Goal: Task Accomplishment & Management: Manage account settings

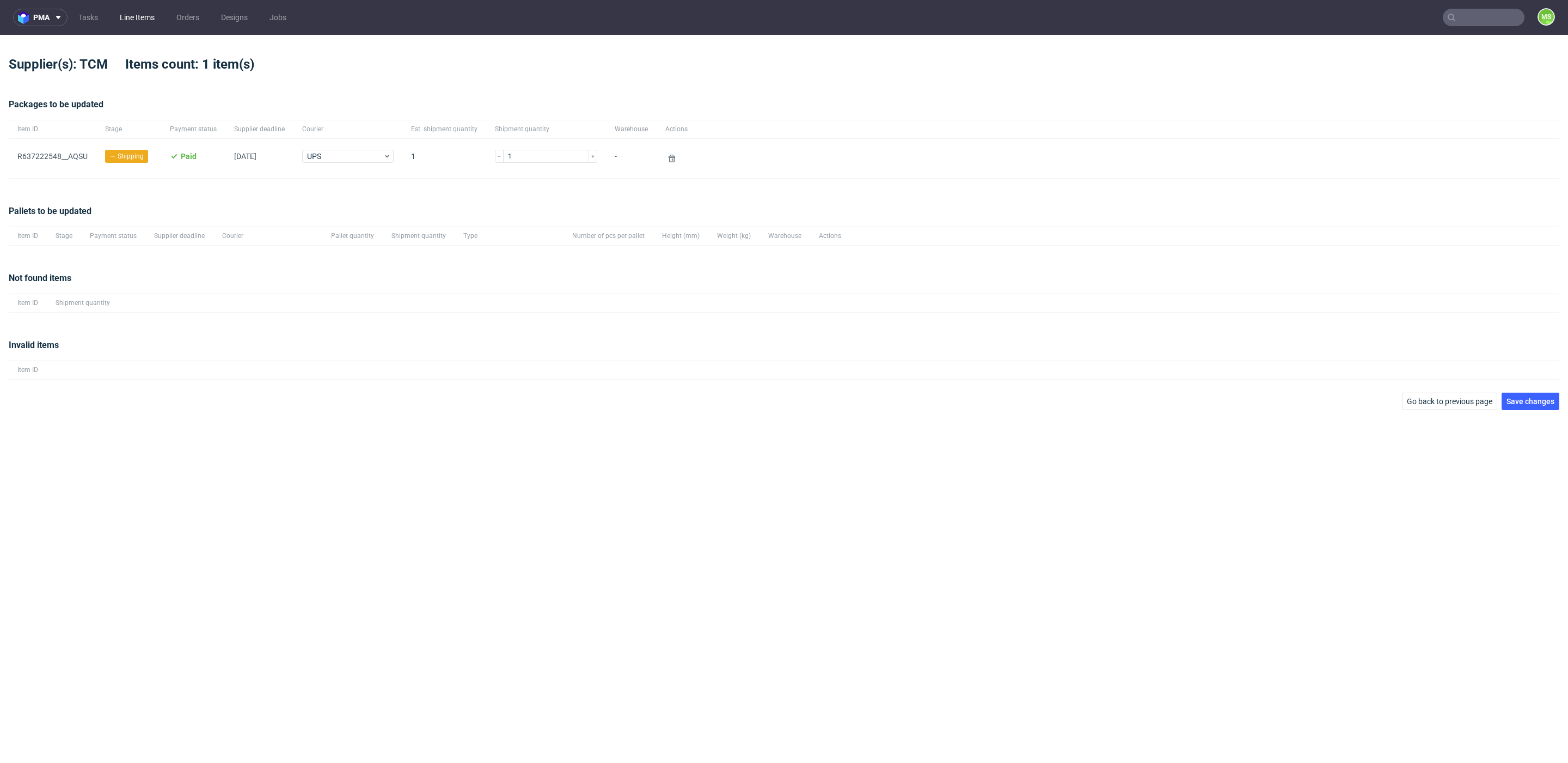
click at [150, 15] on link "Line Items" at bounding box center [137, 17] width 48 height 17
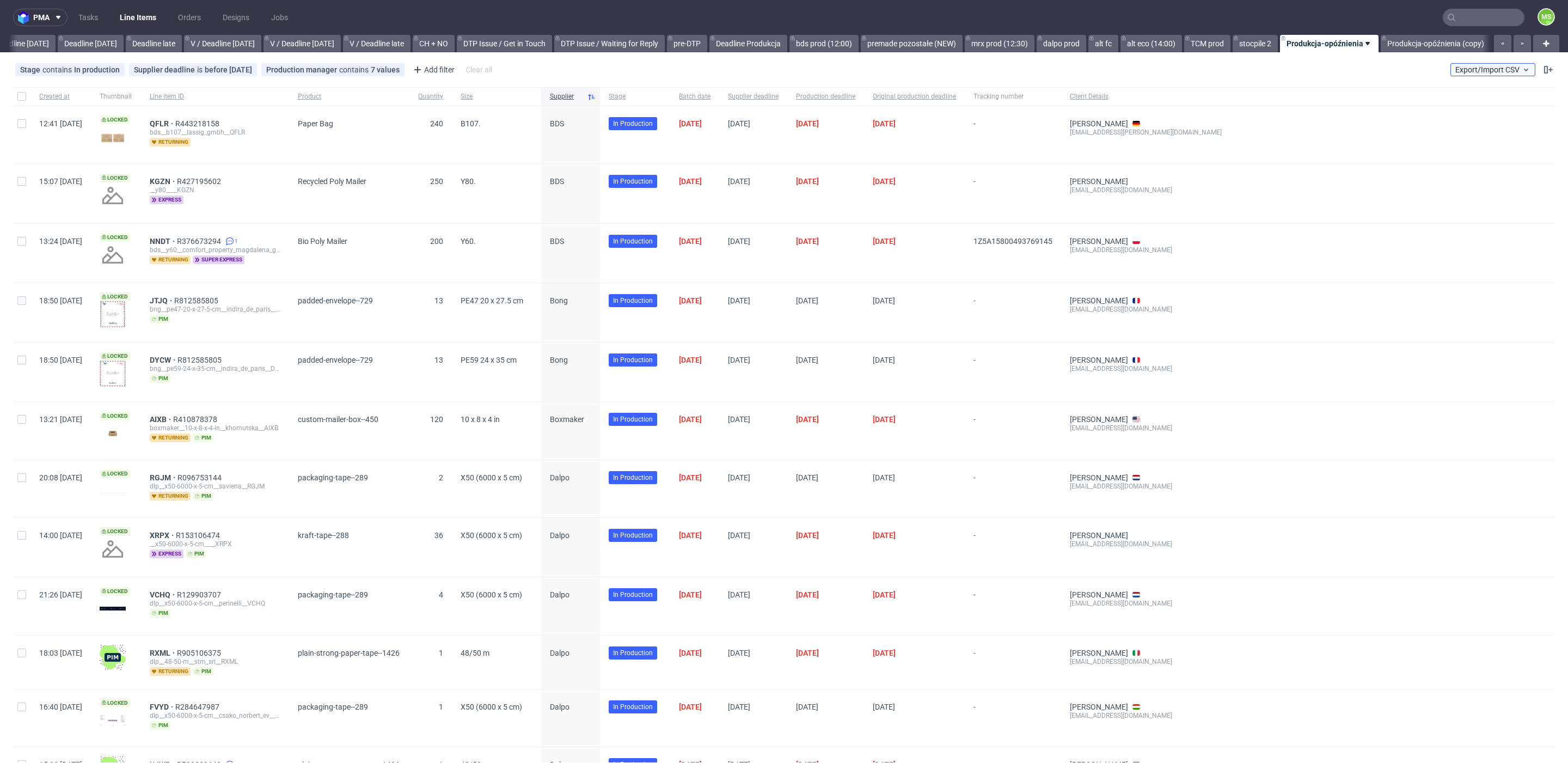
click at [1483, 72] on span "Export/Import CSV" at bounding box center [1492, 70] width 75 height 9
click at [1453, 24] on input "text" at bounding box center [1483, 17] width 82 height 17
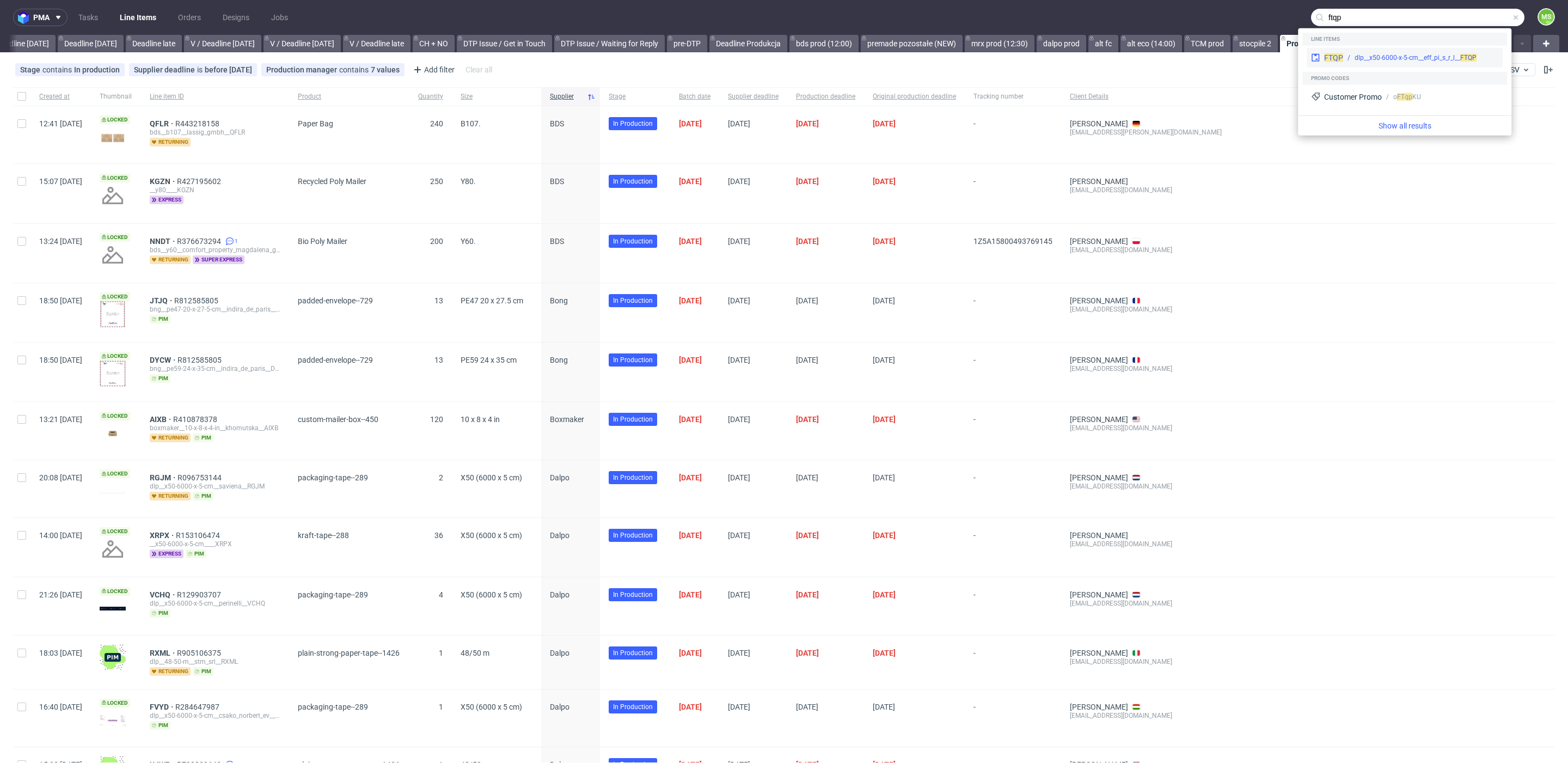
type input "ftqp"
click at [1434, 59] on div "dlp__x50-6000-x-5-cm__eff_pi_s_r_l__ FTQP" at bounding box center [1415, 57] width 122 height 9
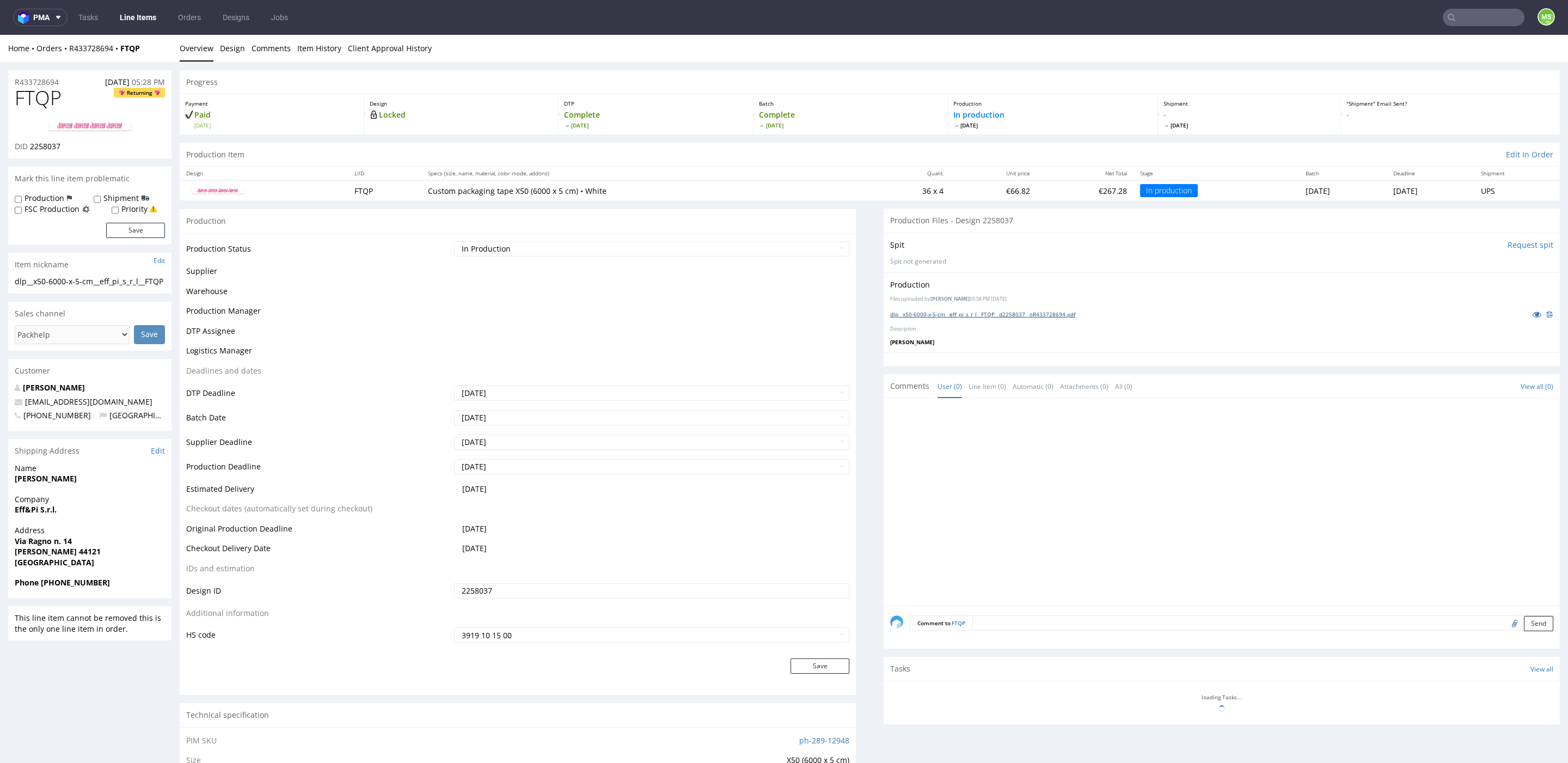
click at [1006, 312] on link "dlp__x50-6000-x-5-cm__eff_pi_s_r_l__FTQP__d2258037__oR433728694.pdf" at bounding box center [983, 314] width 185 height 7
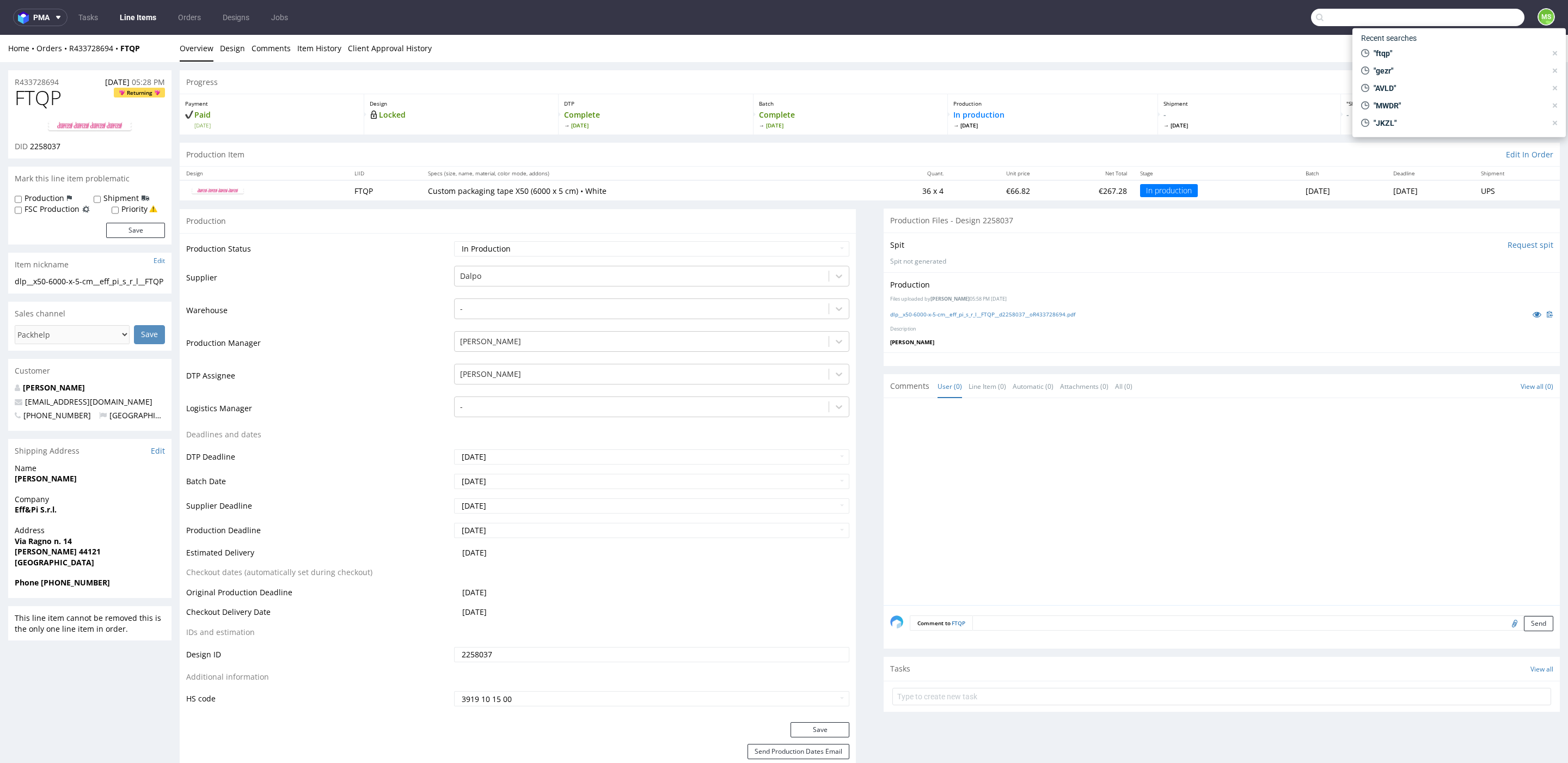
click at [1462, 20] on input "text" at bounding box center [1417, 17] width 213 height 17
type input "zaoo"
click at [1460, 50] on div "ZAOO dlp__x50-6000-x-5-cm__web_a_l_ouest_tempete_de_l_ouest__ ZAOO" at bounding box center [1404, 44] width 196 height 20
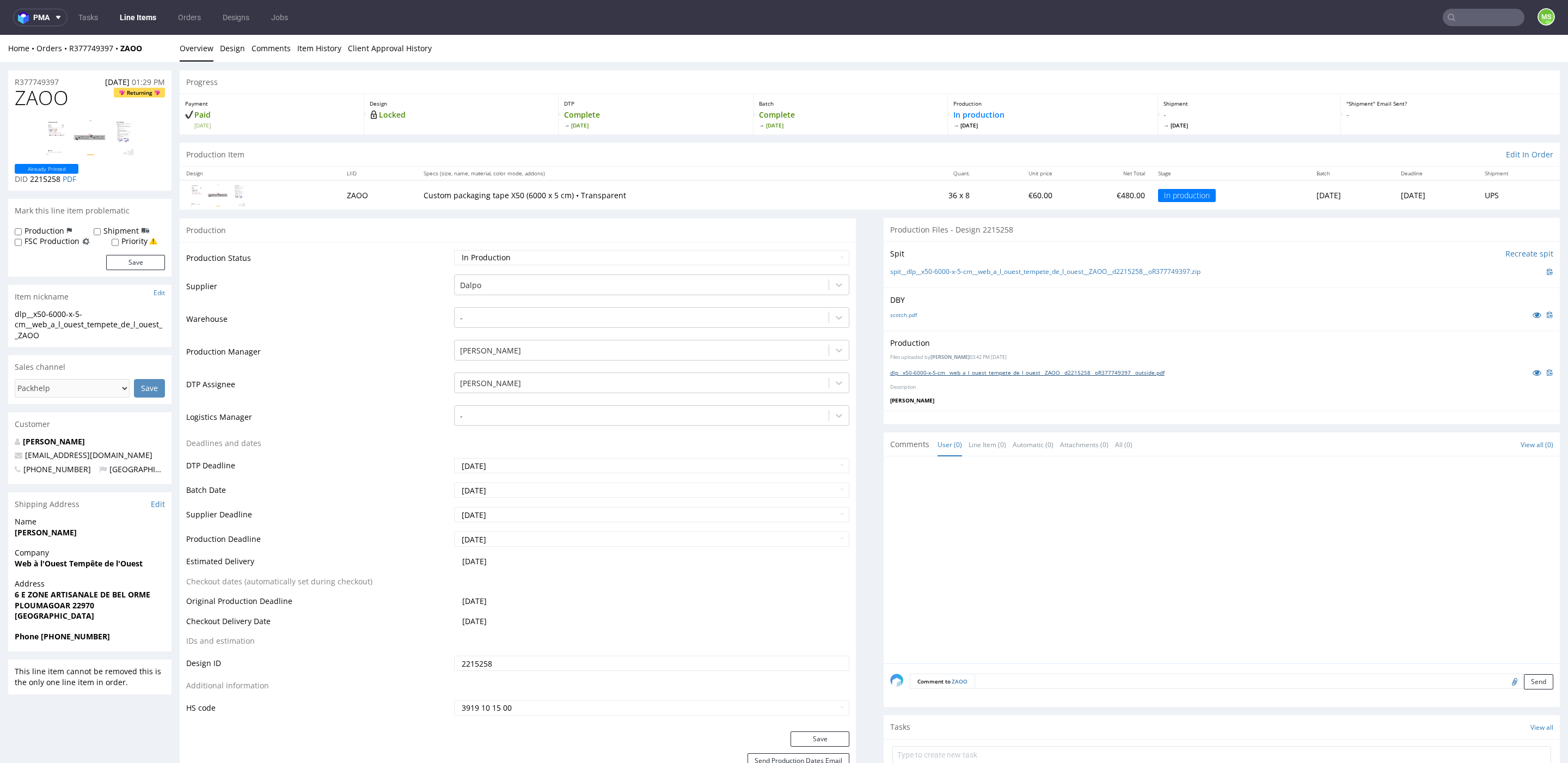
click at [931, 371] on link "dlp__x50-6000-x-5-cm__web_a_l_ouest_tempete_de_l_ouest__ZAOO__d2215258__oR37774…" at bounding box center [1027, 372] width 275 height 7
click at [1486, 23] on input "text" at bounding box center [1417, 17] width 213 height 17
type input "jkzl"
click at [1451, 47] on div "__x50____ JKZL" at bounding box center [1420, 44] width 156 height 9
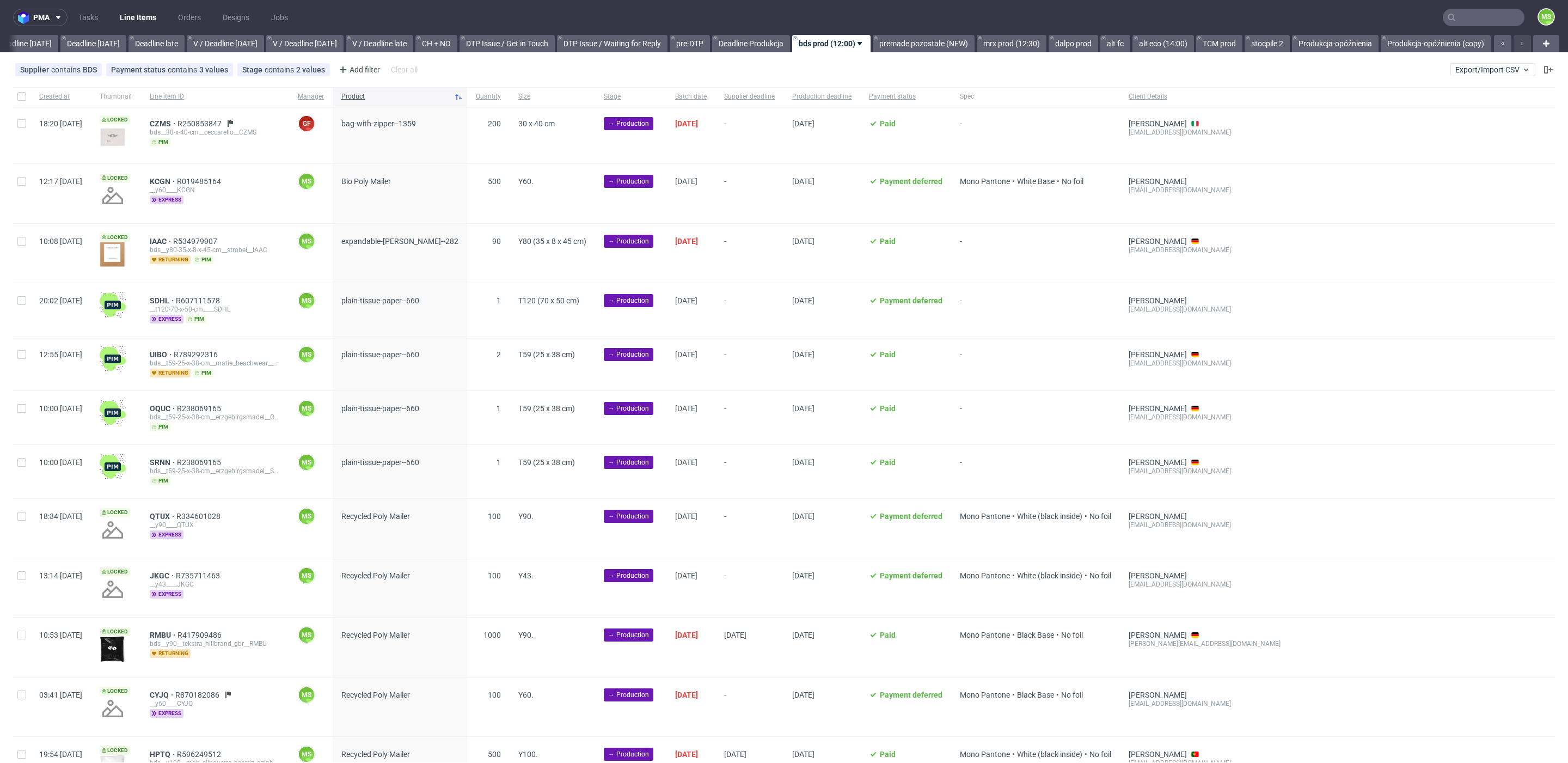
scroll to position [0, 1205]
click at [1483, 70] on span "Export/Import CSV" at bounding box center [1492, 70] width 75 height 9
click at [1475, 106] on link "Import shipments CSV" at bounding box center [1454, 114] width 128 height 17
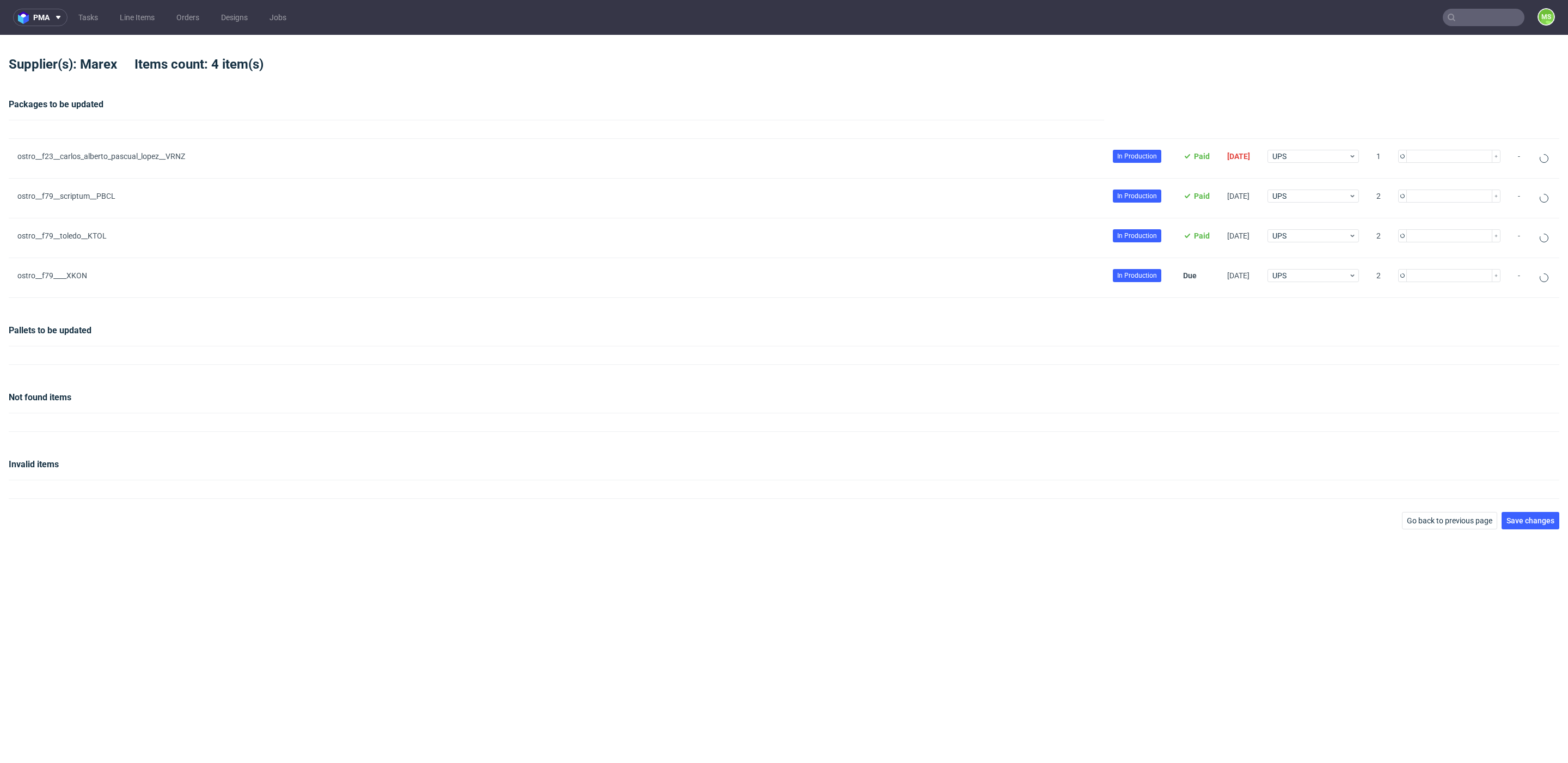
type input "1"
type input "2"
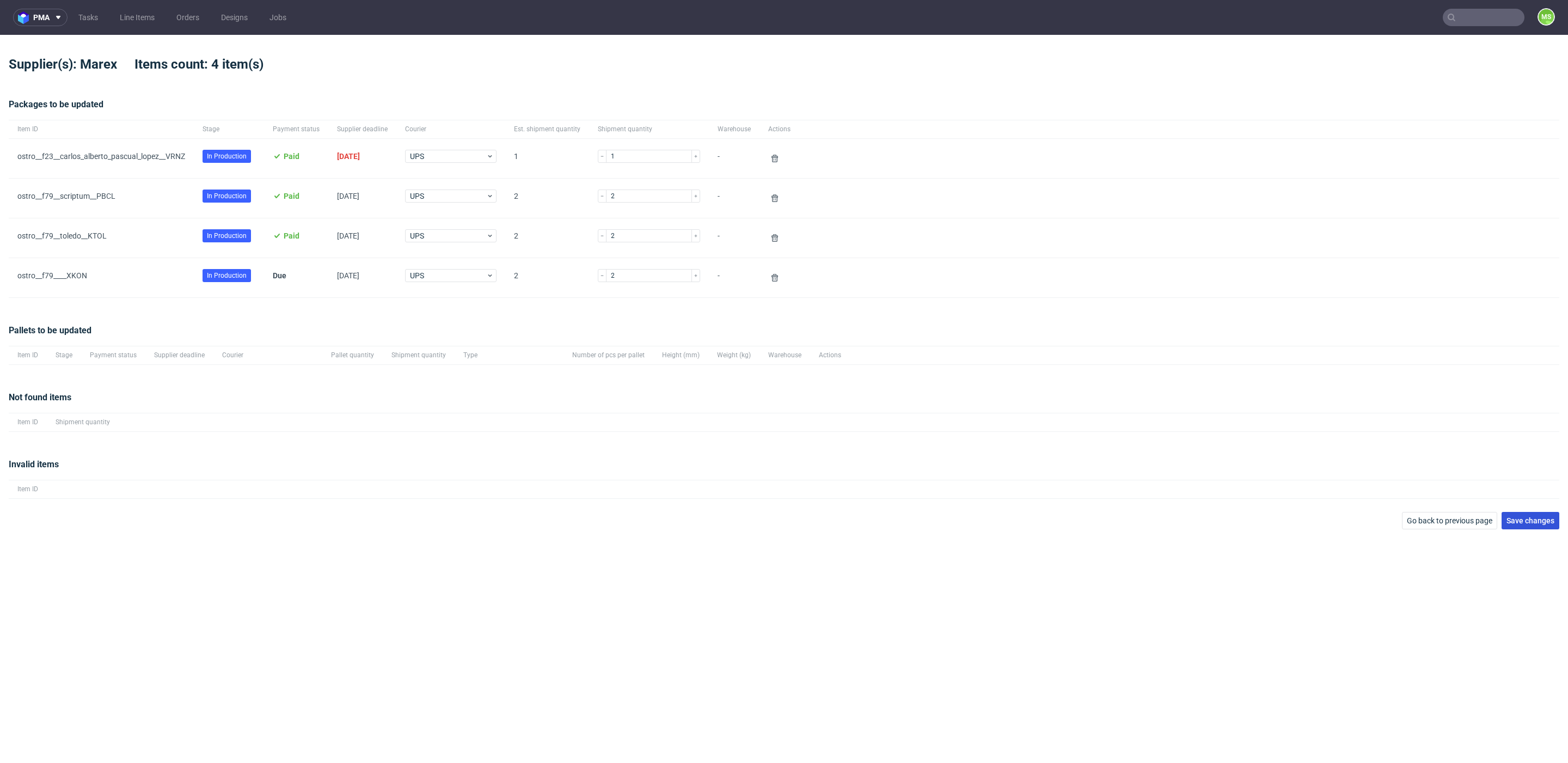
click at [1541, 520] on span "Save changes" at bounding box center [1531, 520] width 48 height 7
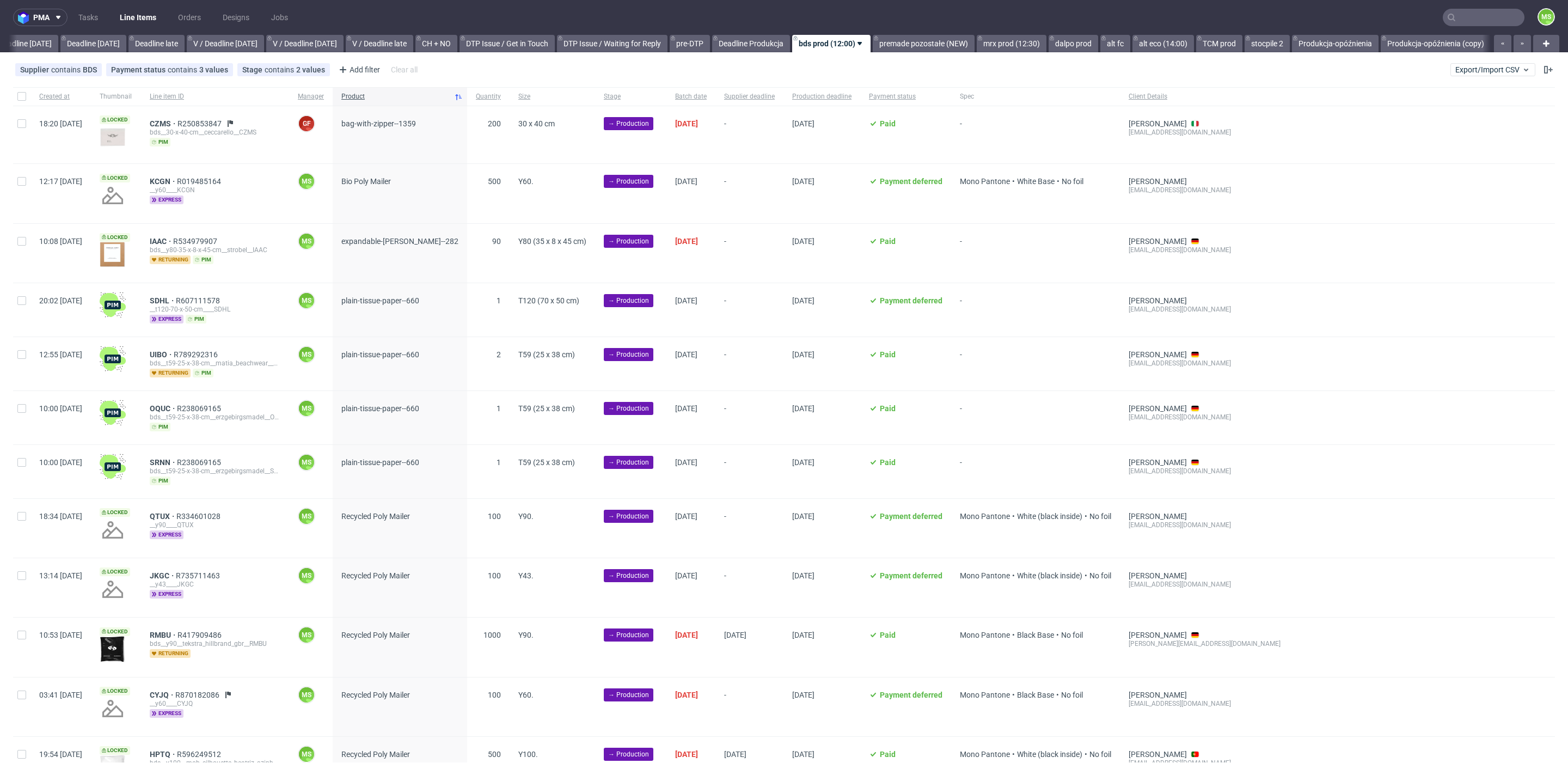
scroll to position [0, 1205]
click at [1481, 69] on span "Export/Import CSV" at bounding box center [1492, 70] width 75 height 9
click at [1459, 107] on link "Import shipments CSV" at bounding box center [1454, 114] width 128 height 17
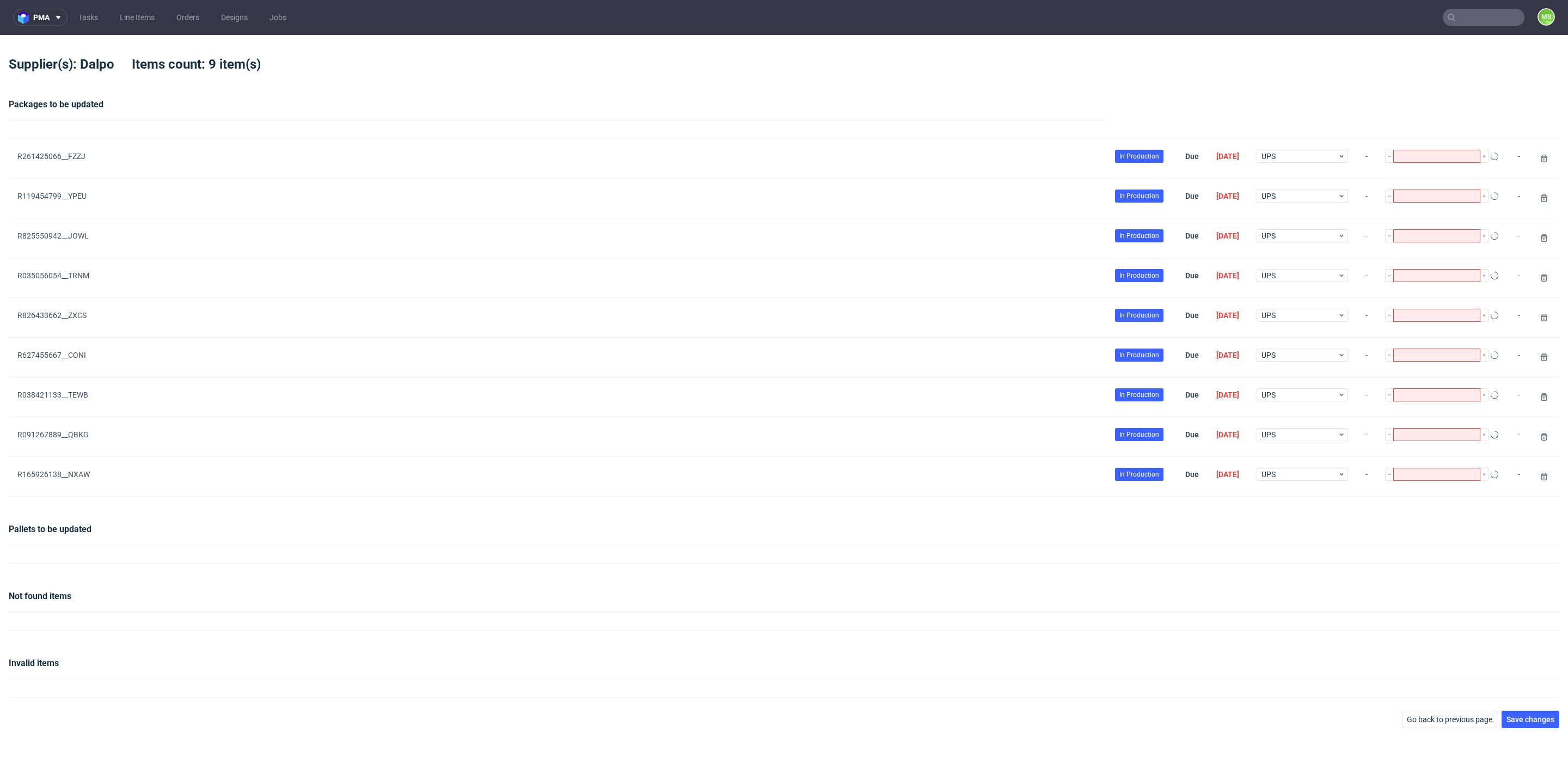
type input "1"
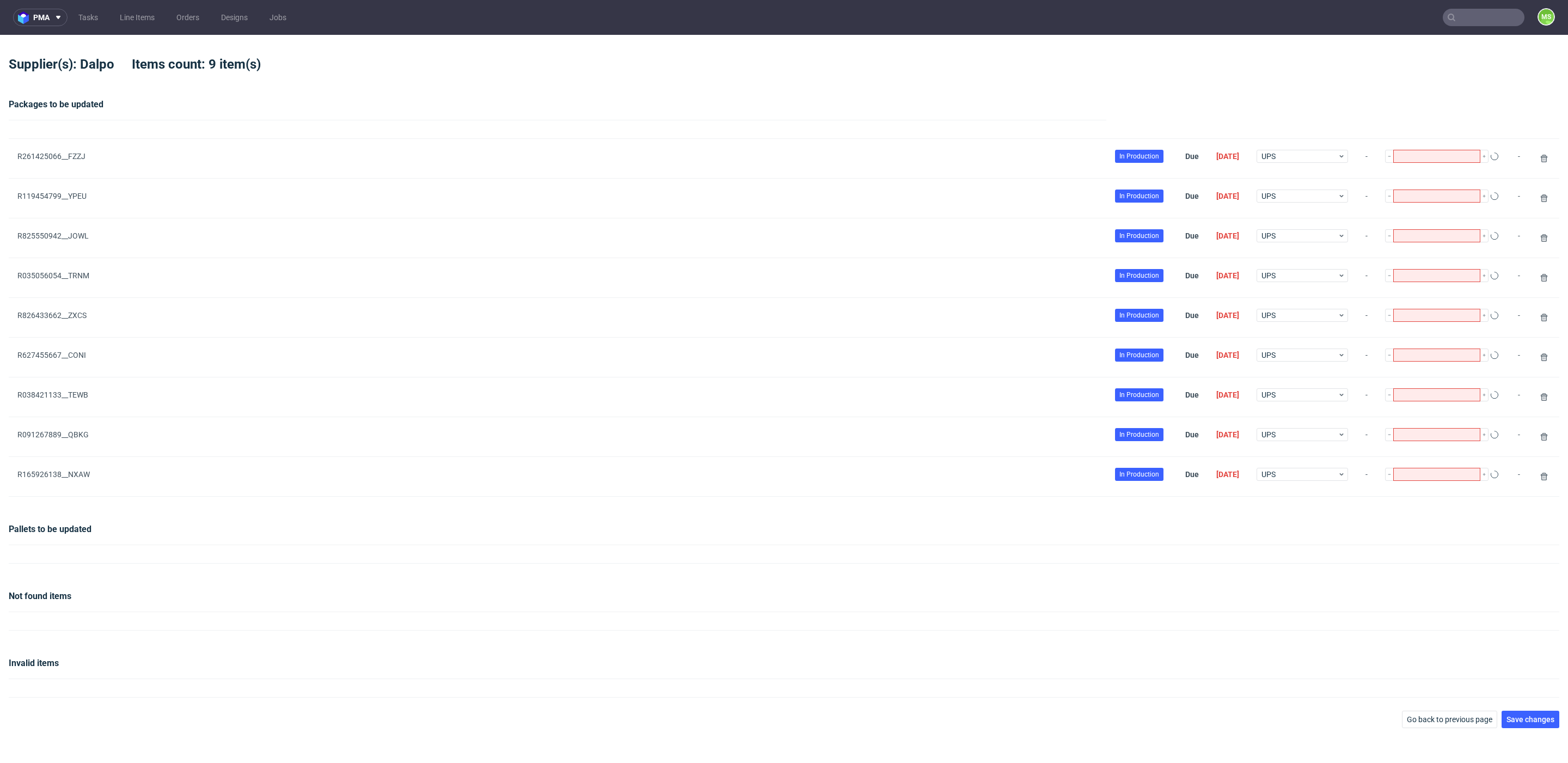
type input "1"
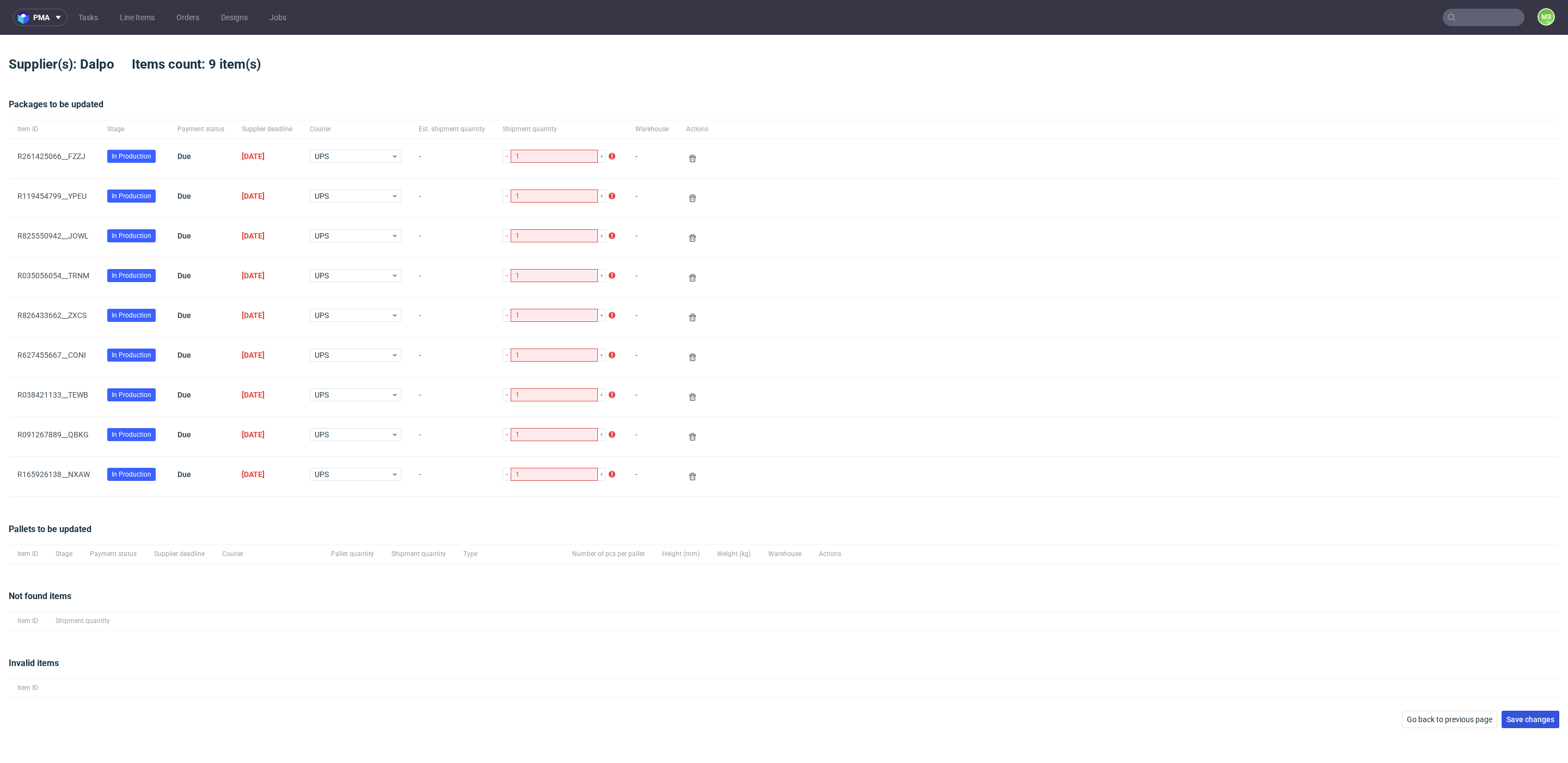
click at [1548, 722] on button "Save changes" at bounding box center [1530, 719] width 58 height 17
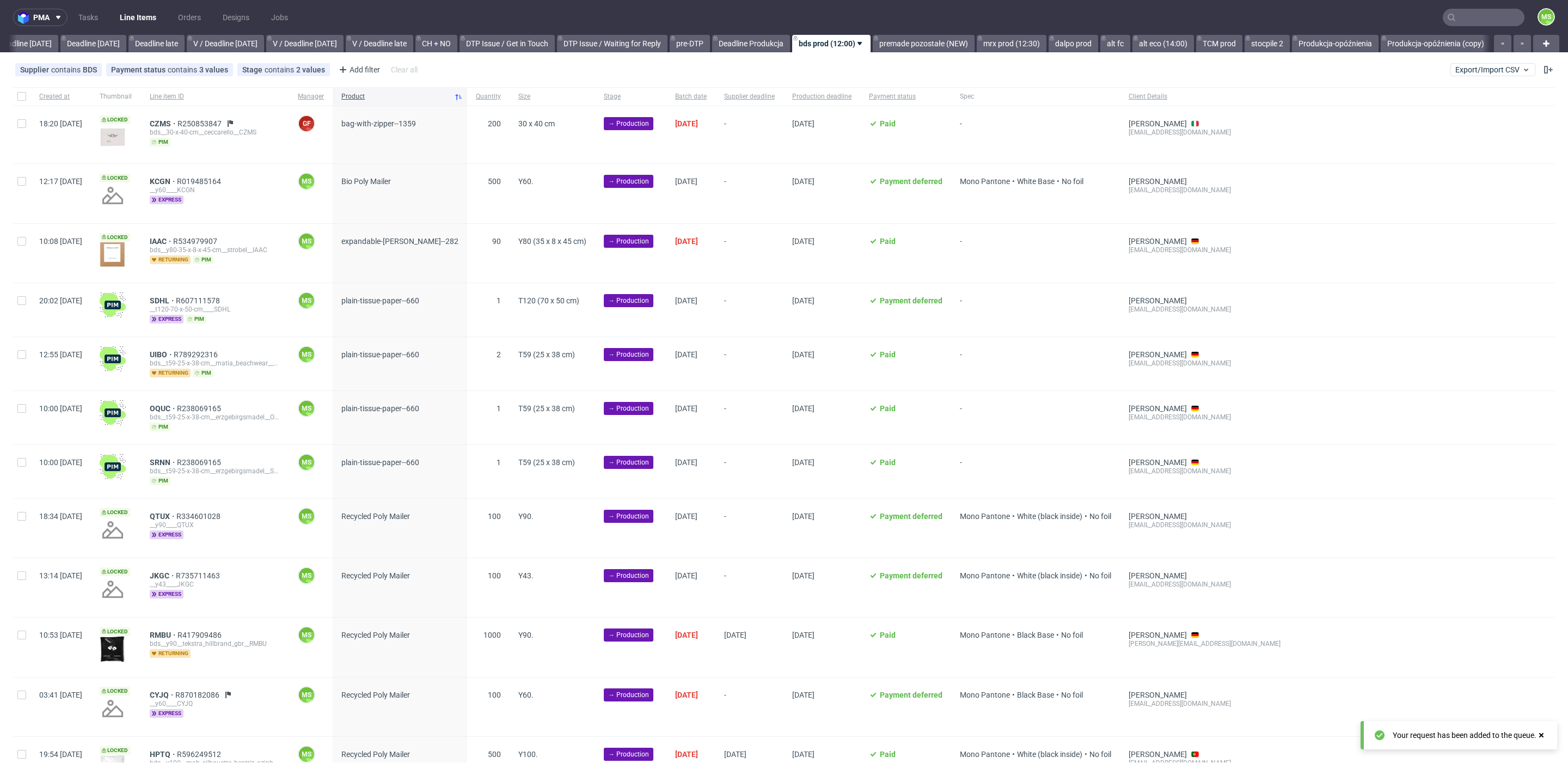
scroll to position [0, 1205]
click at [1482, 74] on button "Export/Import CSV" at bounding box center [1493, 70] width 85 height 13
click at [1466, 106] on link "Import shipments CSV" at bounding box center [1454, 114] width 128 height 17
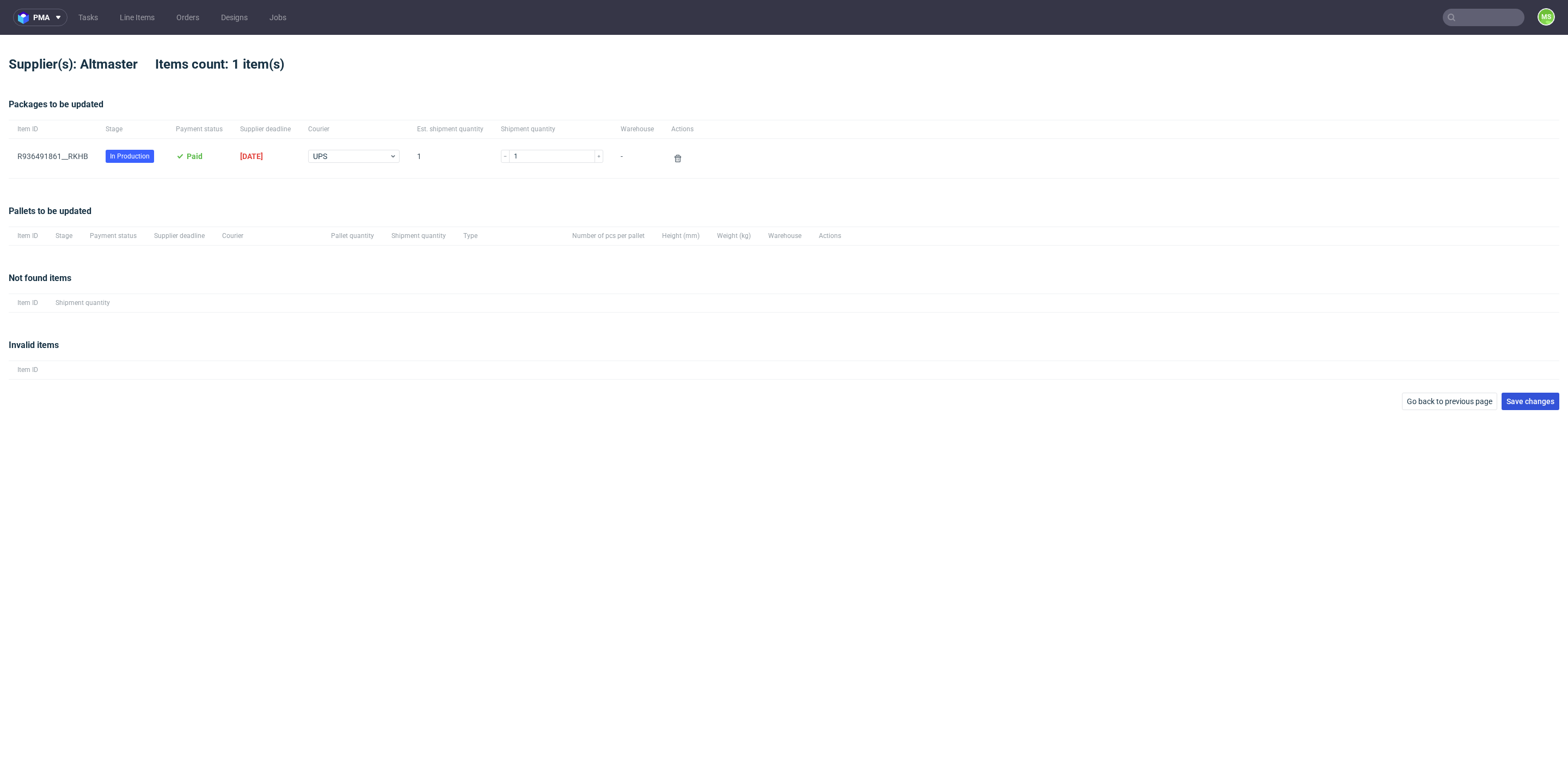
click at [1533, 404] on span "Save changes" at bounding box center [1531, 401] width 48 height 7
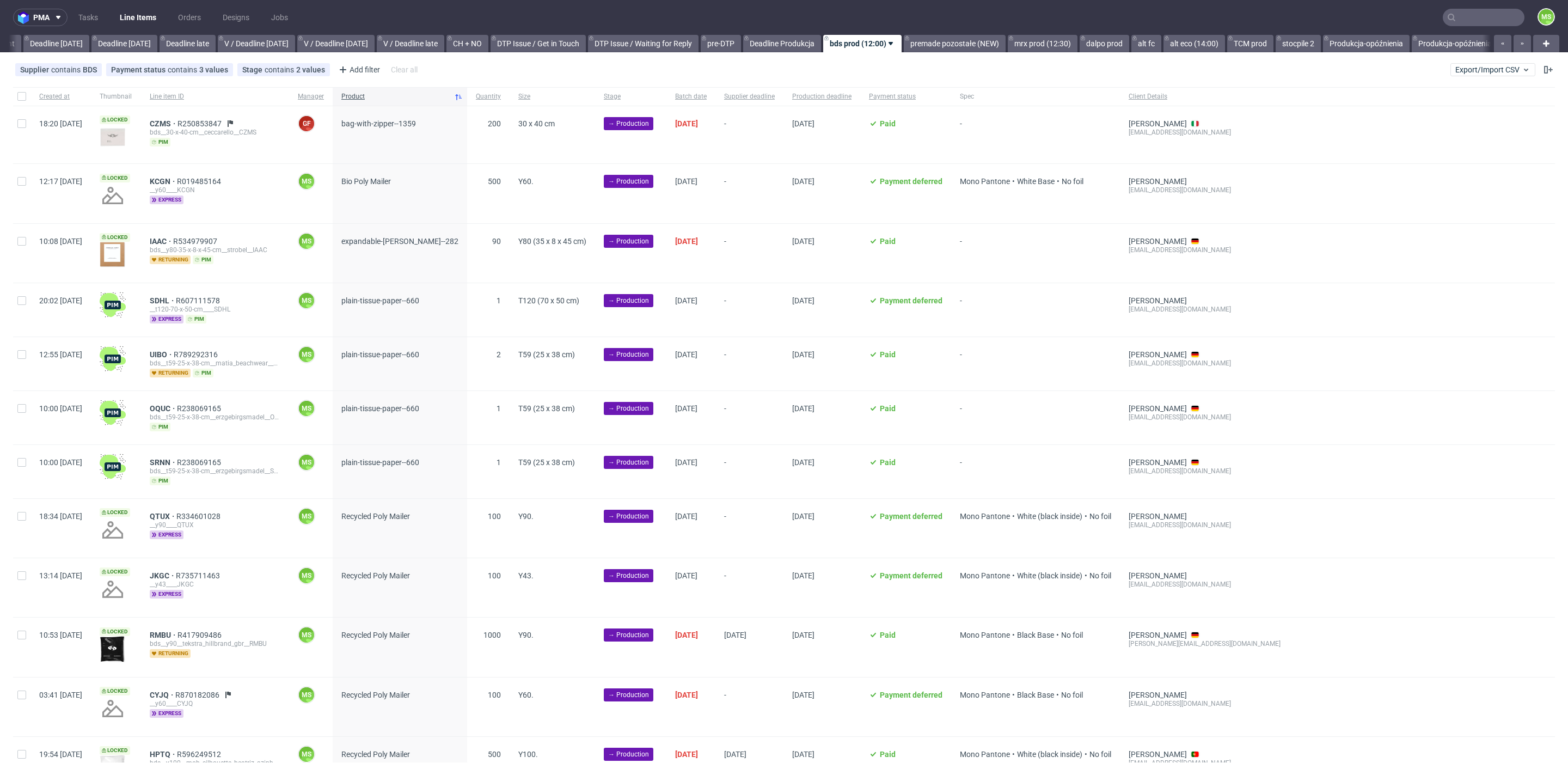
scroll to position [0, 1205]
click at [1461, 72] on span "Export/Import CSV" at bounding box center [1492, 70] width 75 height 9
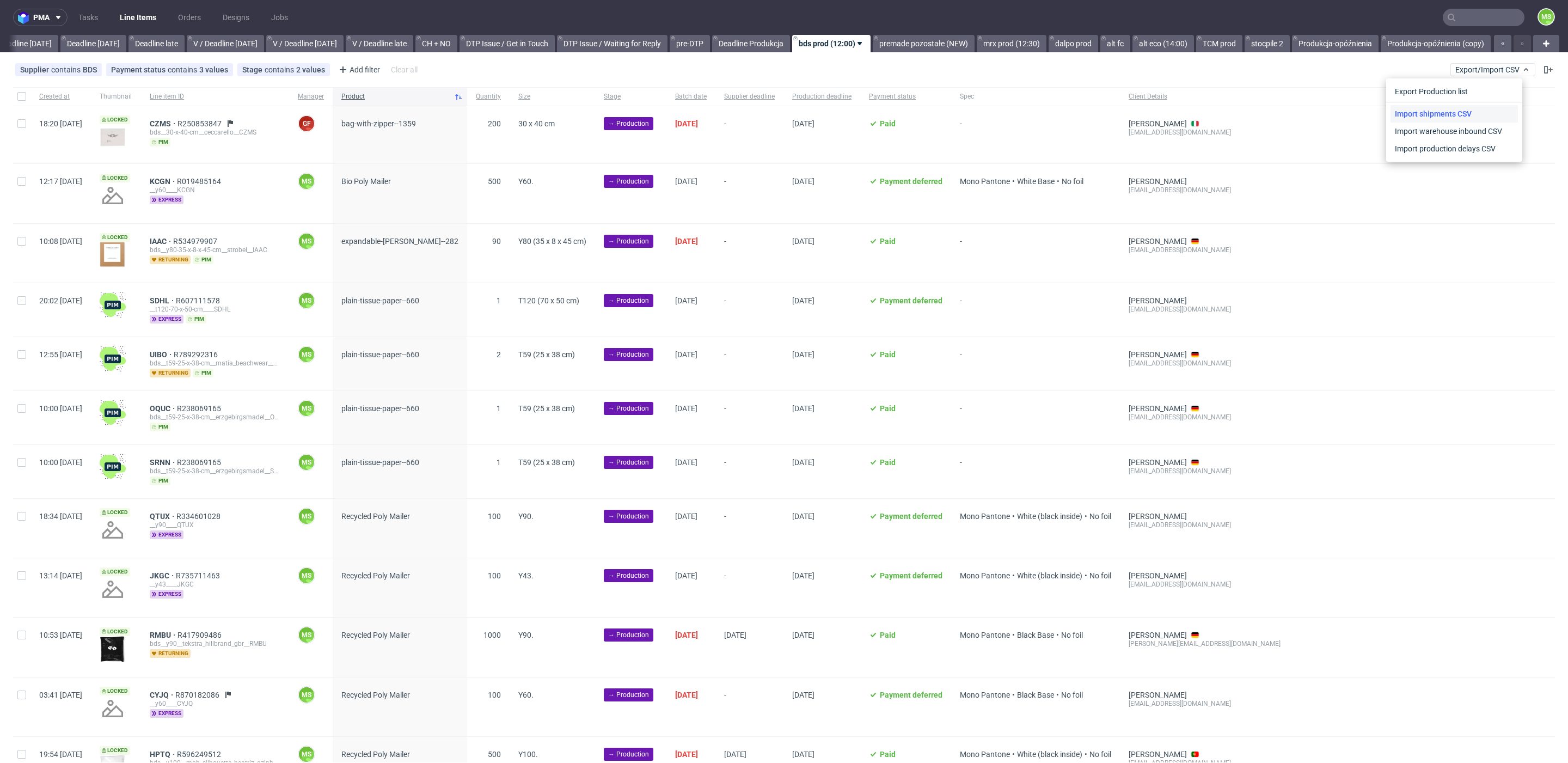
click at [1457, 115] on link "Import shipments CSV" at bounding box center [1454, 114] width 128 height 17
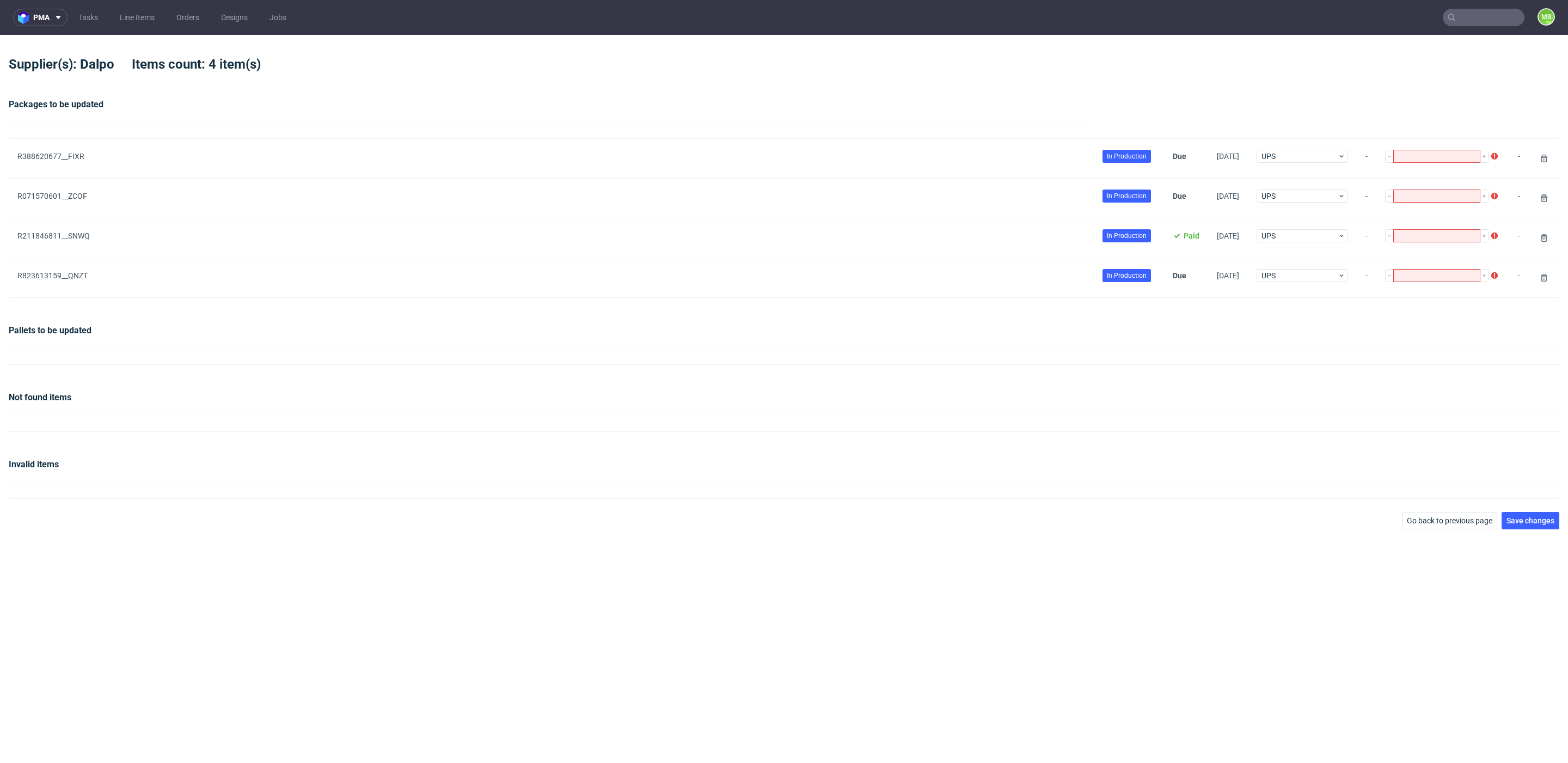
type input "1"
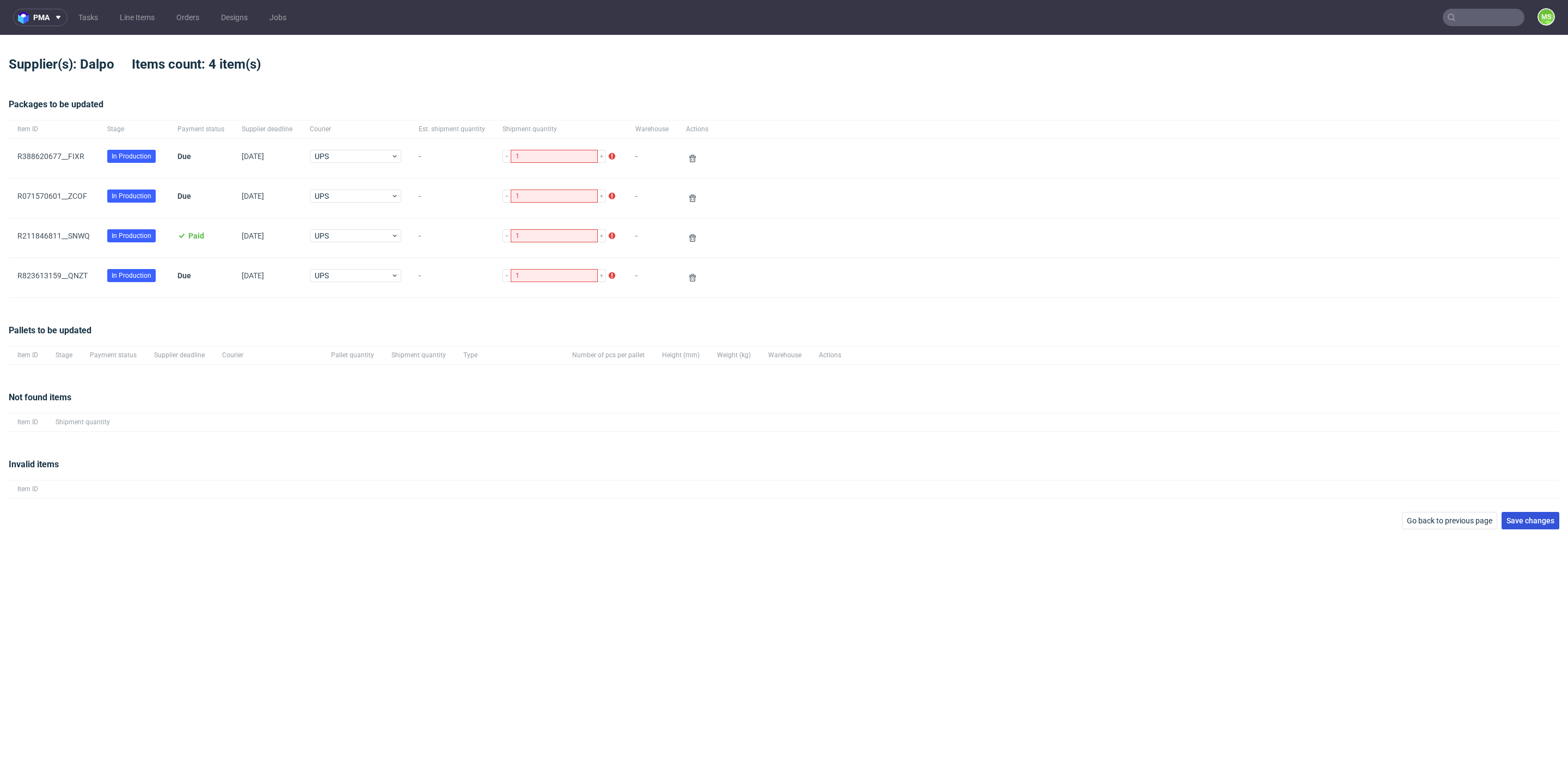
click at [1540, 517] on span "Save changes" at bounding box center [1531, 520] width 48 height 7
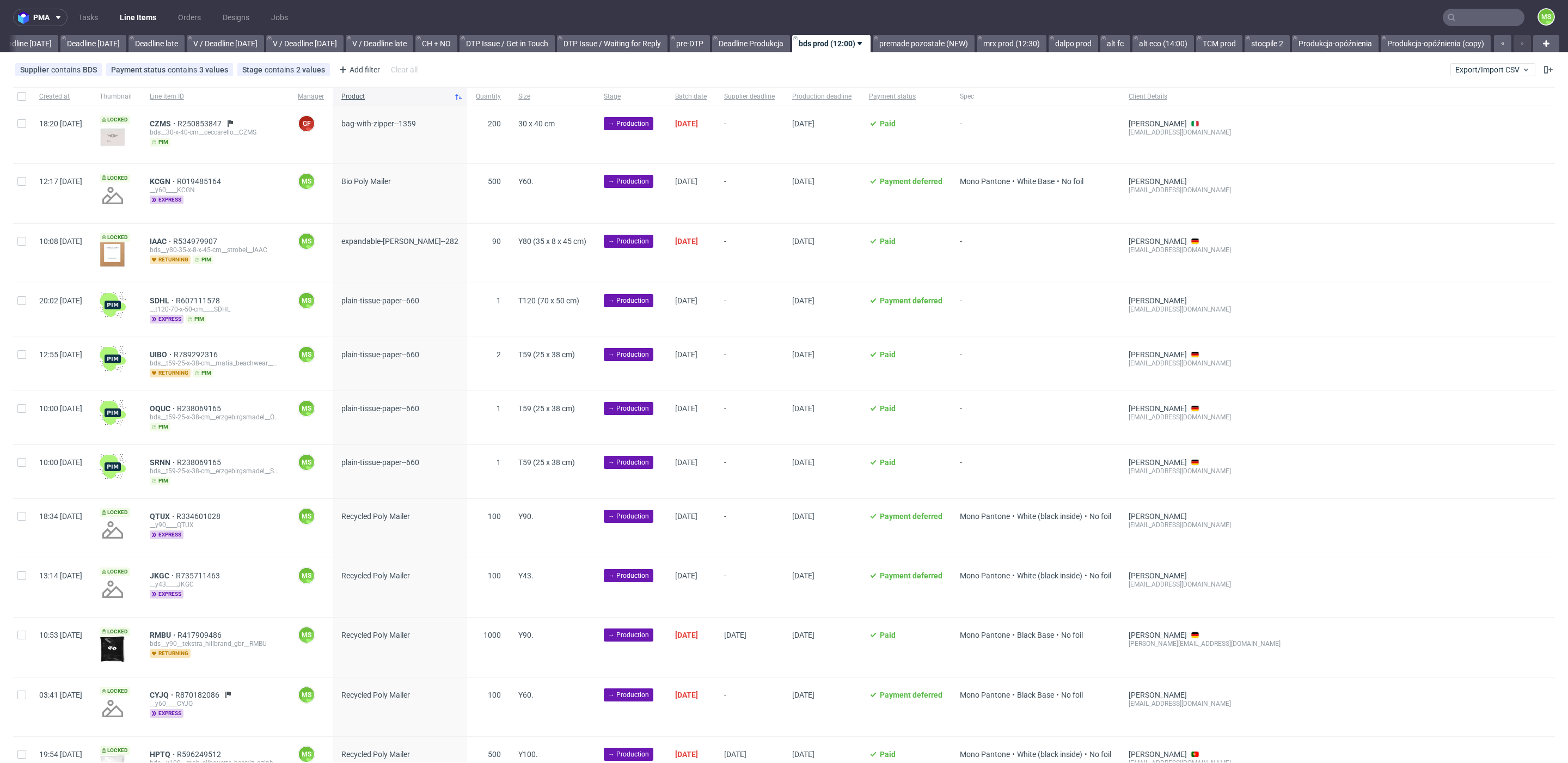
scroll to position [17, 0]
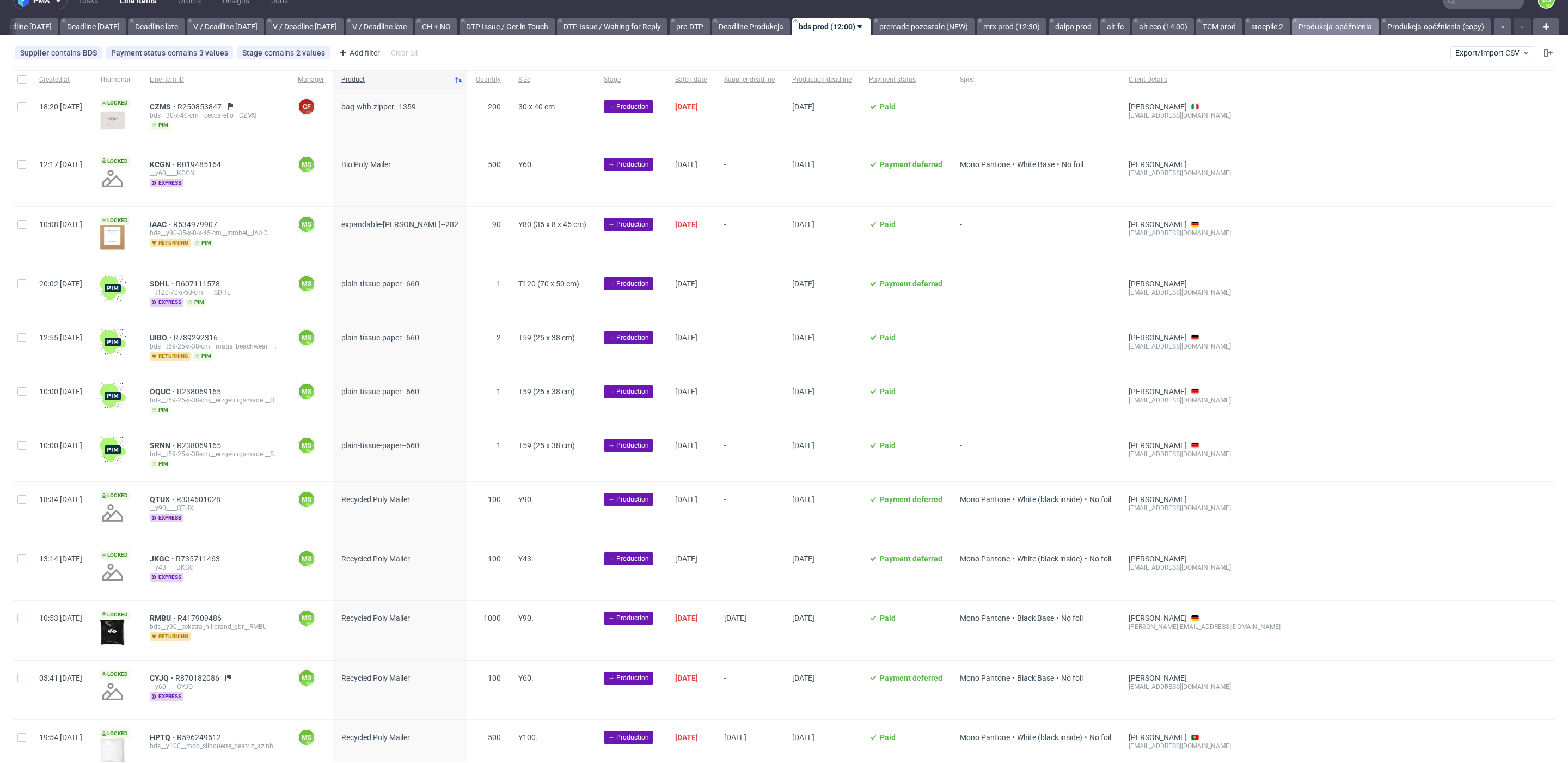
click at [1312, 26] on link "Produkcja-opóźnienia" at bounding box center [1335, 27] width 87 height 17
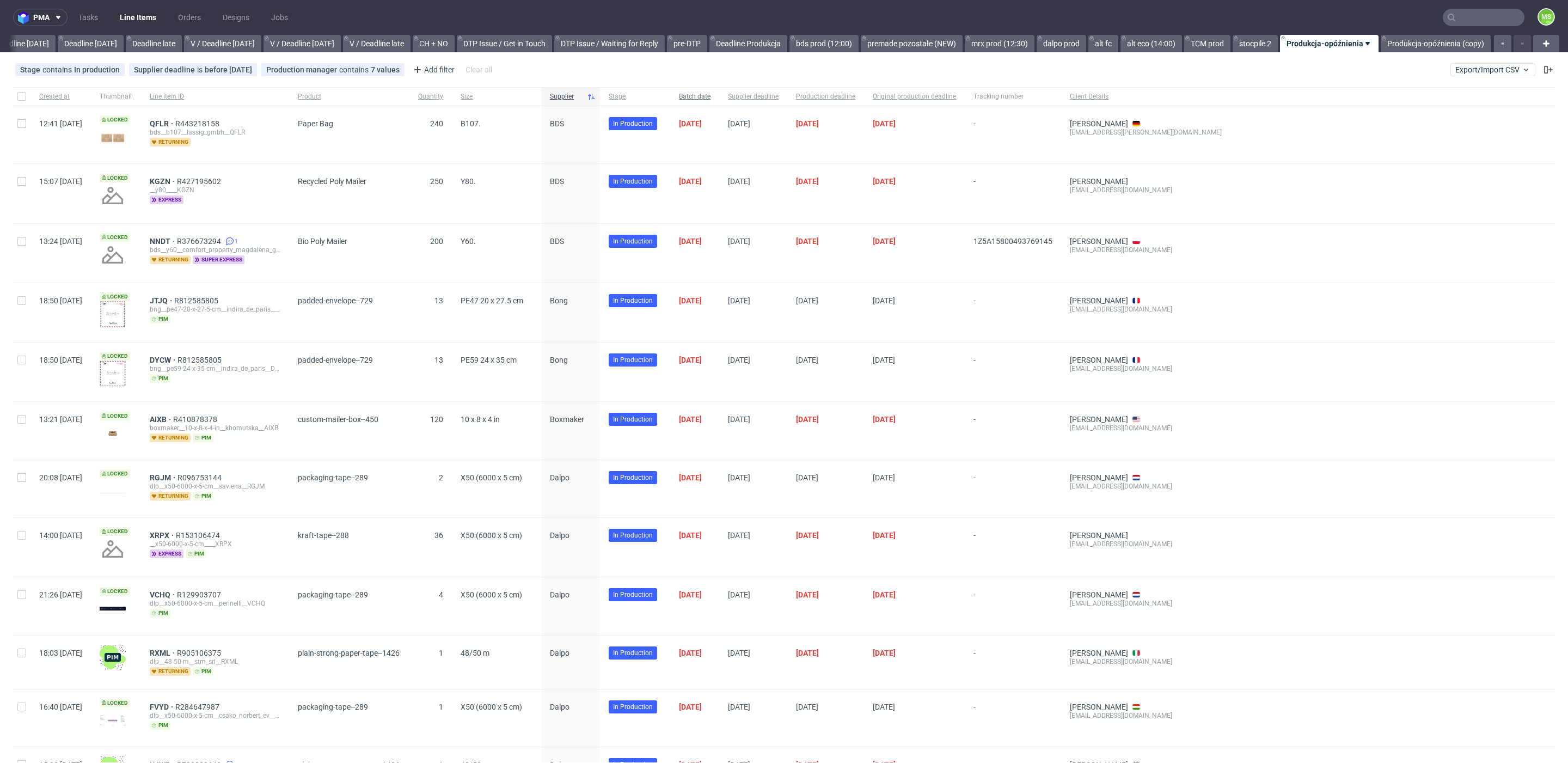
click at [710, 100] on span "Batch date" at bounding box center [694, 96] width 31 height 9
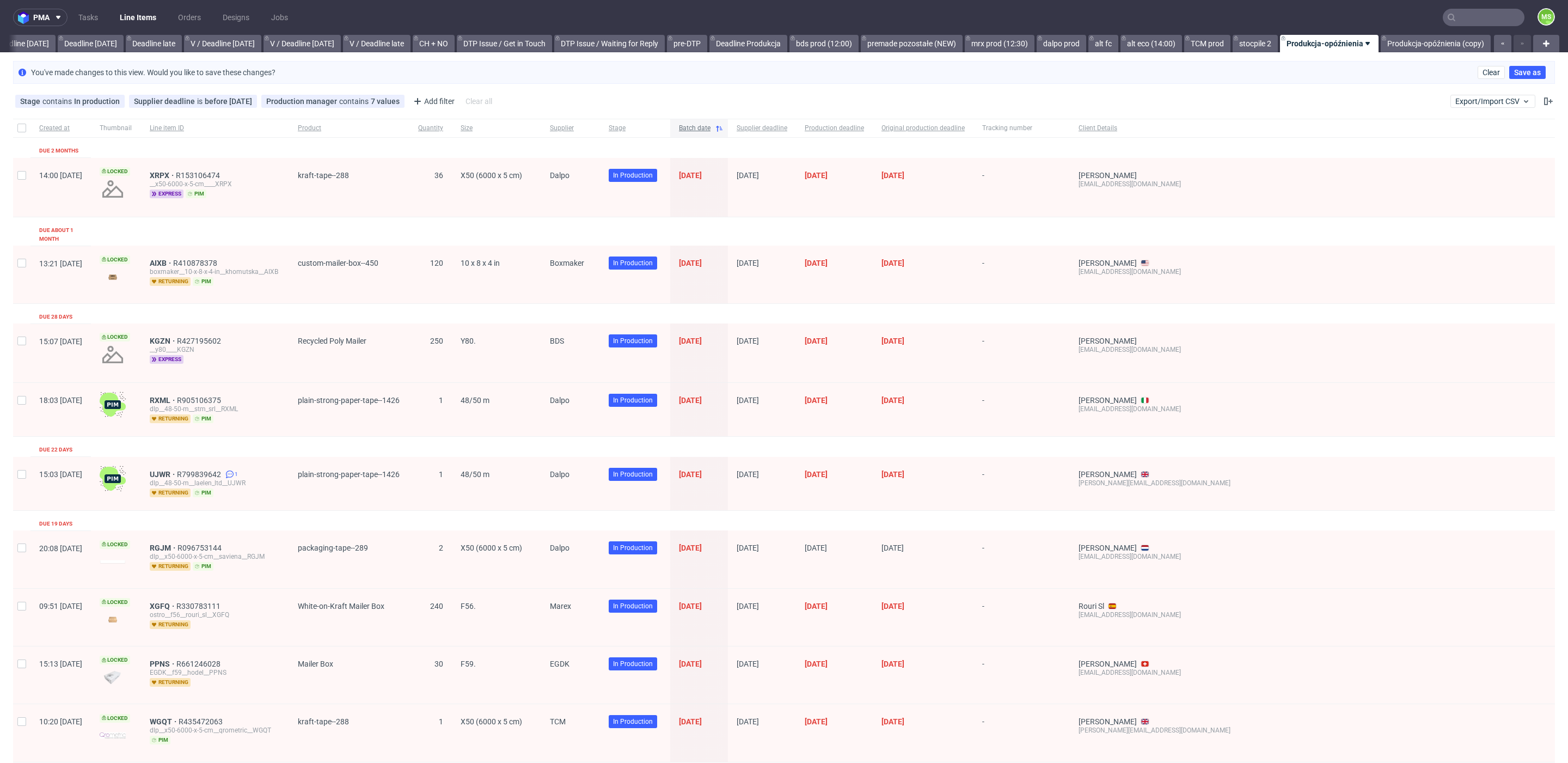
click at [710, 126] on span "Batch date" at bounding box center [694, 128] width 31 height 9
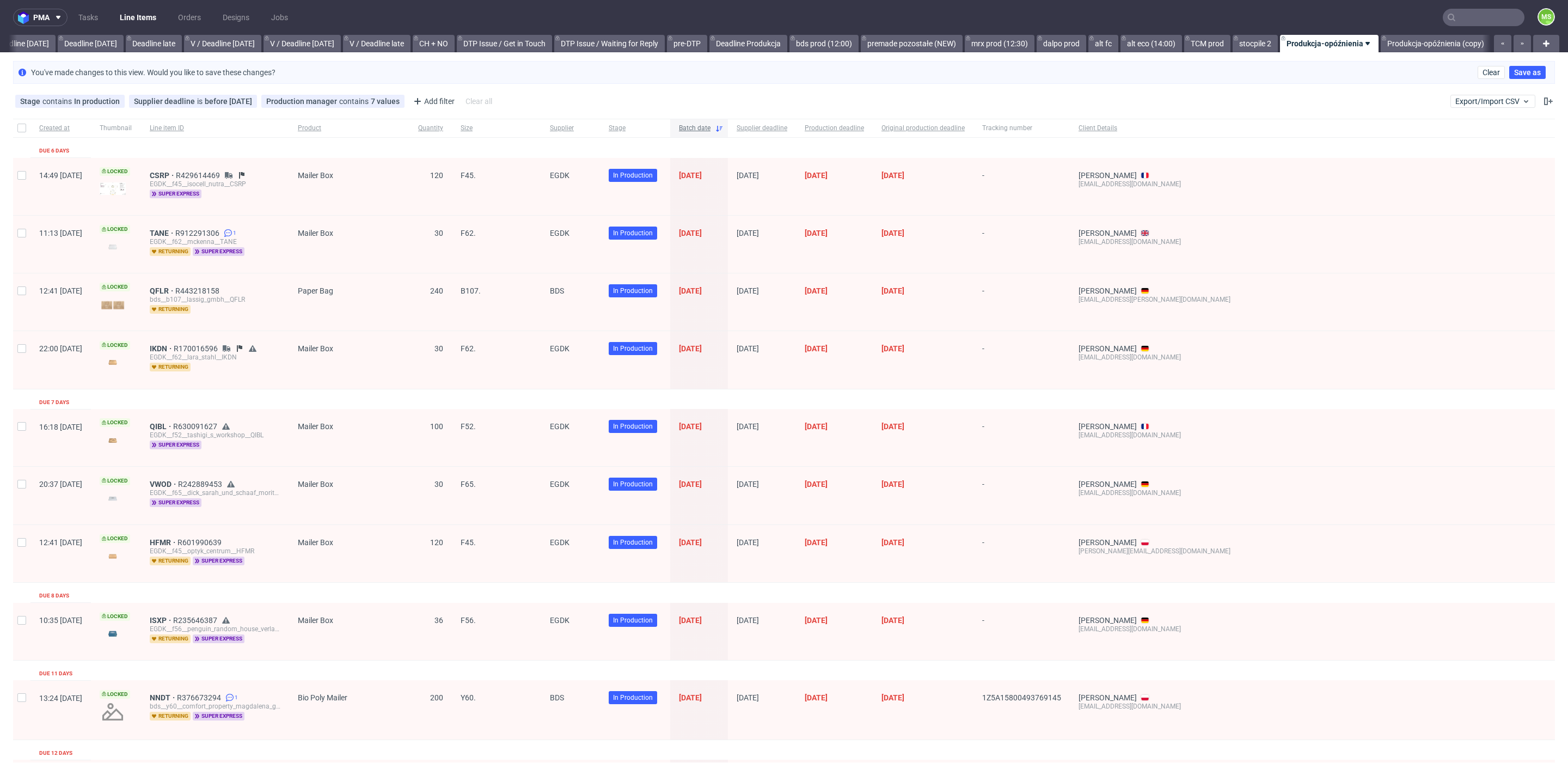
click at [710, 125] on span "Batch date" at bounding box center [694, 128] width 31 height 9
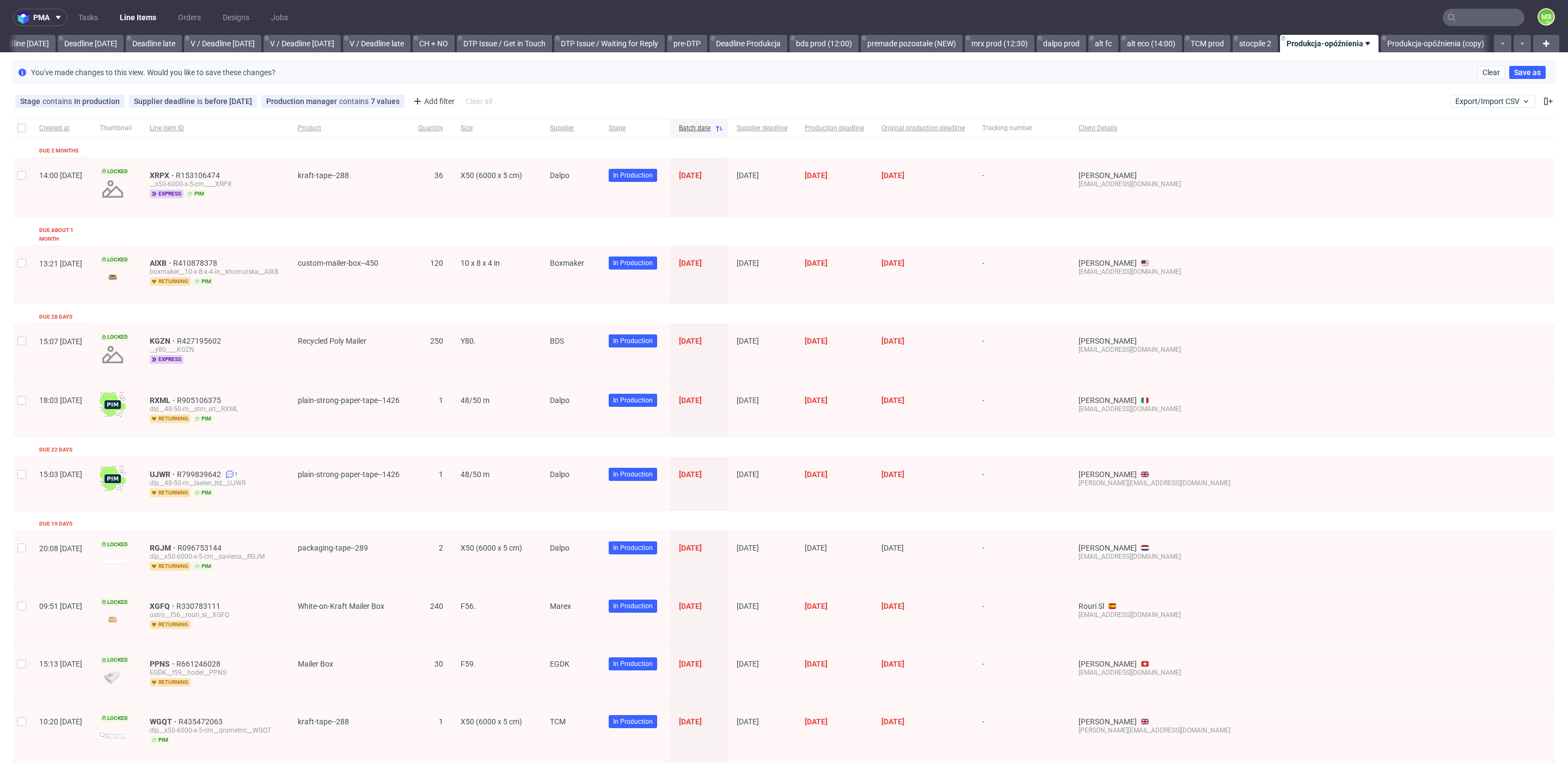
click at [710, 125] on span "Batch date" at bounding box center [694, 128] width 31 height 9
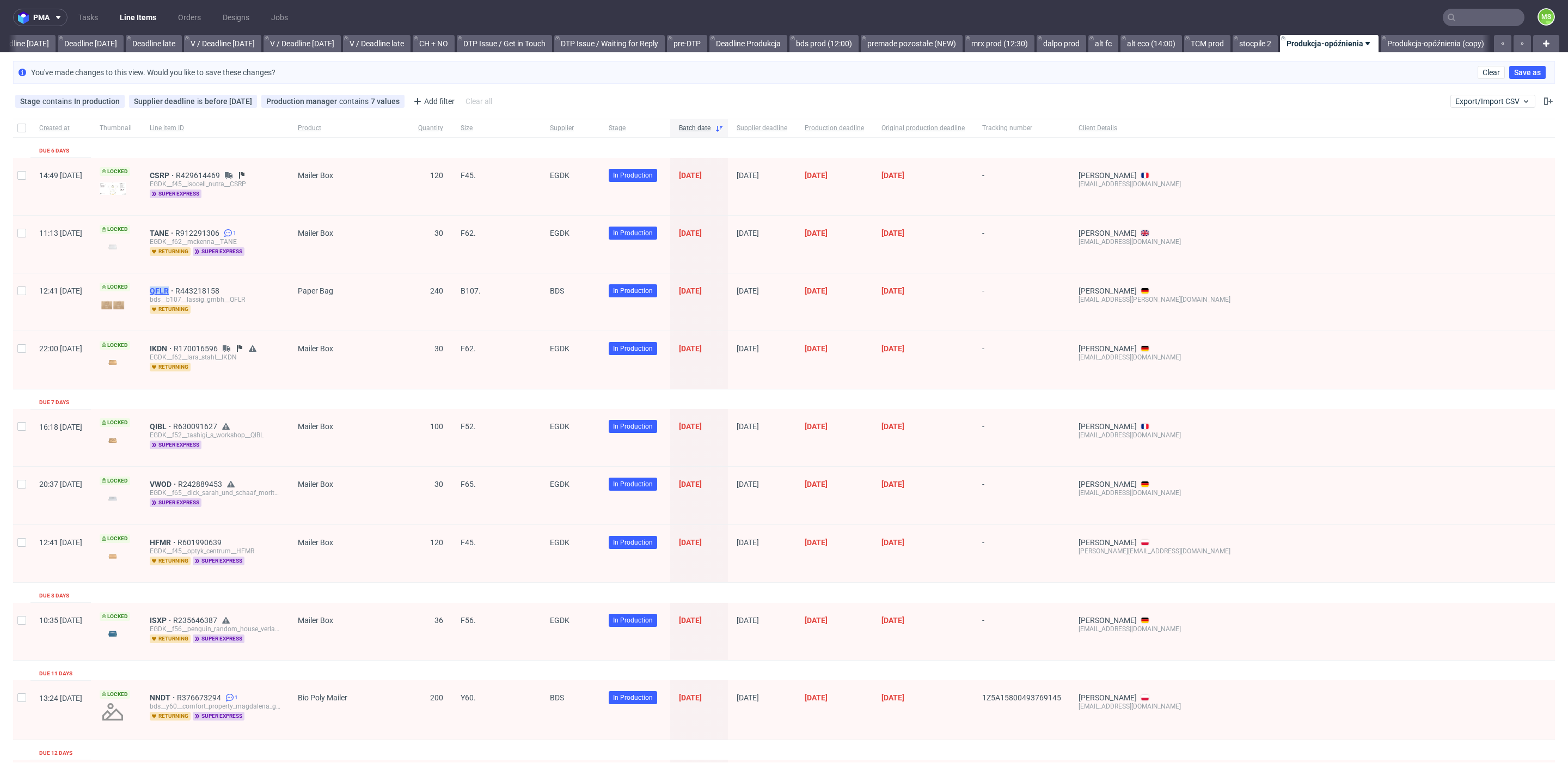
drag, startPoint x: 177, startPoint y: 289, endPoint x: 203, endPoint y: 291, distance: 26.1
click at [203, 291] on div "QFLR R443218158 bds__b107__lassig_gmbh__QFLR returning" at bounding box center [215, 302] width 148 height 57
copy span "QFLR"
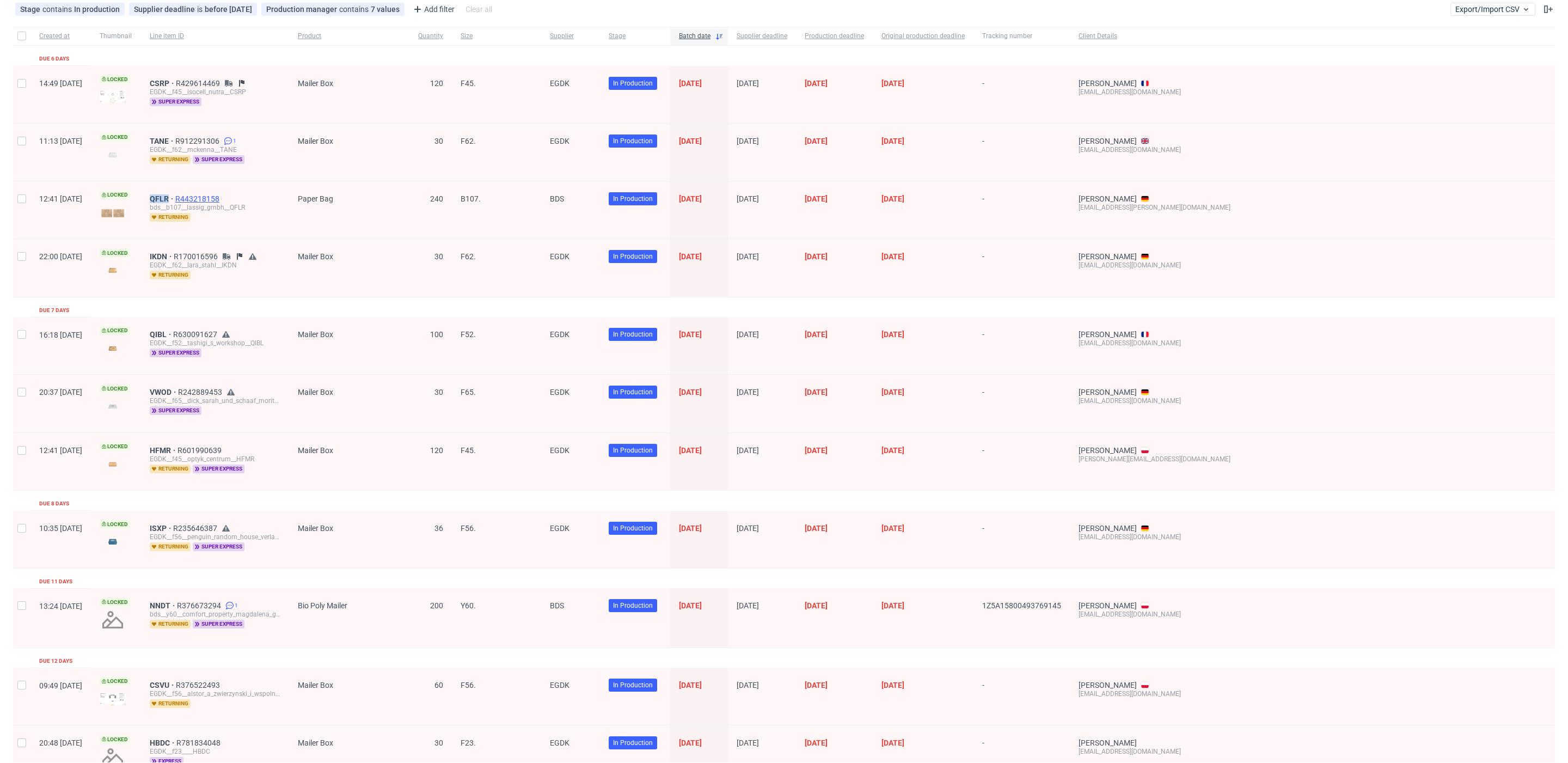
scroll to position [111, 0]
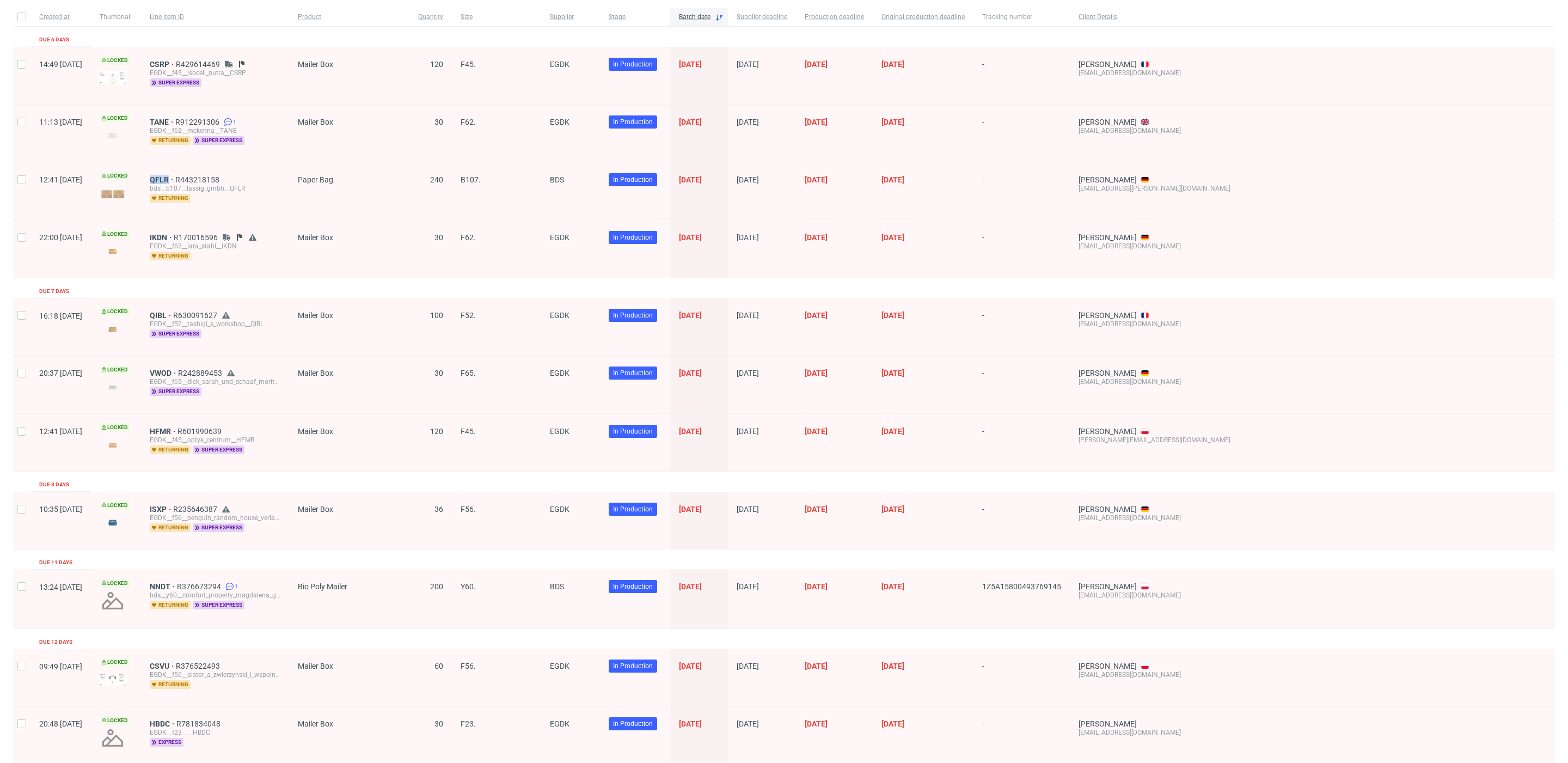
drag, startPoint x: 33, startPoint y: 179, endPoint x: 1000, endPoint y: 176, distance: 967.0
click at [1000, 176] on div "12:41 Thu 04.09.2025 Locked QFLR R443218158 bds__b107__lassig_gmbh__QFLR return…" at bounding box center [784, 191] width 1542 height 58
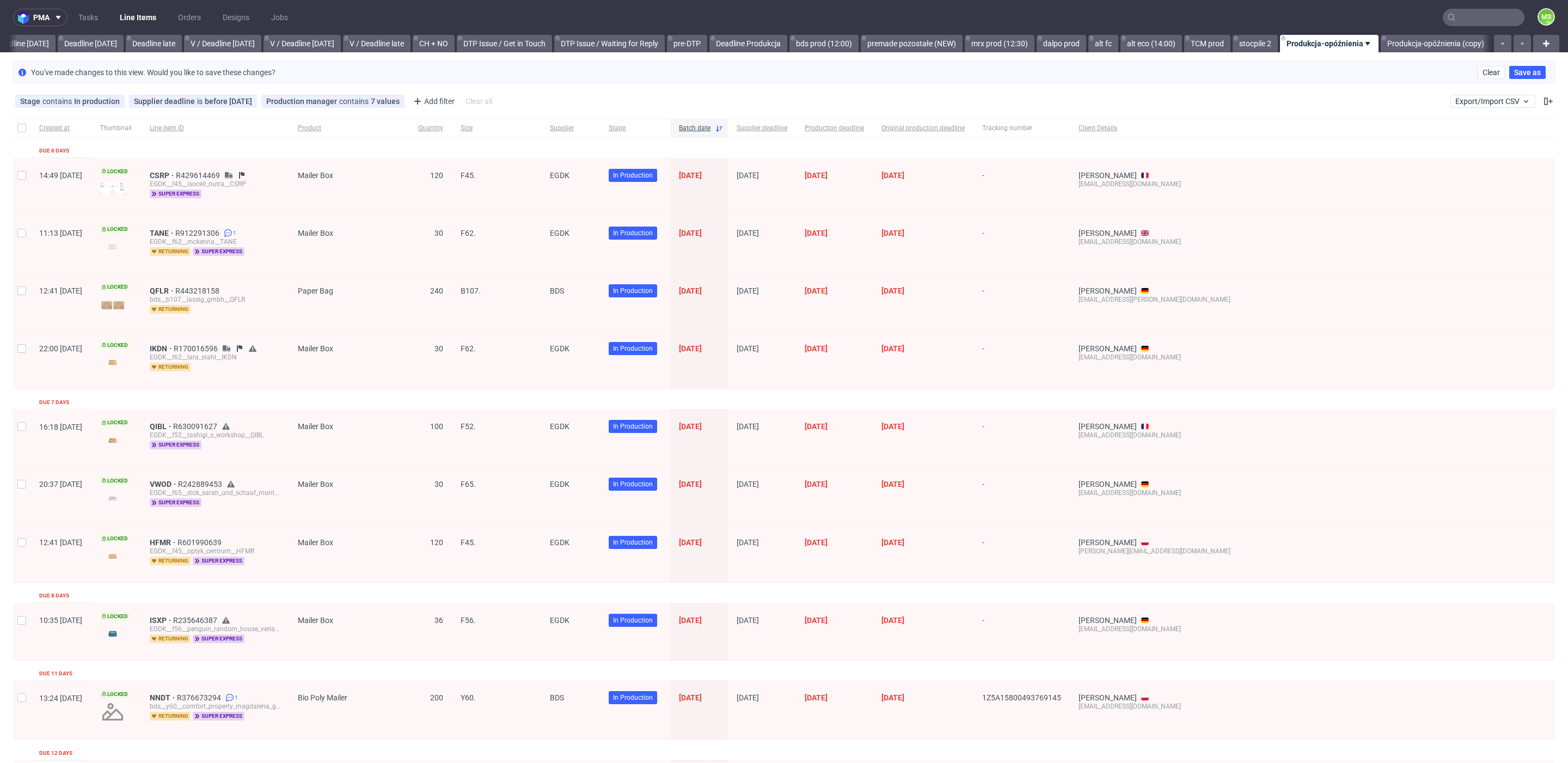
click at [1196, 344] on div "Lara Stahl" at bounding box center [1154, 348] width 152 height 9
click at [592, 128] on span "Supplier" at bounding box center [571, 128] width 42 height 9
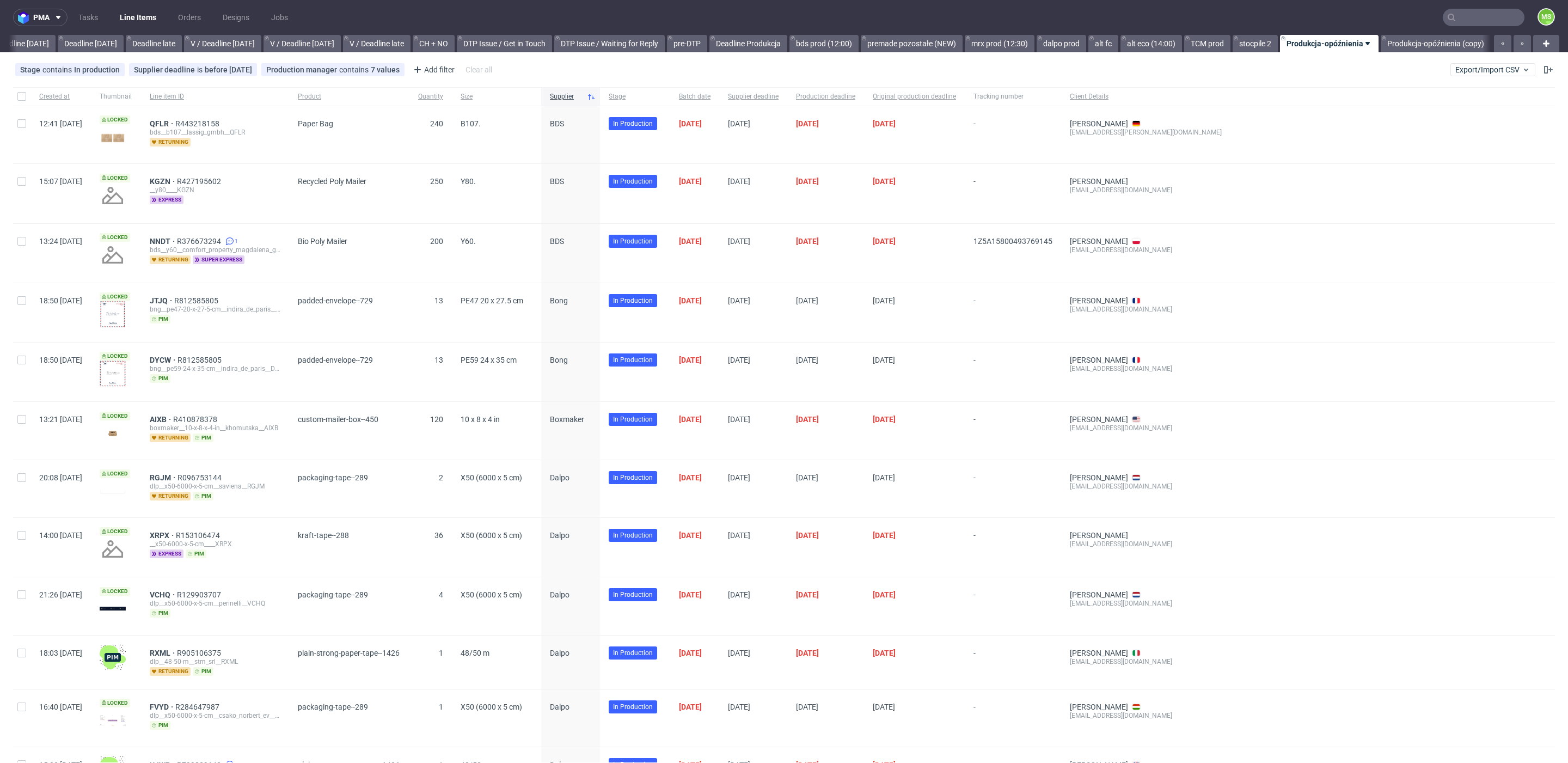
drag, startPoint x: 626, startPoint y: 246, endPoint x: 611, endPoint y: 238, distance: 17.0
click at [592, 238] on span "BDS" at bounding box center [571, 253] width 42 height 33
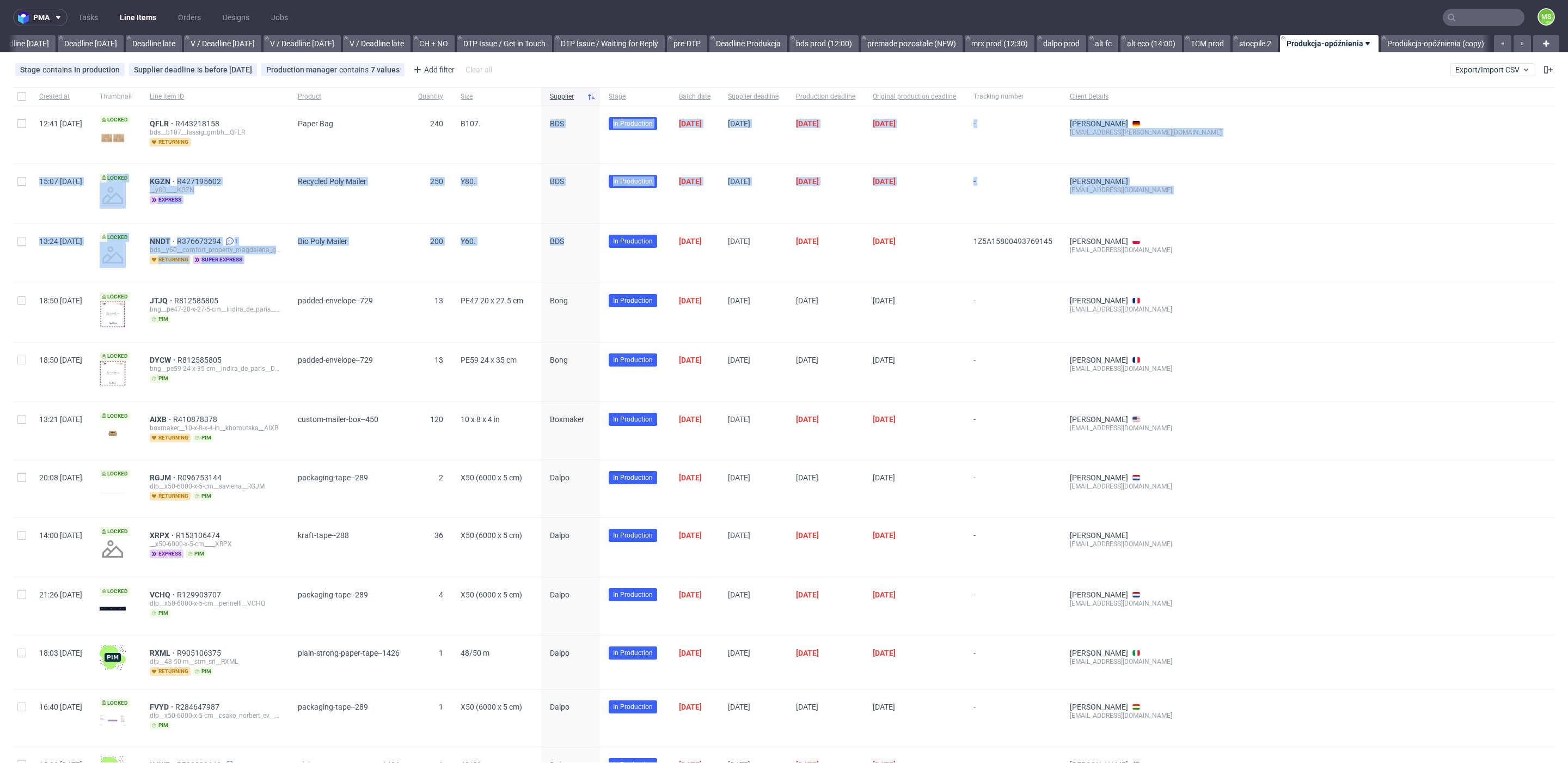
drag, startPoint x: 608, startPoint y: 251, endPoint x: 615, endPoint y: 165, distance: 86.3
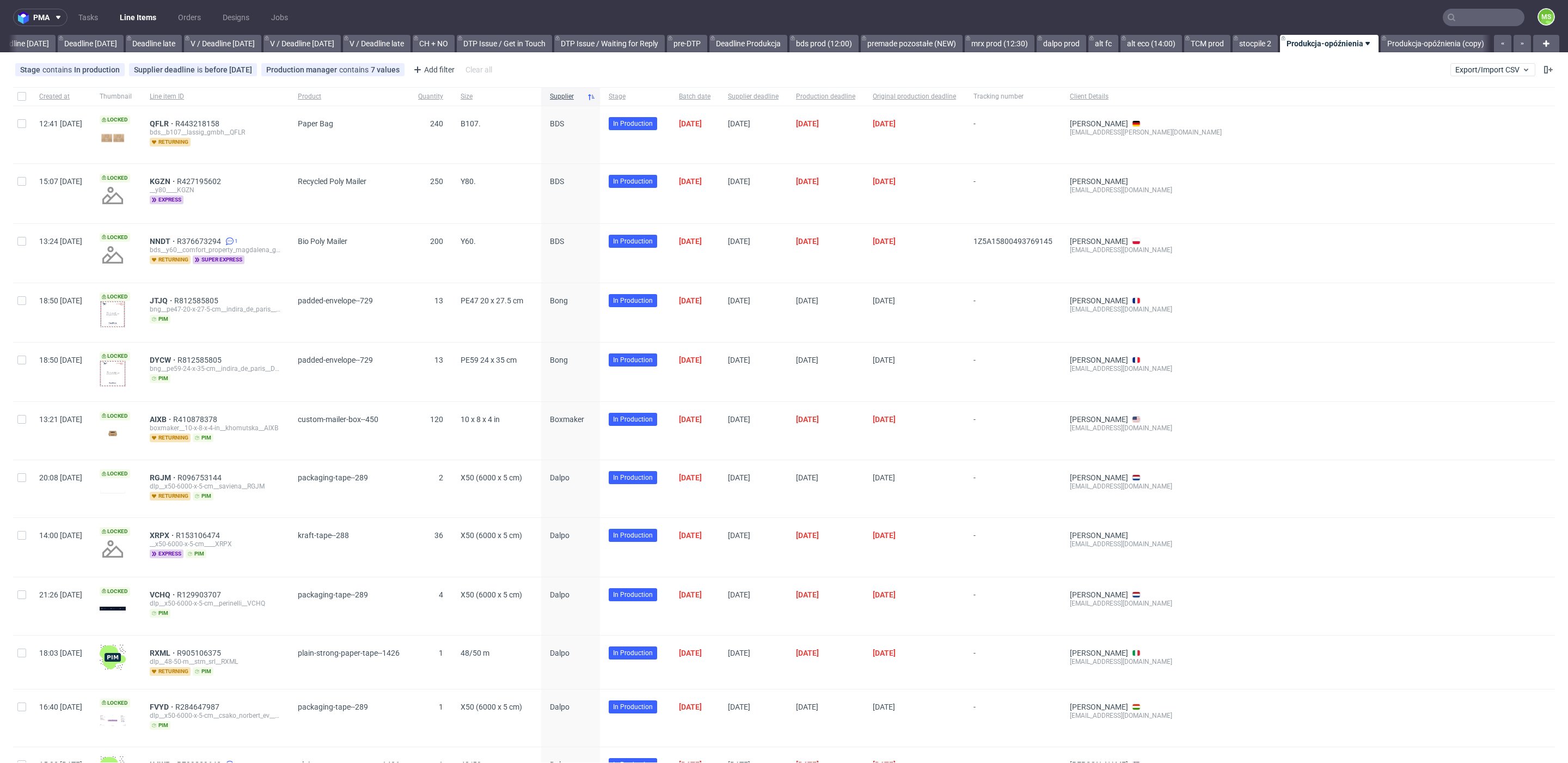
click at [592, 177] on span "BDS" at bounding box center [571, 193] width 42 height 33
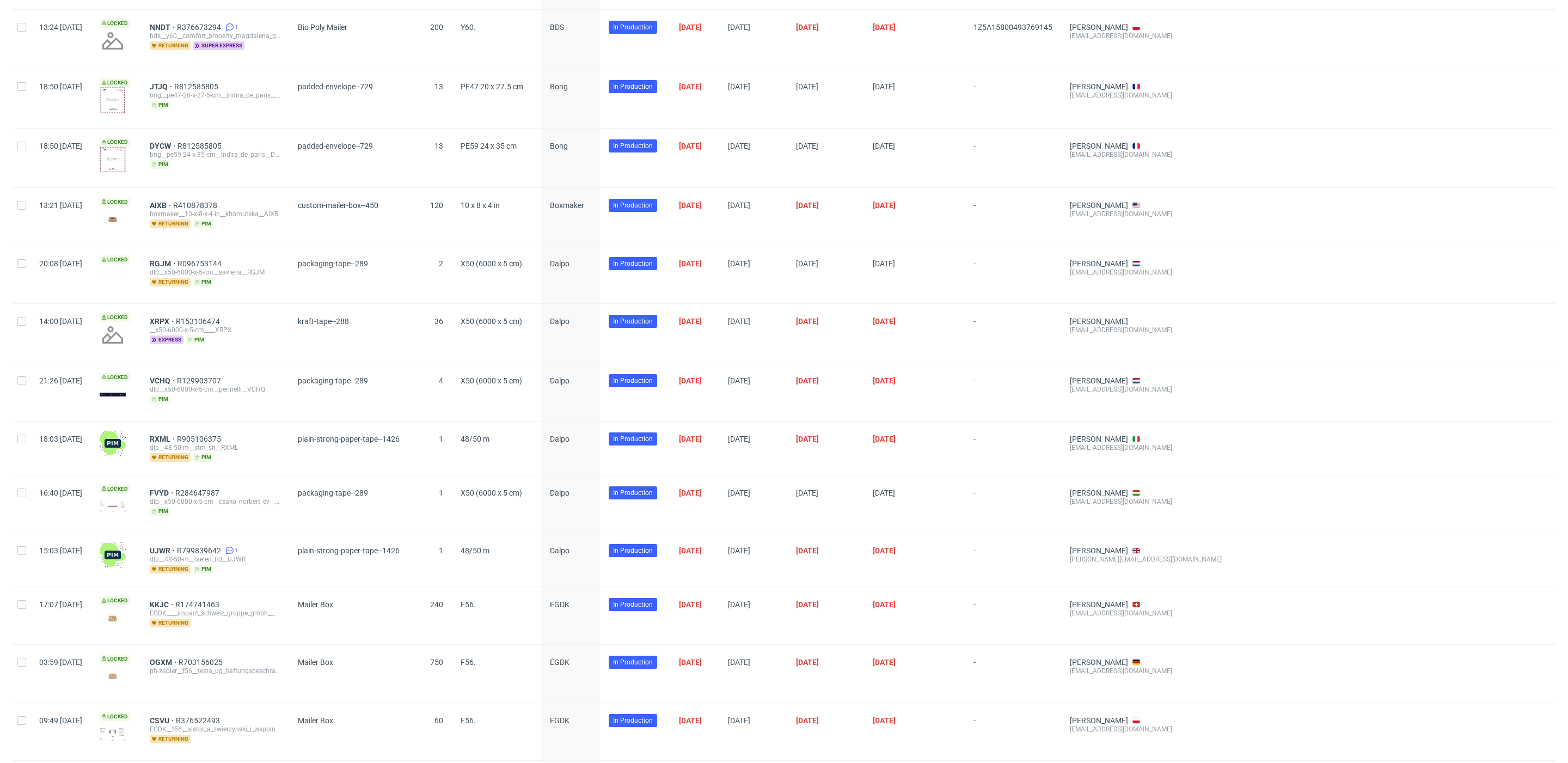
scroll to position [217, 0]
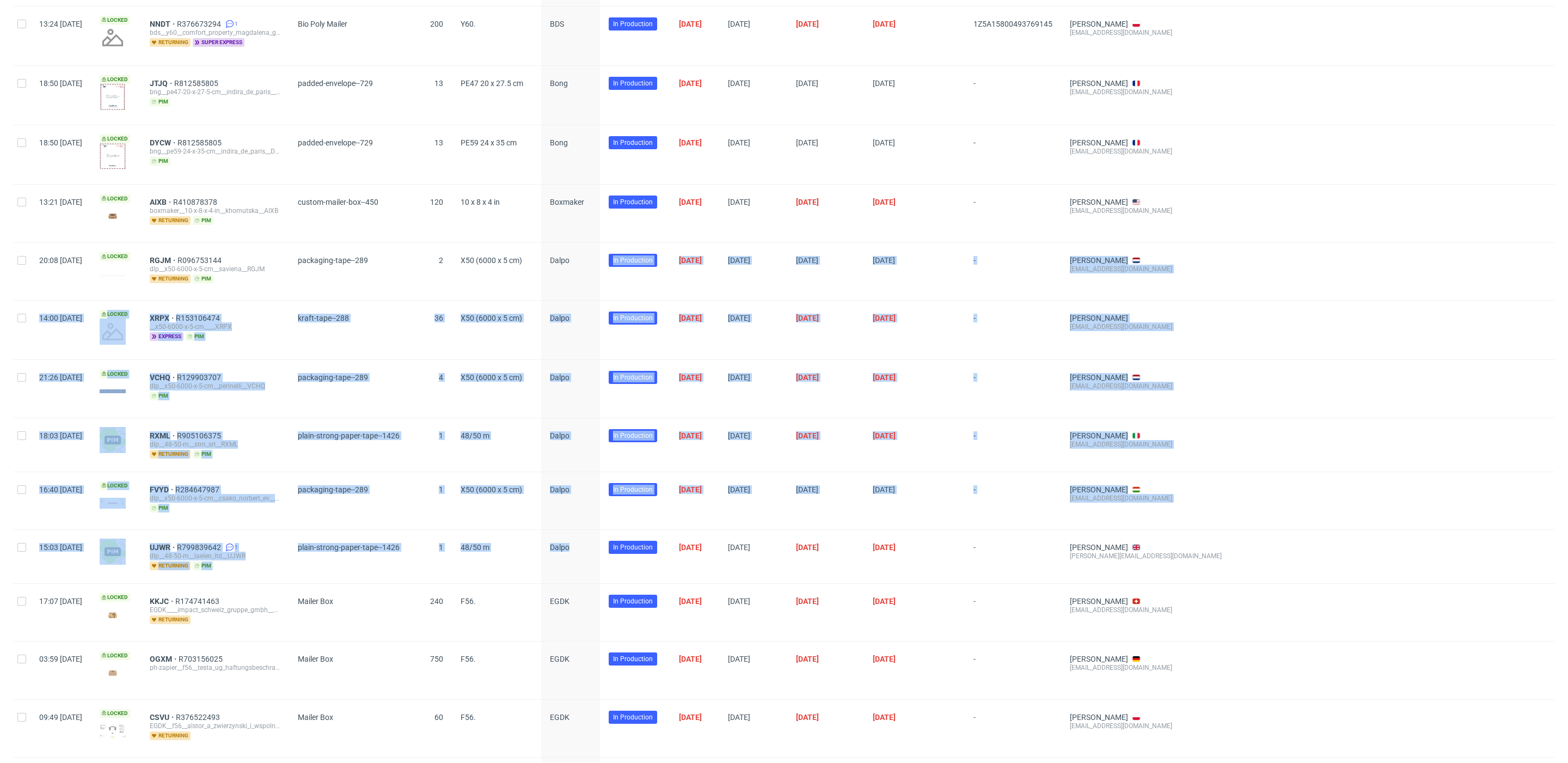
drag, startPoint x: 614, startPoint y: 550, endPoint x: 581, endPoint y: 275, distance: 277.0
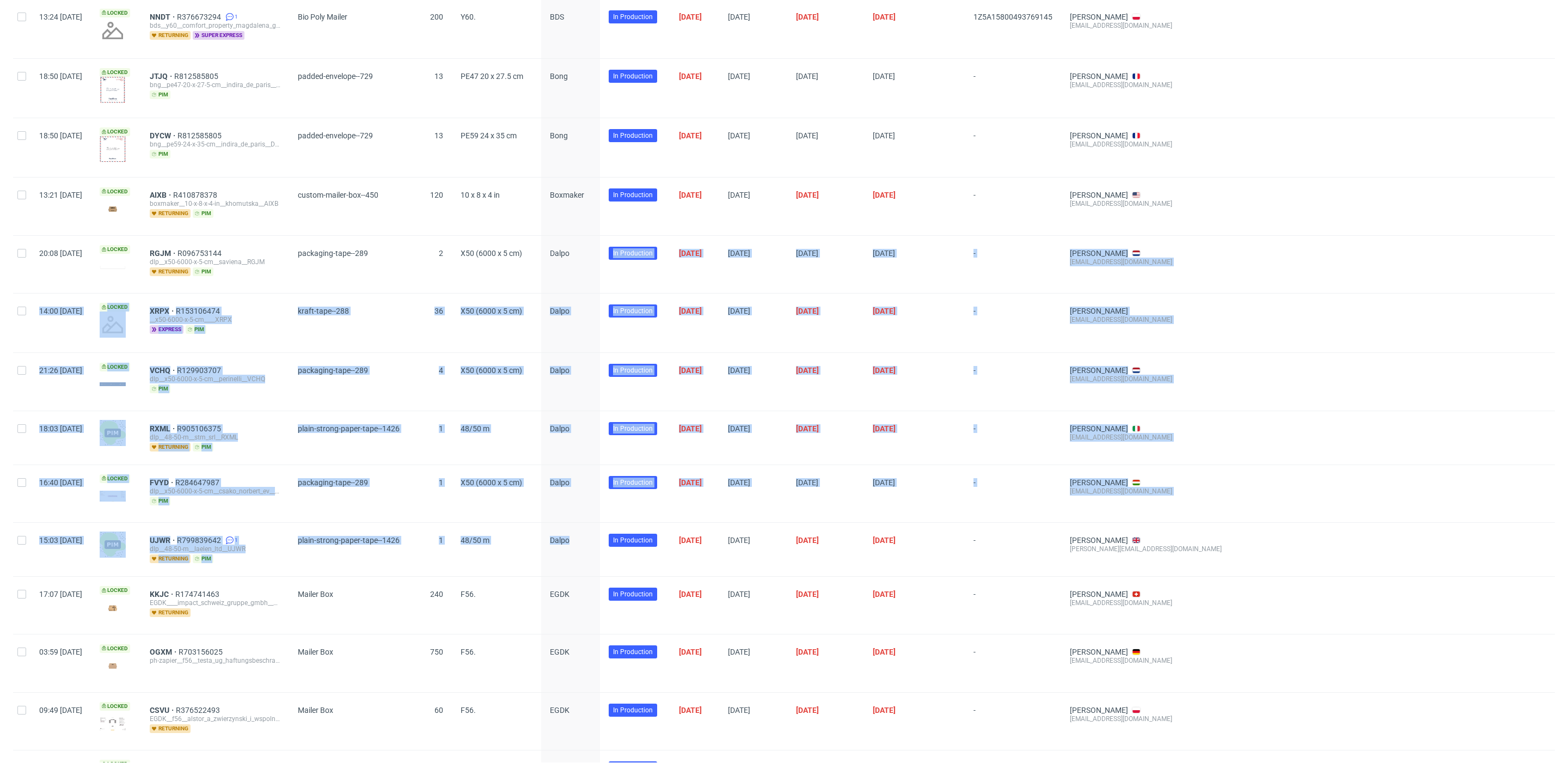
scroll to position [0, 0]
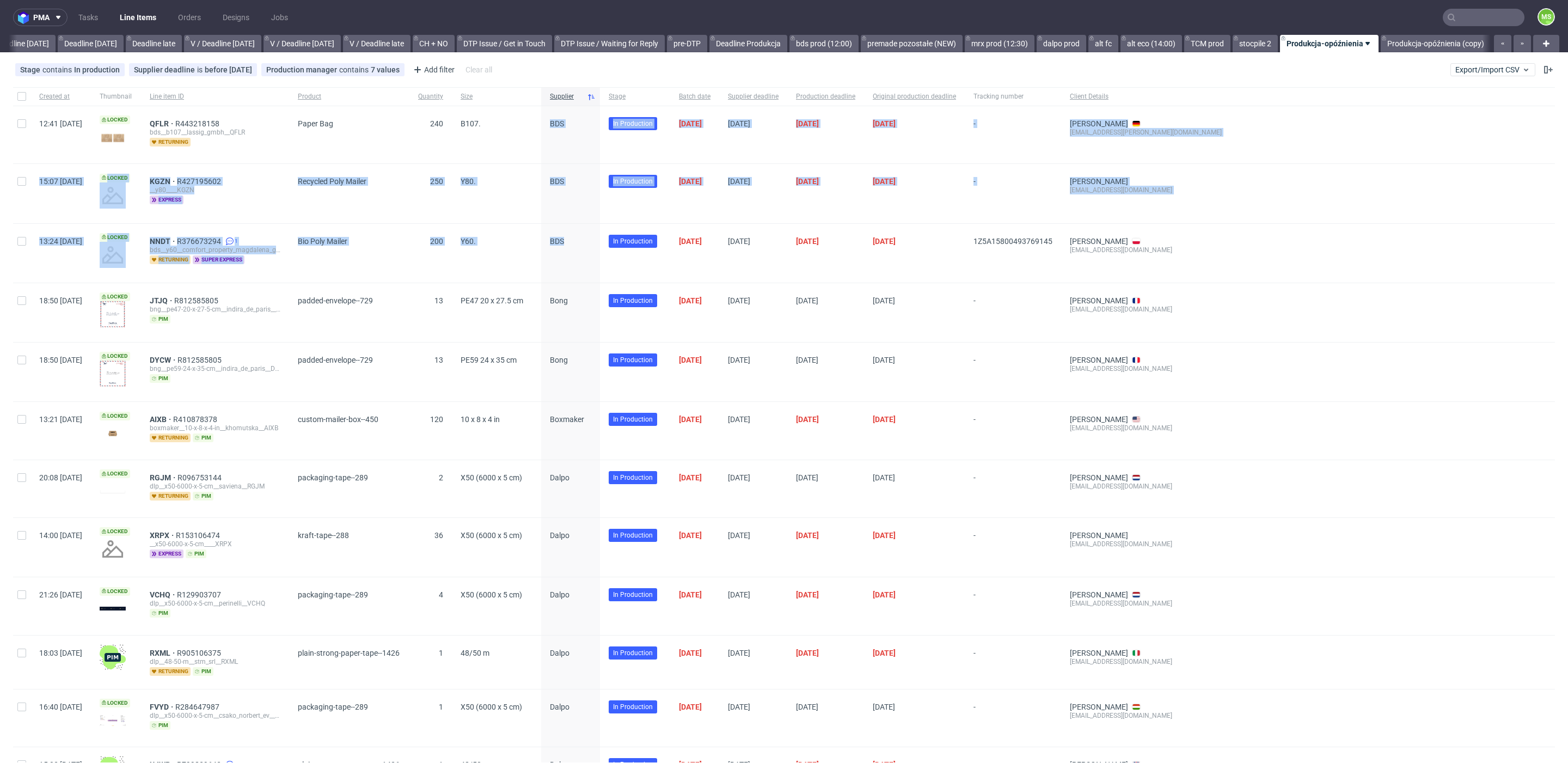
drag, startPoint x: 611, startPoint y: 243, endPoint x: 583, endPoint y: 173, distance: 75.4
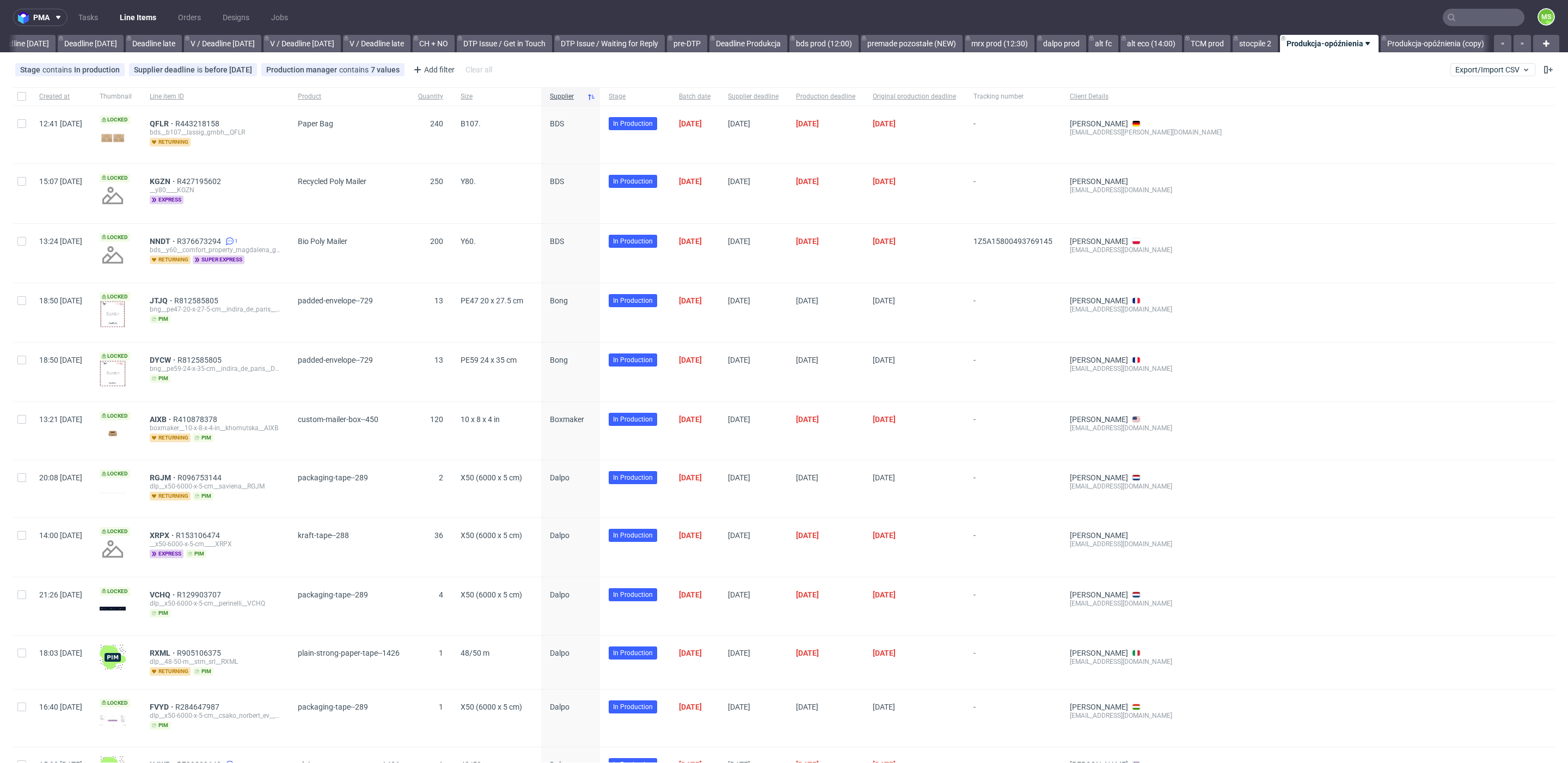
click at [281, 146] on span "QFLR R443218158 bds__b107__lassig_gmbh__QFLR returning" at bounding box center [214, 135] width 130 height 31
click at [20, 125] on input "checkbox" at bounding box center [22, 124] width 9 height 9
checkbox input "true"
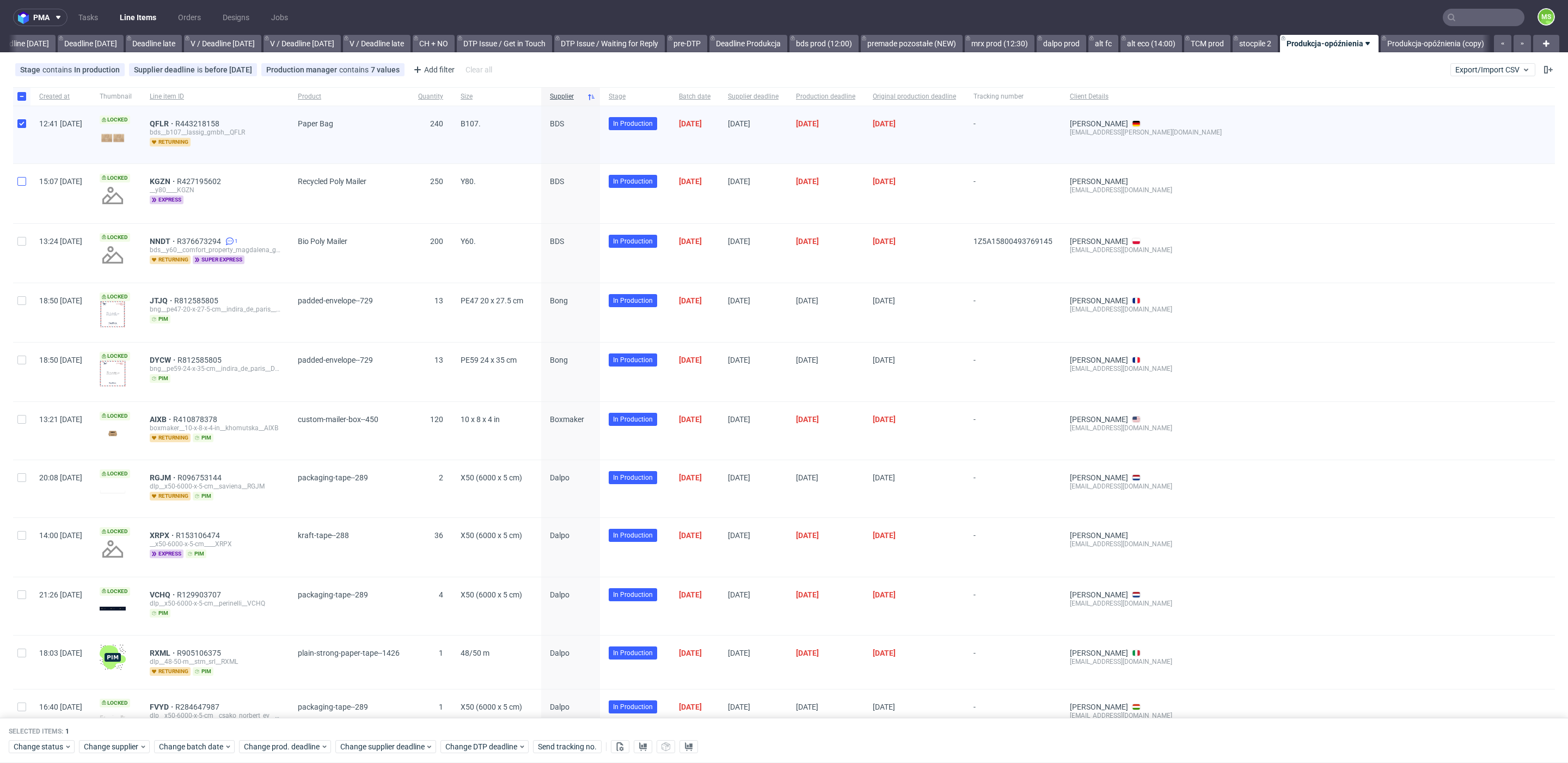
click at [21, 184] on div at bounding box center [22, 193] width 17 height 59
checkbox input "true"
click at [22, 243] on input "checkbox" at bounding box center [22, 241] width 9 height 9
checkbox input "true"
click at [642, 748] on use at bounding box center [643, 746] width 7 height 9
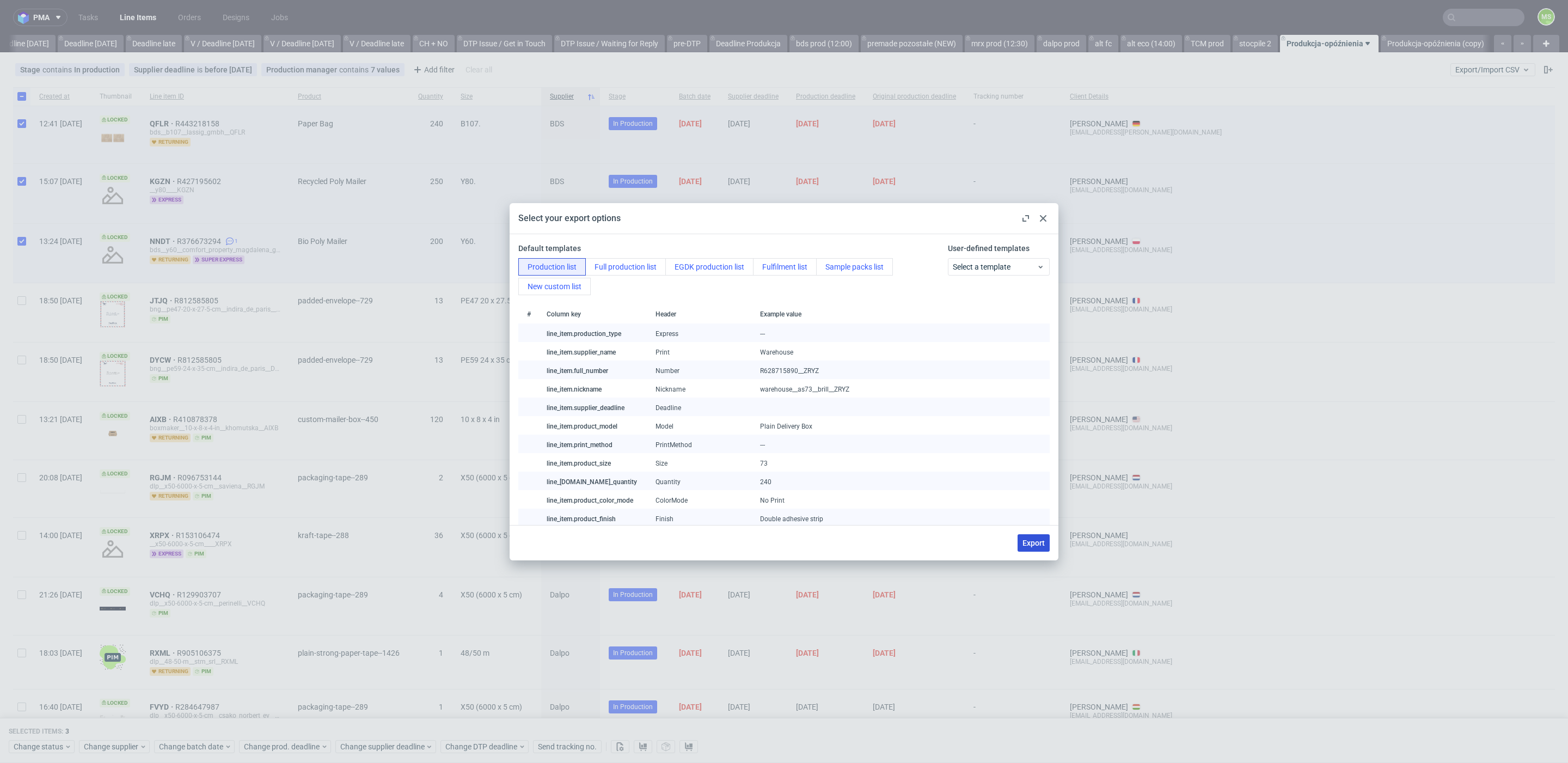
click at [1028, 544] on span "Export" at bounding box center [1033, 543] width 23 height 7
checkbox input "false"
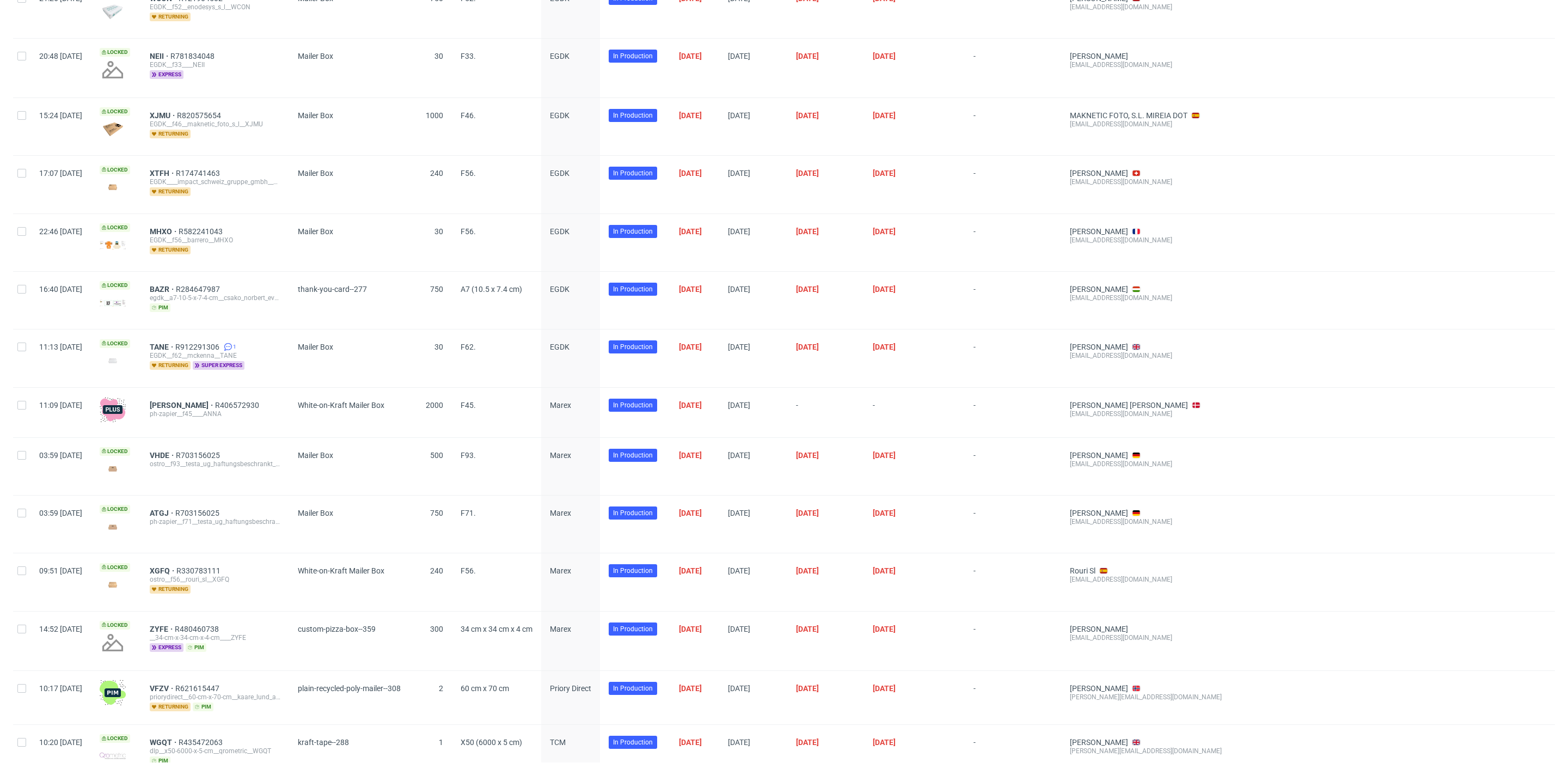
scroll to position [3102, 0]
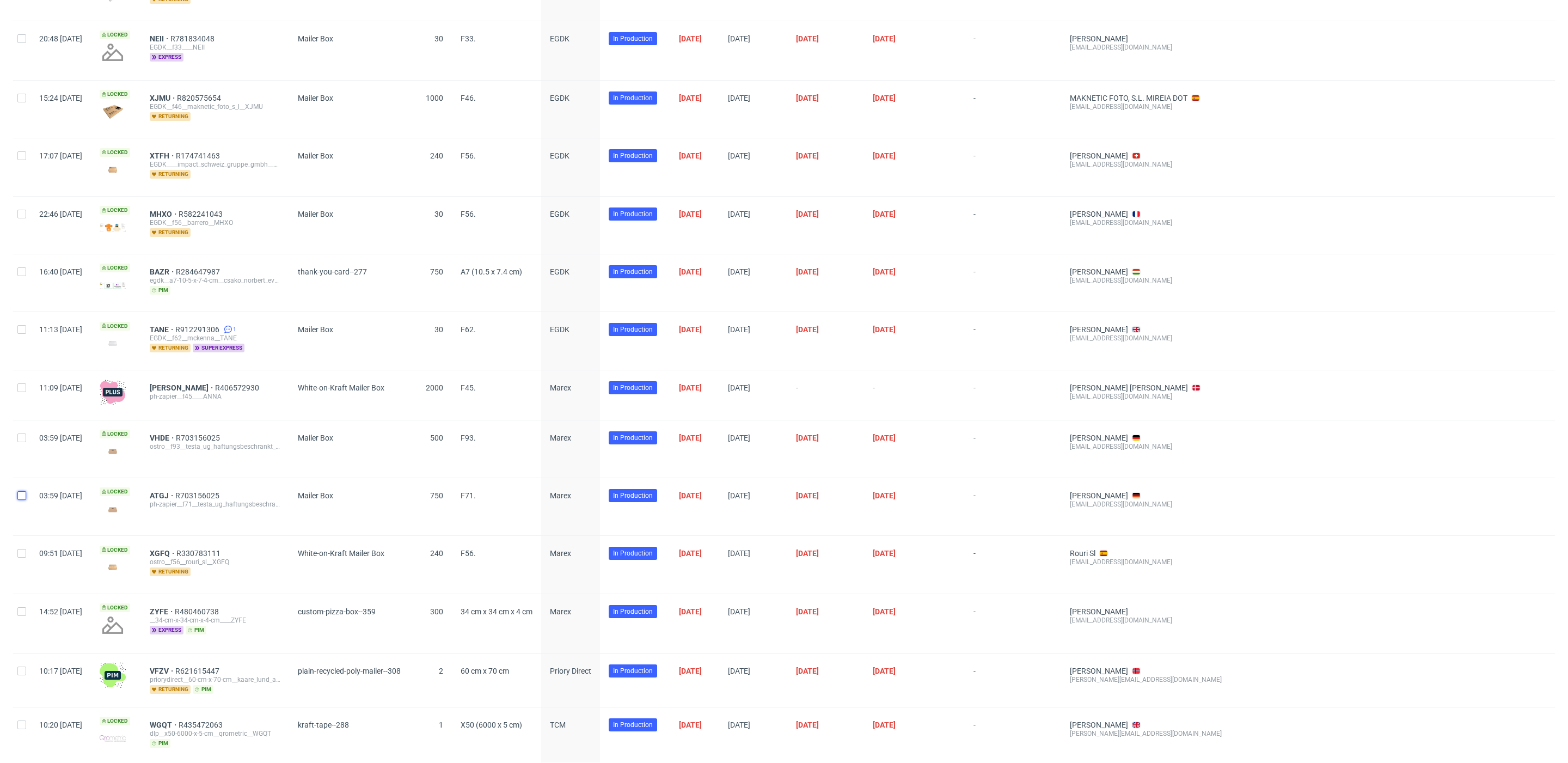
drag, startPoint x: 23, startPoint y: 462, endPoint x: 28, endPoint y: 507, distance: 45.3
click at [23, 491] on input "checkbox" at bounding box center [22, 496] width 9 height 9
checkbox input "true"
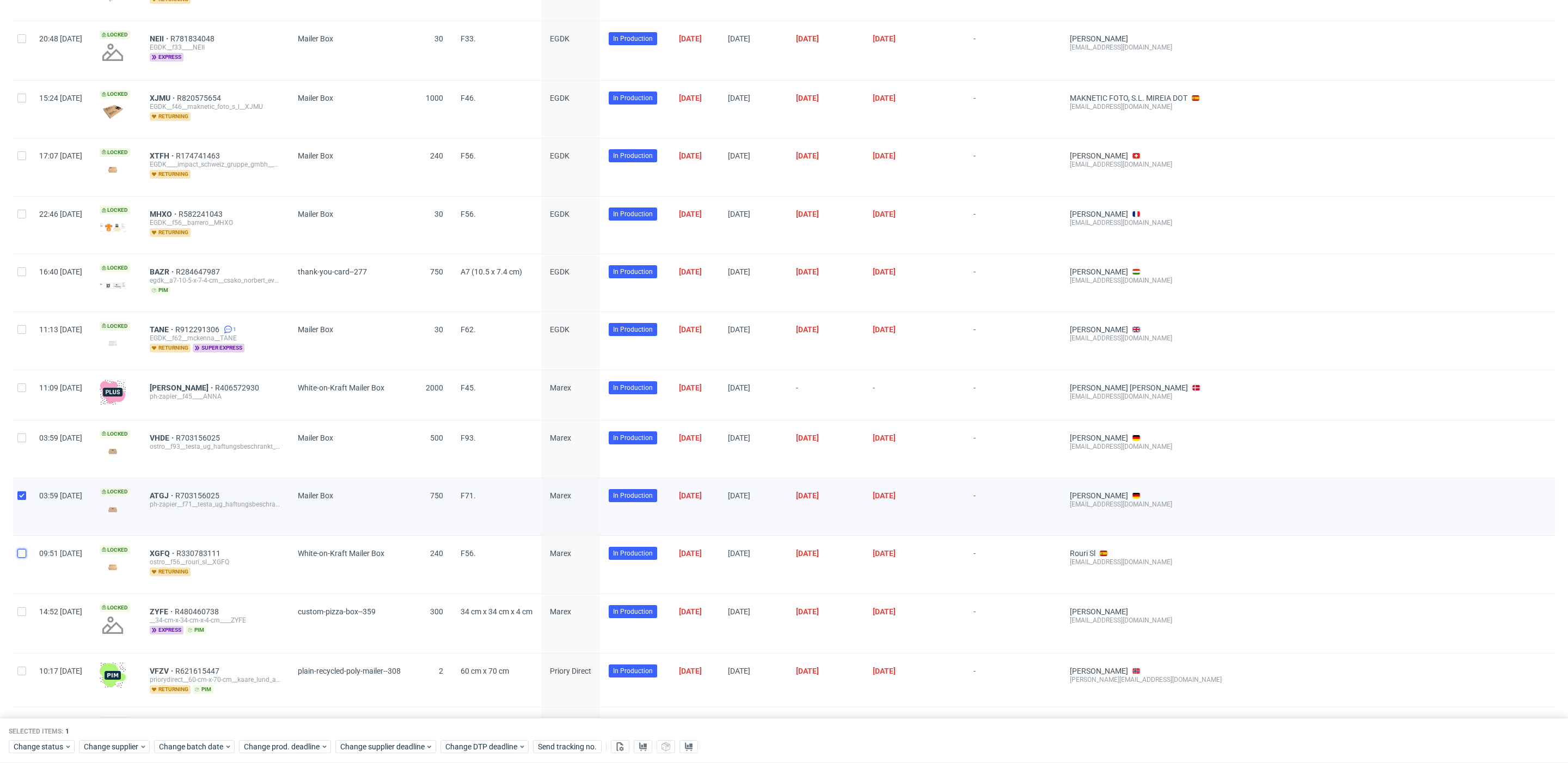
drag, startPoint x: 26, startPoint y: 516, endPoint x: 37, endPoint y: 540, distance: 26.4
click at [28, 536] on div at bounding box center [22, 564] width 17 height 57
checkbox input "true"
drag, startPoint x: 25, startPoint y: 575, endPoint x: 137, endPoint y: 615, distance: 118.9
click at [25, 607] on input "checkbox" at bounding box center [22, 611] width 9 height 9
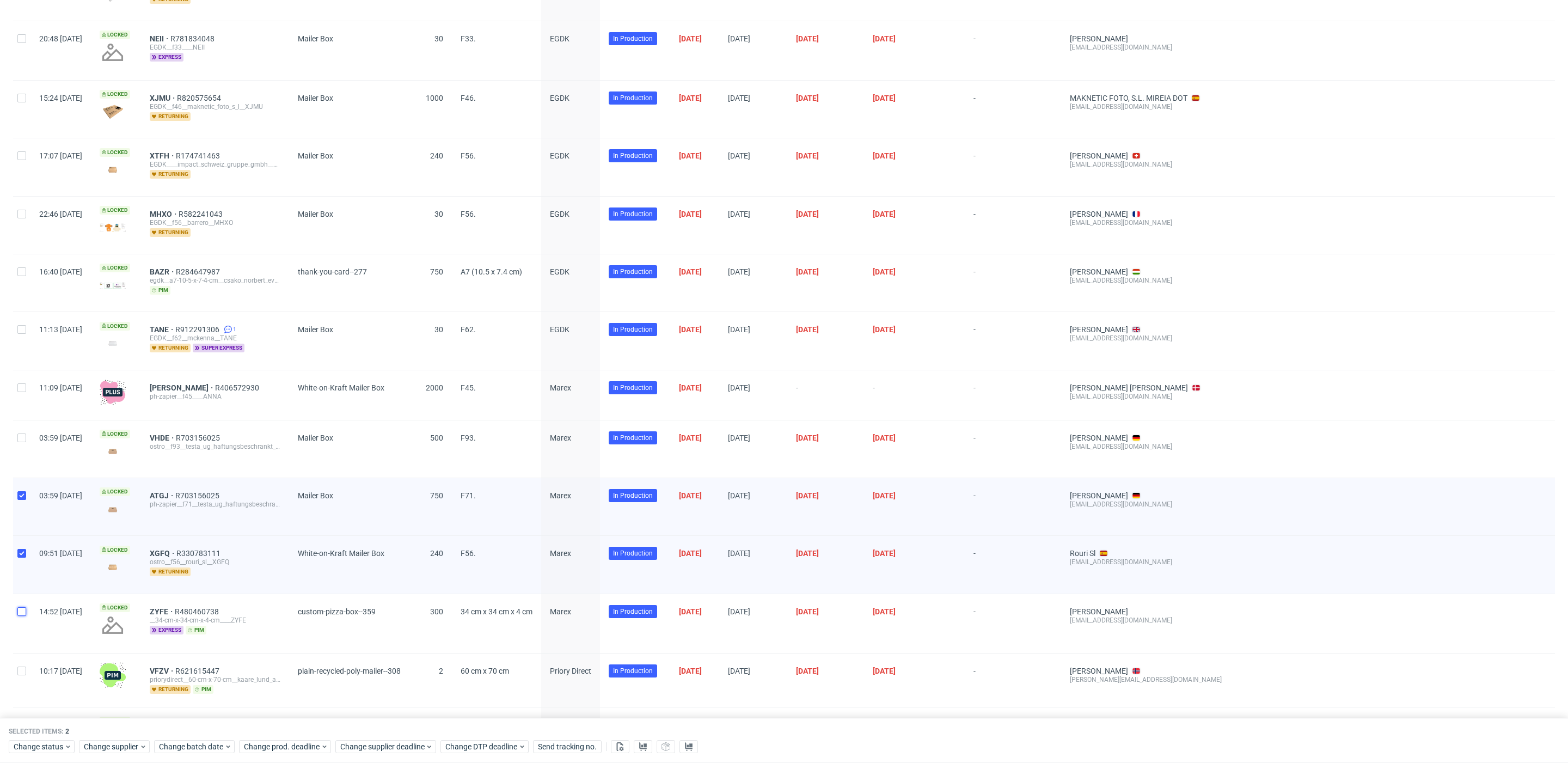
checkbox input "true"
click at [643, 746] on use at bounding box center [643, 746] width 7 height 9
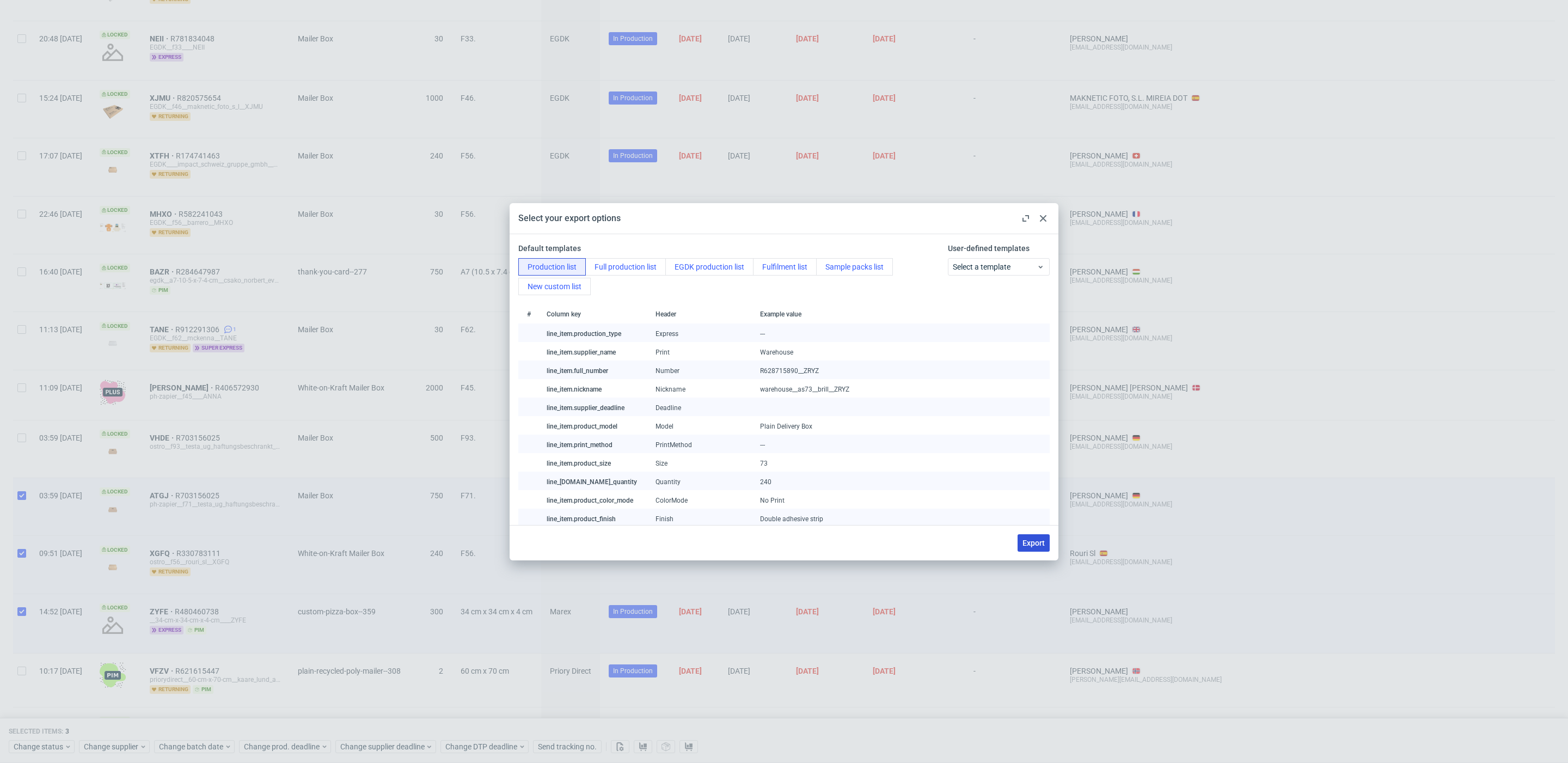
click at [1024, 540] on span "Export" at bounding box center [1033, 543] width 23 height 7
checkbox input "false"
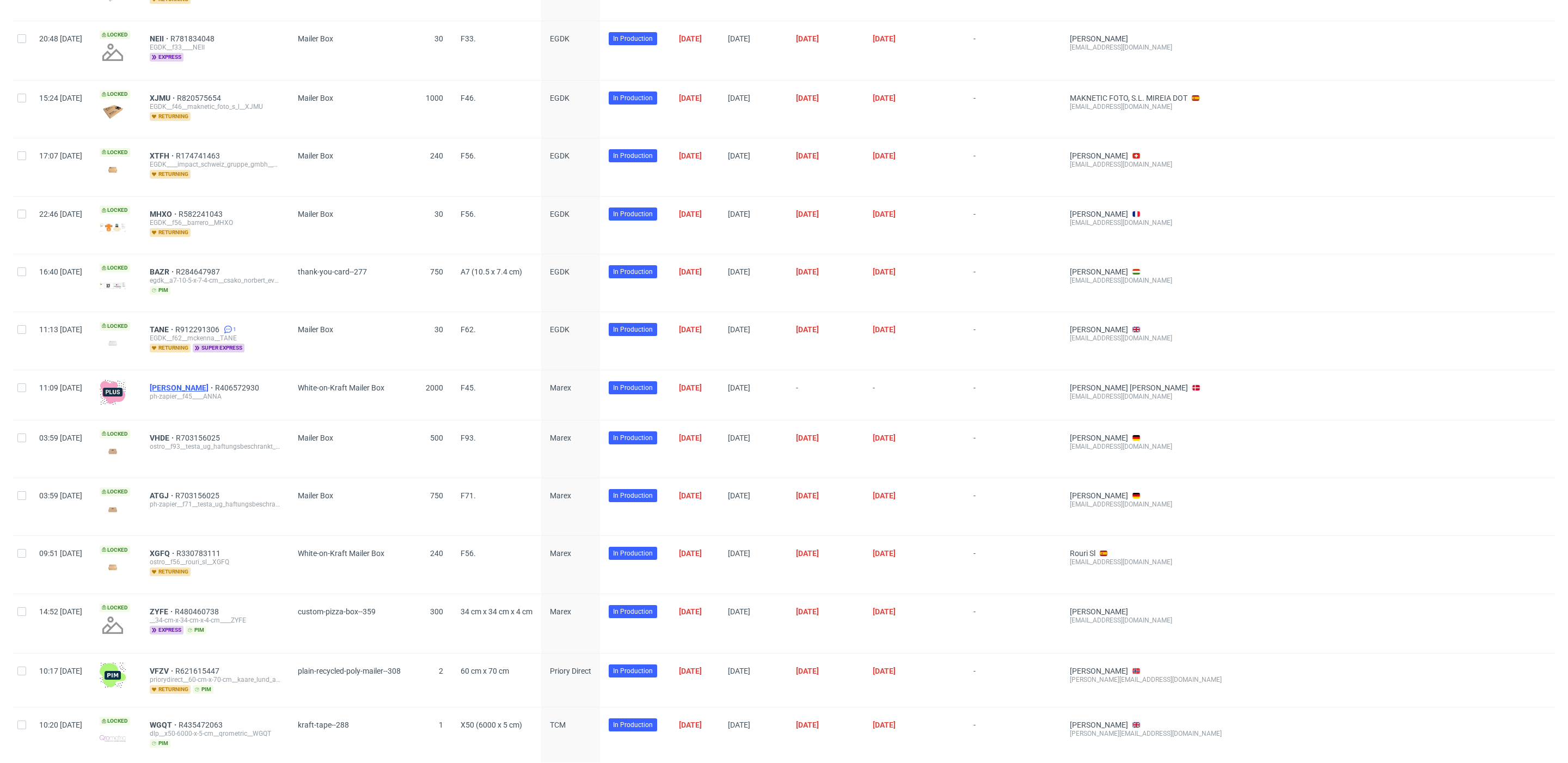
click at [191, 383] on span "ANNA" at bounding box center [182, 388] width 66 height 9
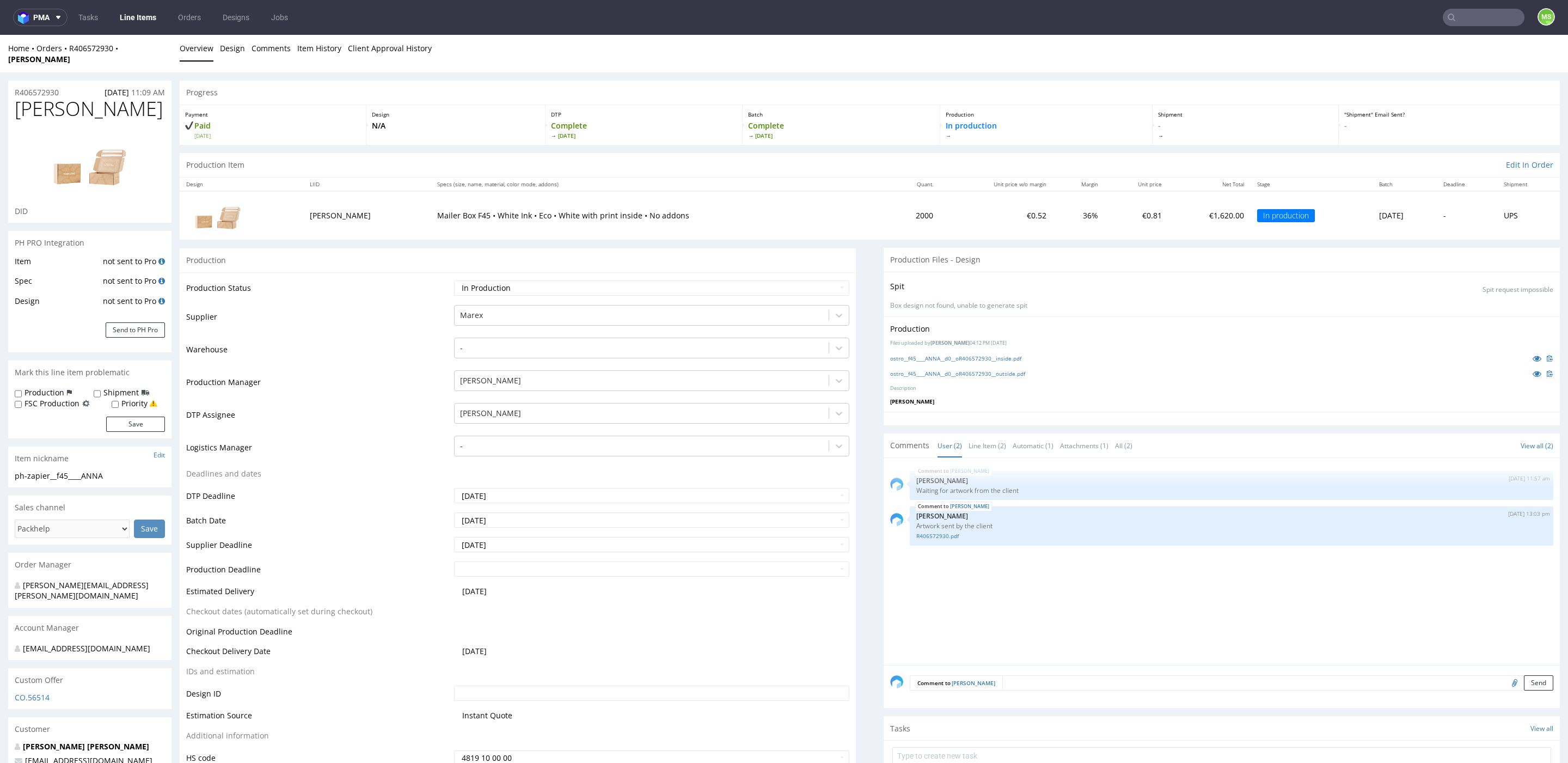
click at [143, 14] on link "Line Items" at bounding box center [138, 17] width 50 height 17
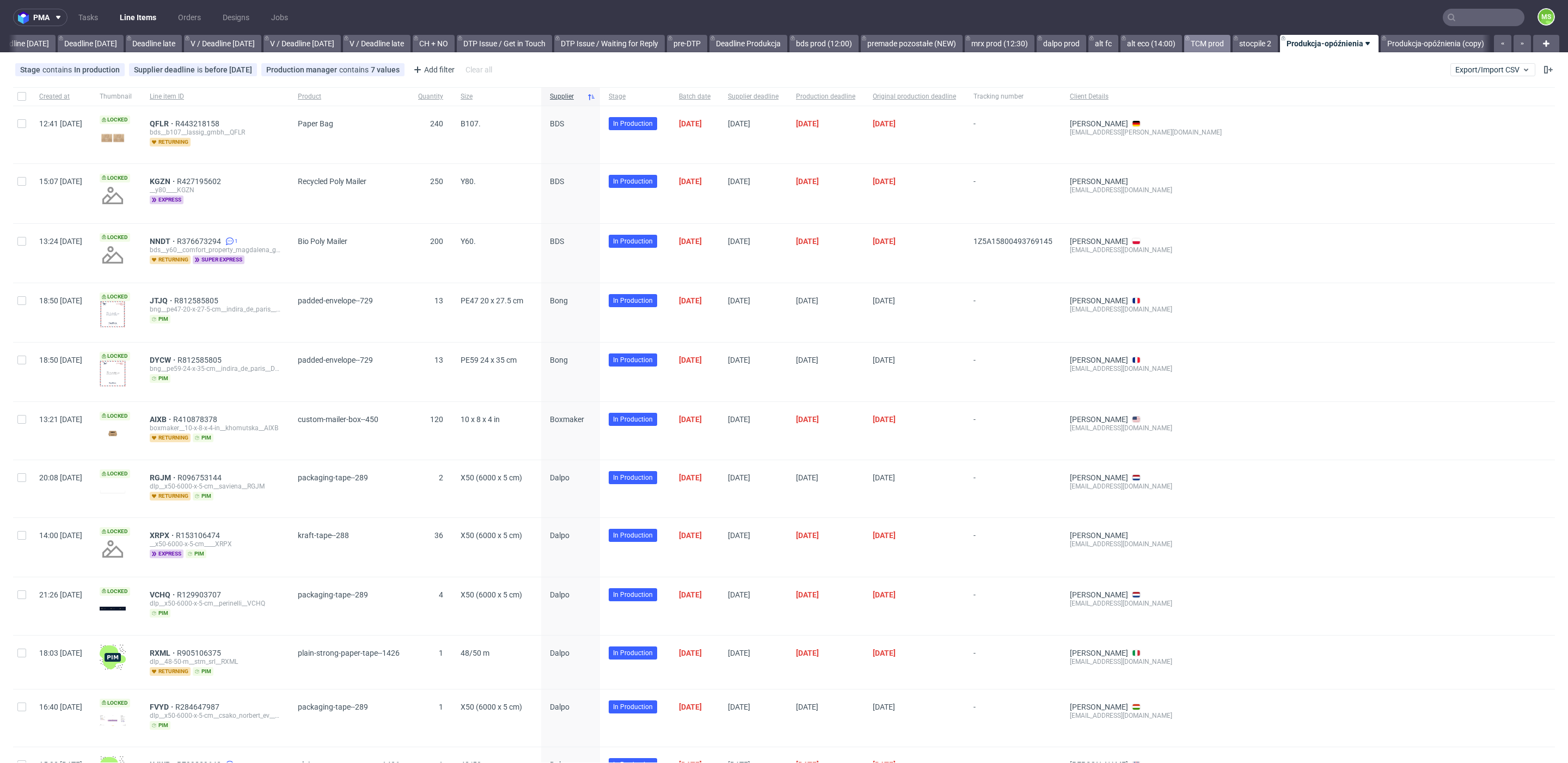
scroll to position [0, 1207]
click at [1199, 44] on link "TCM prod" at bounding box center [1207, 44] width 47 height 17
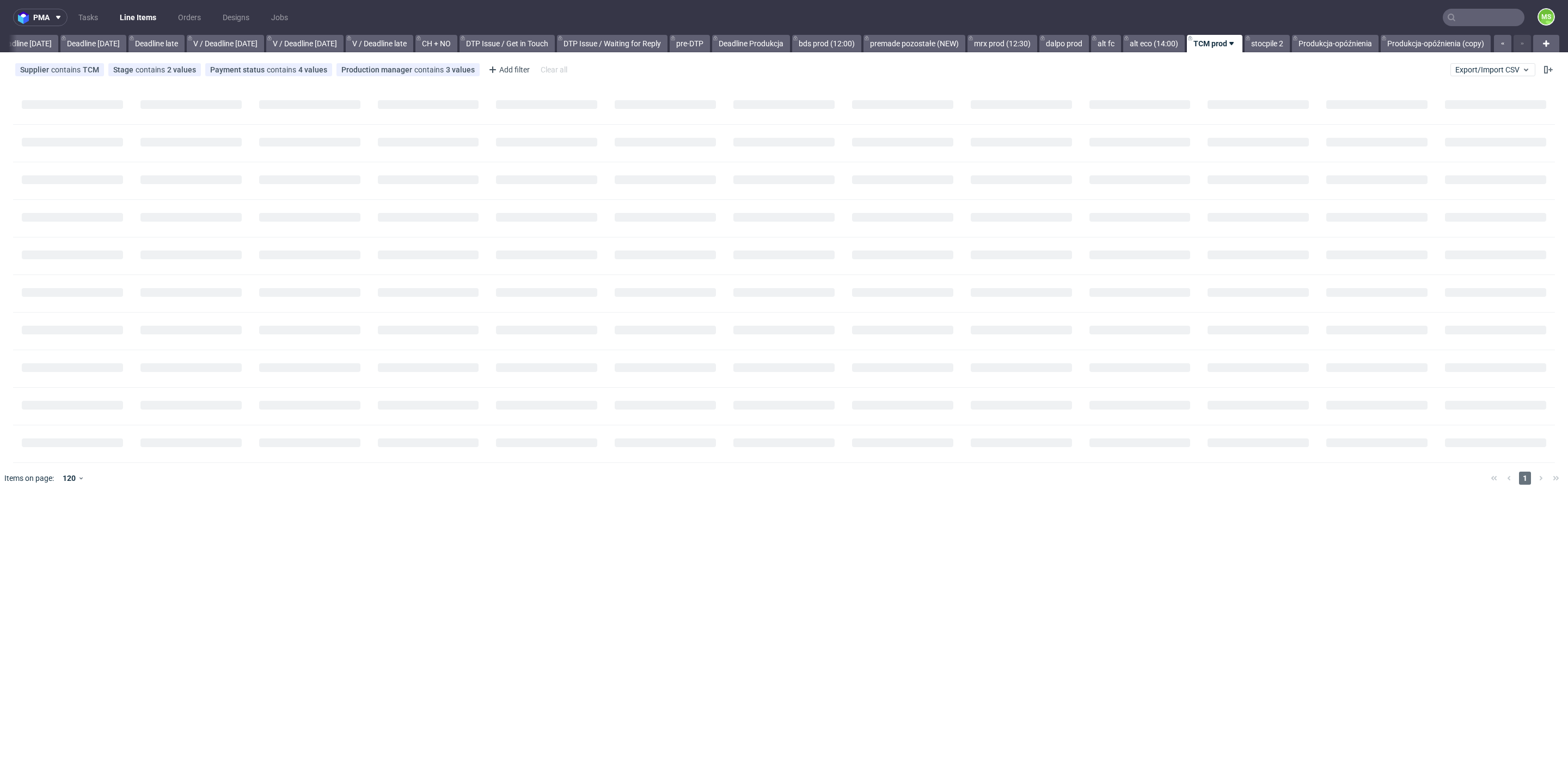
scroll to position [0, 1192]
click at [1140, 42] on link "alt eco (14:00)" at bounding box center [1154, 44] width 61 height 17
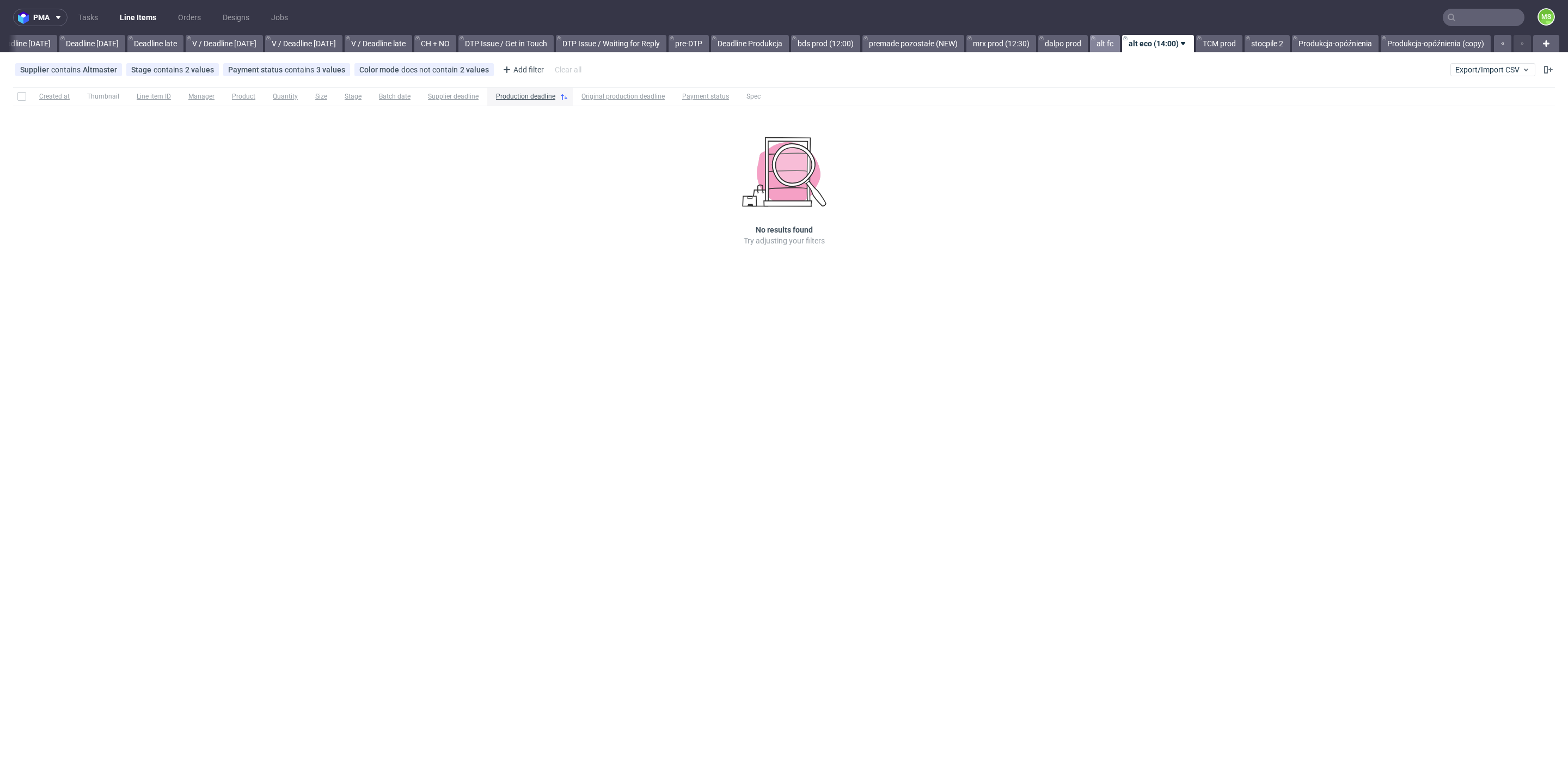
click at [1102, 44] on link "alt fc" at bounding box center [1105, 44] width 30 height 17
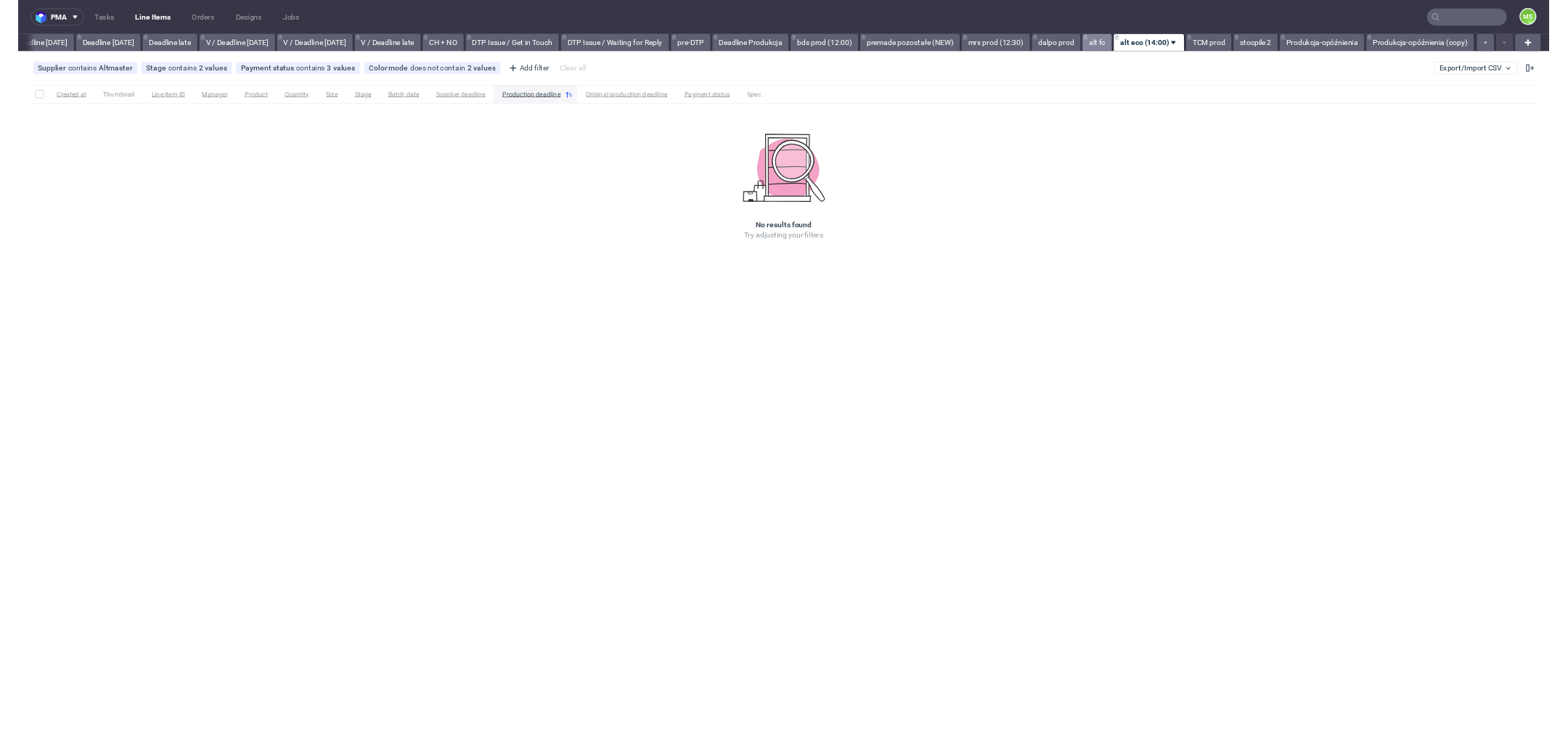
scroll to position [0, 1589]
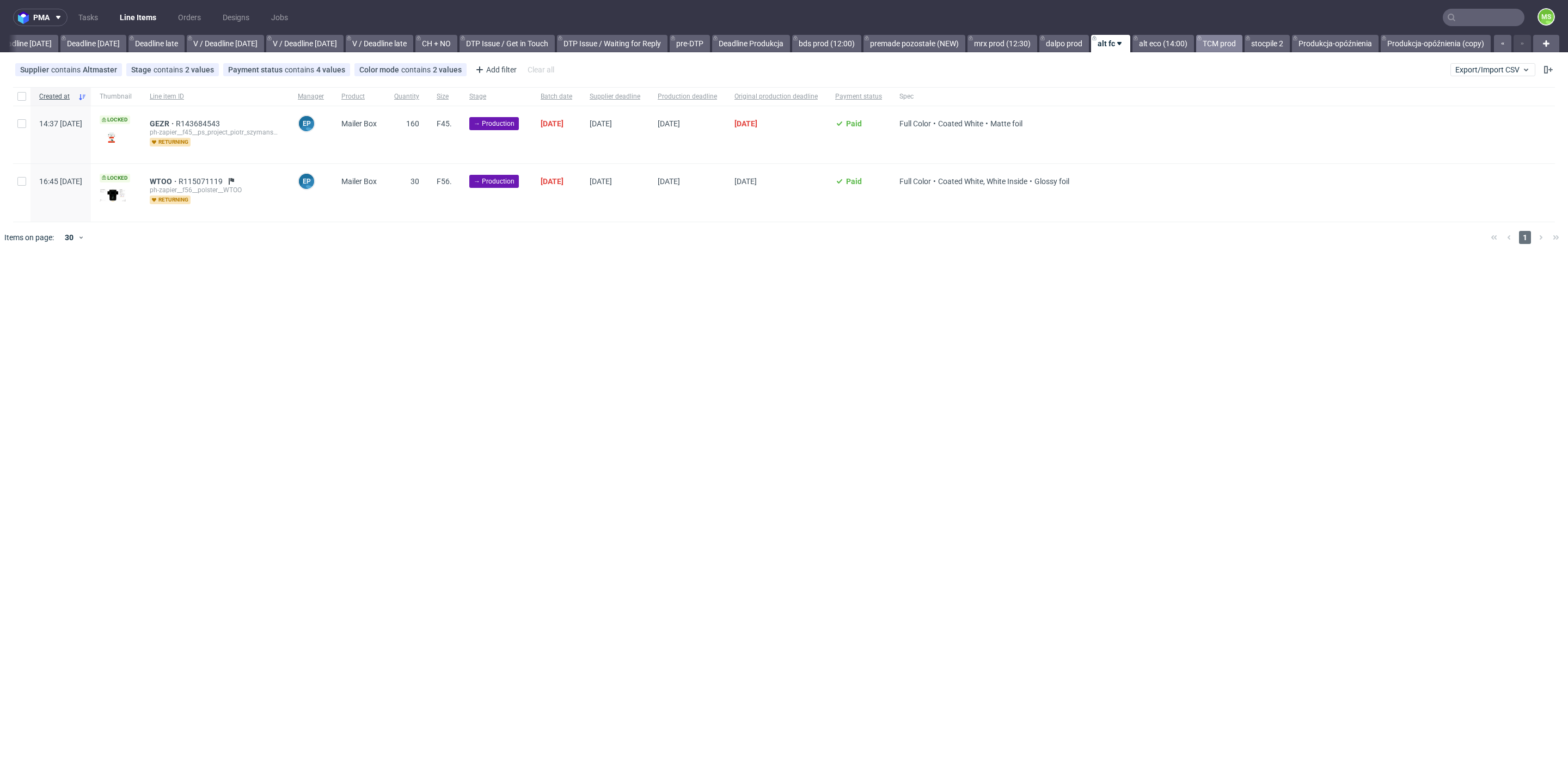
click at [1225, 49] on link "TCM prod" at bounding box center [1220, 44] width 47 height 17
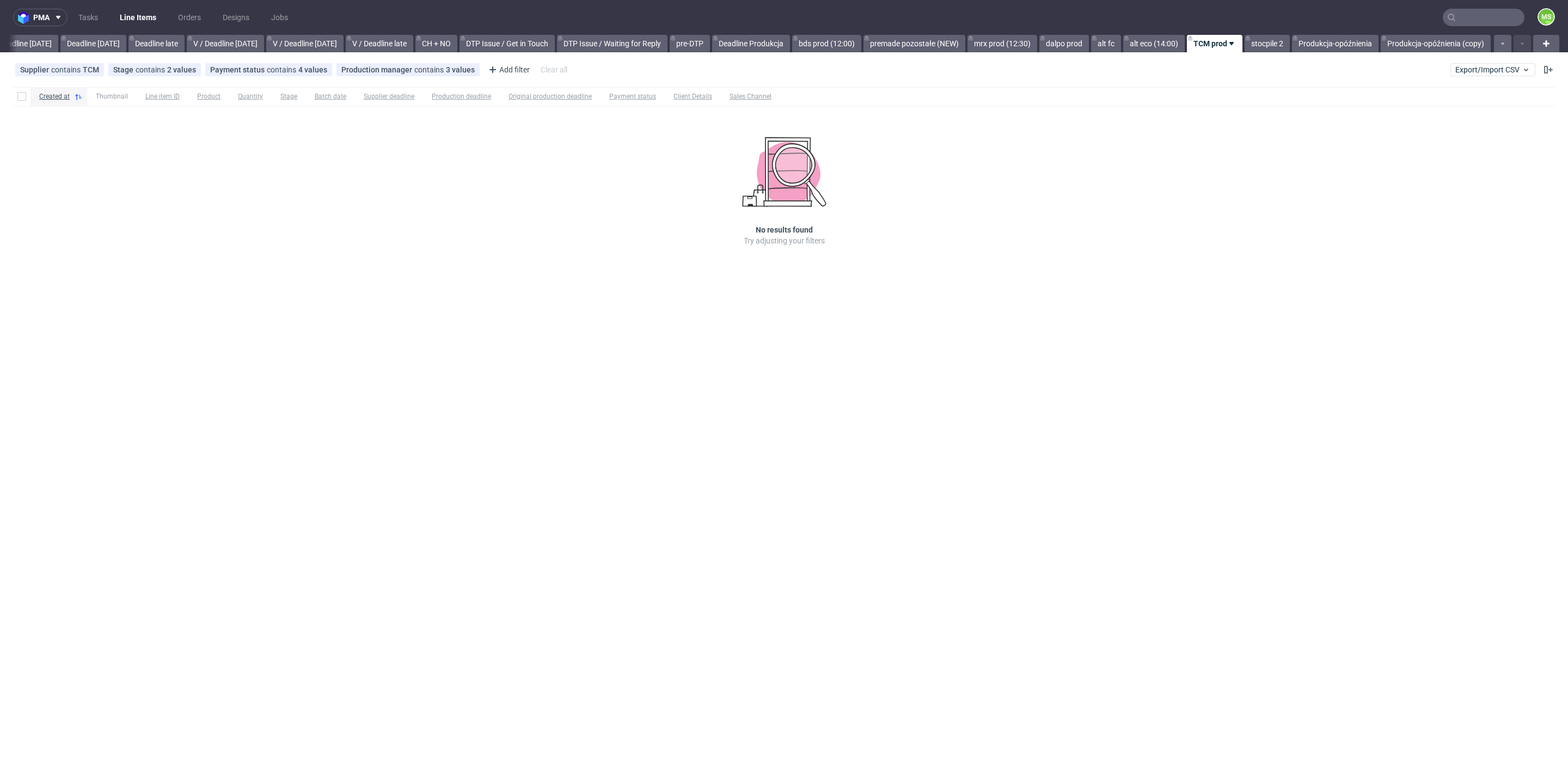
click at [1104, 53] on div "pma Tasks Line Items Orders Designs Jobs MS All DTP Late Shipped Shipments DTP …" at bounding box center [784, 381] width 1568 height 763
click at [1105, 45] on link "alt fc" at bounding box center [1105, 44] width 30 height 17
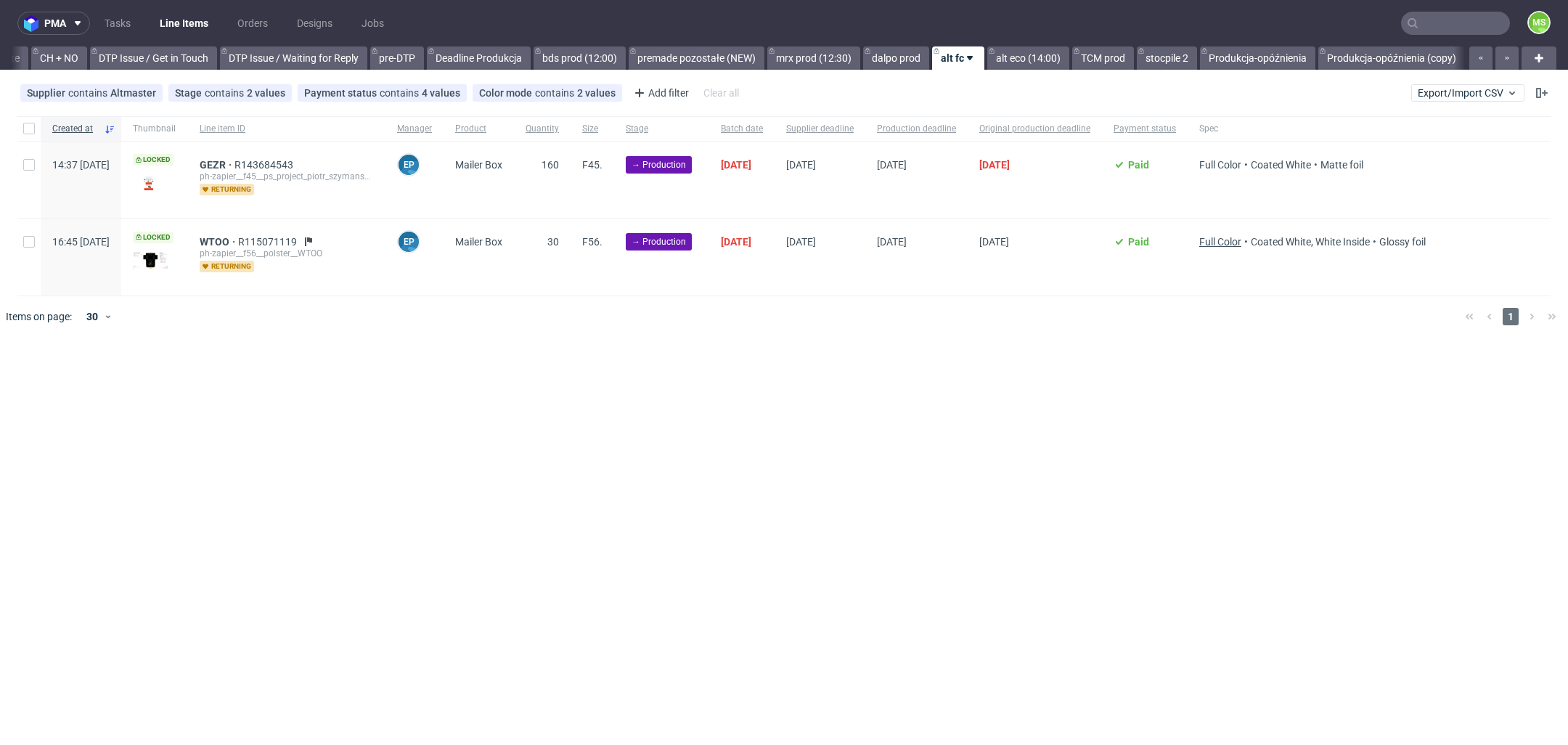
scroll to position [0, 2112]
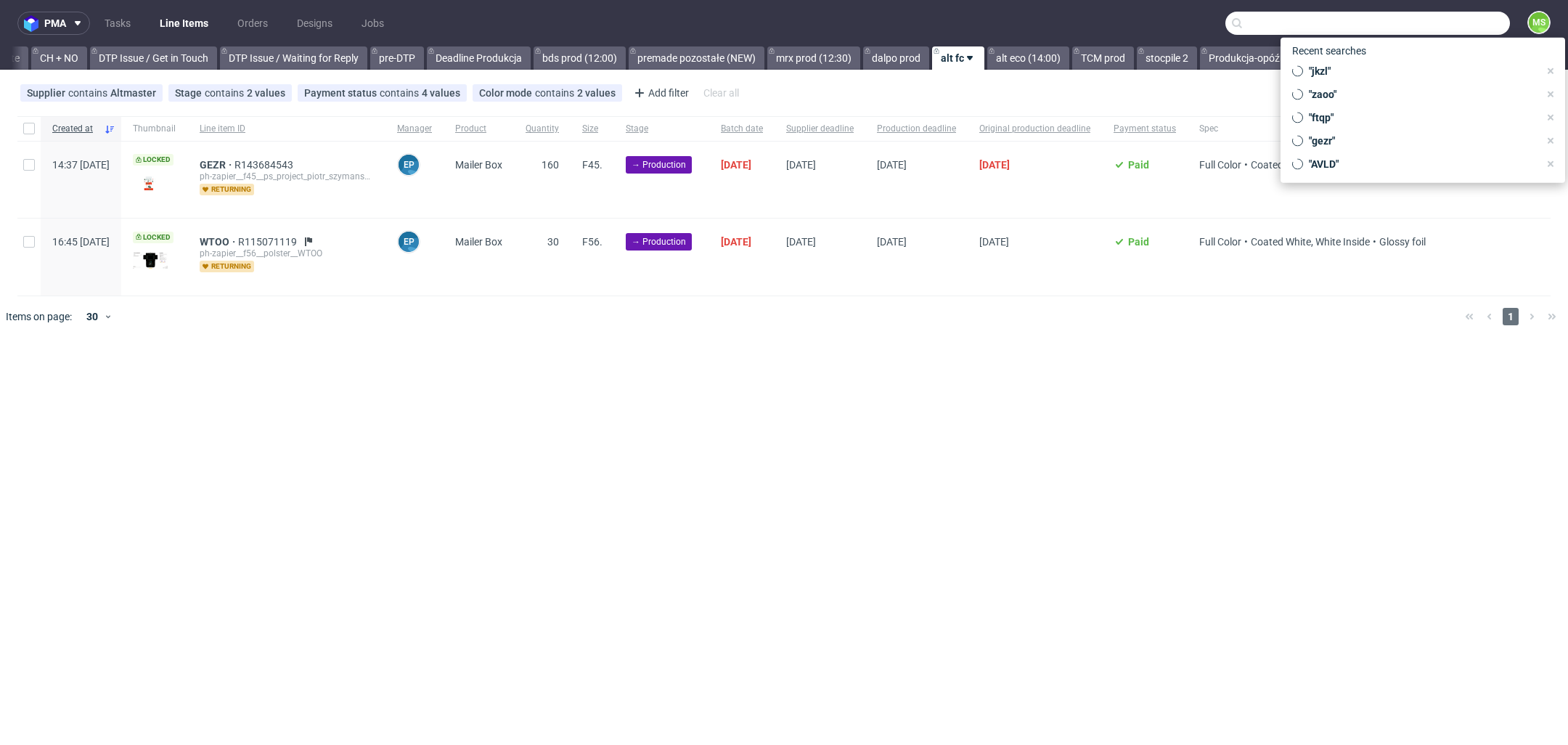
click at [1448, 26] on input "text" at bounding box center [1367, 23] width 285 height 23
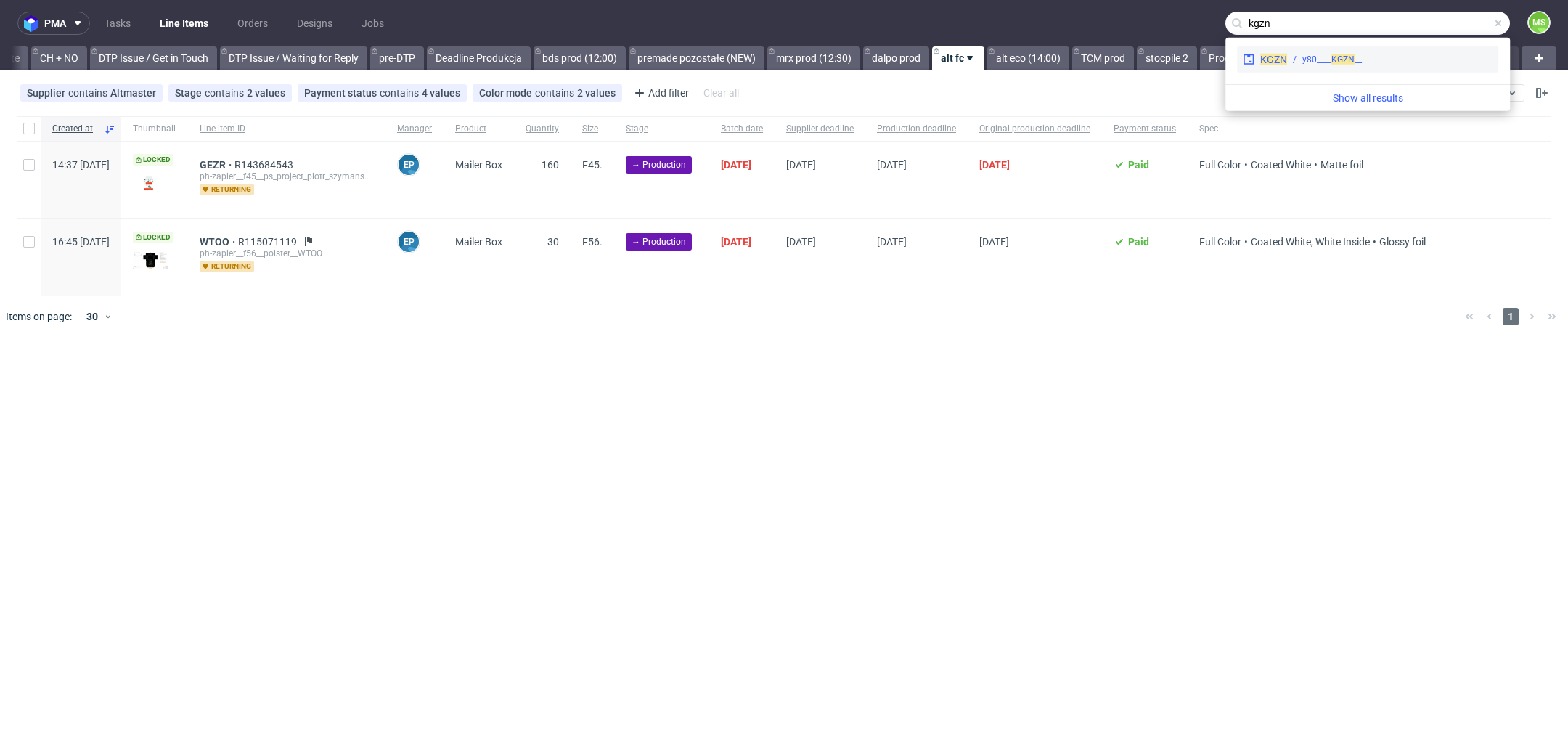
type input "kgzn"
click at [1391, 65] on div "__y80____ KGZN" at bounding box center [1389, 59] width 205 height 13
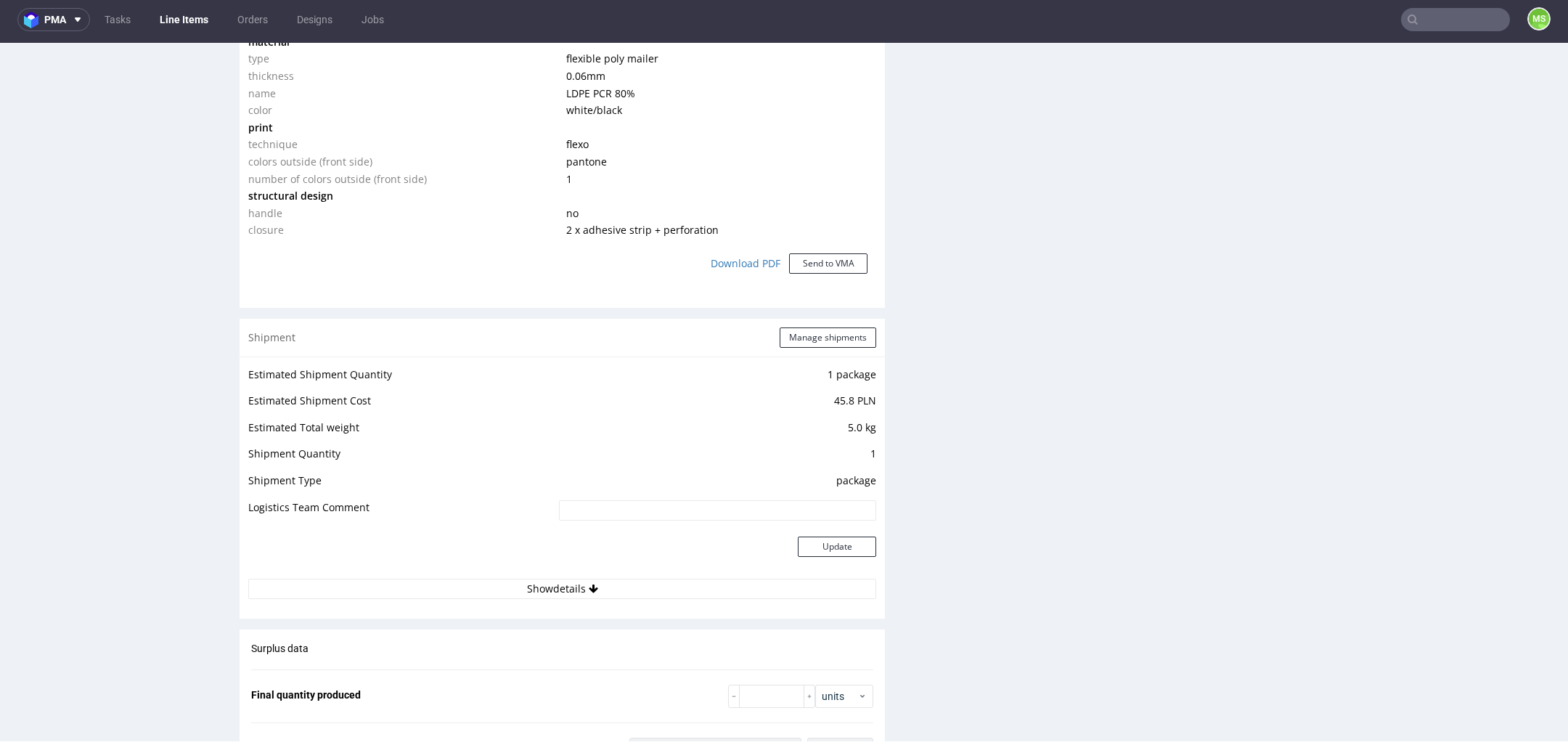
scroll to position [1241, 0]
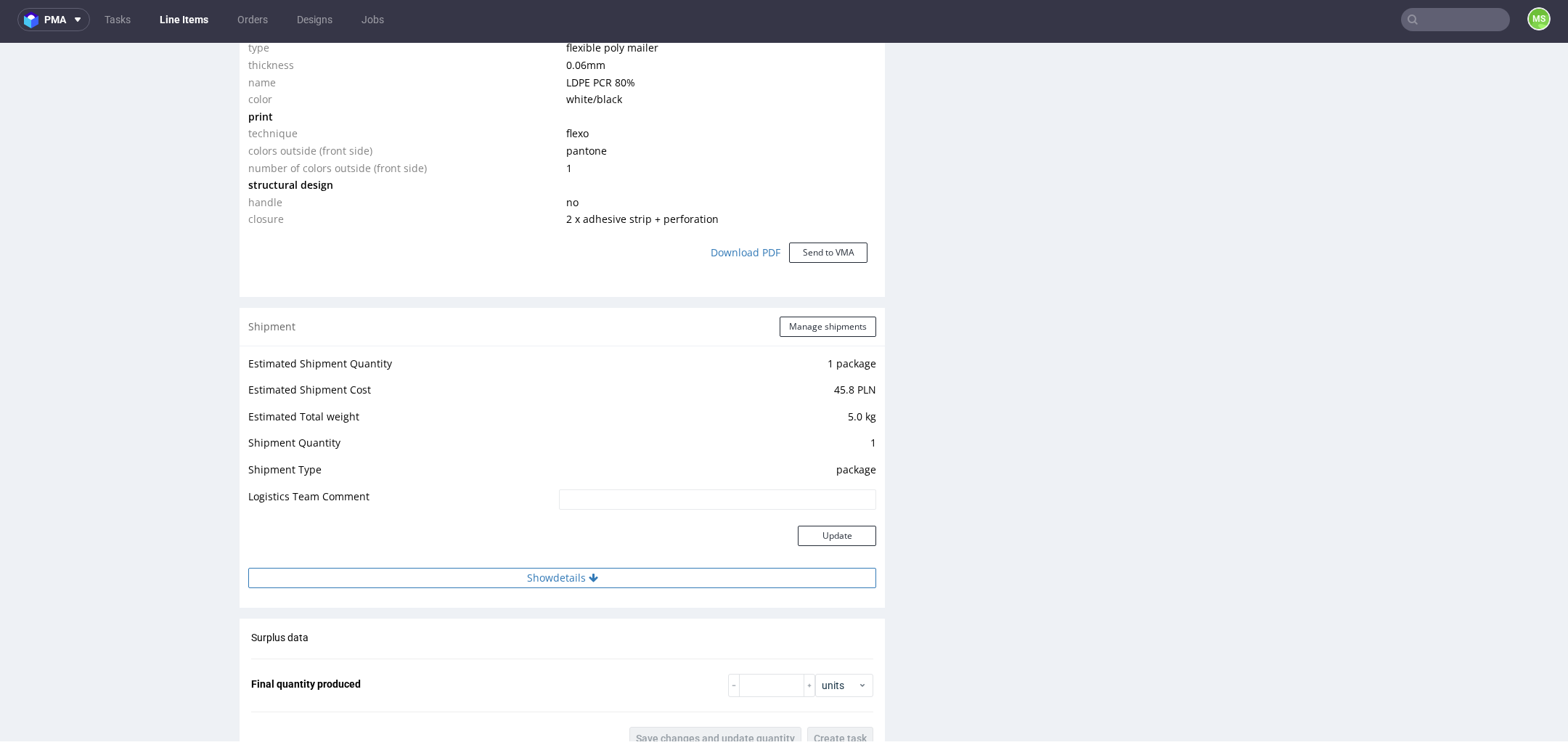
click at [572, 582] on button "Show details" at bounding box center [562, 577] width 628 height 20
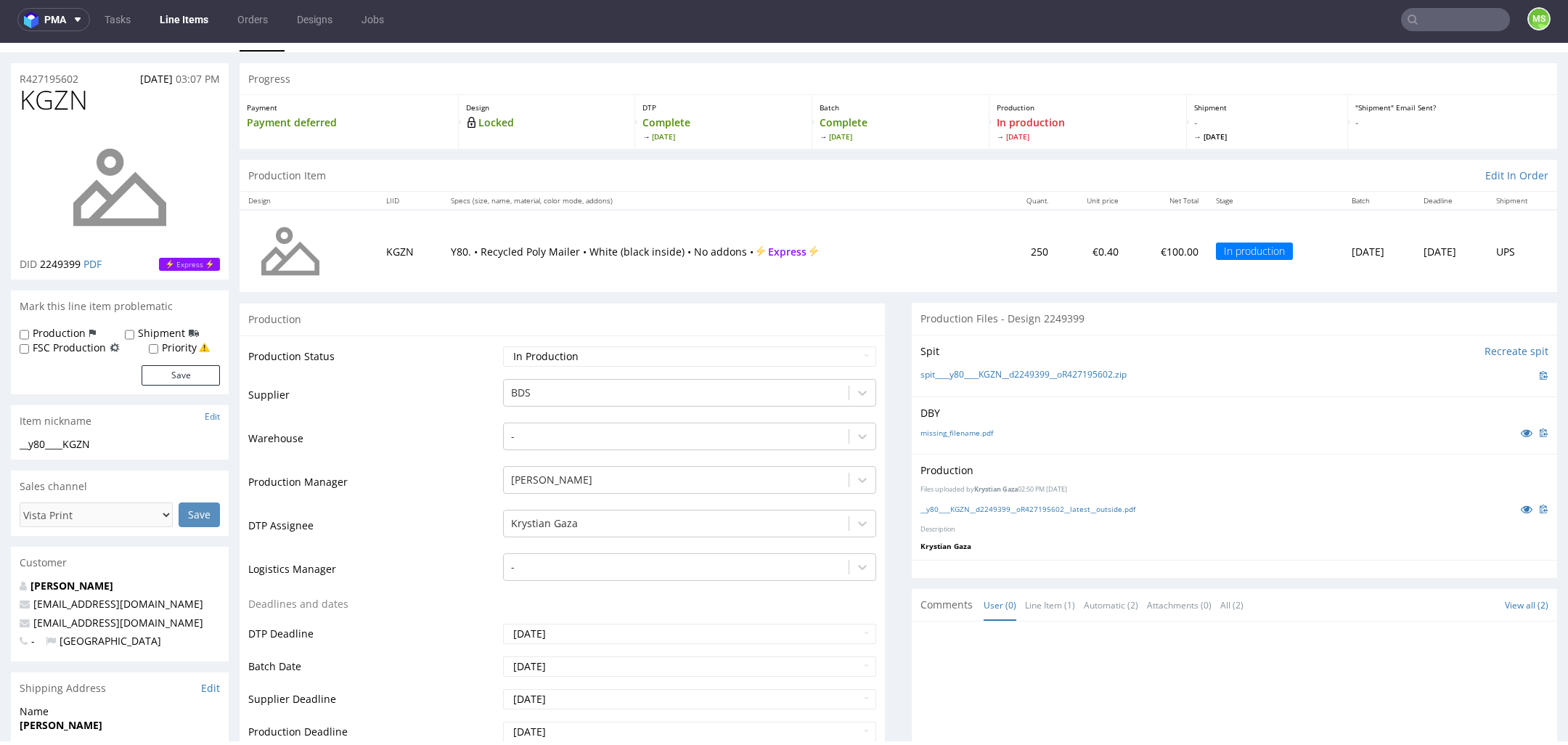
scroll to position [0, 0]
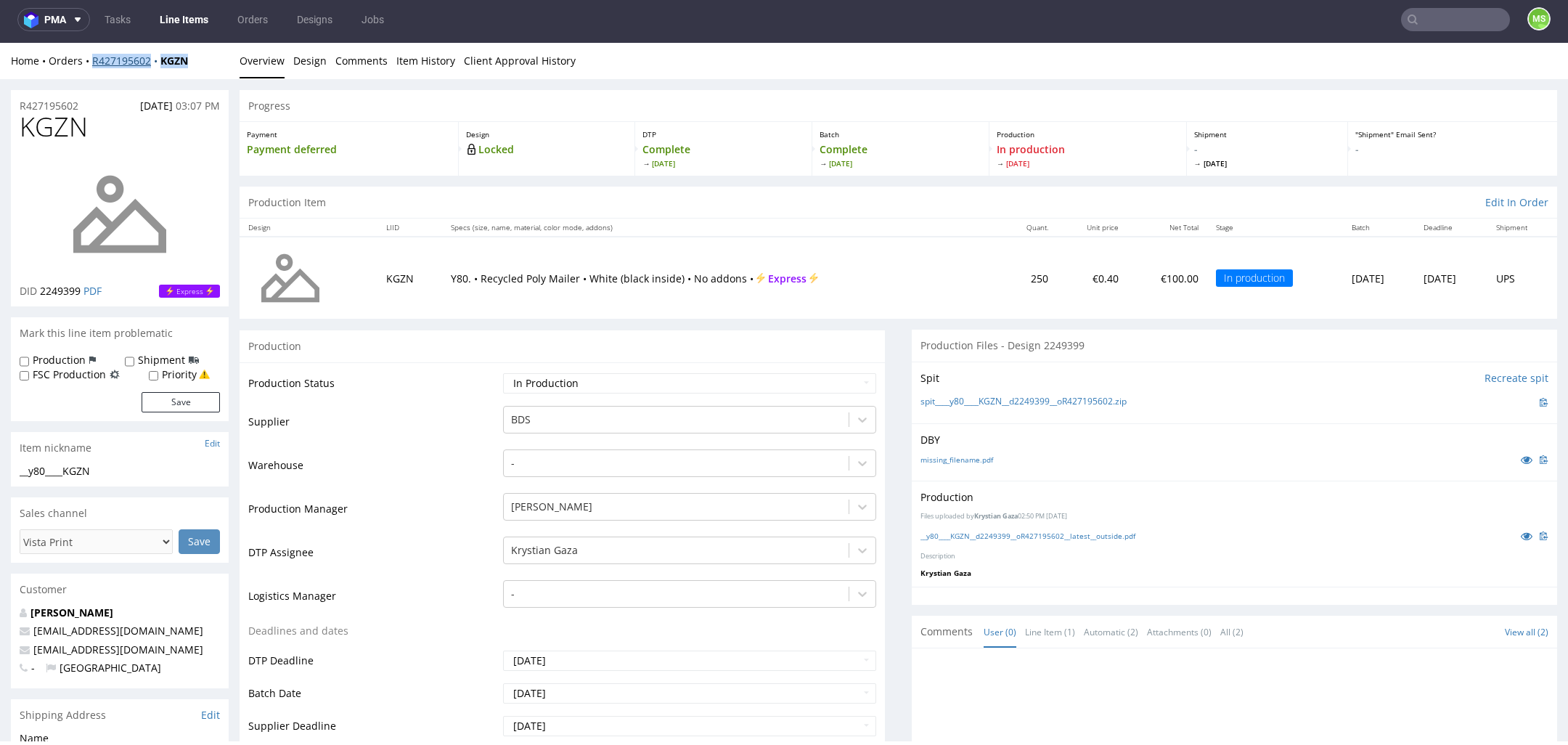
drag, startPoint x: 203, startPoint y: 61, endPoint x: 94, endPoint y: 62, distance: 109.0
click at [94, 62] on div "Home Orders R427195602 KGZN" at bounding box center [119, 60] width 218 height 15
copy div "R427195602 KGZN"
click at [171, 27] on link "Line Items" at bounding box center [184, 19] width 66 height 23
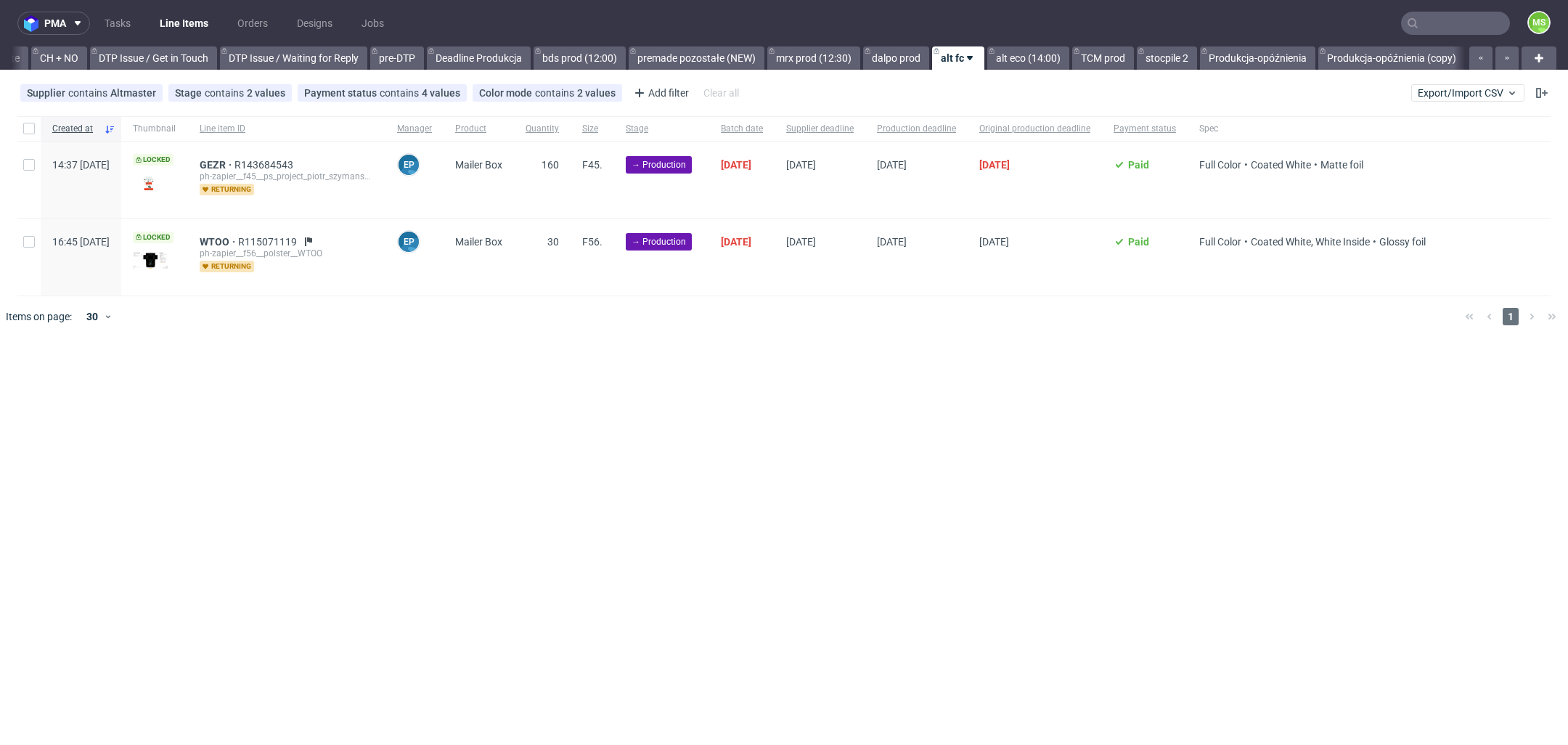
scroll to position [0, 2112]
click at [1262, 65] on link "Produkcja-opóźnienia" at bounding box center [1257, 58] width 116 height 23
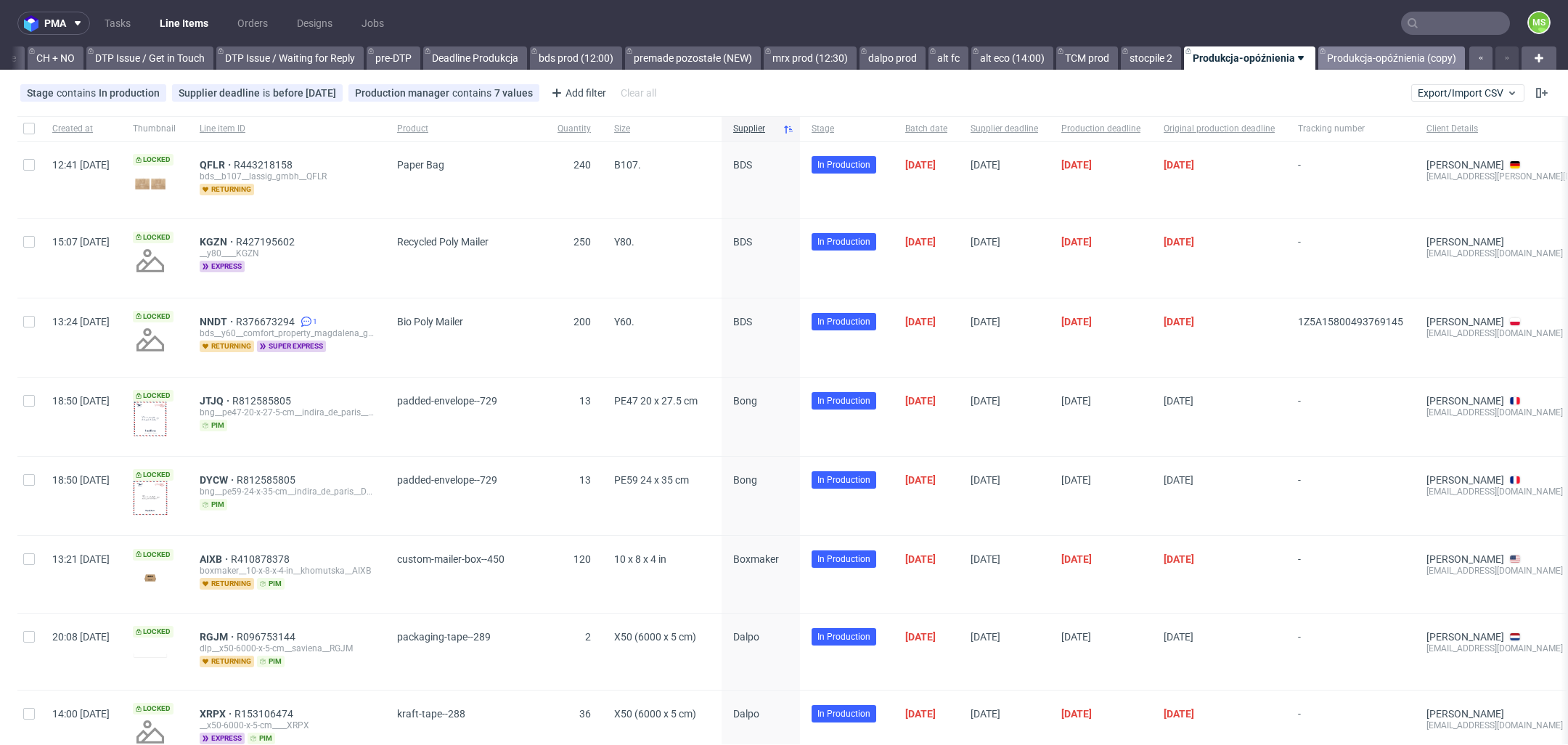
click at [1355, 60] on link "Produkcja-opóźnienia (copy)" at bounding box center [1391, 58] width 147 height 23
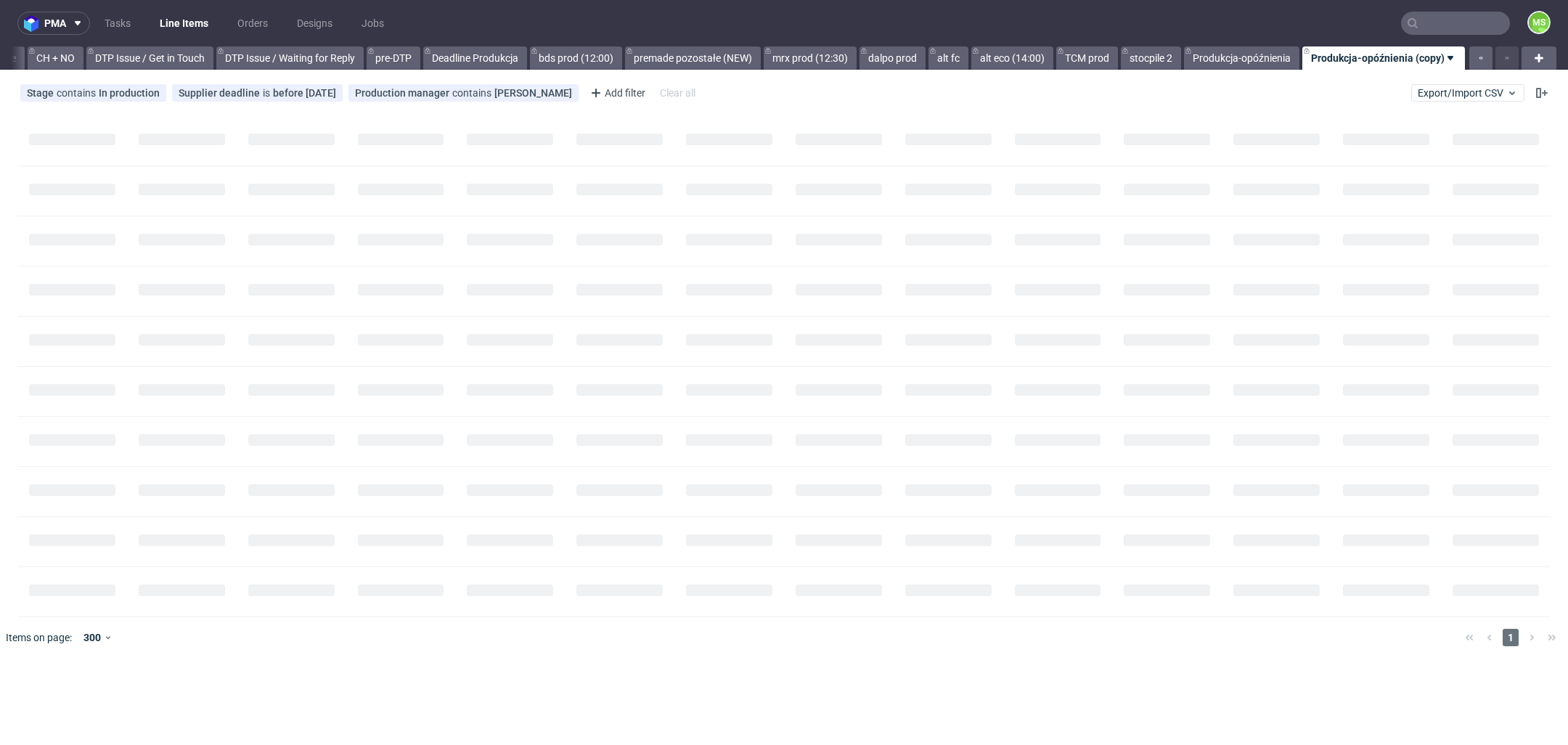
scroll to position [0, 2115]
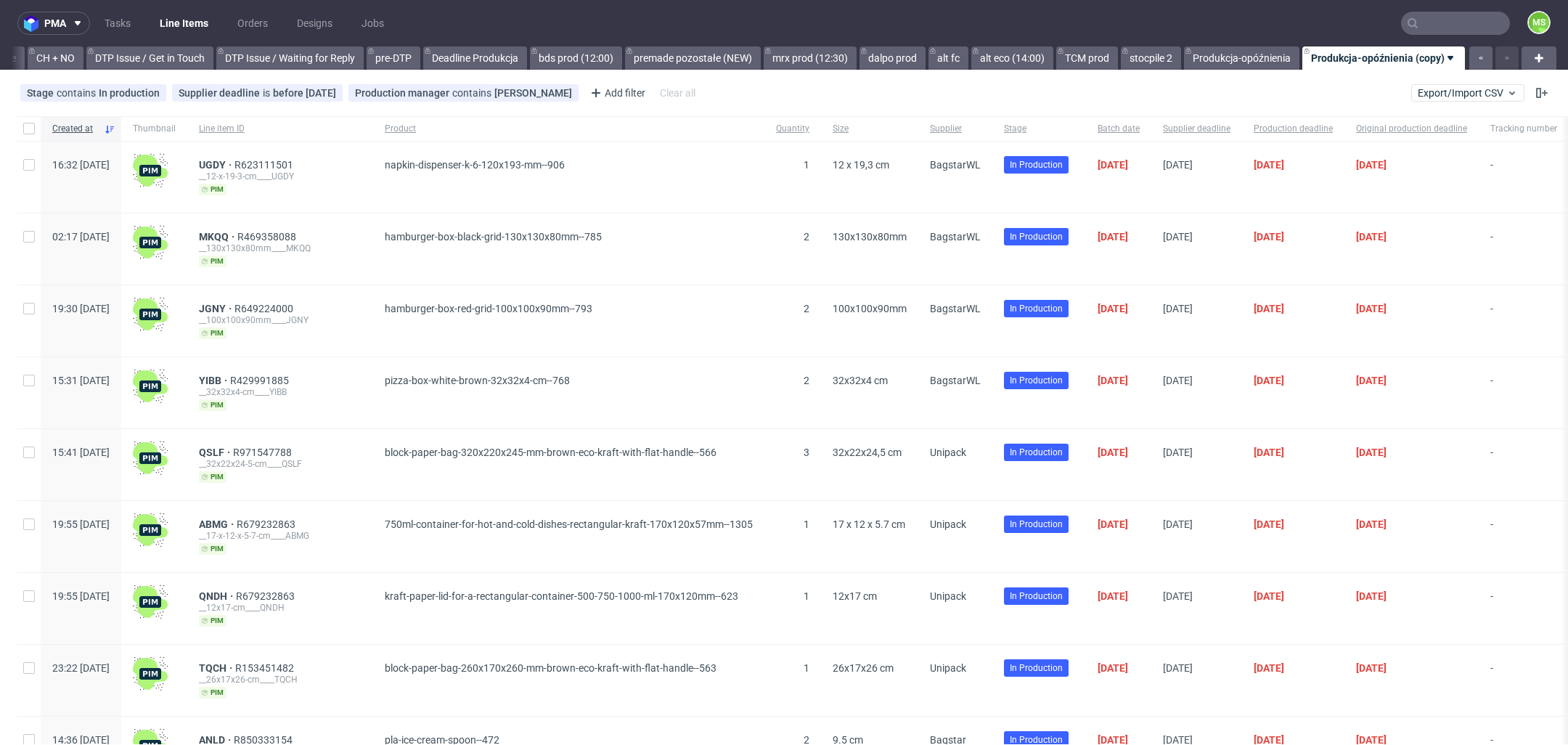
click at [1423, 61] on link "Produkcja-opóźnienia (copy)" at bounding box center [1383, 58] width 162 height 23
click at [1382, 120] on span "Copy view link" at bounding box center [1371, 118] width 122 height 15
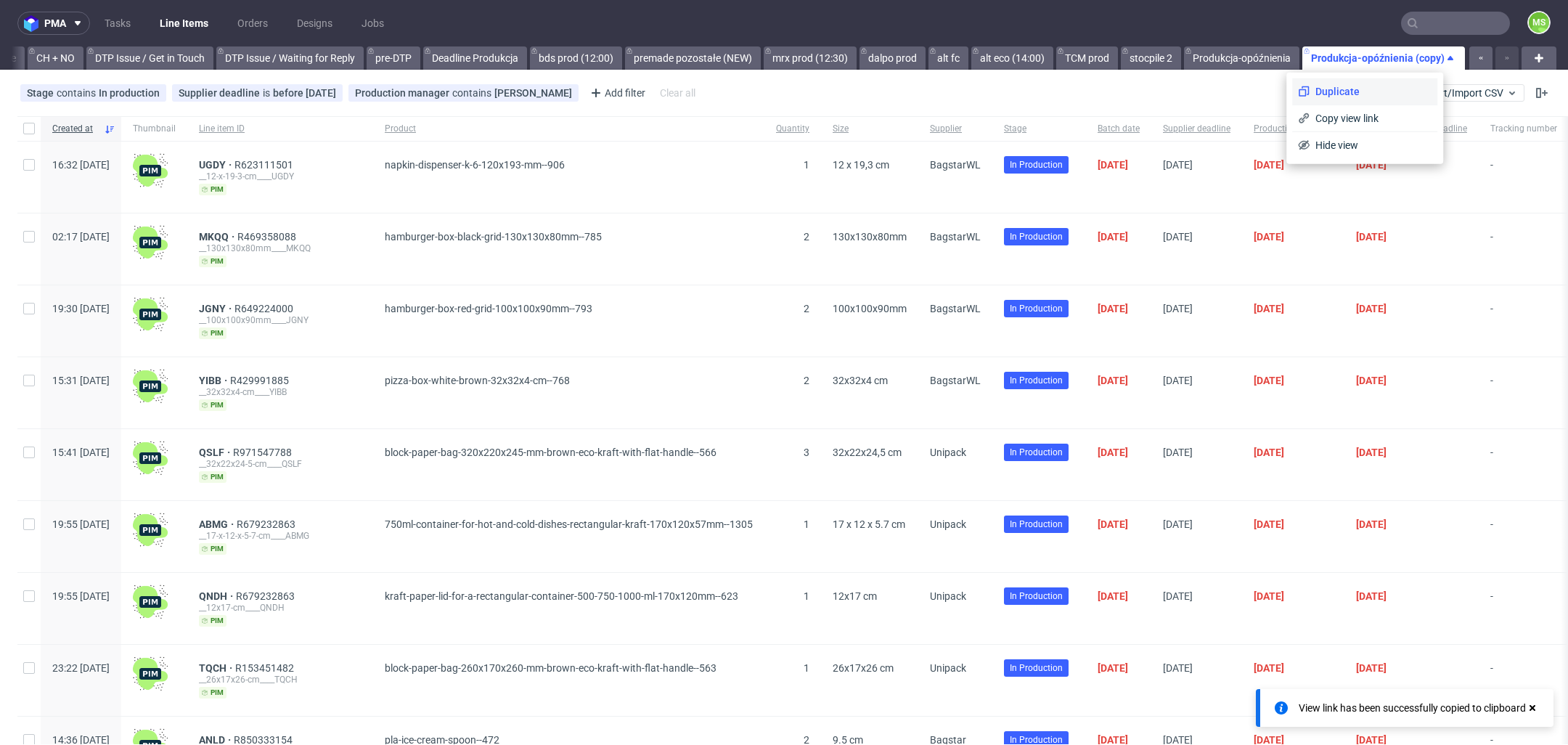
click at [1364, 91] on span "Duplicate" at bounding box center [1371, 91] width 122 height 15
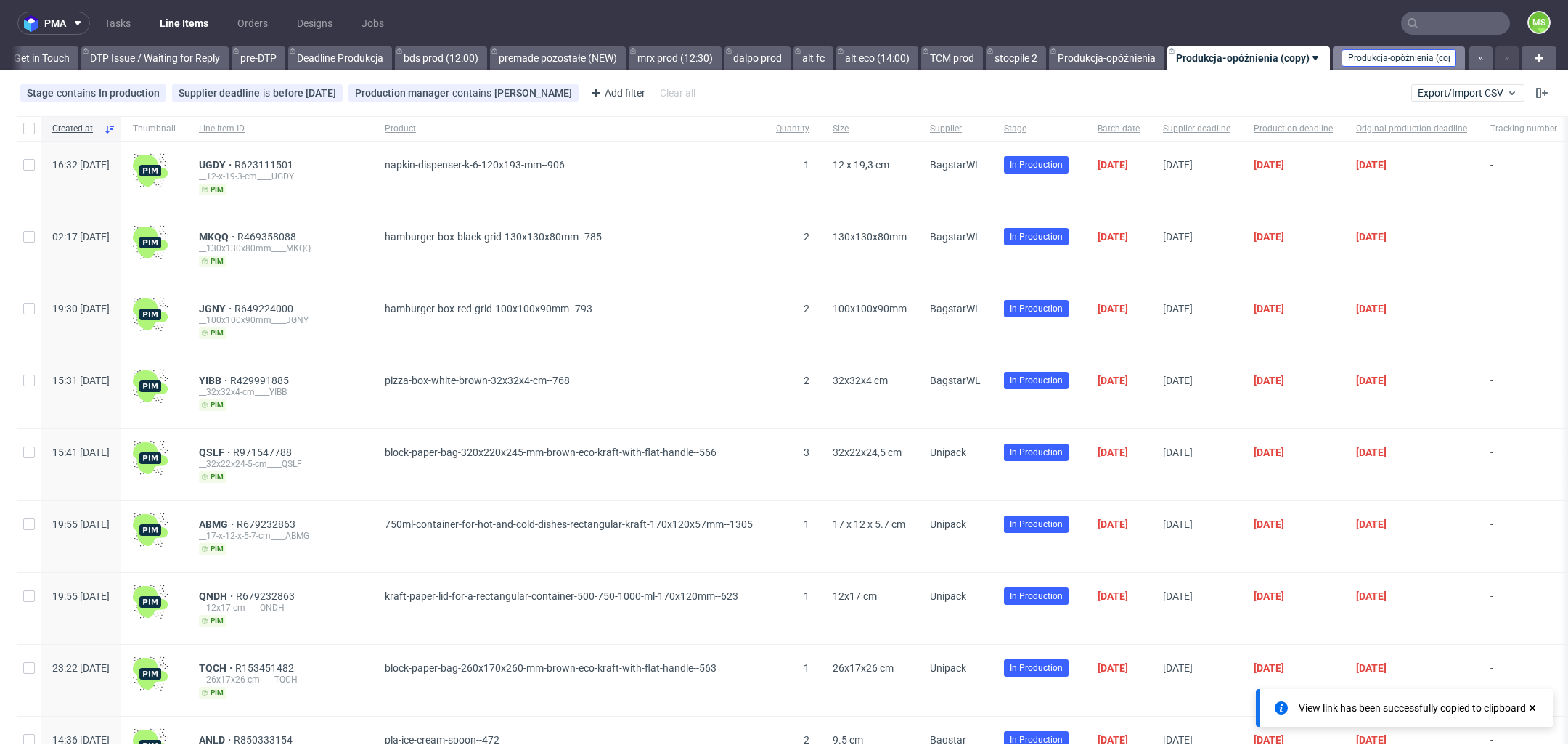
click at [1380, 64] on input "Produkcja-opóźnienia (copy) (copy)" at bounding box center [1399, 58] width 115 height 17
click at [1429, 62] on input "Produkcja-opóźnienia (copy) (copy)" at bounding box center [1399, 58] width 115 height 17
type input ")"
type input "D"
type input "Opóźnienia Max"
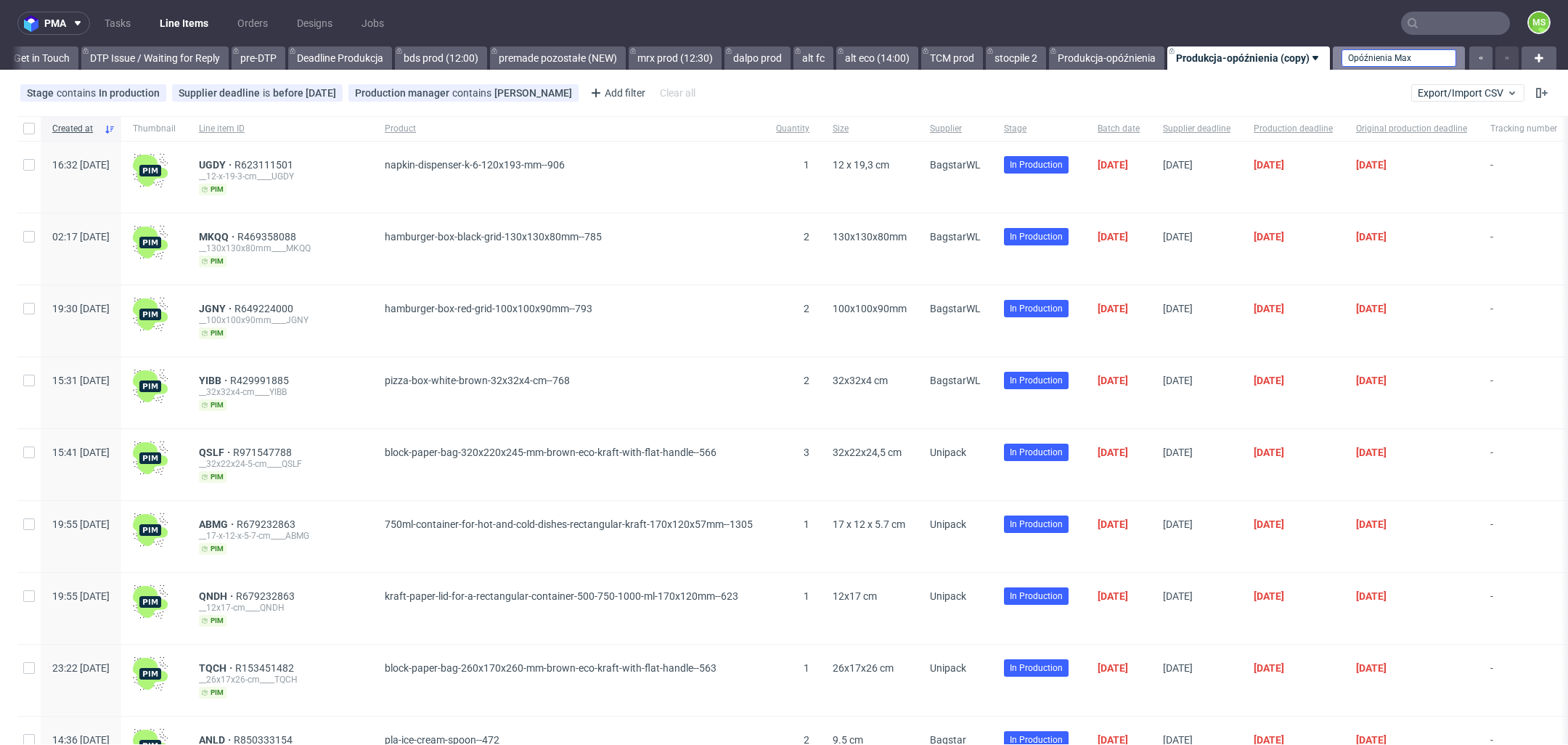
scroll to position [0, 2204]
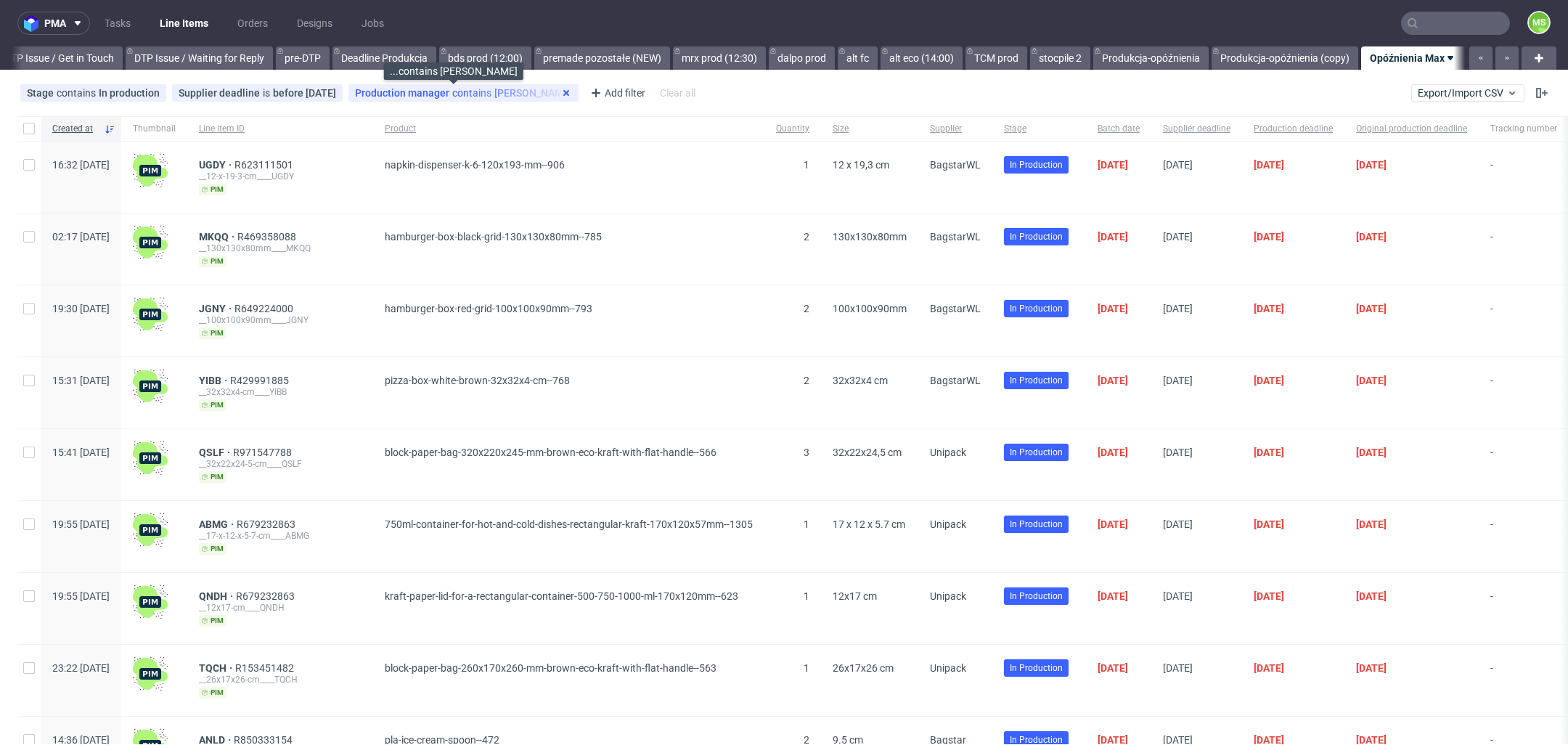
click at [561, 97] on icon at bounding box center [566, 93] width 12 height 12
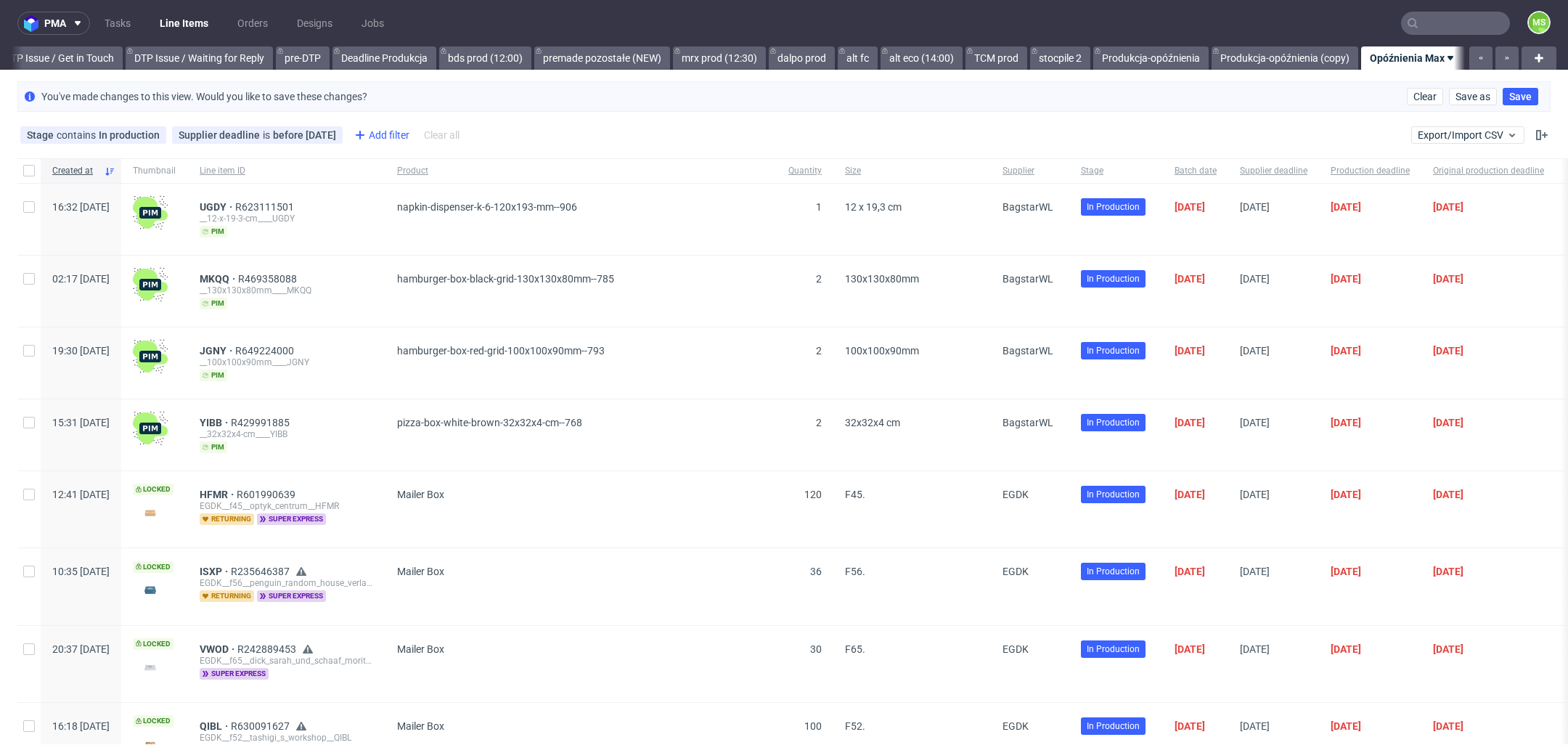
click at [381, 133] on div "Add filter" at bounding box center [381, 135] width 64 height 23
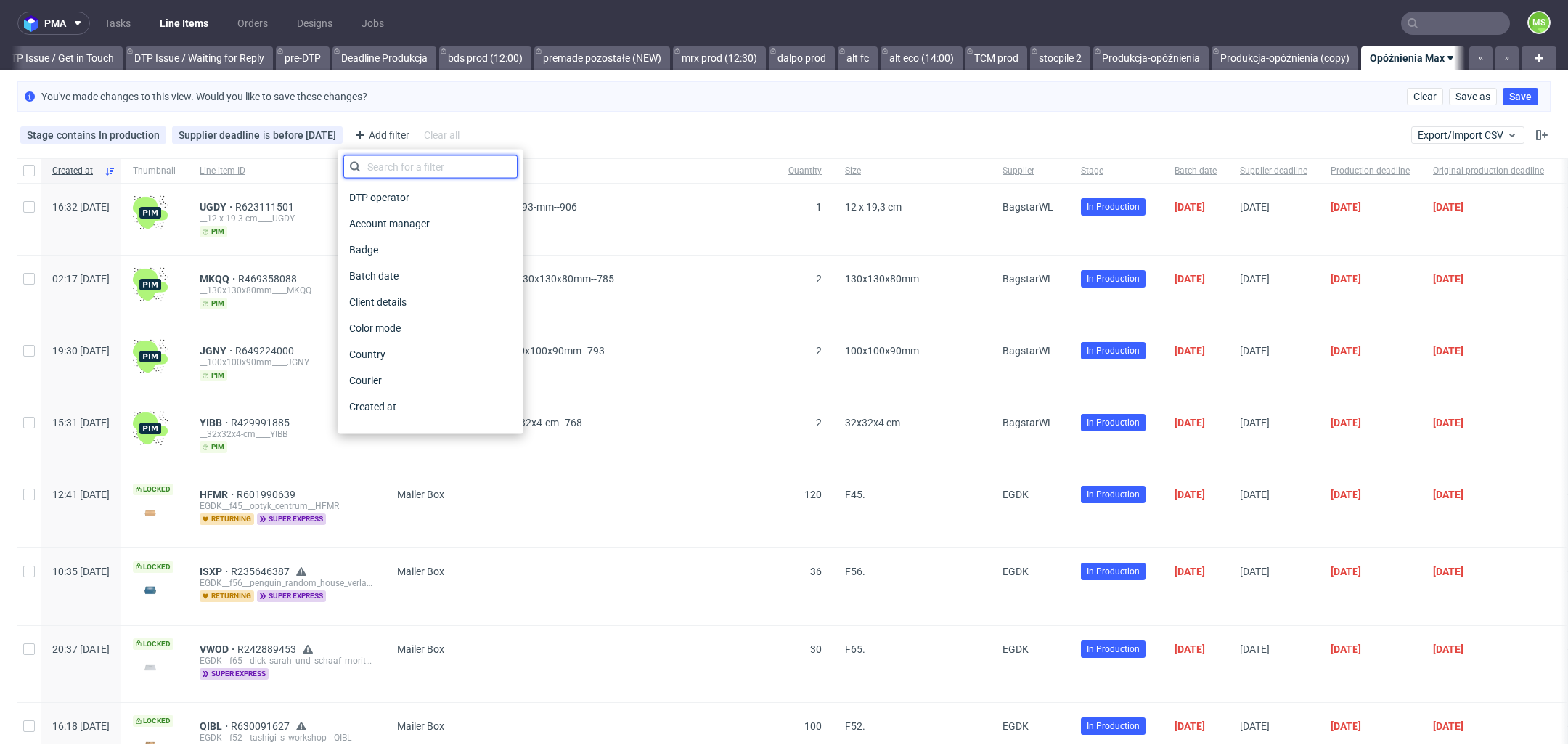
click at [428, 169] on input "text" at bounding box center [429, 167] width 174 height 23
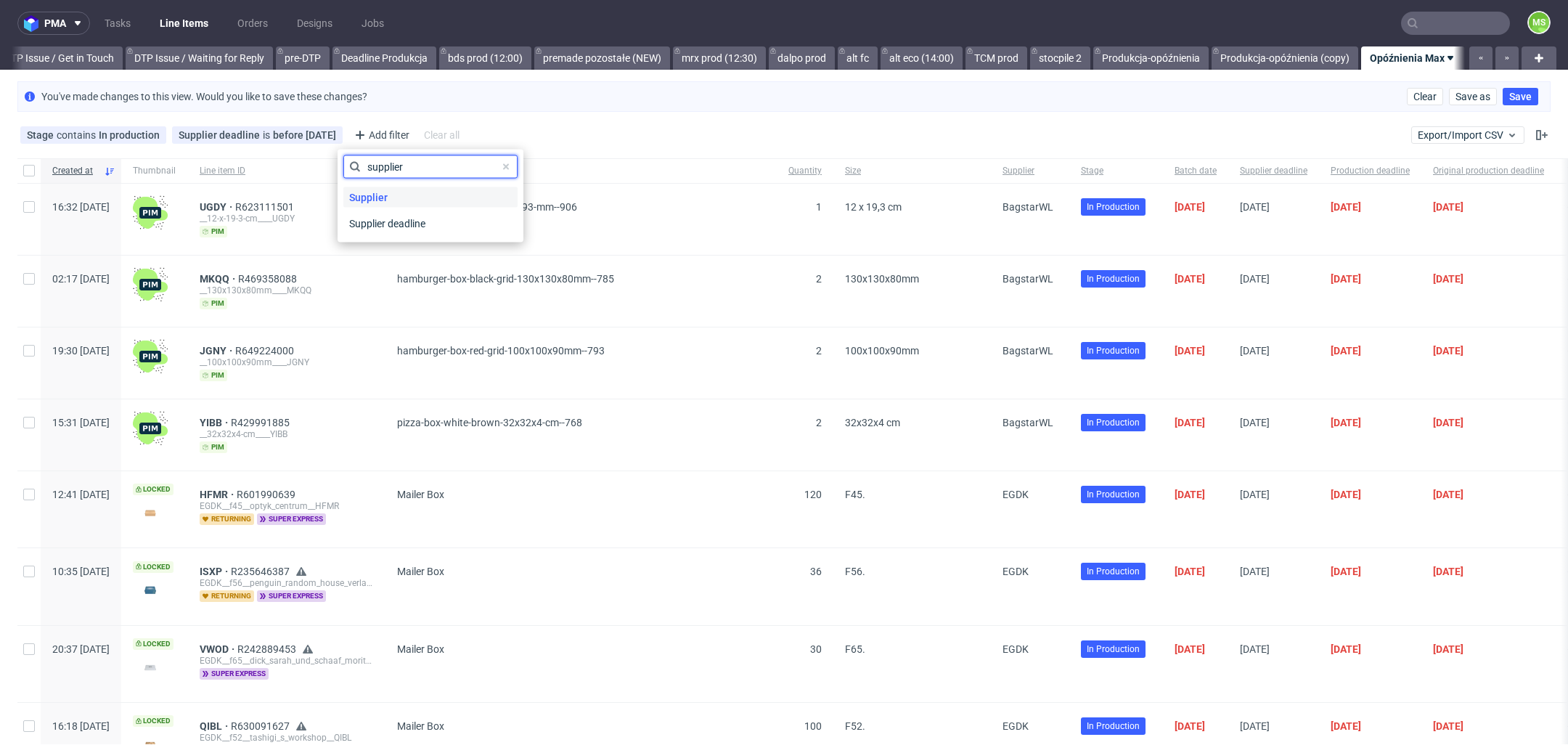
type input "supplier"
click at [419, 202] on div "Supplier" at bounding box center [429, 197] width 174 height 20
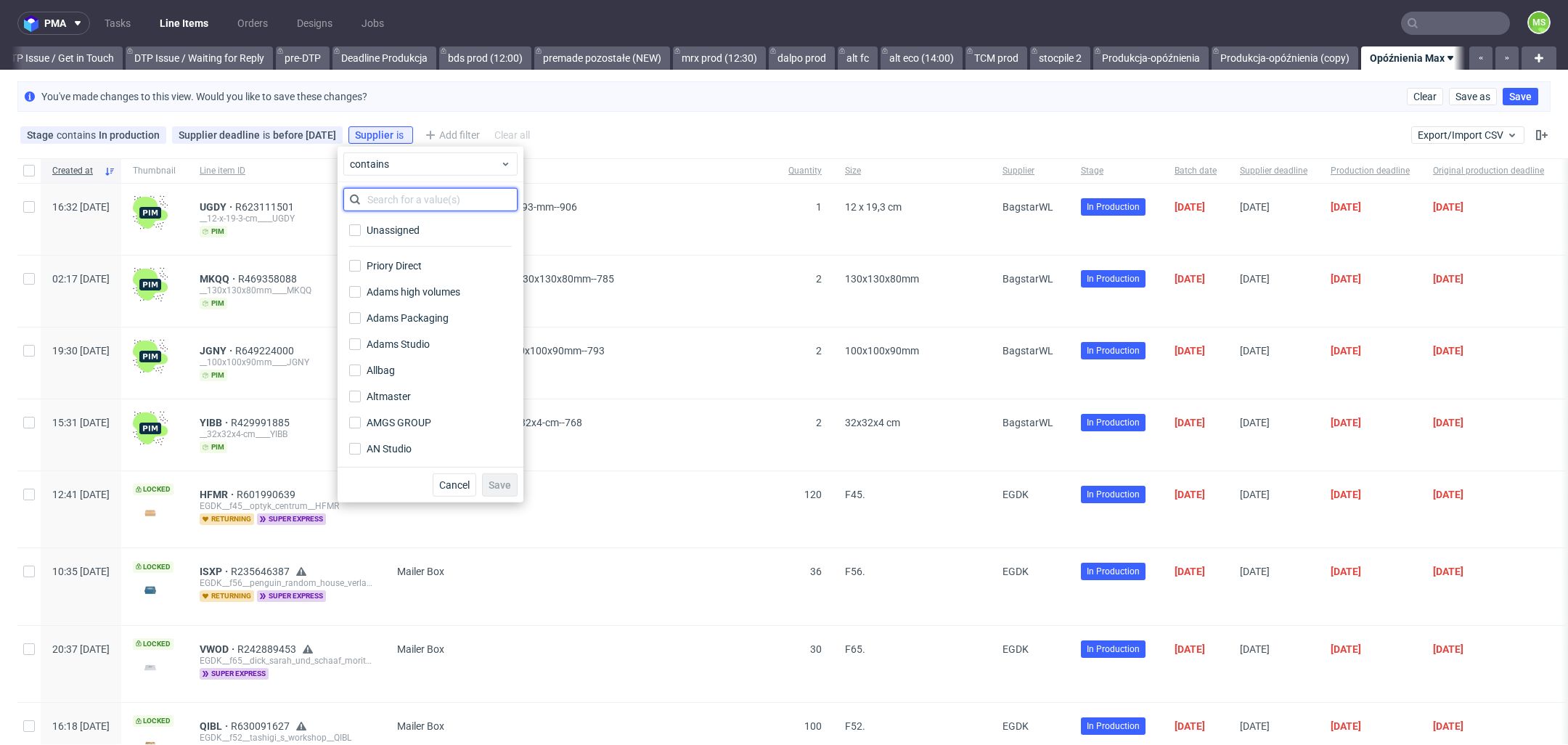
click at [430, 201] on input "text" at bounding box center [429, 200] width 174 height 23
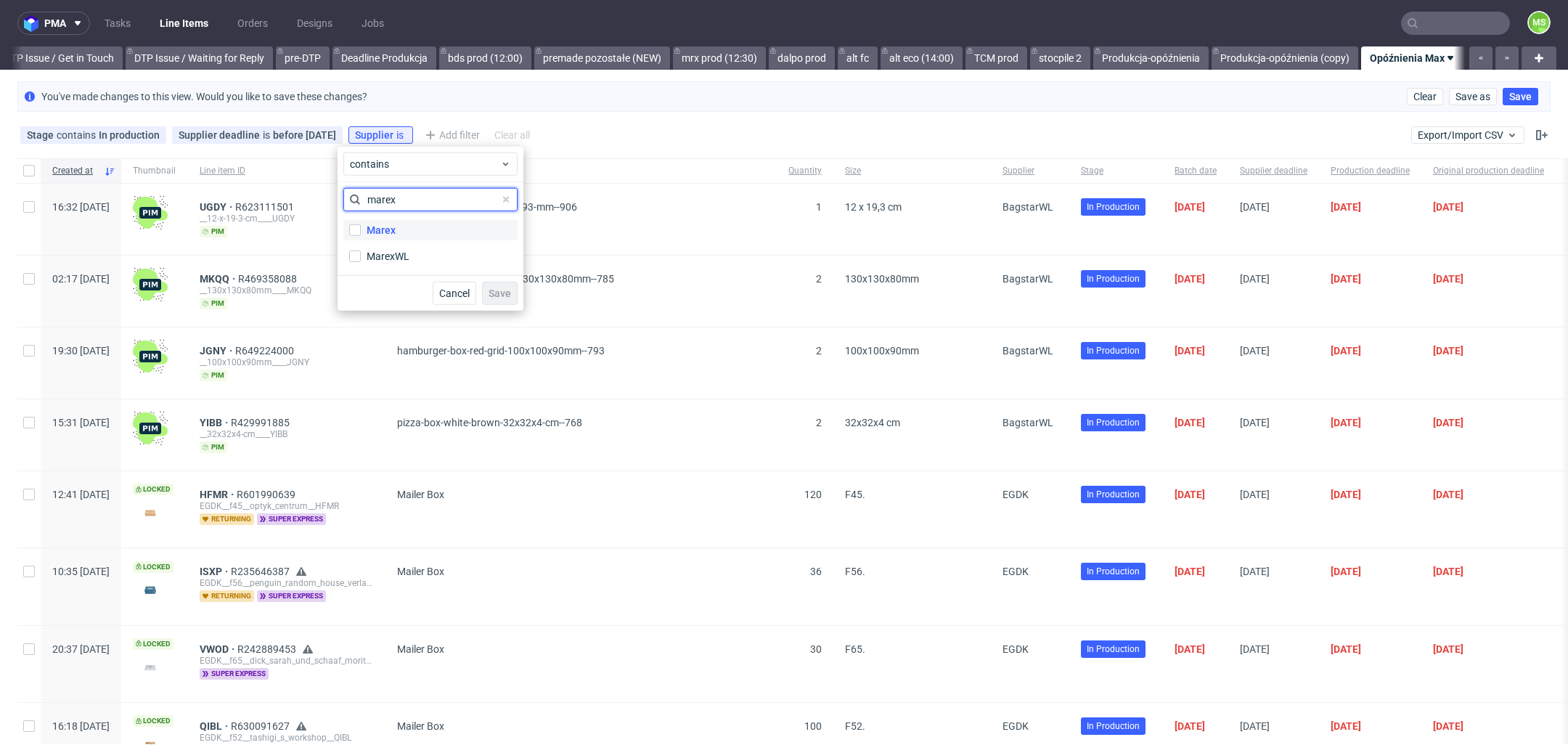
type input "marex"
click at [411, 231] on label "Marex" at bounding box center [429, 229] width 174 height 20
click at [360, 231] on input "Marex" at bounding box center [355, 230] width 12 height 12
checkbox input "true"
click at [442, 198] on input "marex" at bounding box center [429, 200] width 174 height 23
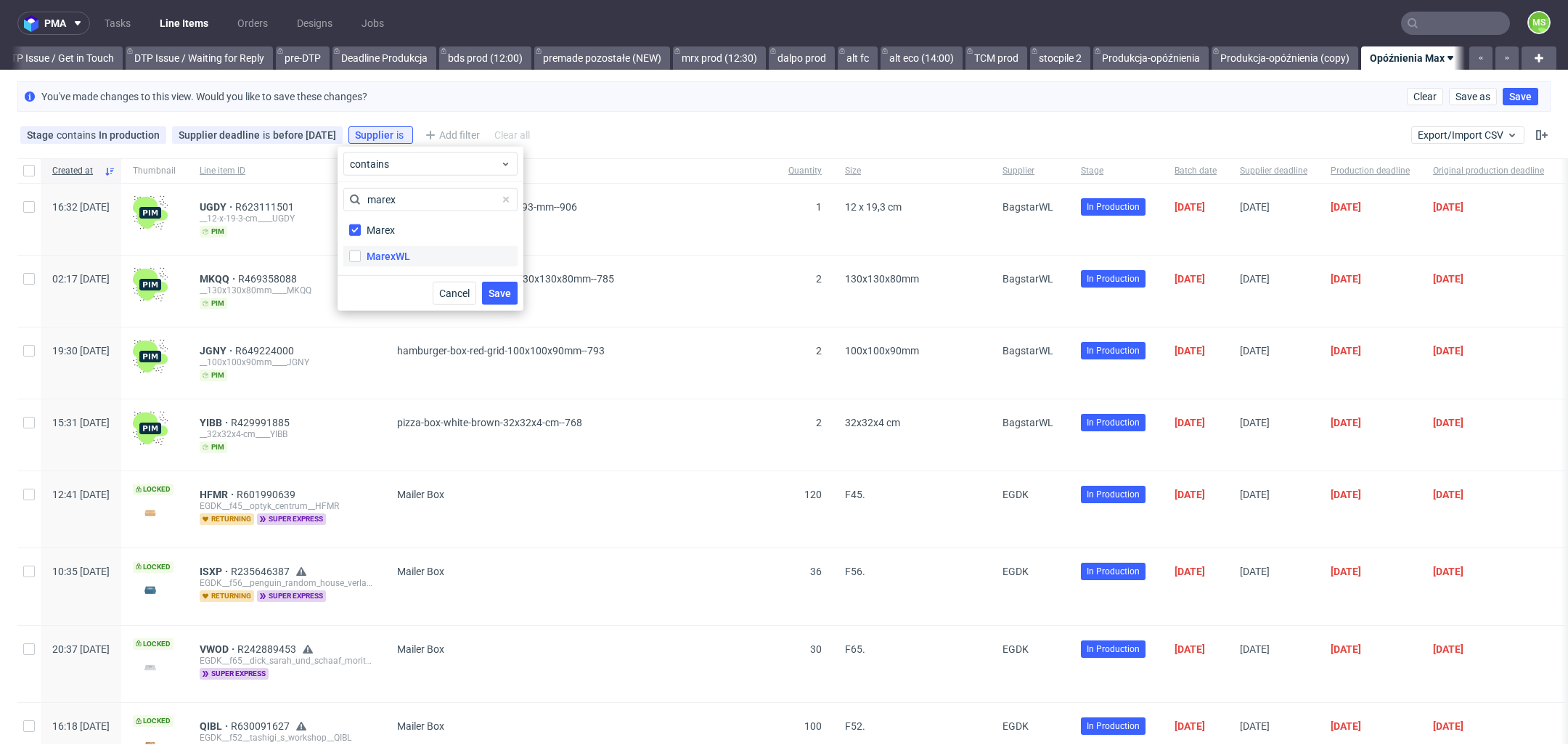
click at [393, 257] on div "MarexWL" at bounding box center [388, 255] width 44 height 15
click at [360, 257] on input "MarexWL" at bounding box center [355, 256] width 12 height 12
checkbox input "true"
click at [420, 207] on input "marex" at bounding box center [429, 200] width 174 height 23
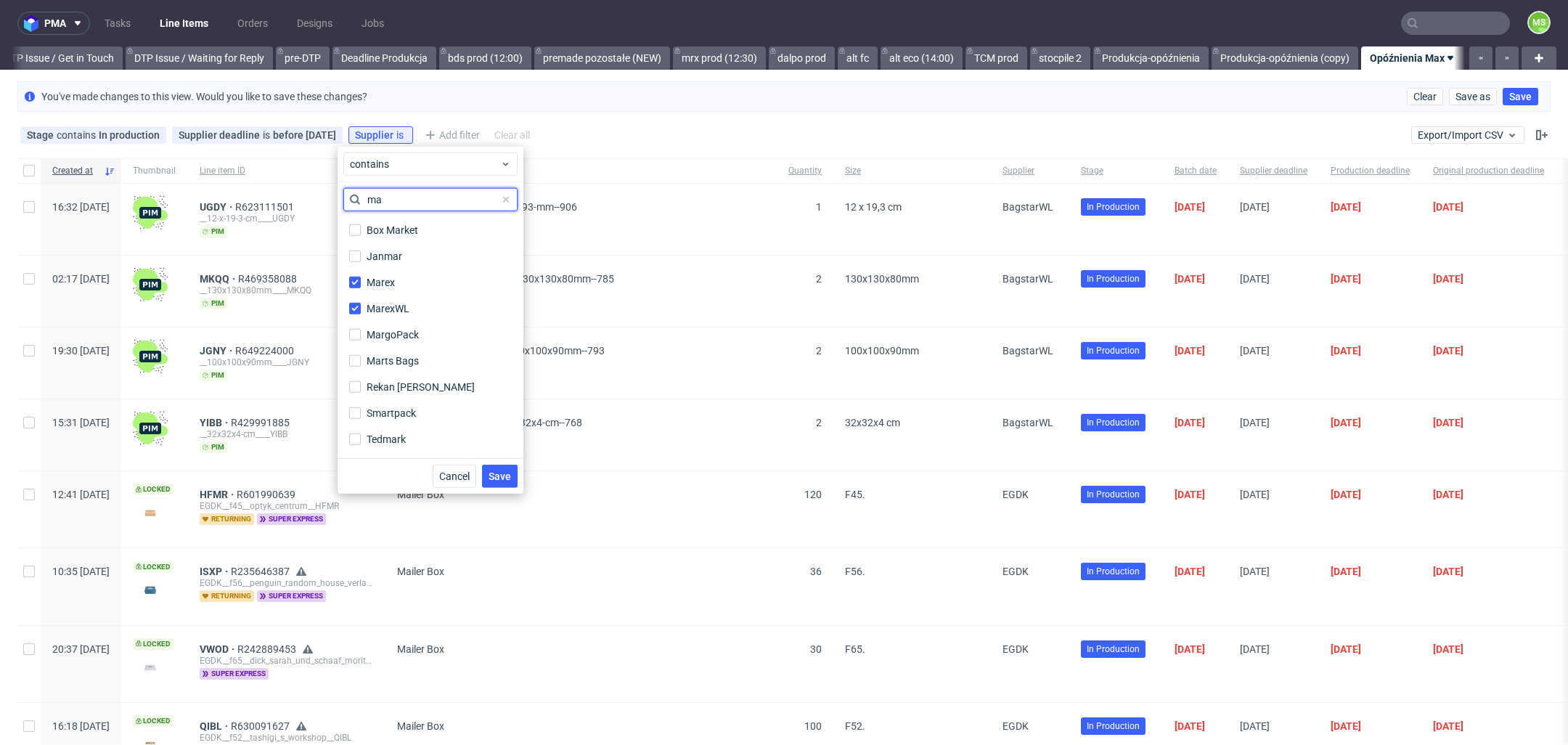
type input "m"
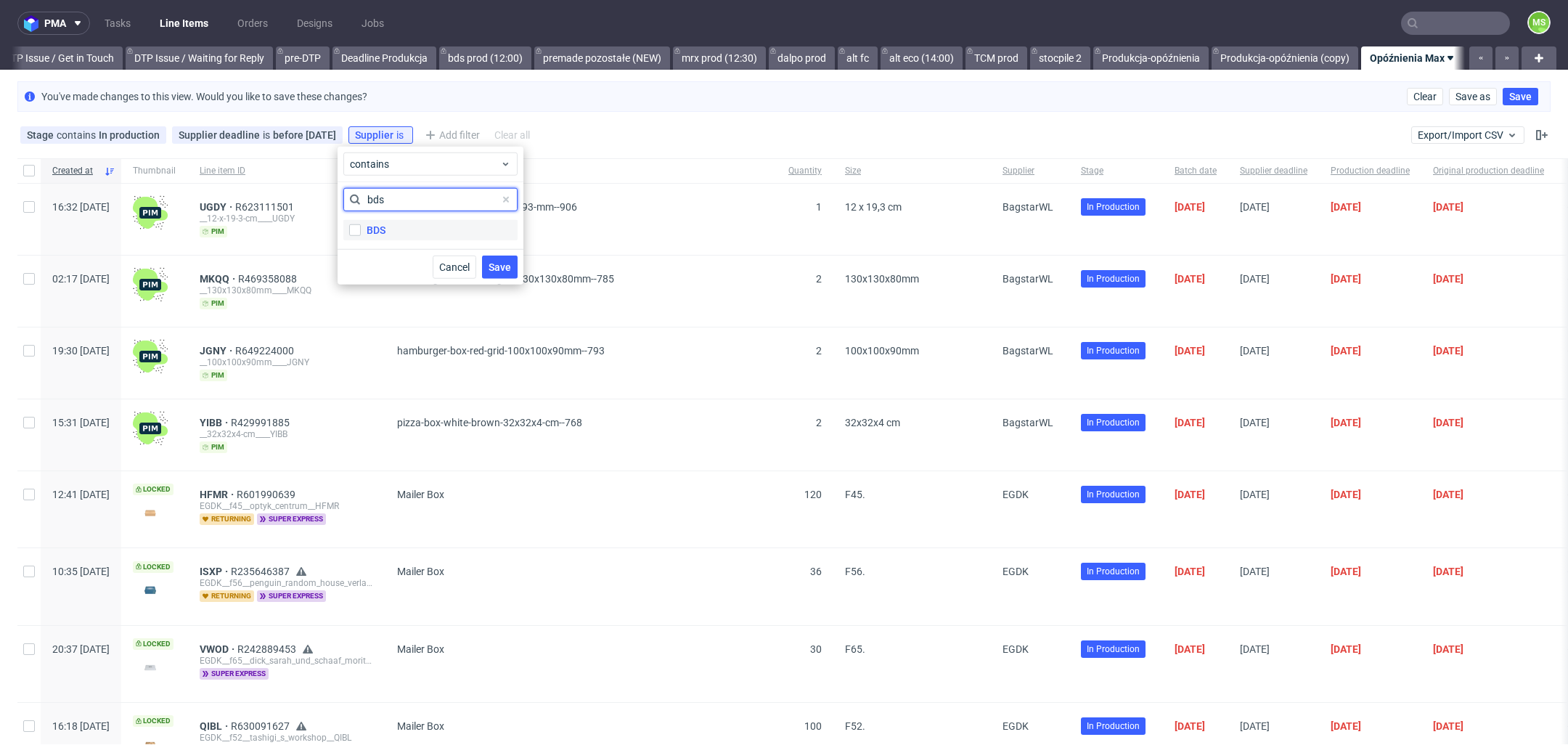
type input "bds"
click at [387, 228] on label "BDS" at bounding box center [429, 229] width 174 height 20
click at [360, 228] on input "BDS" at bounding box center [355, 230] width 12 height 12
checkbox input "true"
click at [405, 208] on input "bds" at bounding box center [429, 200] width 174 height 23
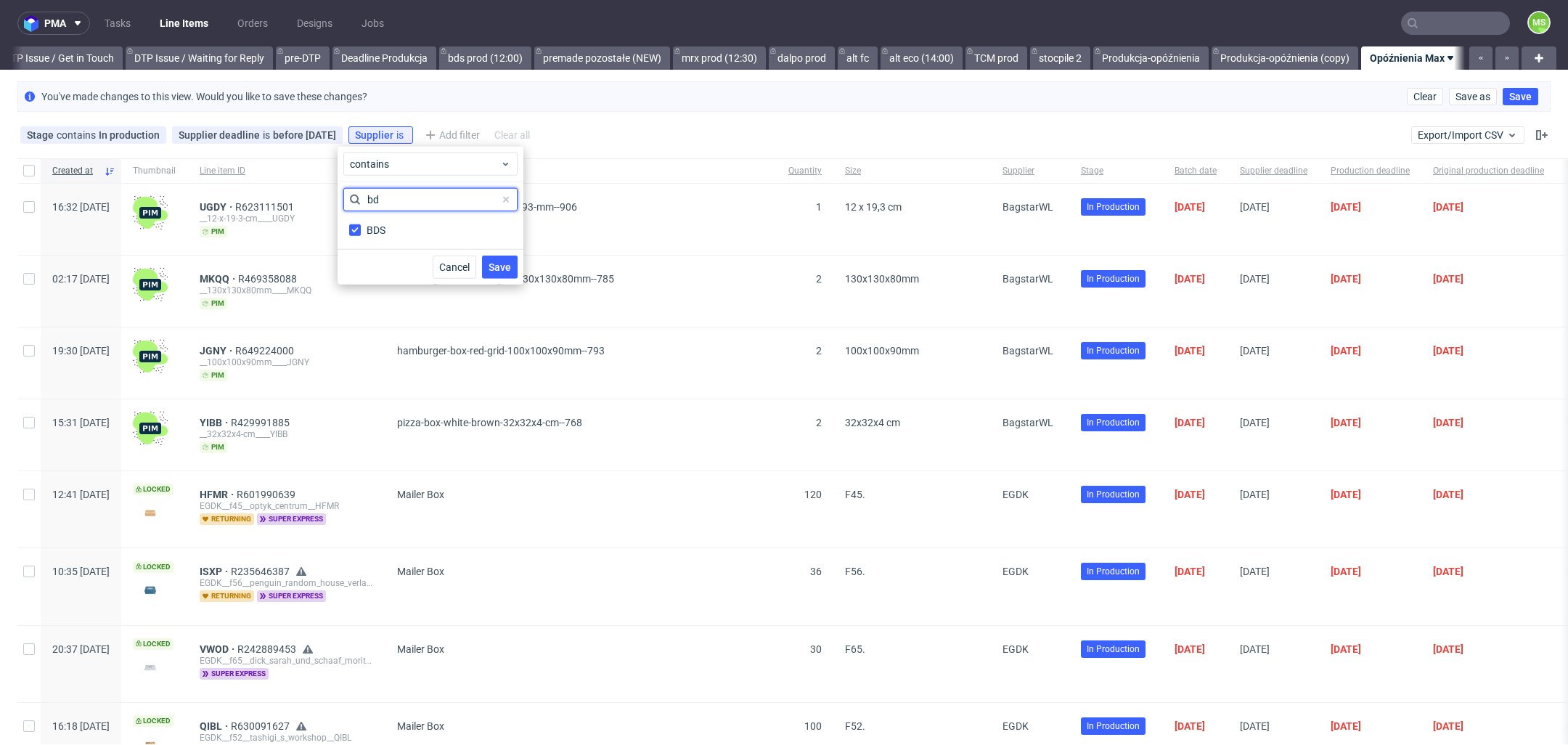
type input "b"
type input "Dalpo"
click at [360, 232] on label "Dalpo" at bounding box center [429, 229] width 174 height 20
click at [360, 232] on input "Dalpo" at bounding box center [355, 230] width 12 height 12
checkbox input "true"
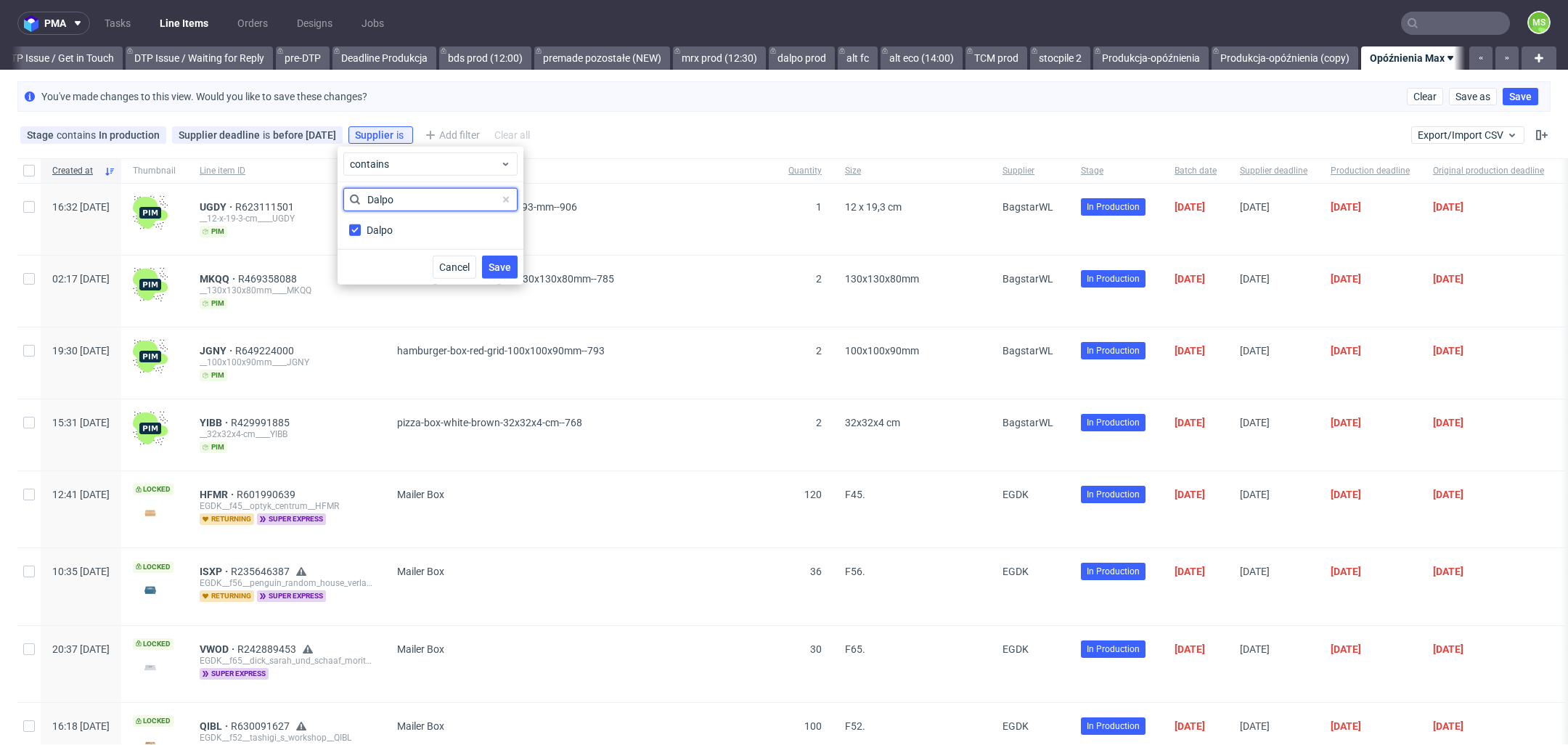
click at [447, 195] on input "Dalpo" at bounding box center [429, 200] width 174 height 23
type input "D"
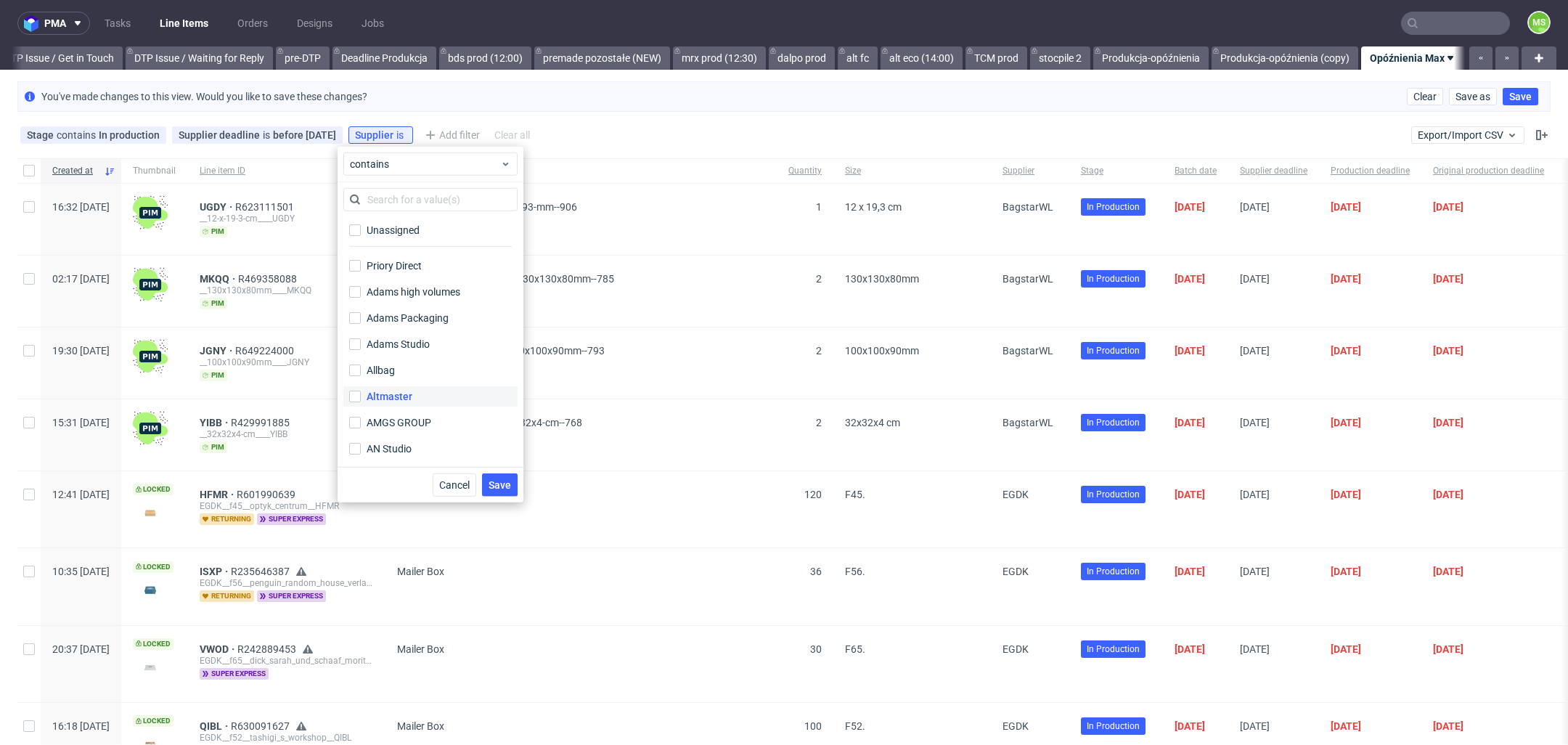
click at [420, 399] on label "Altmaster" at bounding box center [429, 396] width 174 height 20
click at [360, 399] on input "Altmaster" at bounding box center [355, 396] width 12 height 12
checkbox input "true"
click at [400, 326] on div "Custom Cut" at bounding box center [392, 327] width 53 height 15
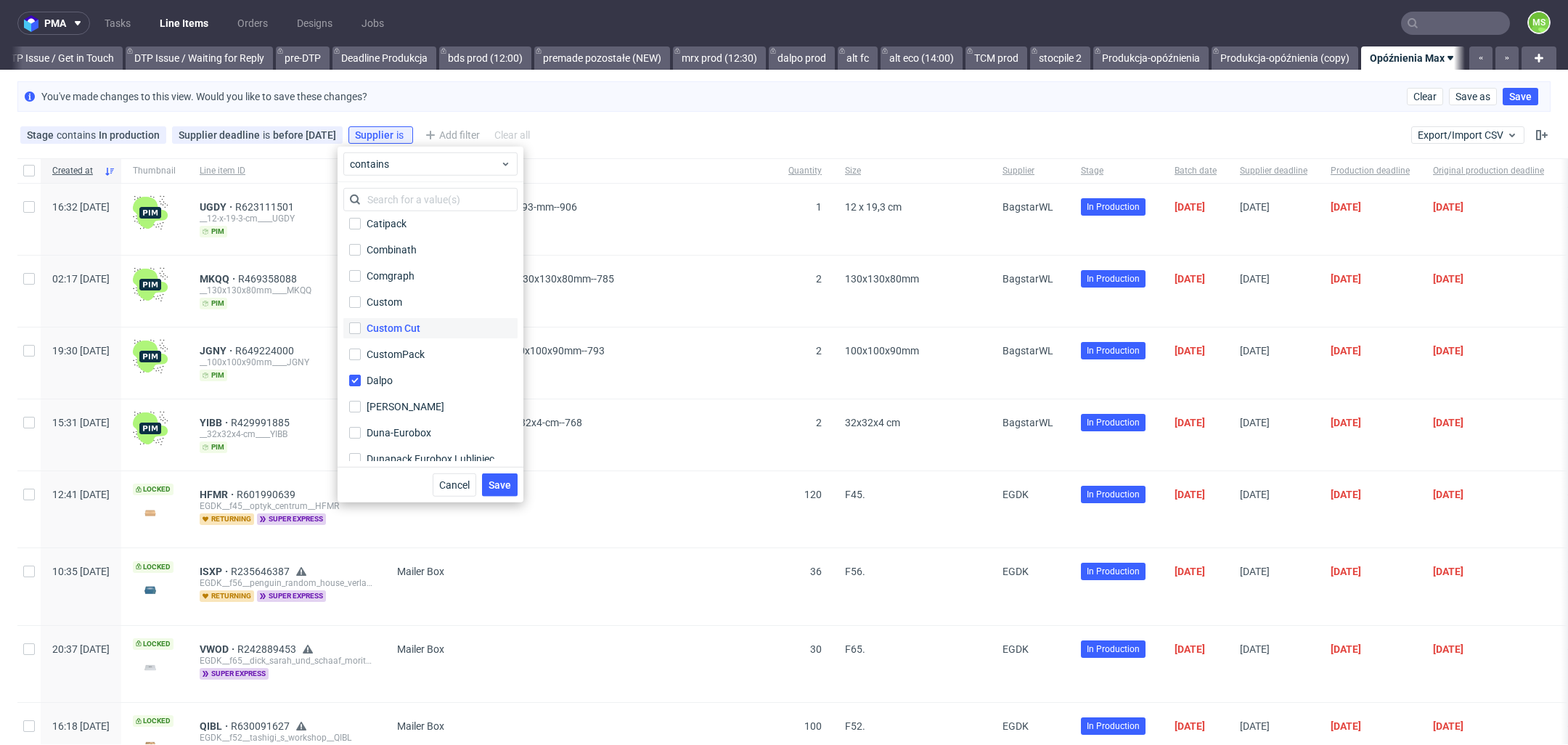
click at [360, 326] on input "Custom Cut" at bounding box center [355, 328] width 12 height 12
checkbox input "true"
click at [429, 198] on input "text" at bounding box center [429, 200] width 174 height 23
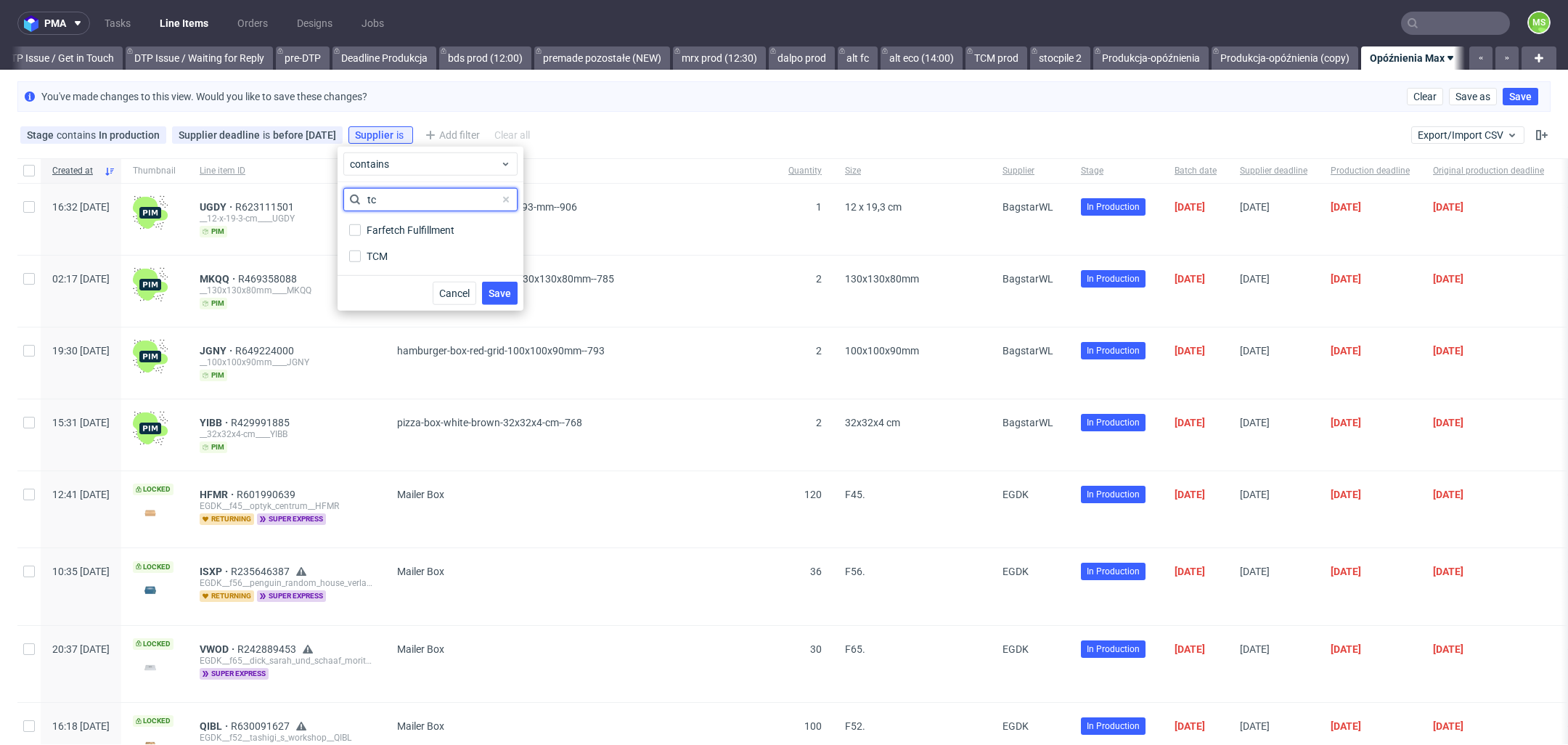
scroll to position [0, 0]
type input "tcm"
click at [384, 225] on div "TCM" at bounding box center [377, 229] width 21 height 15
click at [360, 225] on input "TCM" at bounding box center [355, 230] width 12 height 12
checkbox input "true"
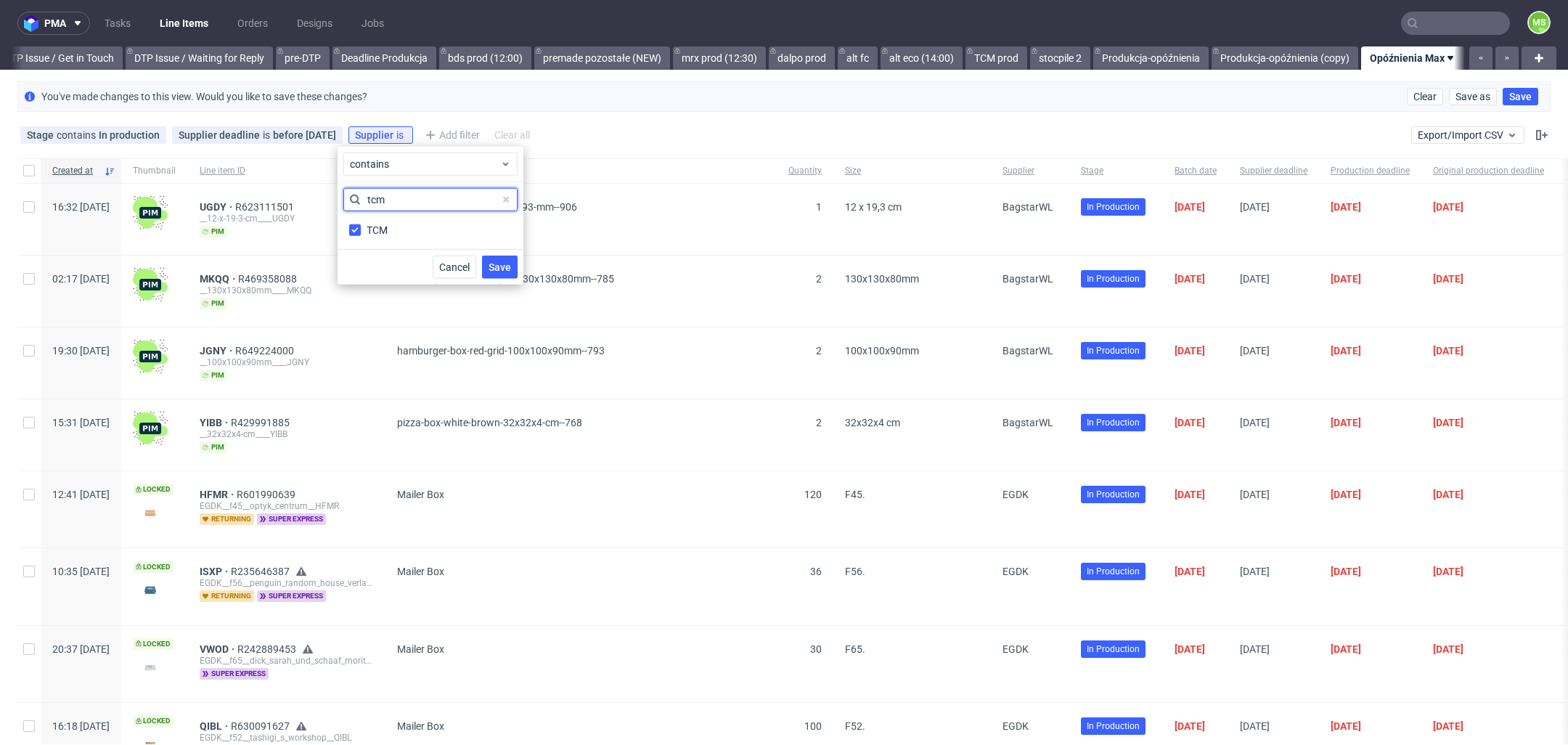
click at [432, 199] on input "tcm" at bounding box center [429, 200] width 174 height 23
type input "t"
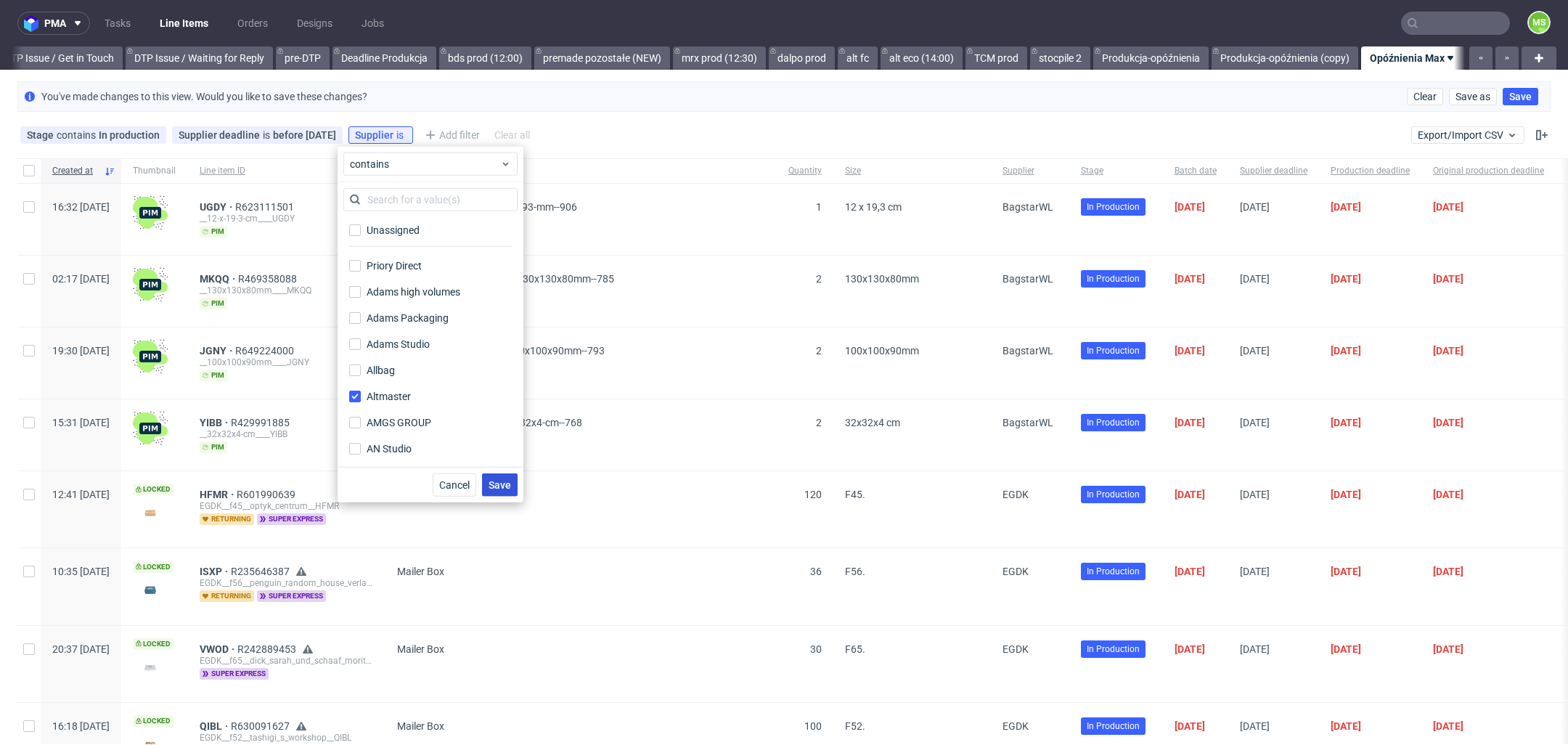
click at [500, 487] on span "Save" at bounding box center [499, 485] width 22 height 10
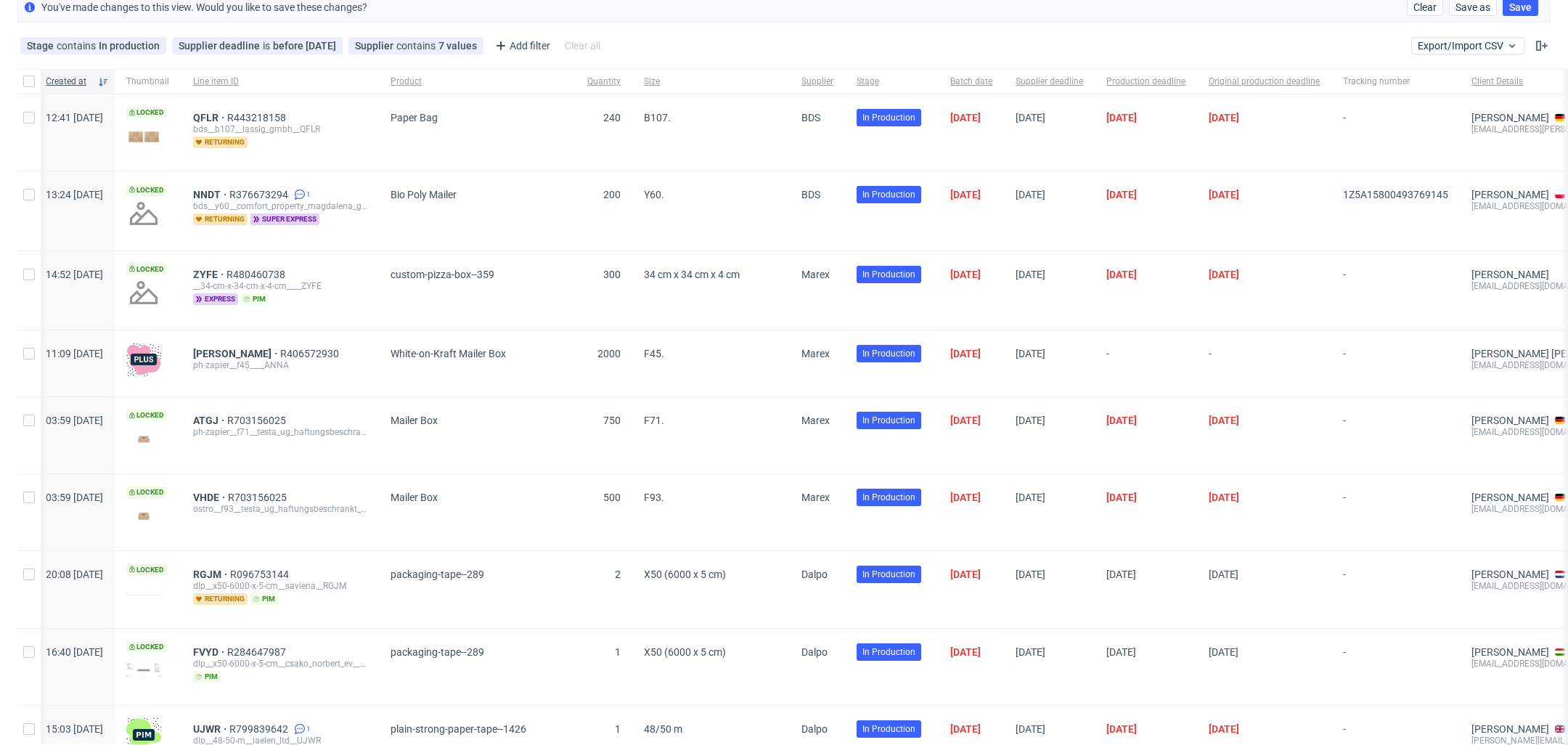
scroll to position [90, 0]
click at [1185, 77] on span "Production deadline" at bounding box center [1145, 81] width 79 height 13
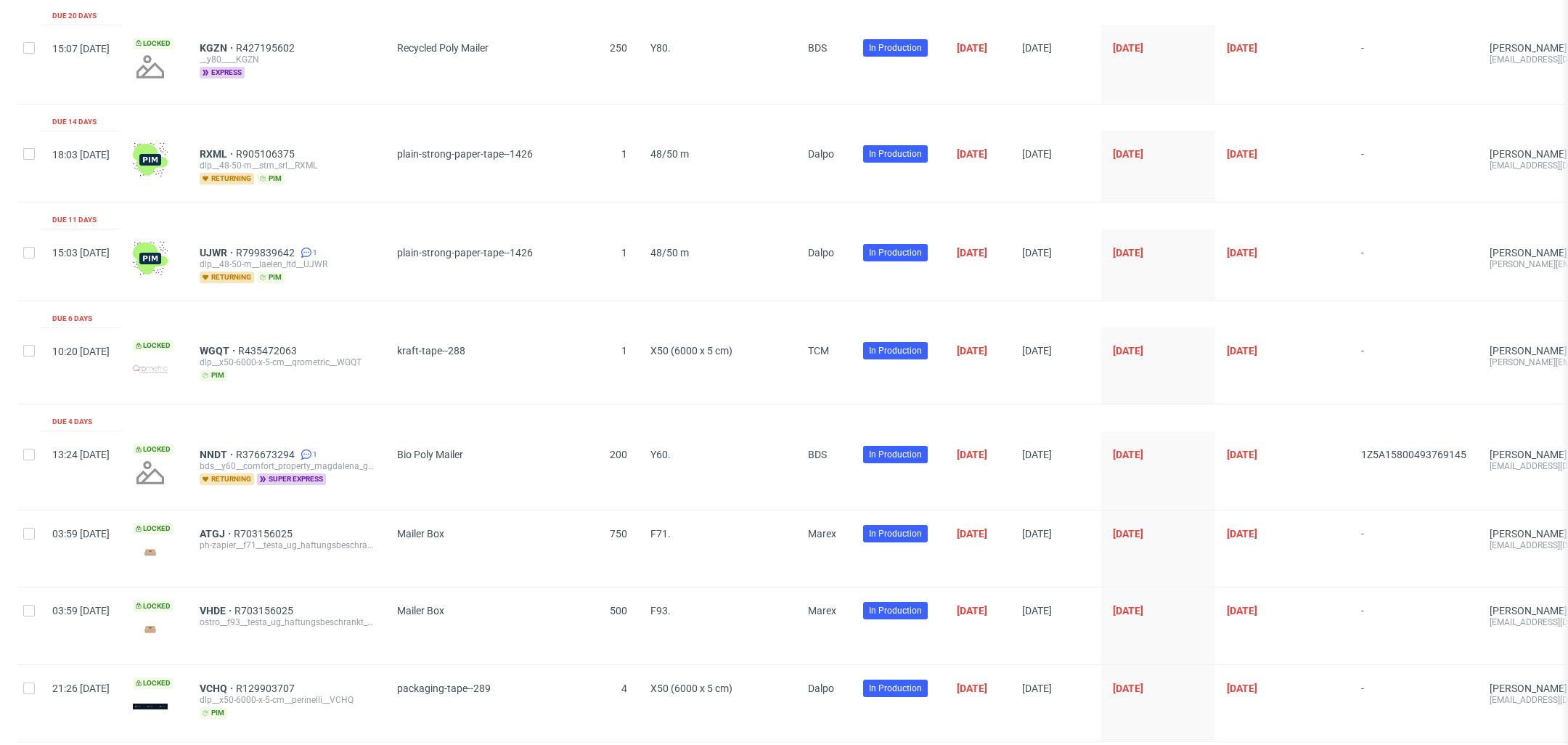
scroll to position [301, 0]
drag, startPoint x: 237, startPoint y: 334, endPoint x: 274, endPoint y: 335, distance: 37.0
click at [274, 335] on div "WGQT R435472063 dlp__x50-6000-x-5-cm__qrometric__WGQT pim" at bounding box center [287, 367] width 197 height 76
copy span "WGQT"
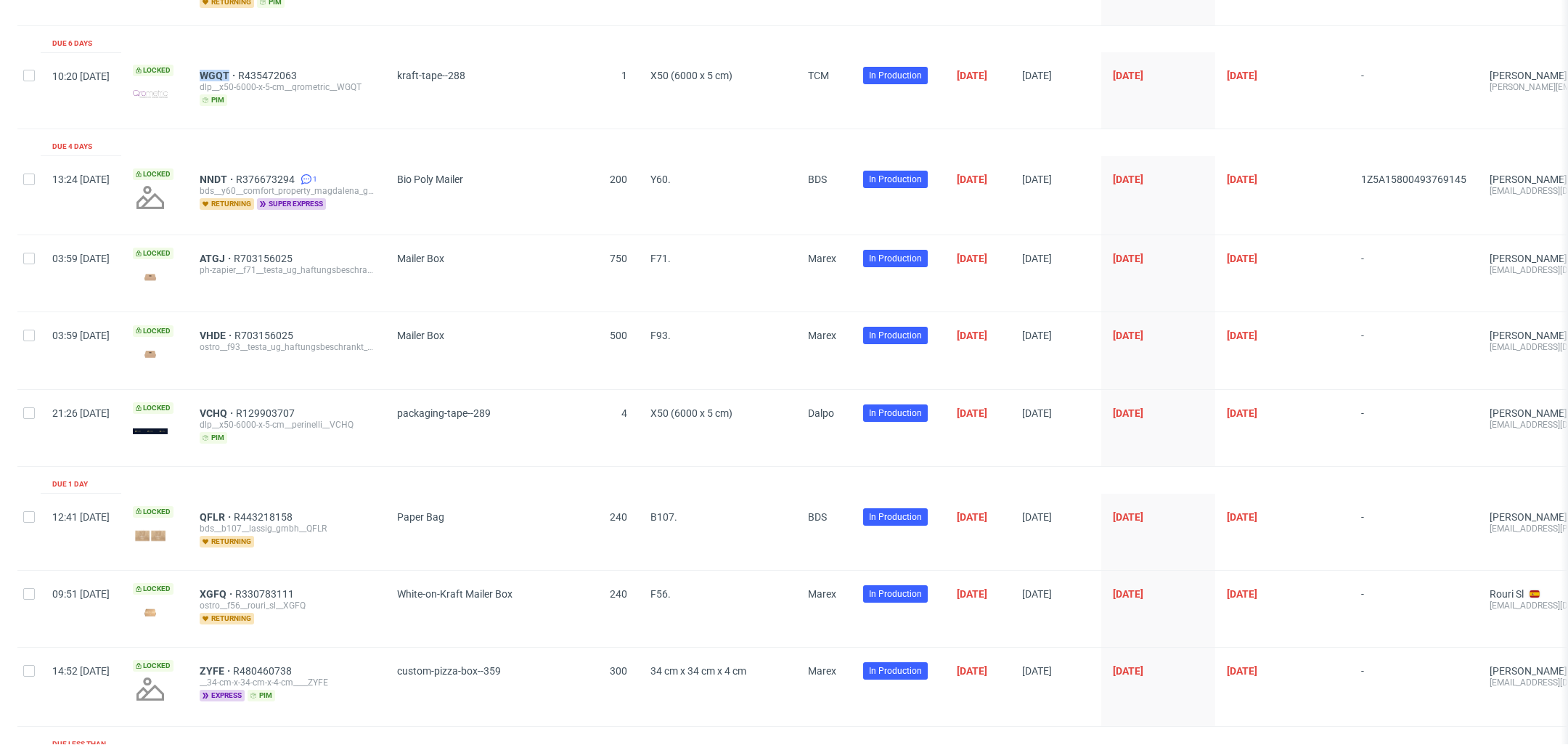
scroll to position [1094, 0]
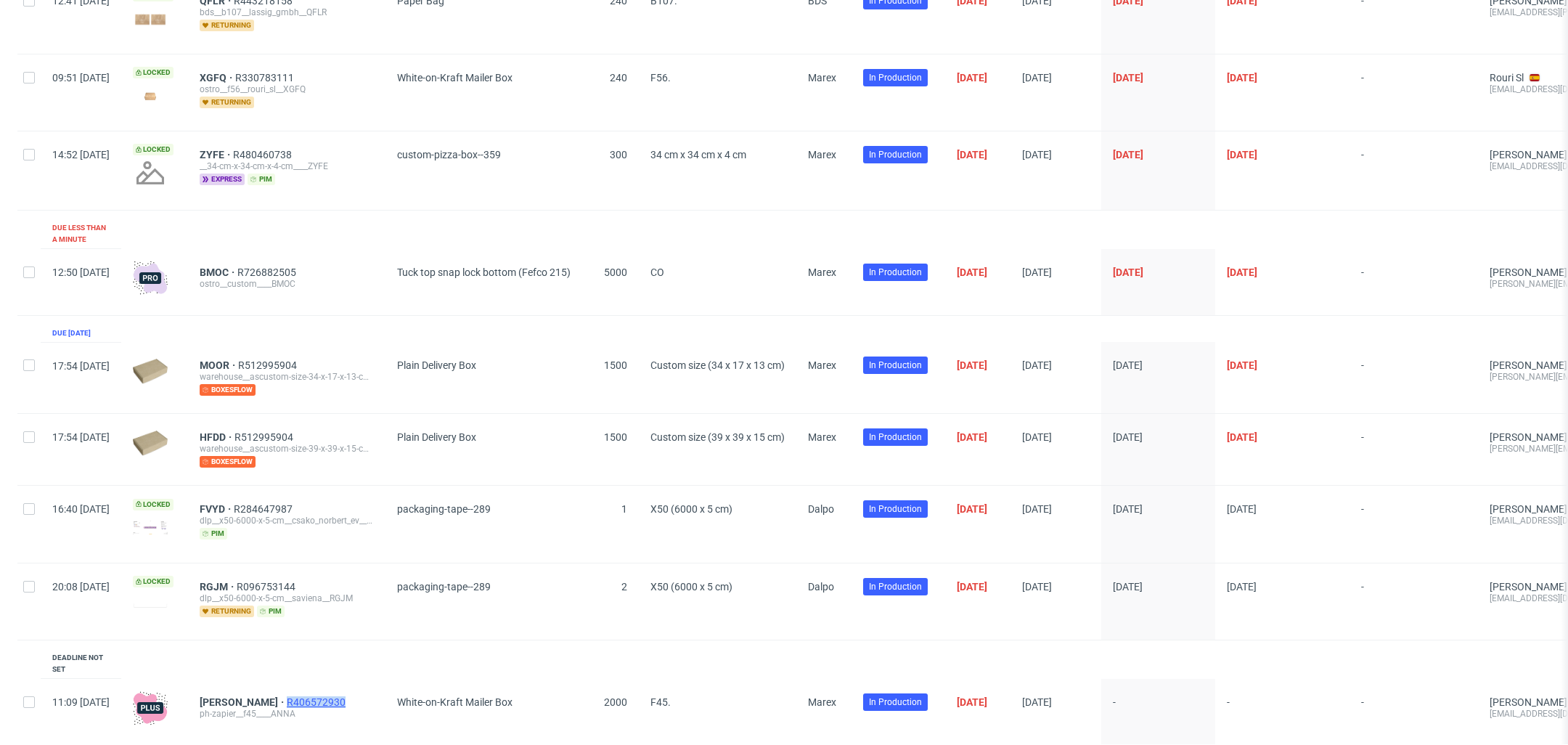
drag, startPoint x: 349, startPoint y: 654, endPoint x: 281, endPoint y: 658, distance: 68.1
click at [281, 696] on div "ANNA R406572930" at bounding box center [286, 702] width 174 height 12
copy span "R406572930"
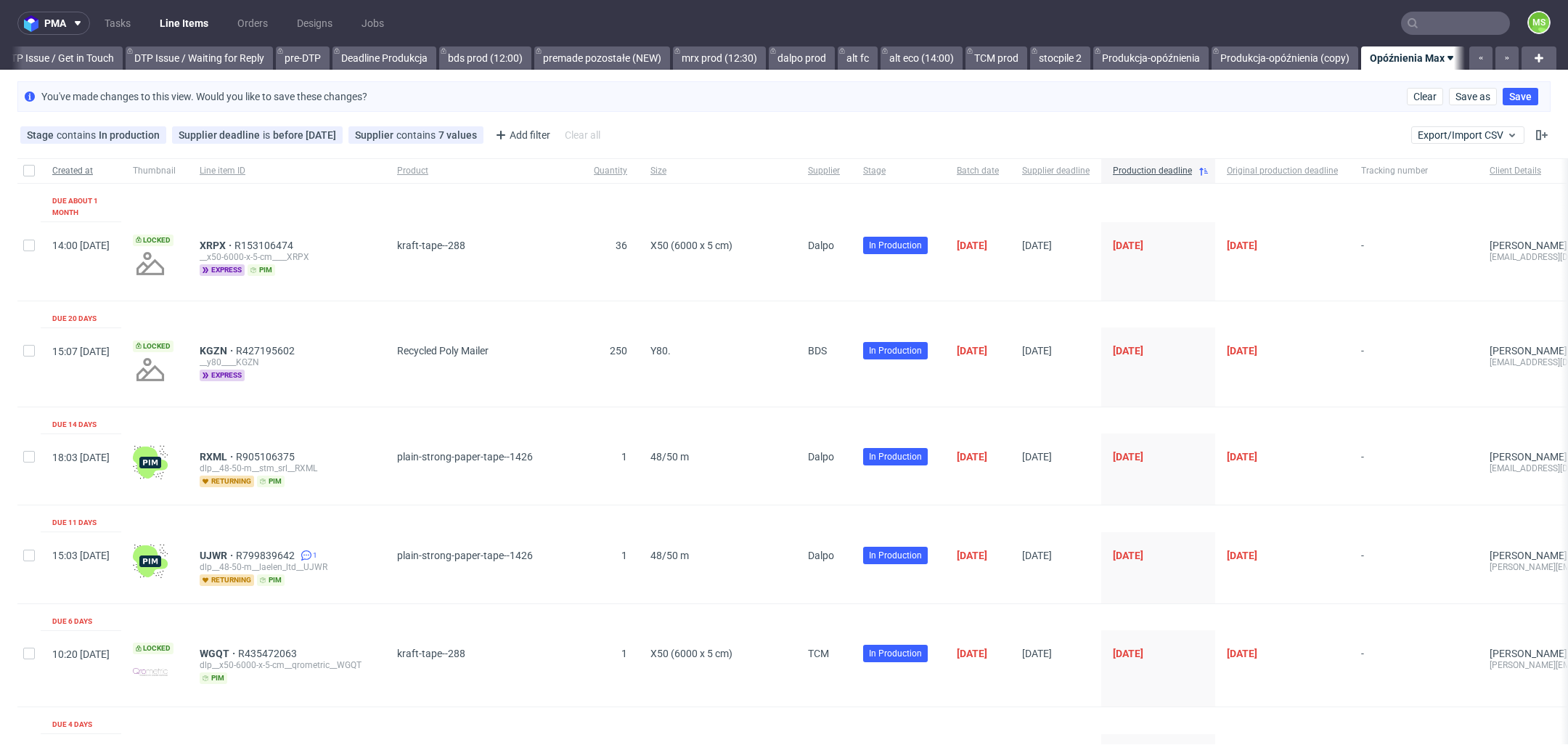
click at [59, 177] on div "Created at" at bounding box center [81, 170] width 81 height 24
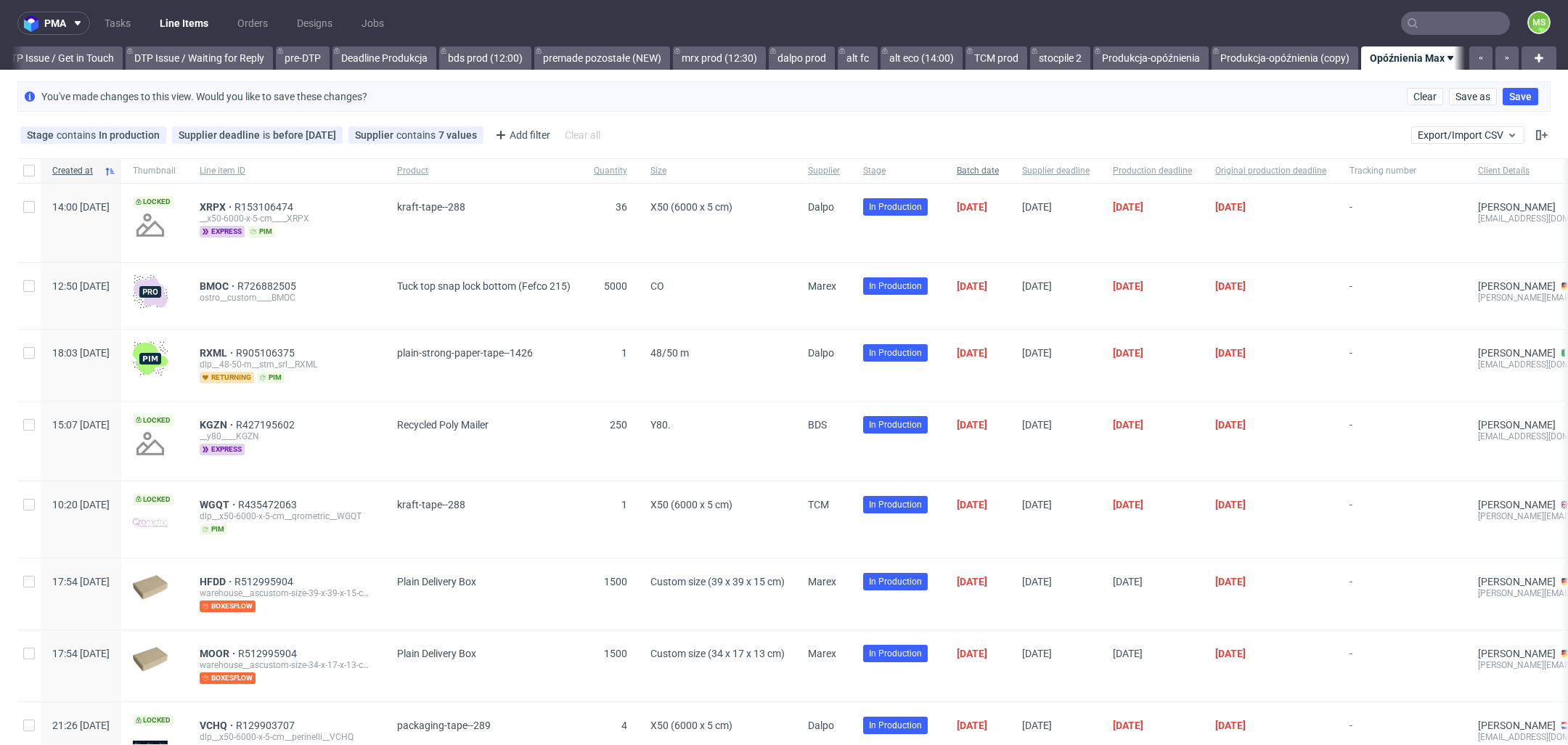
click at [999, 177] on span "Batch date" at bounding box center [977, 171] width 42 height 13
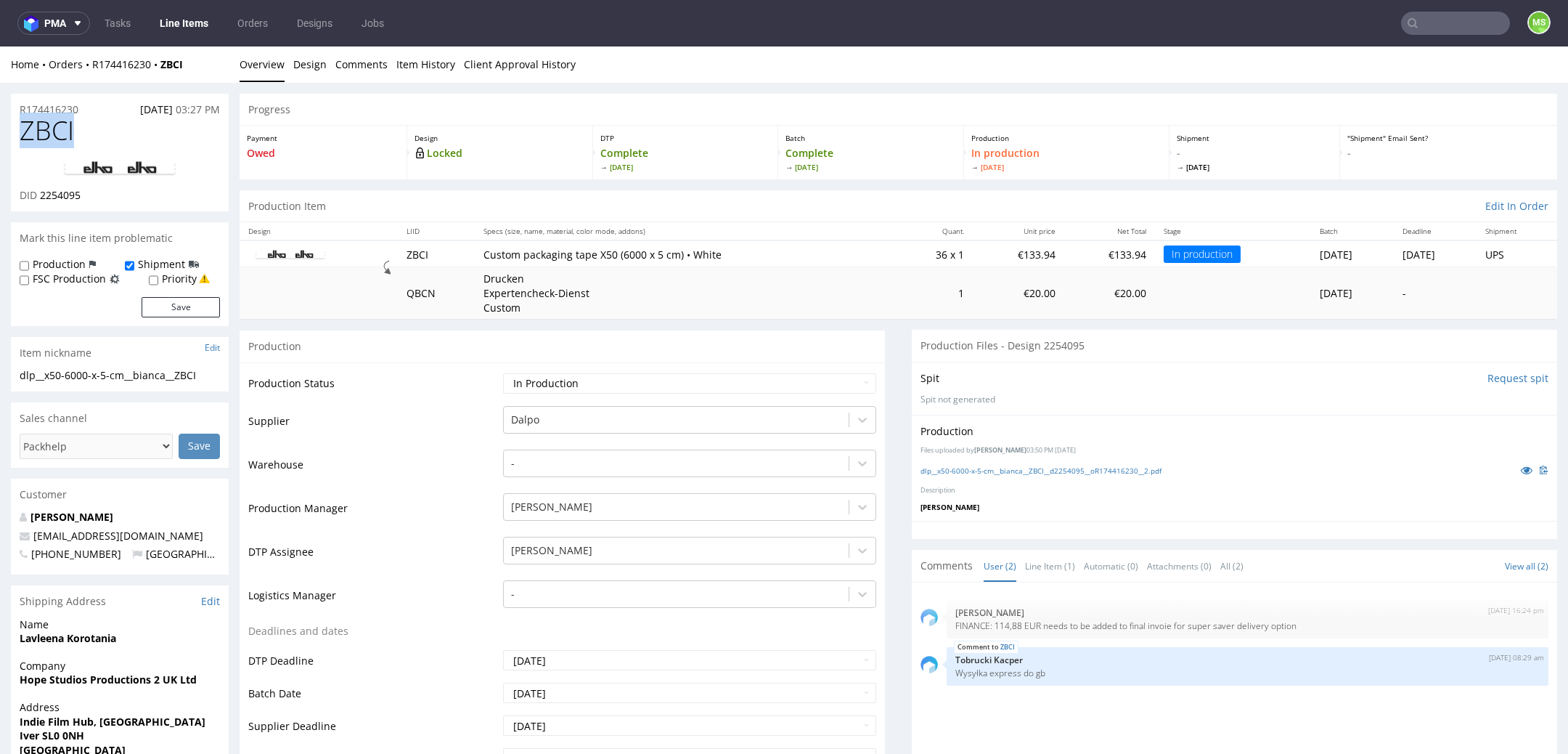
drag, startPoint x: 85, startPoint y: 134, endPoint x: 24, endPoint y: 133, distance: 61.0
click at [24, 132] on h1 "ZBCI" at bounding box center [119, 131] width 200 height 29
copy span "ZBCI"
drag, startPoint x: 194, startPoint y: 70, endPoint x: 93, endPoint y: 68, distance: 101.0
click at [93, 68] on div "Home Orders R174416230 ZBCI" at bounding box center [119, 64] width 218 height 15
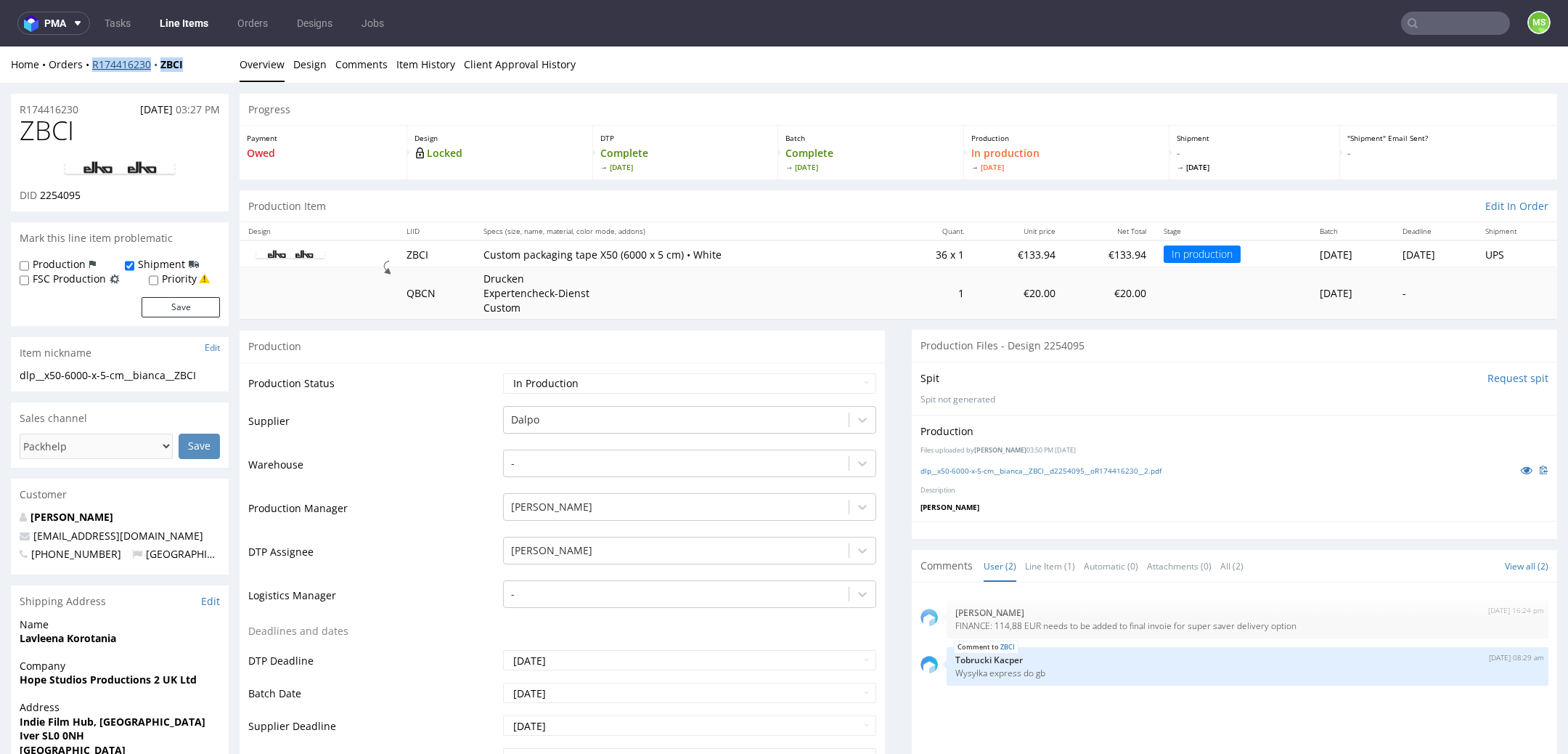
copy div "R174416230 ZBCI"
click at [192, 18] on link "Line Items" at bounding box center [184, 23] width 66 height 23
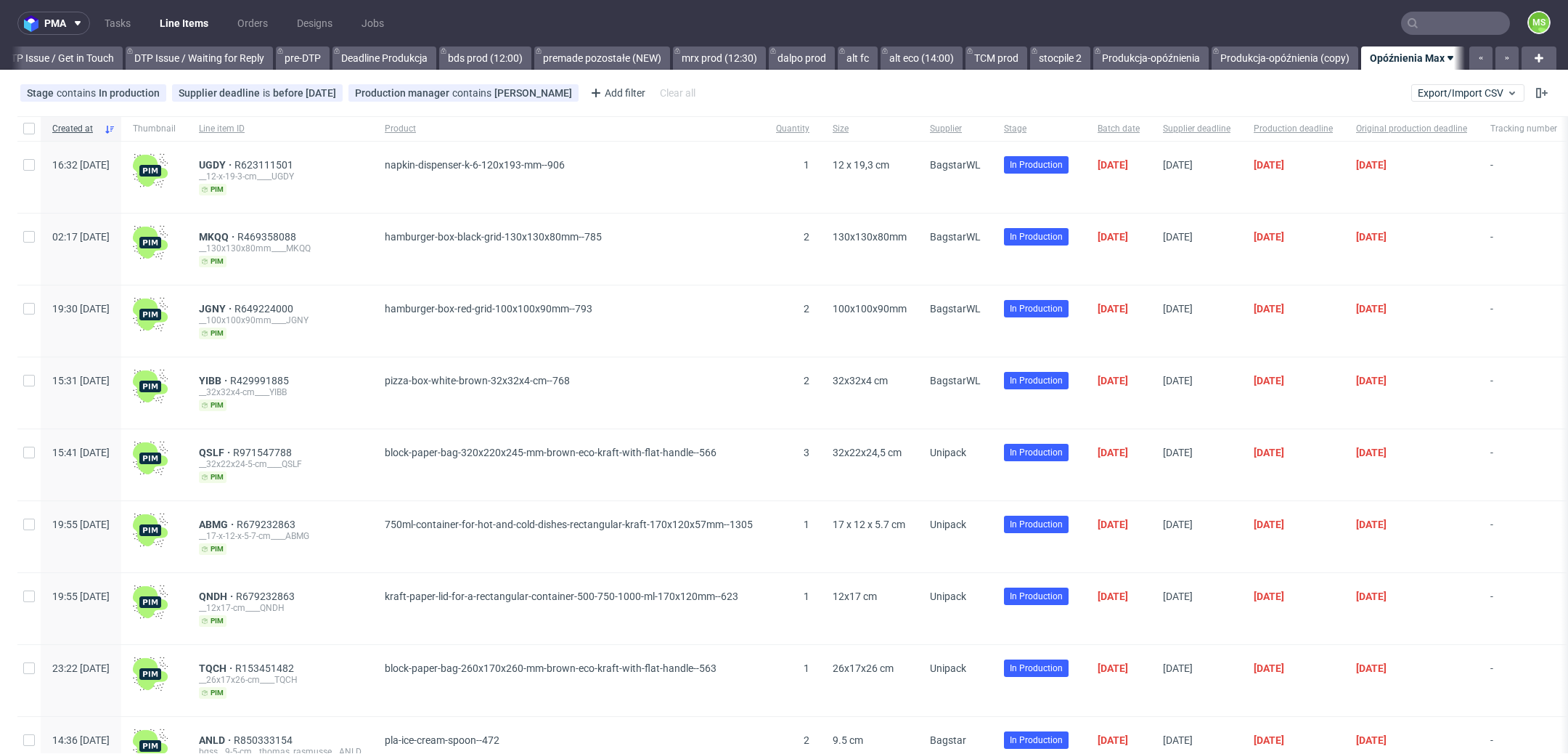
scroll to position [0, 2222]
click at [1259, 49] on link "Produkcja-opóźnienia (copy)" at bounding box center [1284, 58] width 147 height 23
click at [1419, 62] on link "Opóźnienia Max" at bounding box center [1419, 58] width 90 height 23
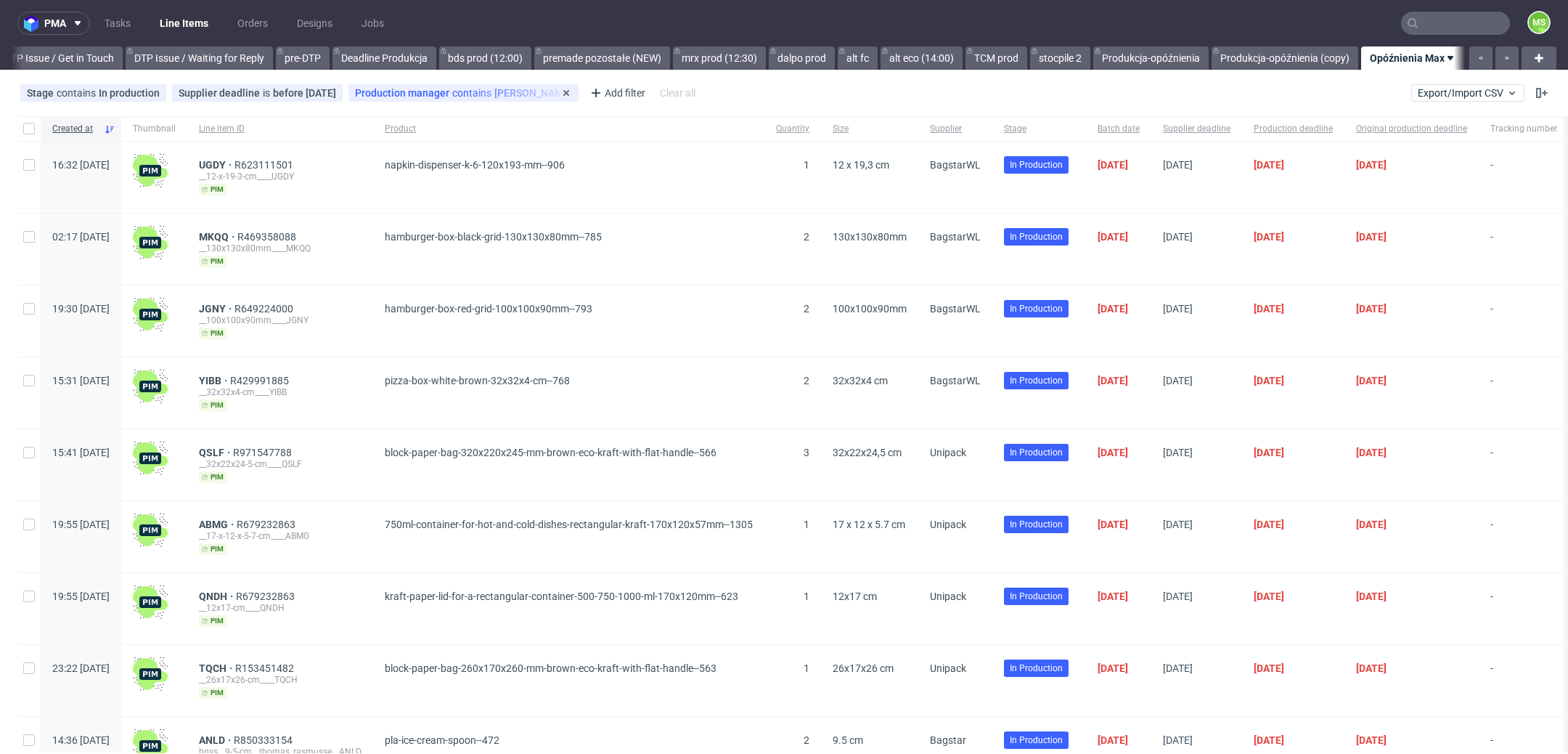
click at [563, 95] on div "Production manager contains Jędrzej Wiśniewski ...contains Jędrzej Wiśniewski" at bounding box center [463, 93] width 230 height 17
click at [561, 95] on icon at bounding box center [566, 93] width 12 height 12
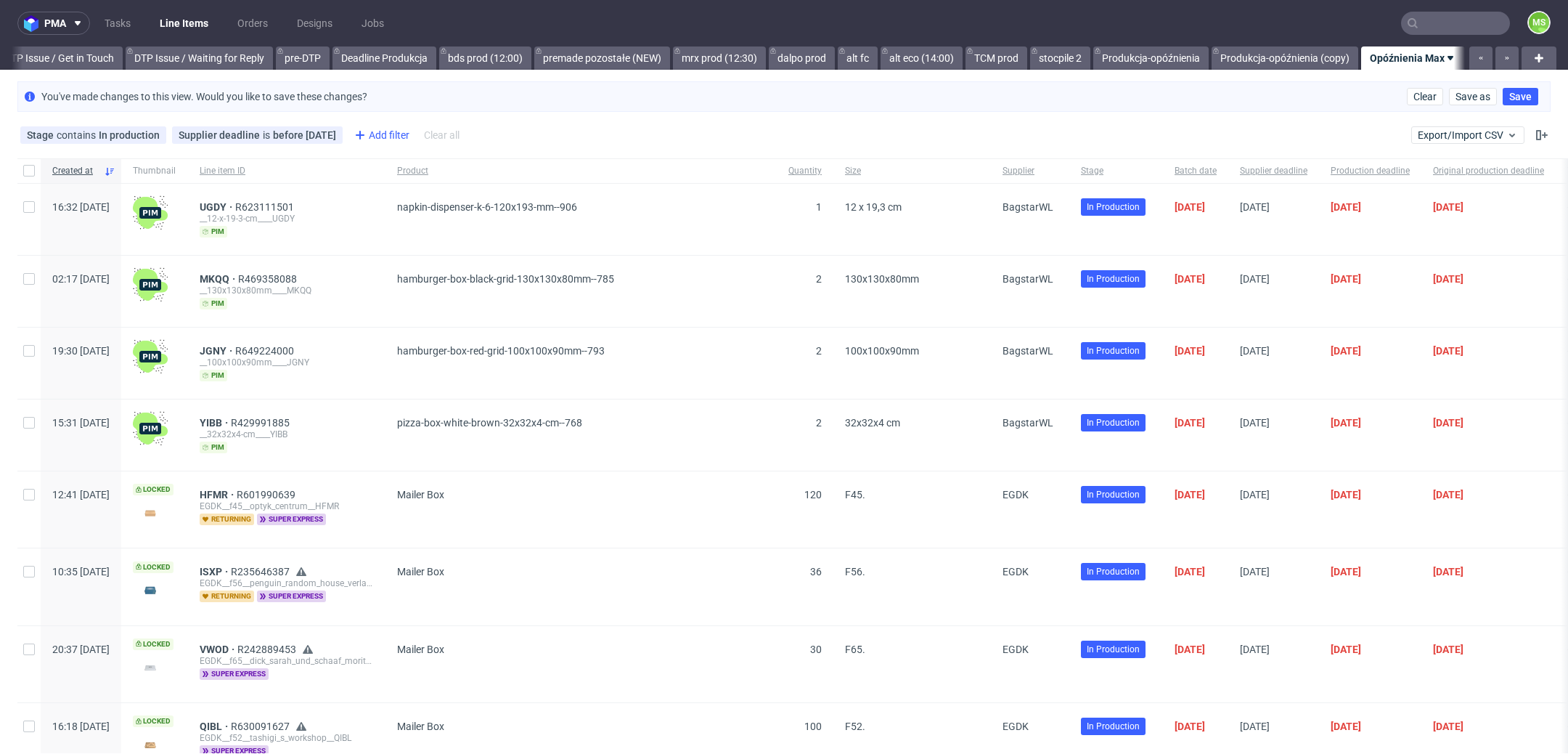
click at [379, 138] on div "Add filter" at bounding box center [381, 135] width 64 height 23
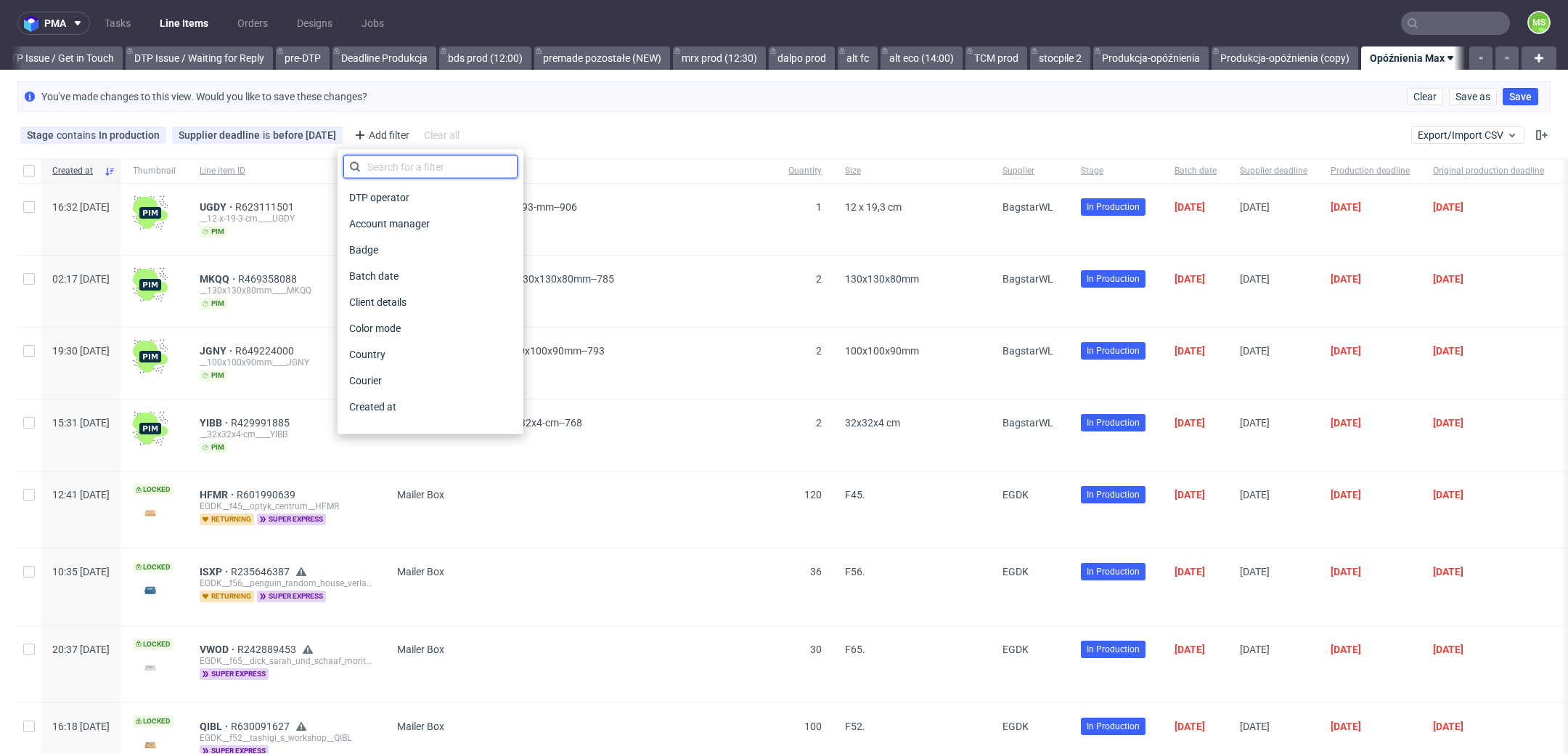
click at [444, 174] on input "text" at bounding box center [429, 167] width 174 height 23
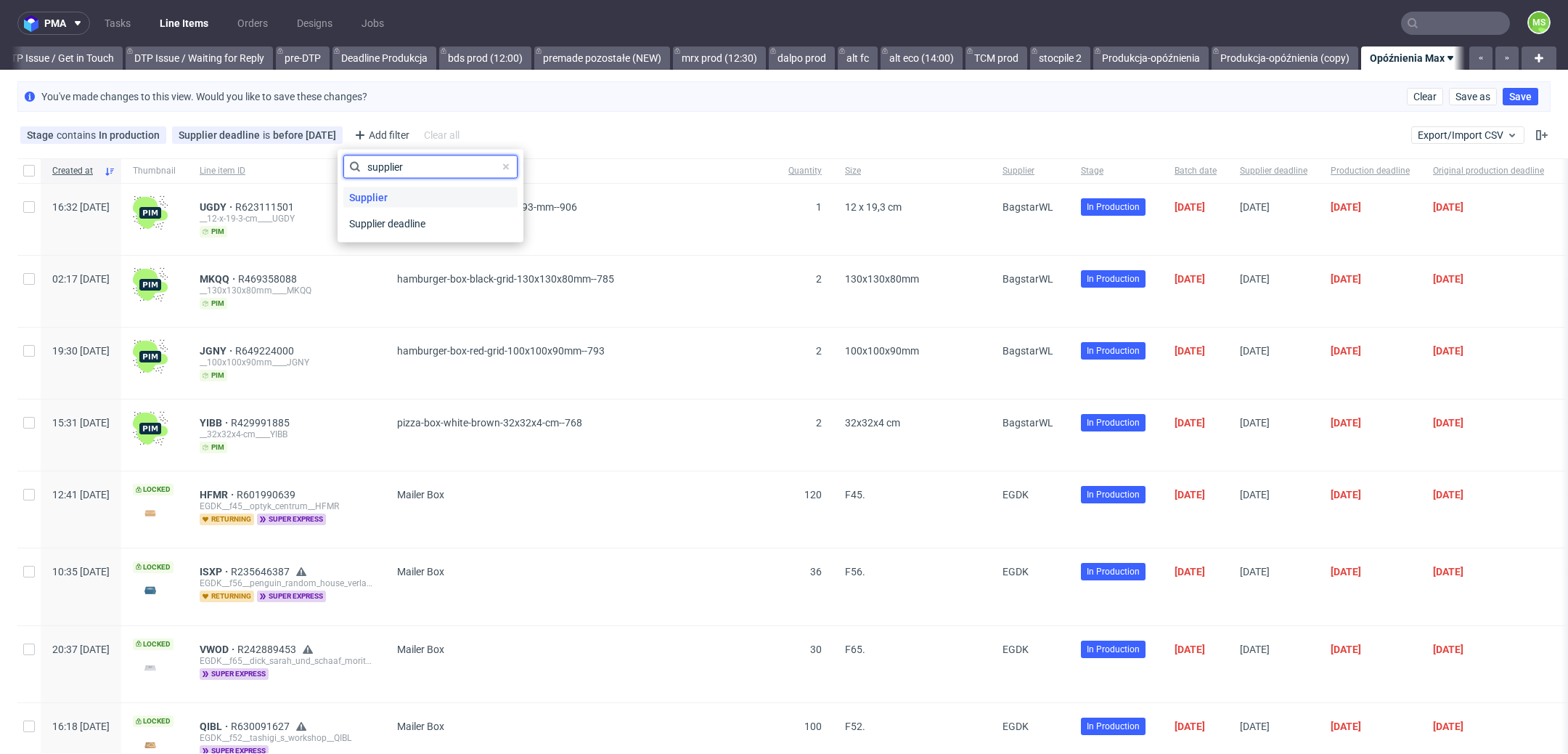
type input "supplier"
click at [405, 196] on div "Supplier" at bounding box center [429, 197] width 174 height 20
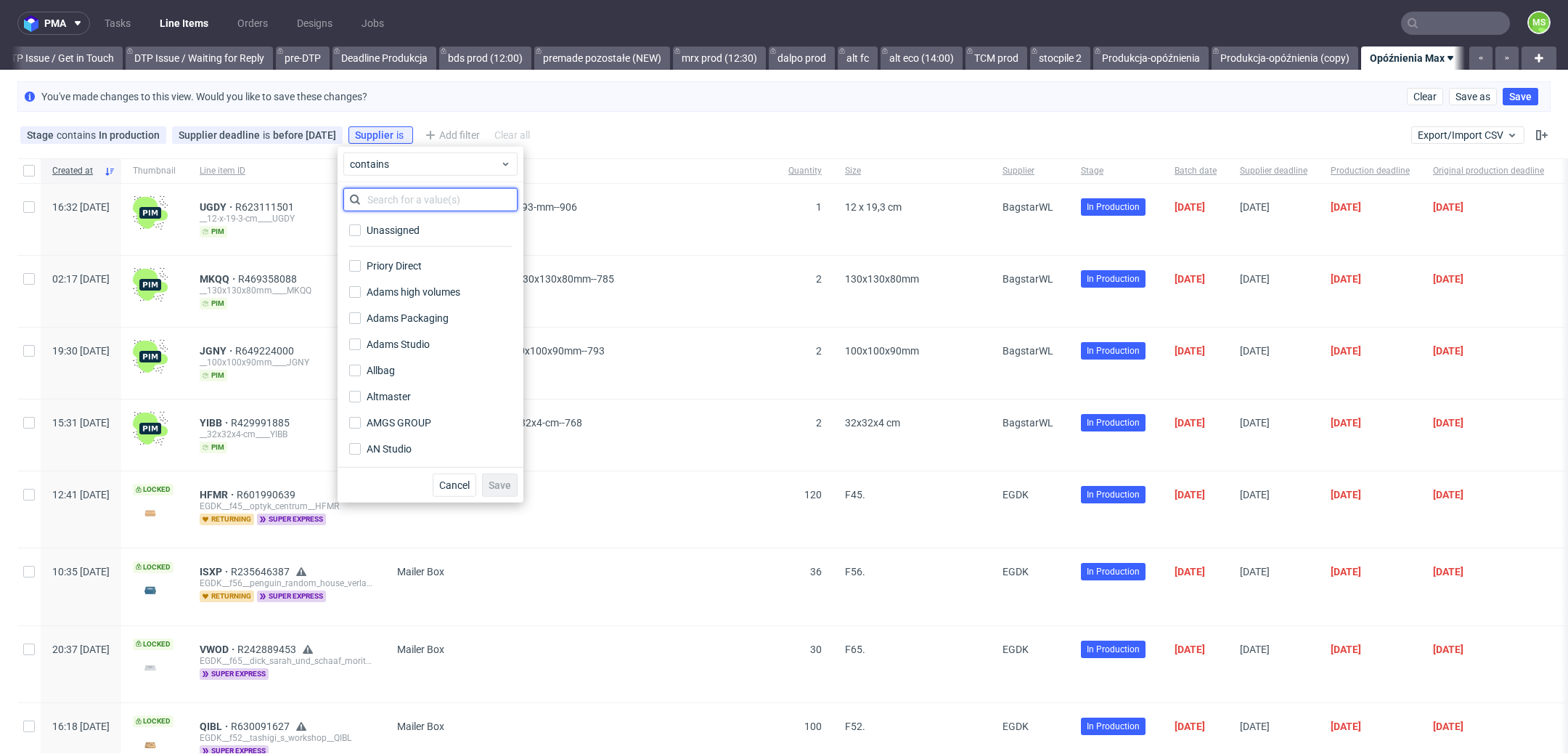
click at [405, 196] on input "text" at bounding box center [429, 200] width 174 height 23
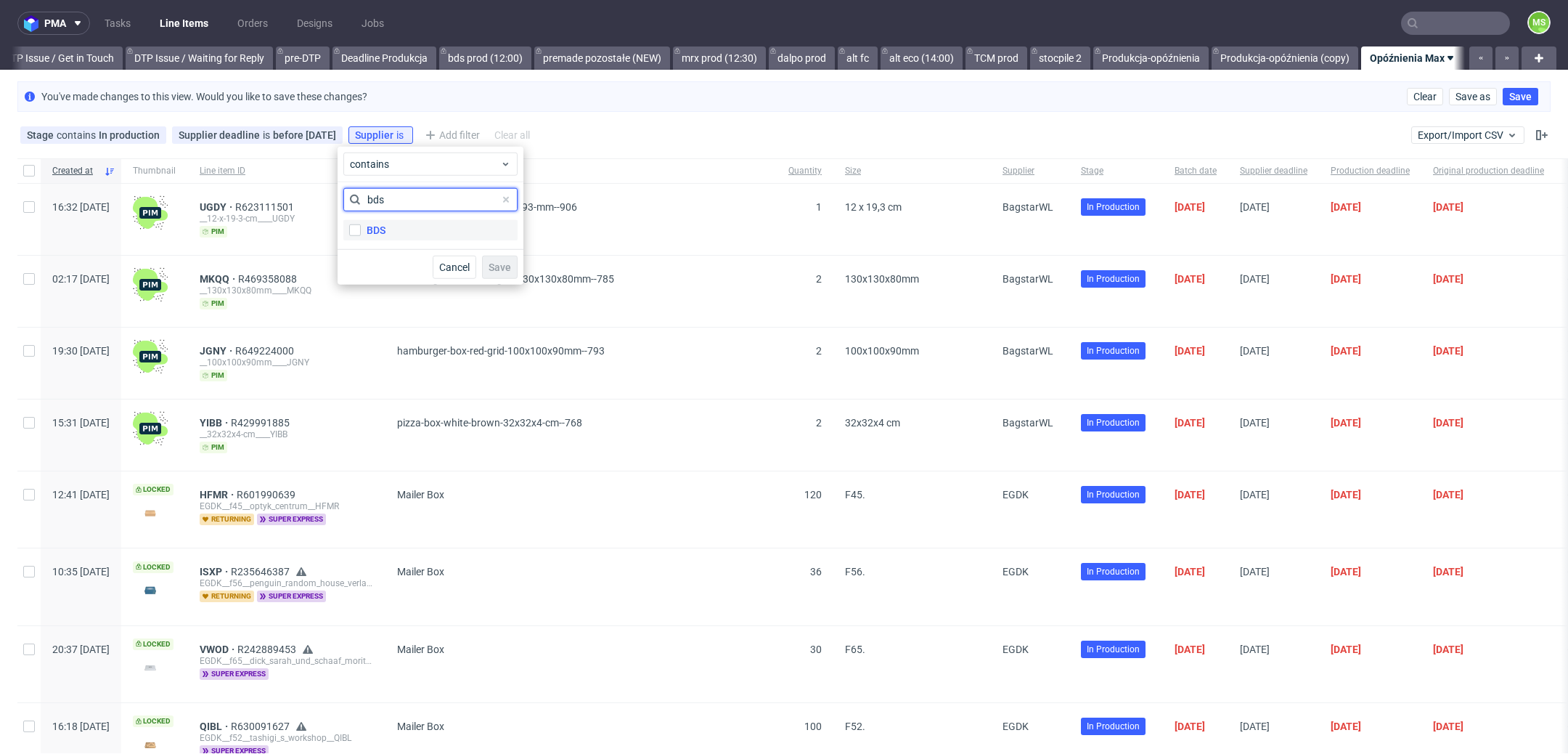
type input "bds"
click at [399, 226] on label "BDS" at bounding box center [429, 229] width 174 height 20
click at [360, 226] on input "BDS" at bounding box center [355, 230] width 12 height 12
checkbox input "true"
click at [414, 198] on input "bds" at bounding box center [429, 200] width 174 height 23
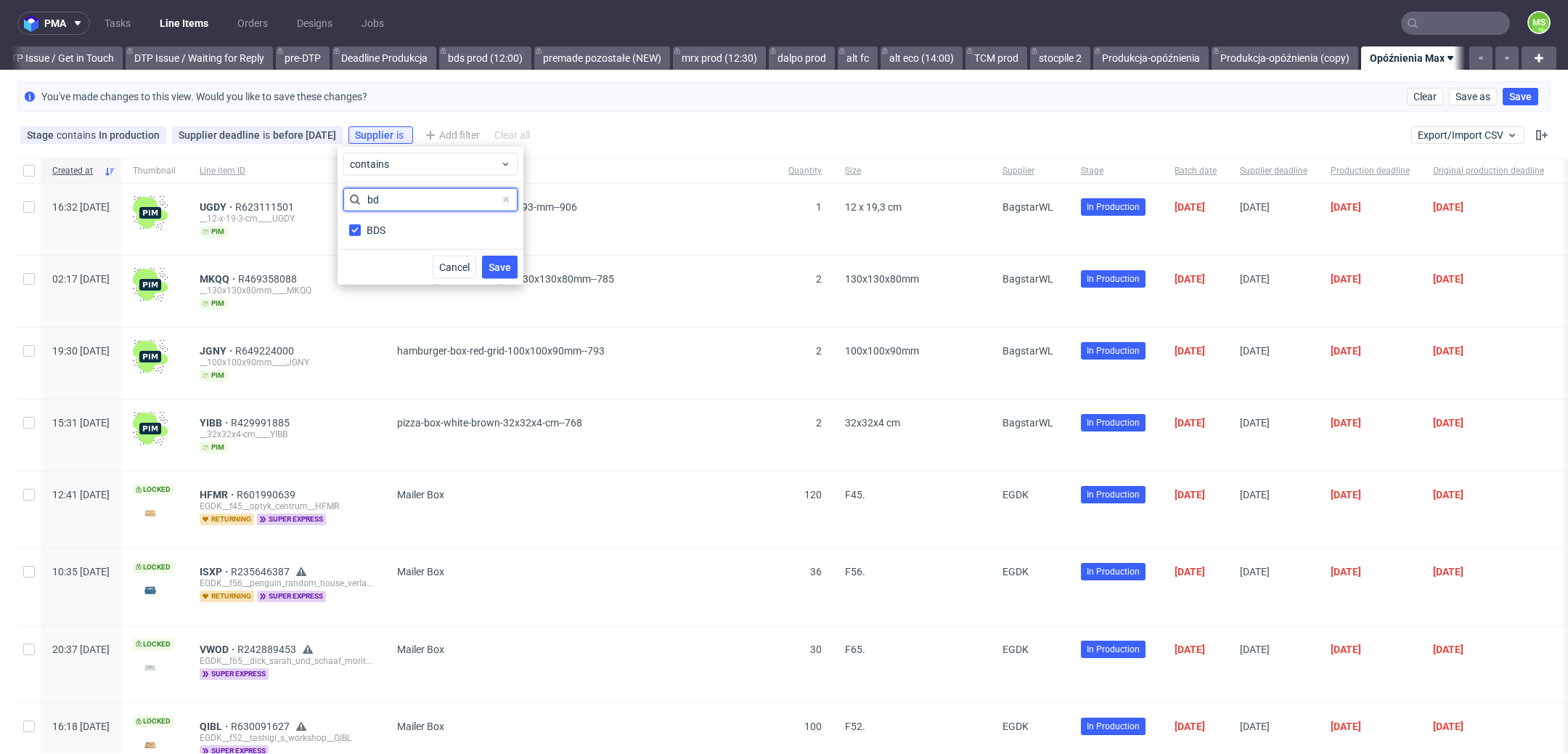
type input "b"
type input "dalpo"
click at [392, 232] on label "Dalpo" at bounding box center [429, 229] width 174 height 20
click at [360, 232] on input "Dalpo" at bounding box center [355, 230] width 12 height 12
checkbox input "true"
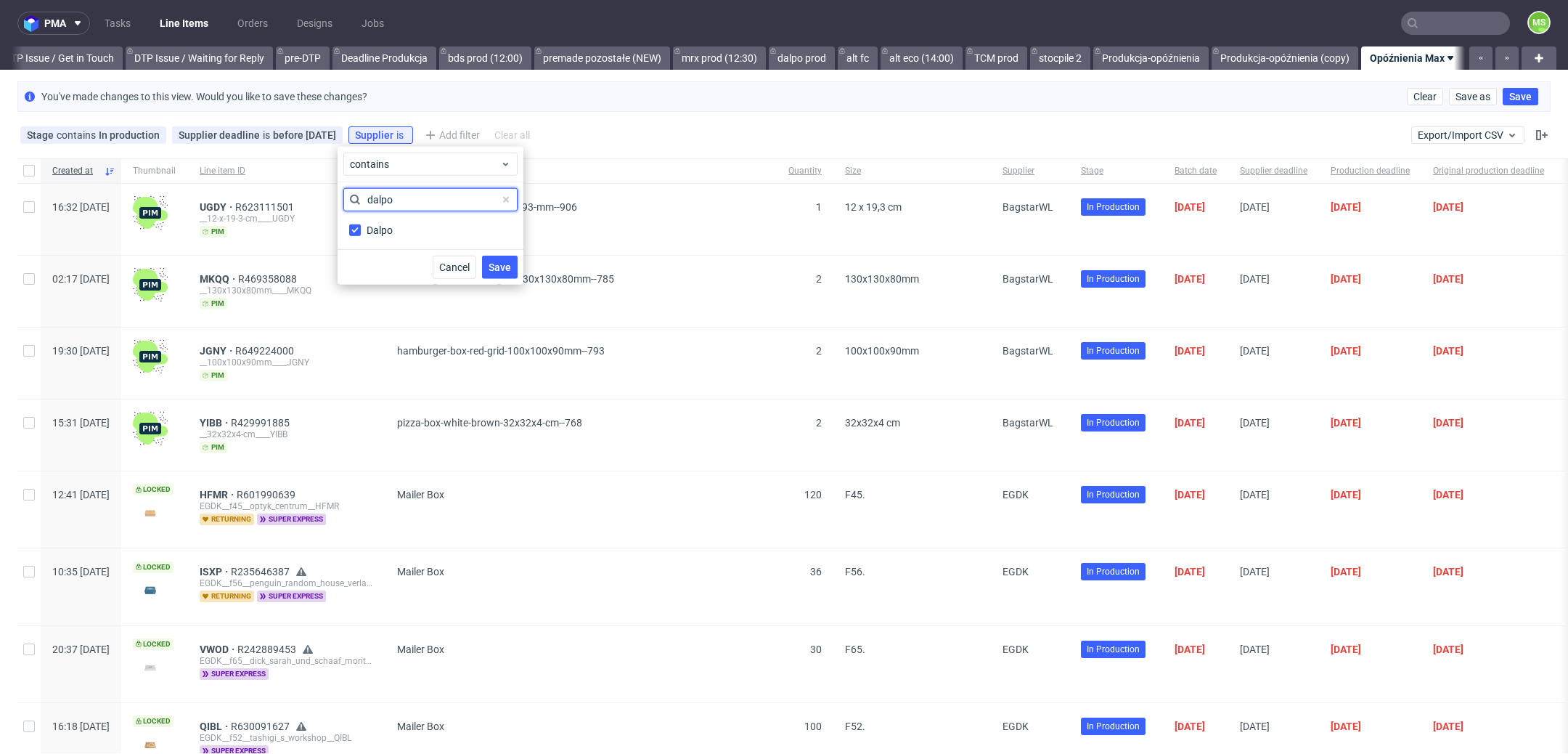
click at [416, 200] on input "dalpo" at bounding box center [429, 200] width 174 height 23
type input "d"
type input "Marex"
click at [413, 223] on label "Marex" at bounding box center [429, 229] width 174 height 20
click at [360, 224] on input "Marex" at bounding box center [355, 230] width 12 height 12
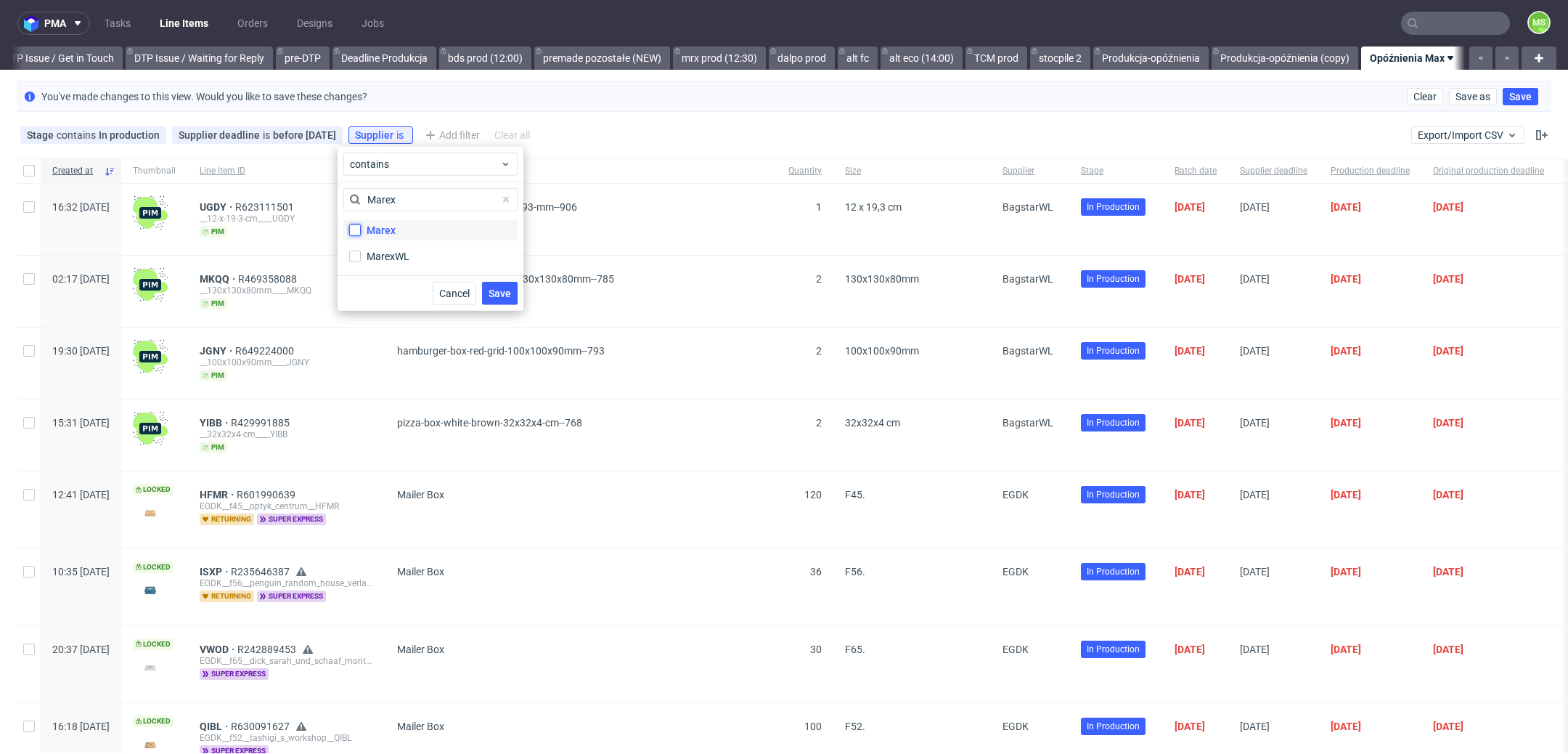
checkbox input "true"
click at [413, 258] on label "MarexWL" at bounding box center [429, 256] width 174 height 20
click at [360, 258] on input "MarexWL" at bounding box center [355, 257] width 12 height 12
checkbox input "true"
click at [447, 194] on input "Marex" at bounding box center [429, 200] width 174 height 23
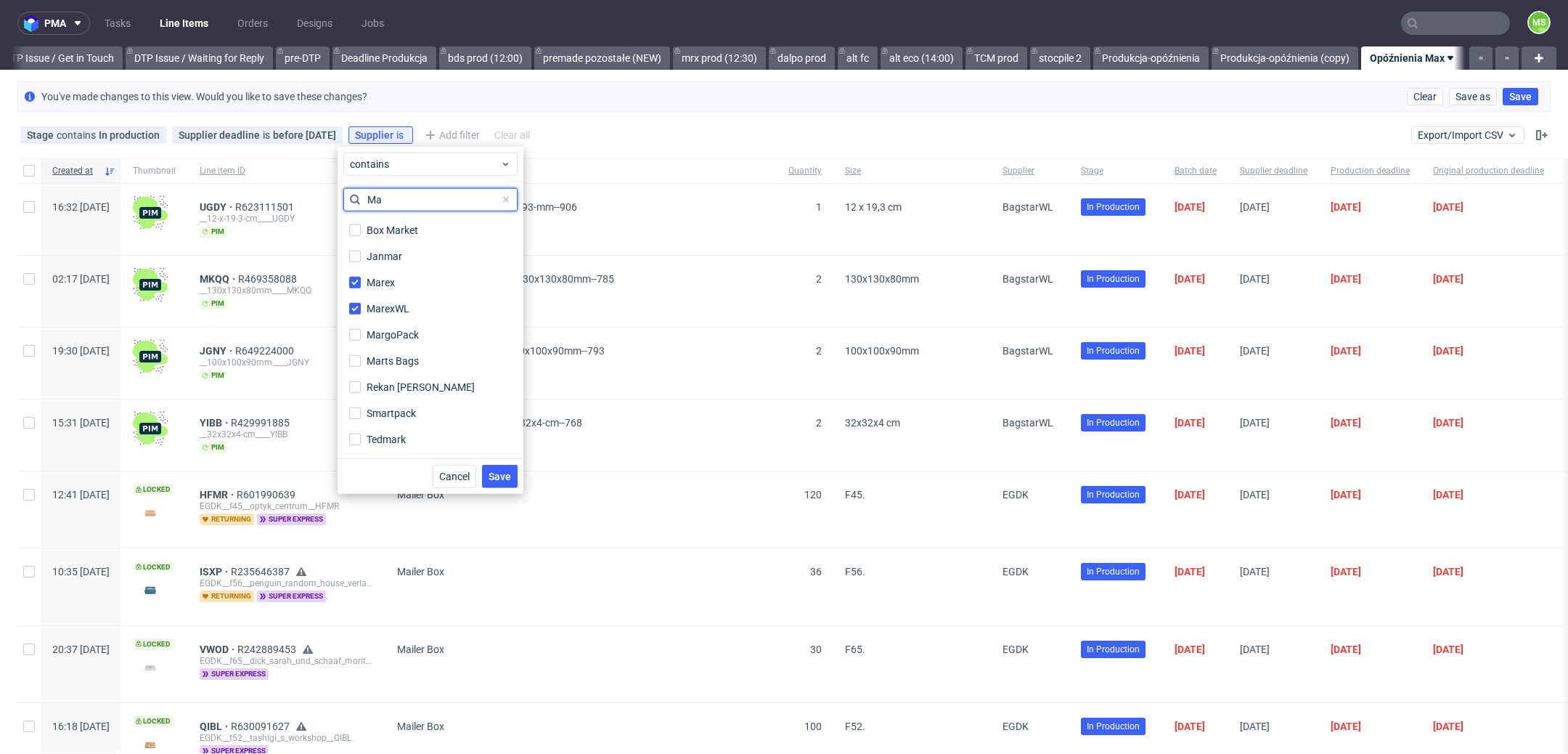
type input "M"
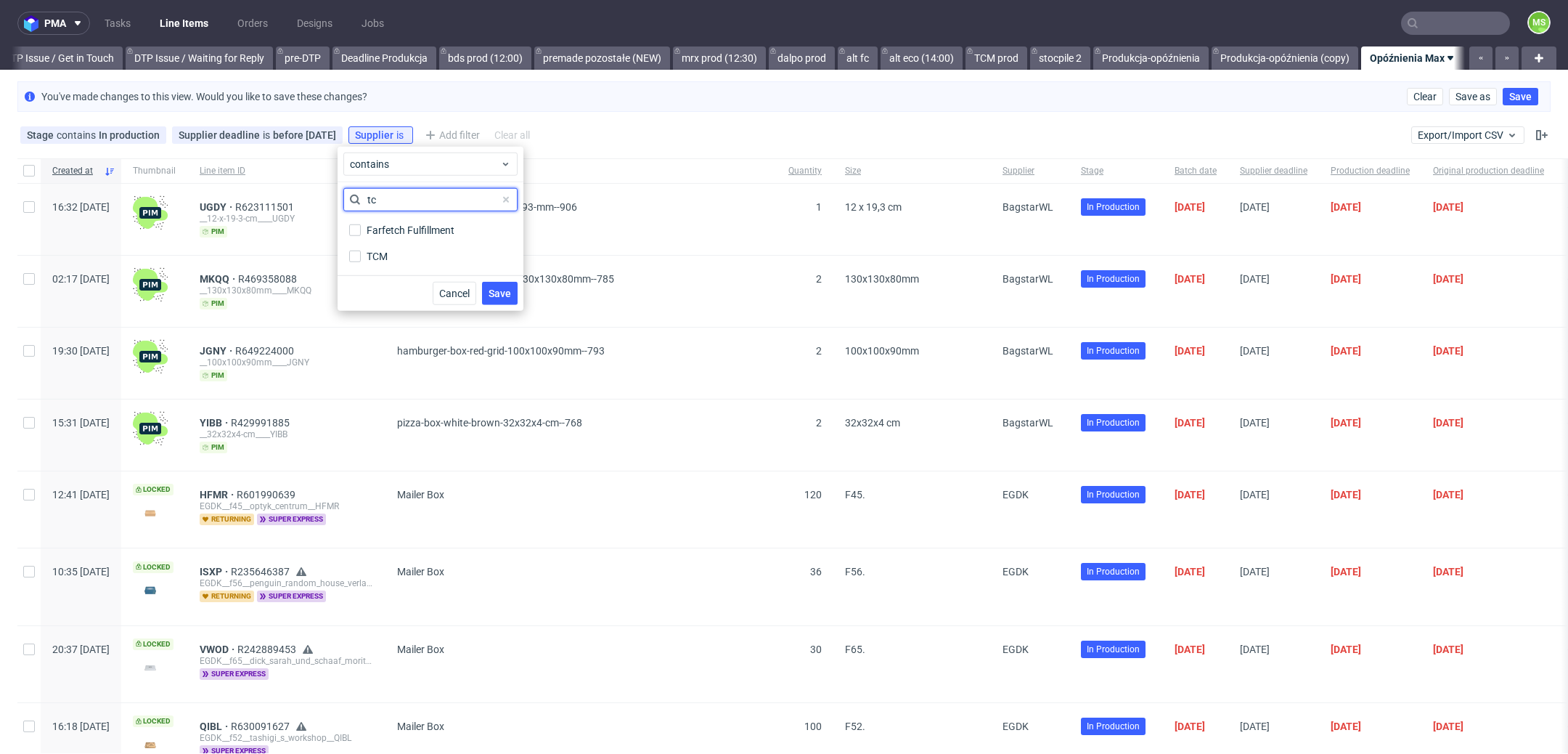
scroll to position [0, 0]
type input "tcm"
click at [392, 233] on label "TCM" at bounding box center [429, 229] width 174 height 20
click at [360, 233] on input "TCM" at bounding box center [355, 230] width 12 height 12
checkbox input "true"
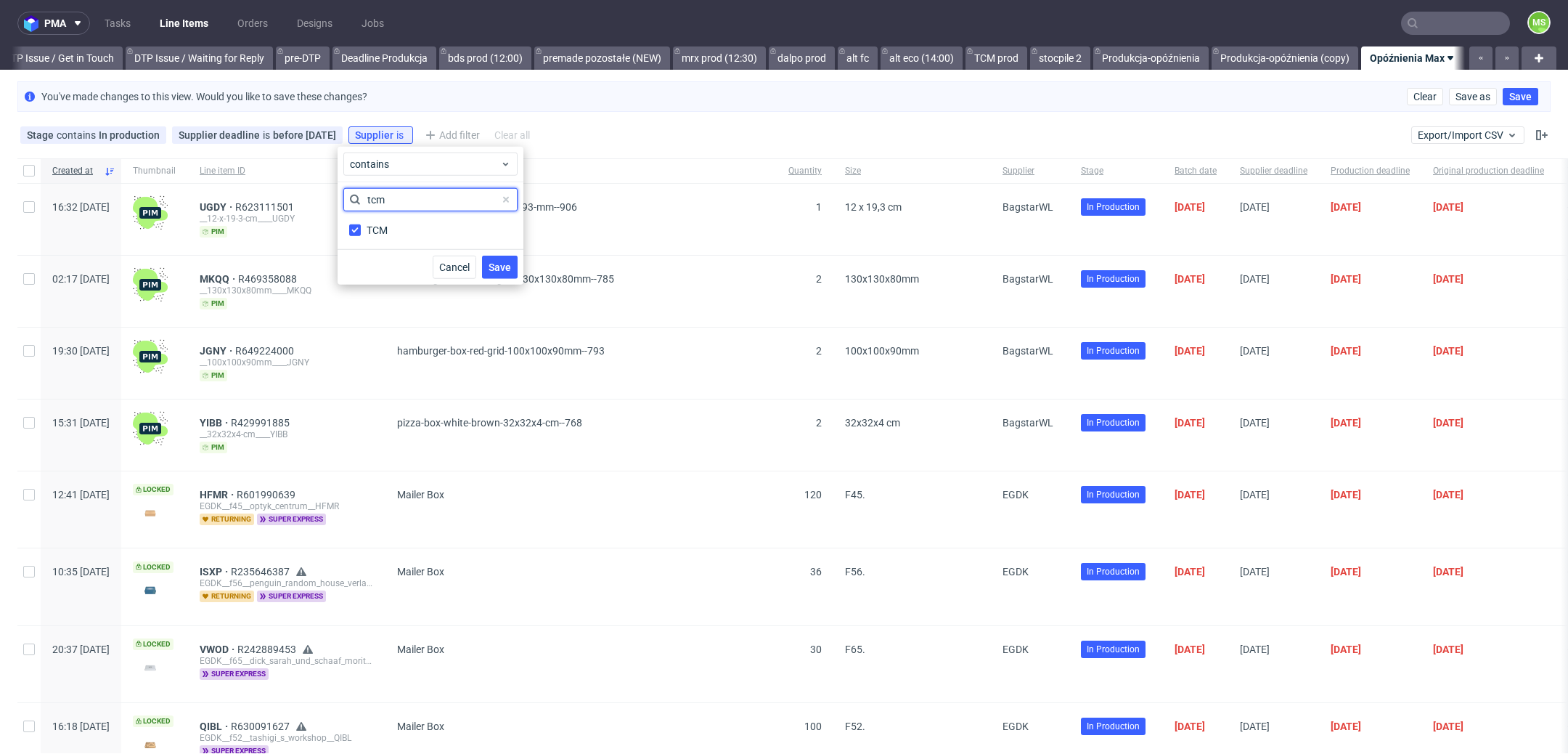
click at [450, 188] on input "tcm" at bounding box center [429, 200] width 174 height 23
click at [454, 196] on input "tcm" at bounding box center [429, 200] width 174 height 23
type input "t"
type input "alt"
click at [448, 233] on label "Altmaster" at bounding box center [429, 229] width 174 height 20
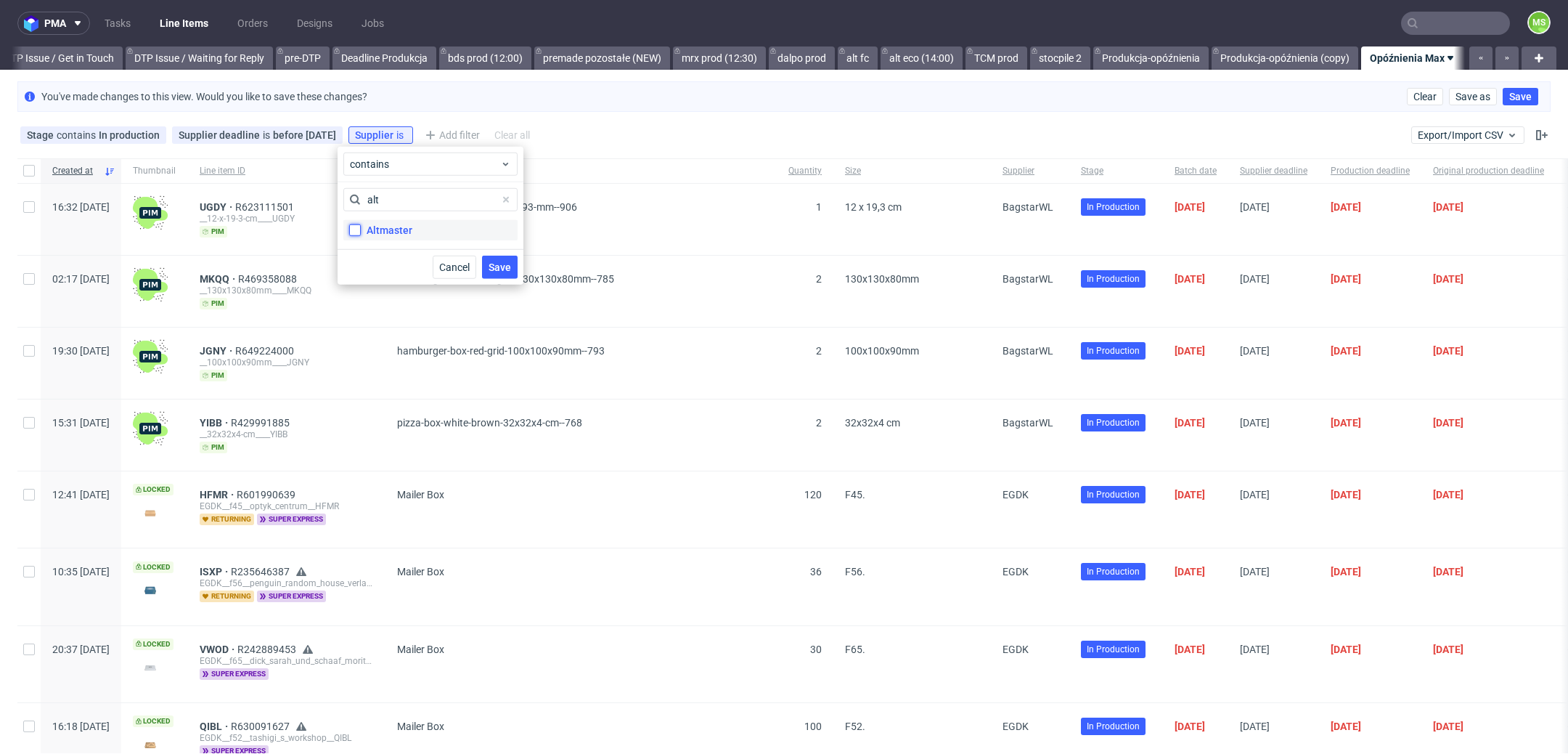
click at [360, 233] on input "Altmaster" at bounding box center [355, 230] width 12 height 12
checkbox input "true"
click at [460, 196] on input "alt" at bounding box center [429, 200] width 174 height 23
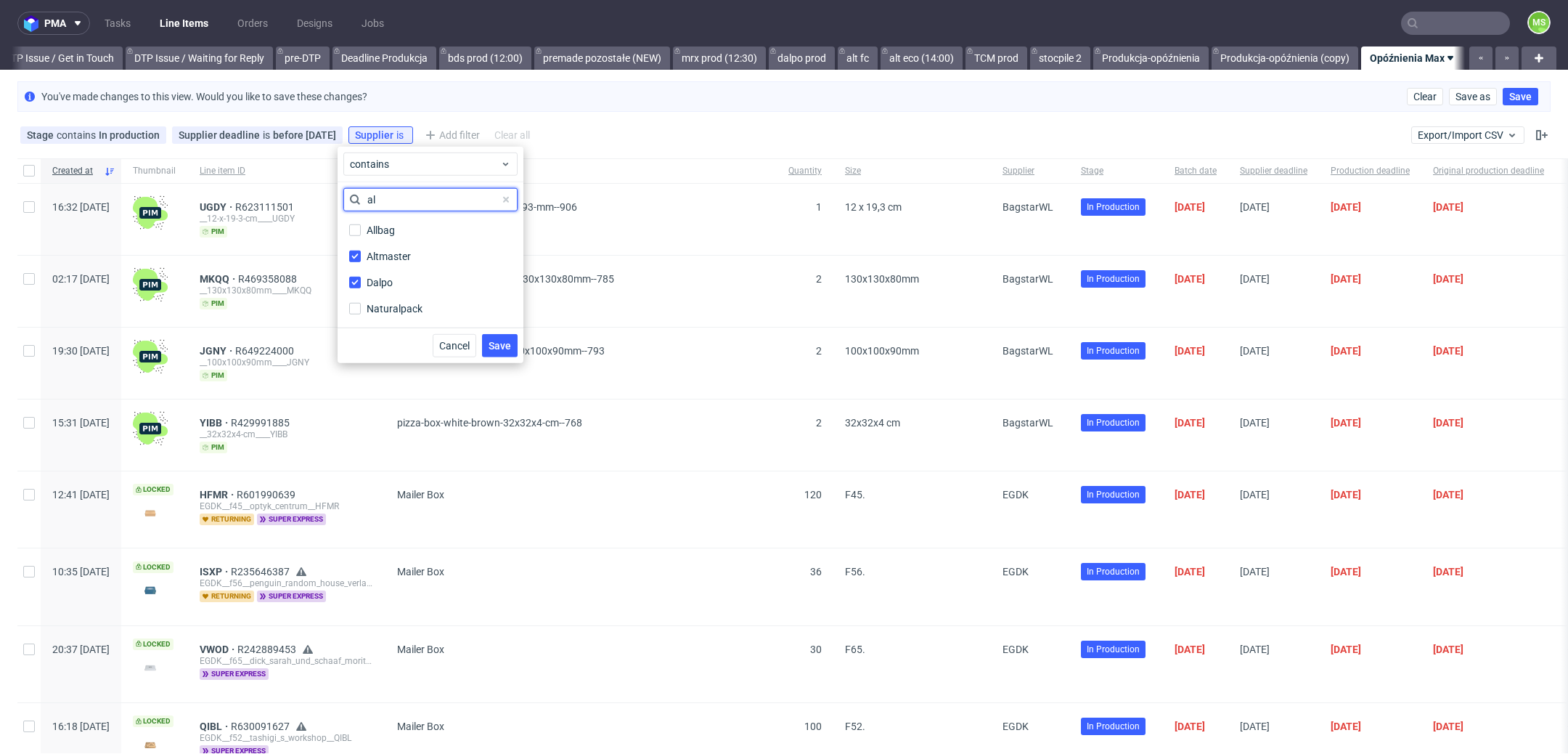
type input "a"
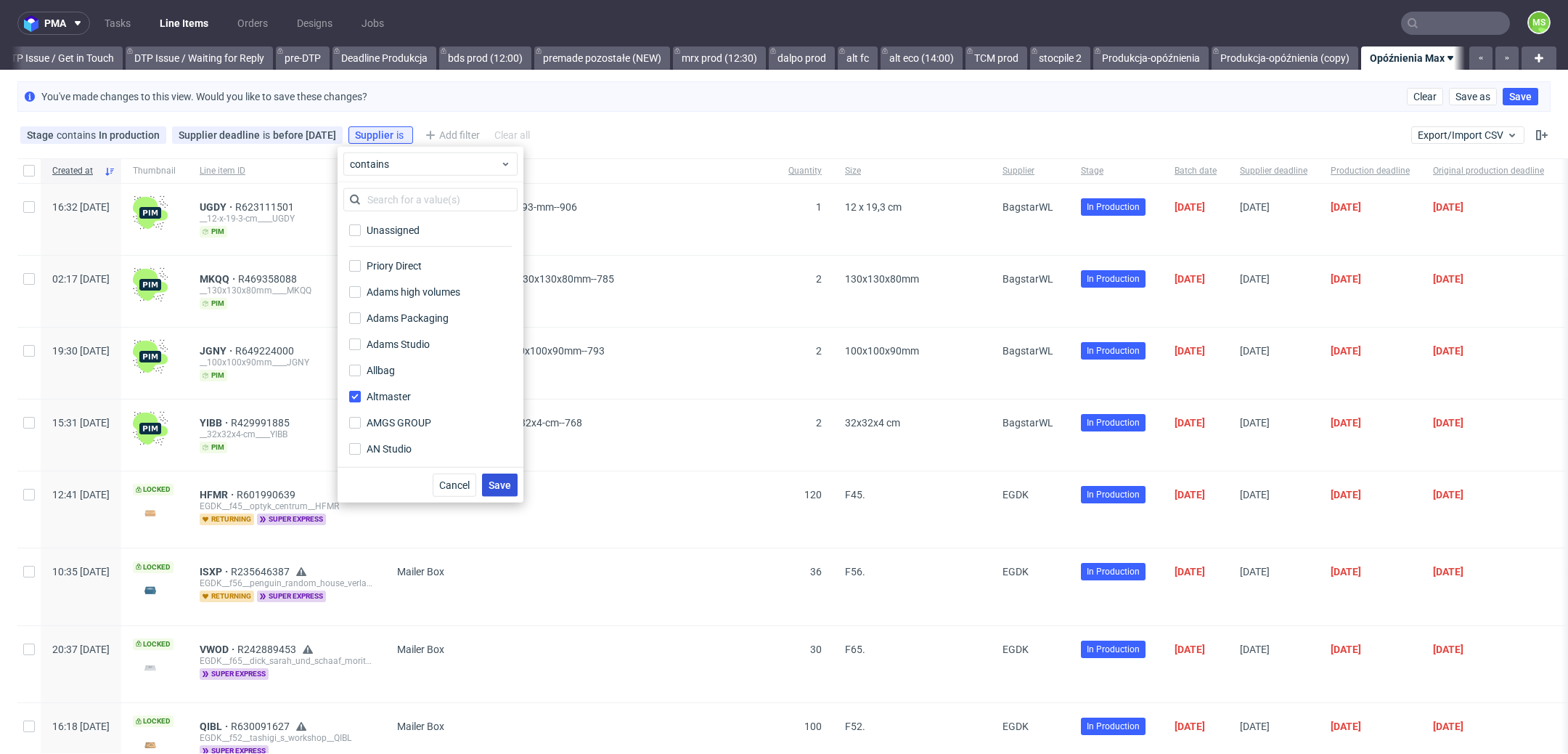
click at [504, 480] on span "Save" at bounding box center [499, 485] width 22 height 10
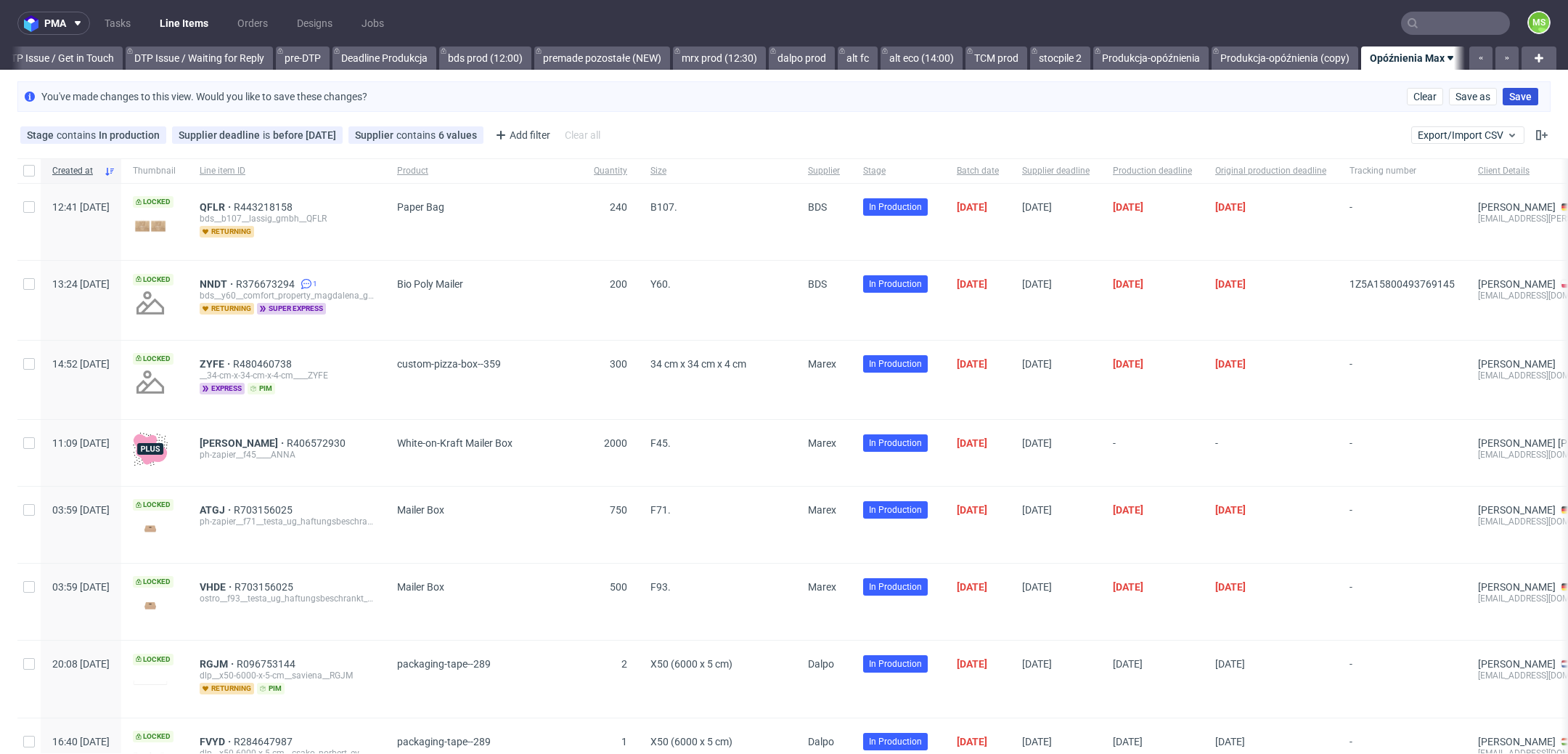
click at [1513, 91] on span "Save" at bounding box center [1520, 96] width 22 height 10
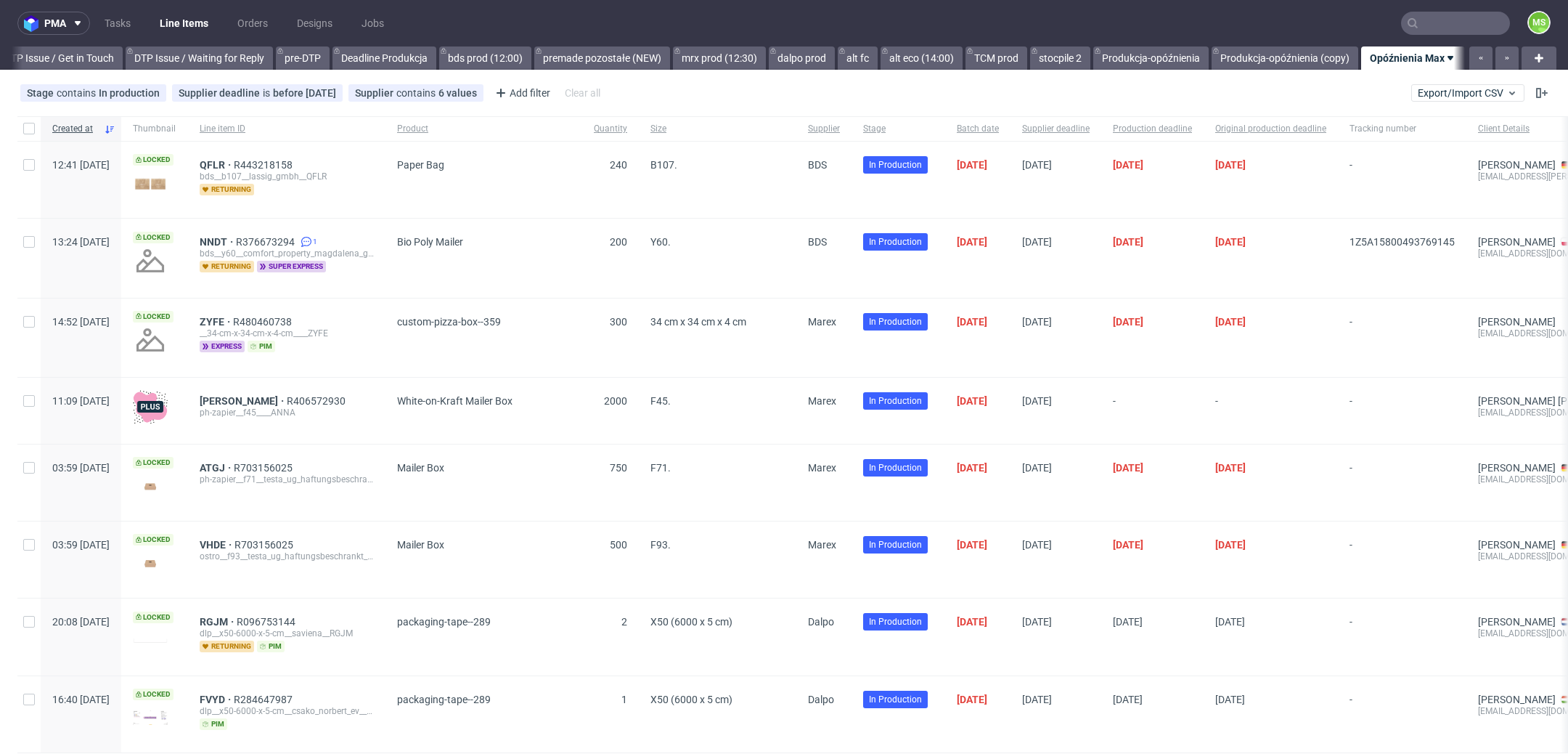
scroll to position [0, 2222]
click at [1448, 236] on span "1Z5A15800493769145" at bounding box center [1402, 242] width 105 height 12
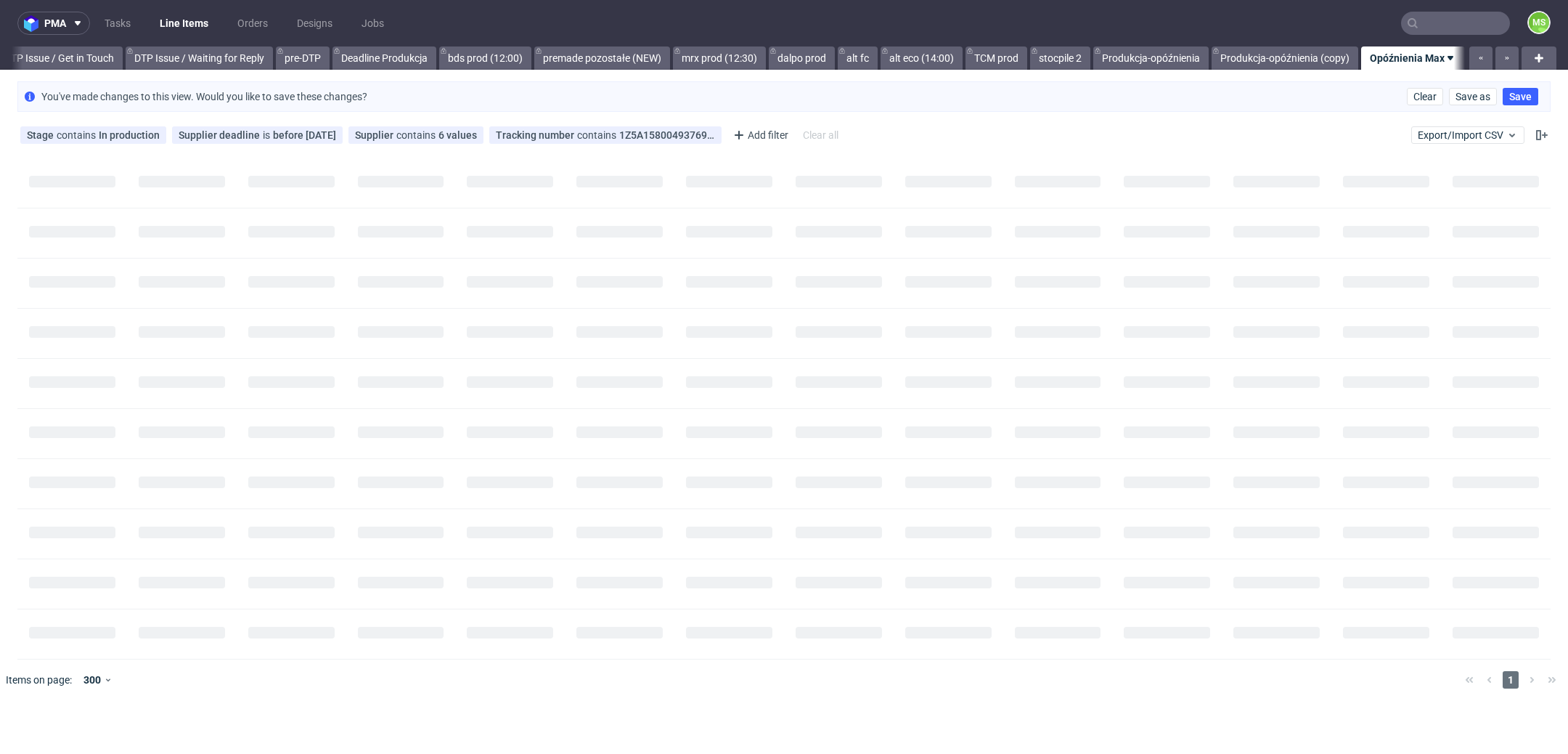
scroll to position [0, 2204]
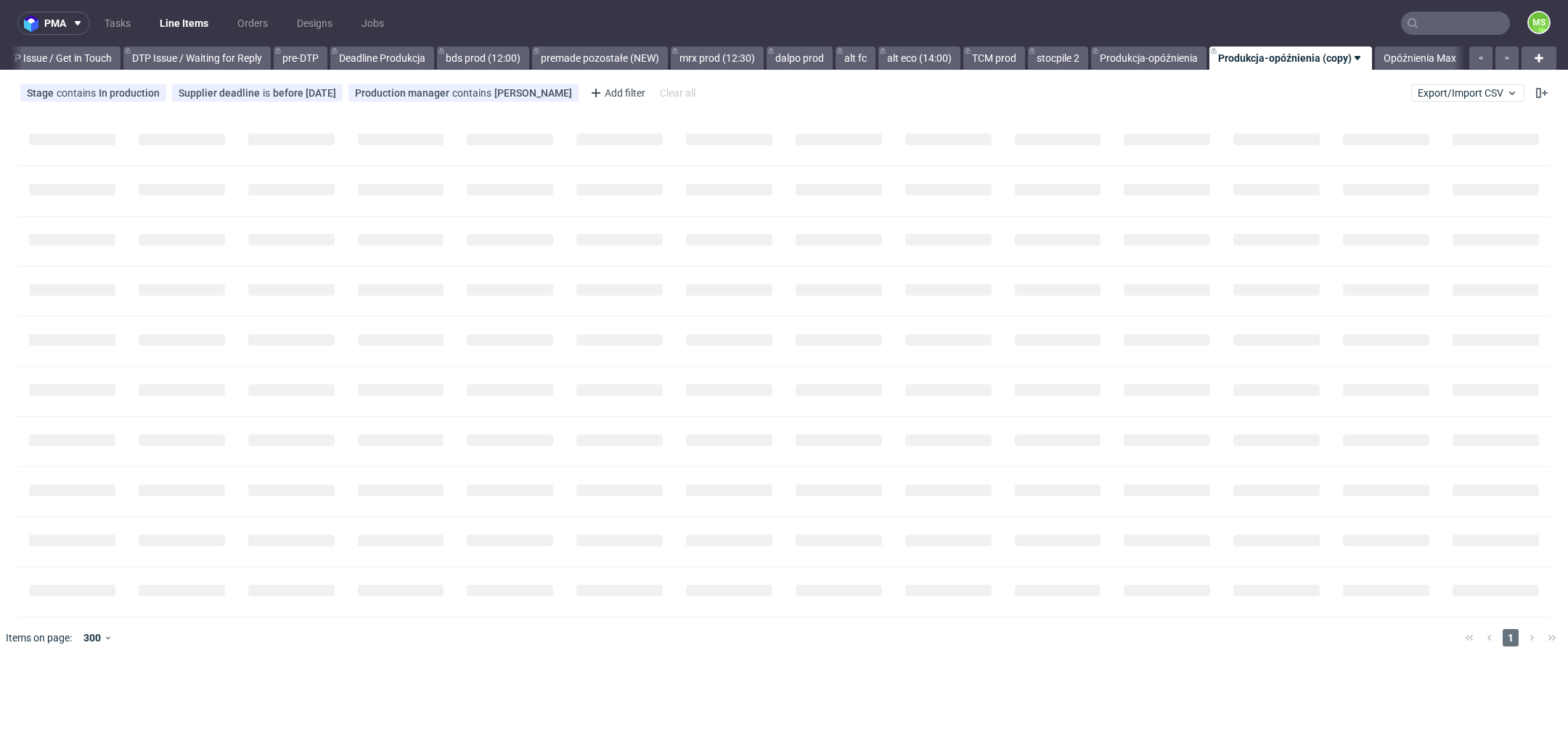
scroll to position [0, 2207]
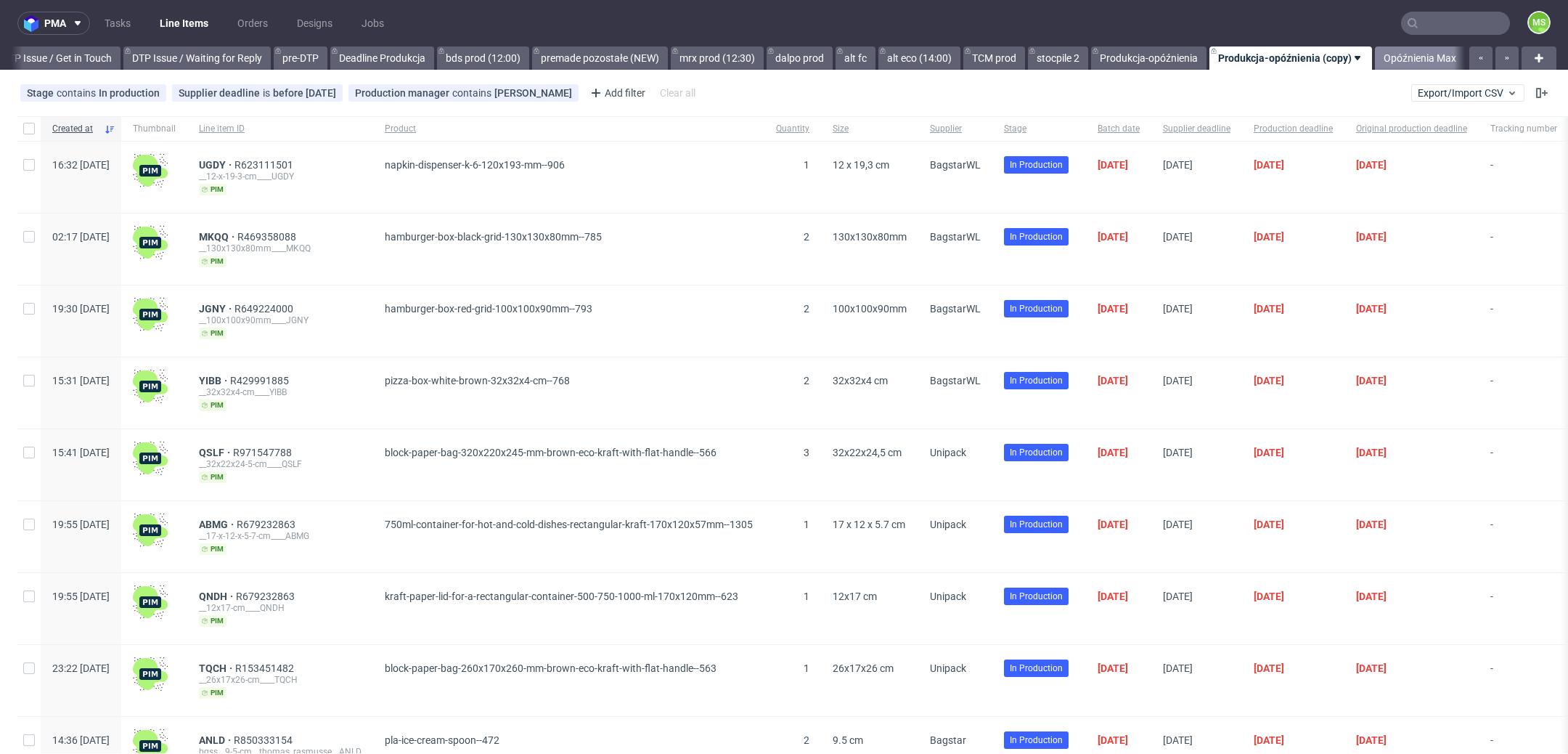
click at [1423, 60] on link "Opóźnienia Max" at bounding box center [1419, 58] width 90 height 23
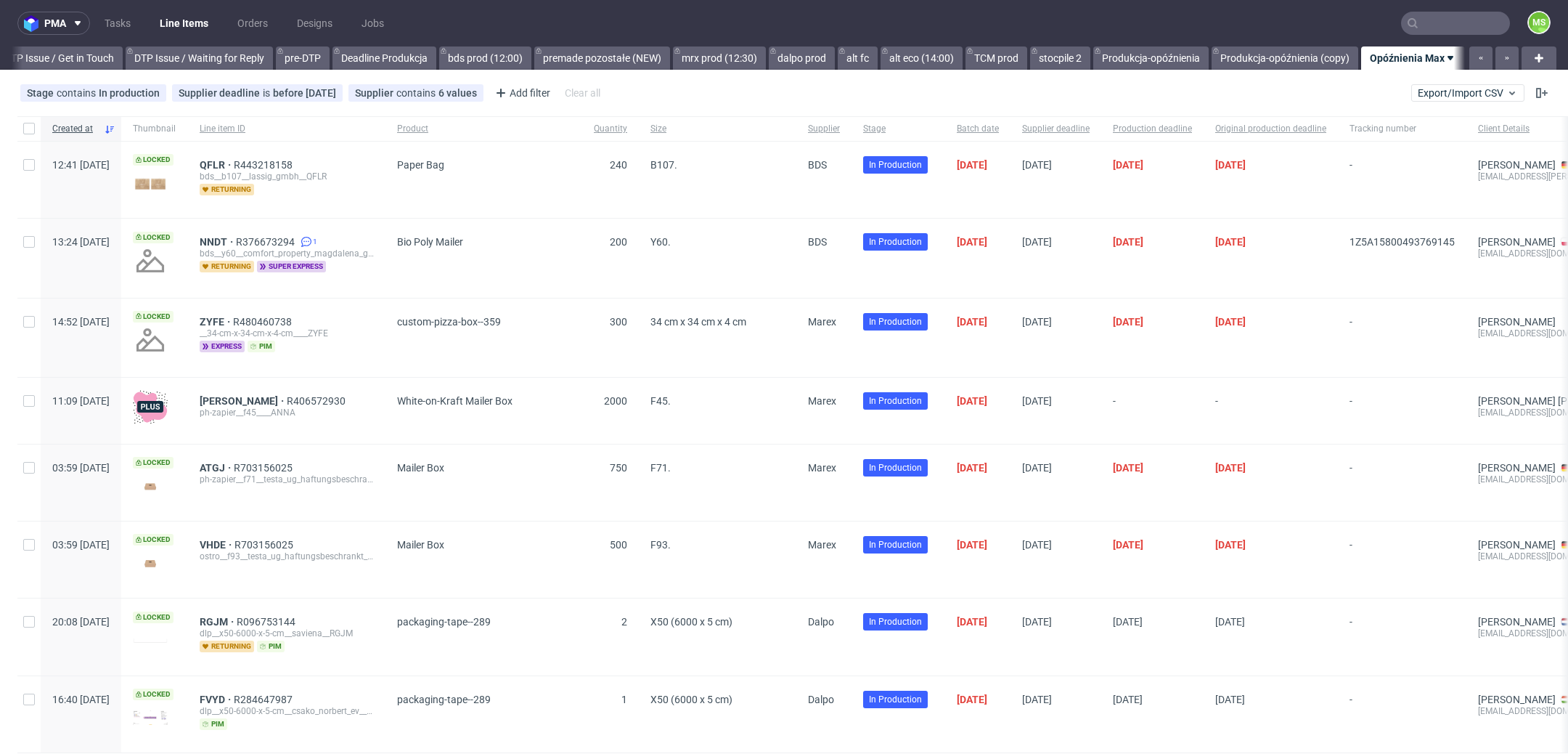
drag, startPoint x: 1382, startPoint y: 247, endPoint x: 1498, endPoint y: 249, distance: 116.0
click at [1498, 249] on div "13:24 Wed 03.09.2025 Locked NNDT R376673294 1 bds__y60__comfort_property_magdal…" at bounding box center [867, 257] width 1698 height 79
copy div "1Z5A15800493769145"
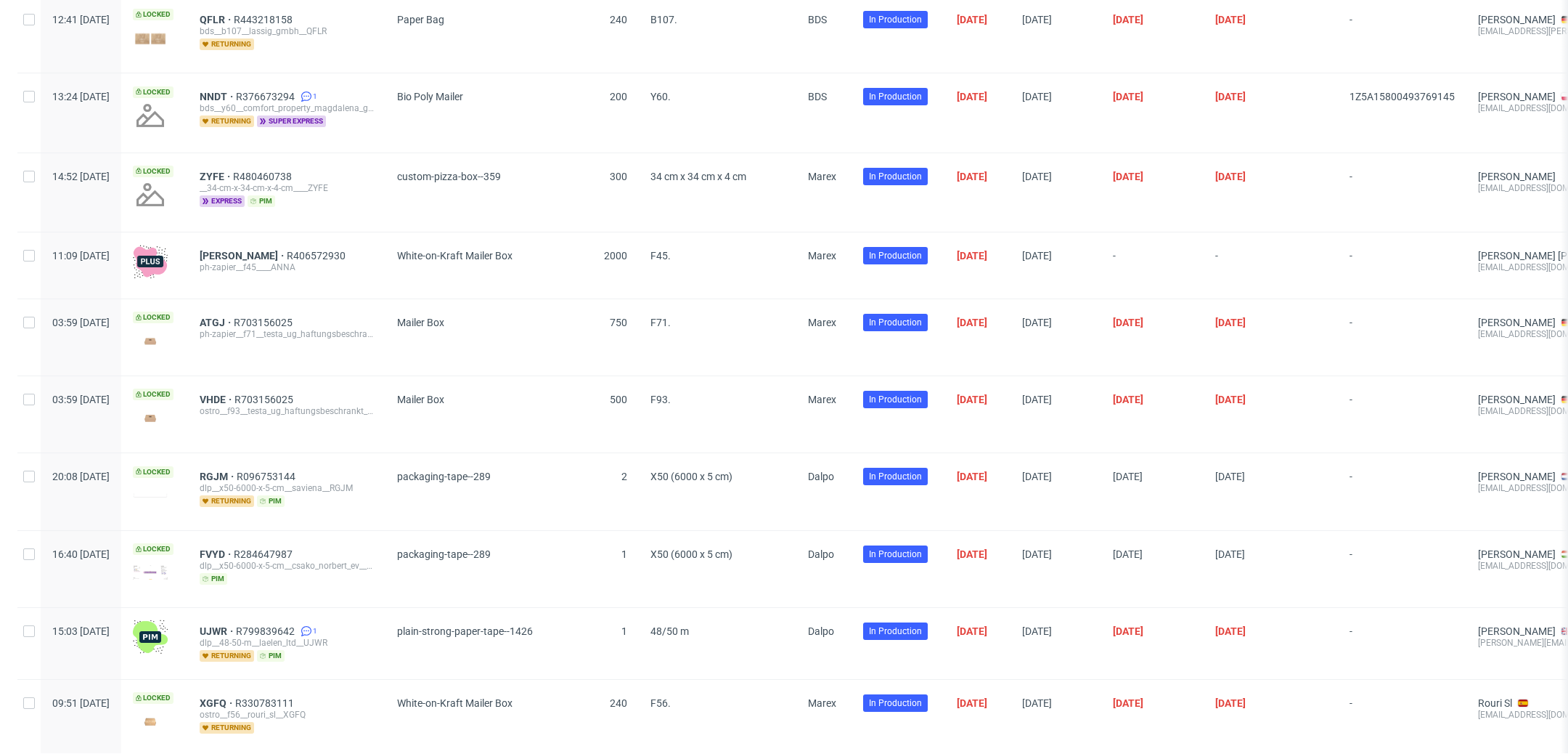
scroll to position [0, 0]
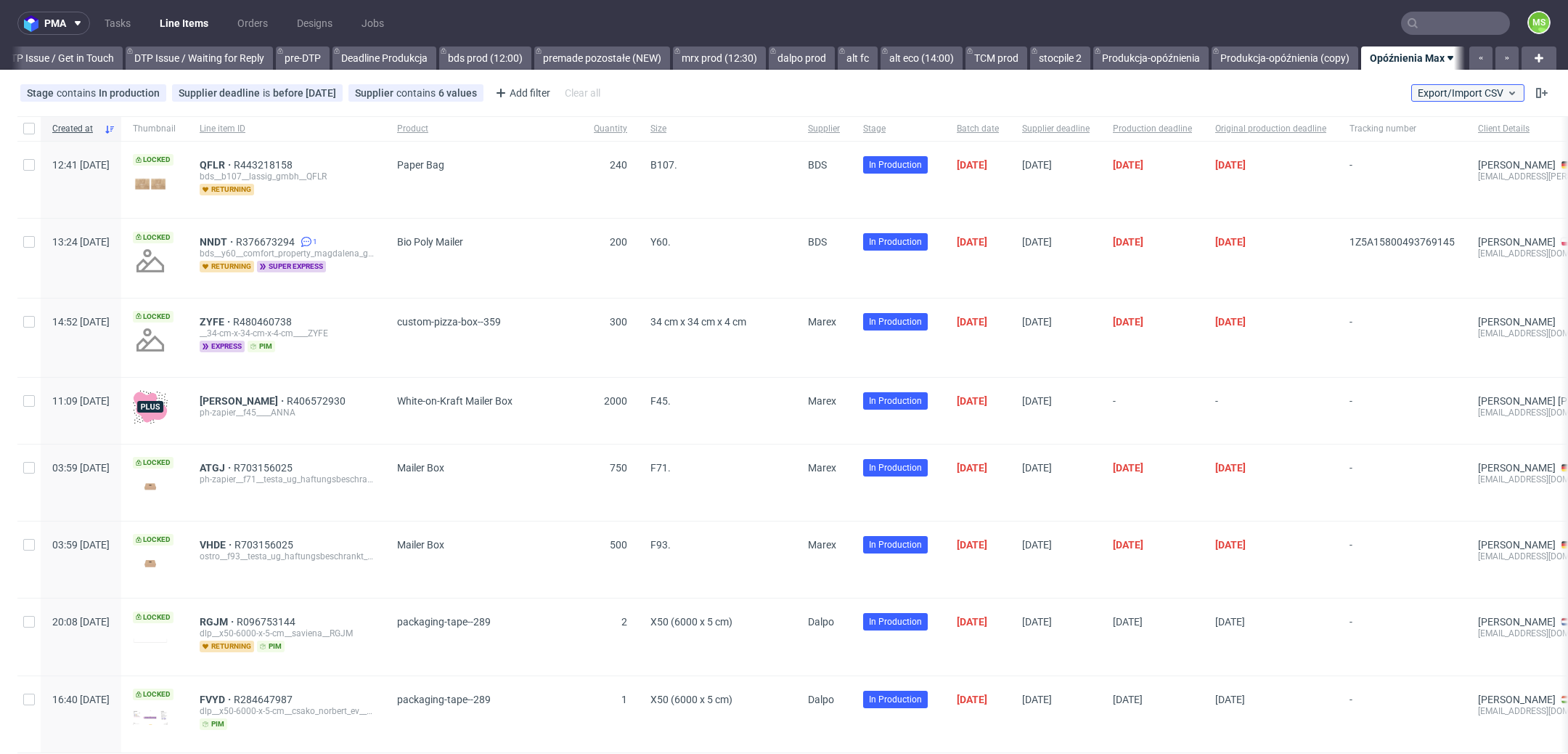
click at [1412, 93] on button "Export/Import CSV" at bounding box center [1468, 93] width 114 height 17
click at [1406, 148] on link "Import shipments CSV" at bounding box center [1415, 152] width 170 height 23
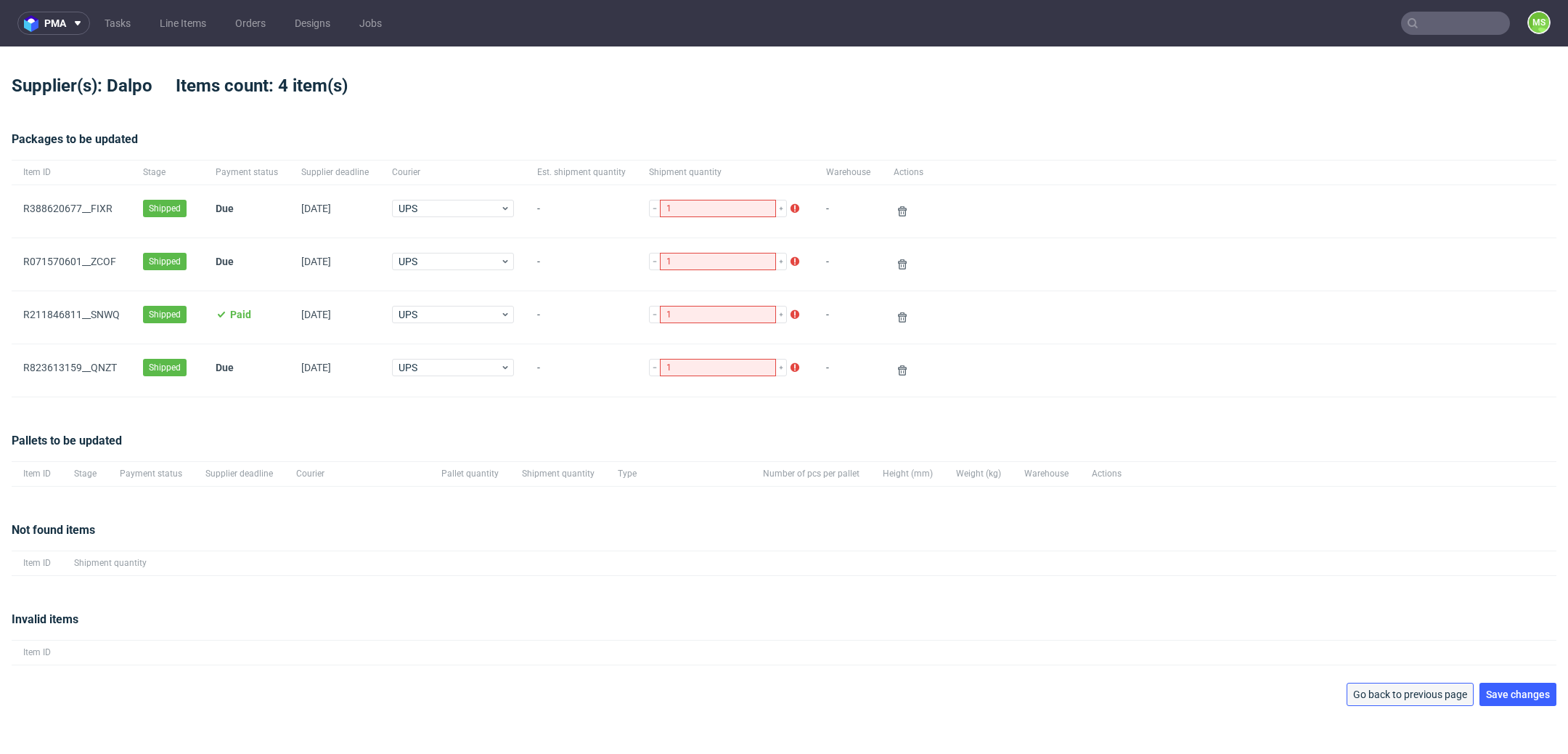
click at [1427, 685] on button "Go back to previous page" at bounding box center [1410, 694] width 127 height 23
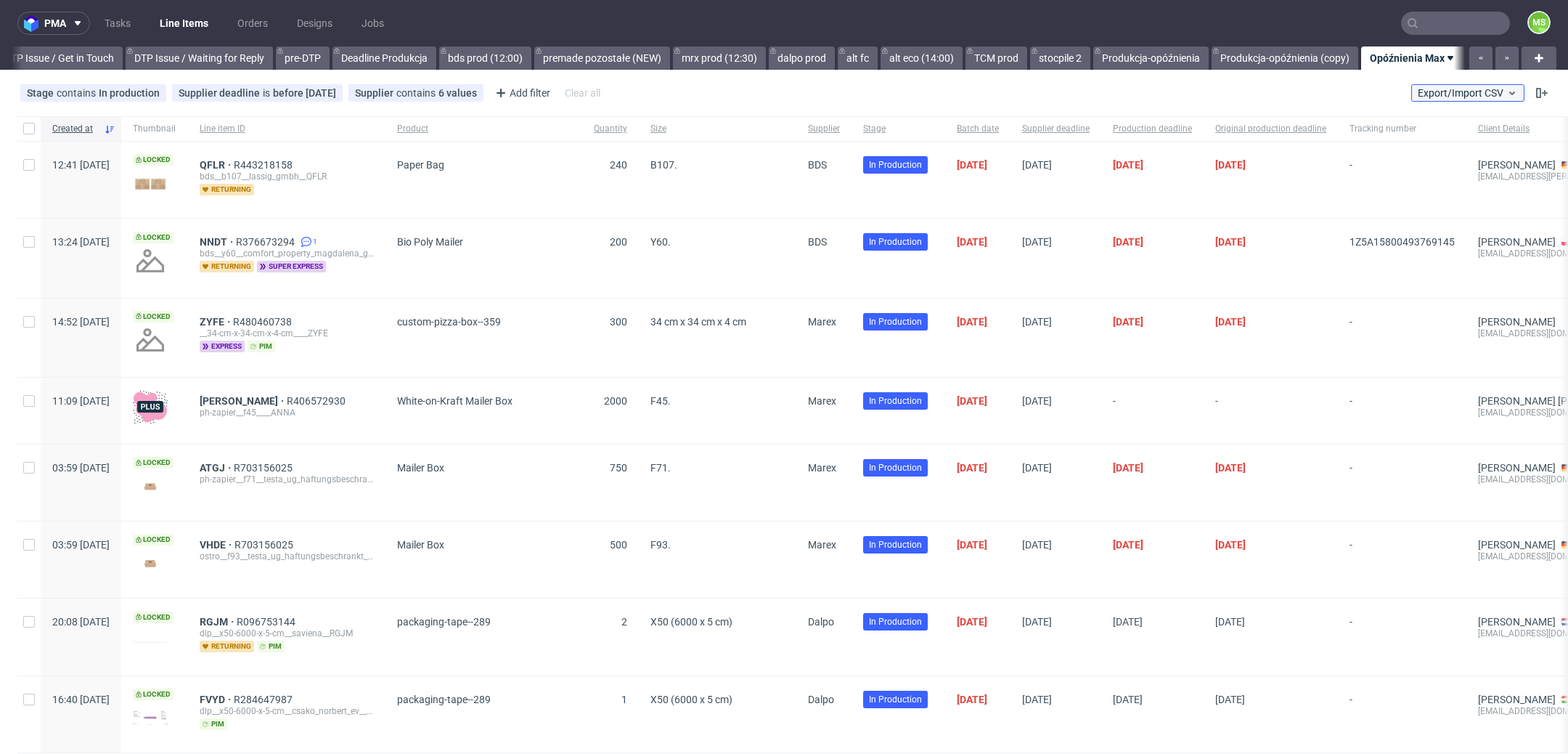
click at [1466, 101] on button "Export/Import CSV" at bounding box center [1468, 93] width 114 height 17
click at [1457, 142] on link "Import shipments CSV" at bounding box center [1415, 152] width 170 height 23
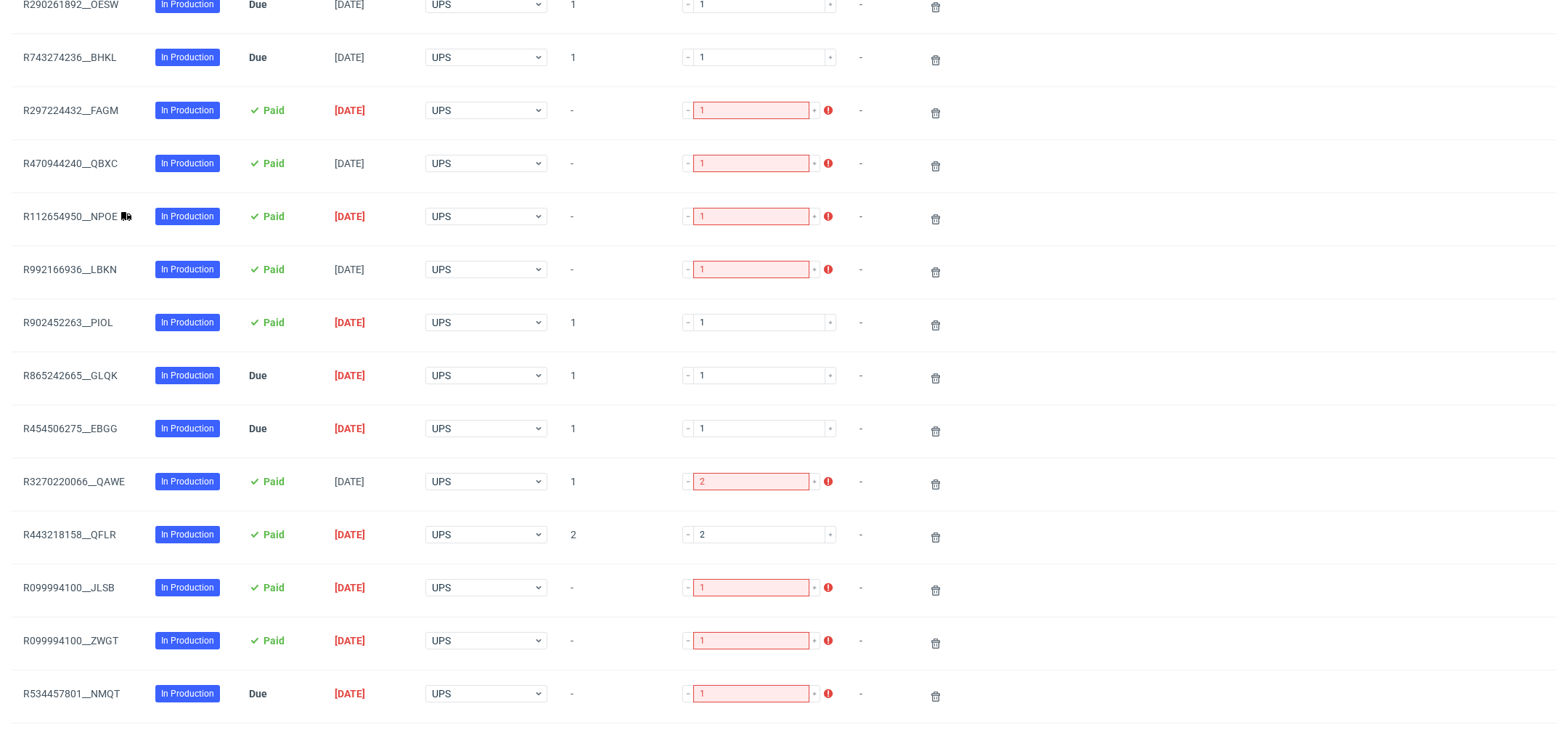
scroll to position [475, 0]
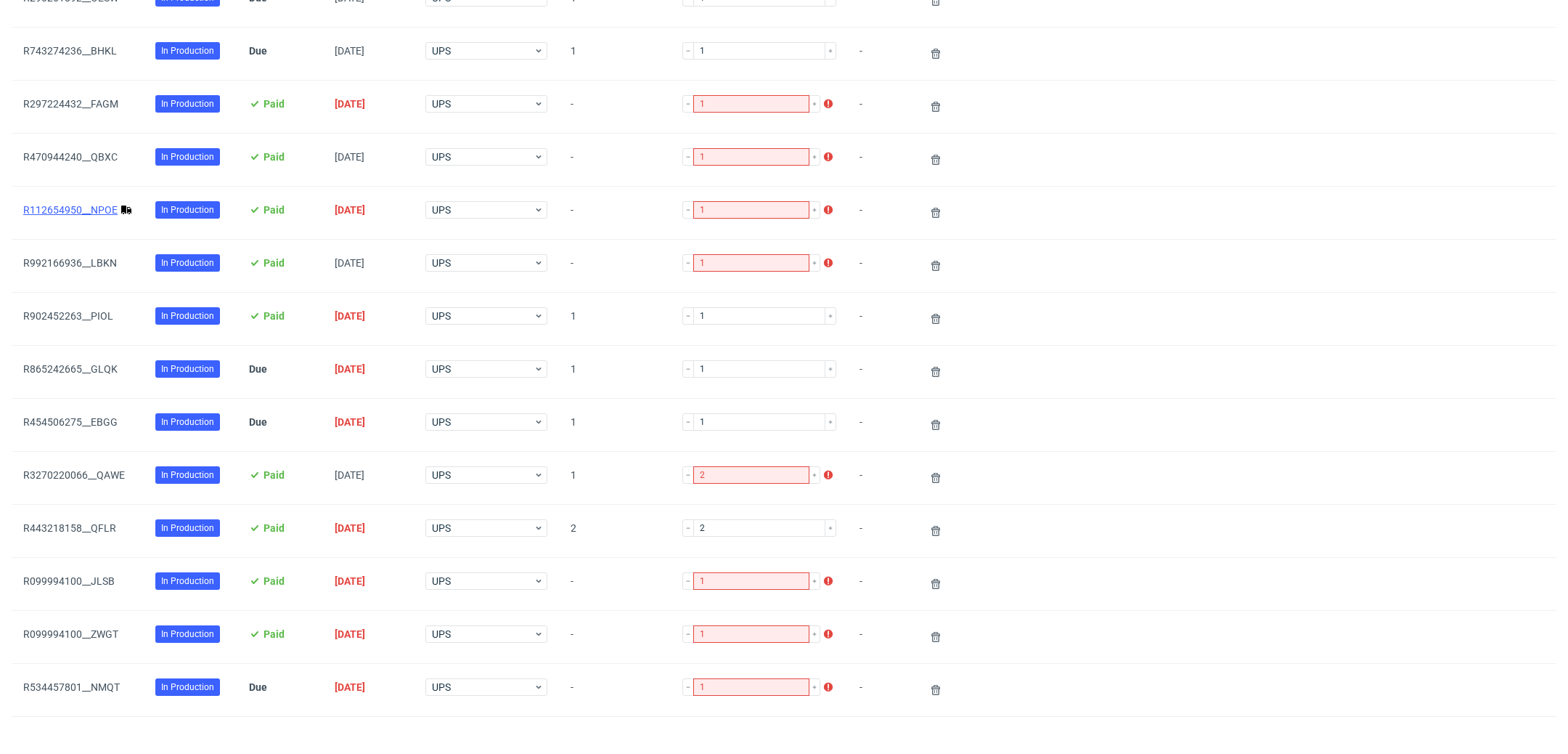
click at [89, 206] on link "R112654950__NPOE" at bounding box center [70, 210] width 94 height 12
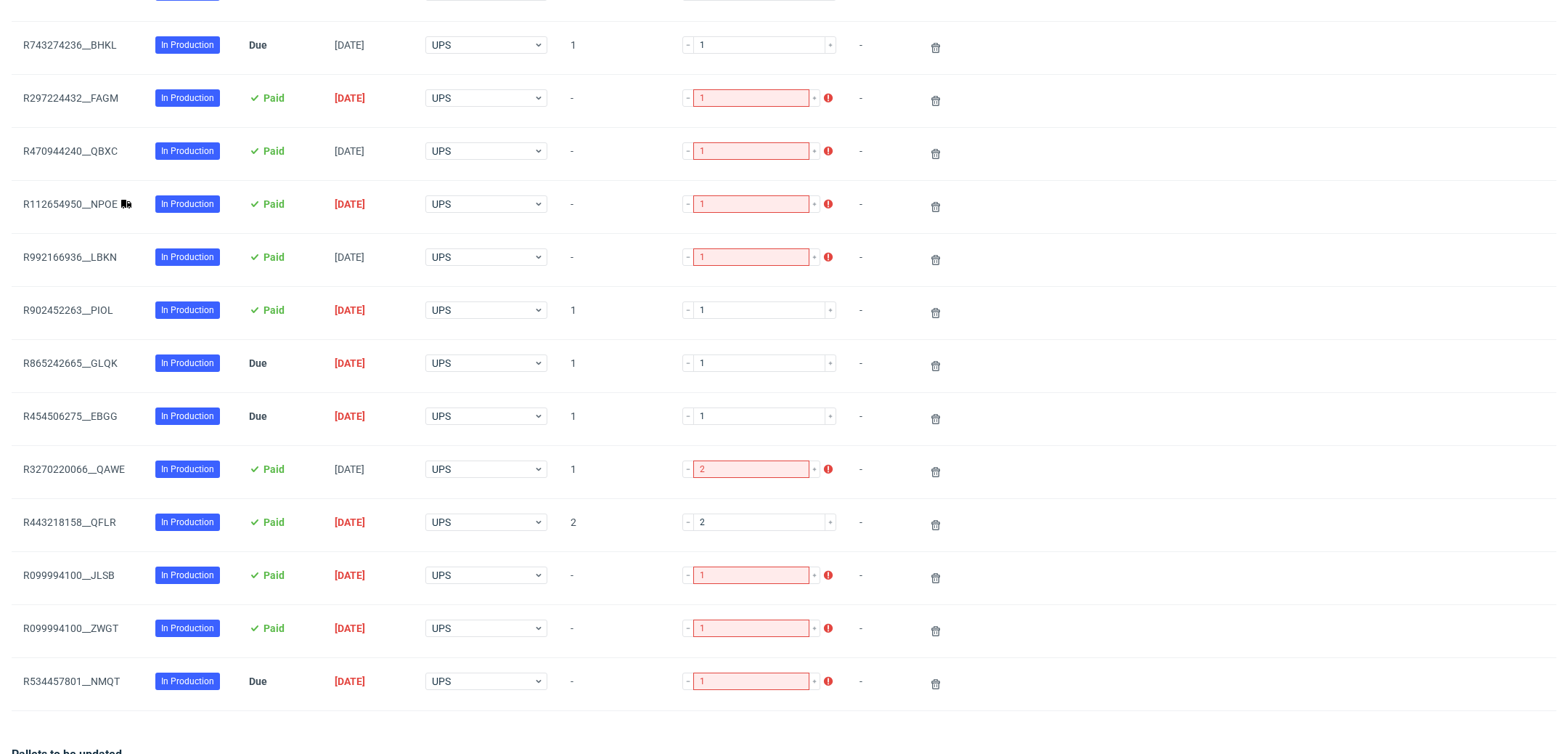
scroll to position [754, 0]
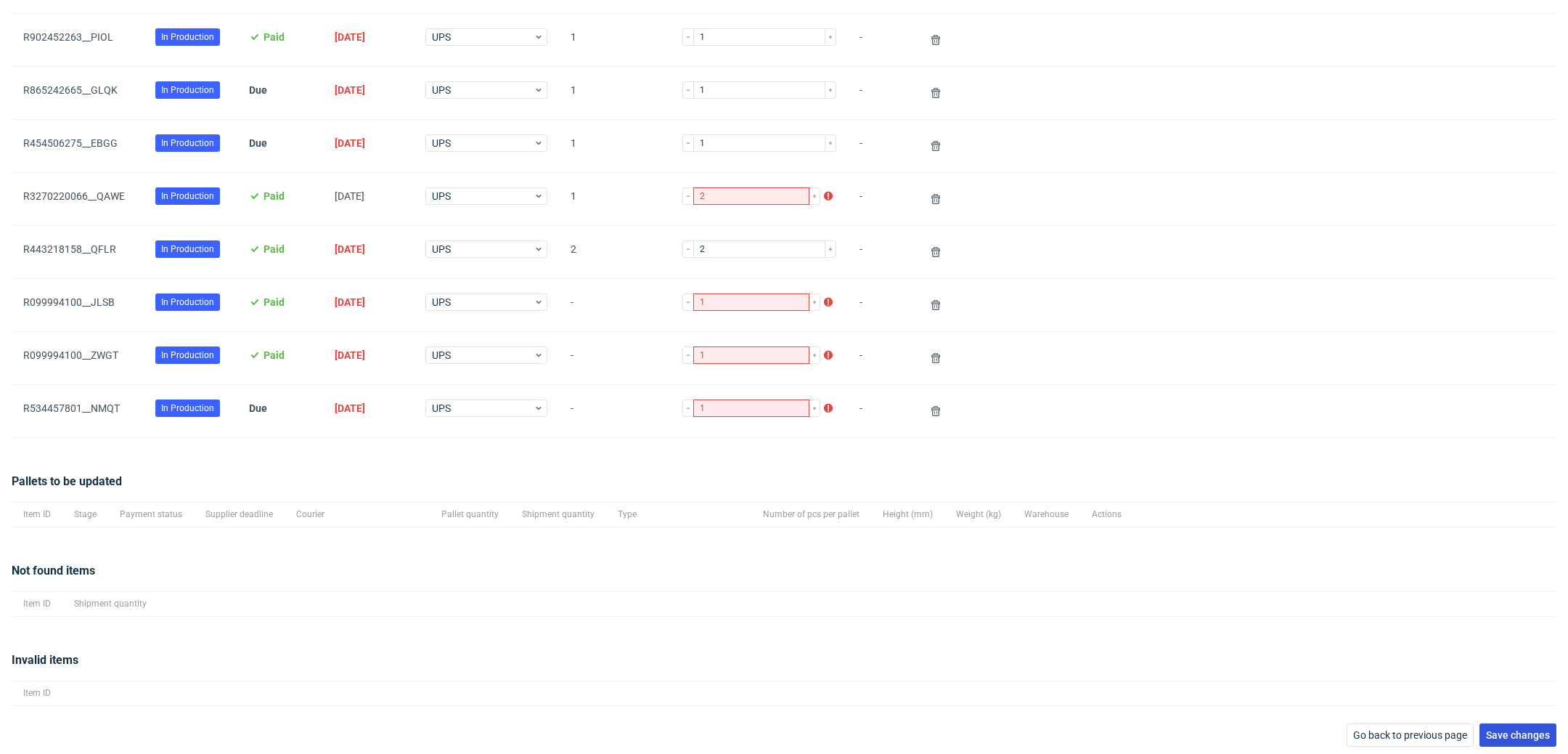
click at [1507, 730] on span "Save changes" at bounding box center [1518, 735] width 64 height 10
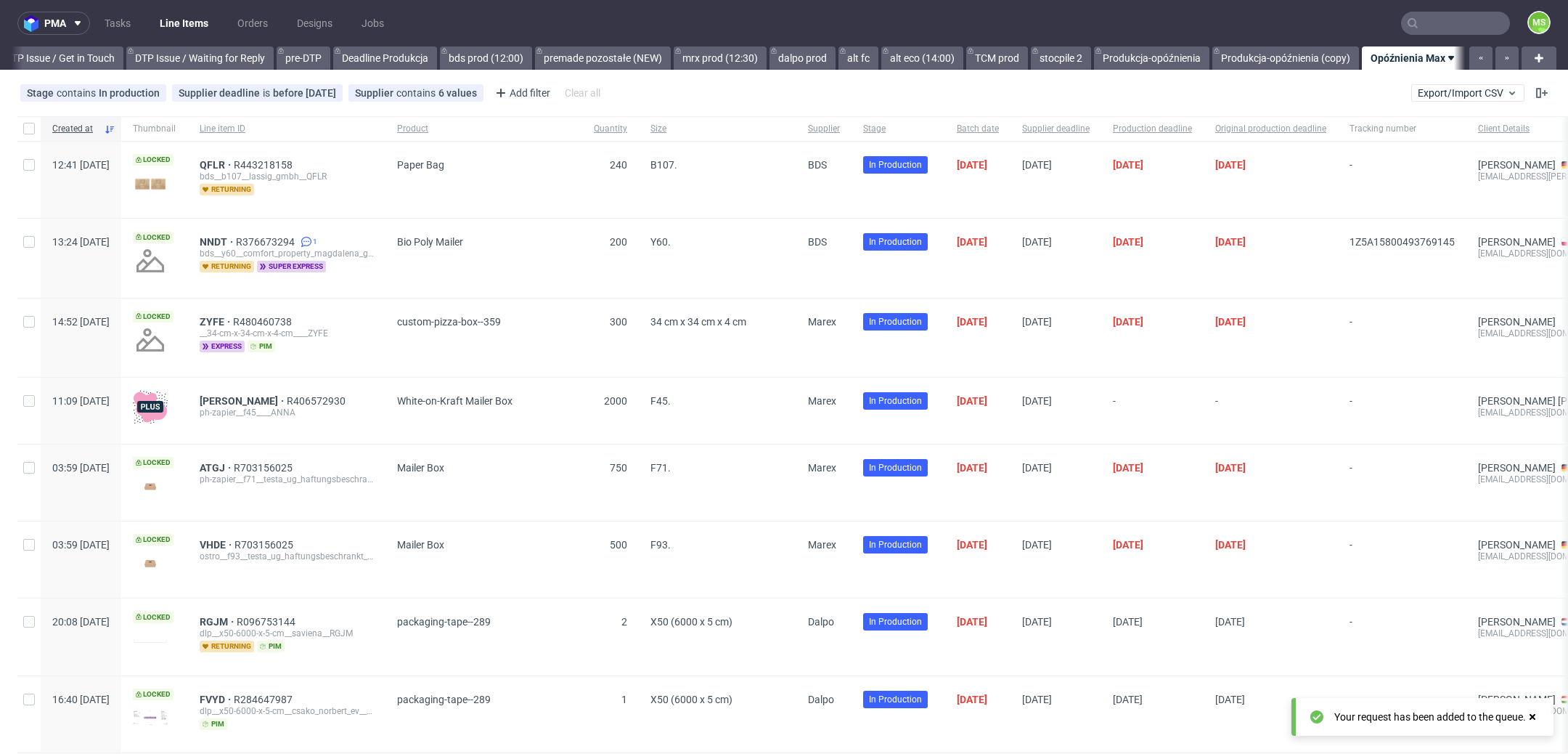
scroll to position [0, 2205]
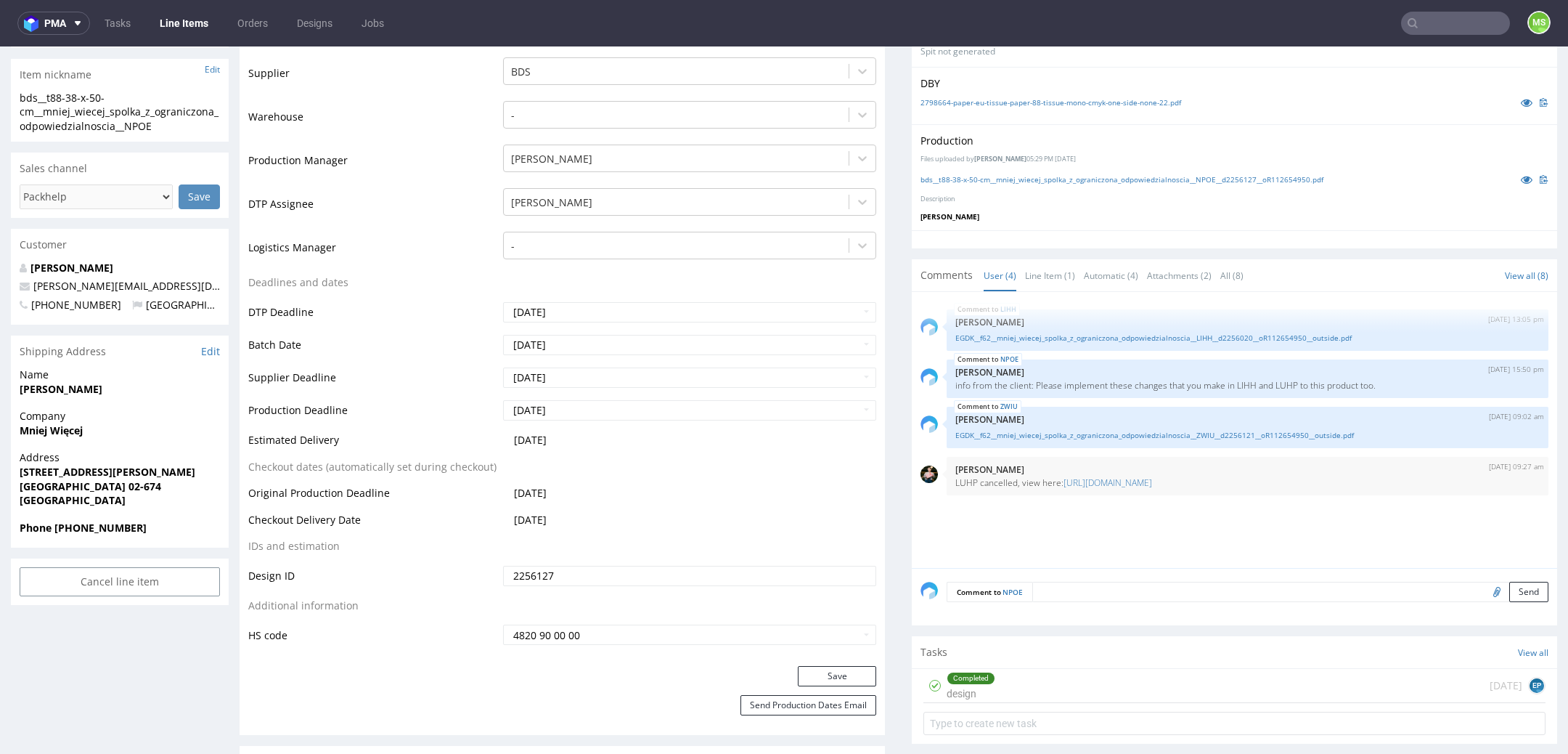
scroll to position [306, 0]
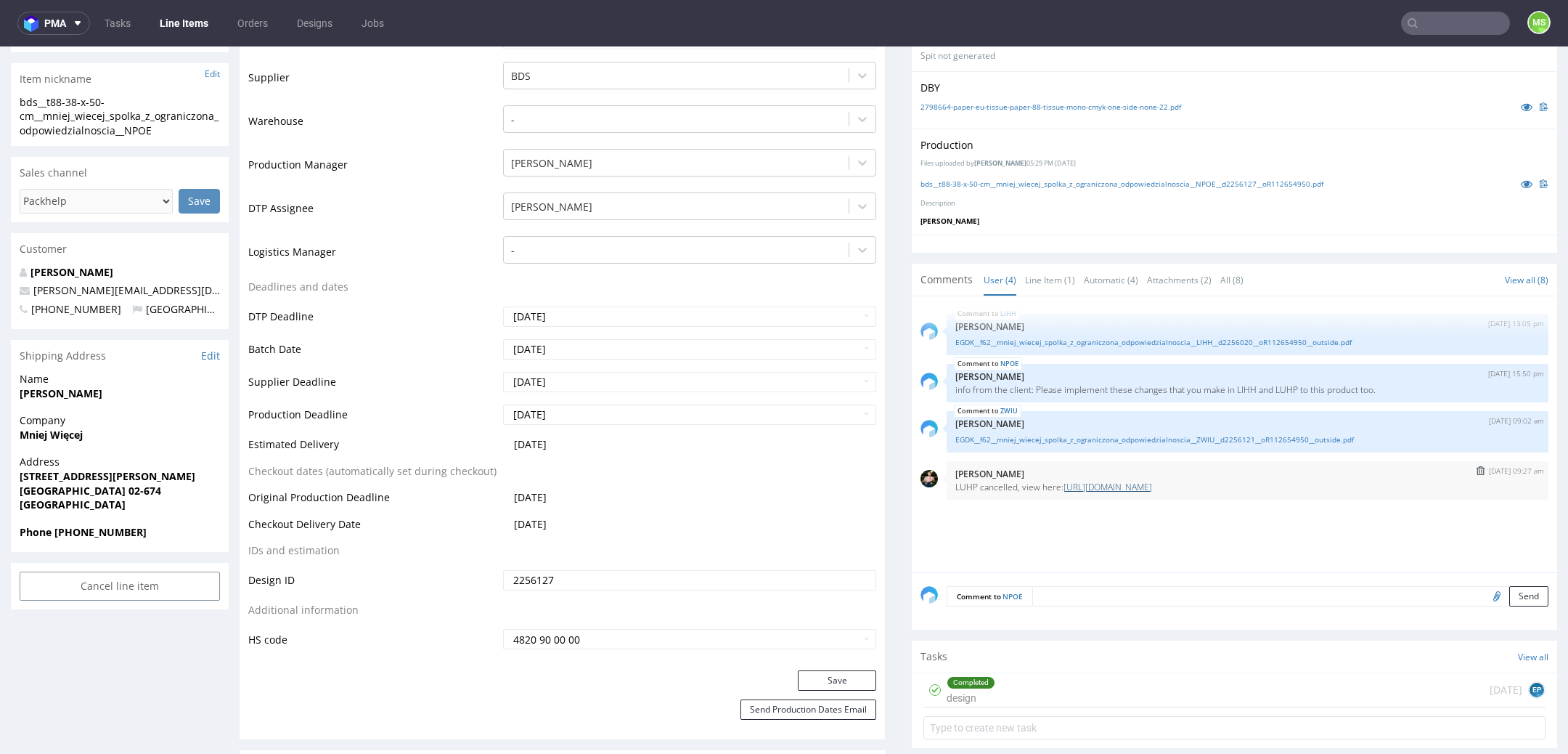
click at [1152, 488] on link "https://platform.packhelp.com/pma/line-items/7289327/orders/R112654950" at bounding box center [1108, 487] width 88 height 13
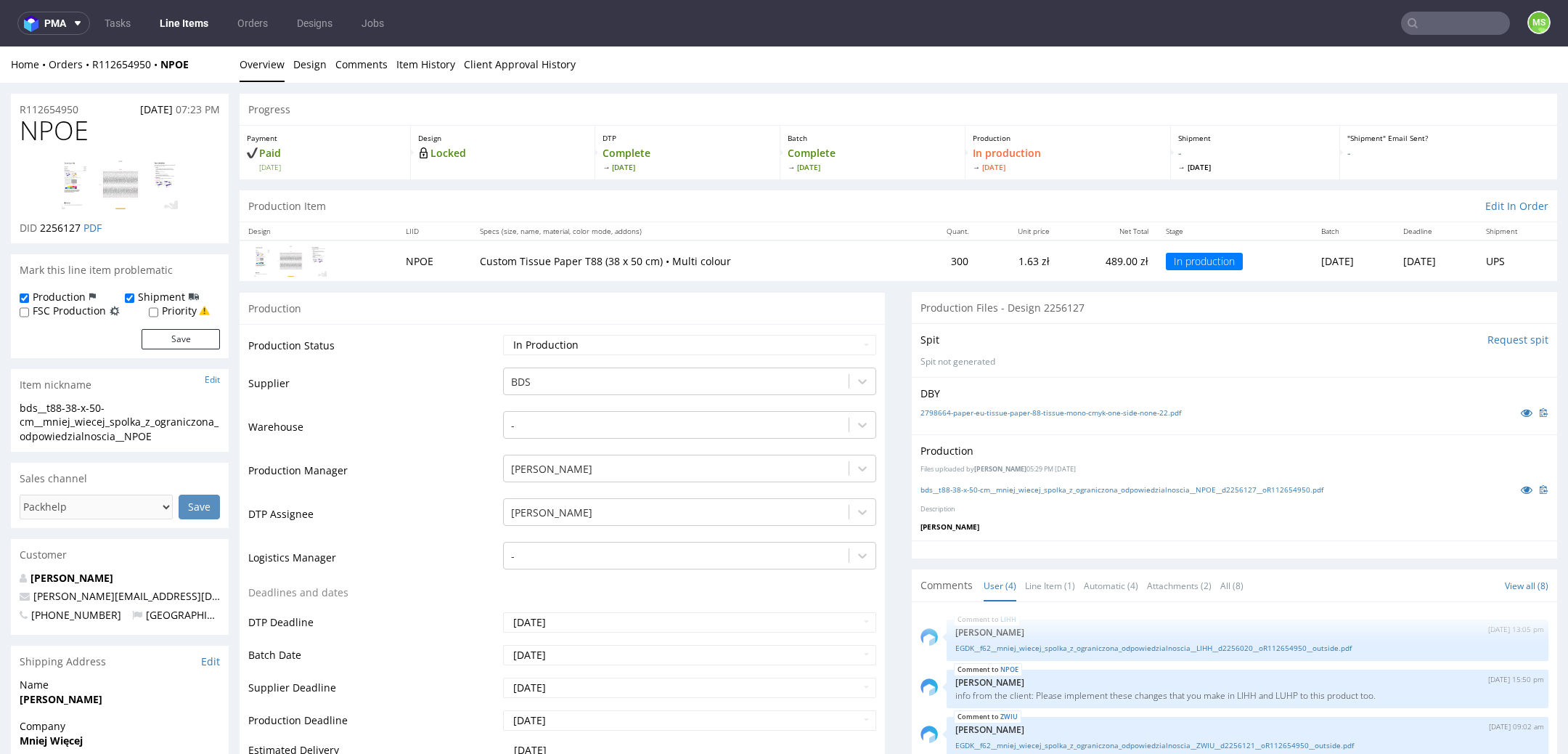
scroll to position [44, 0]
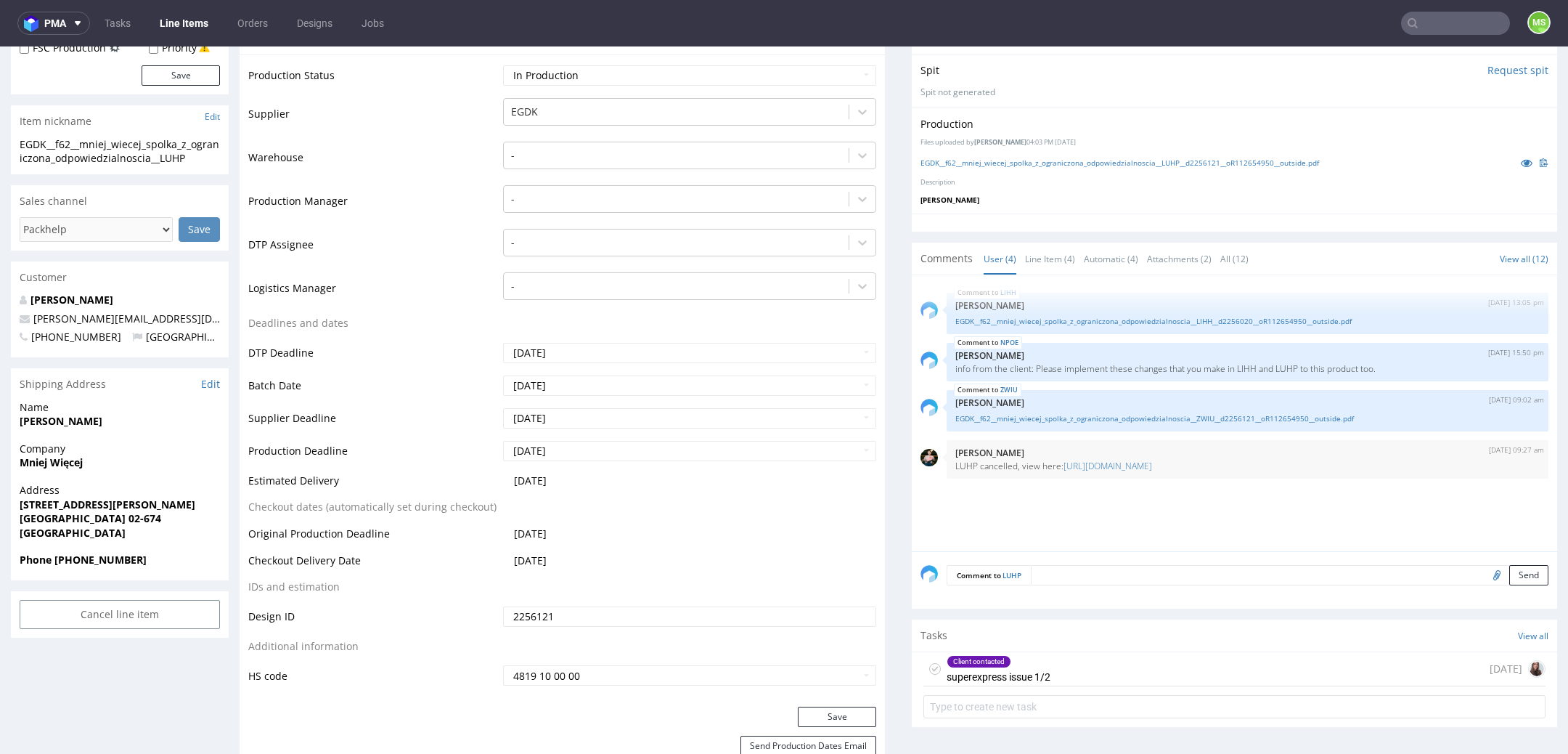
scroll to position [298, 0]
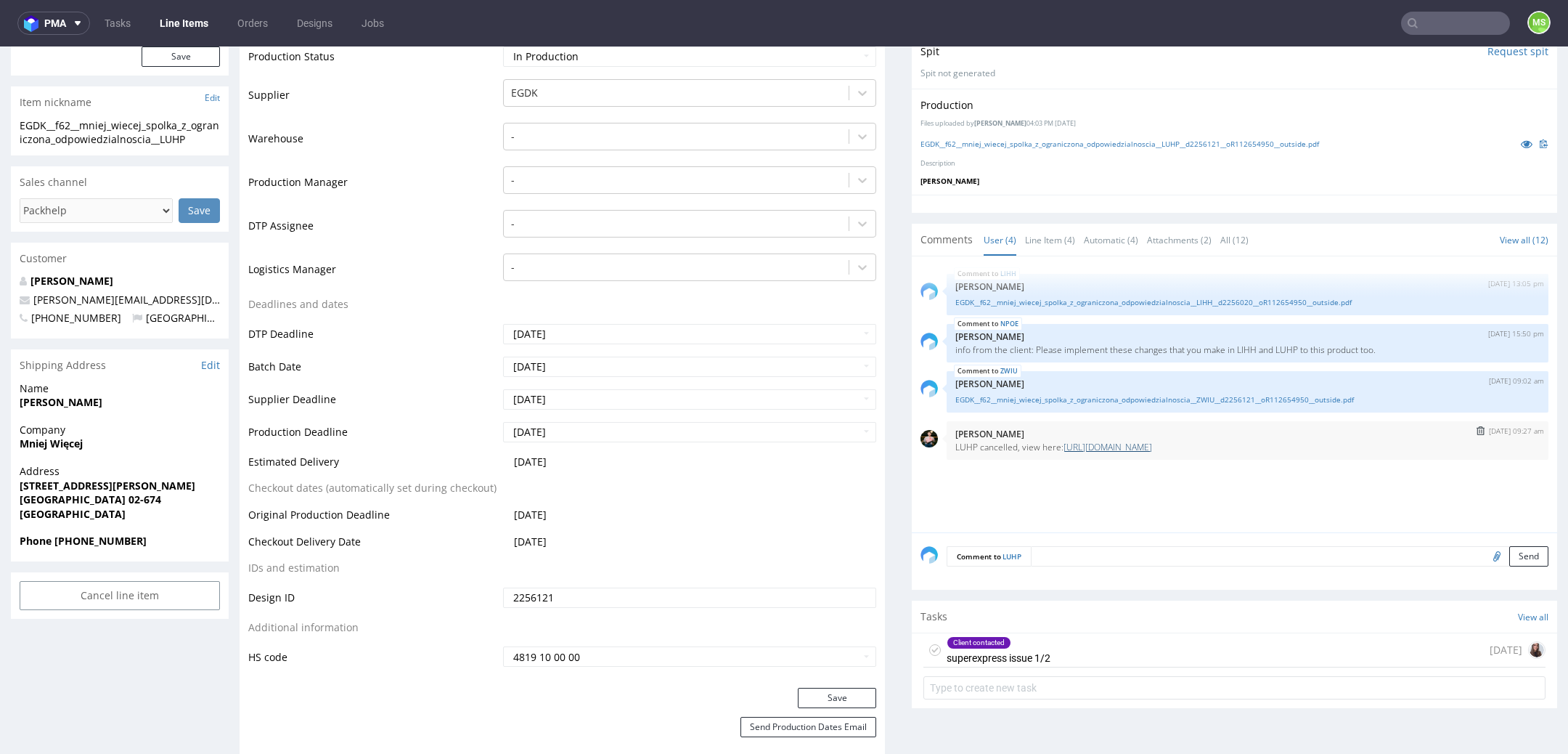
click at [1084, 449] on link "[URL][DOMAIN_NAME]" at bounding box center [1108, 447] width 88 height 13
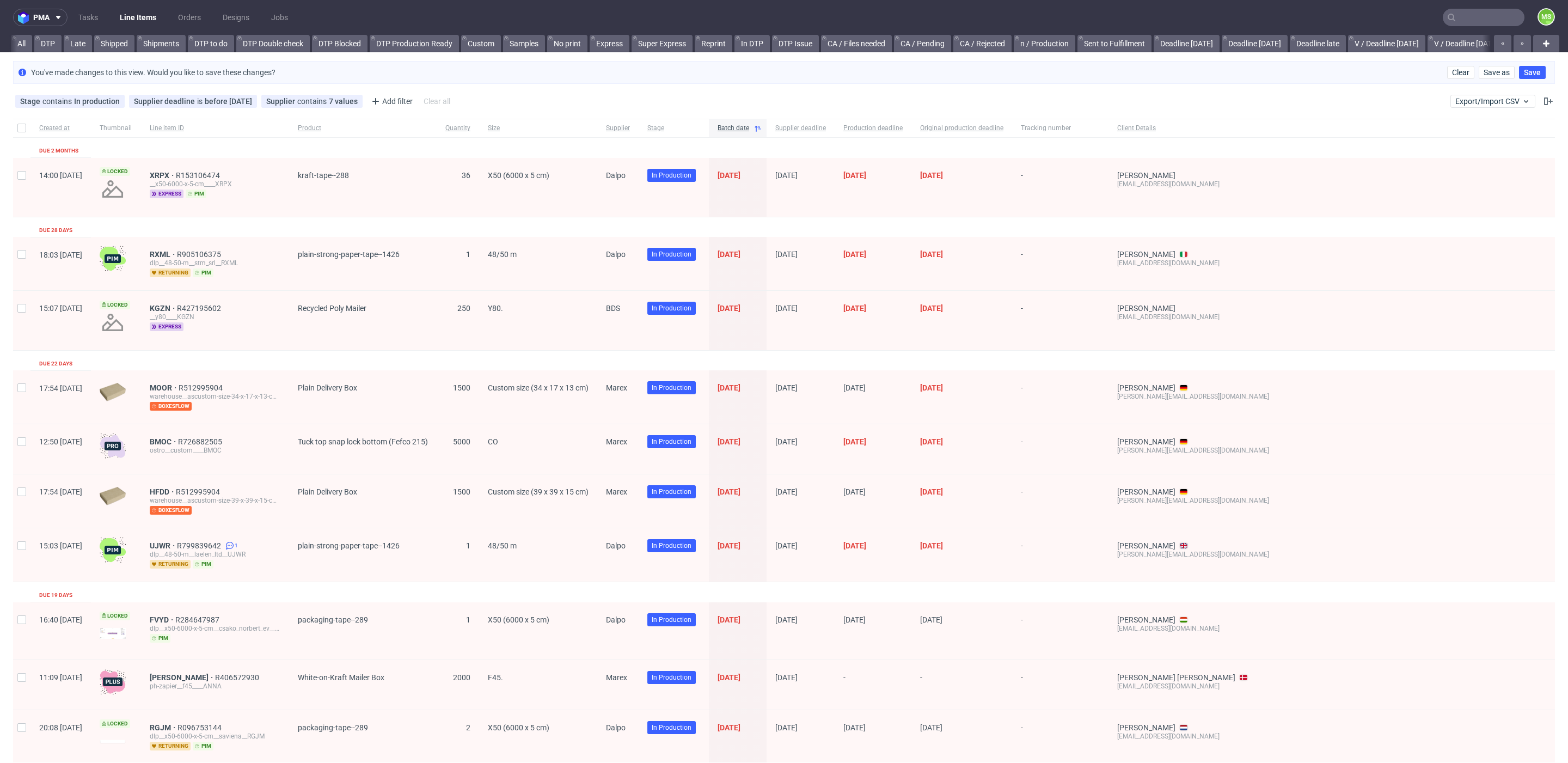
scroll to position [0, 1274]
click at [1464, 23] on input "text" at bounding box center [1483, 17] width 82 height 17
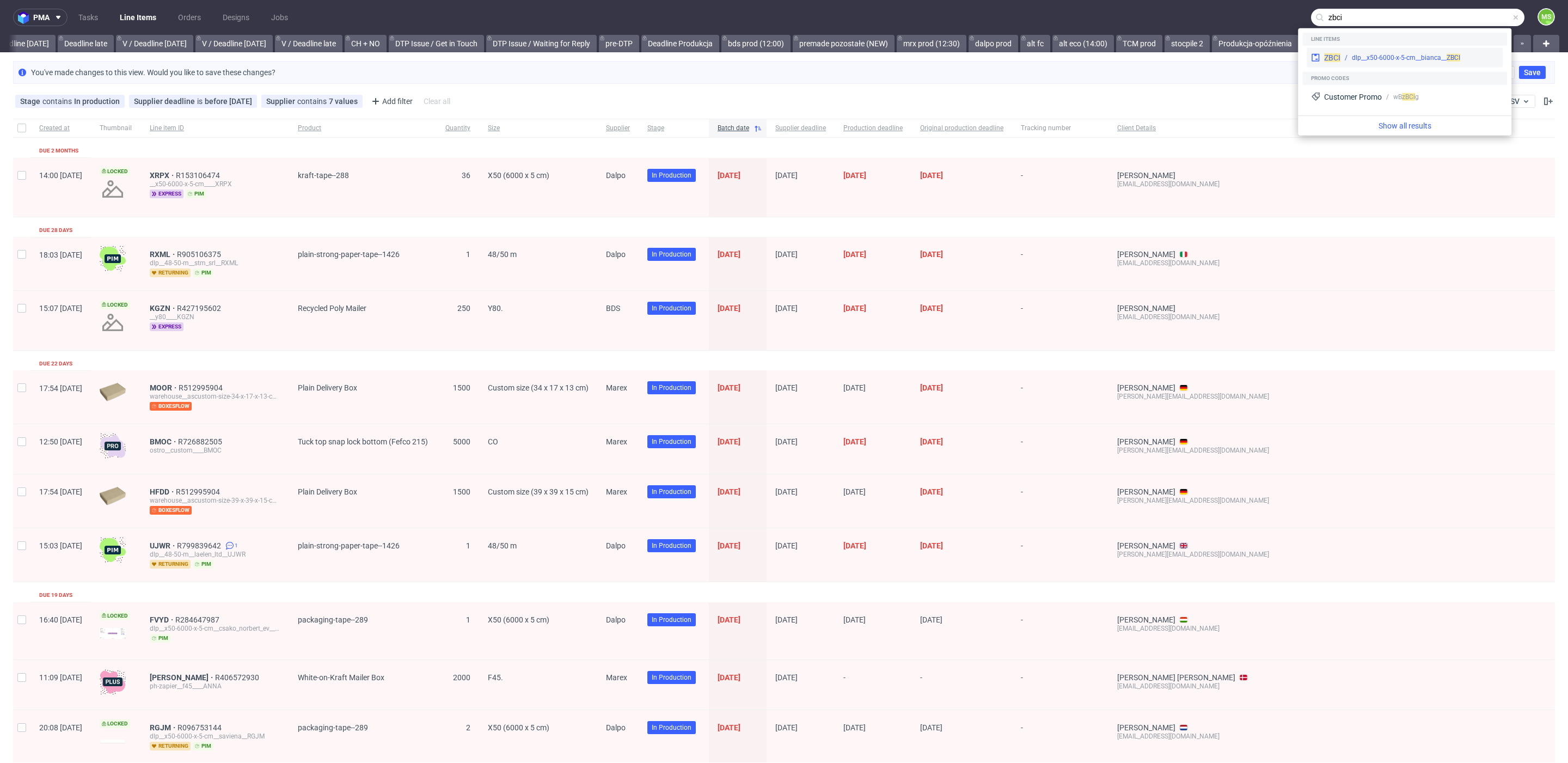
type input "zbci"
click at [1373, 51] on div "ZBCI dlp__x50-6000-x-5-cm__bianca__ ZBCI" at bounding box center [1404, 58] width 196 height 20
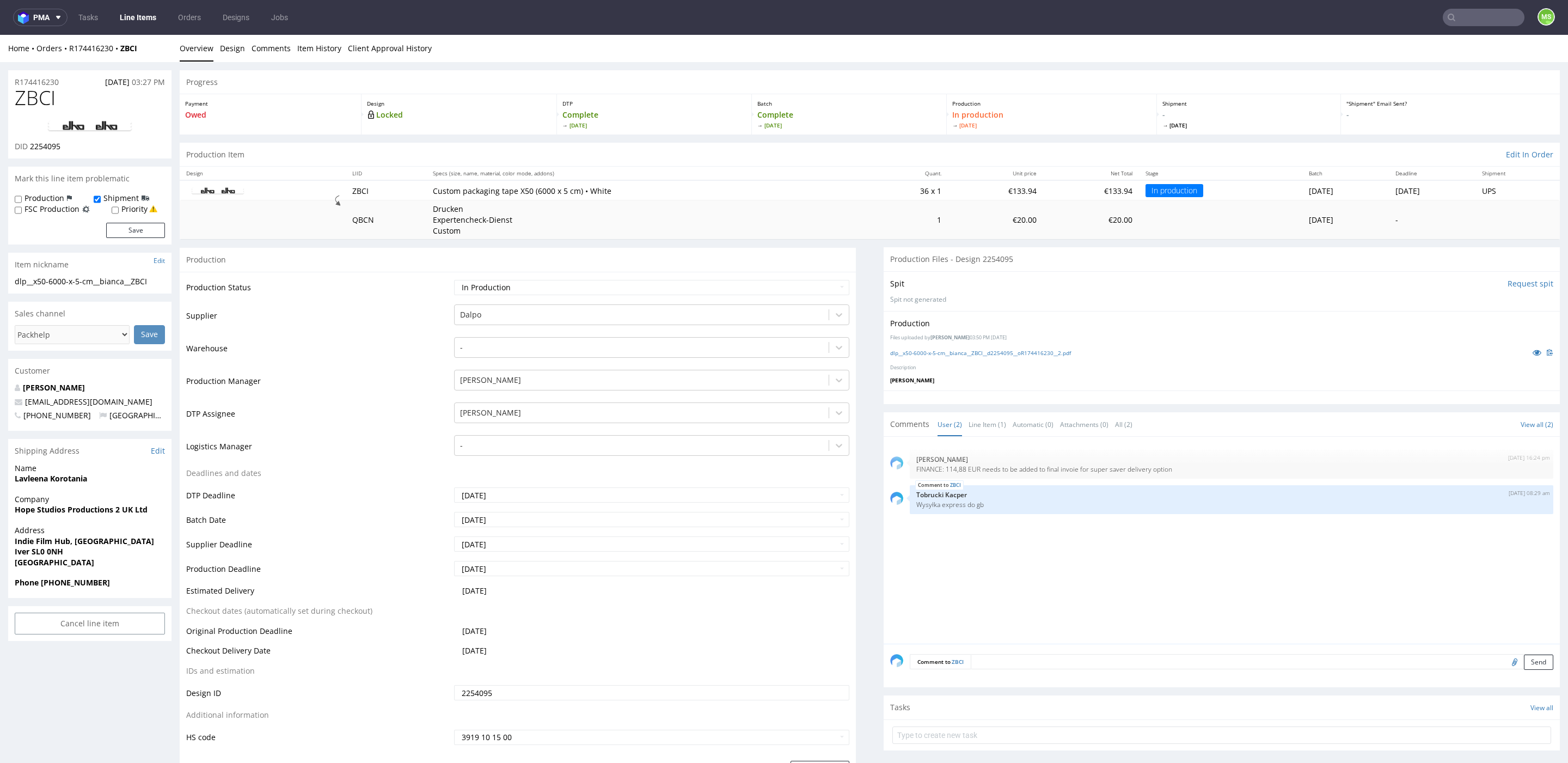
drag, startPoint x: 989, startPoint y: 130, endPoint x: 936, endPoint y: 103, distance: 59.5
click at [946, 103] on div "Production In production Tue 16 Sep" at bounding box center [1051, 114] width 210 height 40
click at [141, 16] on link "Line Items" at bounding box center [138, 17] width 50 height 17
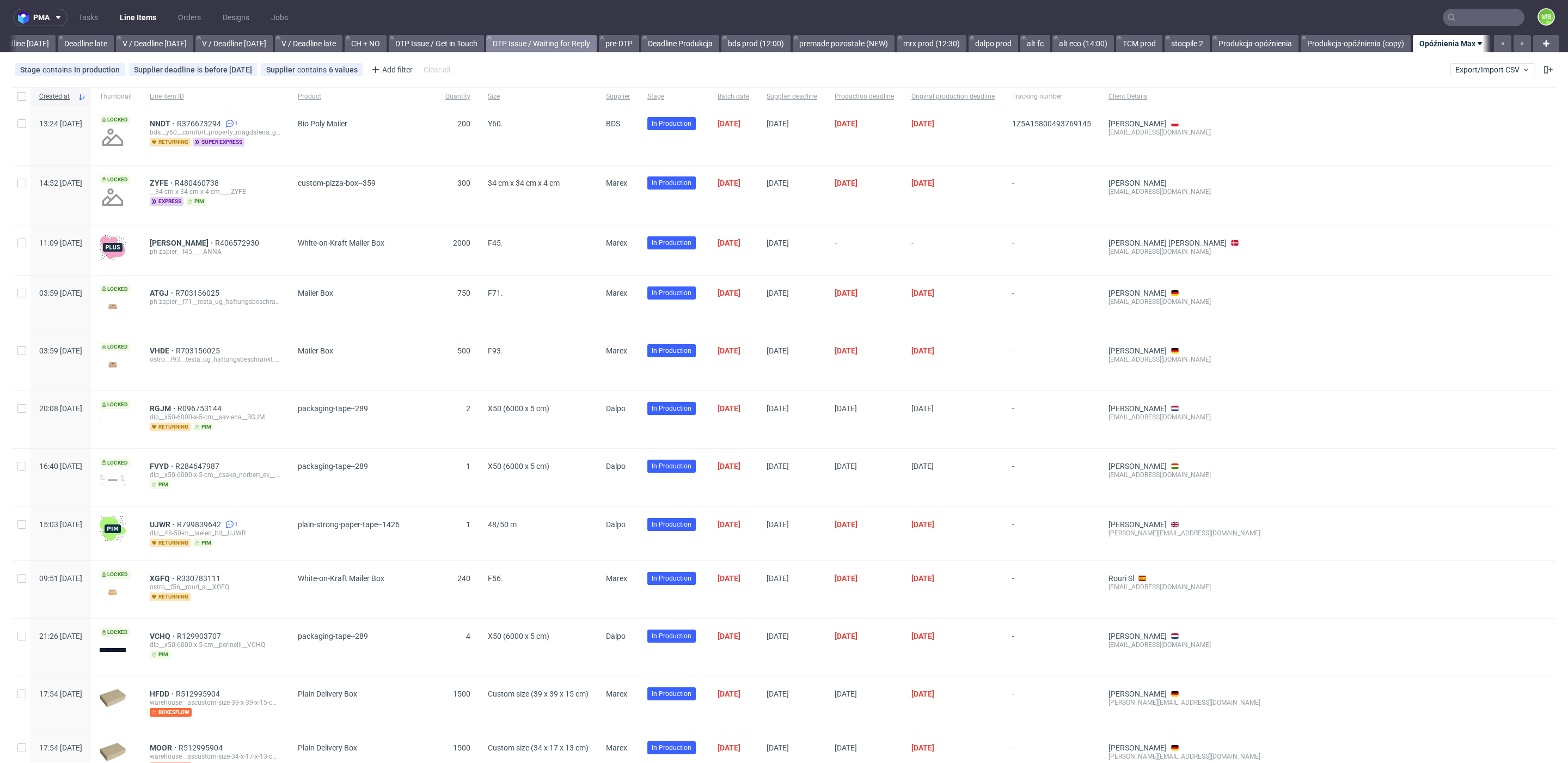
scroll to position [0, 1274]
click at [744, 46] on link "bds prod (12:00)" at bounding box center [756, 44] width 69 height 17
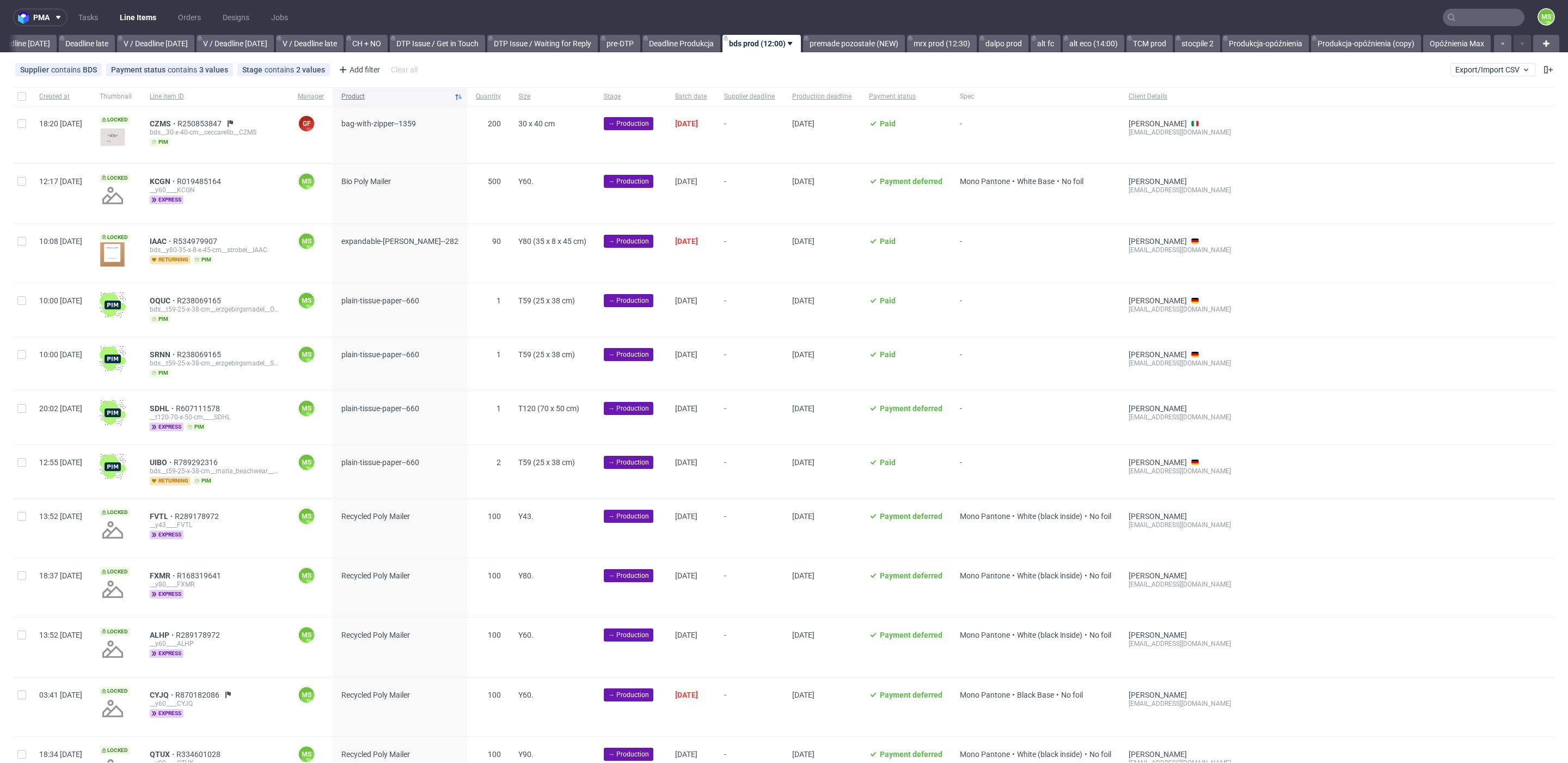
click at [420, 102] on div "Product" at bounding box center [400, 96] width 135 height 18
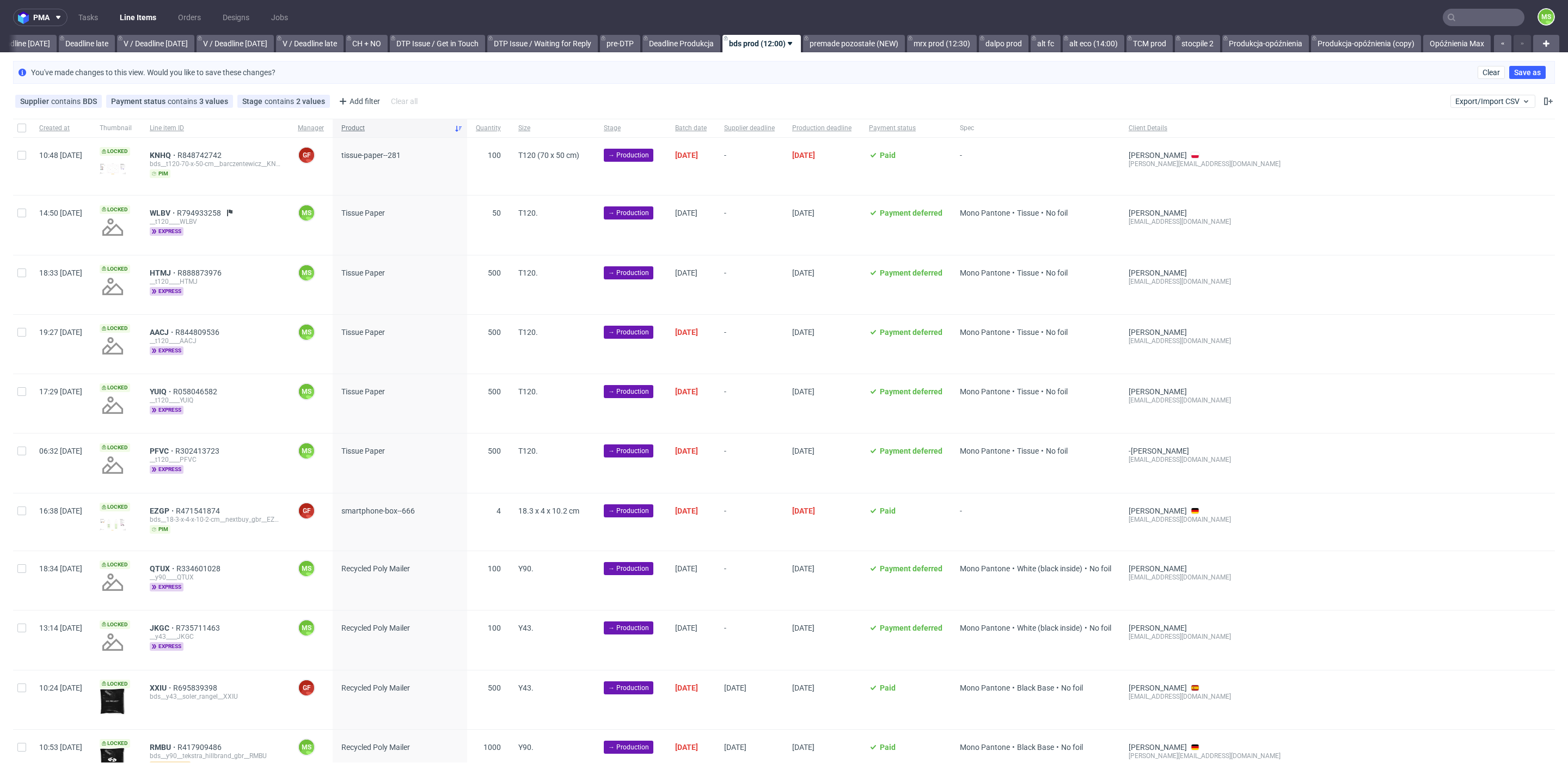
scroll to position [0, 1262]
click at [407, 128] on span "Product" at bounding box center [396, 128] width 109 height 9
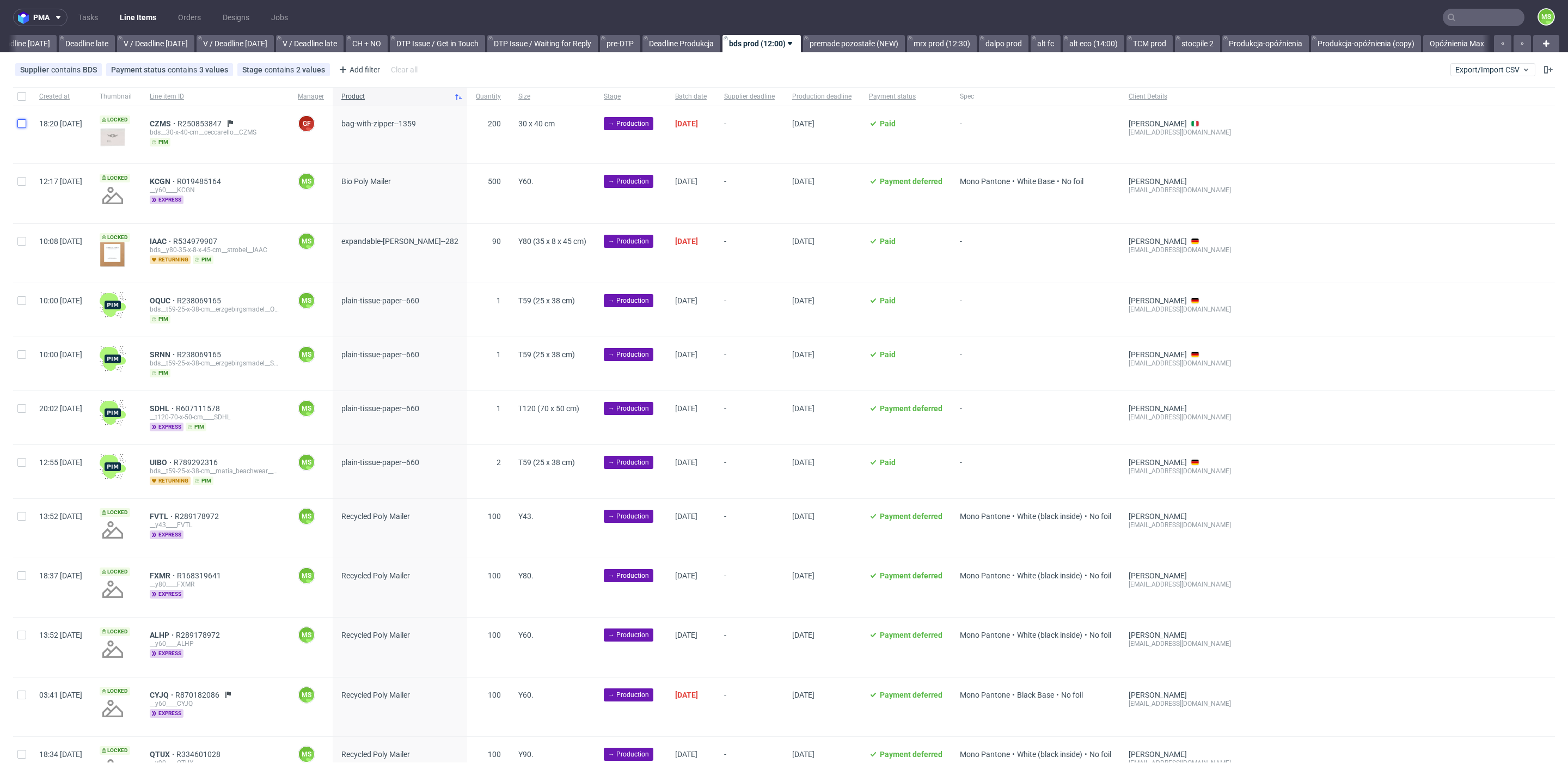
click at [23, 123] on input "checkbox" at bounding box center [22, 124] width 9 height 9
checkbox input "true"
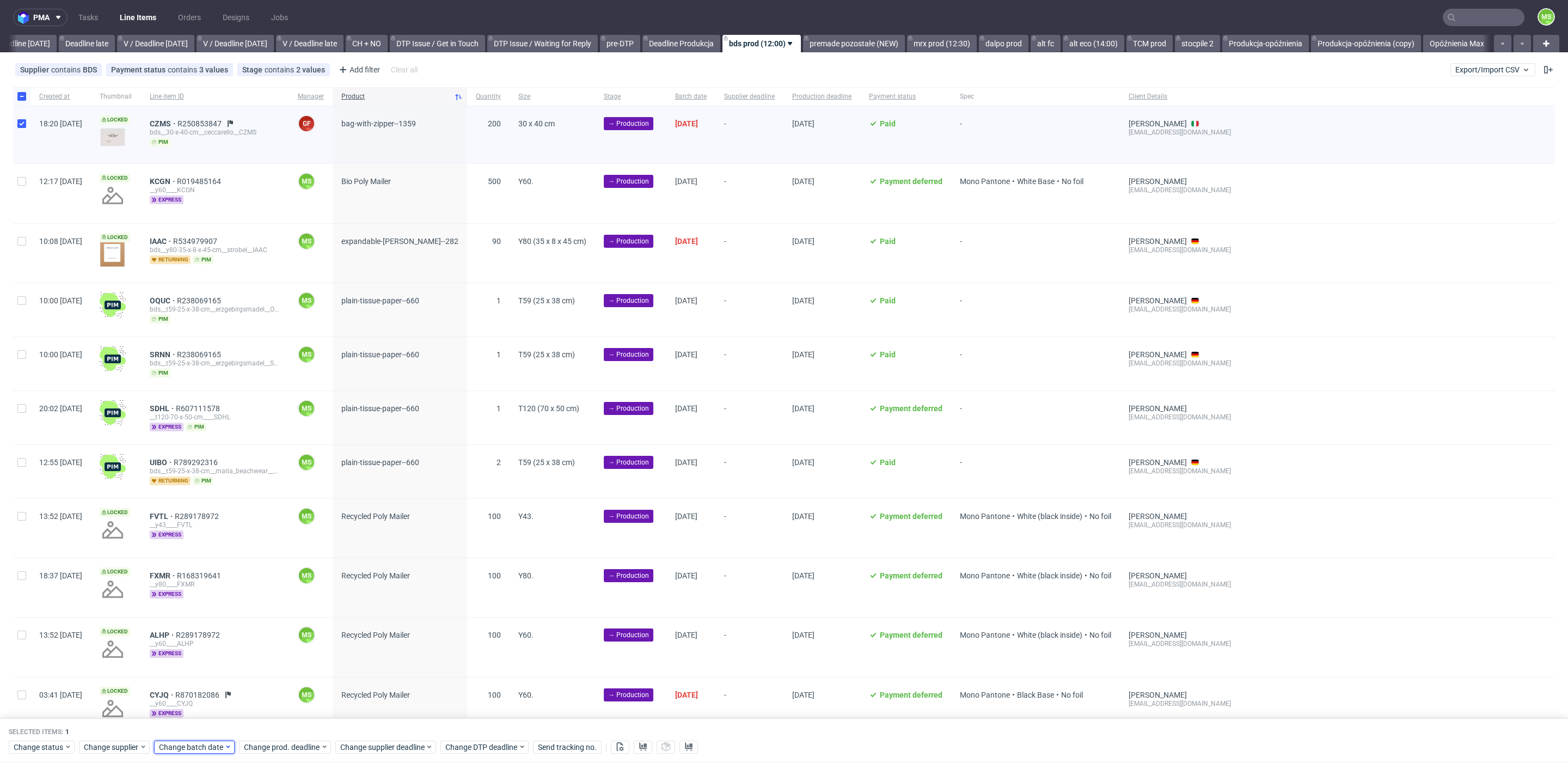
click at [191, 747] on span "Change batch date" at bounding box center [192, 747] width 66 height 11
drag, startPoint x: 208, startPoint y: 652, endPoint x: 242, endPoint y: 667, distance: 37.2
click at [211, 652] on span "16" at bounding box center [210, 649] width 9 height 11
drag, startPoint x: 292, startPoint y: 727, endPoint x: 299, endPoint y: 740, distance: 14.8
click at [292, 727] on button "Save" at bounding box center [283, 725] width 27 height 17
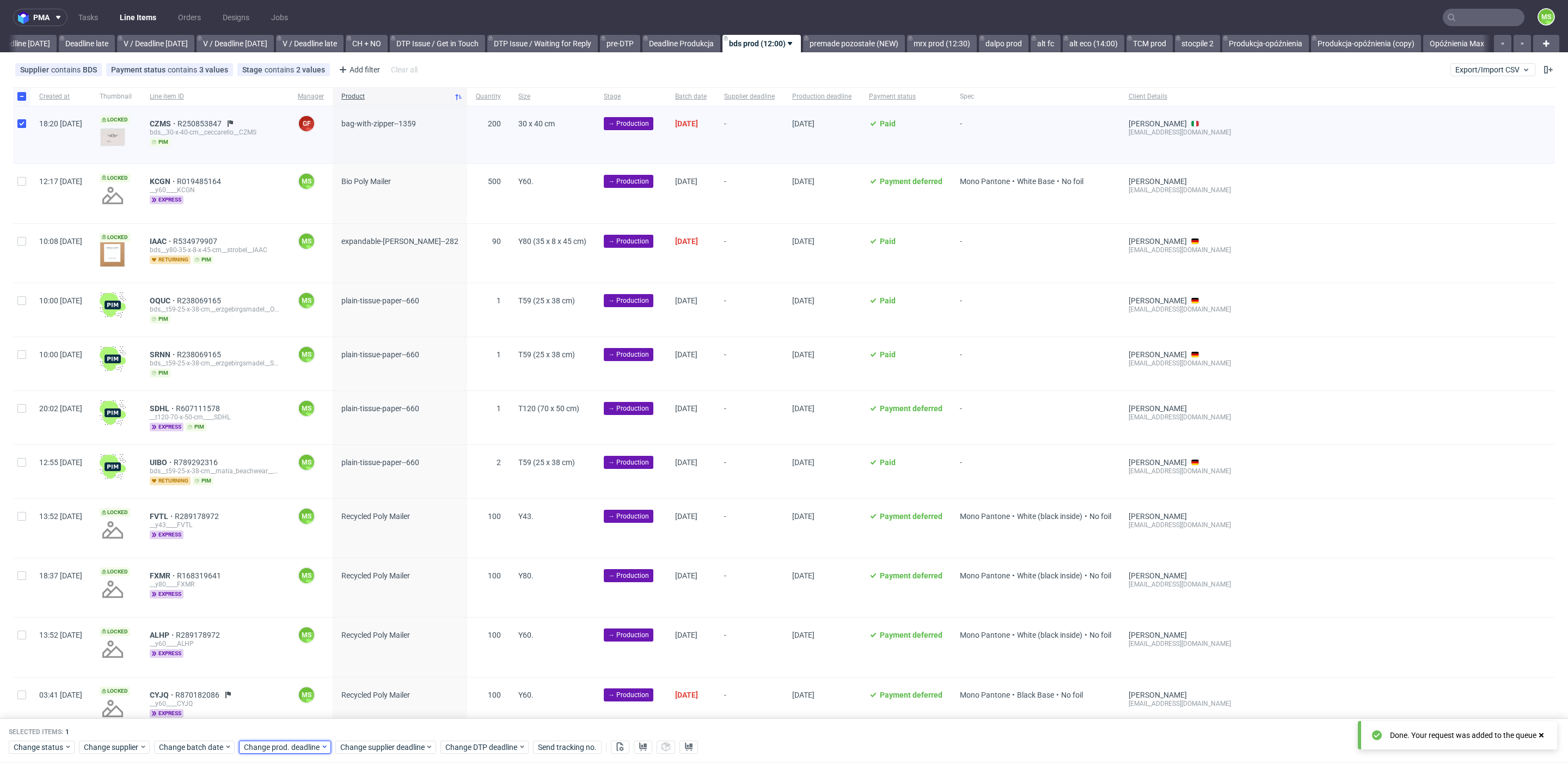
drag, startPoint x: 299, startPoint y: 747, endPoint x: 305, endPoint y: 741, distance: 8.5
click at [302, 745] on span "Change prod. deadline" at bounding box center [282, 747] width 77 height 11
drag, startPoint x: 293, startPoint y: 666, endPoint x: 316, endPoint y: 679, distance: 26.4
click at [294, 667] on span "23" at bounding box center [294, 668] width 9 height 11
drag, startPoint x: 369, startPoint y: 721, endPoint x: 385, endPoint y: 739, distance: 24.1
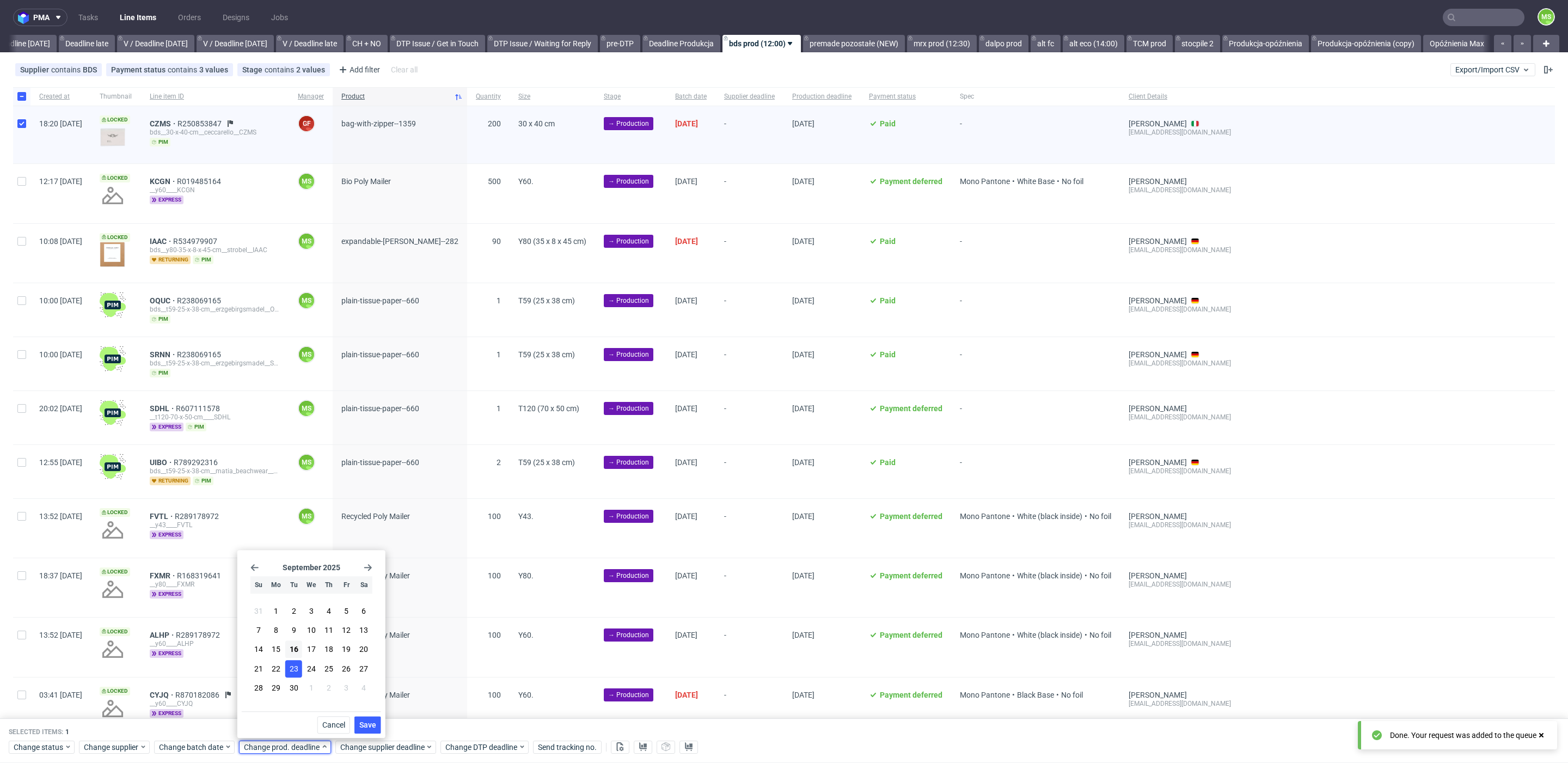
click at [369, 721] on span "Save" at bounding box center [367, 724] width 17 height 7
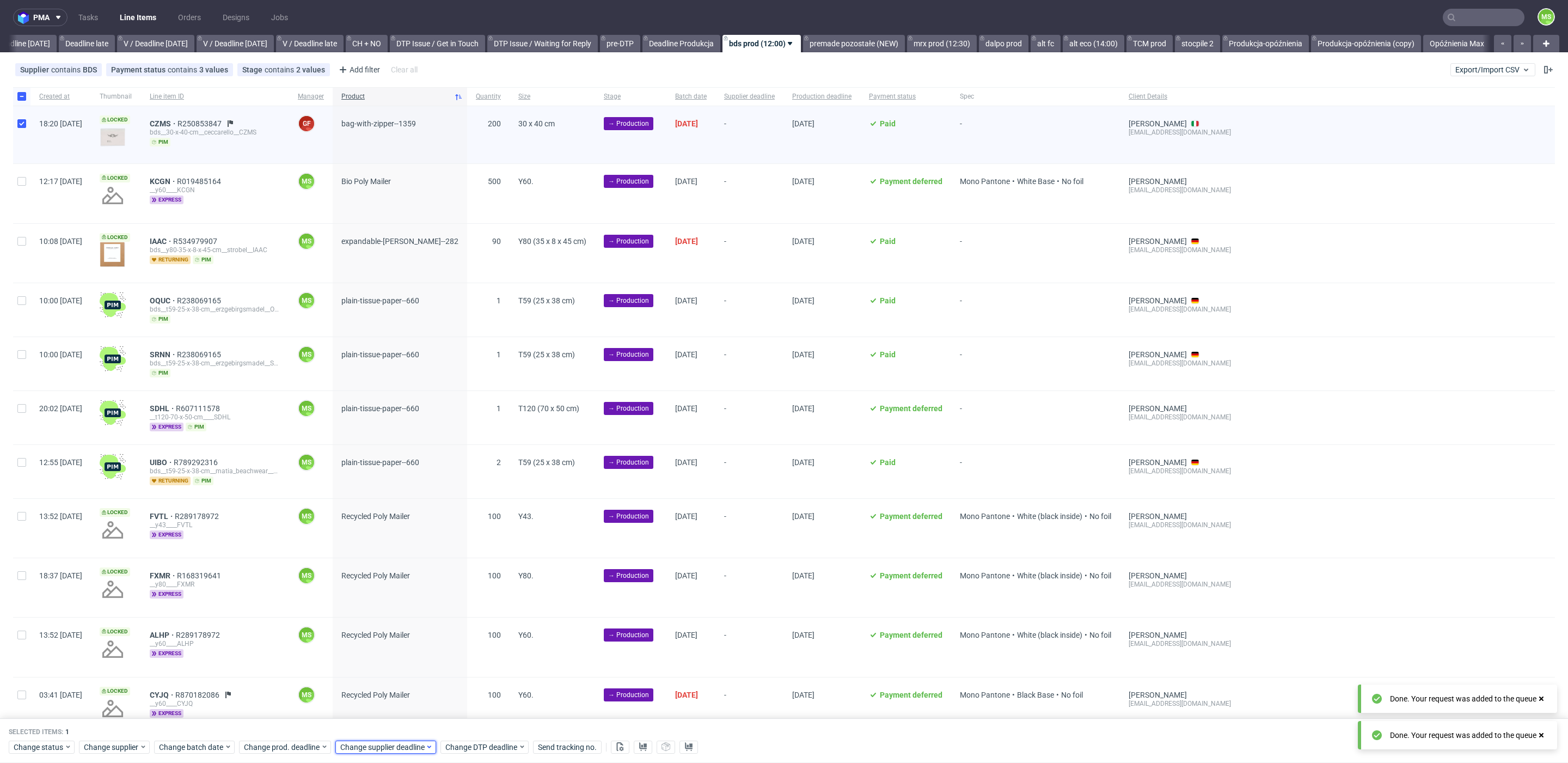
click at [386, 742] on span "Change supplier deadline" at bounding box center [383, 747] width 85 height 11
drag, startPoint x: 395, startPoint y: 668, endPoint x: 453, endPoint y: 708, distance: 70.5
click at [396, 669] on button "23" at bounding box center [390, 669] width 17 height 17
click at [465, 724] on span "Save" at bounding box center [463, 724] width 17 height 7
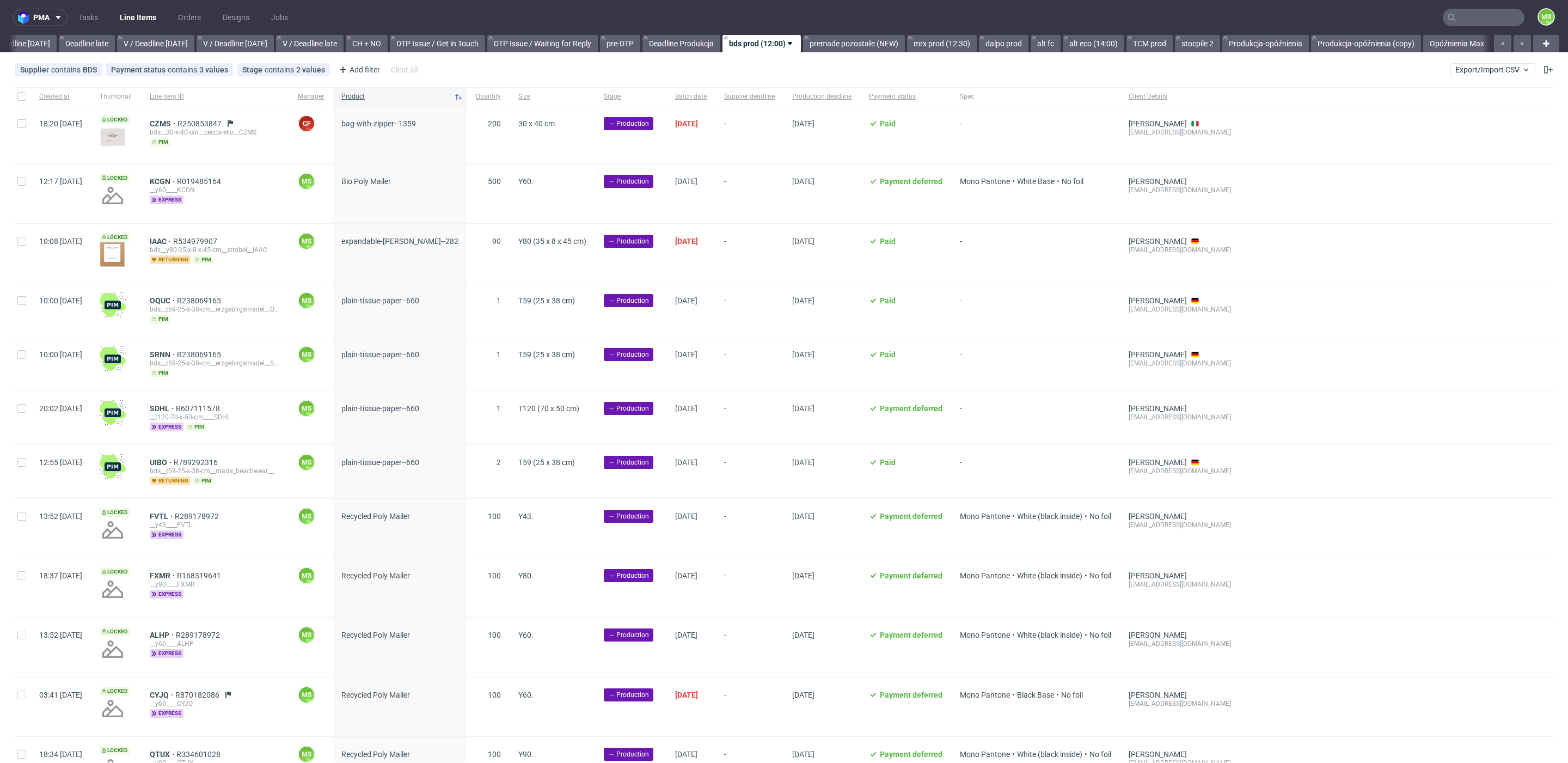
scroll to position [0, 1275]
click at [23, 182] on input "checkbox" at bounding box center [22, 181] width 9 height 9
checkbox input "true"
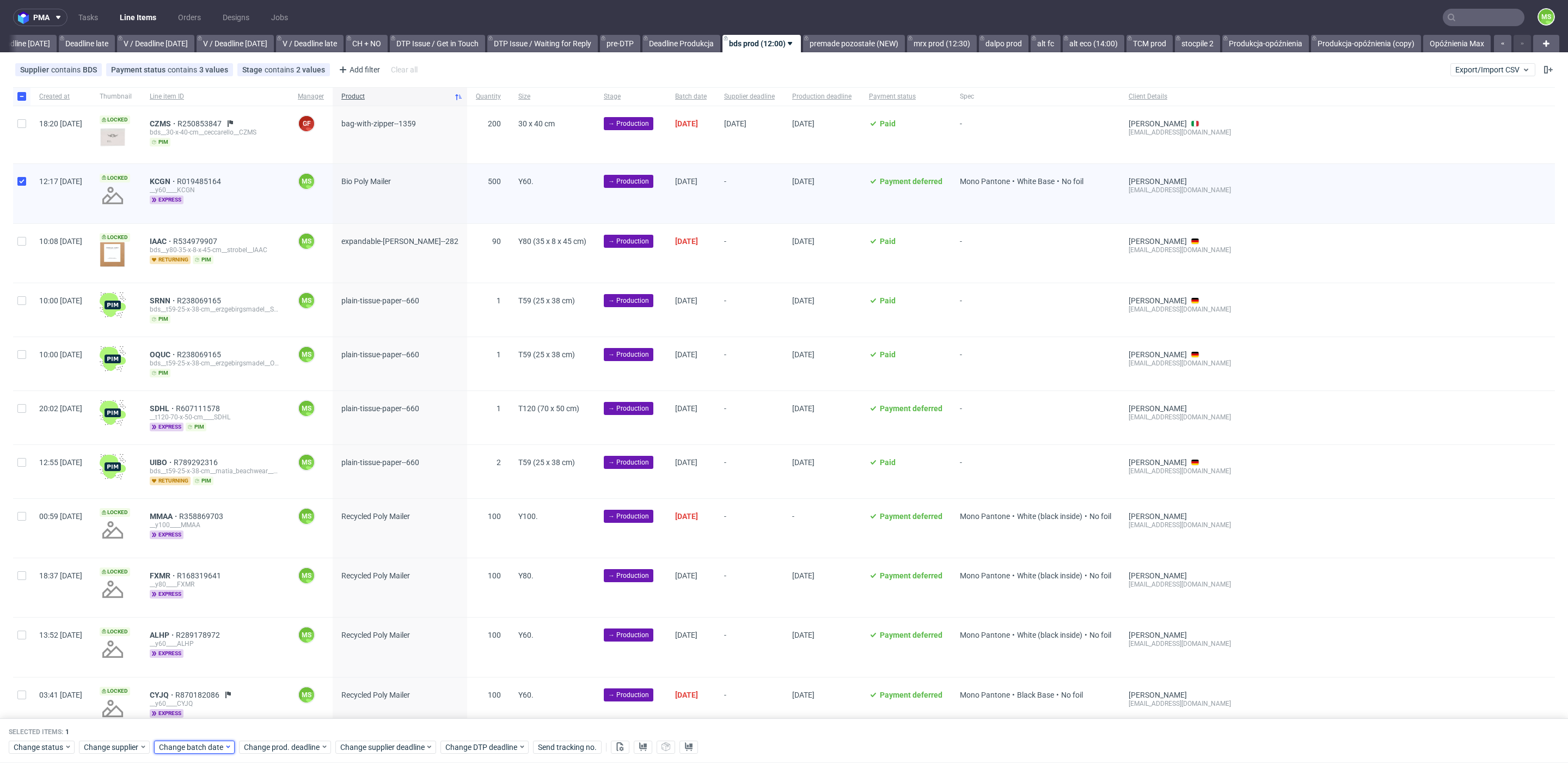
scroll to position [7, 0]
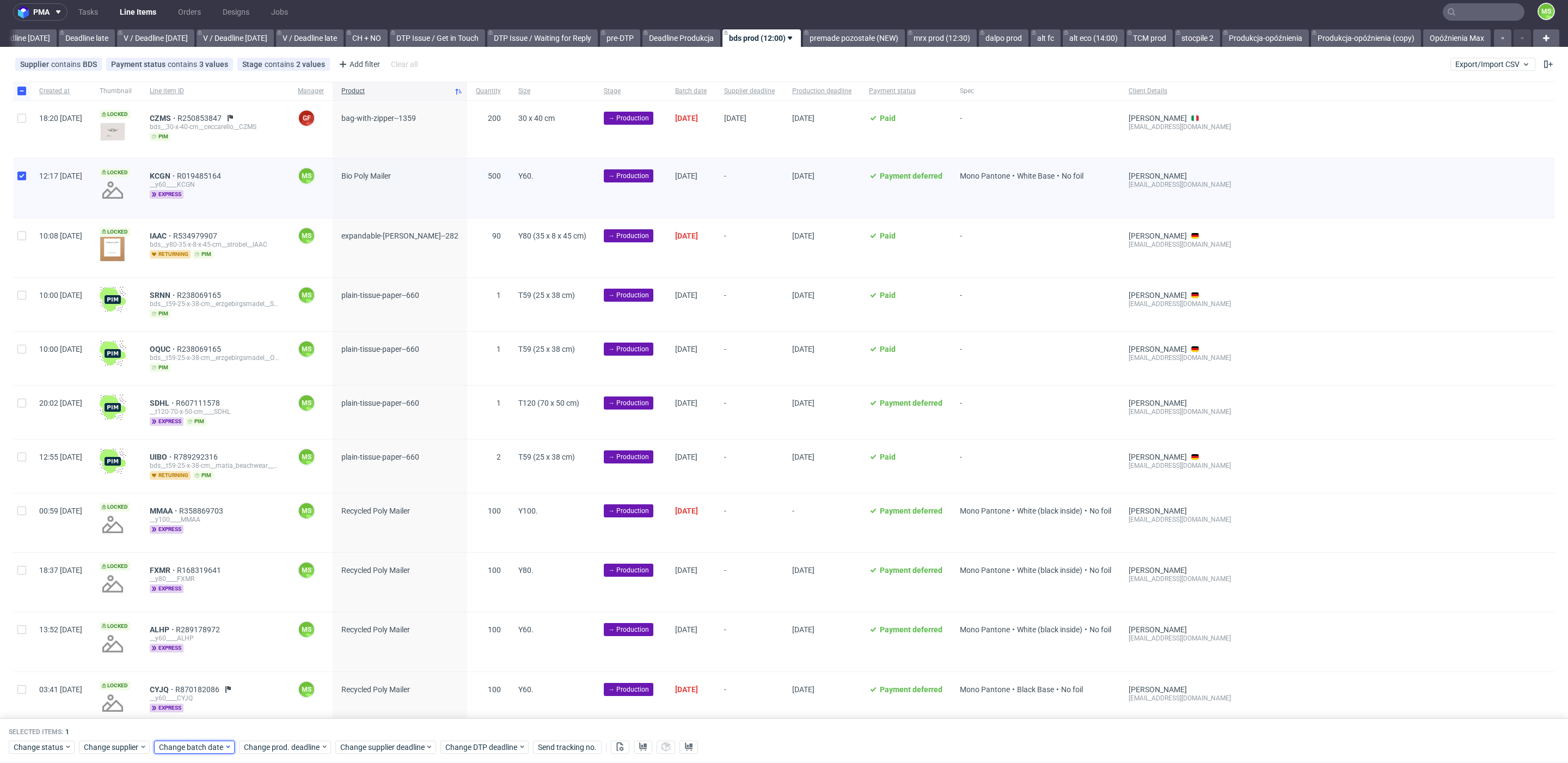
click at [189, 742] on span "Change batch date" at bounding box center [192, 747] width 66 height 11
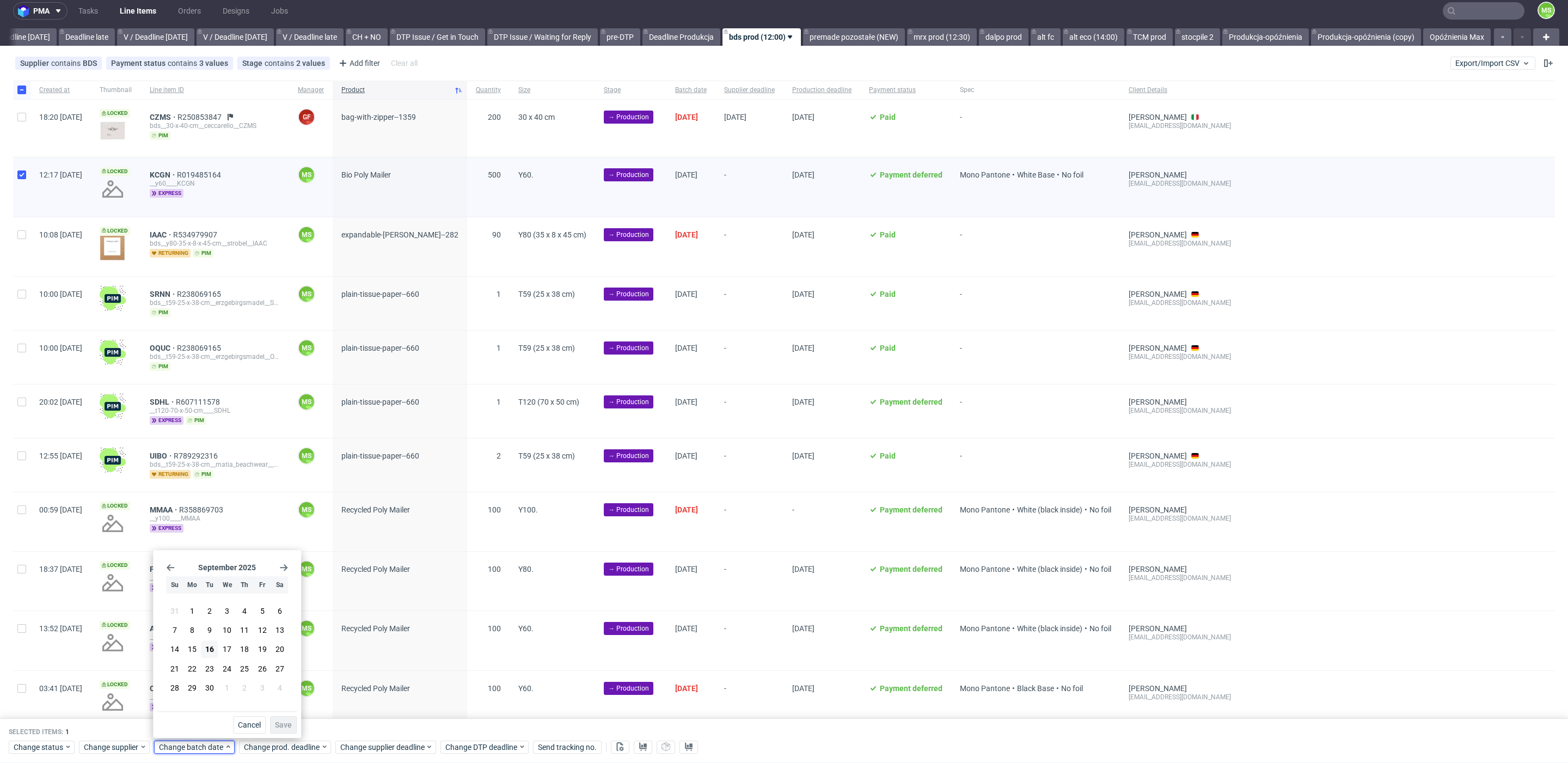
drag, startPoint x: 212, startPoint y: 647, endPoint x: 273, endPoint y: 710, distance: 87.7
click at [213, 649] on span "16" at bounding box center [210, 649] width 9 height 11
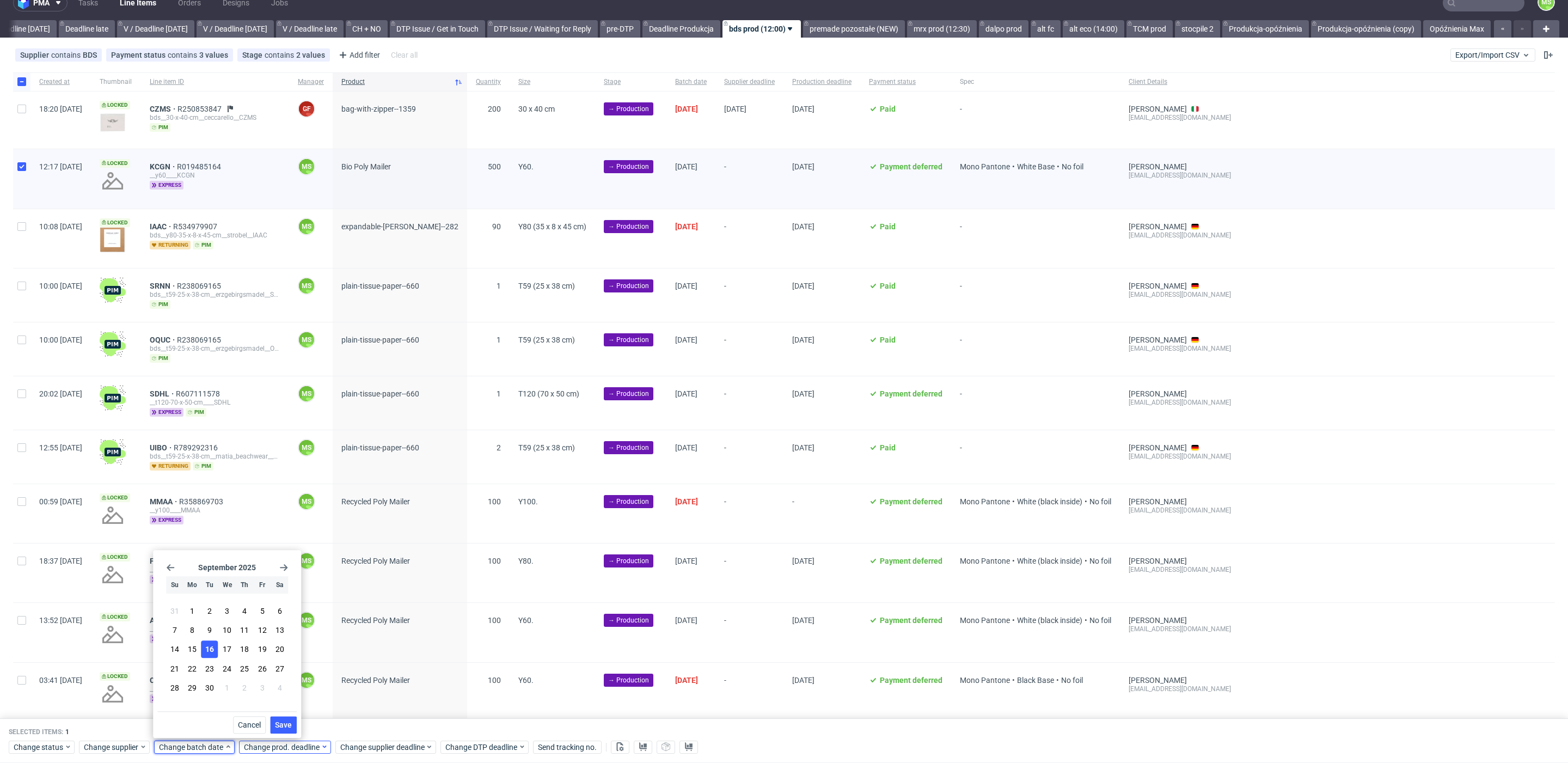
drag, startPoint x: 283, startPoint y: 724, endPoint x: 298, endPoint y: 741, distance: 22.7
click at [284, 724] on span "Save" at bounding box center [283, 724] width 17 height 7
click at [300, 744] on span "Change prod. deadline" at bounding box center [282, 747] width 77 height 11
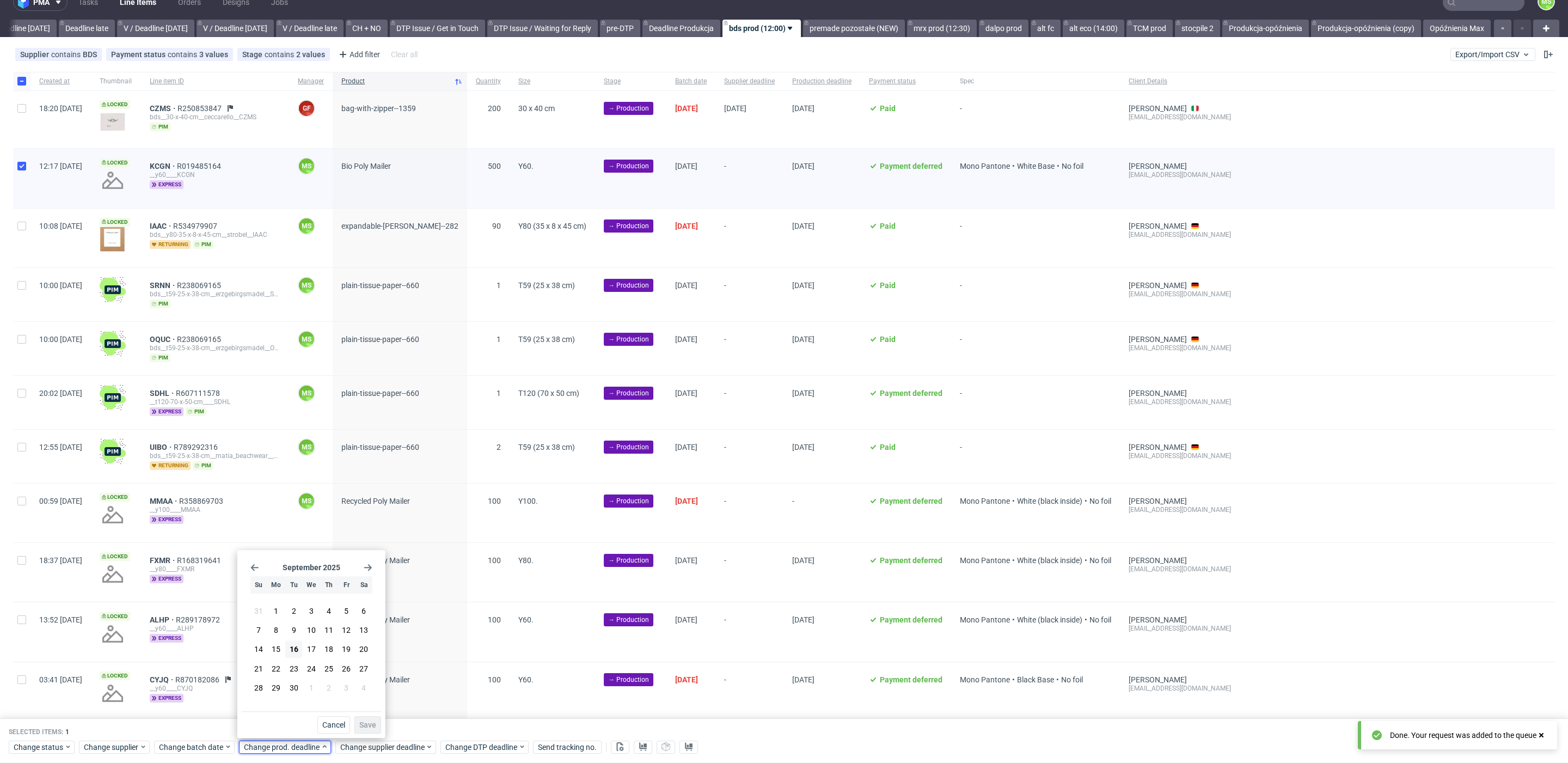
scroll to position [16, 0]
drag, startPoint x: 296, startPoint y: 667, endPoint x: 365, endPoint y: 708, distance: 80.3
click at [298, 668] on button "23" at bounding box center [294, 669] width 17 height 17
drag, startPoint x: 370, startPoint y: 721, endPoint x: 391, endPoint y: 746, distance: 32.6
click at [374, 724] on span "Save" at bounding box center [367, 724] width 17 height 7
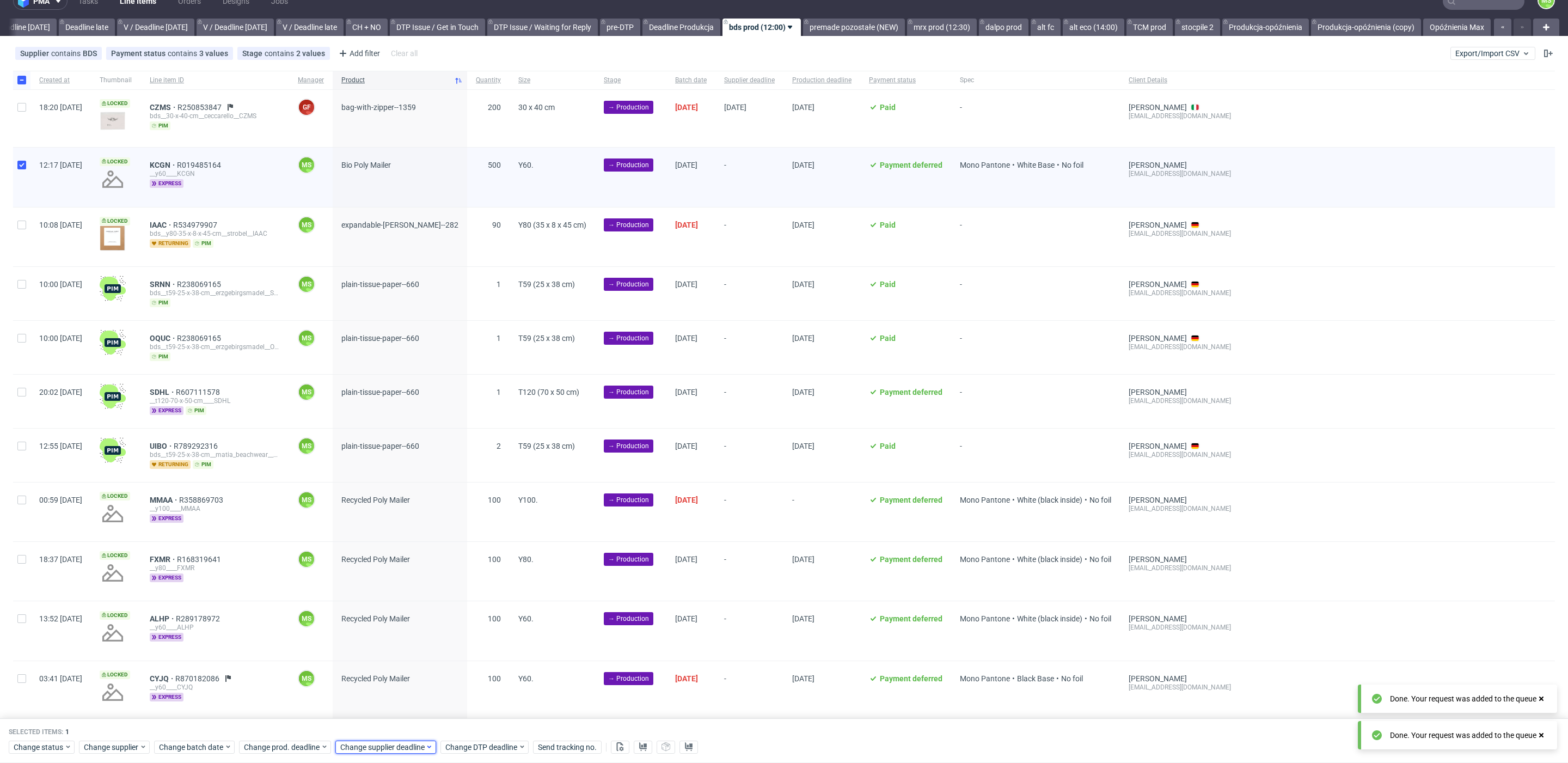
scroll to position [0, 0]
drag, startPoint x: 391, startPoint y: 746, endPoint x: 393, endPoint y: 740, distance: 6.3
click at [393, 744] on span "Change supplier deadline" at bounding box center [383, 747] width 85 height 11
click at [395, 673] on button "23" at bounding box center [390, 669] width 17 height 17
click at [463, 722] on span "Save" at bounding box center [463, 724] width 17 height 7
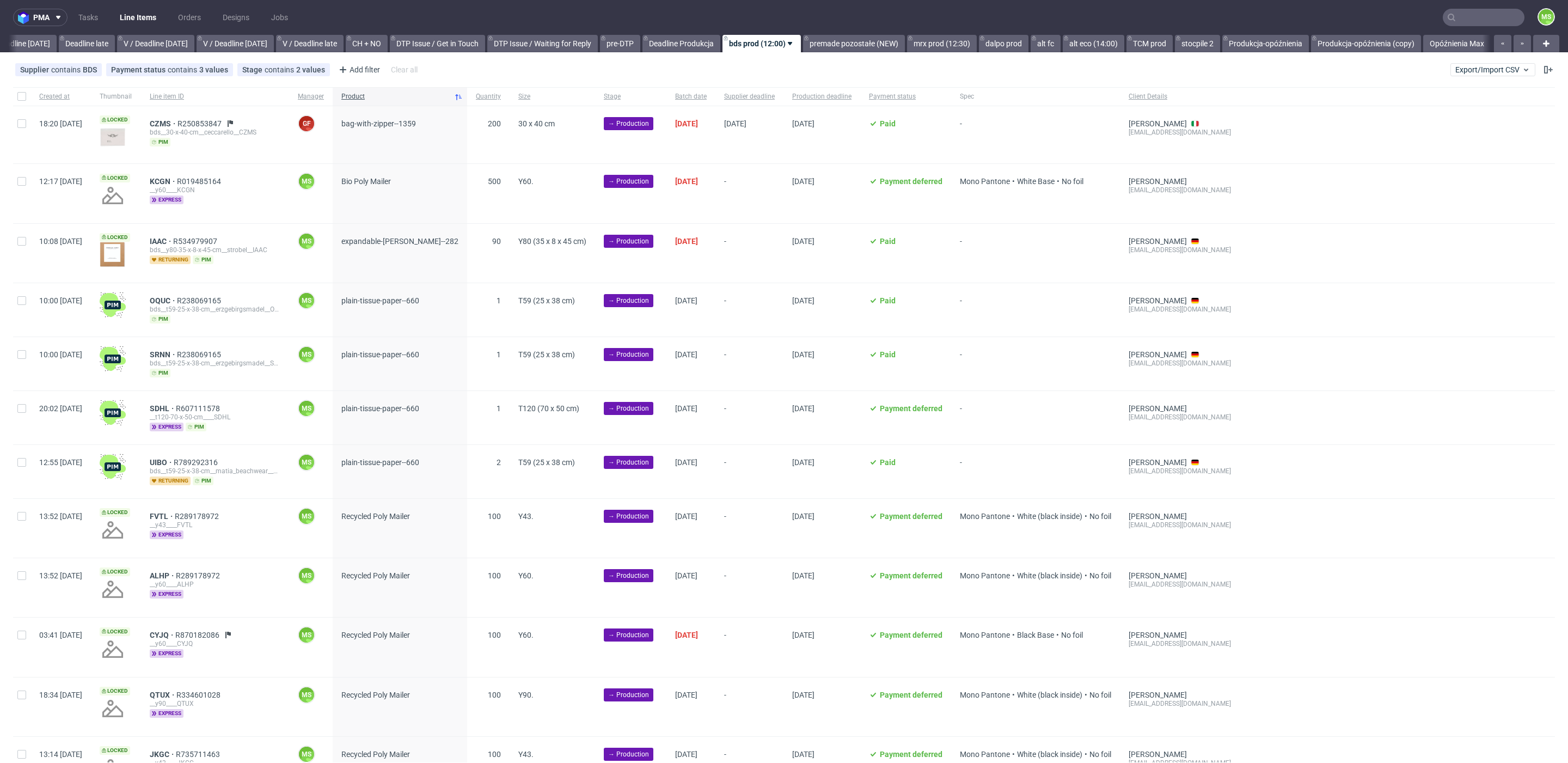
scroll to position [0, 1275]
click at [25, 240] on input "checkbox" at bounding box center [22, 241] width 9 height 9
checkbox input "true"
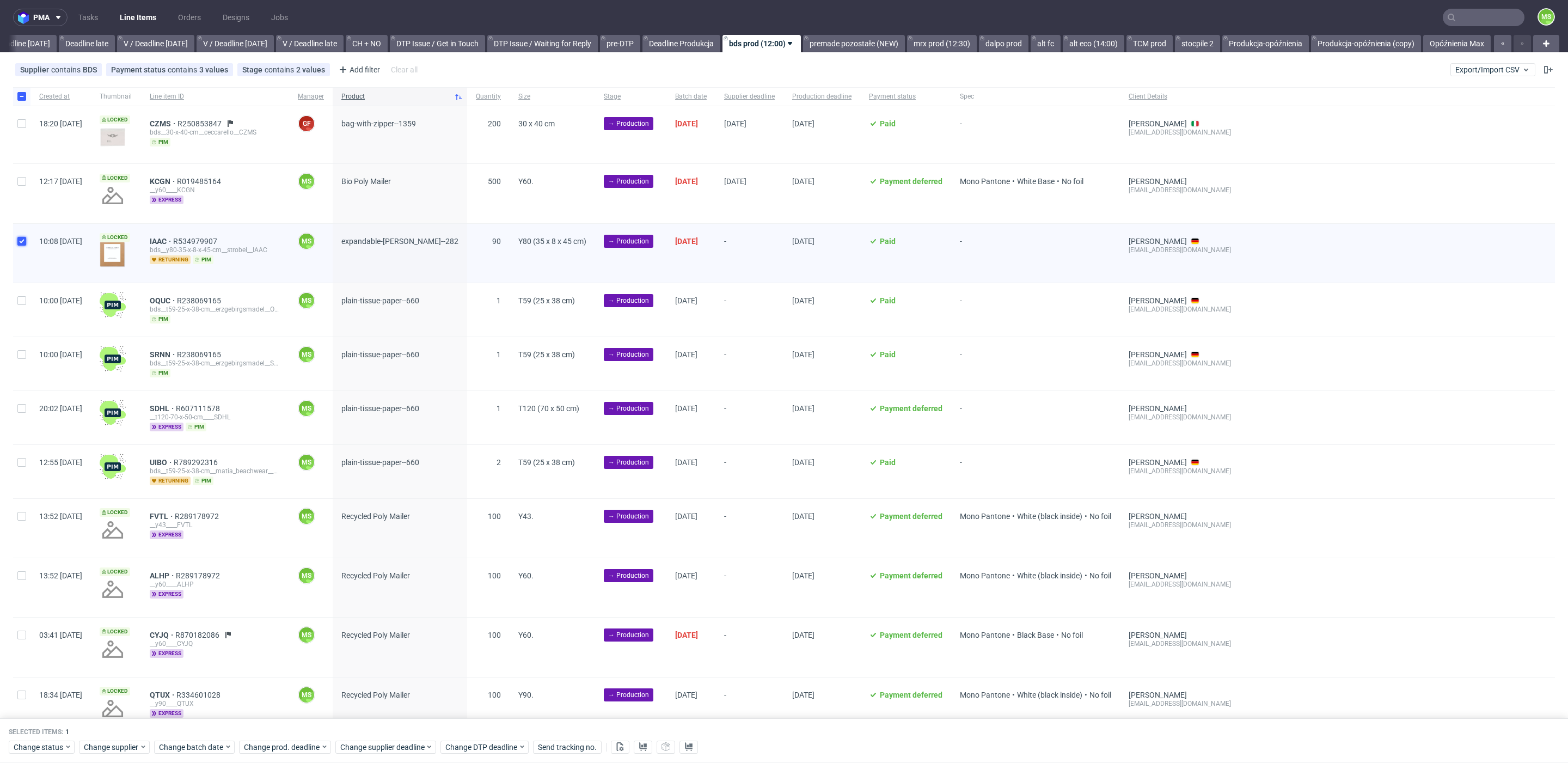
click at [25, 240] on input "checkbox" at bounding box center [22, 241] width 9 height 9
checkbox input "false"
click at [23, 239] on input "checkbox" at bounding box center [22, 241] width 9 height 9
checkbox input "true"
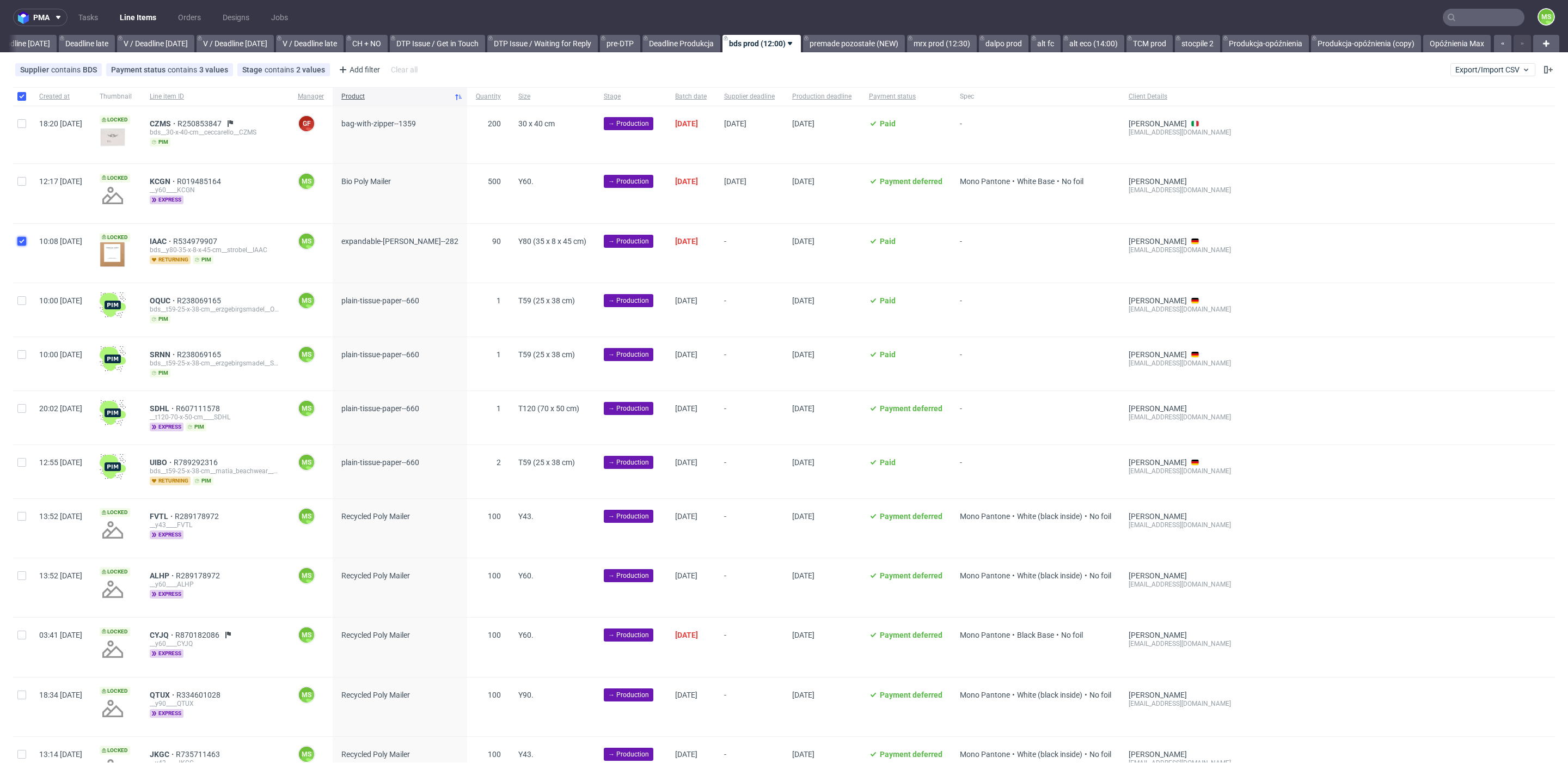
checkbox input "true"
click at [200, 743] on span "Change batch date" at bounding box center [192, 747] width 66 height 11
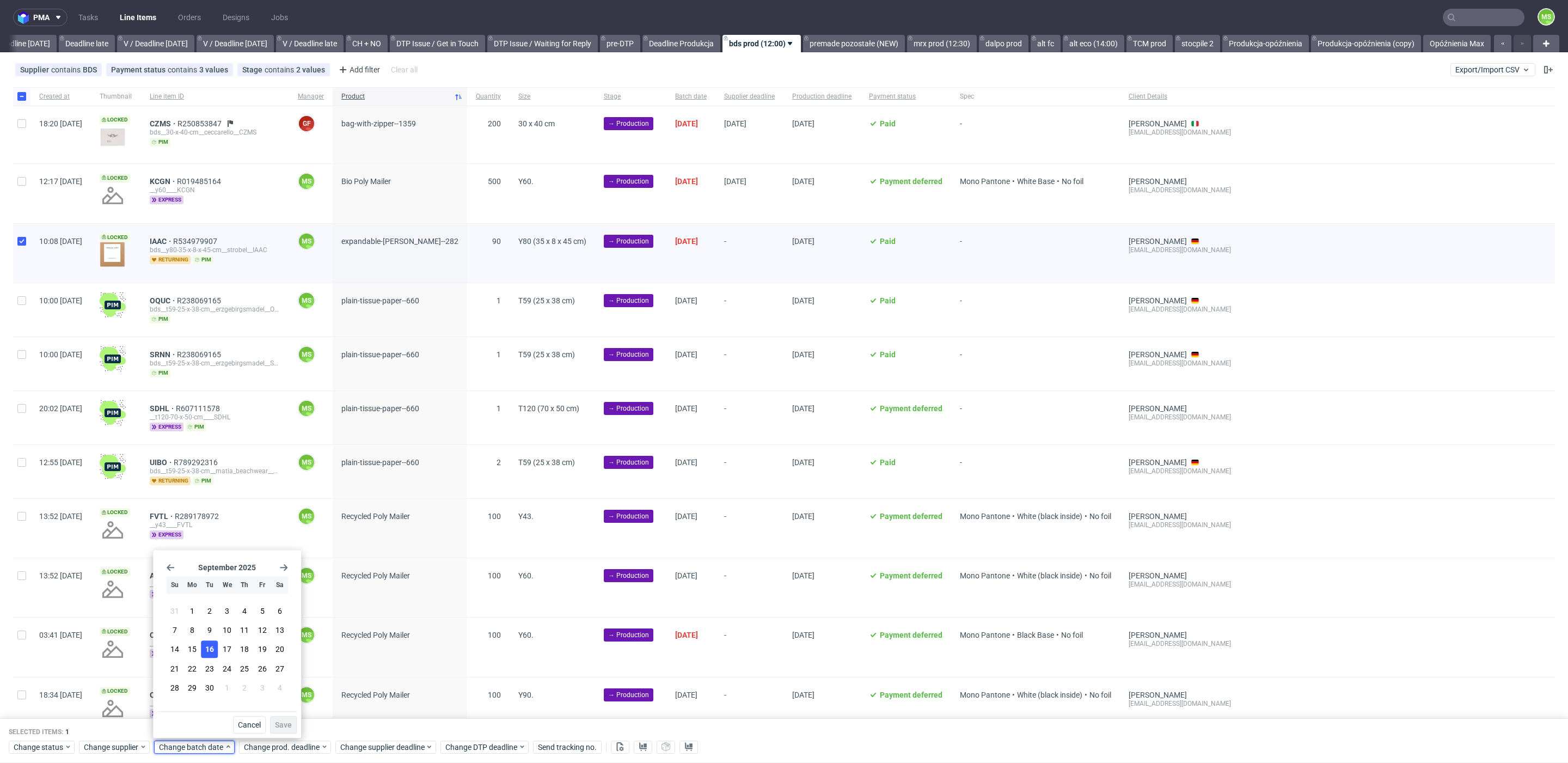
click at [212, 654] on span "16" at bounding box center [210, 649] width 9 height 11
drag, startPoint x: 288, startPoint y: 723, endPoint x: 293, endPoint y: 740, distance: 17.7
click at [288, 724] on span "Save" at bounding box center [283, 724] width 17 height 7
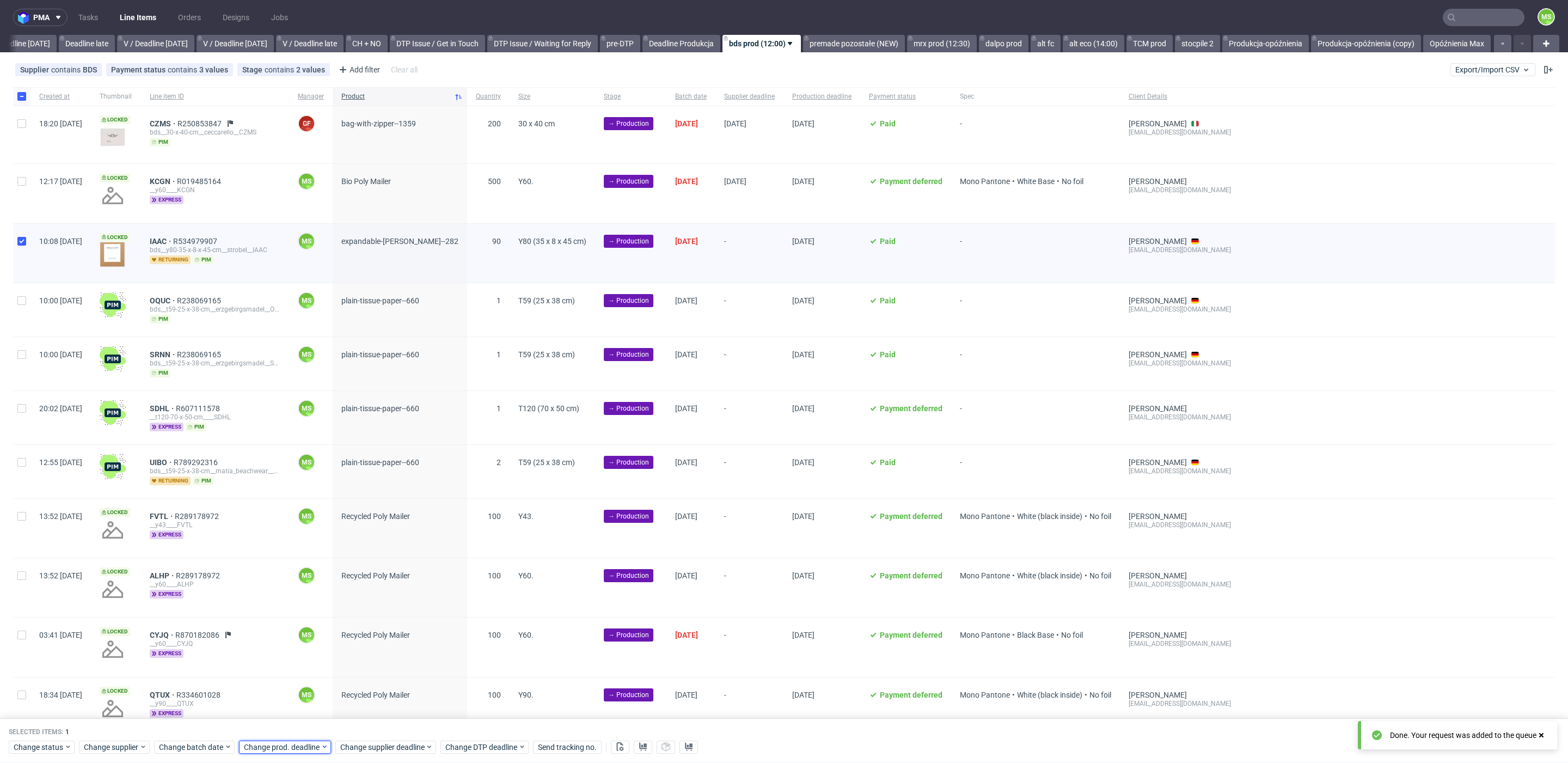
click at [293, 742] on span "Change prod. deadline" at bounding box center [282, 747] width 77 height 11
click at [348, 651] on span "19" at bounding box center [346, 649] width 9 height 11
drag, startPoint x: 366, startPoint y: 724, endPoint x: 374, endPoint y: 743, distance: 20.6
click at [367, 725] on span "Save" at bounding box center [367, 724] width 17 height 7
drag, startPoint x: 372, startPoint y: 743, endPoint x: 380, endPoint y: 738, distance: 9.4
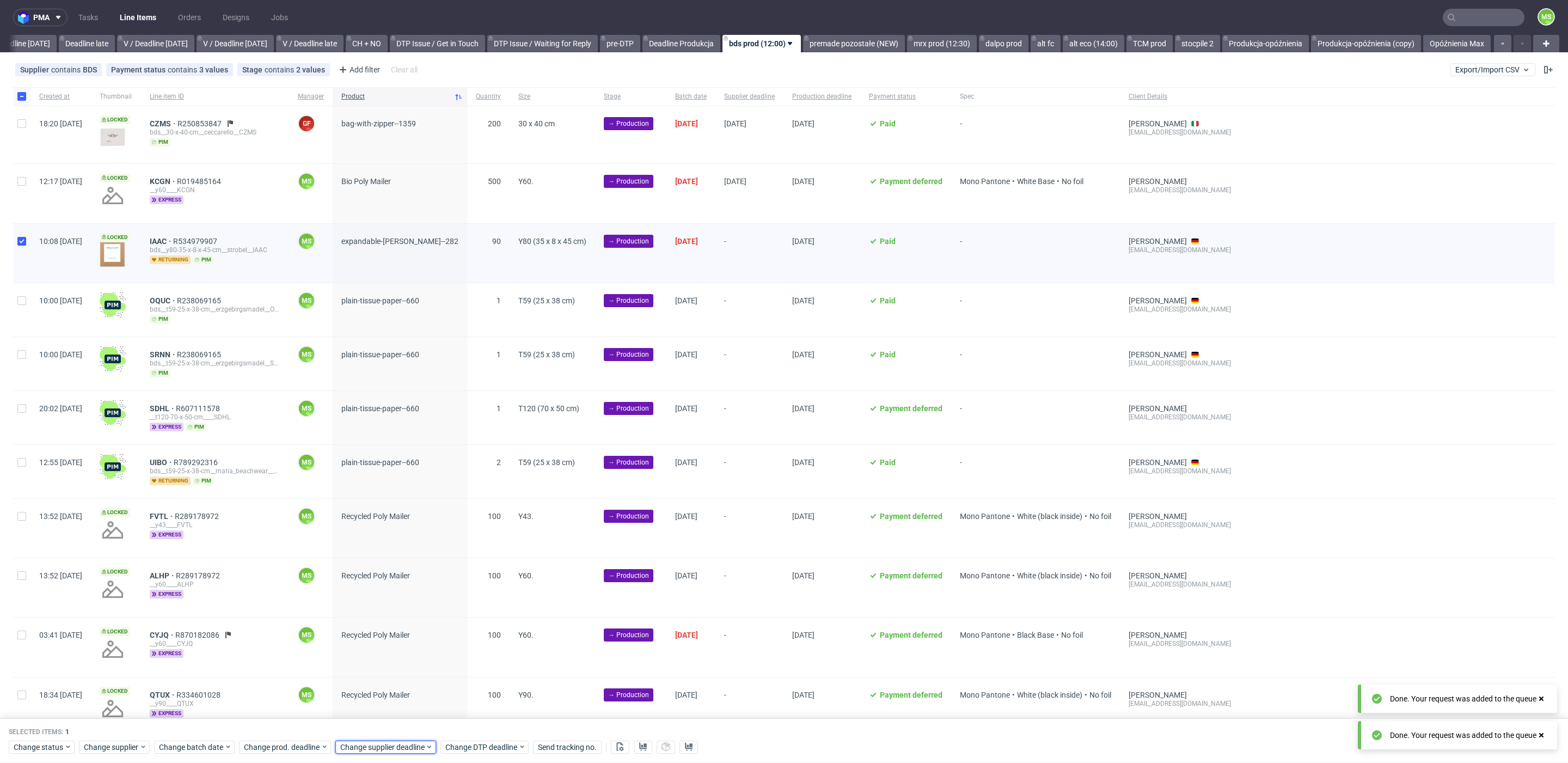
click at [373, 743] on span "Change supplier deadline" at bounding box center [383, 747] width 85 height 11
click at [440, 653] on span "19" at bounding box center [443, 649] width 9 height 11
click at [460, 729] on button "Save" at bounding box center [464, 725] width 27 height 17
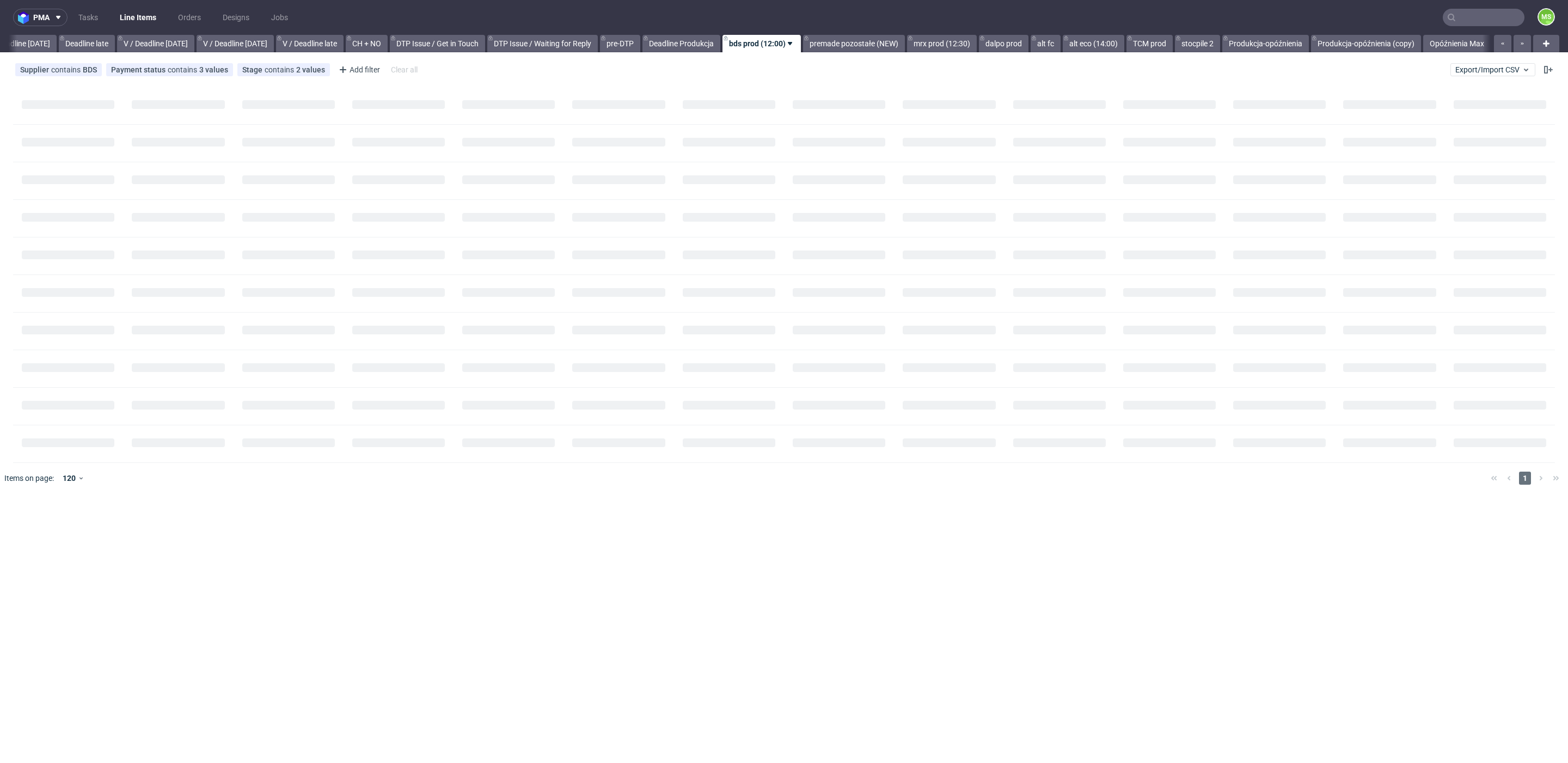
scroll to position [0, 1262]
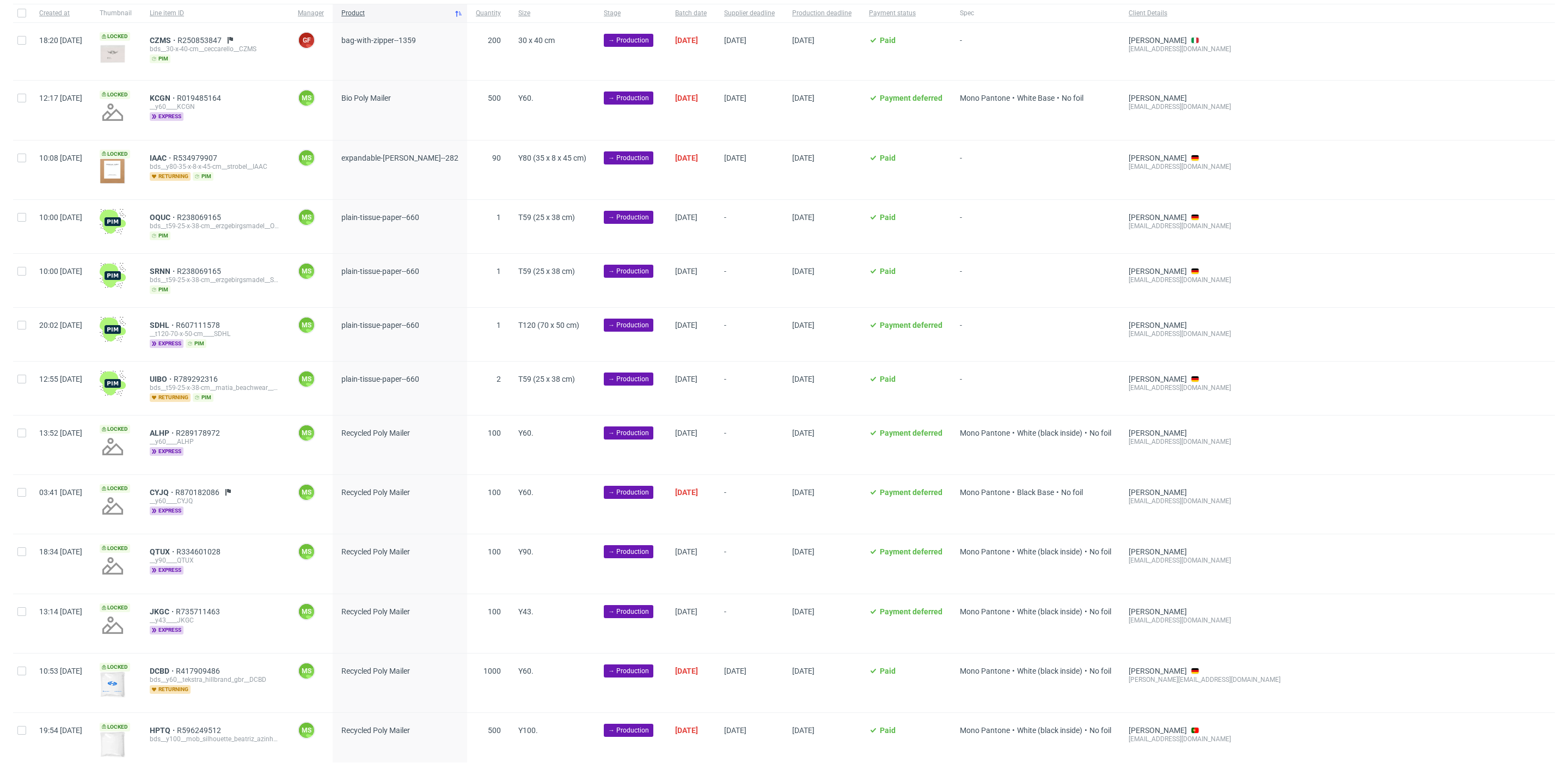
scroll to position [81, 0]
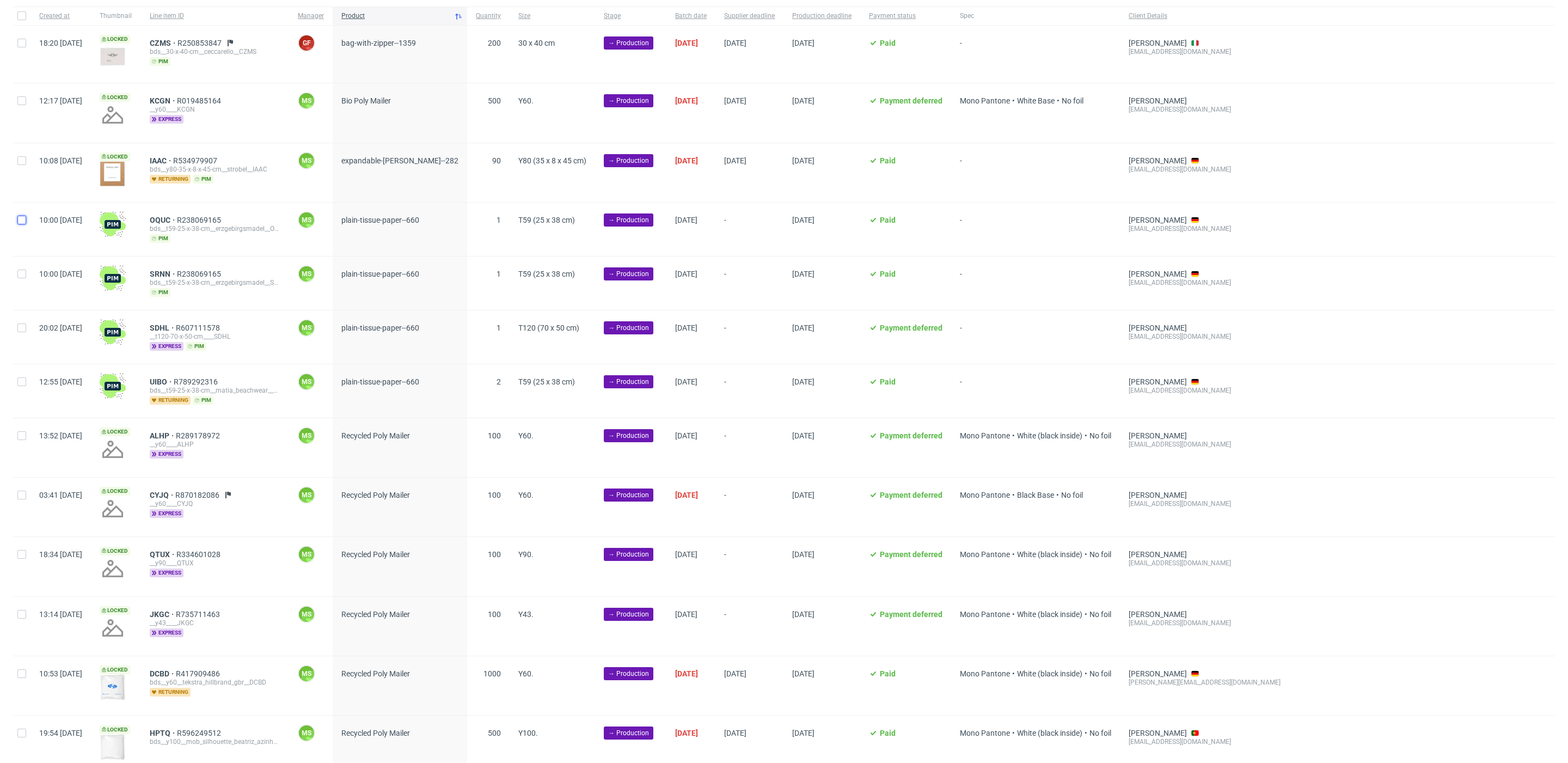
click at [25, 216] on input "checkbox" at bounding box center [22, 220] width 9 height 9
checkbox input "true"
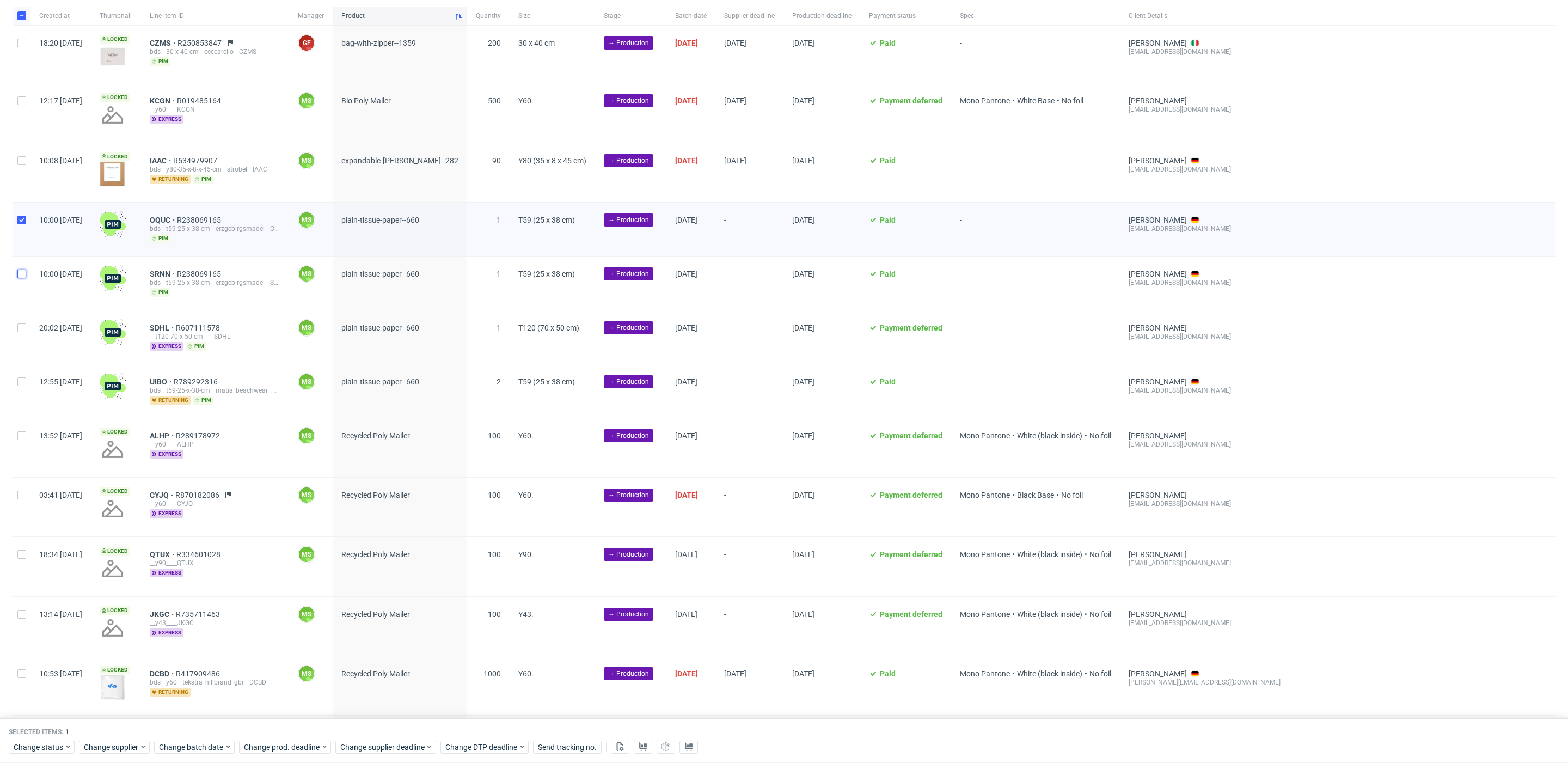
click at [23, 270] on input "checkbox" at bounding box center [22, 274] width 9 height 9
checkbox input "true"
click at [25, 325] on input "checkbox" at bounding box center [22, 328] width 9 height 9
checkbox input "true"
click at [21, 380] on input "checkbox" at bounding box center [22, 382] width 9 height 9
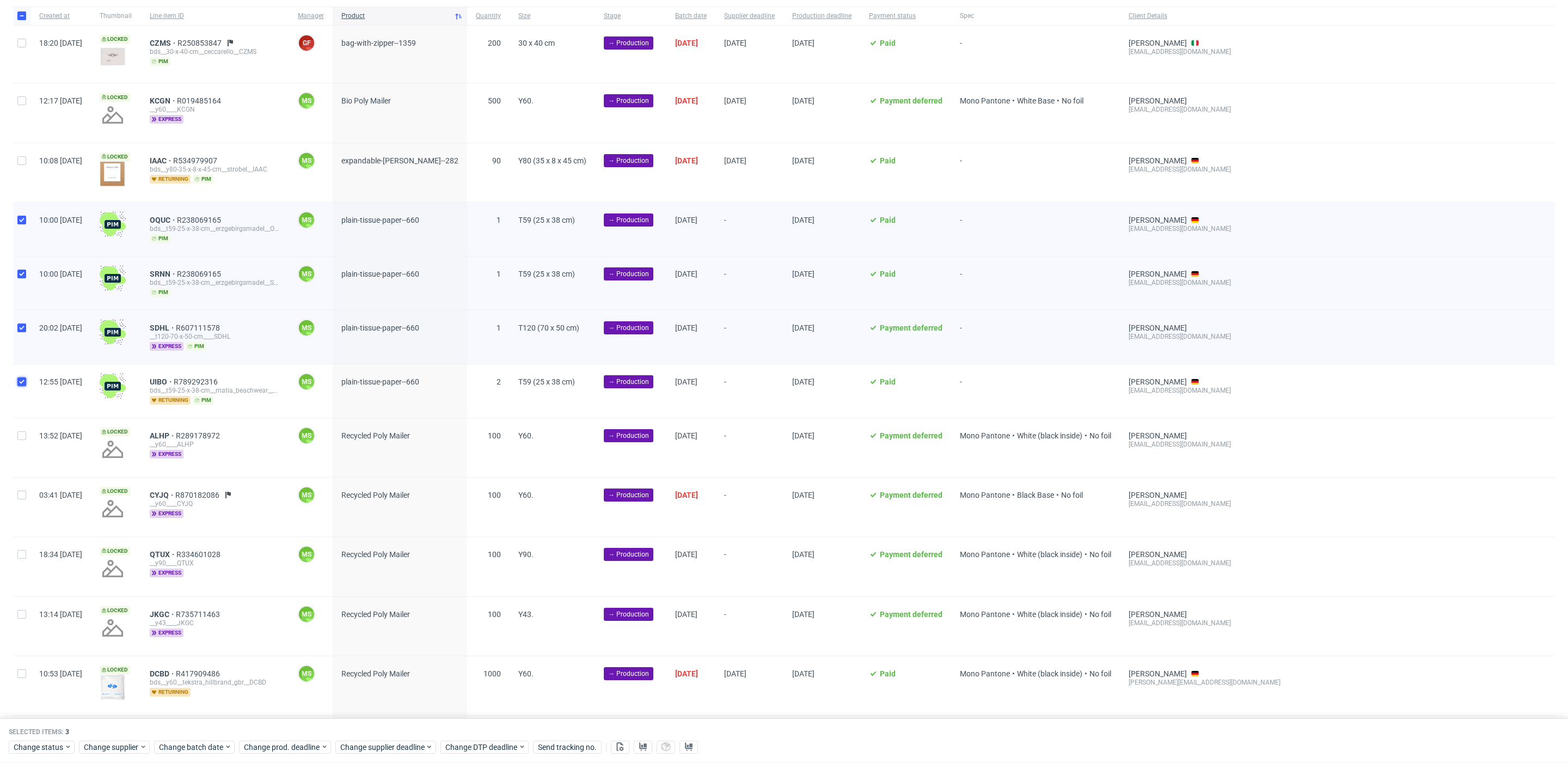
checkbox input "true"
click at [204, 748] on span "Change batch date" at bounding box center [192, 747] width 66 height 11
drag, startPoint x: 213, startPoint y: 649, endPoint x: 240, endPoint y: 676, distance: 38.2
click at [213, 650] on span "16" at bounding box center [210, 649] width 9 height 11
drag, startPoint x: 279, startPoint y: 721, endPoint x: 297, endPoint y: 744, distance: 29.2
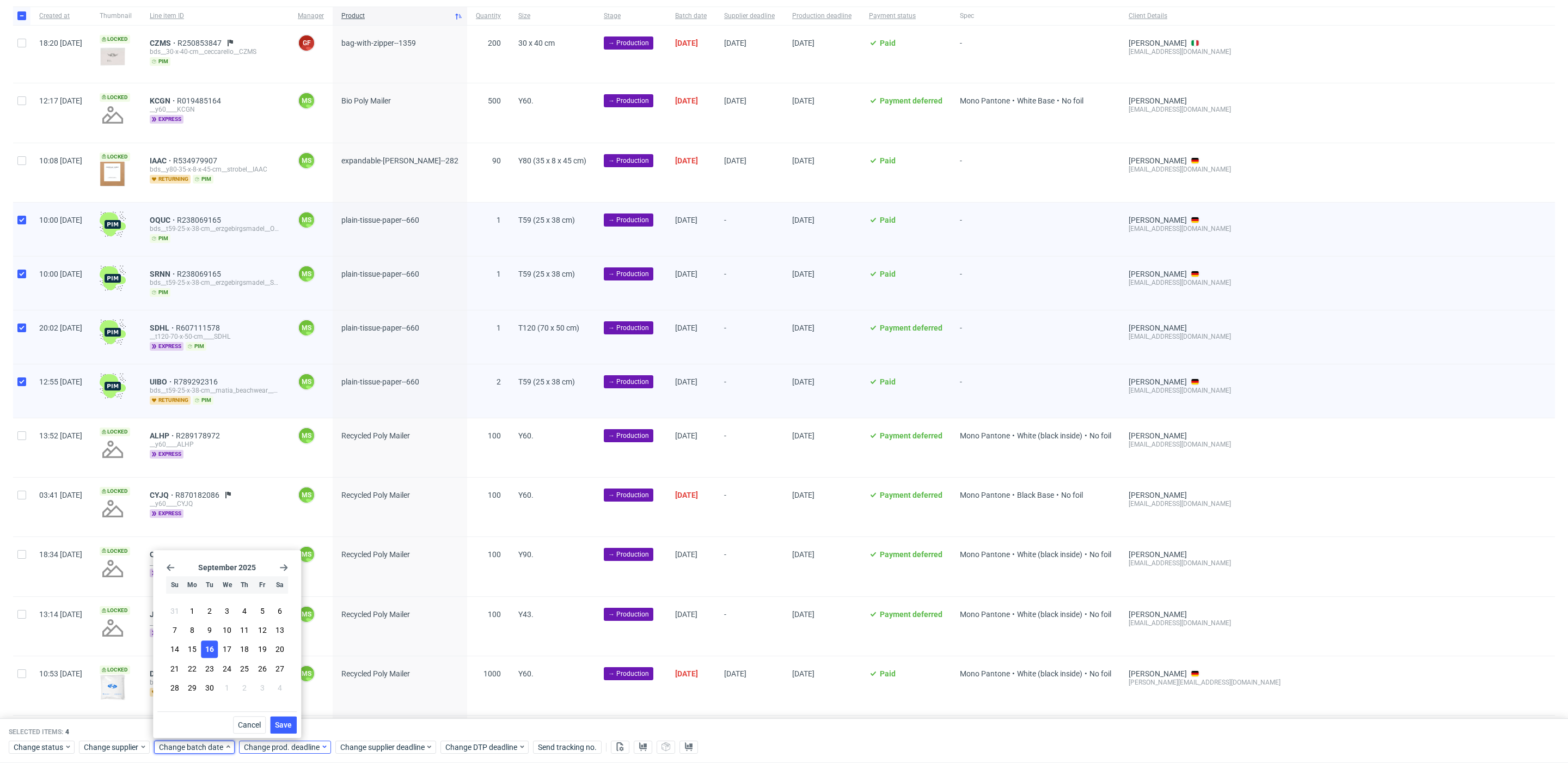
click at [280, 721] on span "Save" at bounding box center [283, 724] width 17 height 7
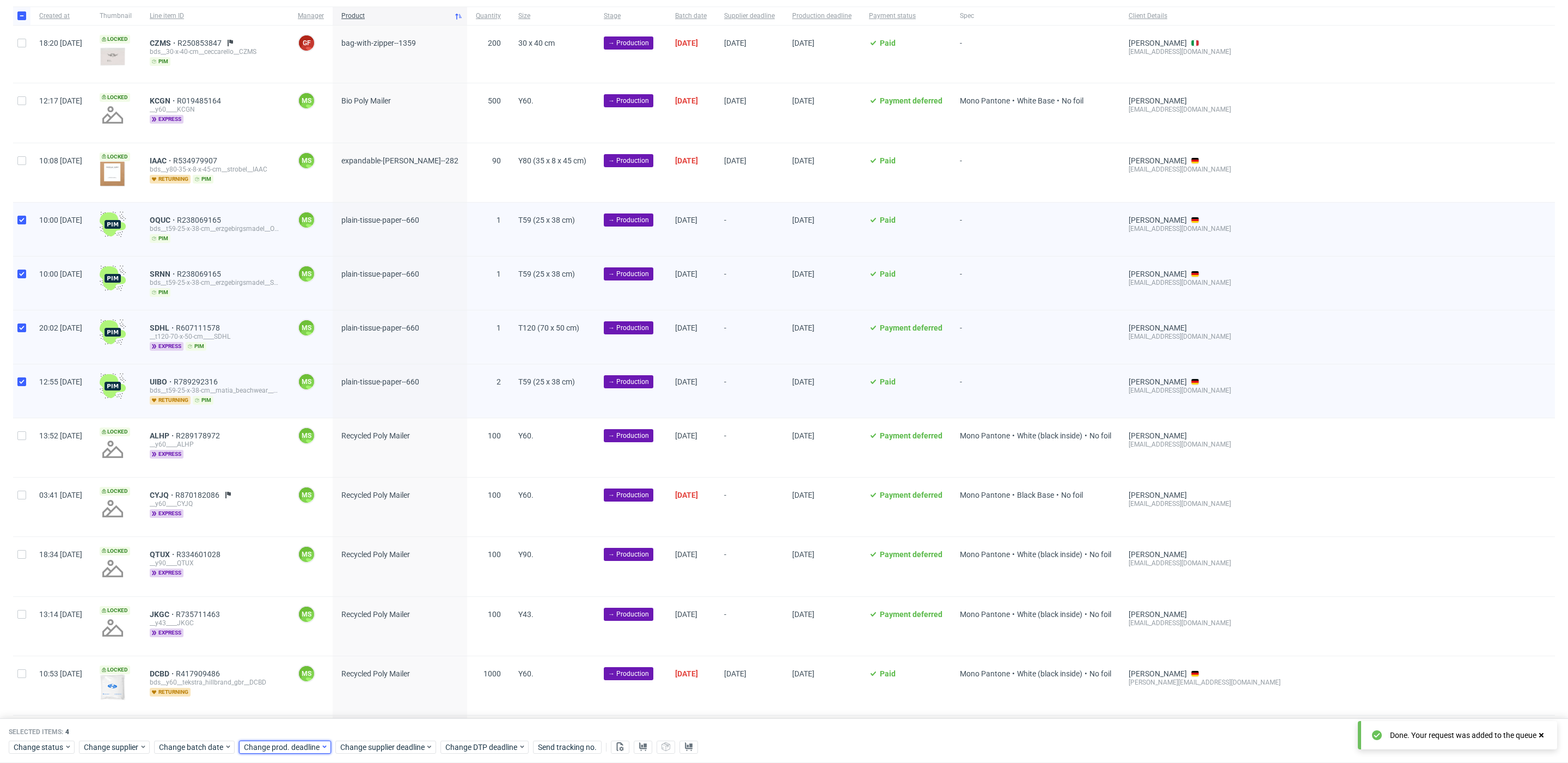
click at [297, 745] on span "Change prod. deadline" at bounding box center [282, 747] width 77 height 11
click at [334, 651] on section "31 1 2 3 4 5 6 7 8 9 10 11 12 13 14 15 16 17 18 19 20 21 22 23 24 25 26 27 28 2…" at bounding box center [311, 650] width 122 height 96
click at [334, 651] on button "18" at bounding box center [328, 650] width 17 height 17
drag, startPoint x: 364, startPoint y: 721, endPoint x: 375, endPoint y: 734, distance: 17.0
click at [366, 722] on span "Save" at bounding box center [367, 724] width 17 height 7
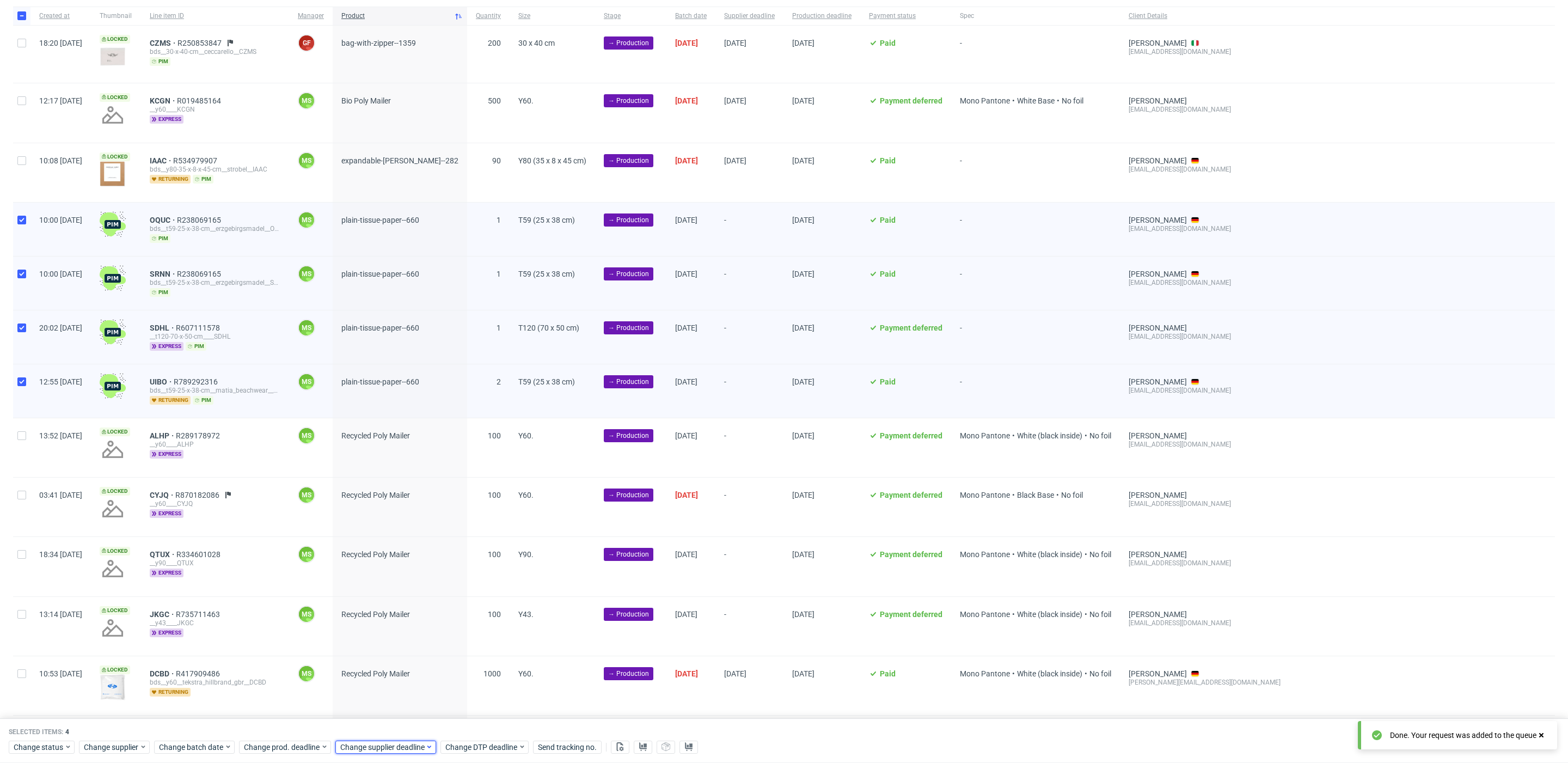
click at [385, 746] on span "Change supplier deadline" at bounding box center [383, 747] width 85 height 11
drag, startPoint x: 428, startPoint y: 654, endPoint x: 429, endPoint y: 681, distance: 27.0
click at [428, 655] on button "18" at bounding box center [425, 650] width 17 height 17
click at [466, 725] on span "Save" at bounding box center [463, 724] width 17 height 7
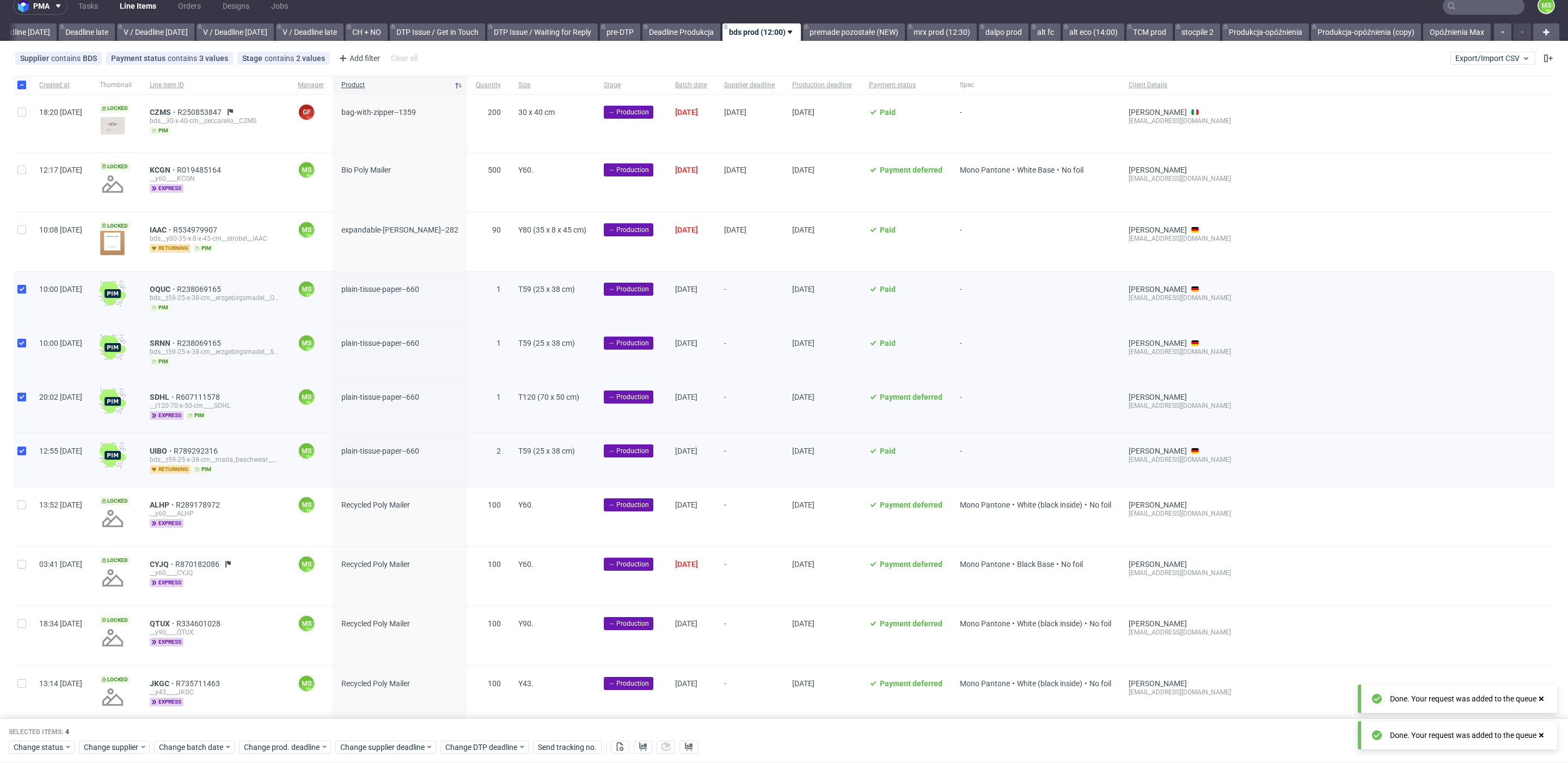
scroll to position [0, 0]
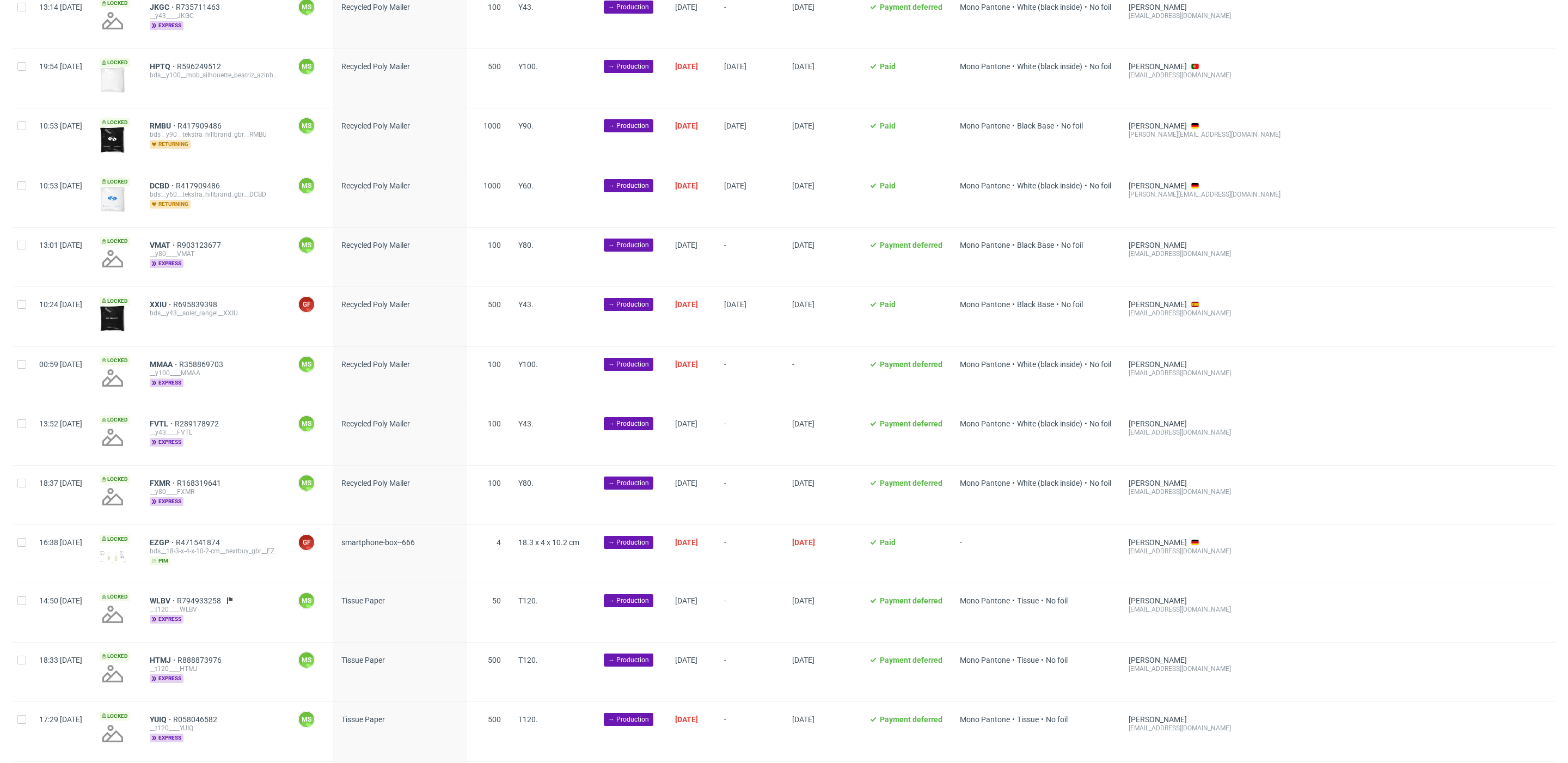
scroll to position [692, 0]
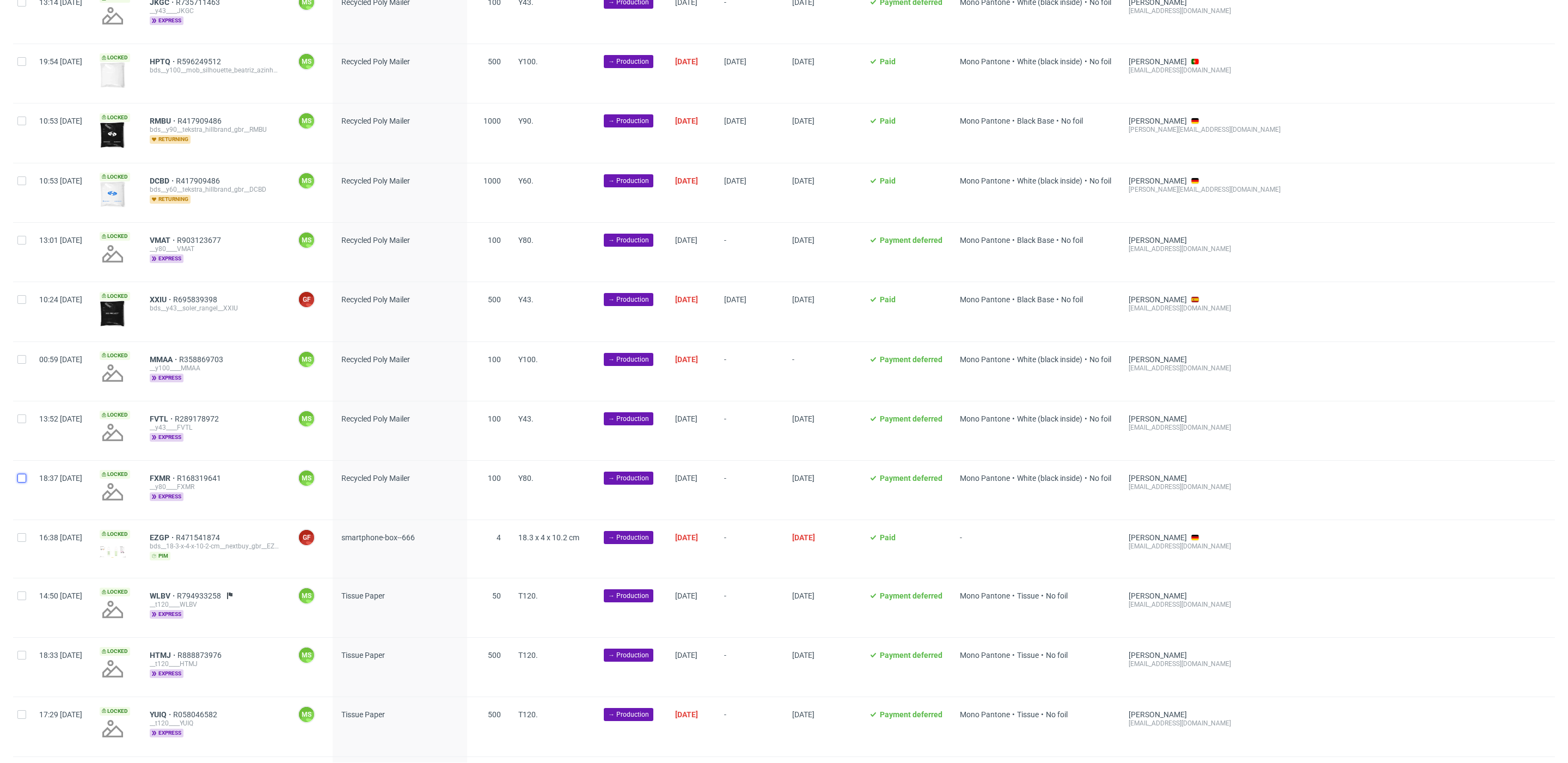
click at [23, 474] on input "checkbox" at bounding box center [22, 478] width 9 height 9
checkbox input "true"
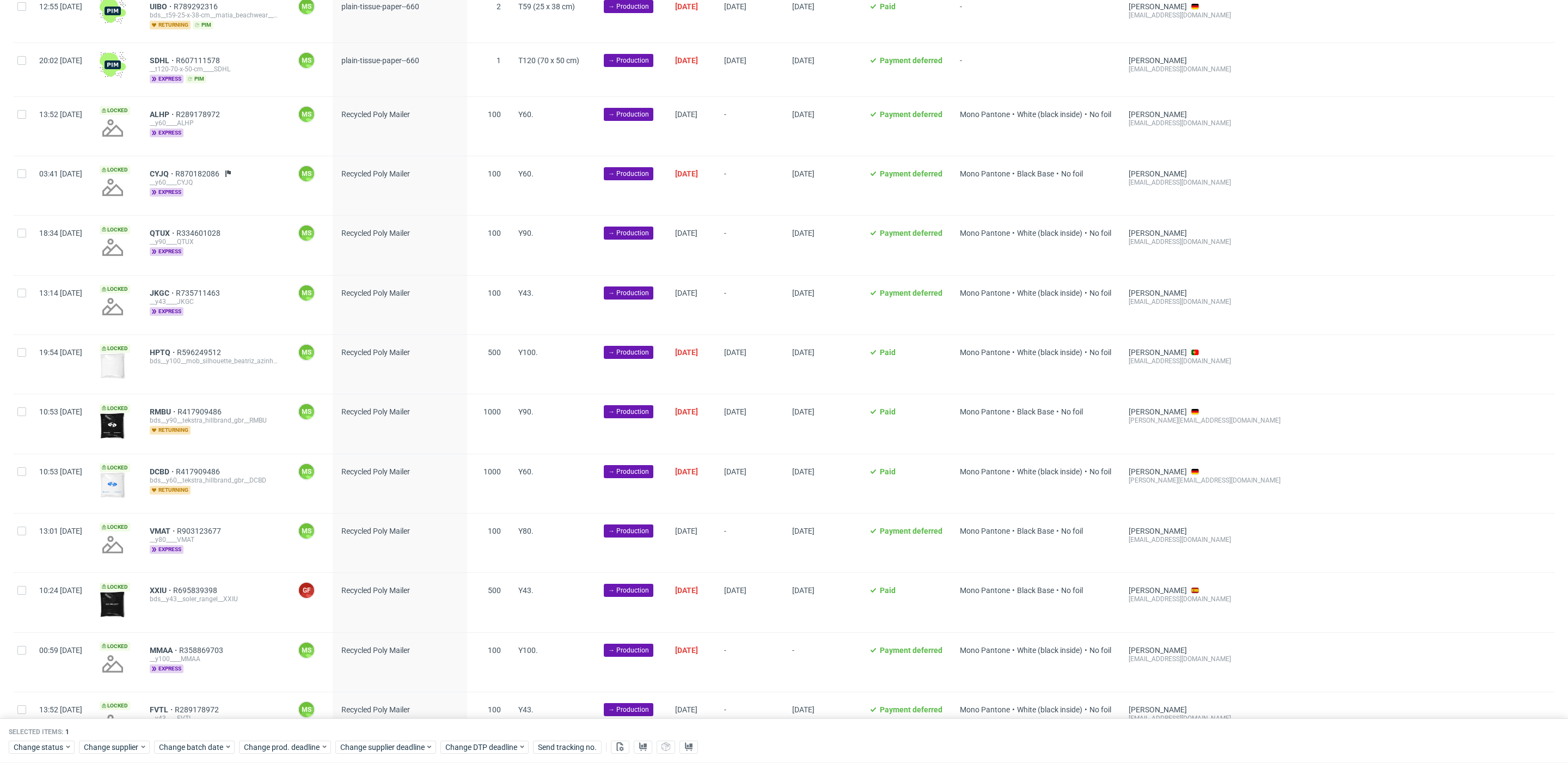
scroll to position [397, 0]
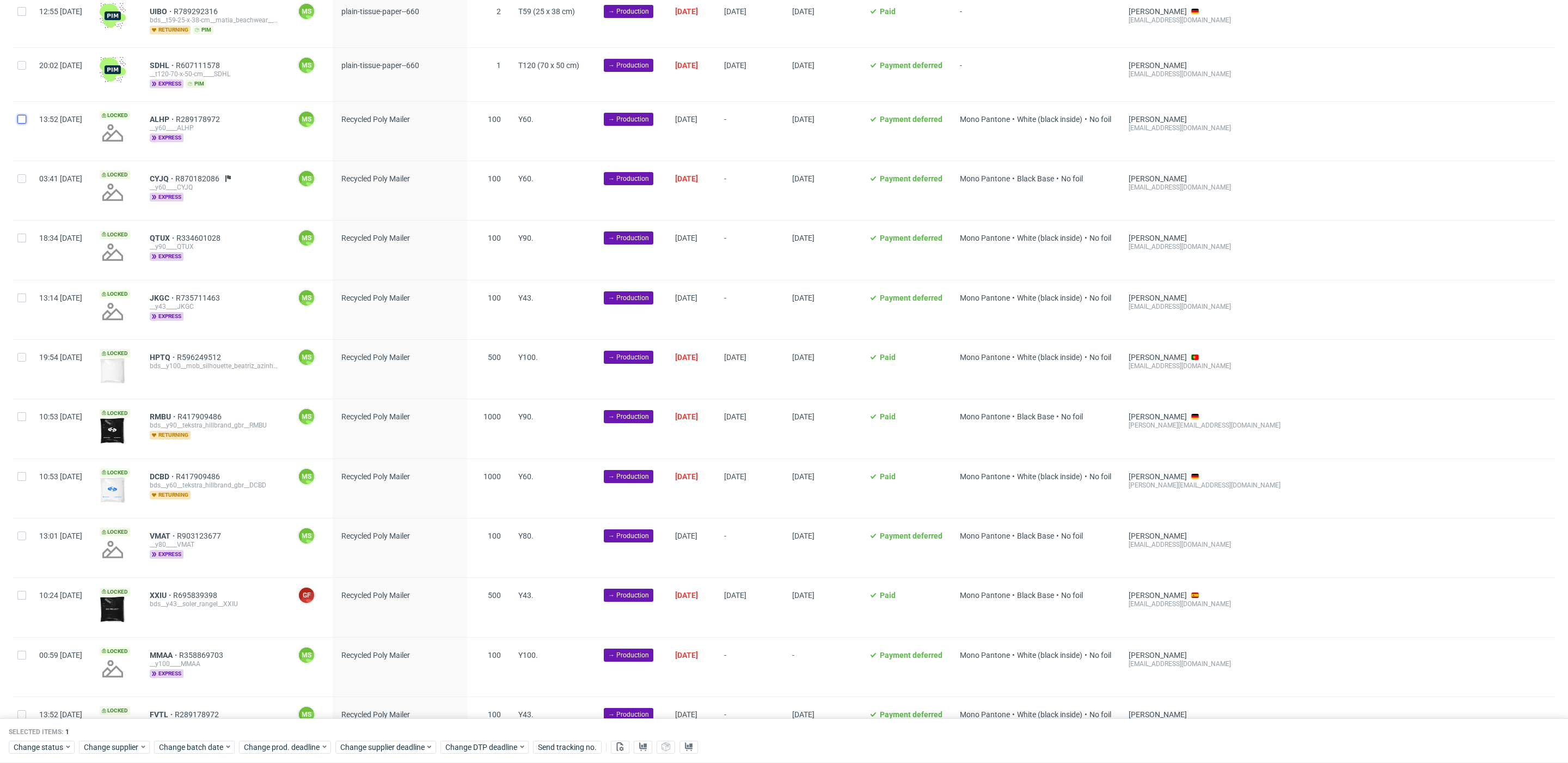
drag, startPoint x: 23, startPoint y: 120, endPoint x: 12, endPoint y: 177, distance: 58.1
click at [20, 124] on div at bounding box center [22, 131] width 17 height 59
checkbox input "true"
drag, startPoint x: 24, startPoint y: 177, endPoint x: 24, endPoint y: 189, distance: 12.0
click at [24, 178] on input "checkbox" at bounding box center [22, 179] width 9 height 9
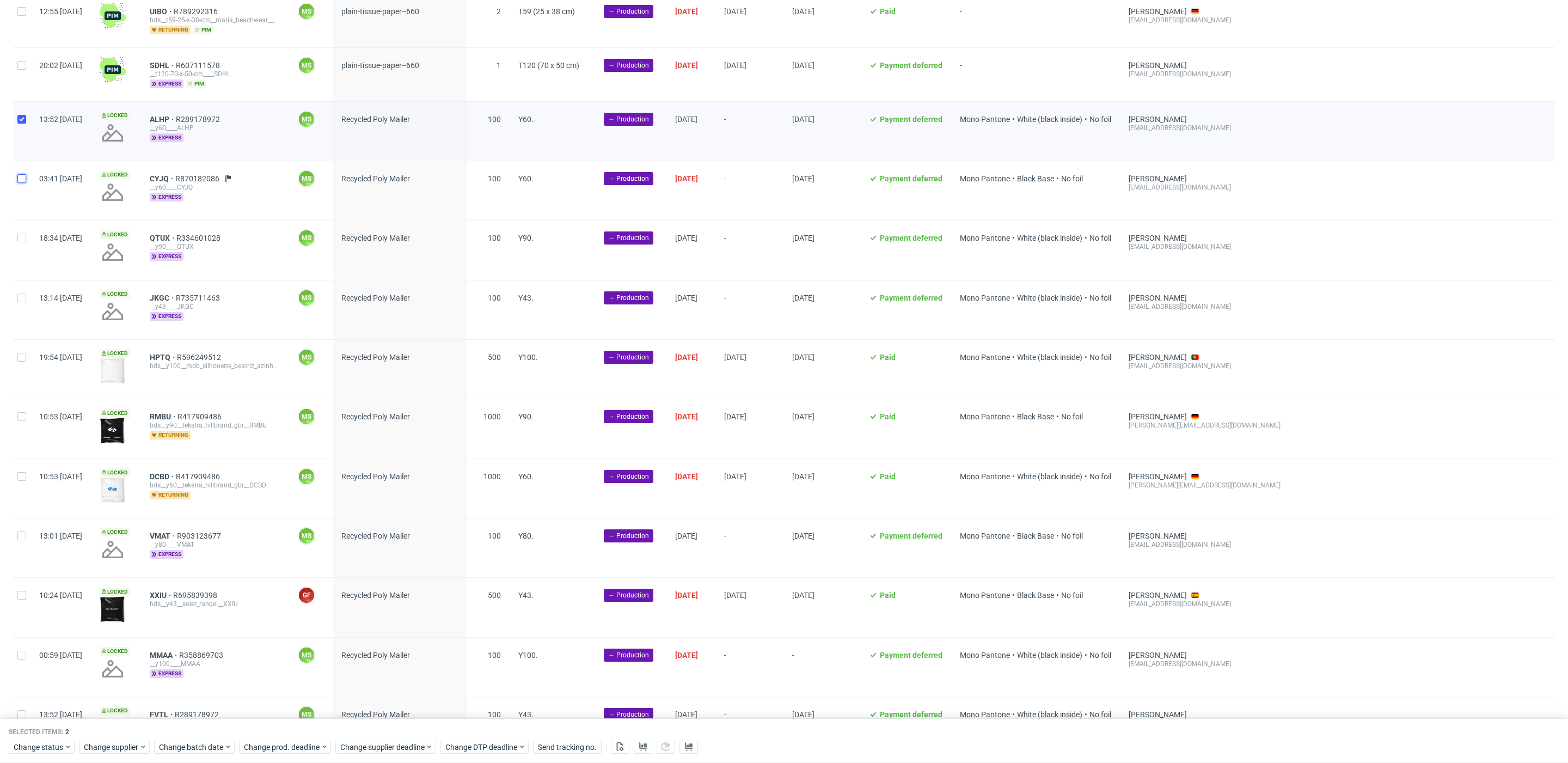
checkbox input "true"
drag, startPoint x: 21, startPoint y: 232, endPoint x: 31, endPoint y: 262, distance: 31.6
click at [22, 234] on input "checkbox" at bounding box center [22, 238] width 9 height 9
checkbox input "true"
drag, startPoint x: 22, startPoint y: 291, endPoint x: 30, endPoint y: 318, distance: 28.2
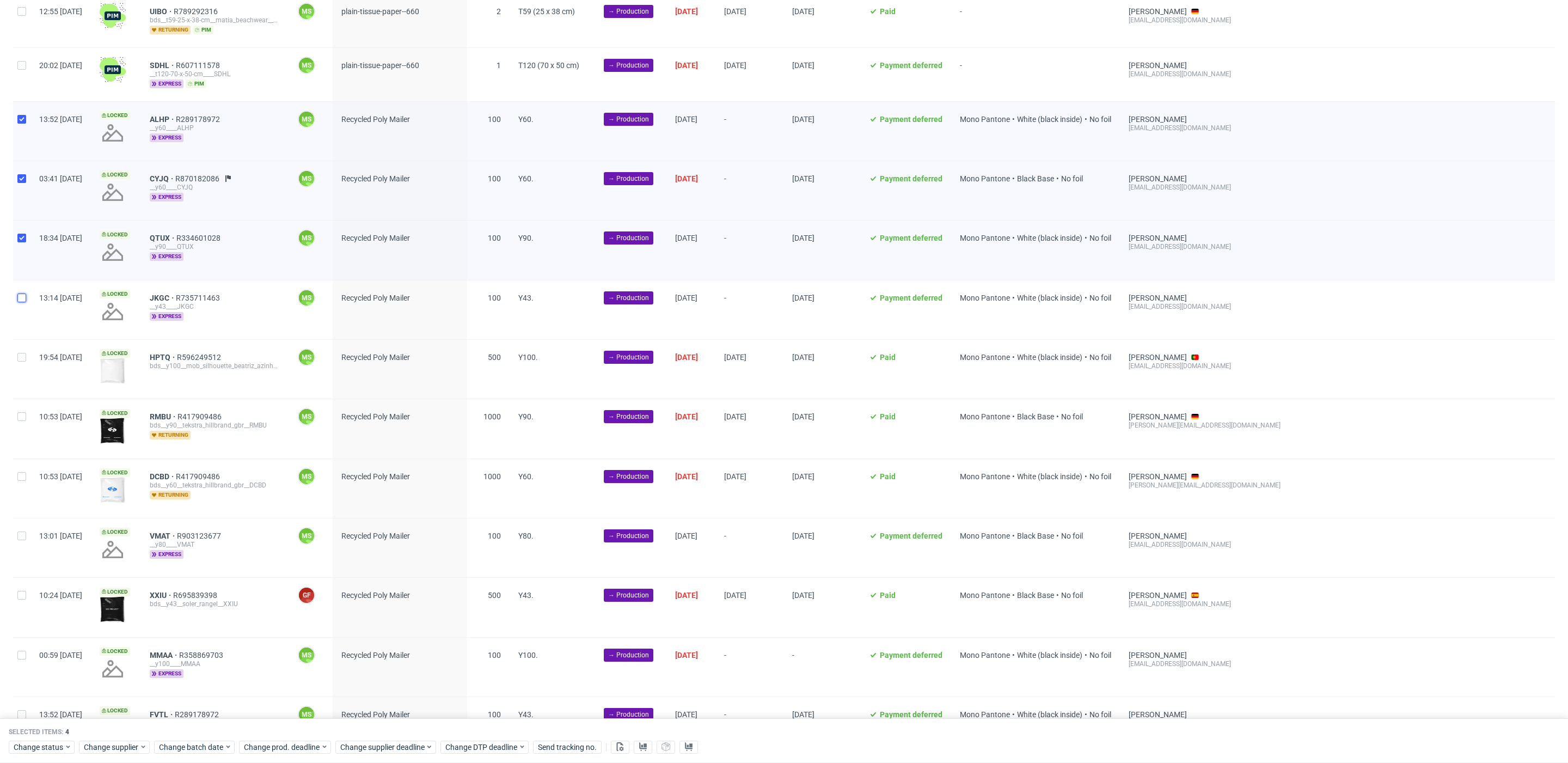
click at [22, 294] on input "checkbox" at bounding box center [22, 298] width 9 height 9
checkbox input "true"
drag, startPoint x: 20, startPoint y: 353, endPoint x: 30, endPoint y: 361, distance: 12.8
click at [20, 353] on input "checkbox" at bounding box center [22, 357] width 9 height 9
checkbox input "true"
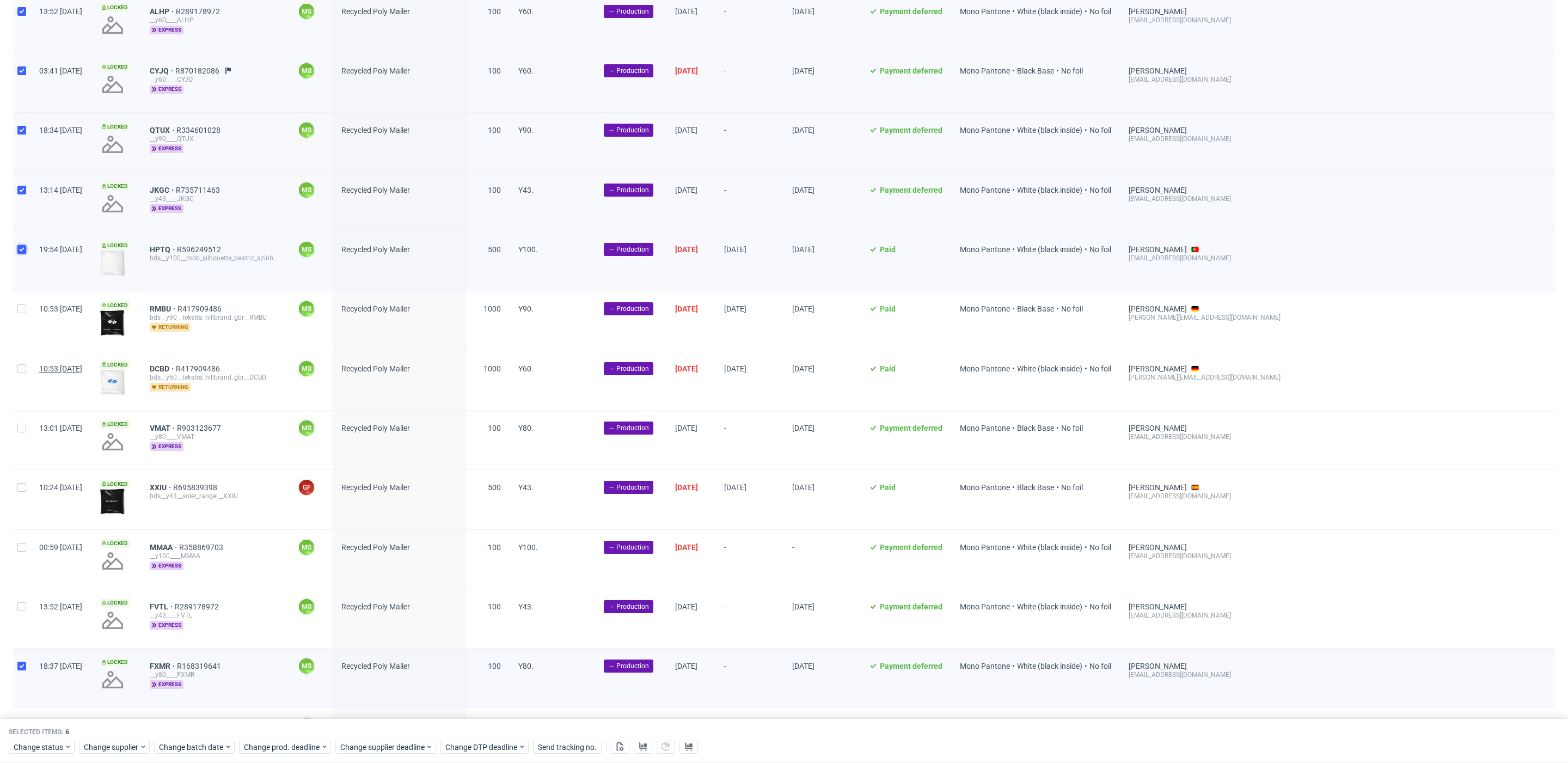
scroll to position [521, 0]
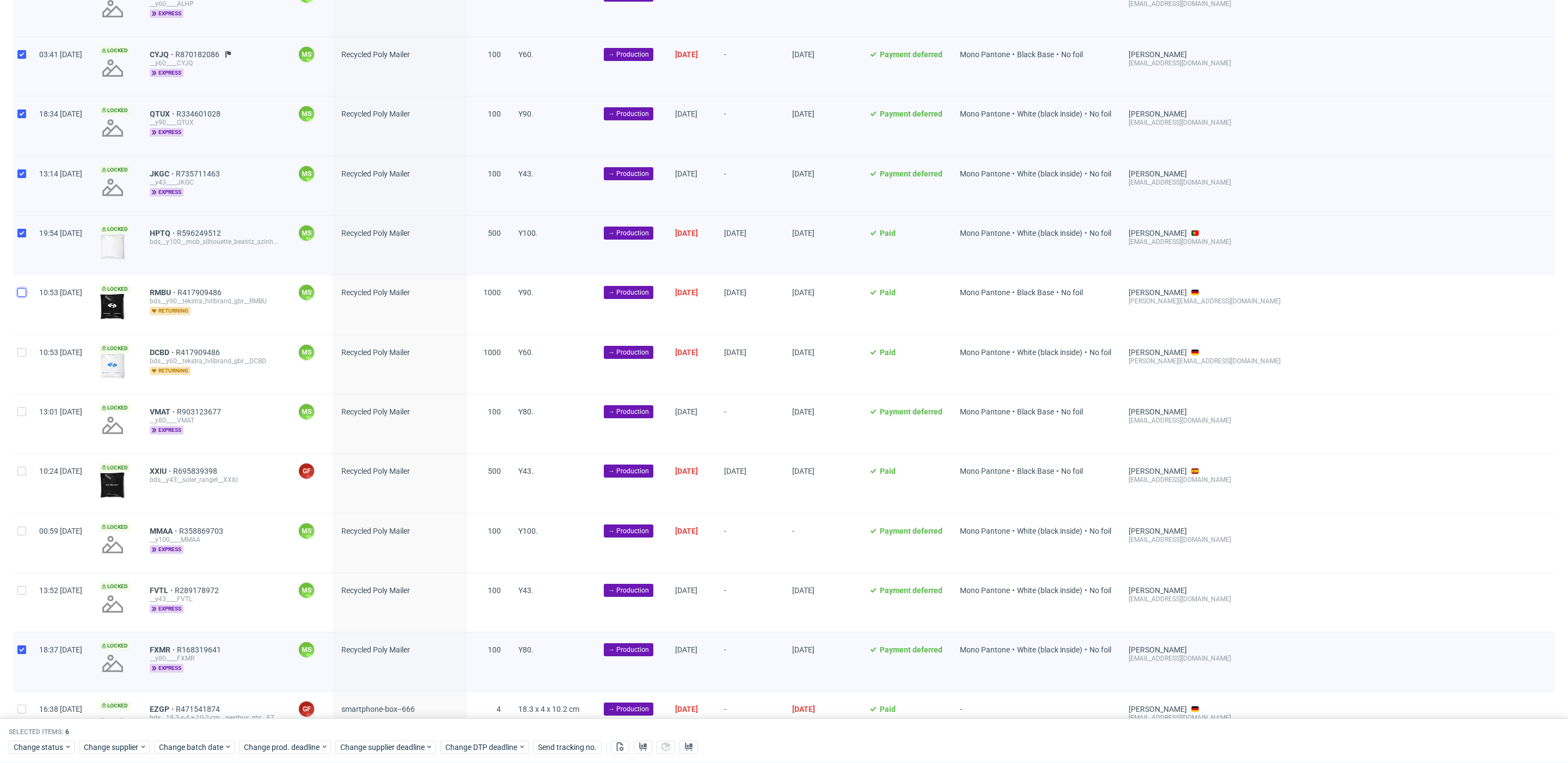
click at [23, 288] on input "checkbox" at bounding box center [22, 292] width 9 height 9
checkbox input "true"
click at [26, 346] on div at bounding box center [22, 364] width 17 height 59
checkbox input "true"
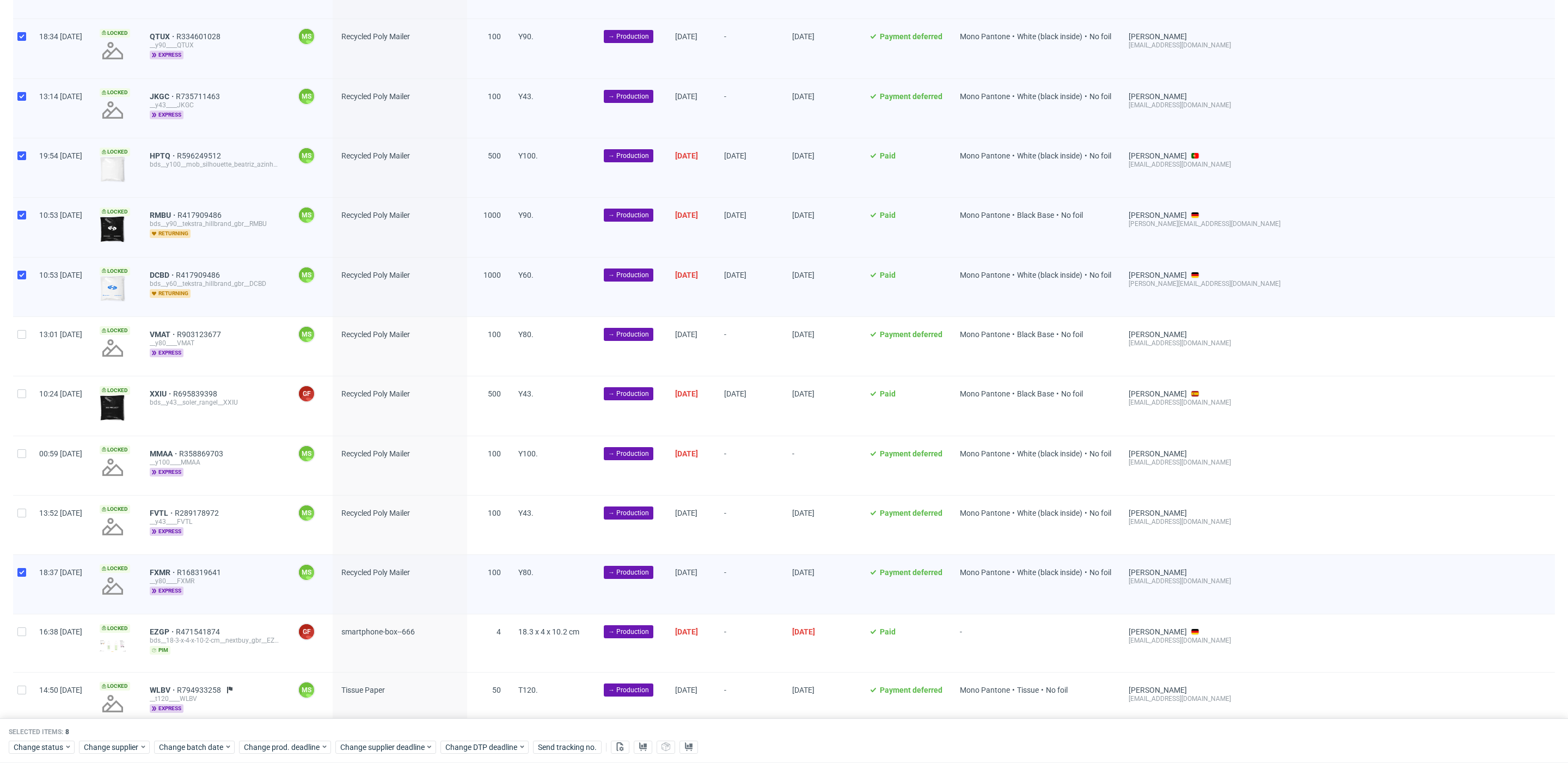
scroll to position [614, 0]
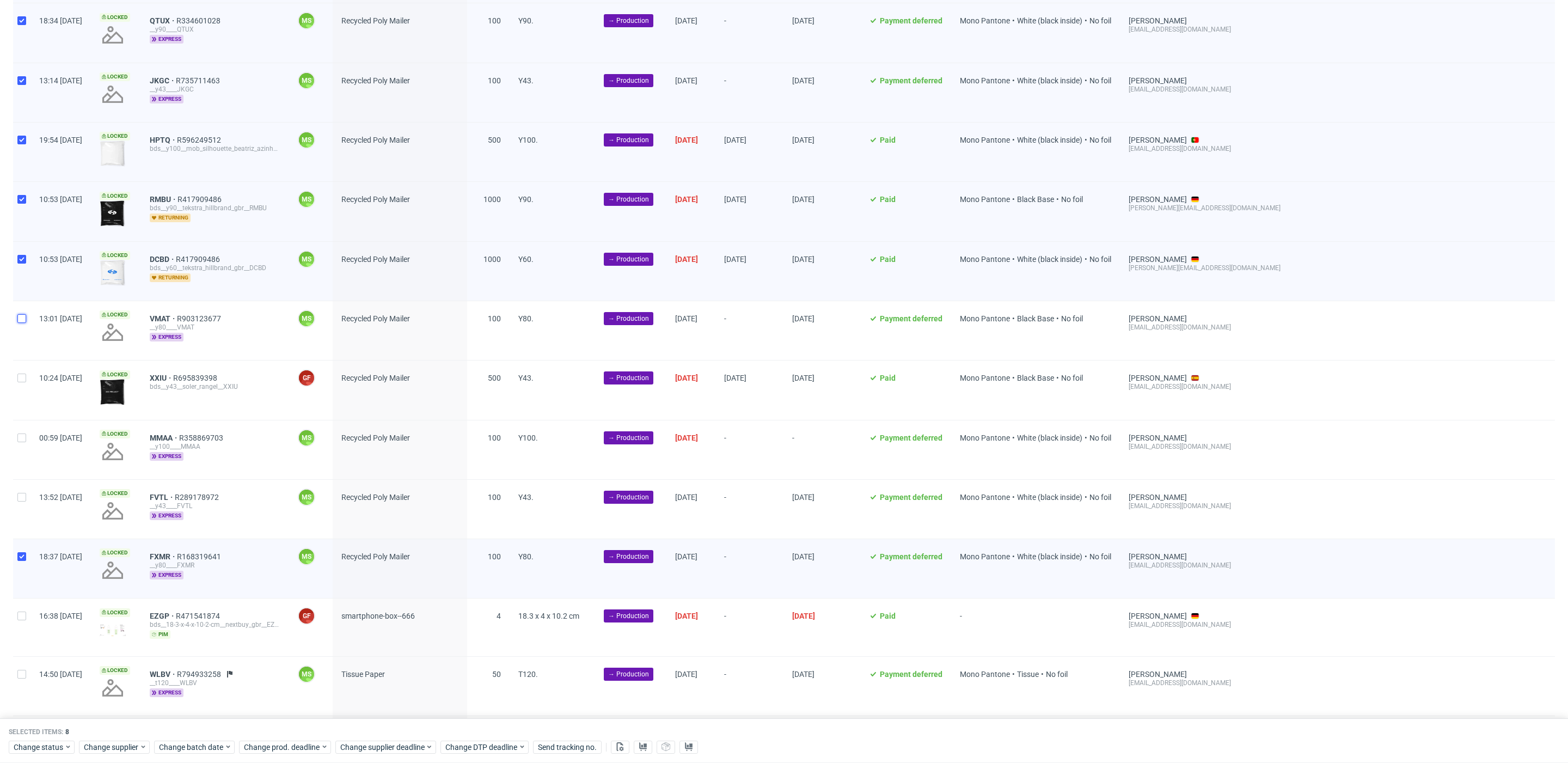
click at [18, 314] on input "checkbox" at bounding box center [22, 318] width 9 height 9
checkbox input "true"
click at [20, 375] on input "checkbox" at bounding box center [22, 378] width 9 height 9
checkbox input "true"
drag, startPoint x: 20, startPoint y: 431, endPoint x: 23, endPoint y: 450, distance: 19.2
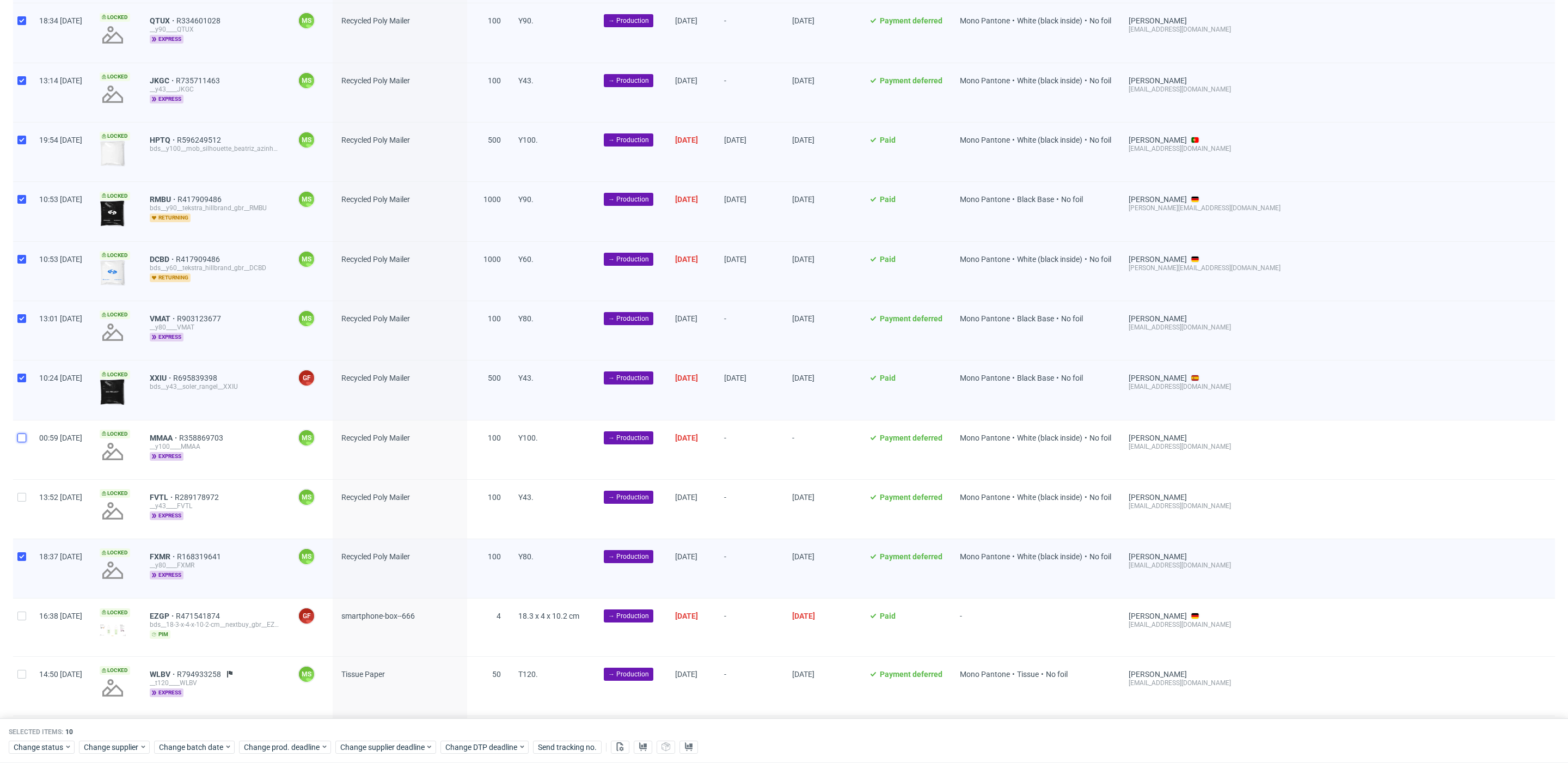
click at [20, 434] on input "checkbox" at bounding box center [22, 438] width 9 height 9
checkbox input "true"
click at [23, 493] on input "checkbox" at bounding box center [22, 497] width 9 height 9
checkbox input "true"
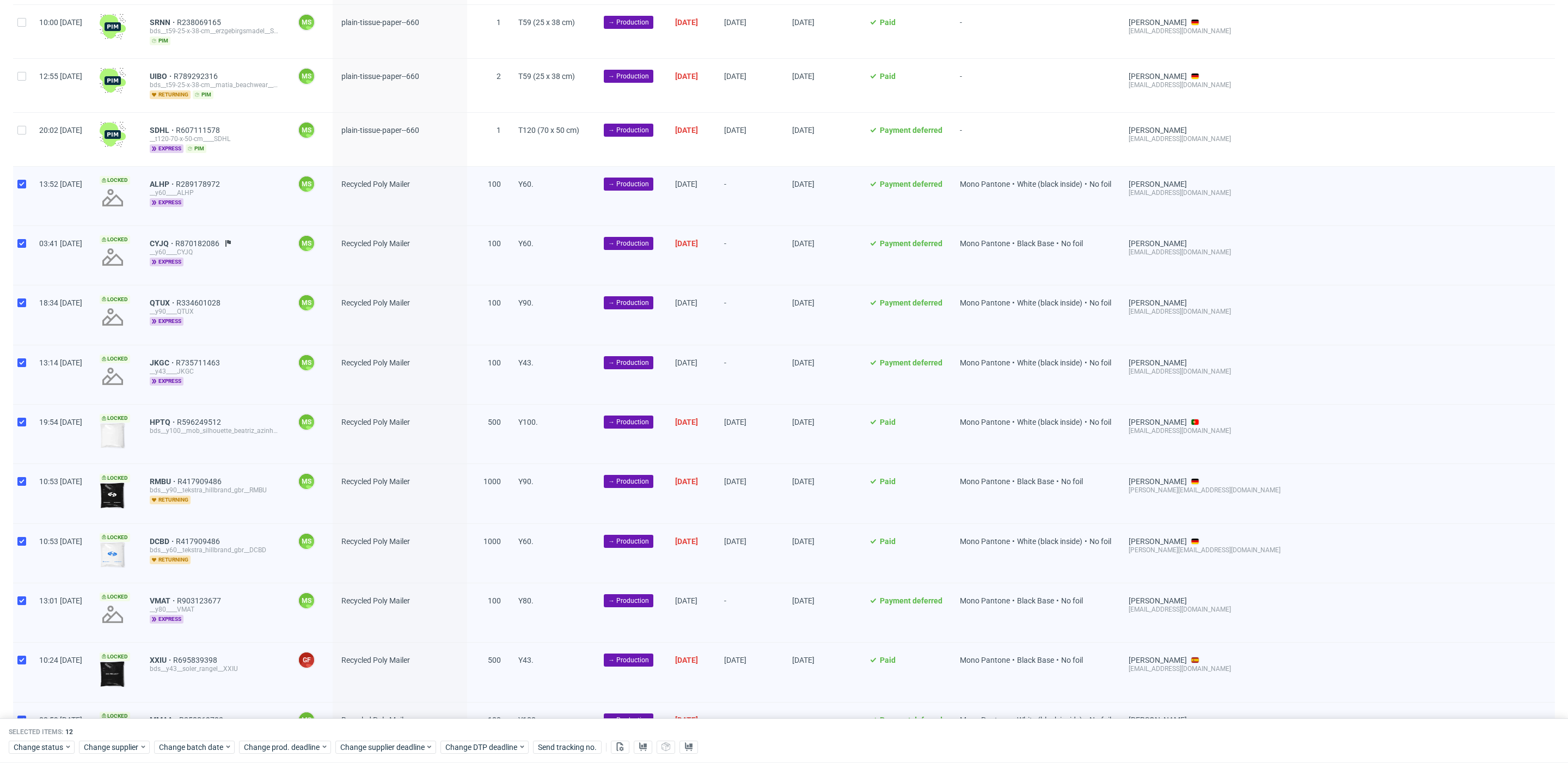
scroll to position [330, 0]
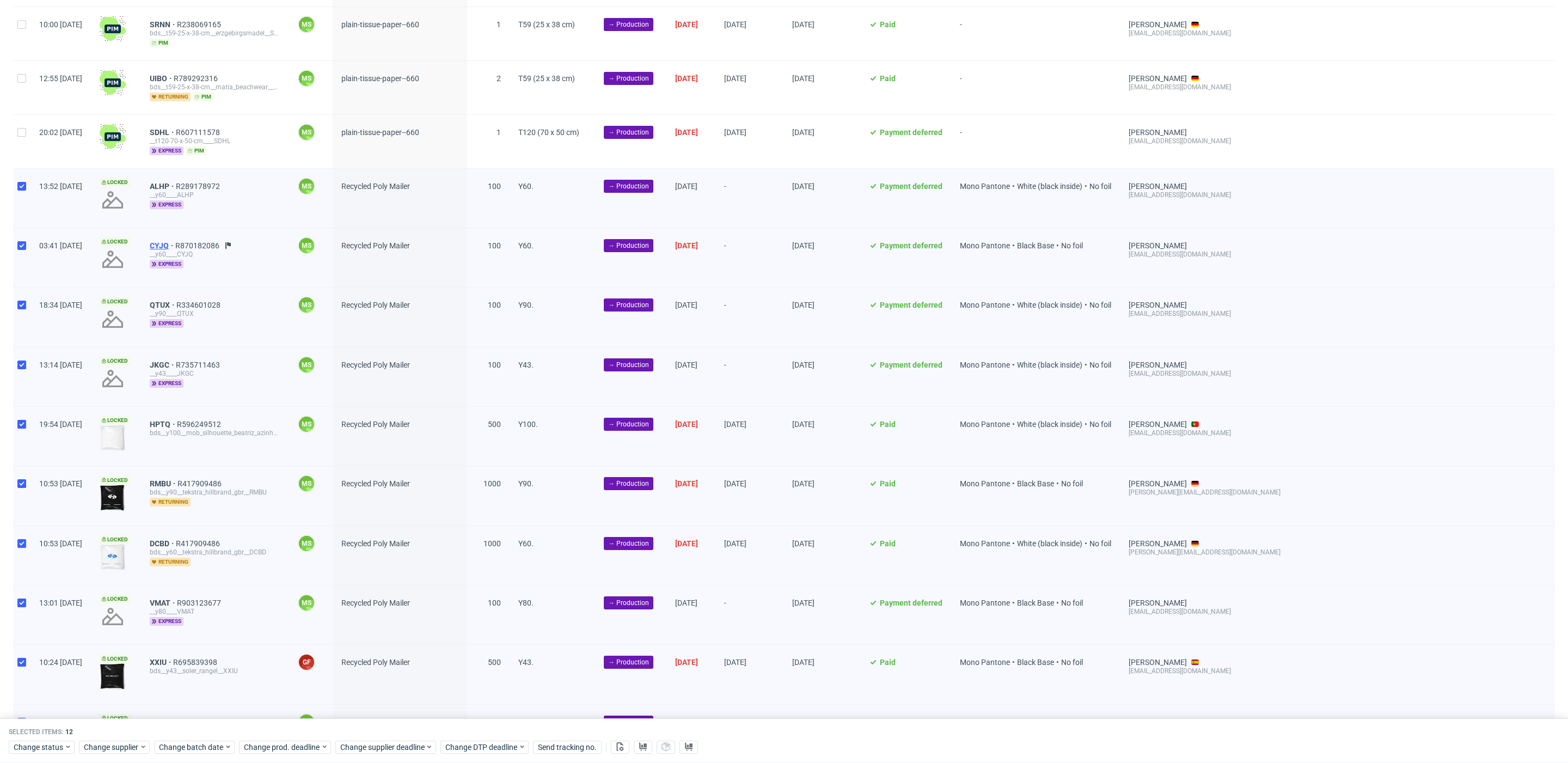
click at [176, 243] on span "CYJQ" at bounding box center [162, 246] width 26 height 9
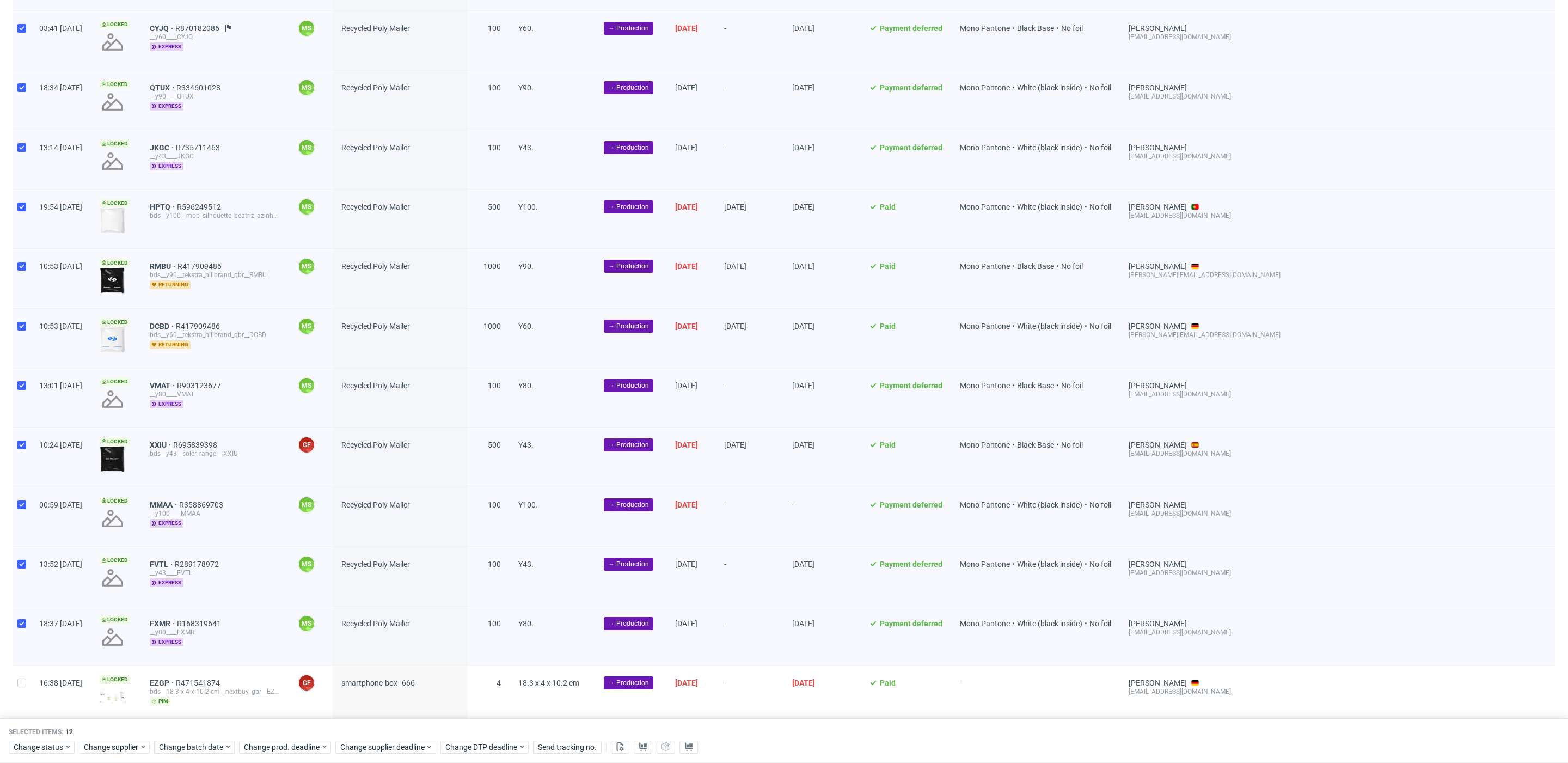
scroll to position [576, 0]
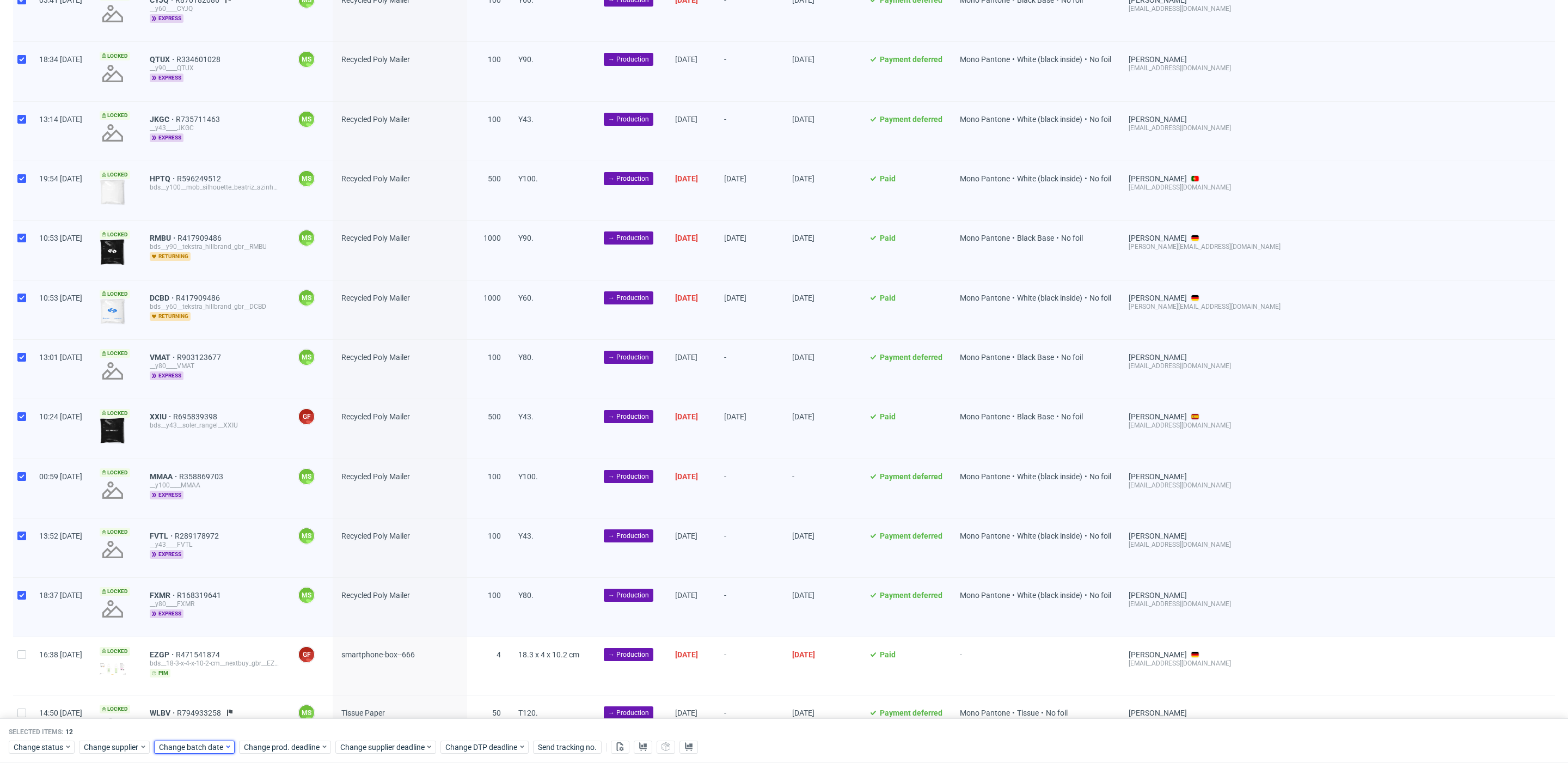
click at [213, 744] on span "Change batch date" at bounding box center [192, 747] width 66 height 11
click at [211, 652] on span "16" at bounding box center [210, 649] width 9 height 11
drag, startPoint x: 289, startPoint y: 729, endPoint x: 294, endPoint y: 743, distance: 14.9
click at [289, 729] on span "Save" at bounding box center [283, 724] width 17 height 7
drag, startPoint x: 294, startPoint y: 743, endPoint x: 297, endPoint y: 729, distance: 14.3
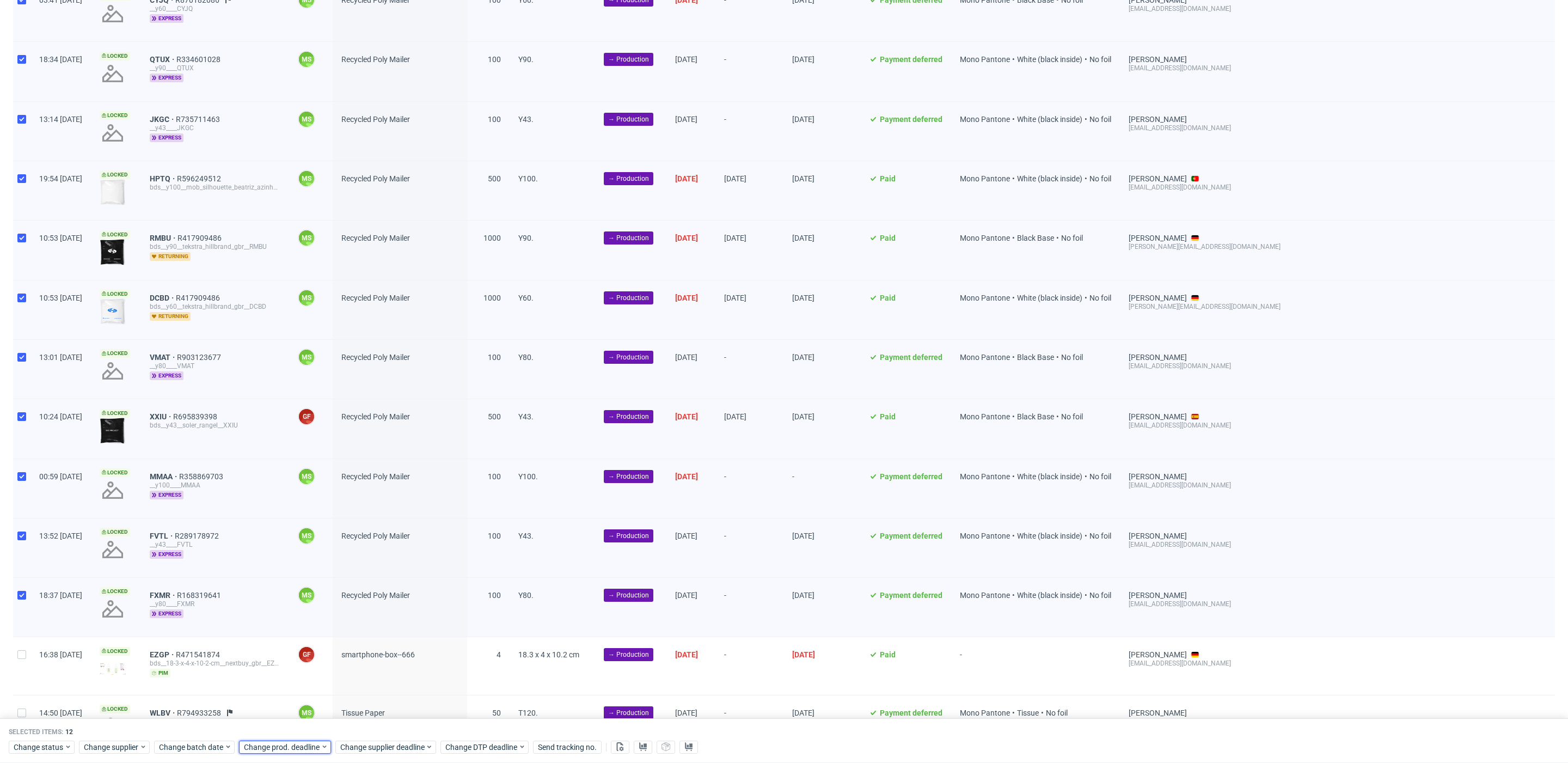
click at [295, 740] on div "Change status Change supplier Change batch date Change prod. deadline Change su…" at bounding box center [784, 746] width 1551 height 16
click at [305, 745] on span "Change prod. deadline" at bounding box center [282, 747] width 77 height 11
click at [295, 667] on span "23" at bounding box center [294, 668] width 9 height 11
click at [370, 723] on span "Save" at bounding box center [367, 724] width 17 height 7
click at [384, 743] on span "Change supplier deadline" at bounding box center [383, 747] width 85 height 11
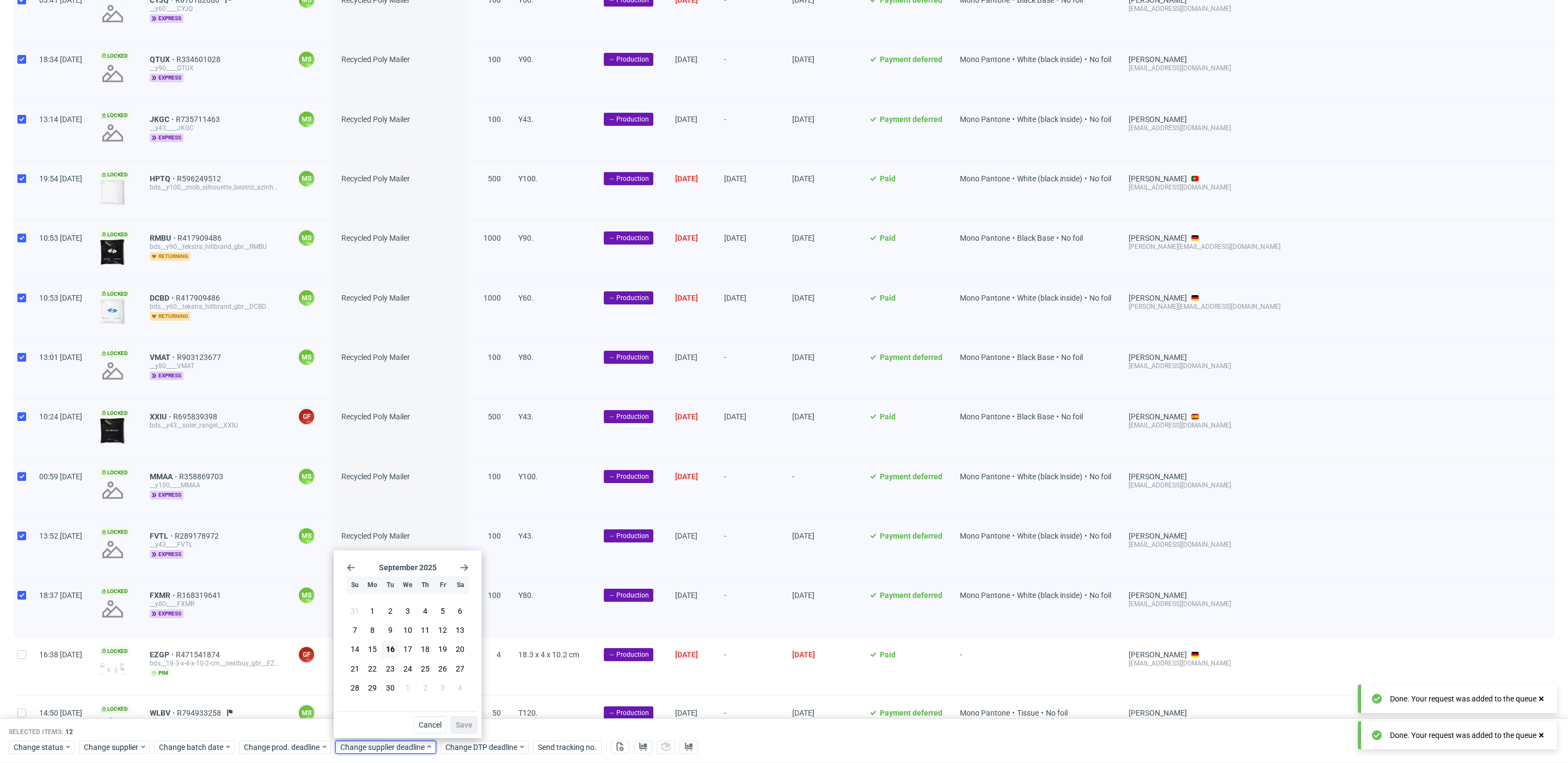
drag, startPoint x: 391, startPoint y: 670, endPoint x: 450, endPoint y: 719, distance: 76.7
click at [391, 670] on span "23" at bounding box center [391, 668] width 9 height 11
click at [462, 726] on span "Save" at bounding box center [463, 724] width 17 height 7
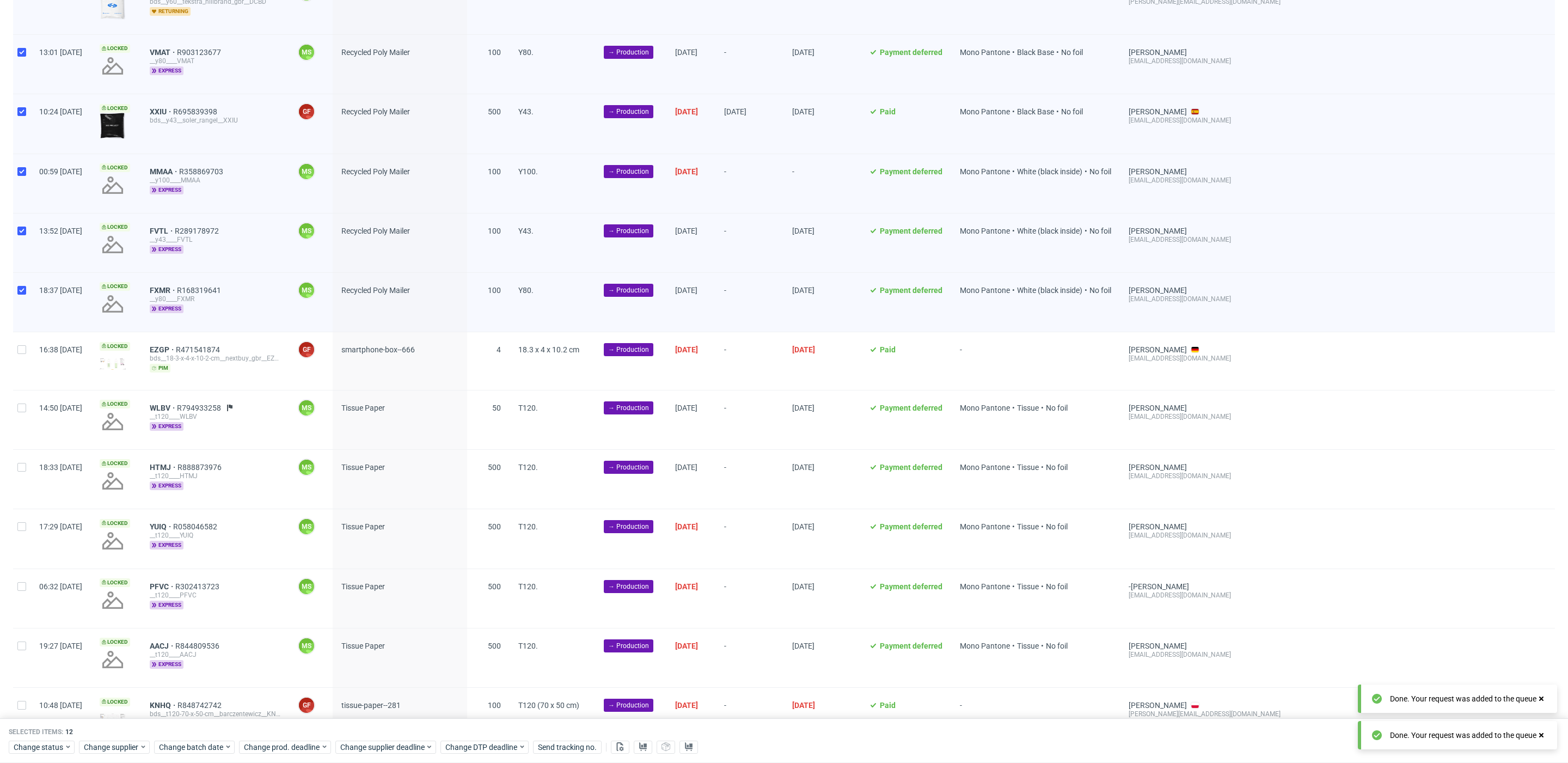
scroll to position [936, 0]
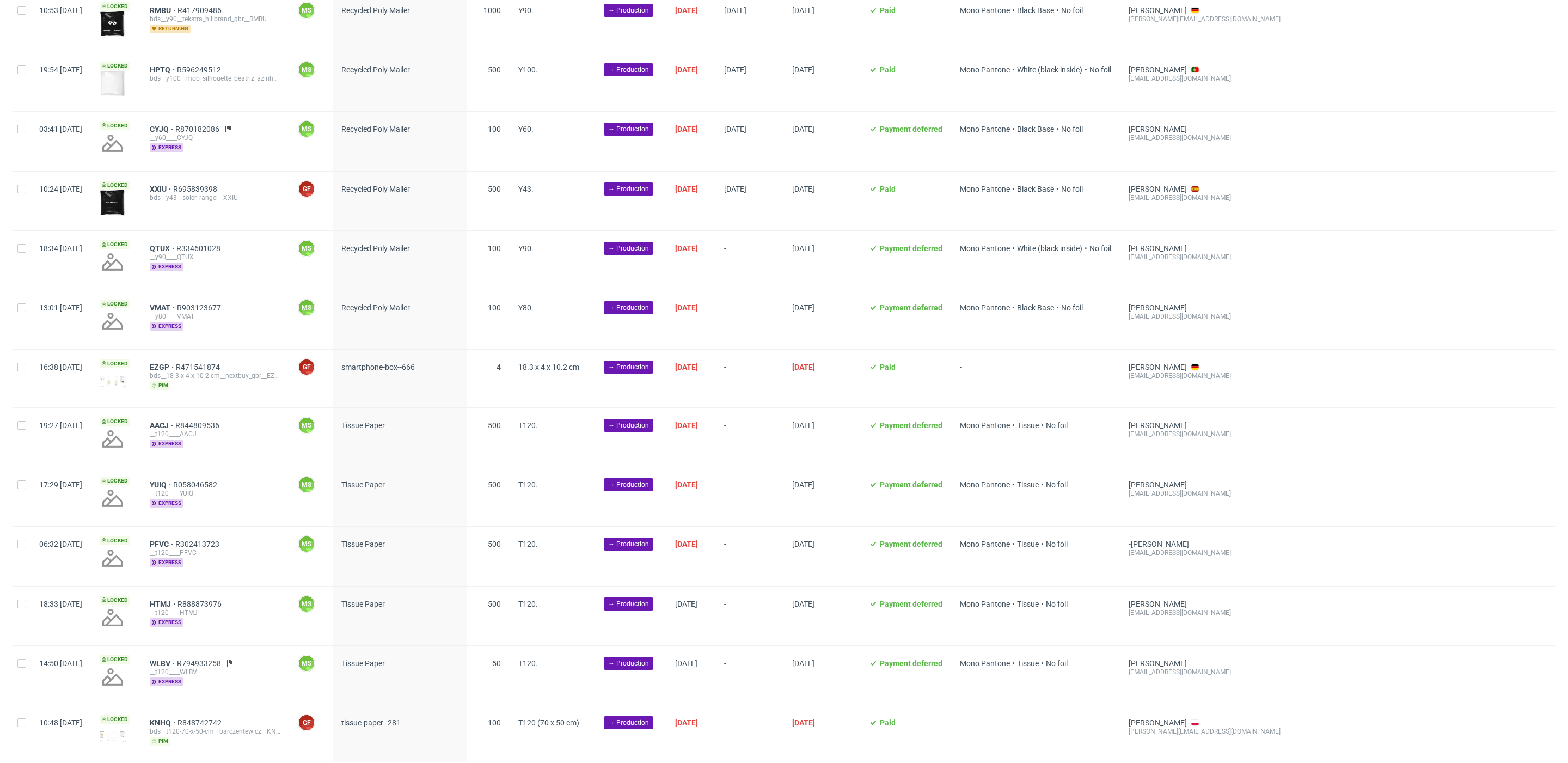
scroll to position [891, 0]
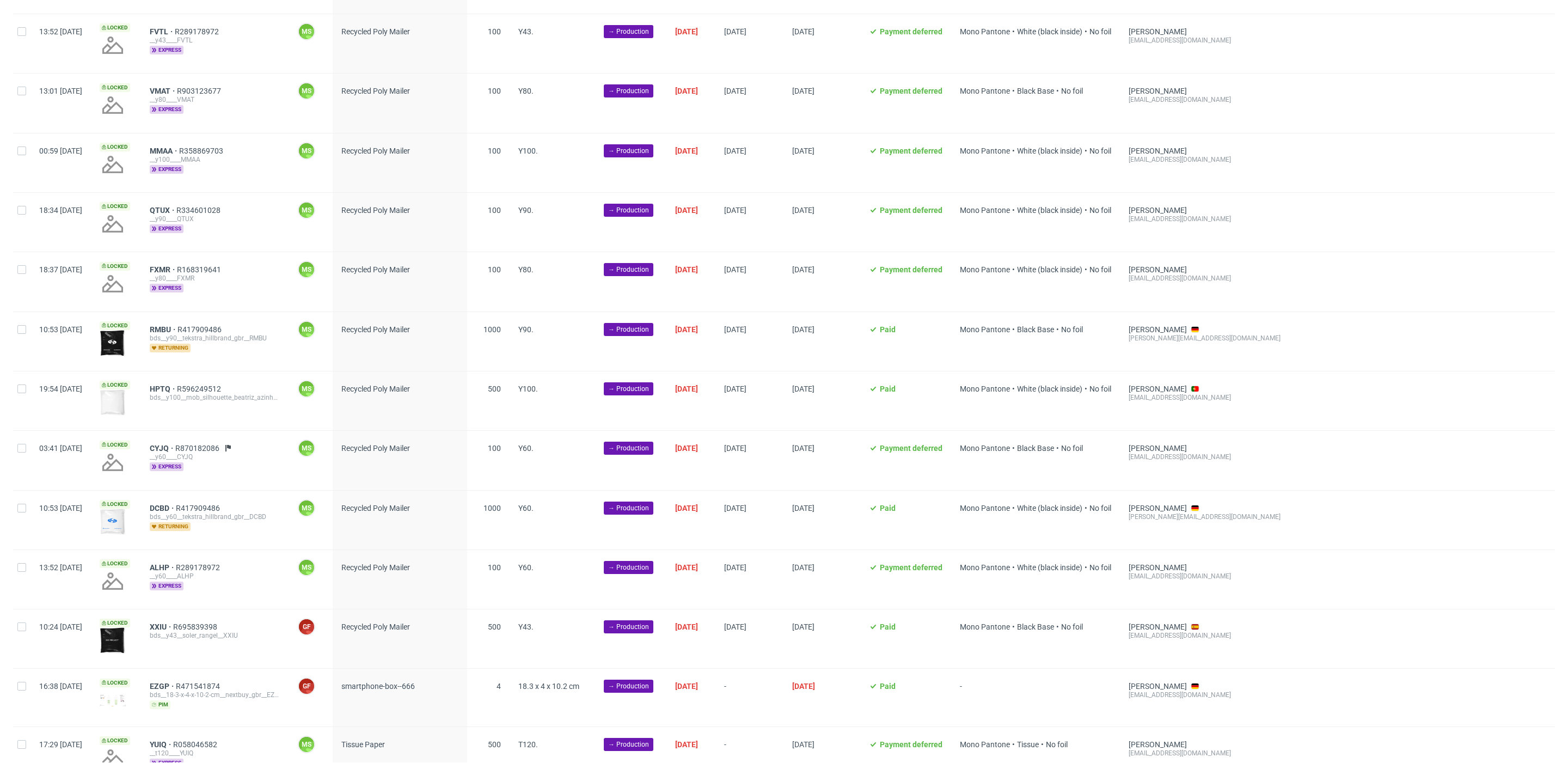
scroll to position [891, 0]
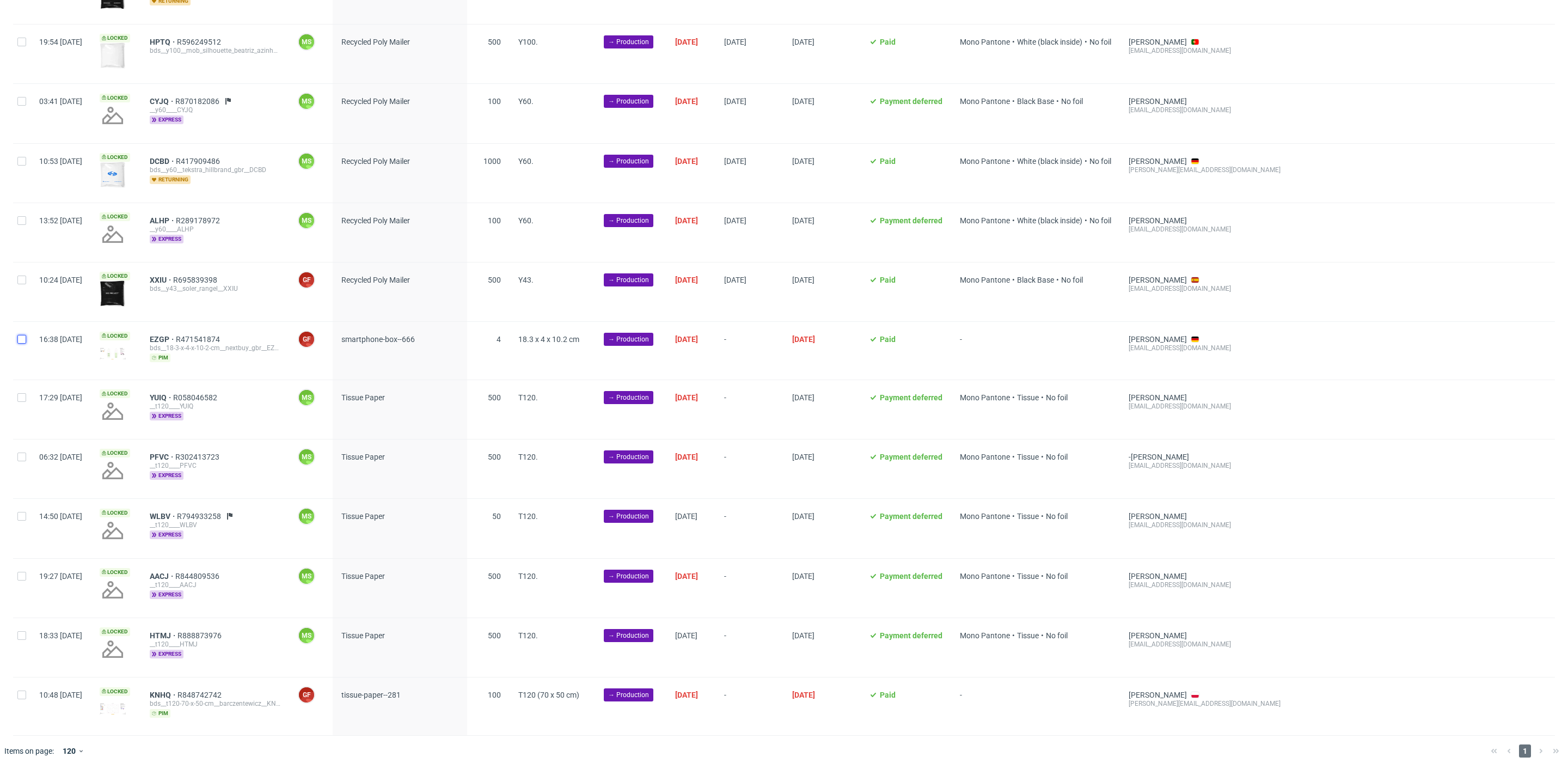
click at [20, 335] on input "checkbox" at bounding box center [22, 340] width 9 height 9
checkbox input "true"
click at [208, 744] on span "Change batch date" at bounding box center [192, 747] width 66 height 11
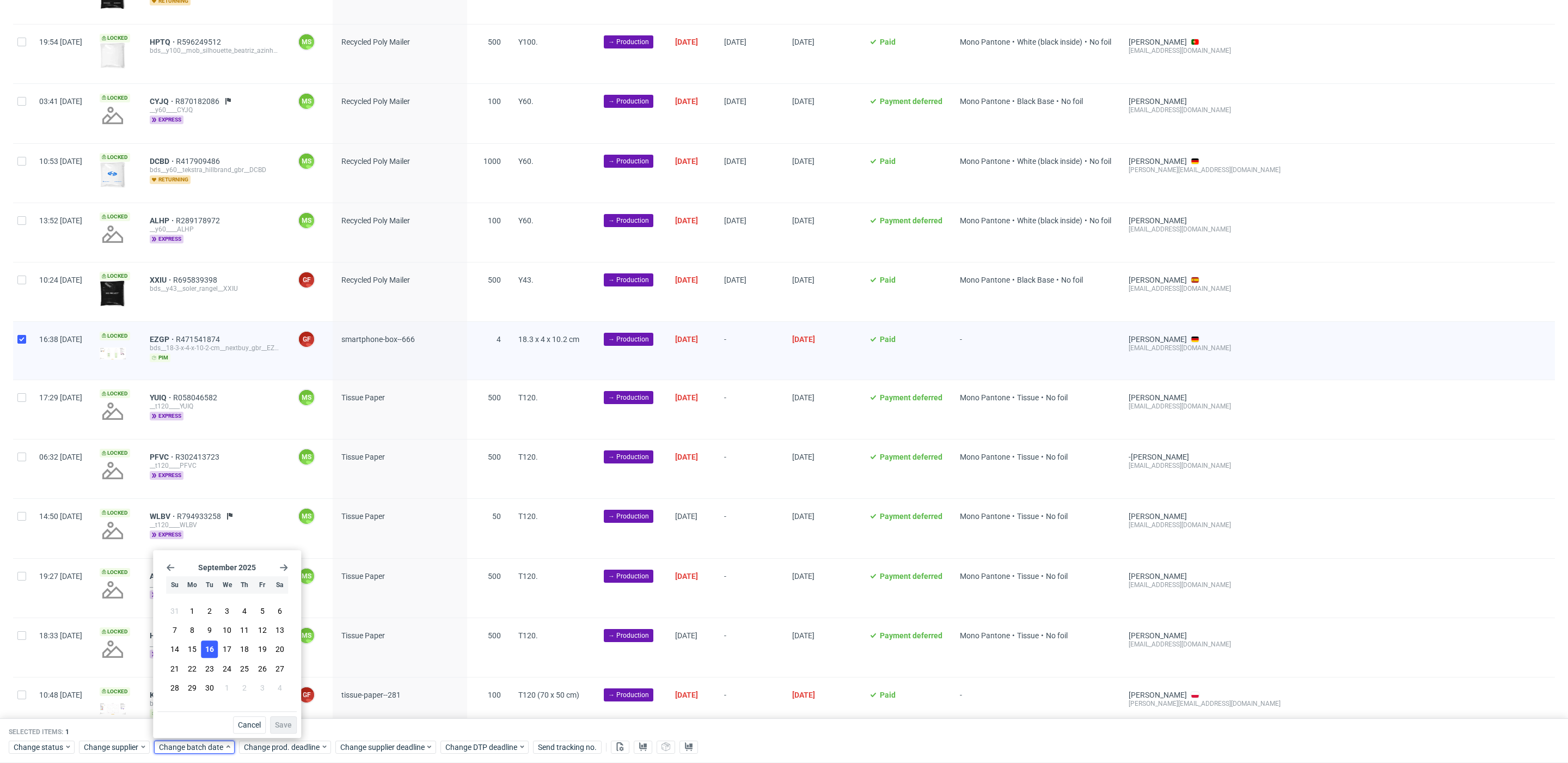
click at [214, 651] on button "16" at bounding box center [209, 650] width 17 height 17
click at [295, 726] on button "Save" at bounding box center [283, 725] width 27 height 17
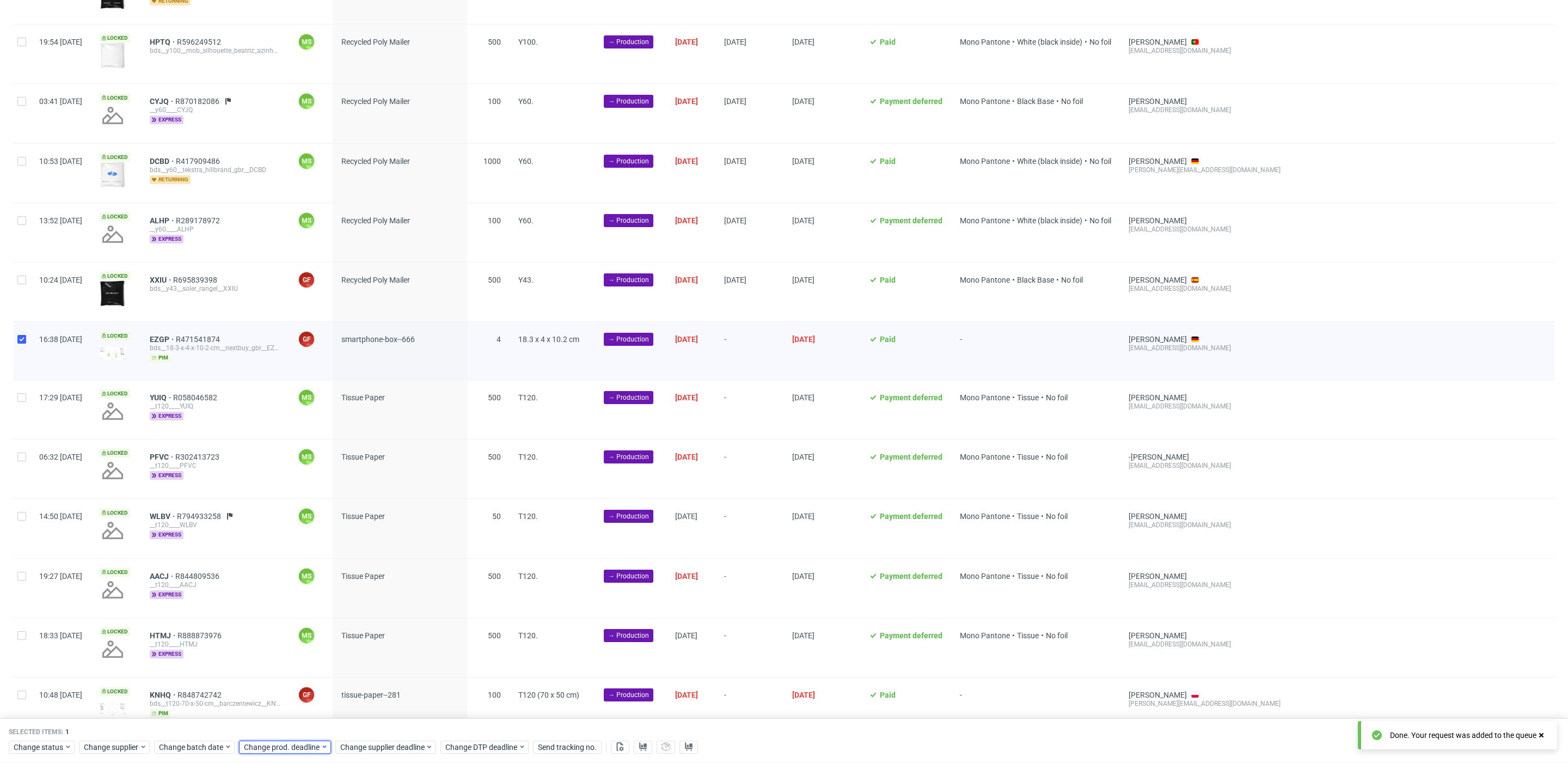
drag, startPoint x: 300, startPoint y: 747, endPoint x: 302, endPoint y: 741, distance: 6.3
click at [301, 747] on span "Change prod. deadline" at bounding box center [282, 747] width 77 height 11
drag, startPoint x: 343, startPoint y: 652, endPoint x: 358, endPoint y: 702, distance: 52.2
click at [345, 655] on button "19" at bounding box center [346, 650] width 17 height 17
click at [364, 711] on div "Cancel Save" at bounding box center [311, 722] width 139 height 23
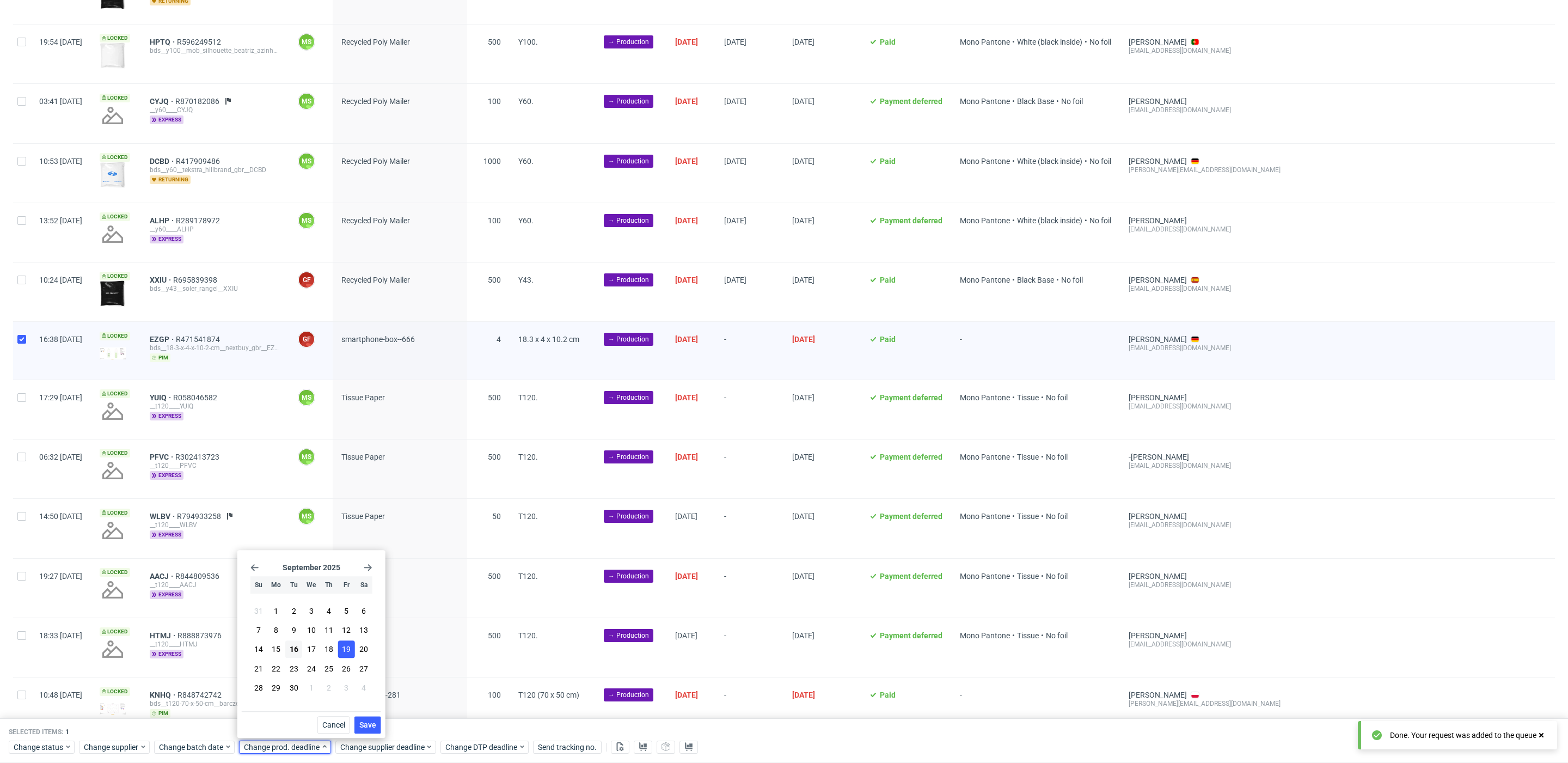
drag, startPoint x: 365, startPoint y: 718, endPoint x: 380, endPoint y: 737, distance: 24.2
click at [366, 719] on button "Save" at bounding box center [367, 725] width 27 height 17
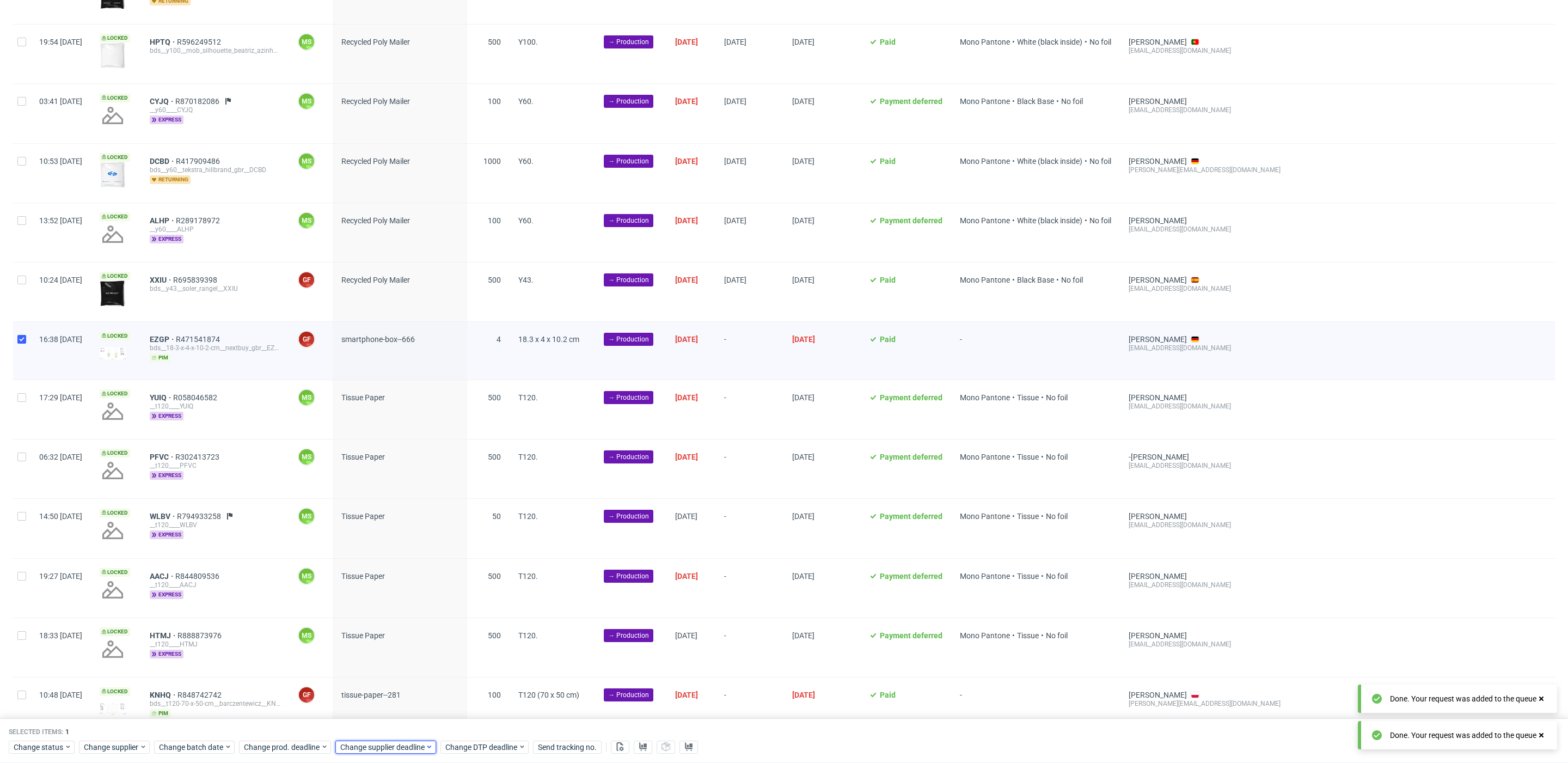
click at [385, 744] on span "Change supplier deadline" at bounding box center [383, 747] width 85 height 11
drag, startPoint x: 444, startPoint y: 650, endPoint x: 453, endPoint y: 686, distance: 37.1
click at [446, 653] on span "19" at bounding box center [443, 649] width 9 height 11
drag, startPoint x: 460, startPoint y: 724, endPoint x: 425, endPoint y: 681, distance: 55.4
click at [460, 723] on span "Save" at bounding box center [463, 724] width 17 height 7
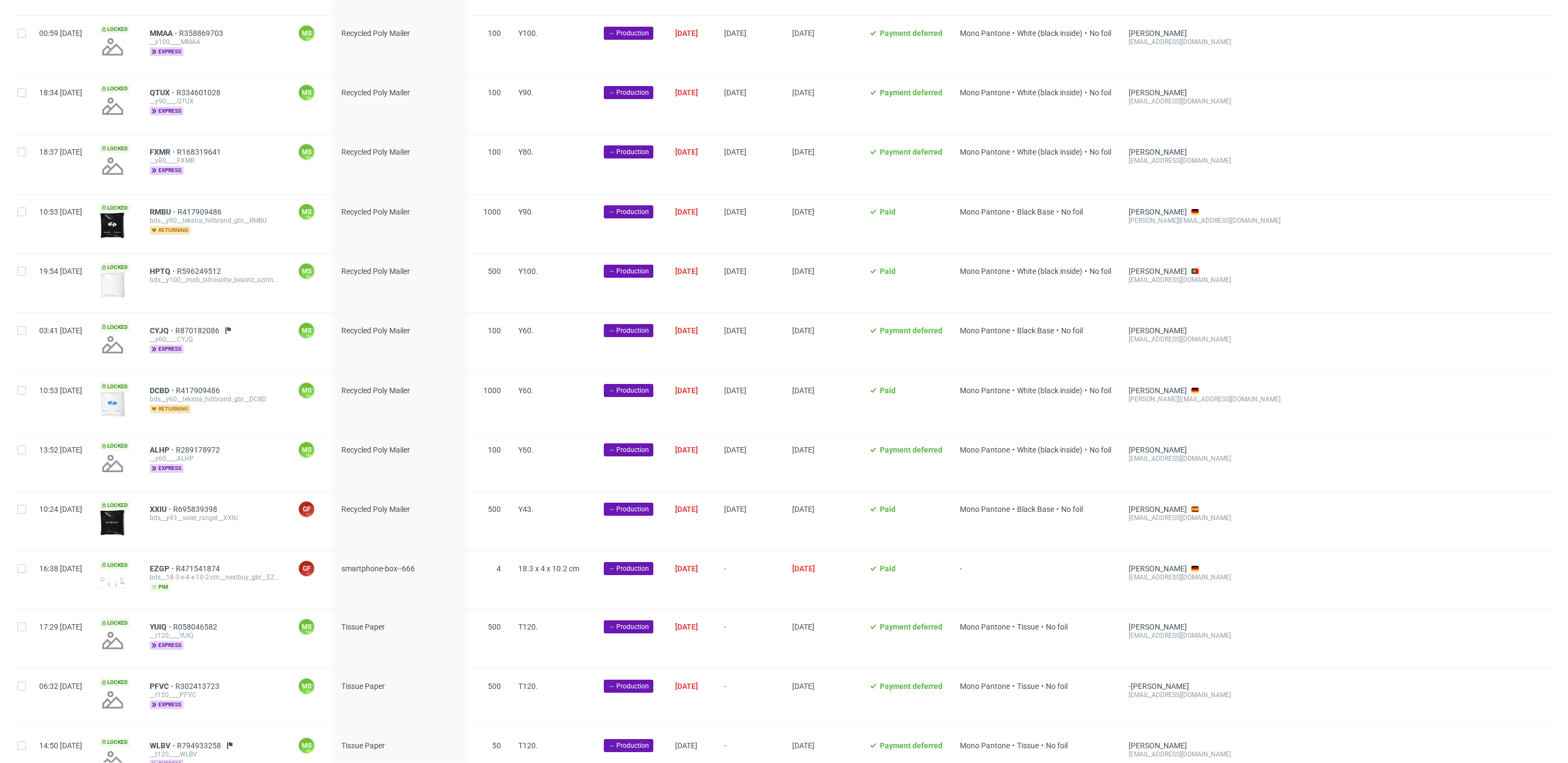
scroll to position [891, 0]
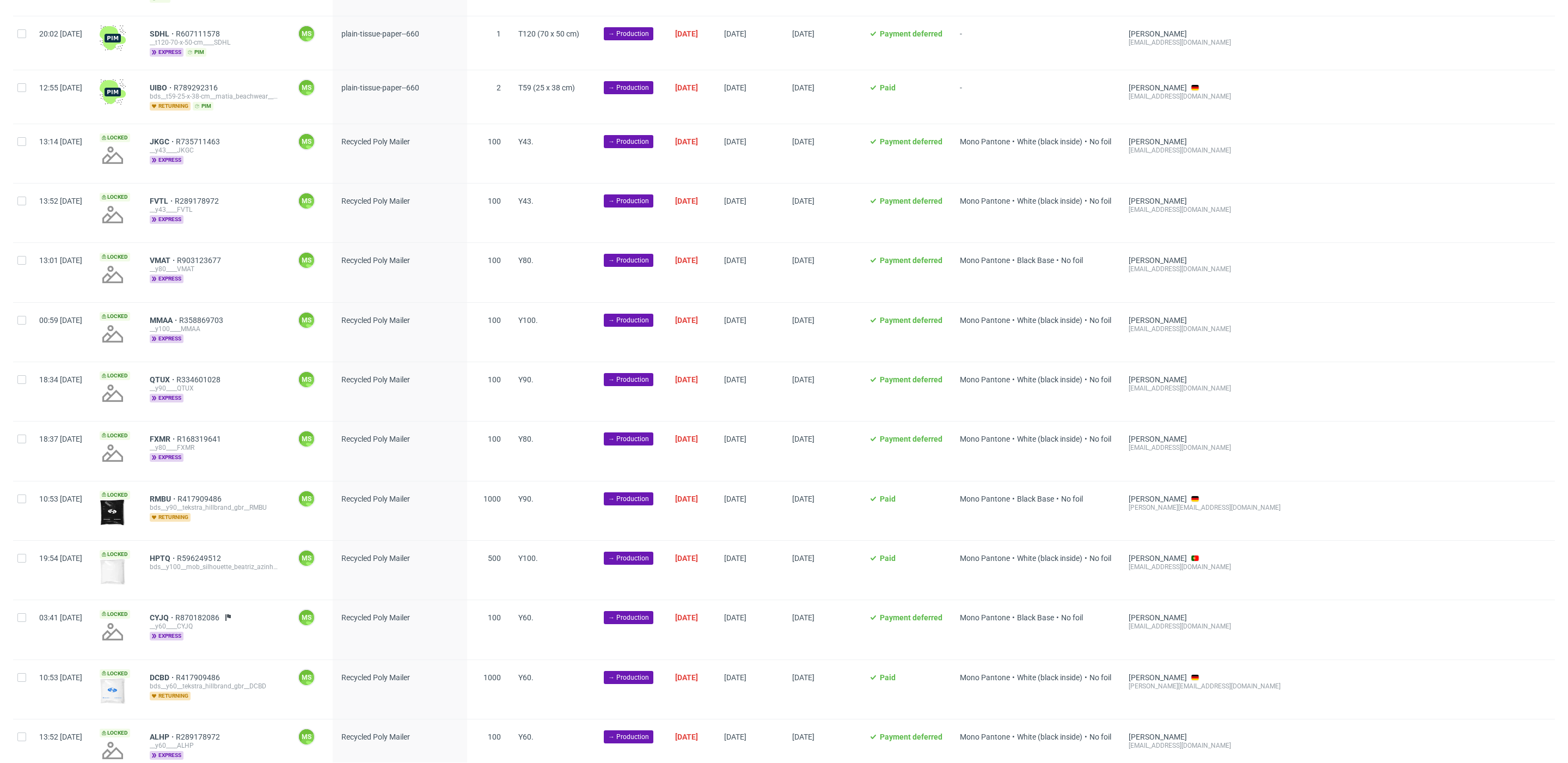
scroll to position [891, 0]
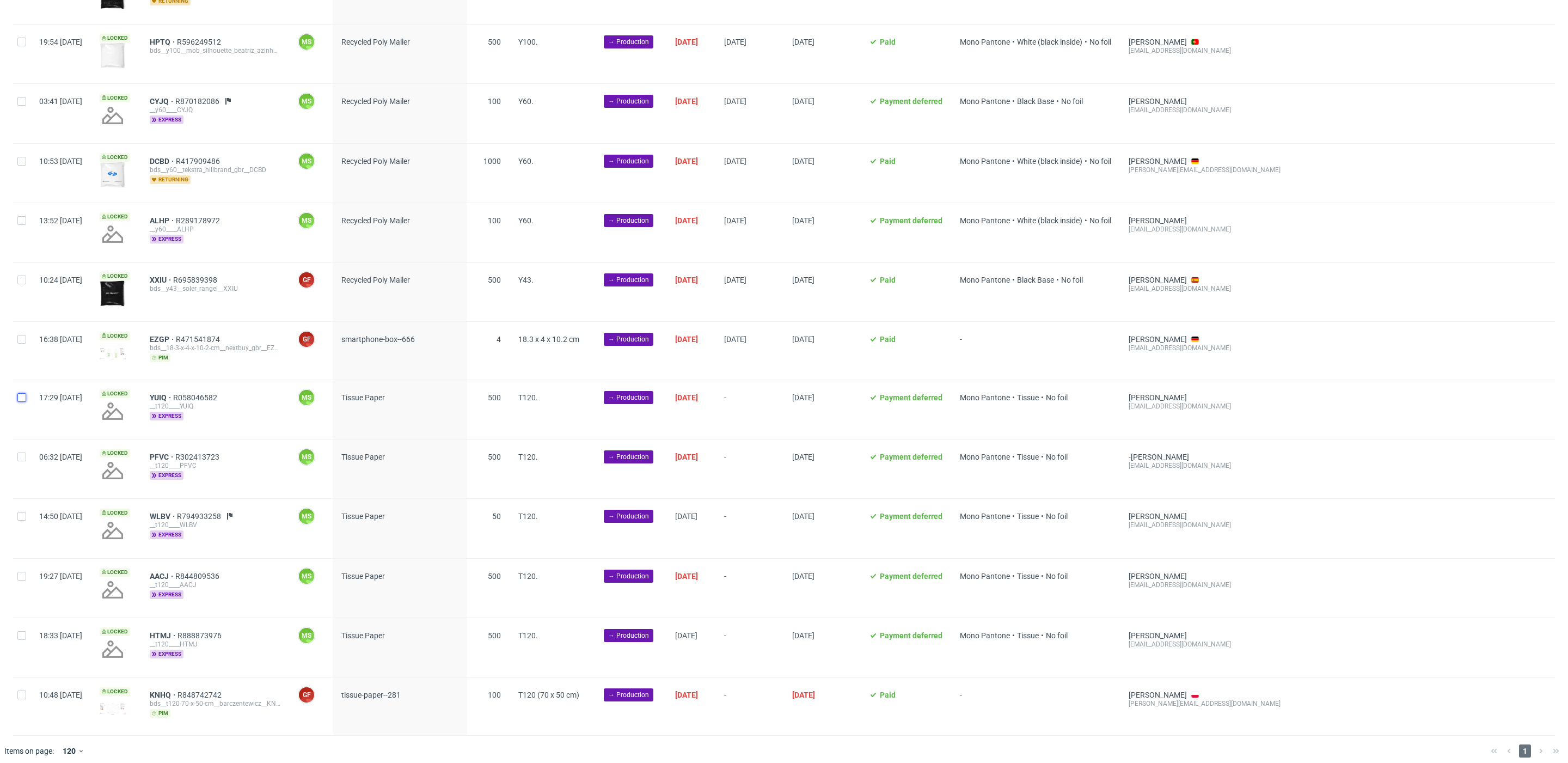
drag, startPoint x: 21, startPoint y: 394, endPoint x: 23, endPoint y: 429, distance: 35.1
click at [21, 394] on input "checkbox" at bounding box center [22, 398] width 9 height 9
checkbox input "true"
drag, startPoint x: 21, startPoint y: 447, endPoint x: 21, endPoint y: 453, distance: 6.0
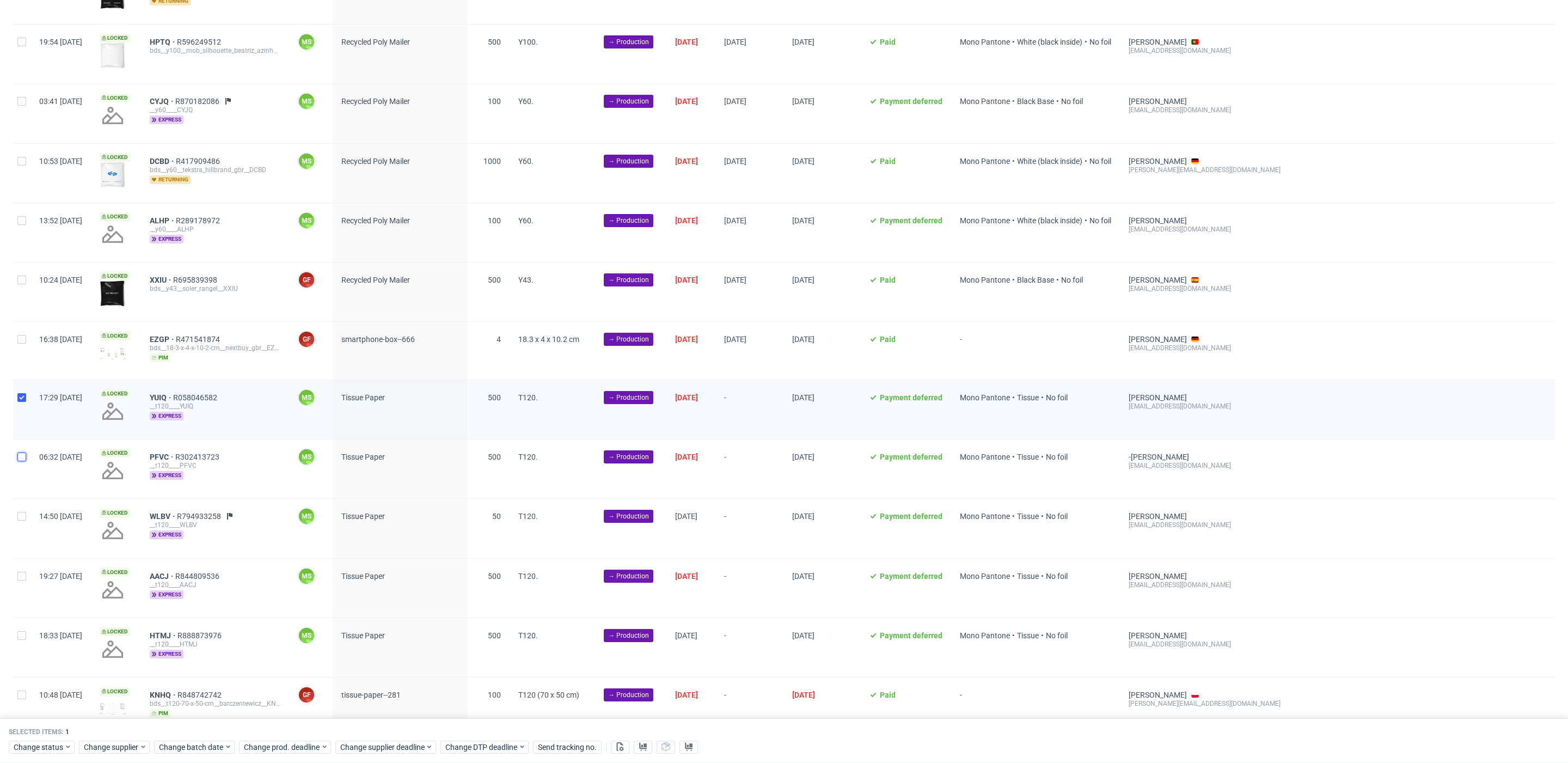
click at [21, 453] on input "checkbox" at bounding box center [22, 457] width 9 height 9
checkbox input "true"
drag, startPoint x: 24, startPoint y: 509, endPoint x: 25, endPoint y: 523, distance: 14.0
click at [24, 512] on input "checkbox" at bounding box center [22, 516] width 9 height 9
checkbox input "true"
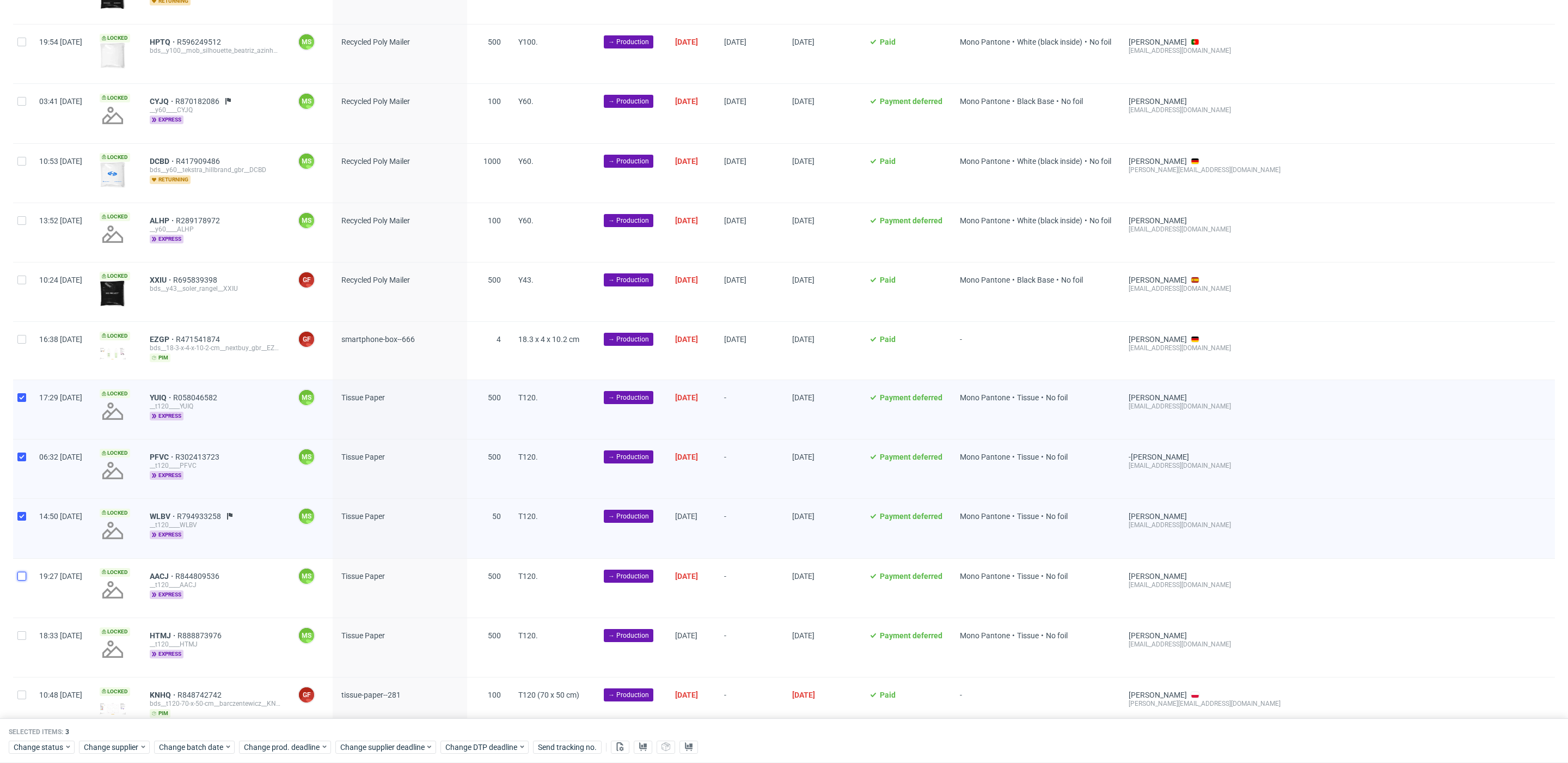
click at [20, 572] on input "checkbox" at bounding box center [22, 576] width 9 height 9
checkbox input "true"
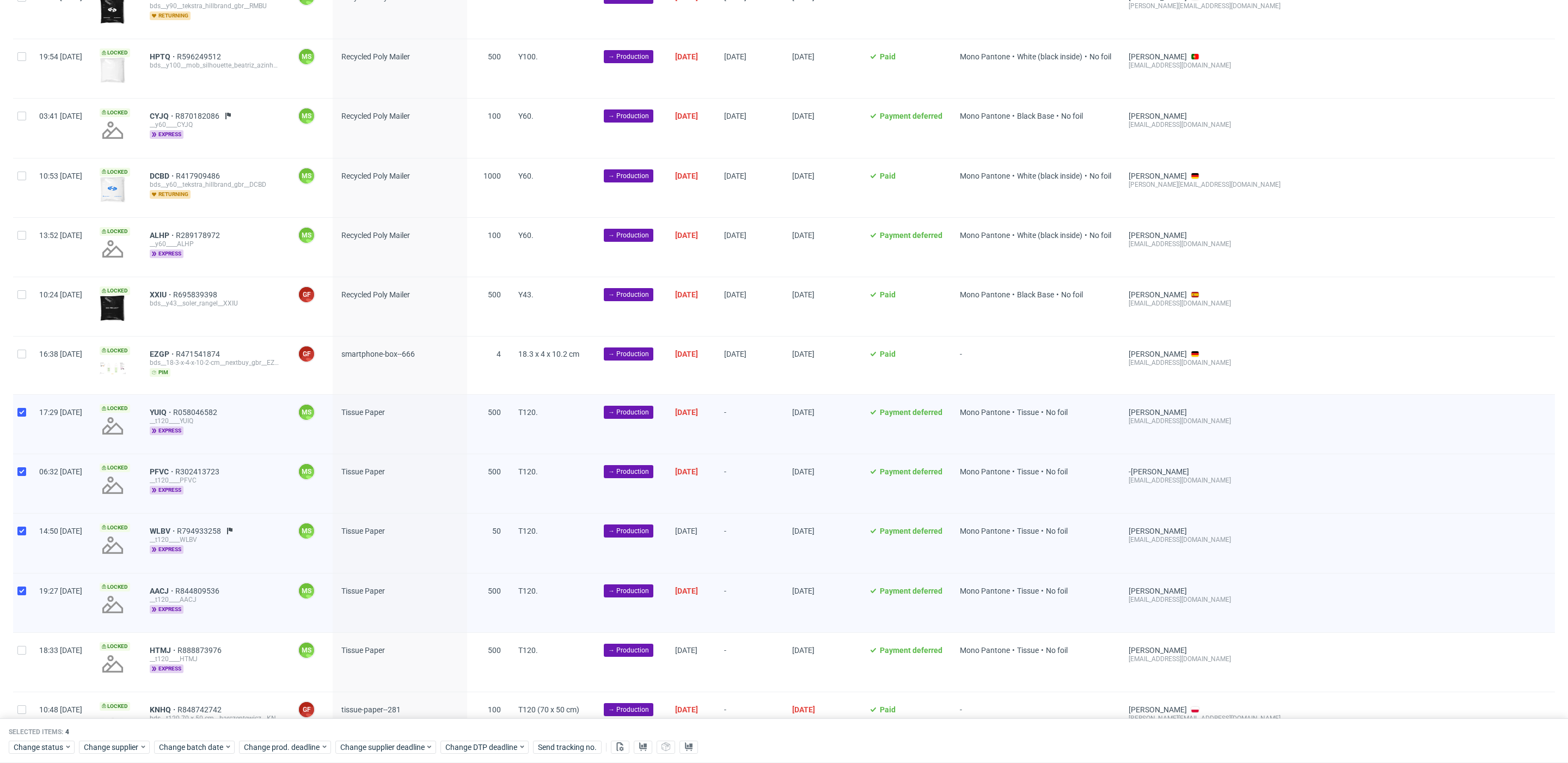
drag, startPoint x: 29, startPoint y: 643, endPoint x: 31, endPoint y: 687, distance: 44.0
click at [29, 643] on div at bounding box center [22, 662] width 17 height 59
checkbox input "true"
click at [24, 704] on input "checkbox" at bounding box center [22, 708] width 9 height 9
checkbox input "true"
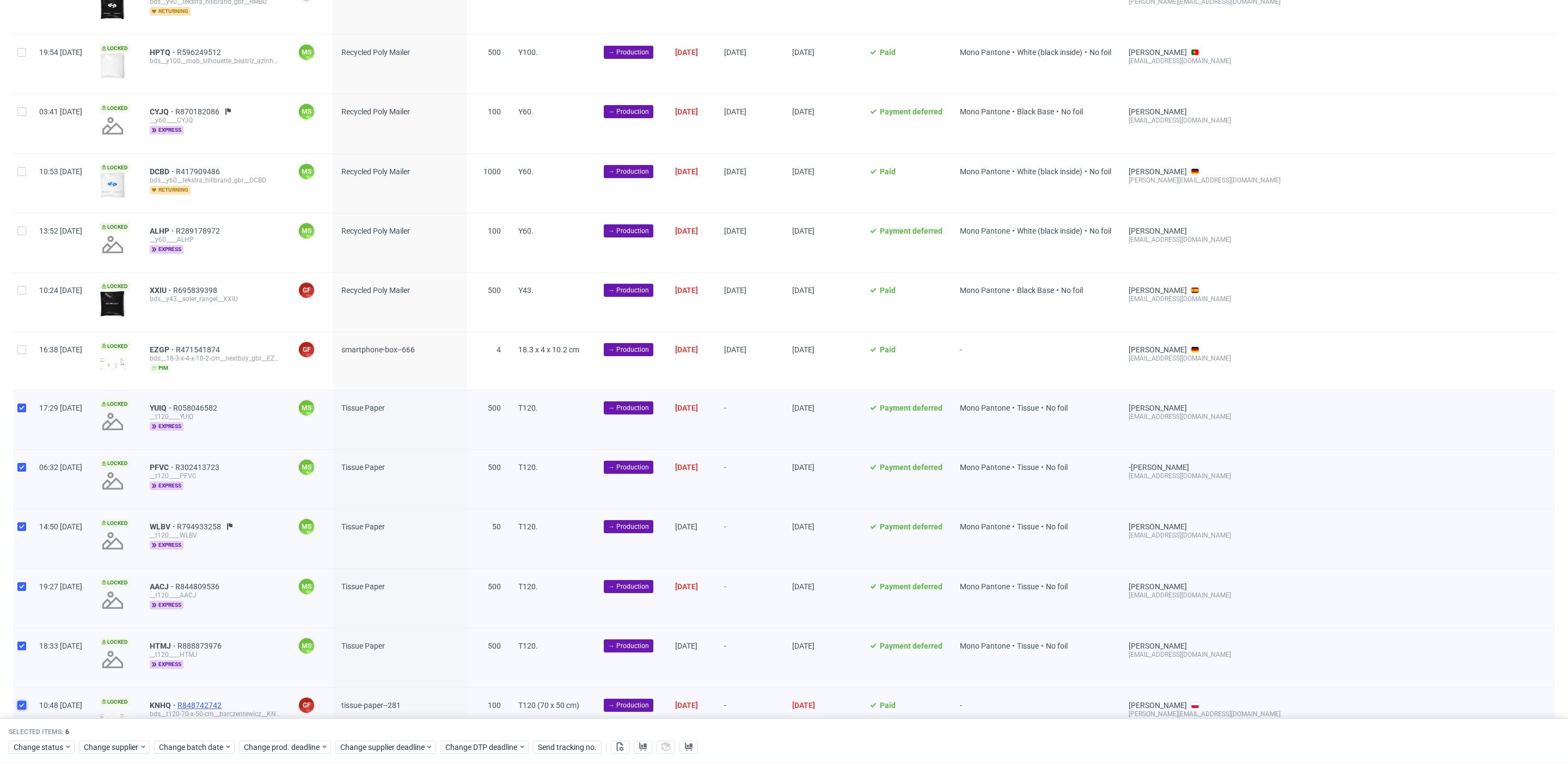
scroll to position [936, 0]
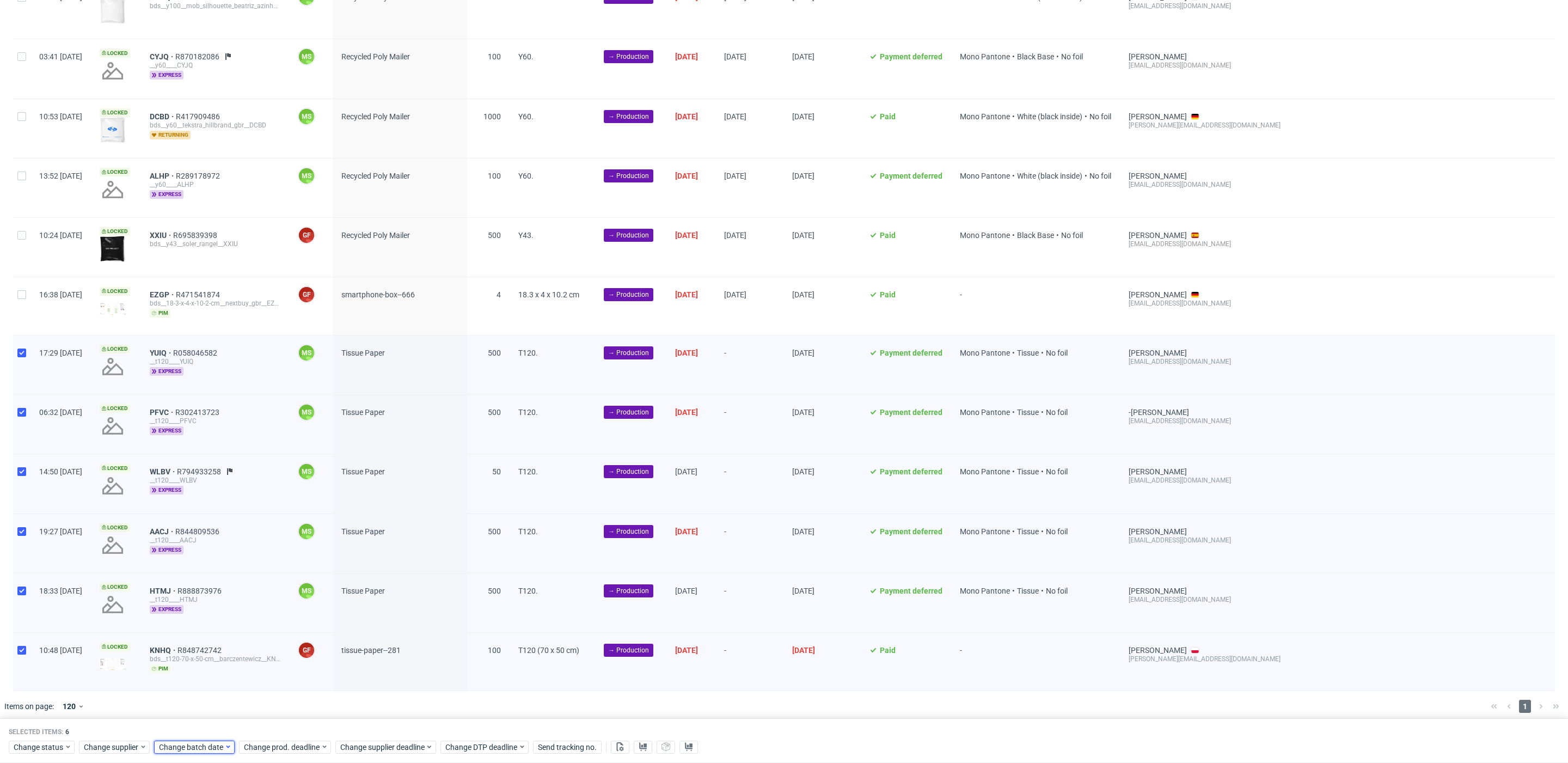
click at [197, 745] on span "Change batch date" at bounding box center [192, 747] width 66 height 11
click at [213, 652] on span "16" at bounding box center [210, 649] width 9 height 11
drag, startPoint x: 290, startPoint y: 725, endPoint x: 298, endPoint y: 741, distance: 17.9
click at [290, 726] on span "Save" at bounding box center [283, 724] width 17 height 7
click at [298, 742] on span "Change prod. deadline" at bounding box center [282, 747] width 77 height 11
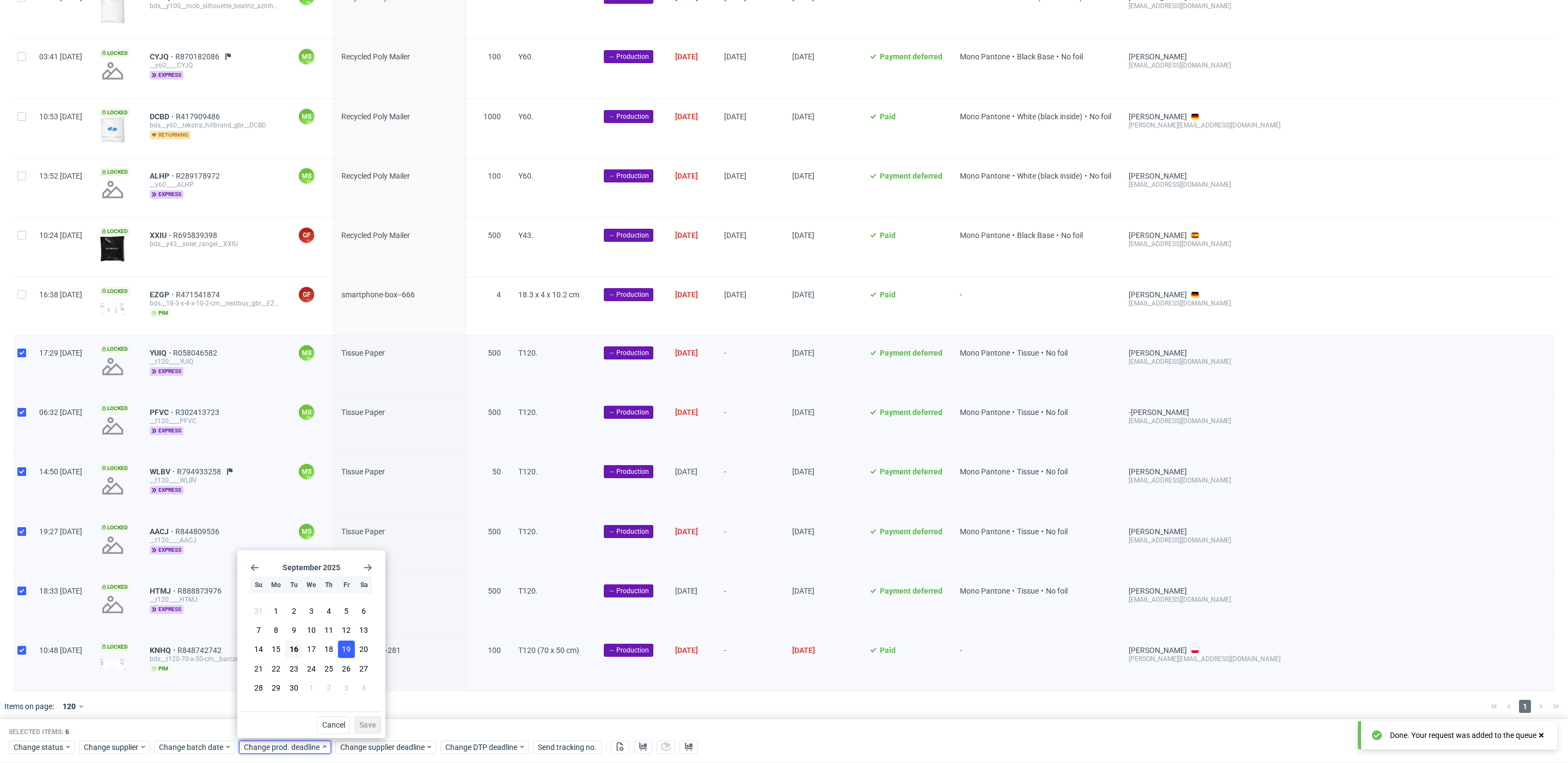
drag, startPoint x: 346, startPoint y: 649, endPoint x: 369, endPoint y: 733, distance: 87.1
click at [347, 649] on span "19" at bounding box center [346, 649] width 9 height 11
click at [369, 734] on div "September 2025 Su Mo Tu We Th Fr Sa 31 1 2 3 4 5 6 7 8 9 10 11 12 13 14 15 16 1…" at bounding box center [311, 644] width 148 height 188
drag, startPoint x: 370, startPoint y: 727, endPoint x: 375, endPoint y: 746, distance: 19.6
click at [370, 728] on span "Save" at bounding box center [367, 724] width 17 height 7
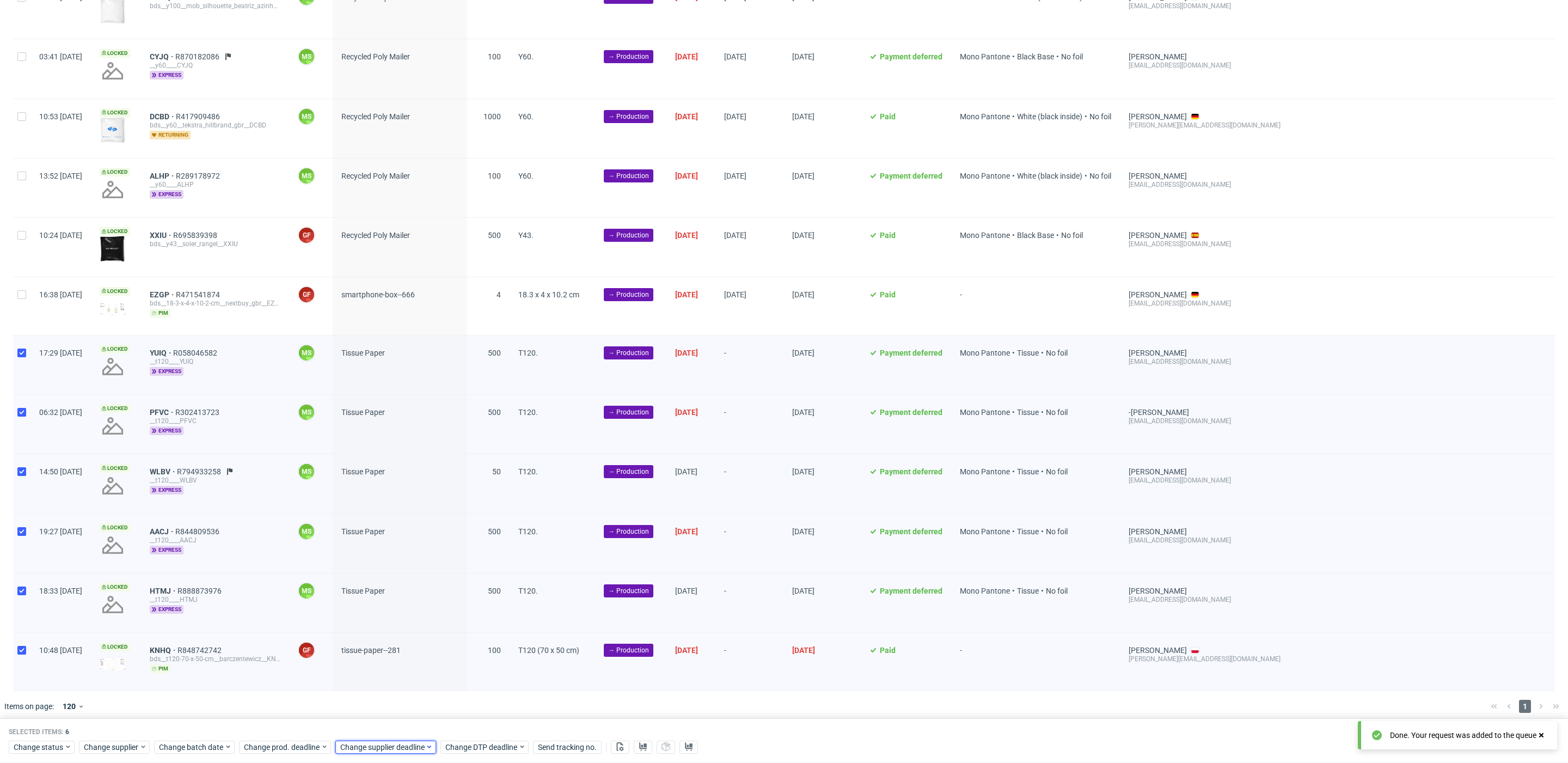
click at [374, 746] on span "Change supplier deadline" at bounding box center [383, 747] width 85 height 11
click at [443, 652] on span "19" at bounding box center [443, 649] width 9 height 11
click at [464, 723] on span "Save" at bounding box center [463, 724] width 17 height 7
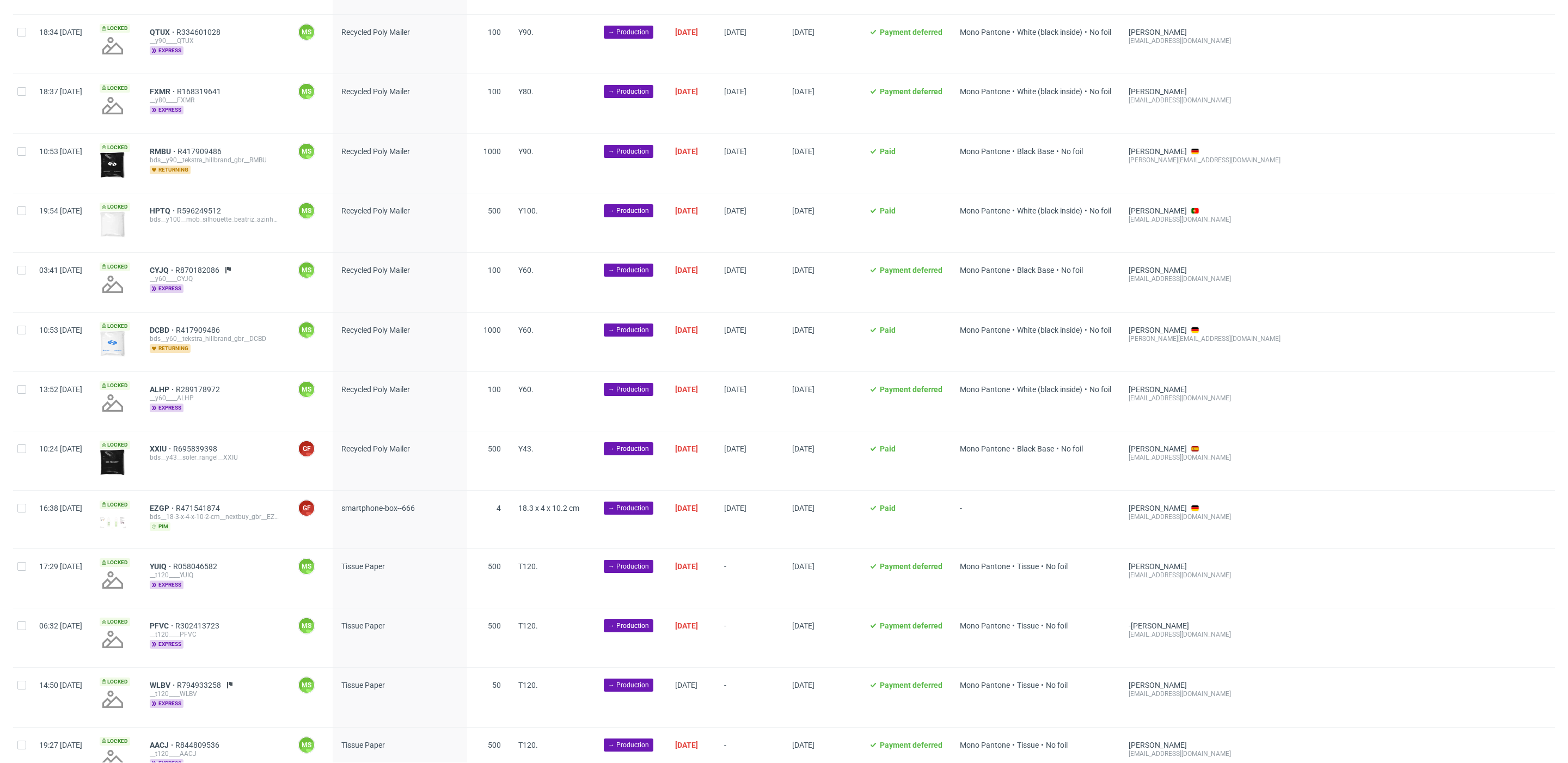
scroll to position [891, 0]
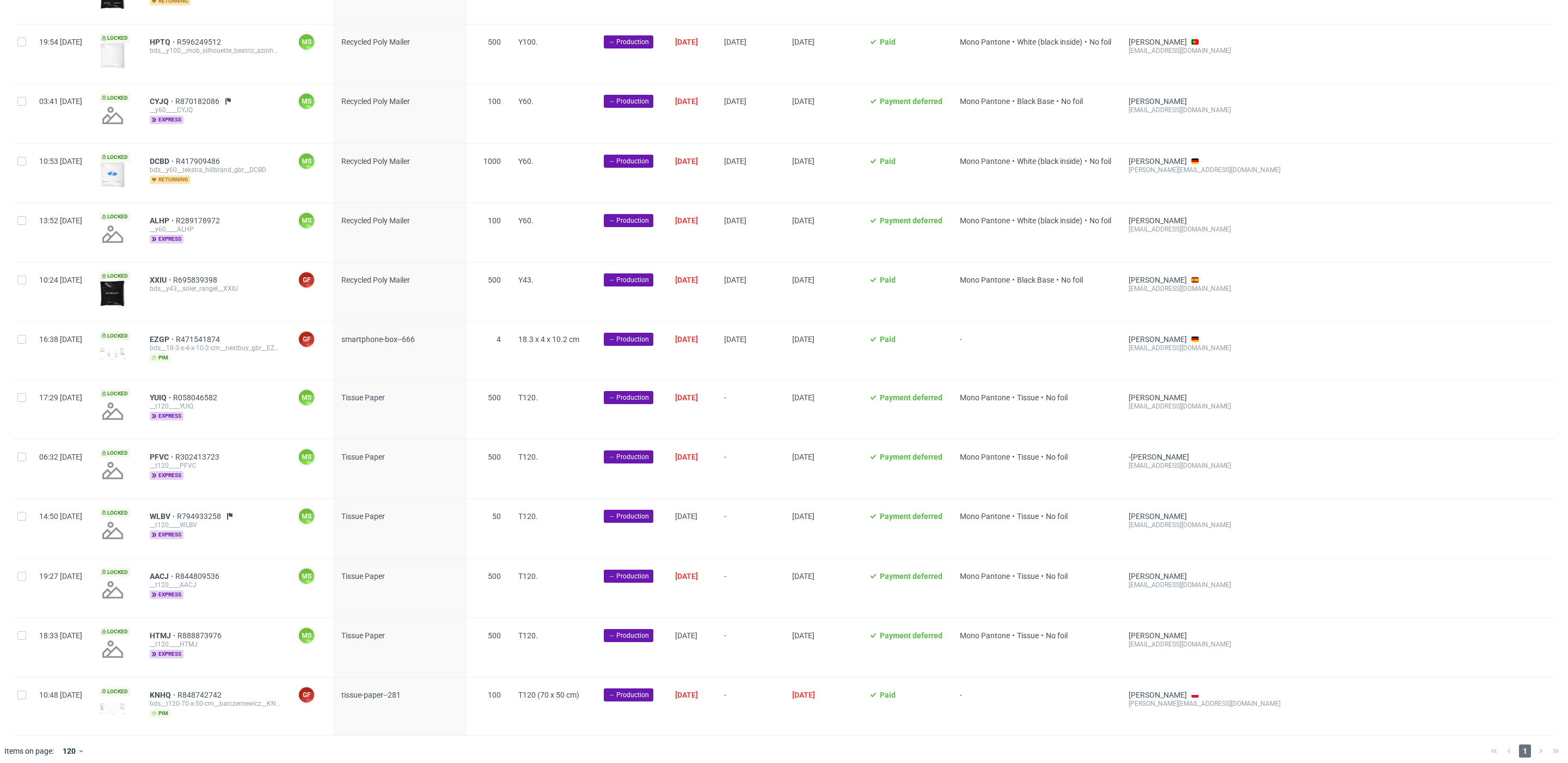
scroll to position [0, 1275]
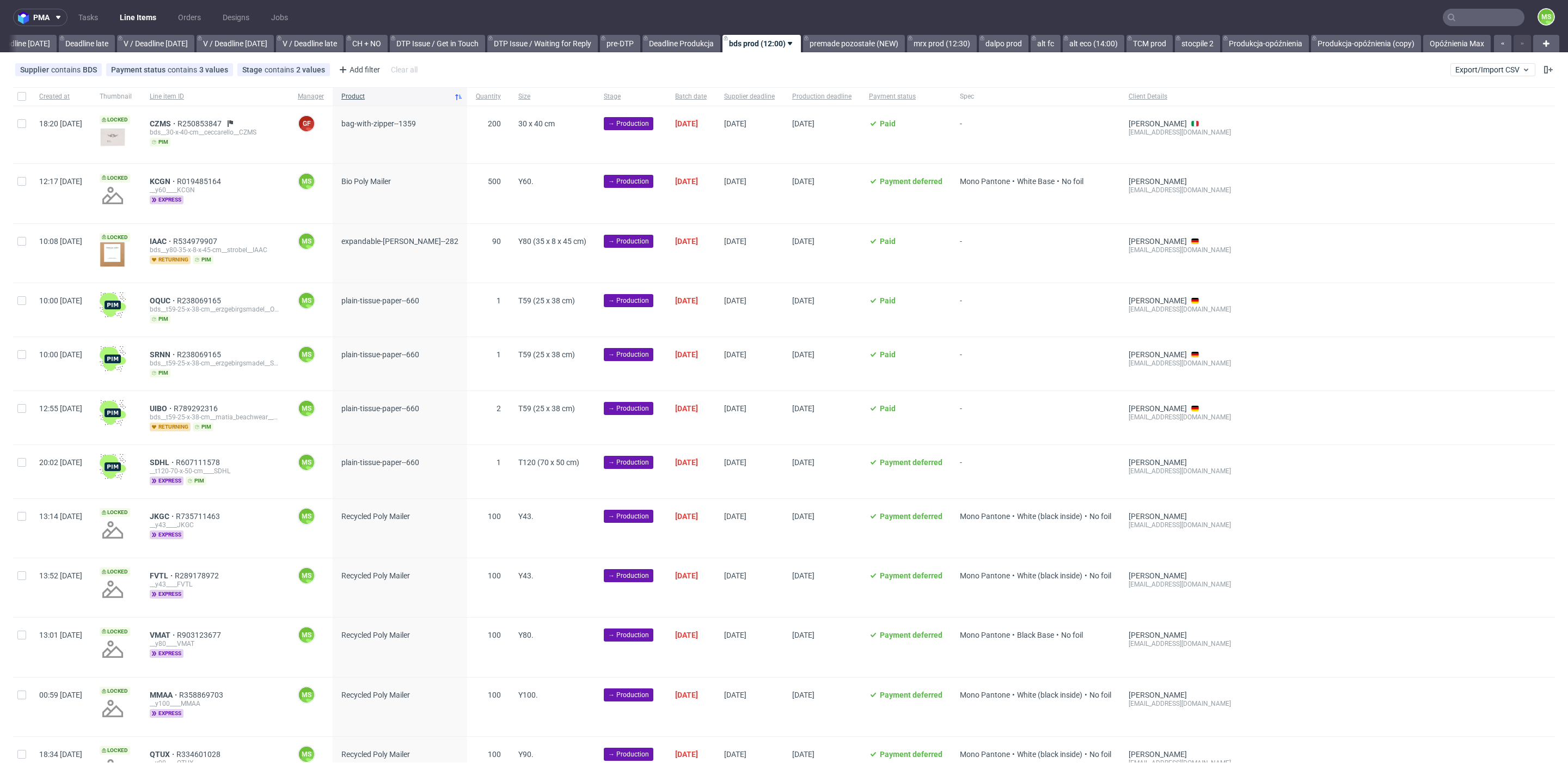
click at [29, 93] on div at bounding box center [22, 96] width 17 height 18
checkbox input "true"
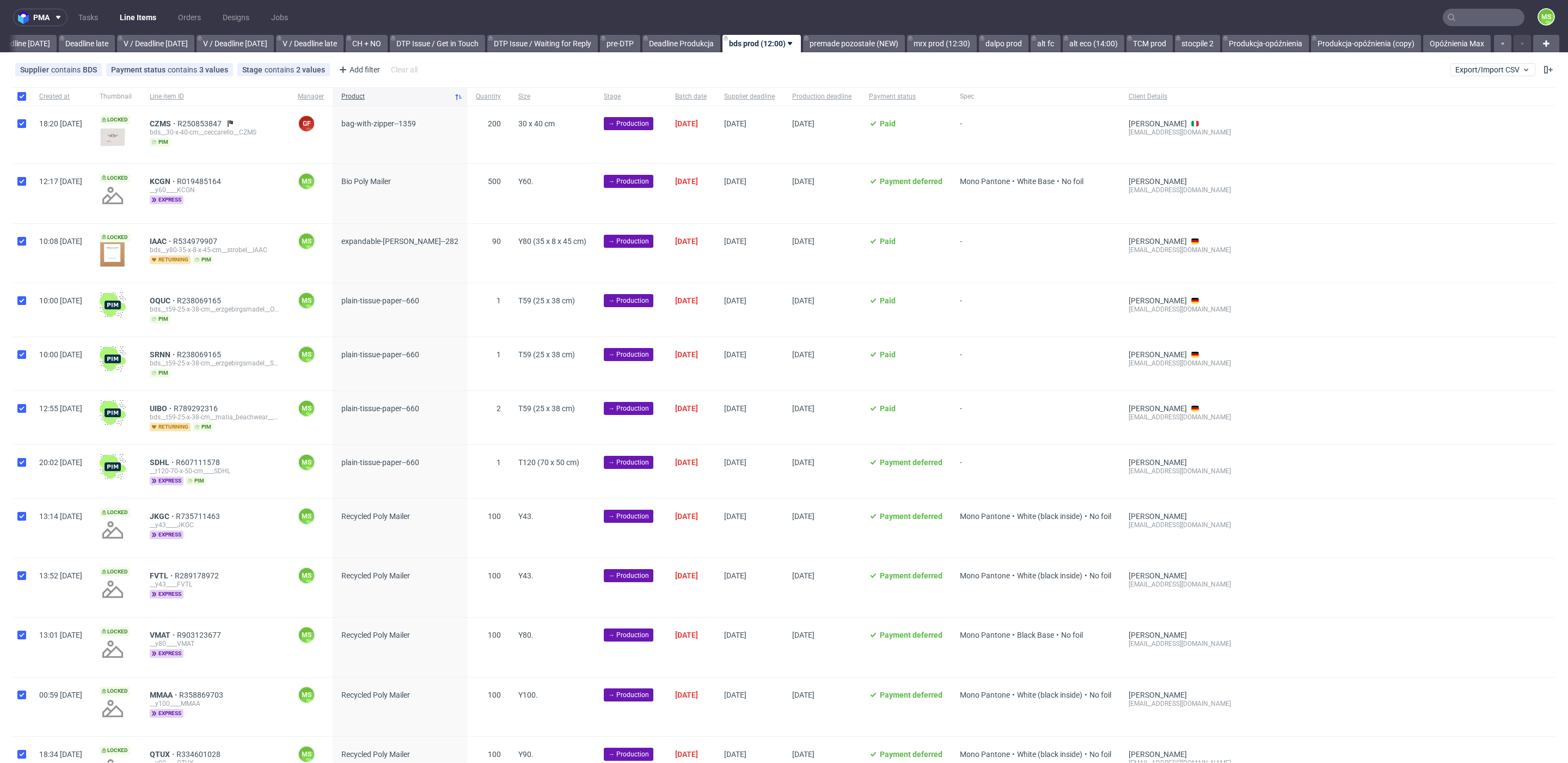
checkbox input "true"
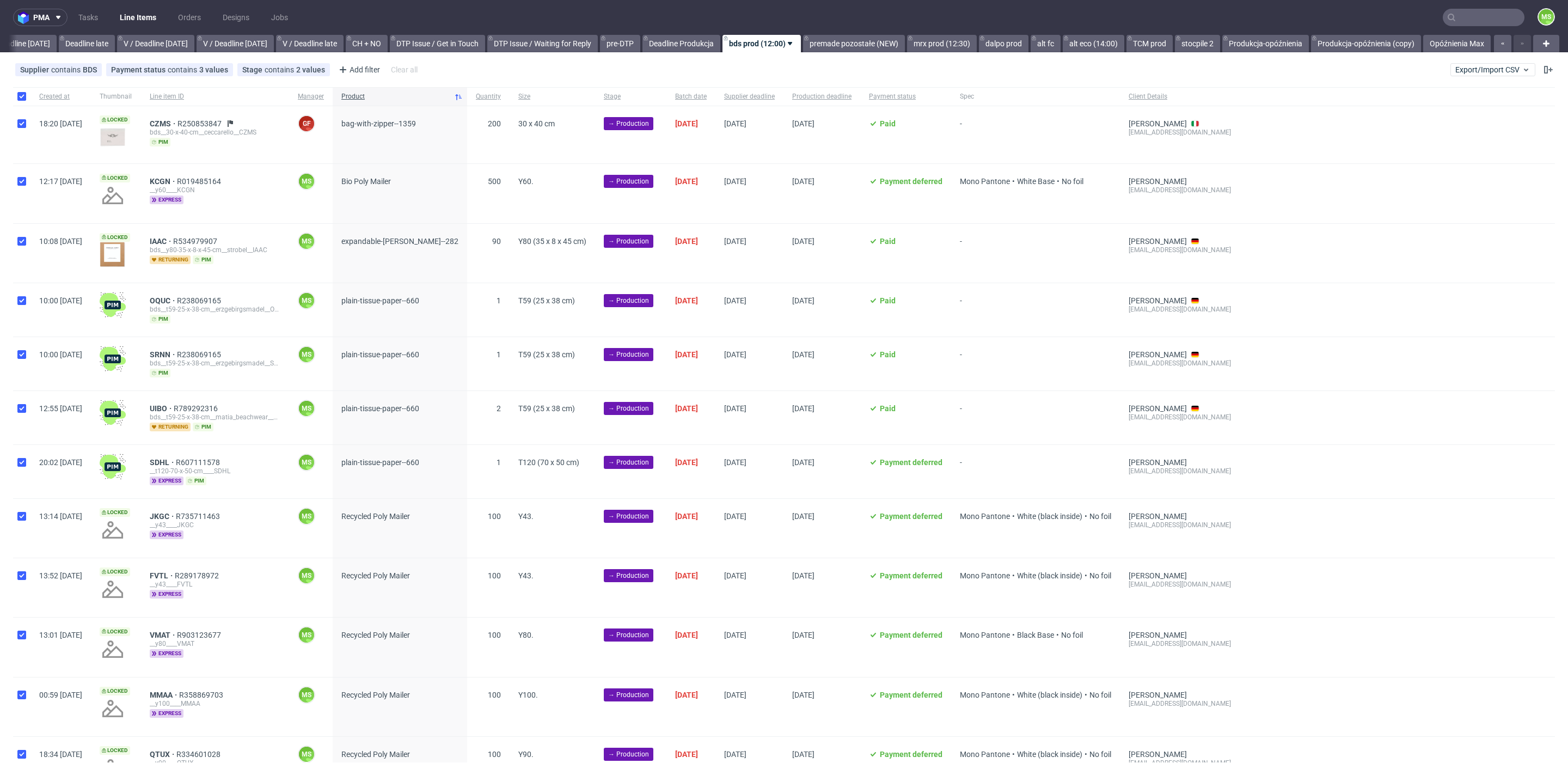
checkbox input "true"
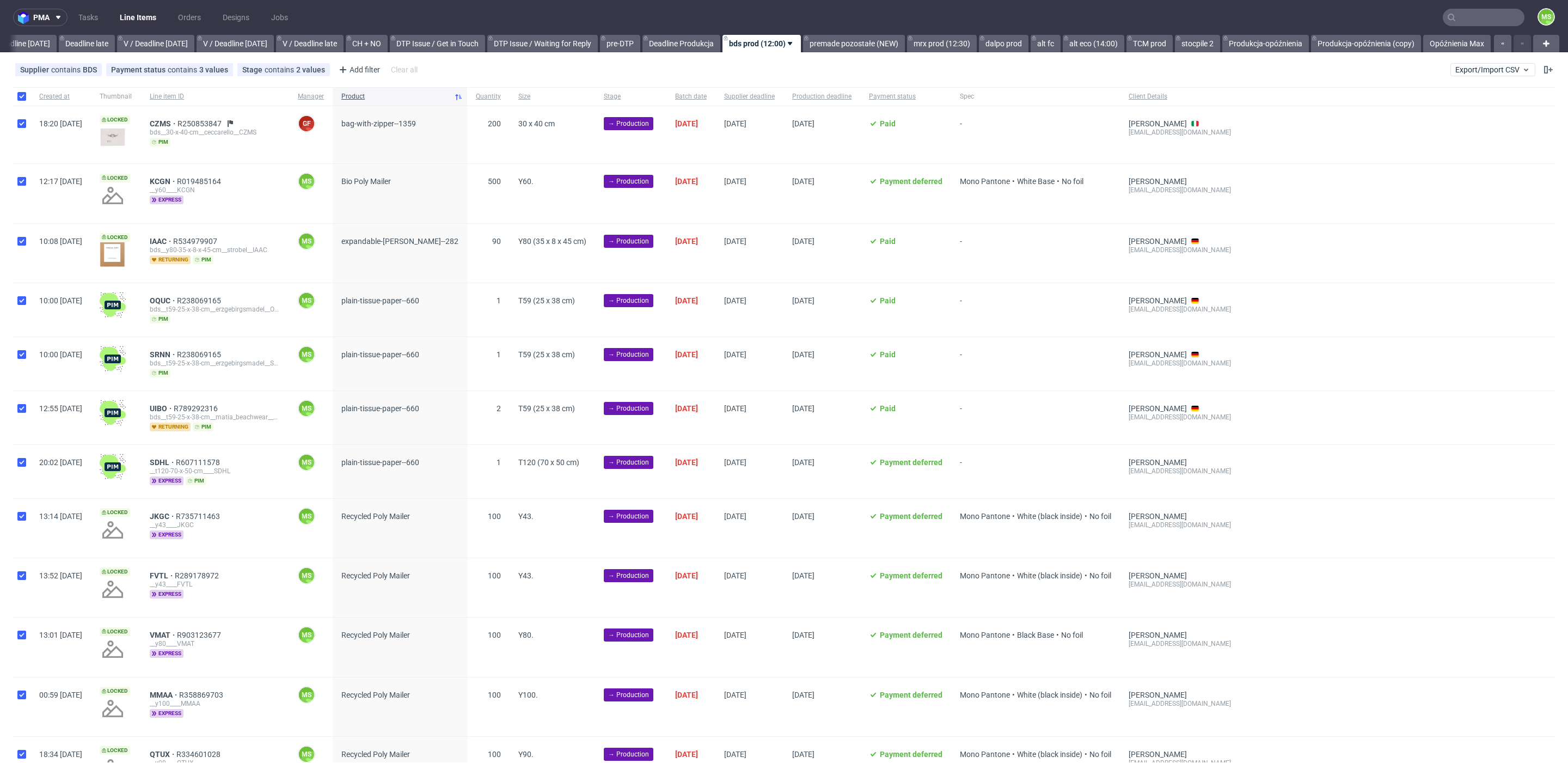
checkbox input "true"
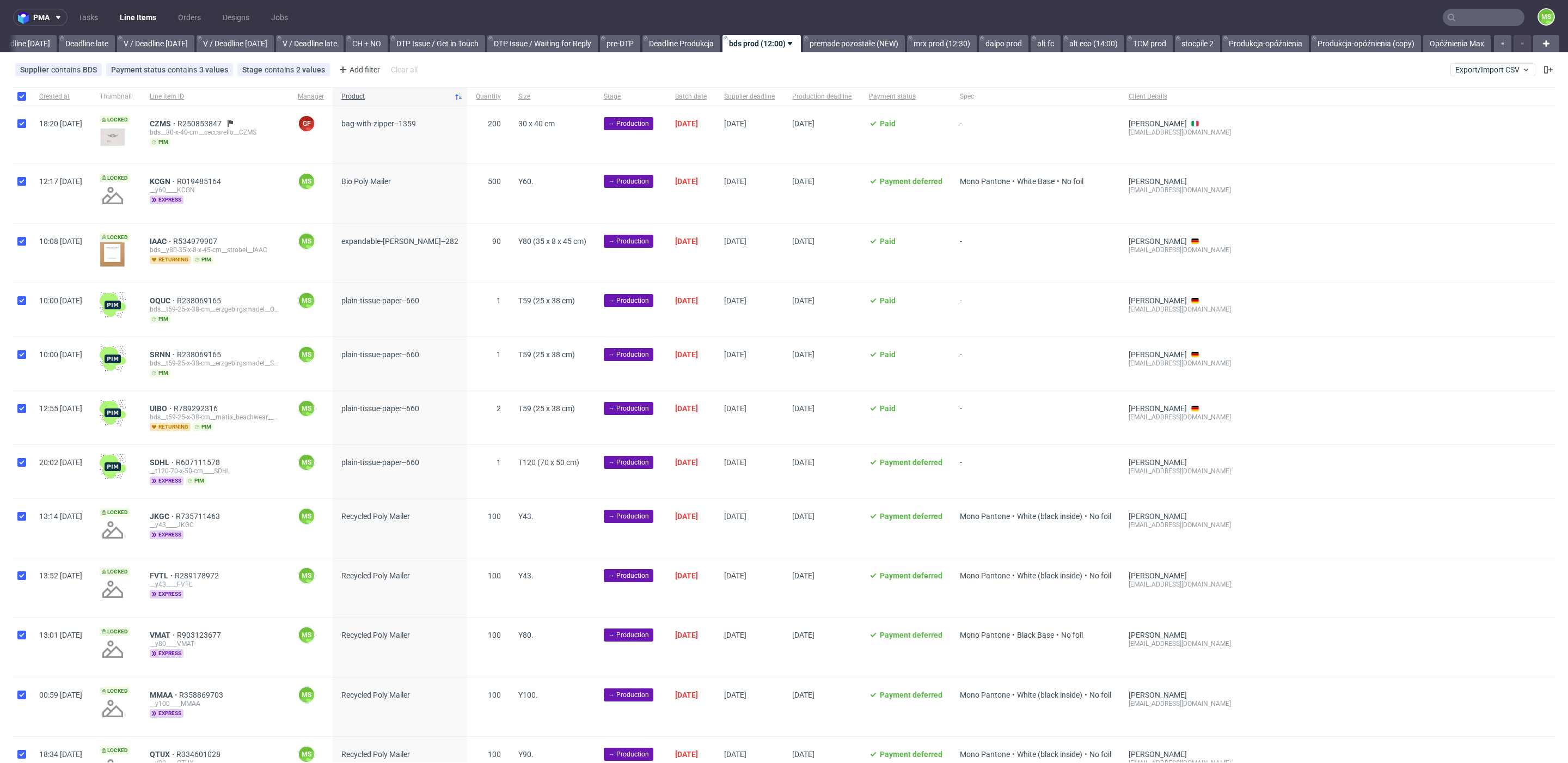
checkbox input "true"
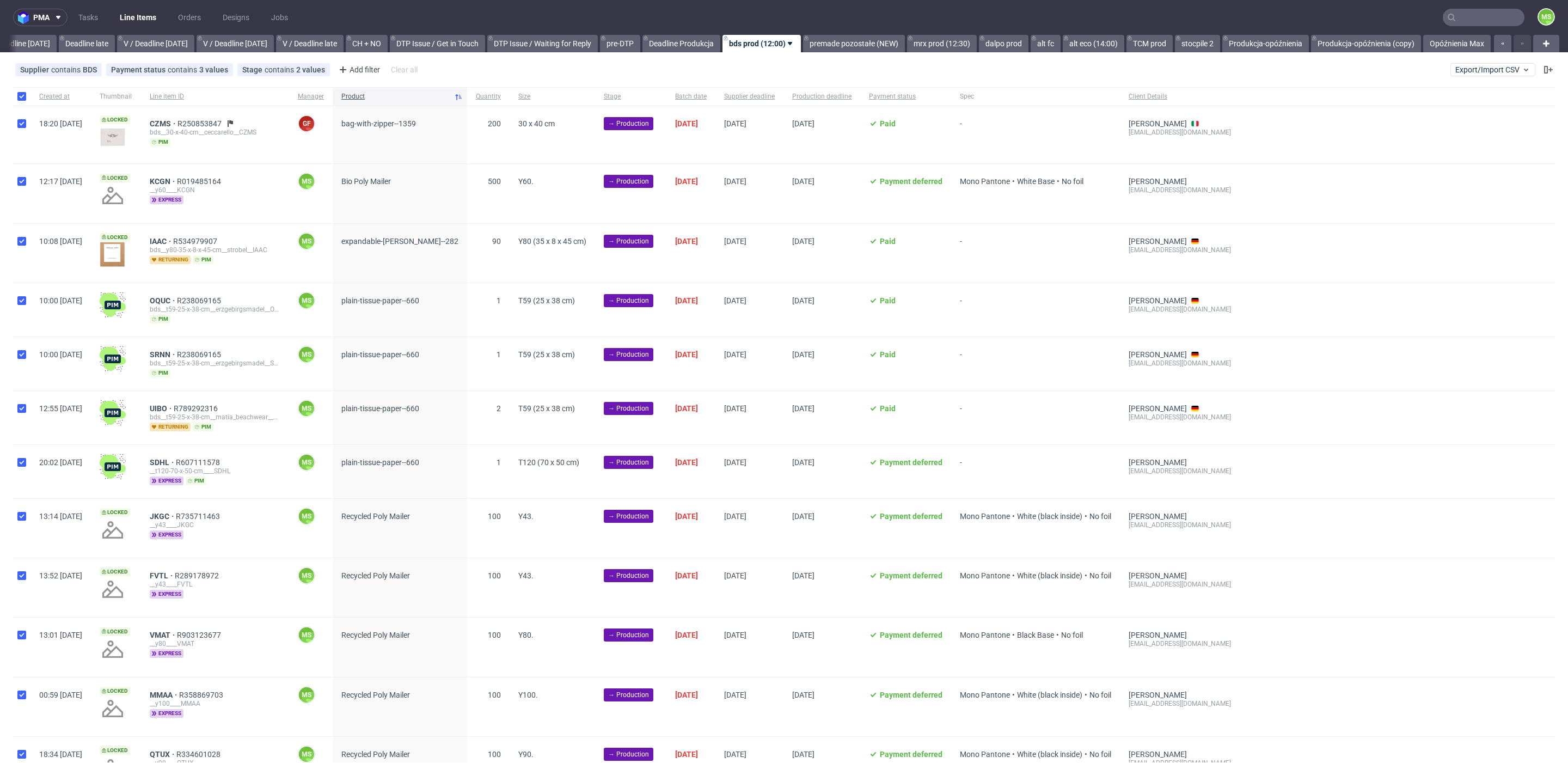
checkbox input "true"
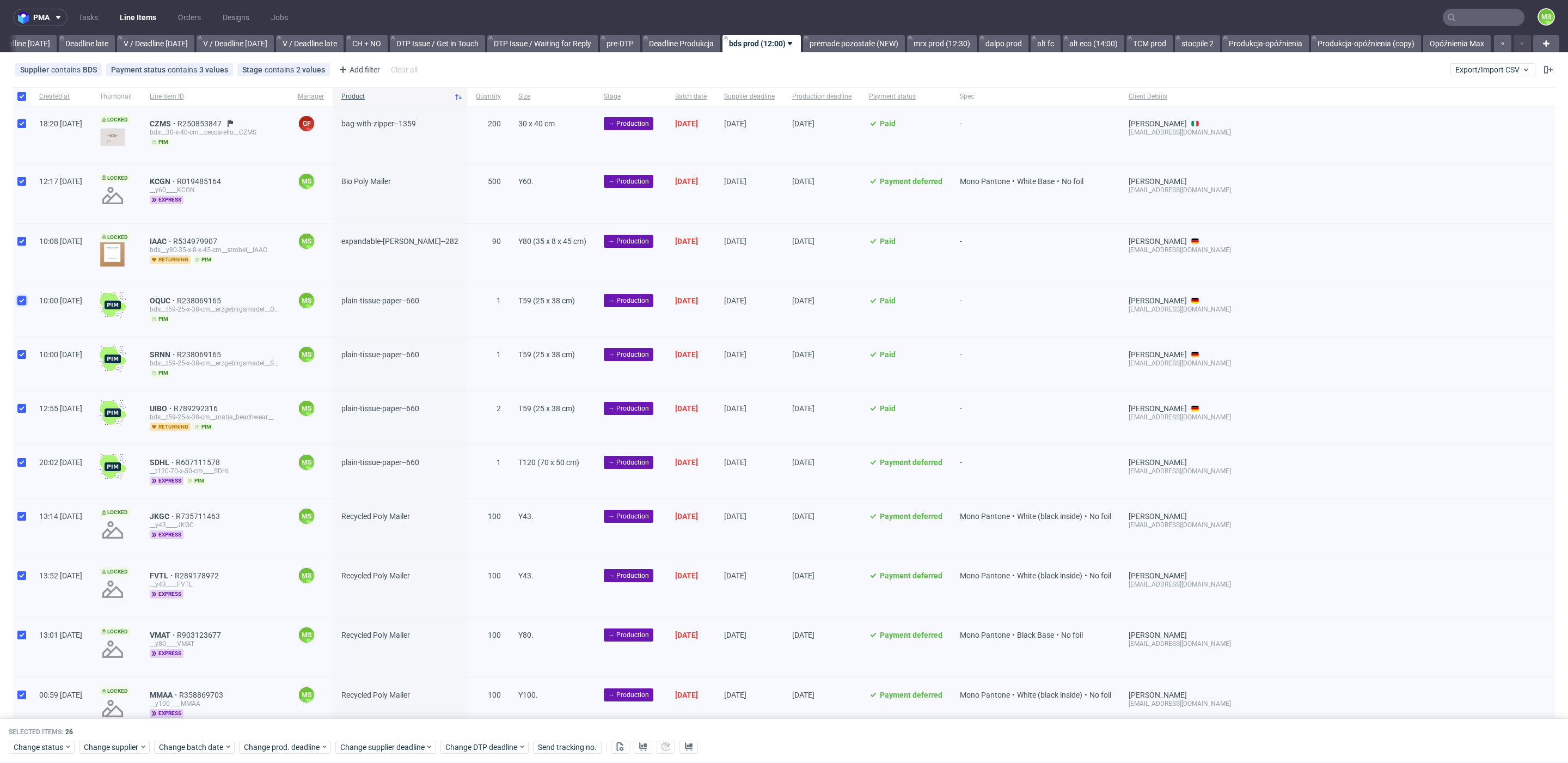
click at [21, 300] on input "checkbox" at bounding box center [22, 300] width 9 height 9
checkbox input "false"
drag, startPoint x: 25, startPoint y: 354, endPoint x: 23, endPoint y: 372, distance: 18.1
click at [25, 356] on input "checkbox" at bounding box center [22, 354] width 9 height 9
checkbox input "false"
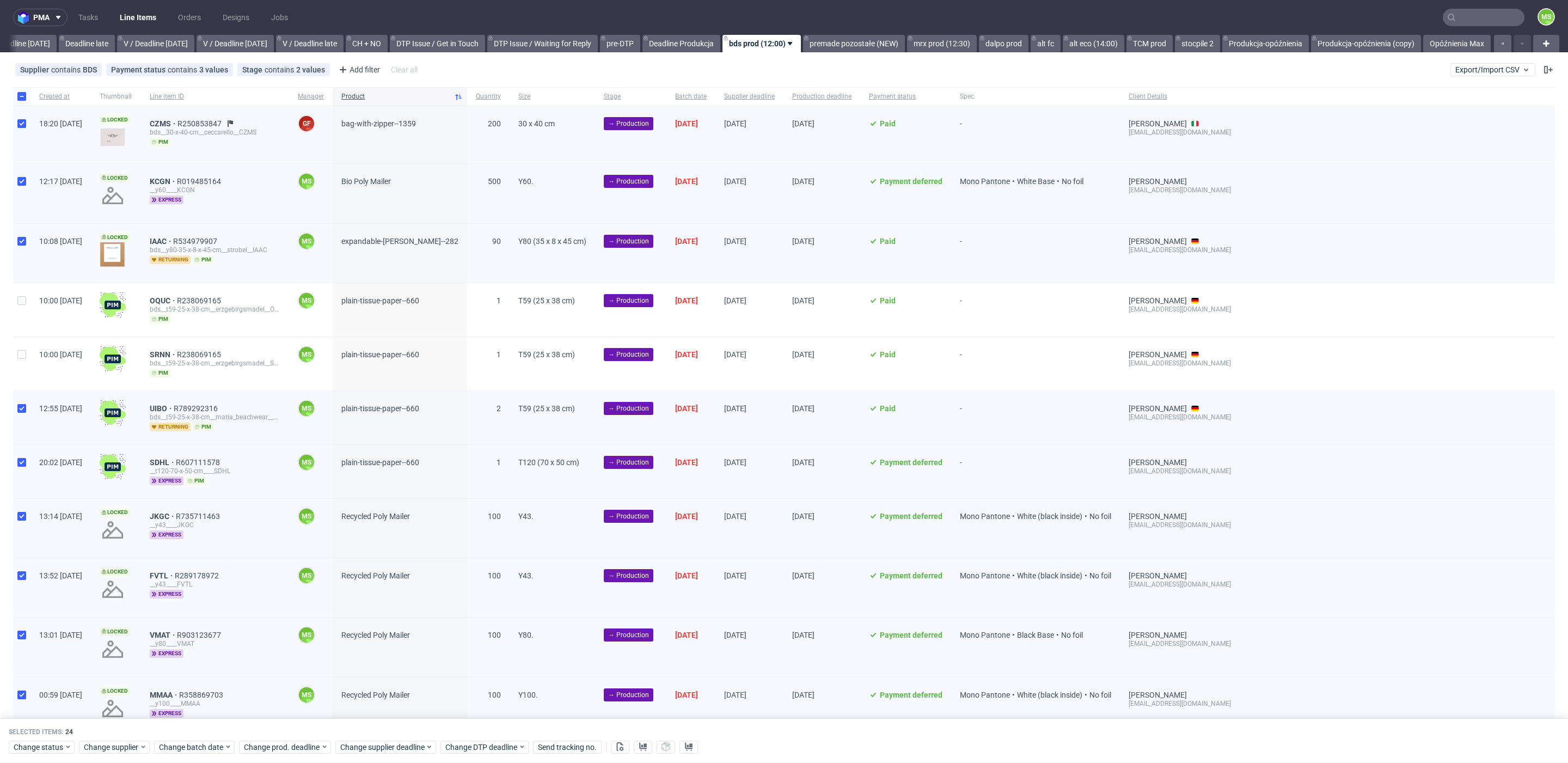
drag, startPoint x: 26, startPoint y: 408, endPoint x: 25, endPoint y: 402, distance: 6.1
click at [26, 406] on div at bounding box center [22, 418] width 17 height 53
checkbox input "false"
click at [20, 458] on input "checkbox" at bounding box center [22, 462] width 9 height 9
checkbox input "false"
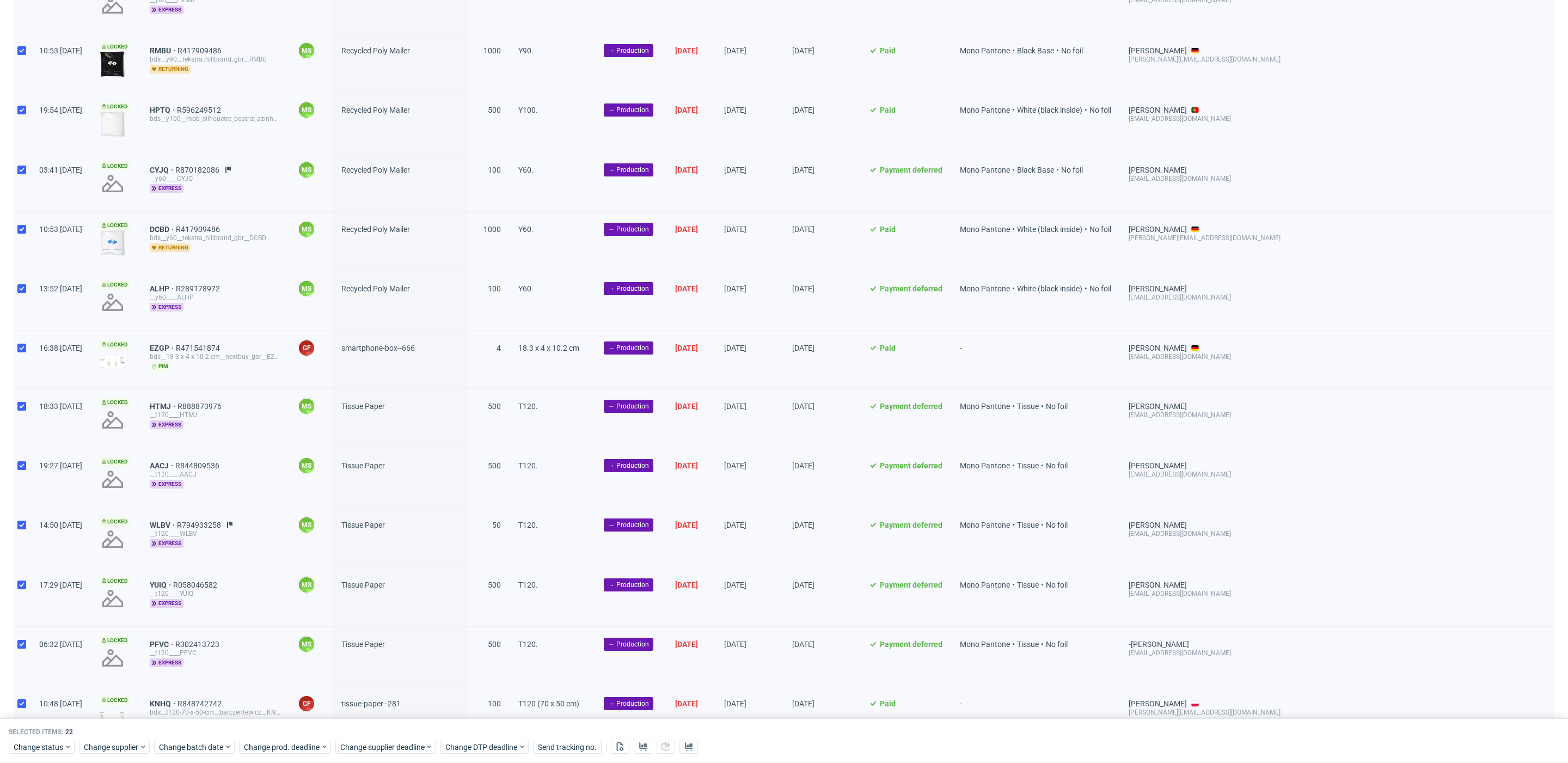
scroll to position [936, 0]
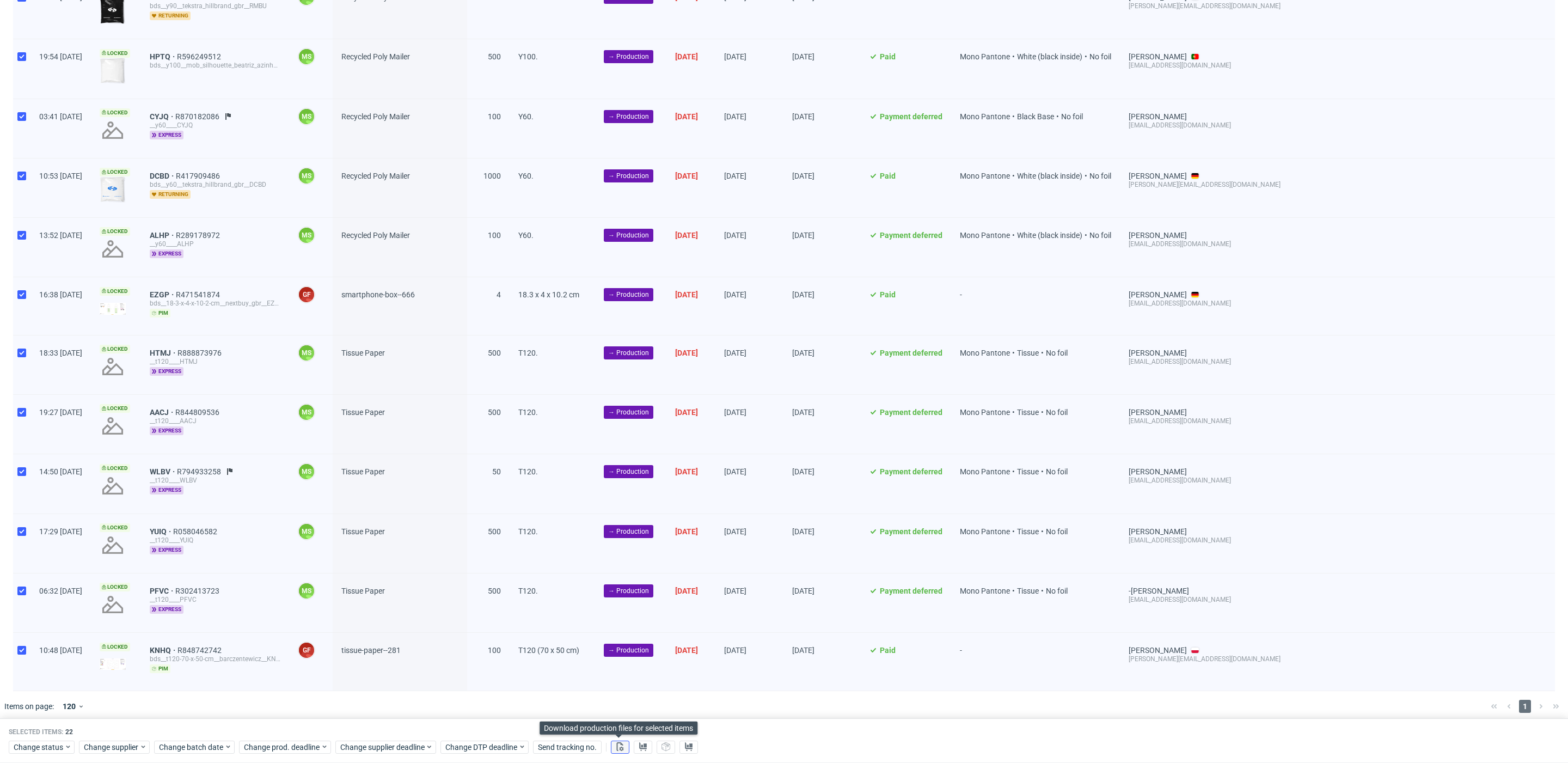
click at [617, 747] on icon at bounding box center [620, 746] width 9 height 9
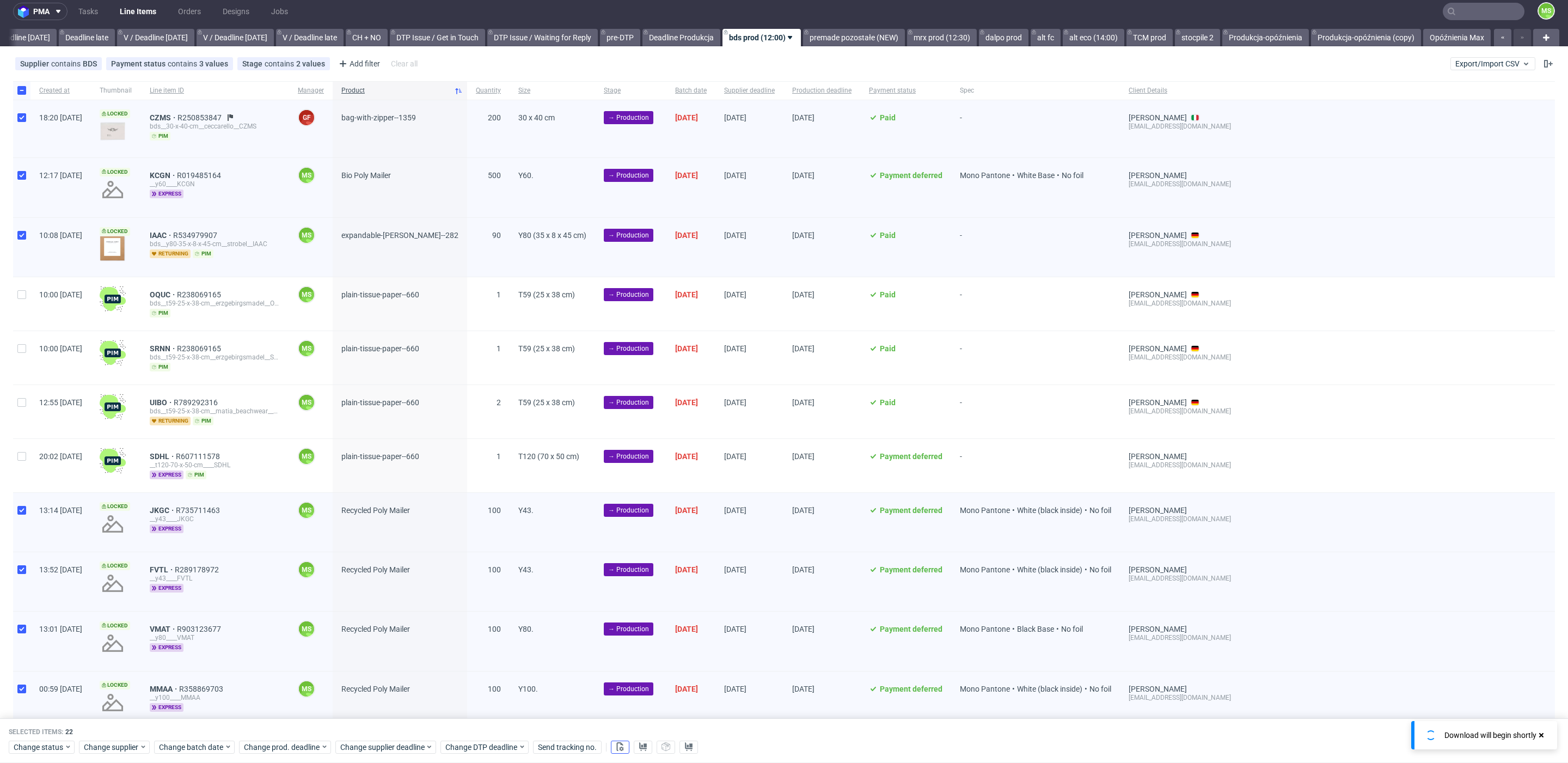
scroll to position [0, 0]
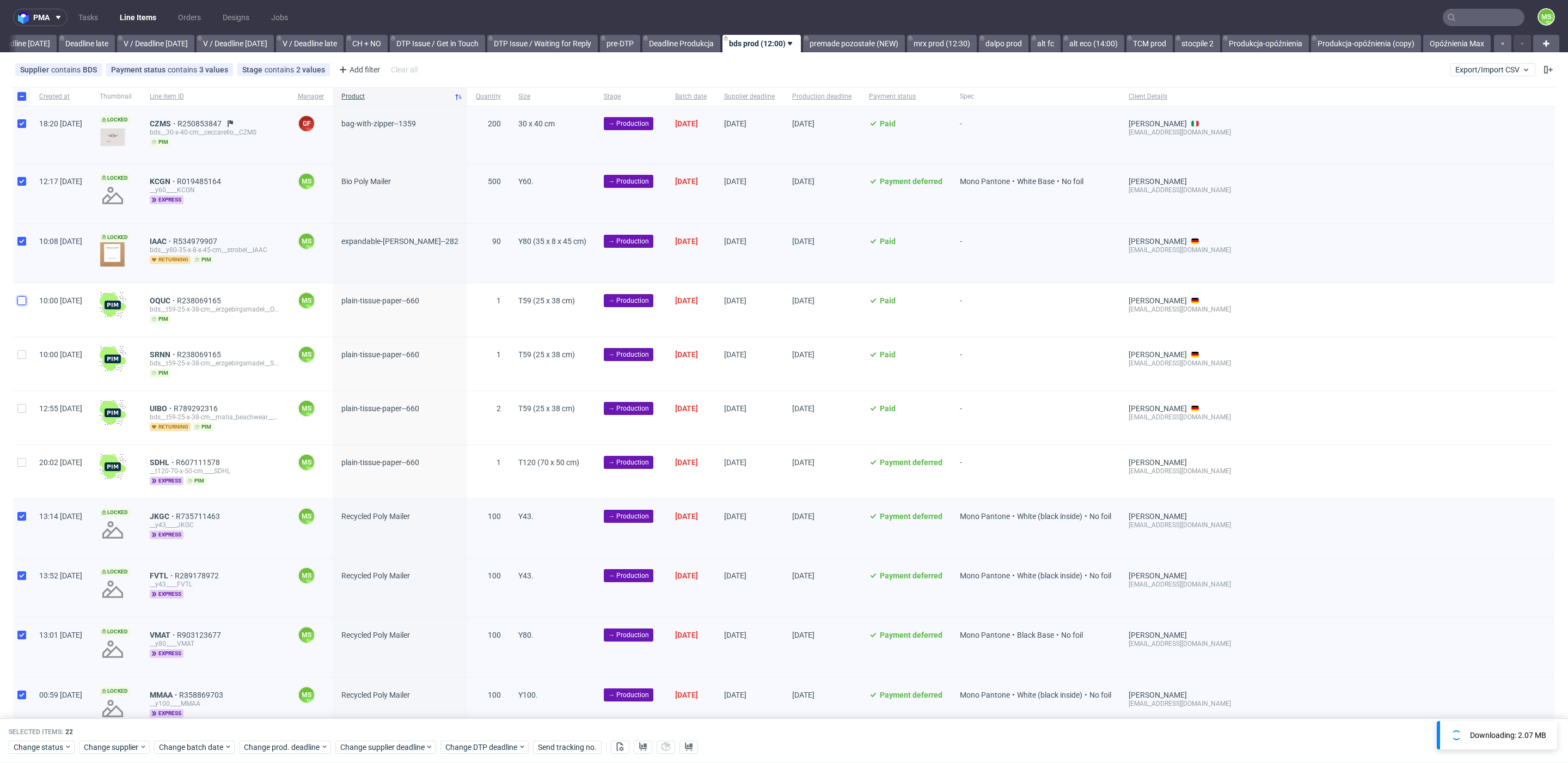
click at [23, 302] on input "checkbox" at bounding box center [22, 300] width 9 height 9
checkbox input "true"
click at [18, 356] on input "checkbox" at bounding box center [22, 354] width 9 height 9
checkbox input "true"
drag, startPoint x: 25, startPoint y: 404, endPoint x: 34, endPoint y: 446, distance: 43.0
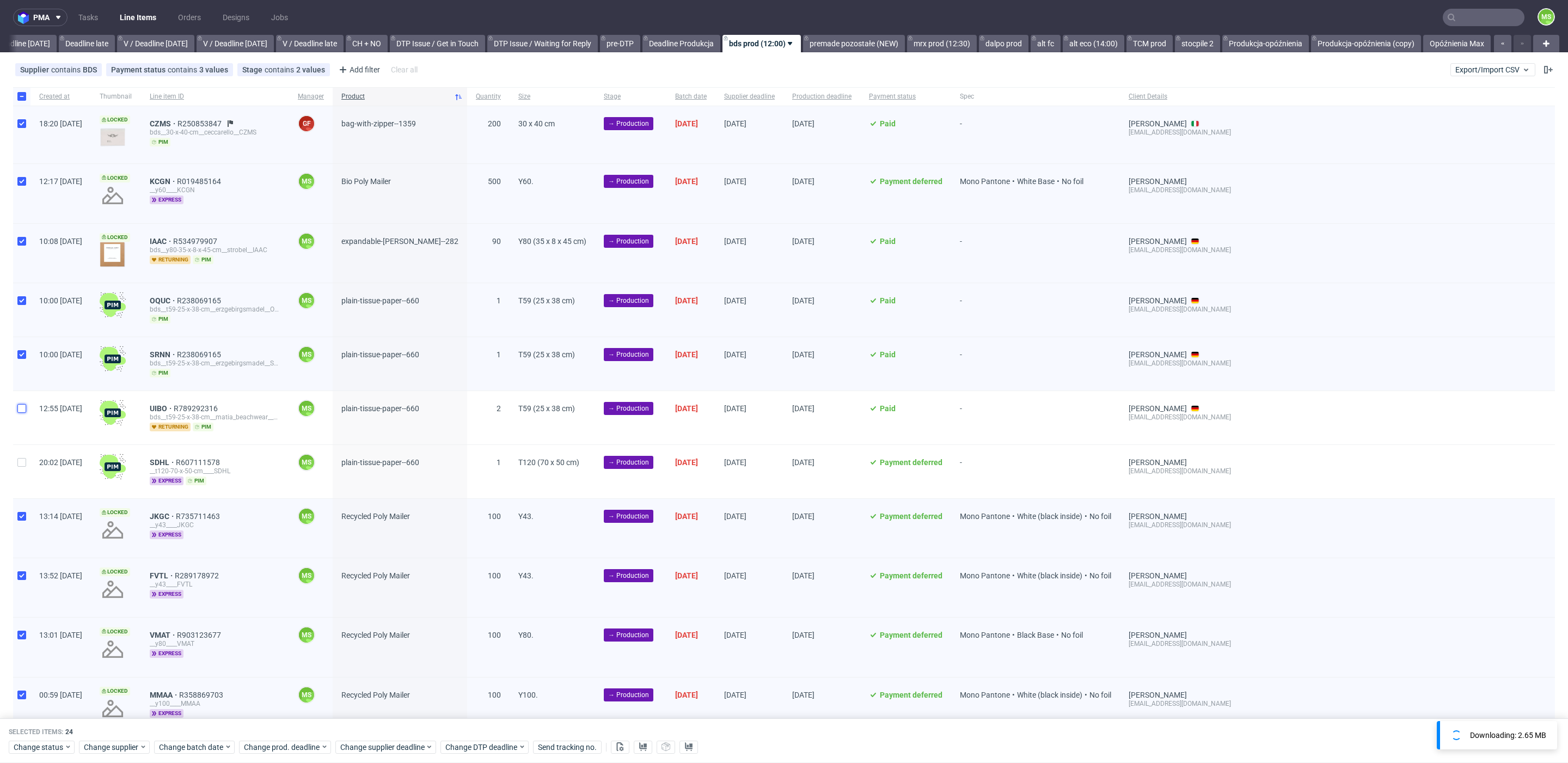
click at [25, 404] on input "checkbox" at bounding box center [22, 408] width 9 height 9
checkbox input "true"
drag, startPoint x: 24, startPoint y: 459, endPoint x: 267, endPoint y: 544, distance: 257.4
click at [25, 459] on input "checkbox" at bounding box center [22, 462] width 9 height 9
checkbox input "true"
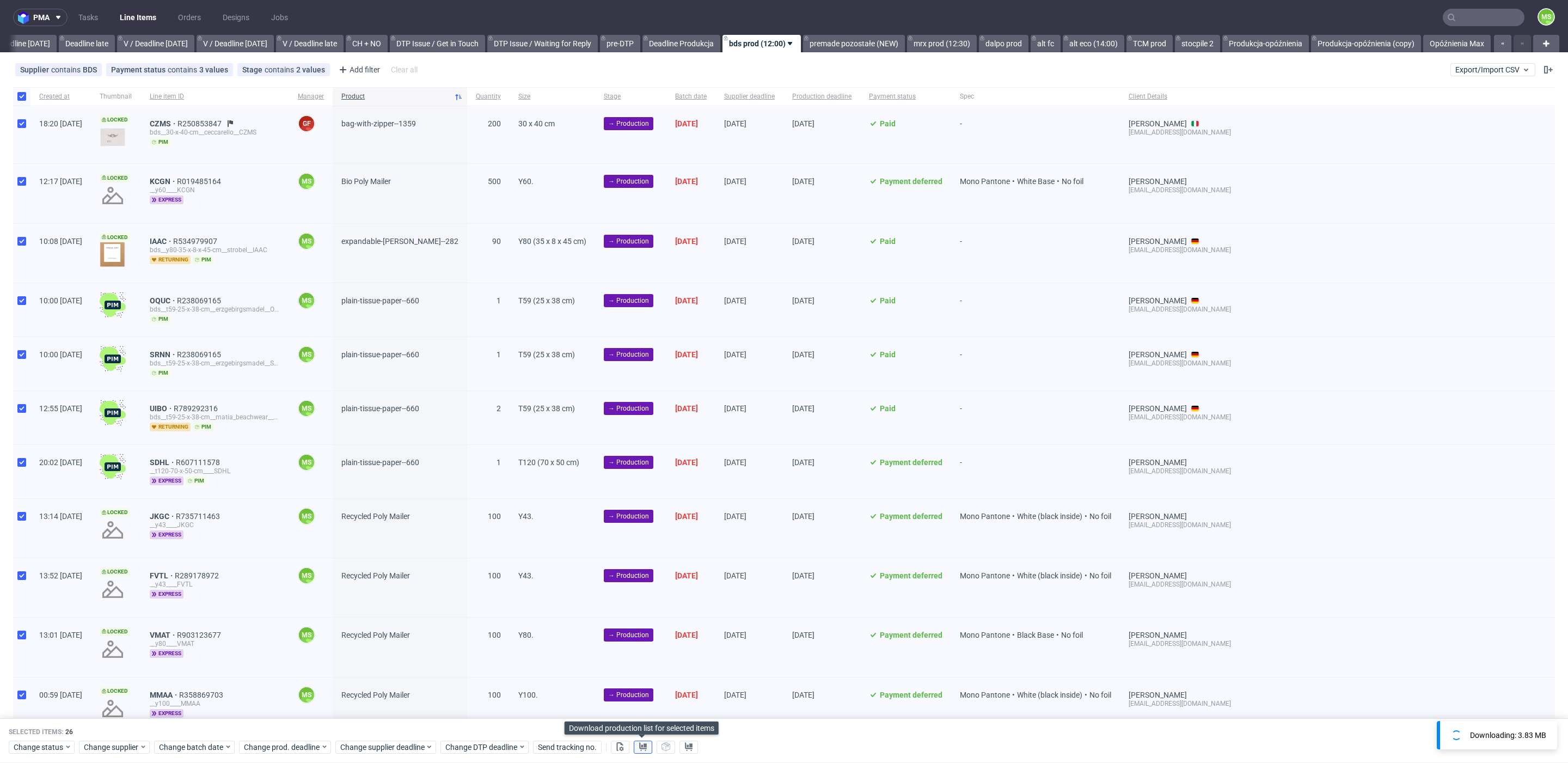
click at [646, 746] on button at bounding box center [643, 747] width 18 height 13
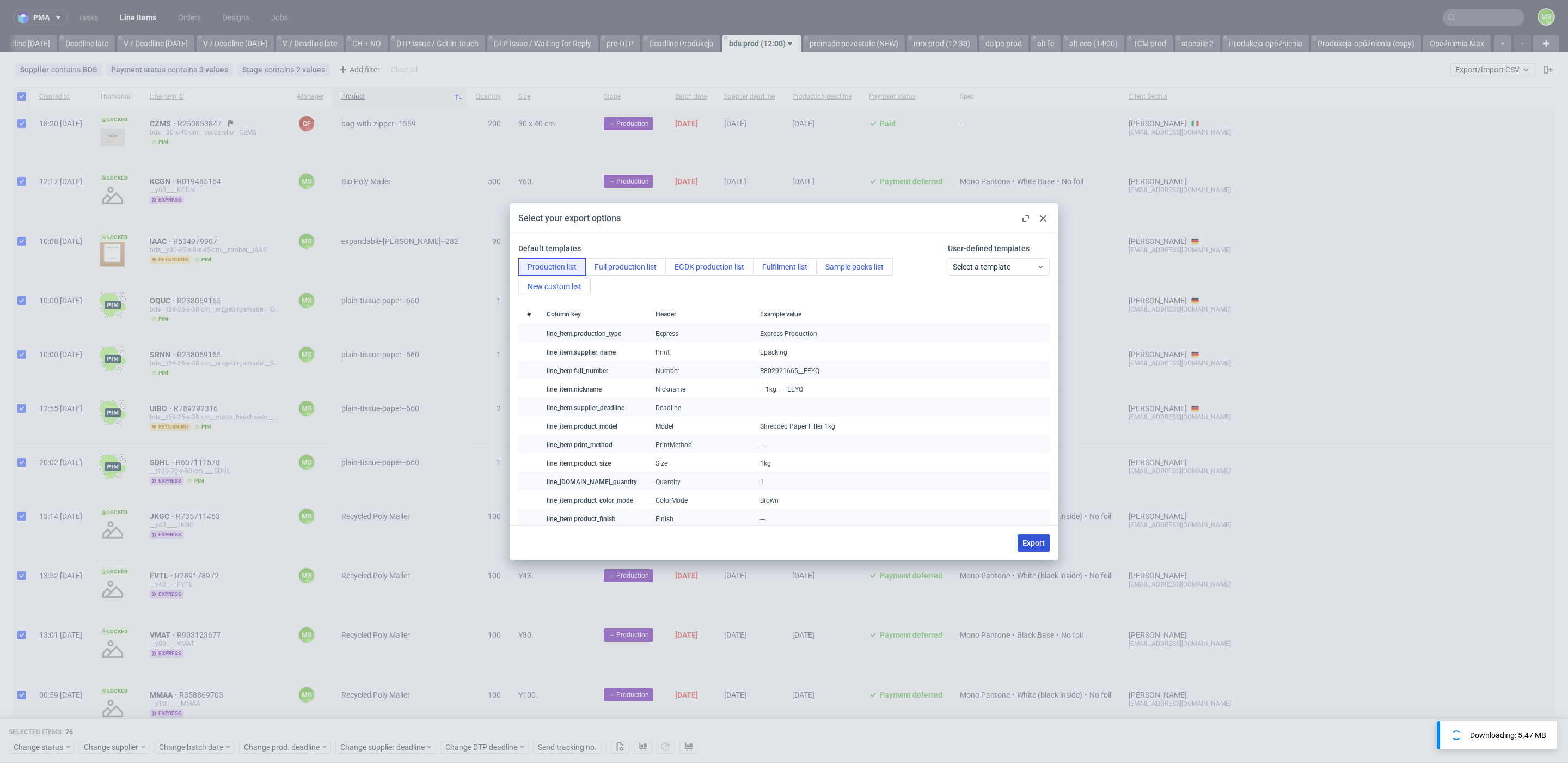
click at [1038, 548] on button "Export" at bounding box center [1034, 543] width 32 height 17
checkbox input "false"
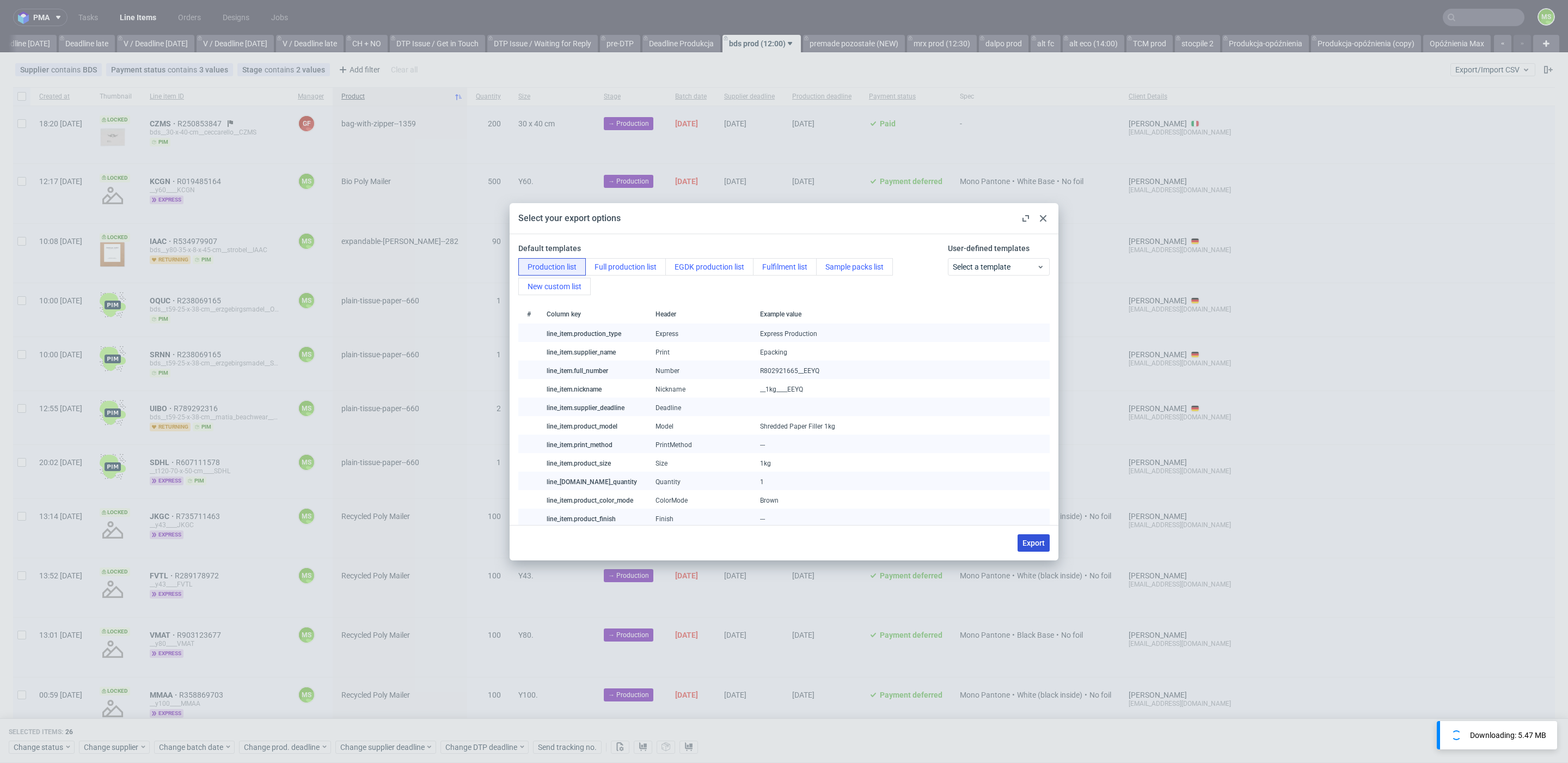
checkbox input "false"
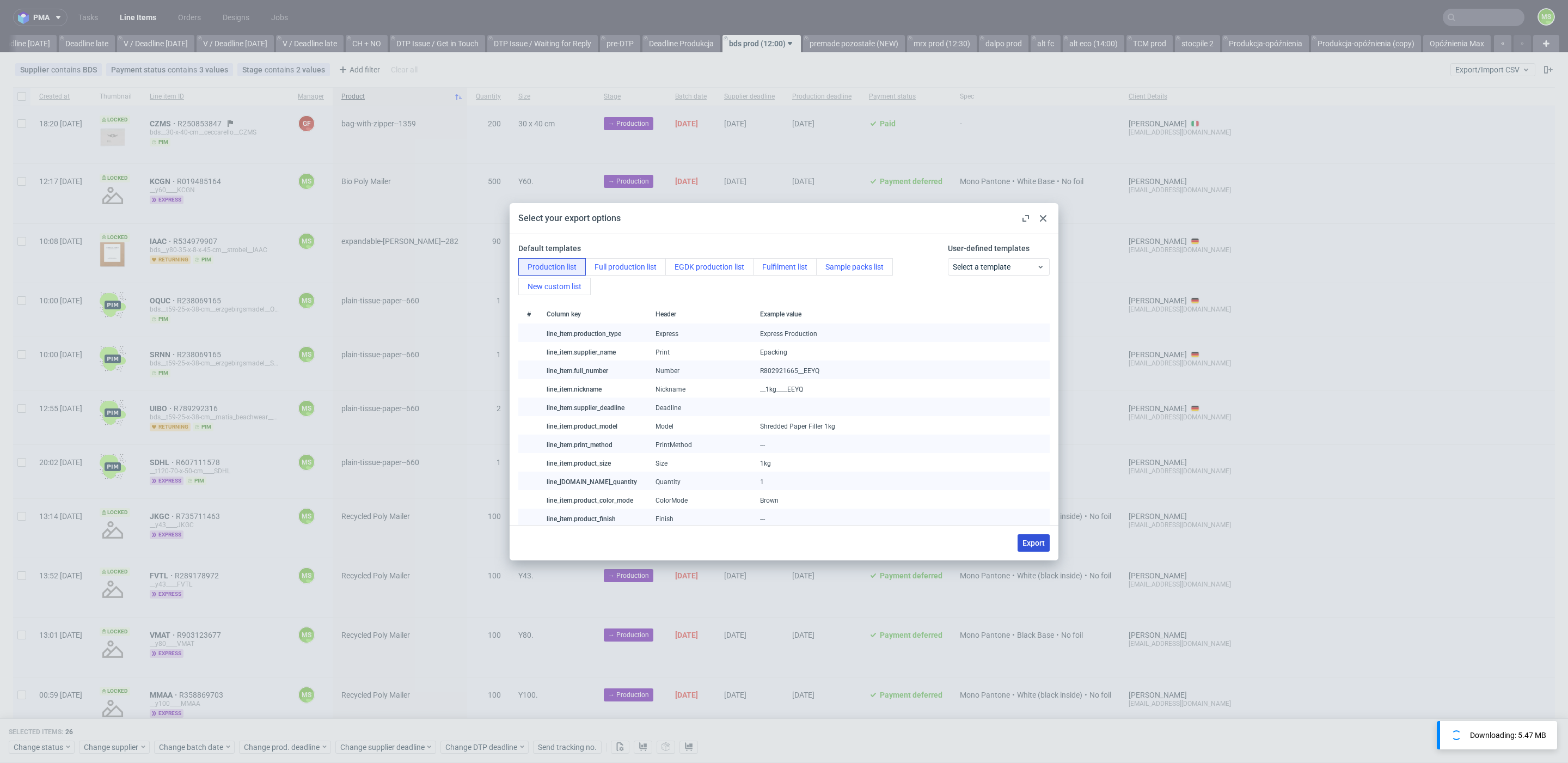
checkbox input "false"
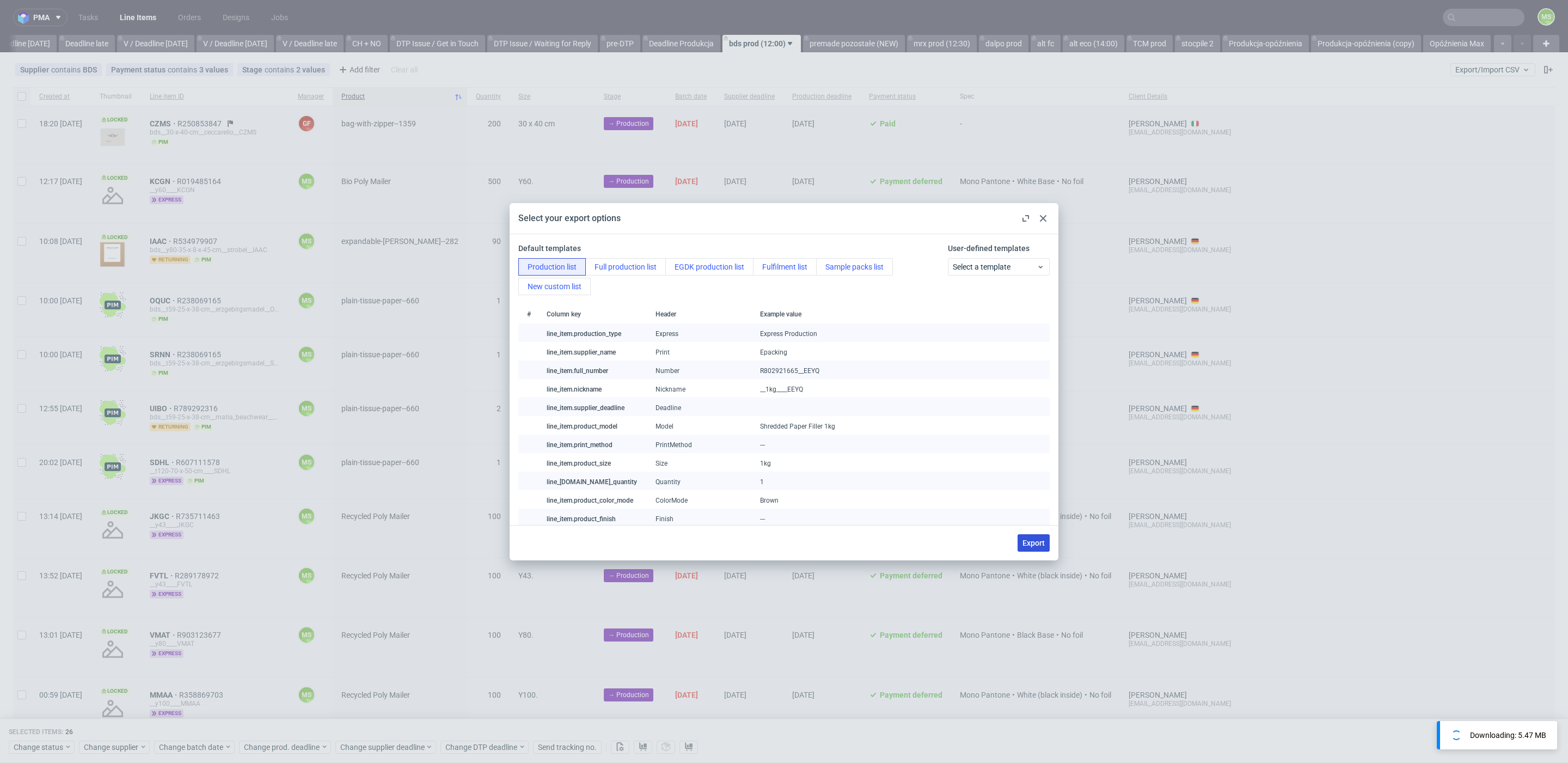
checkbox input "false"
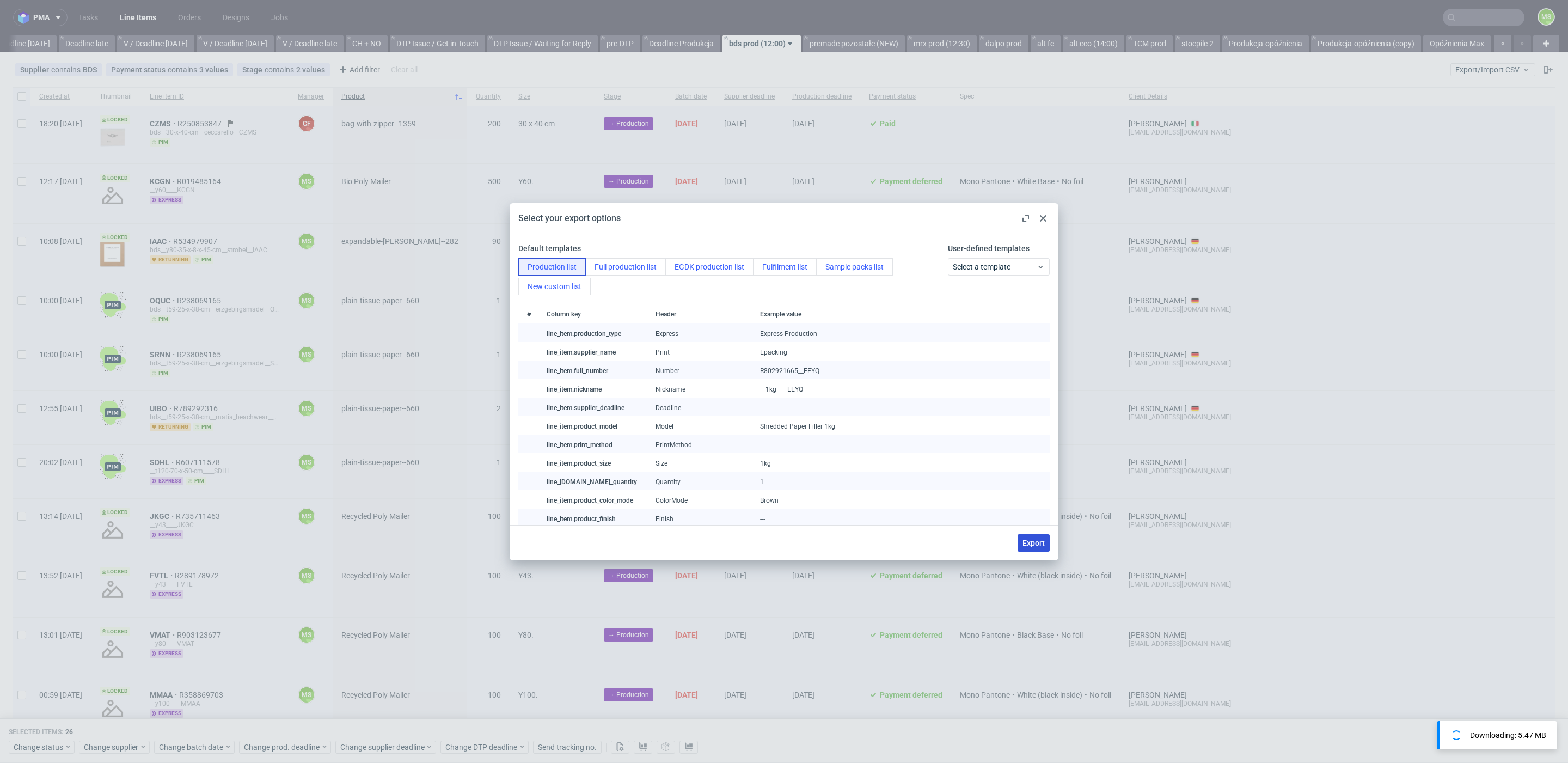
checkbox input "false"
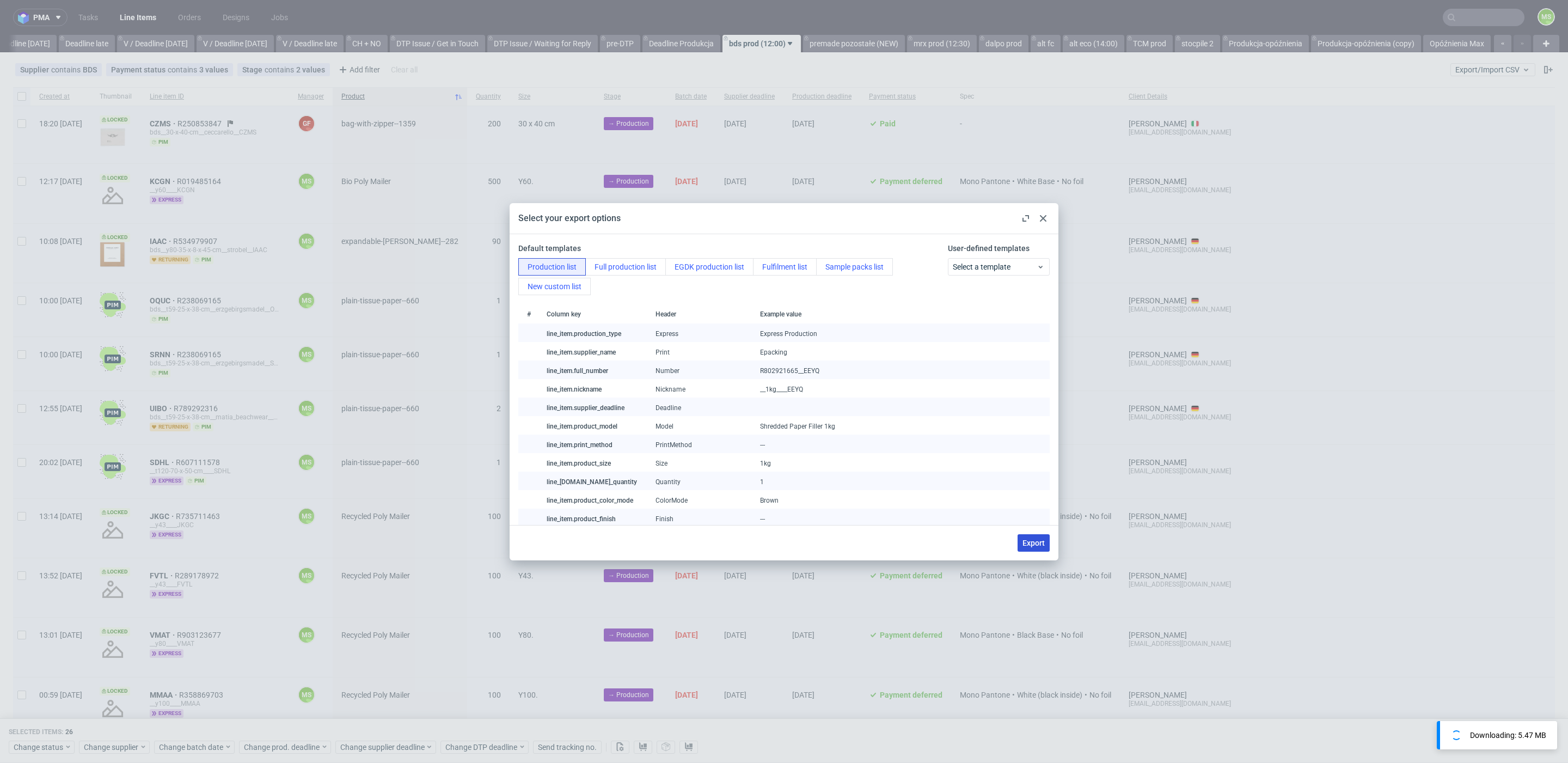
checkbox input "false"
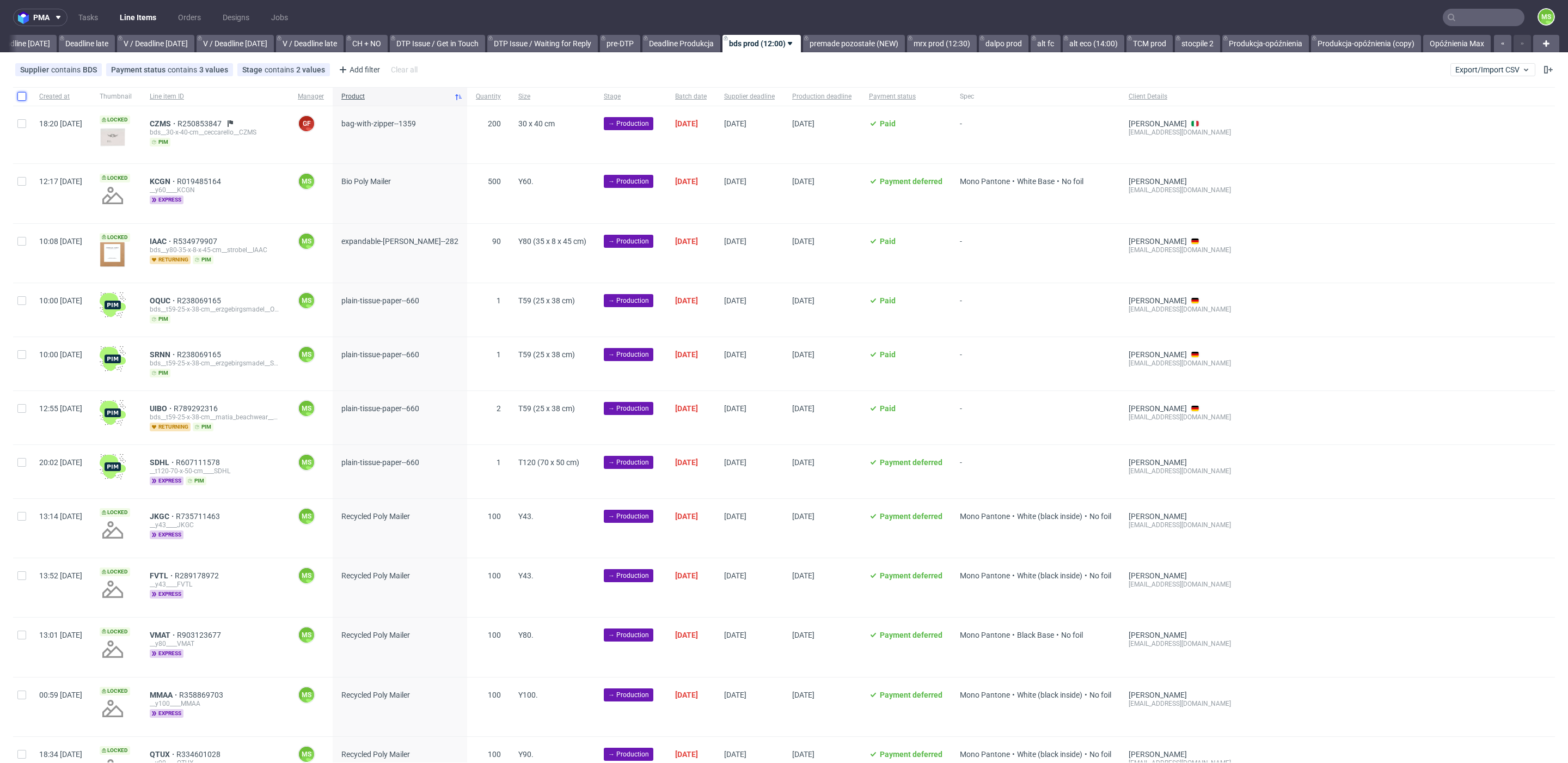
click at [24, 98] on input "checkbox" at bounding box center [22, 96] width 9 height 9
checkbox input "true"
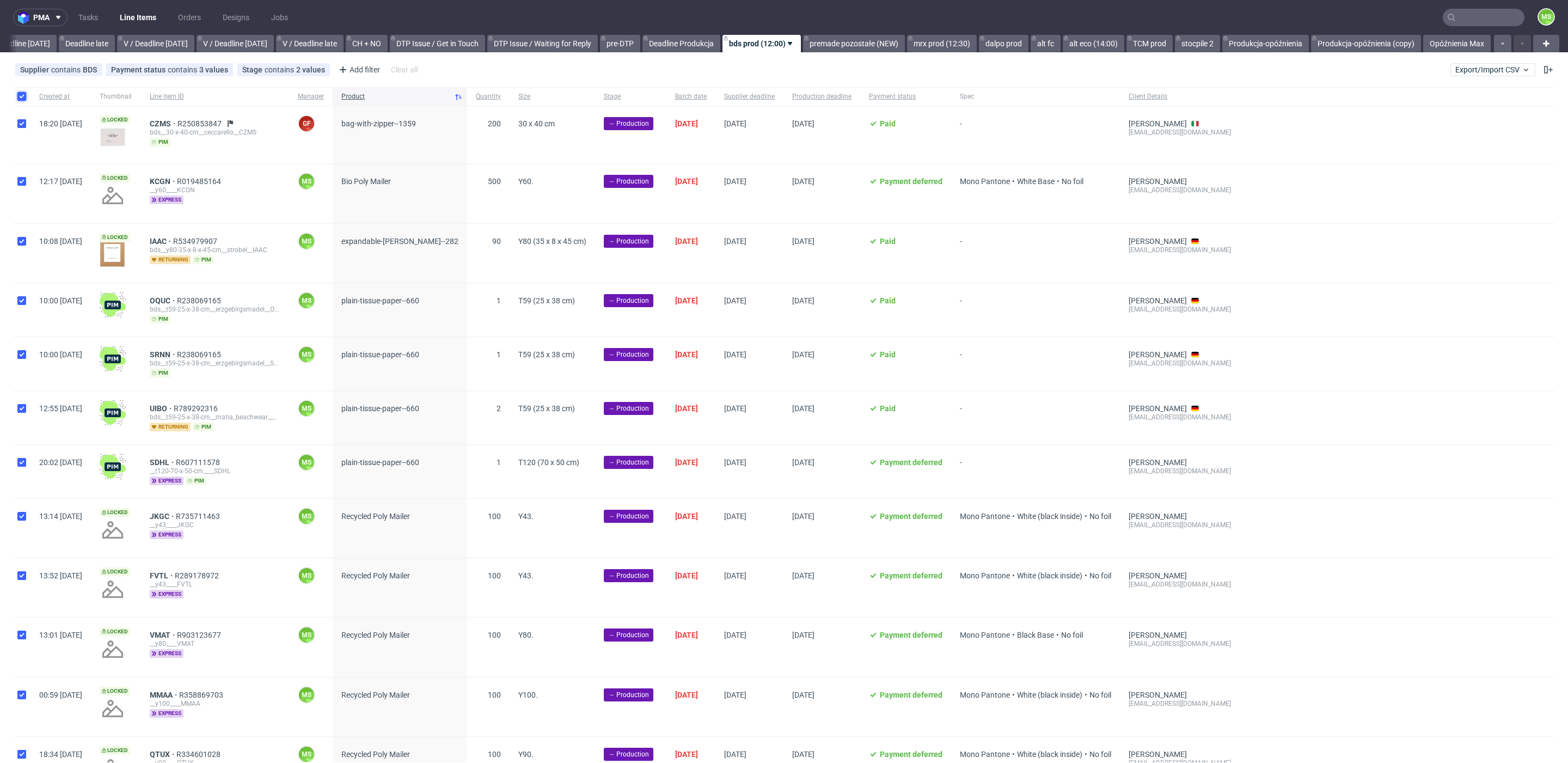
checkbox input "true"
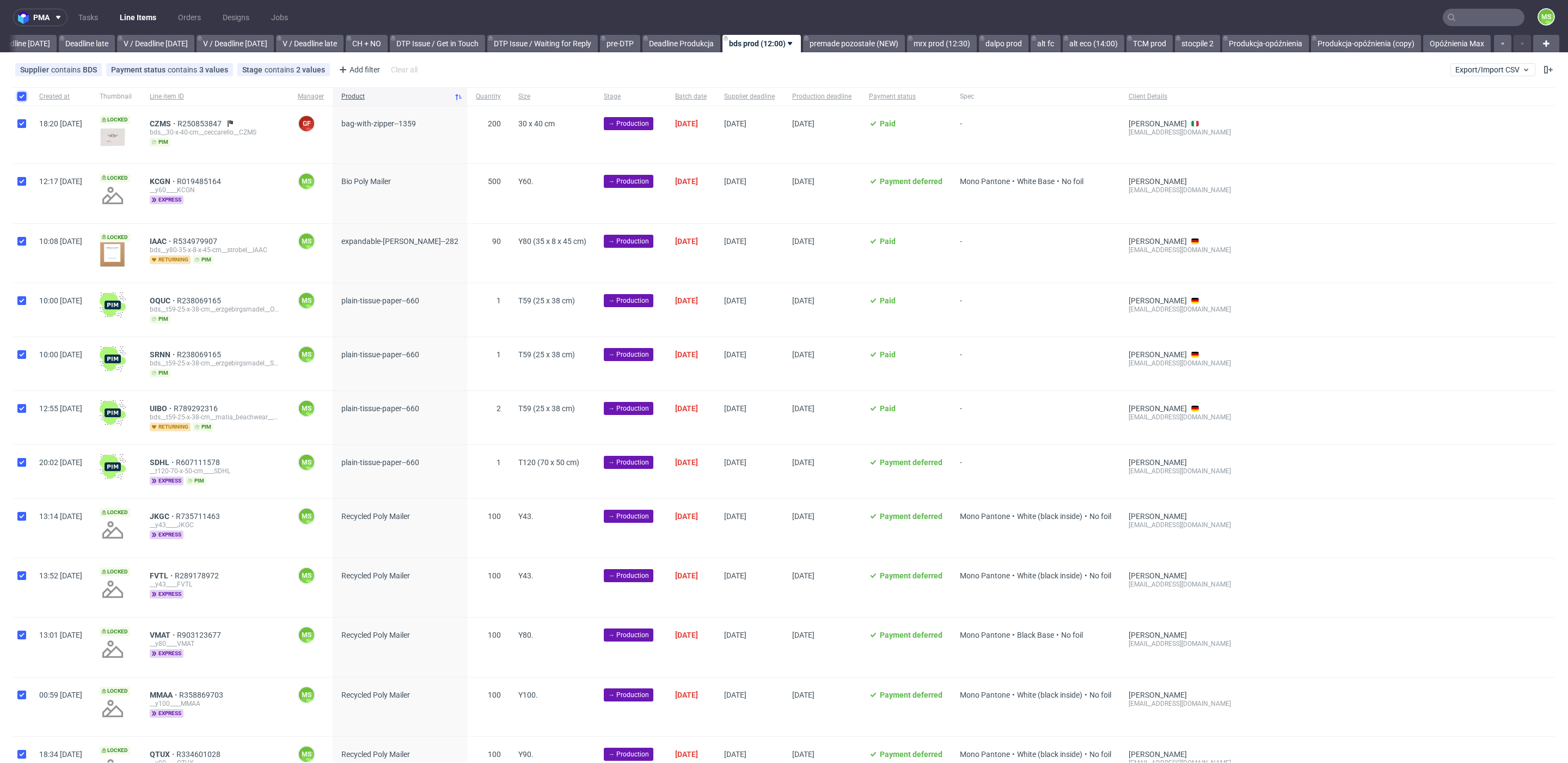
checkbox input "true"
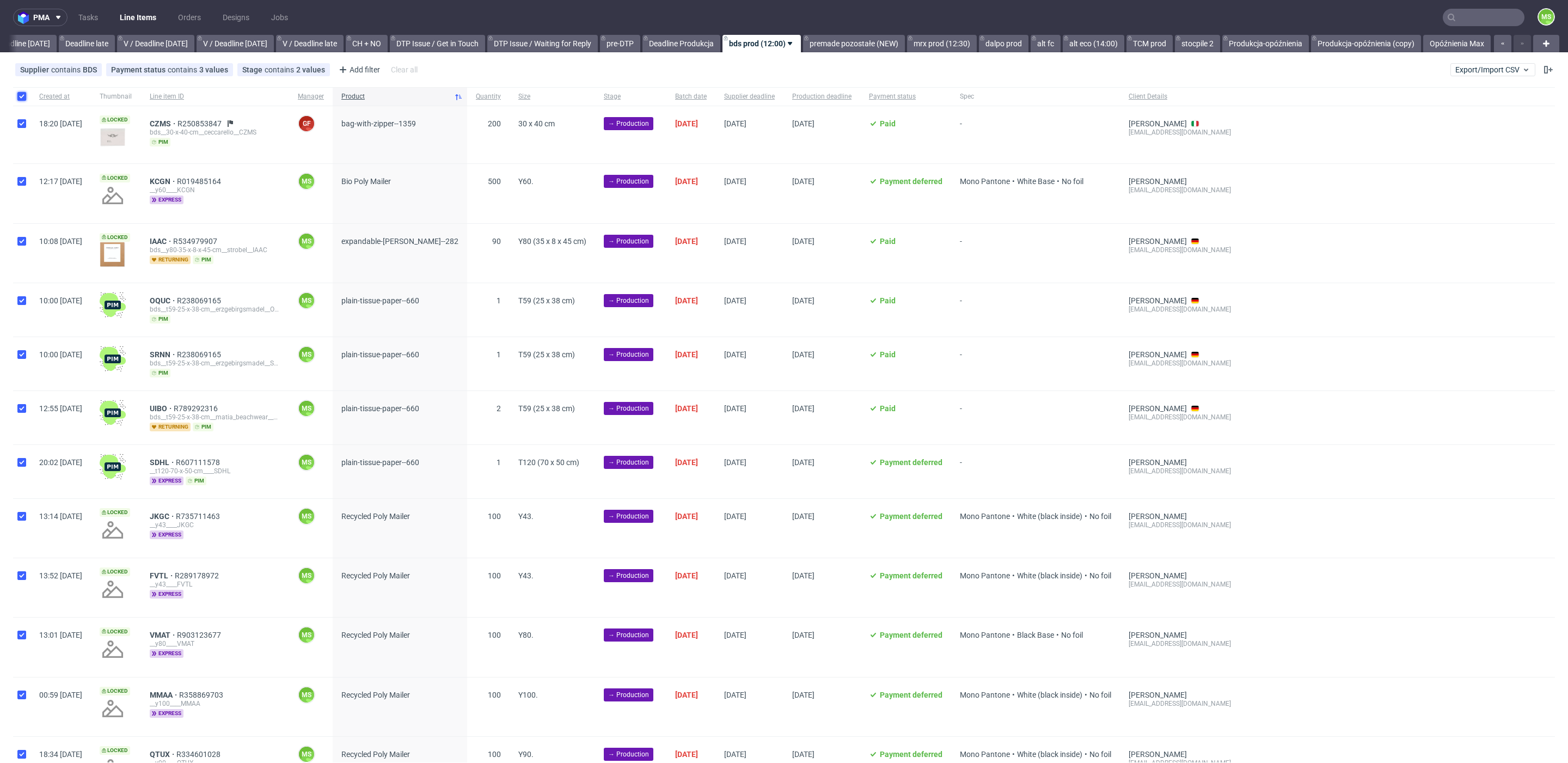
checkbox input "true"
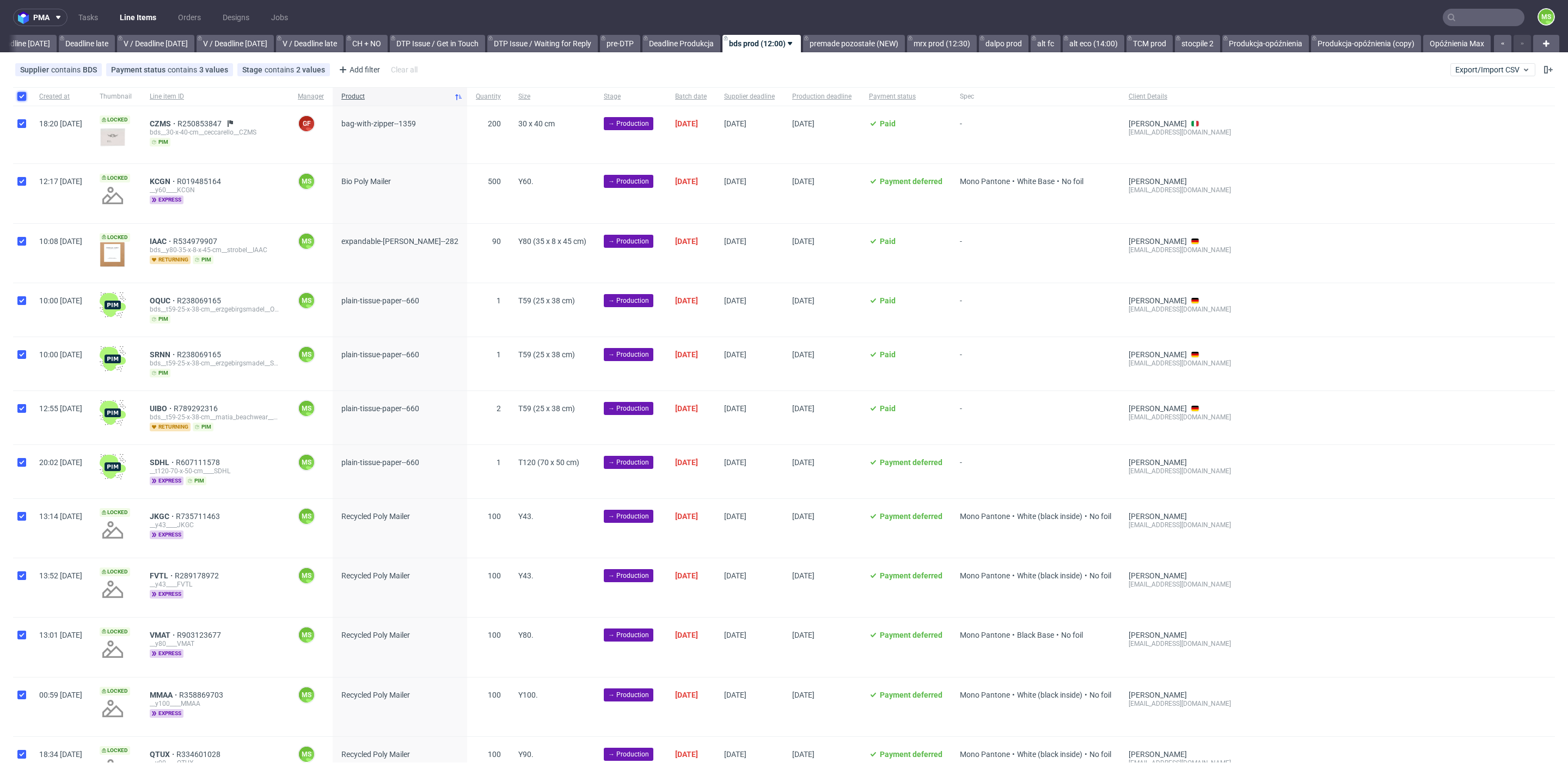
checkbox input "true"
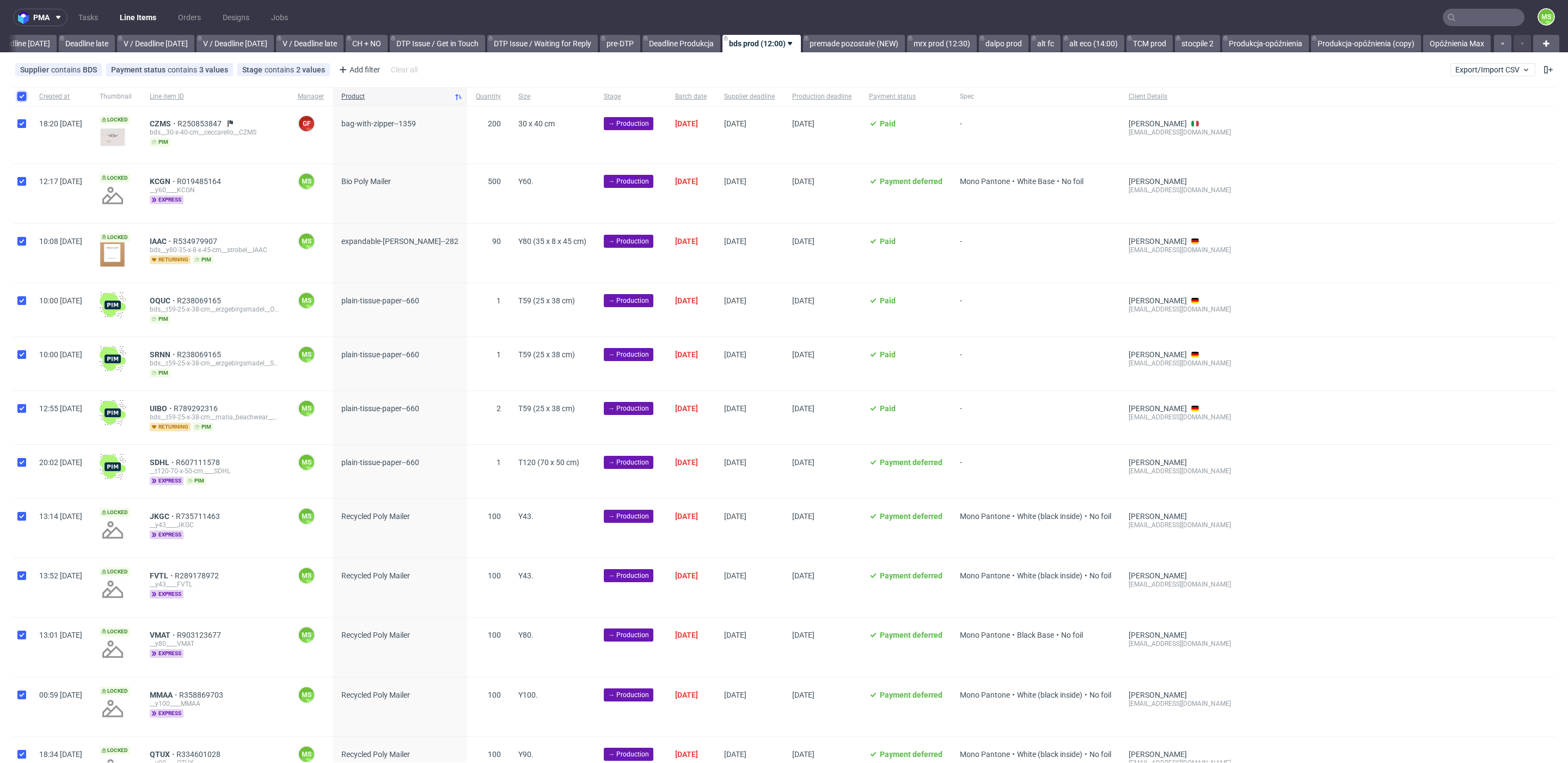
checkbox input "true"
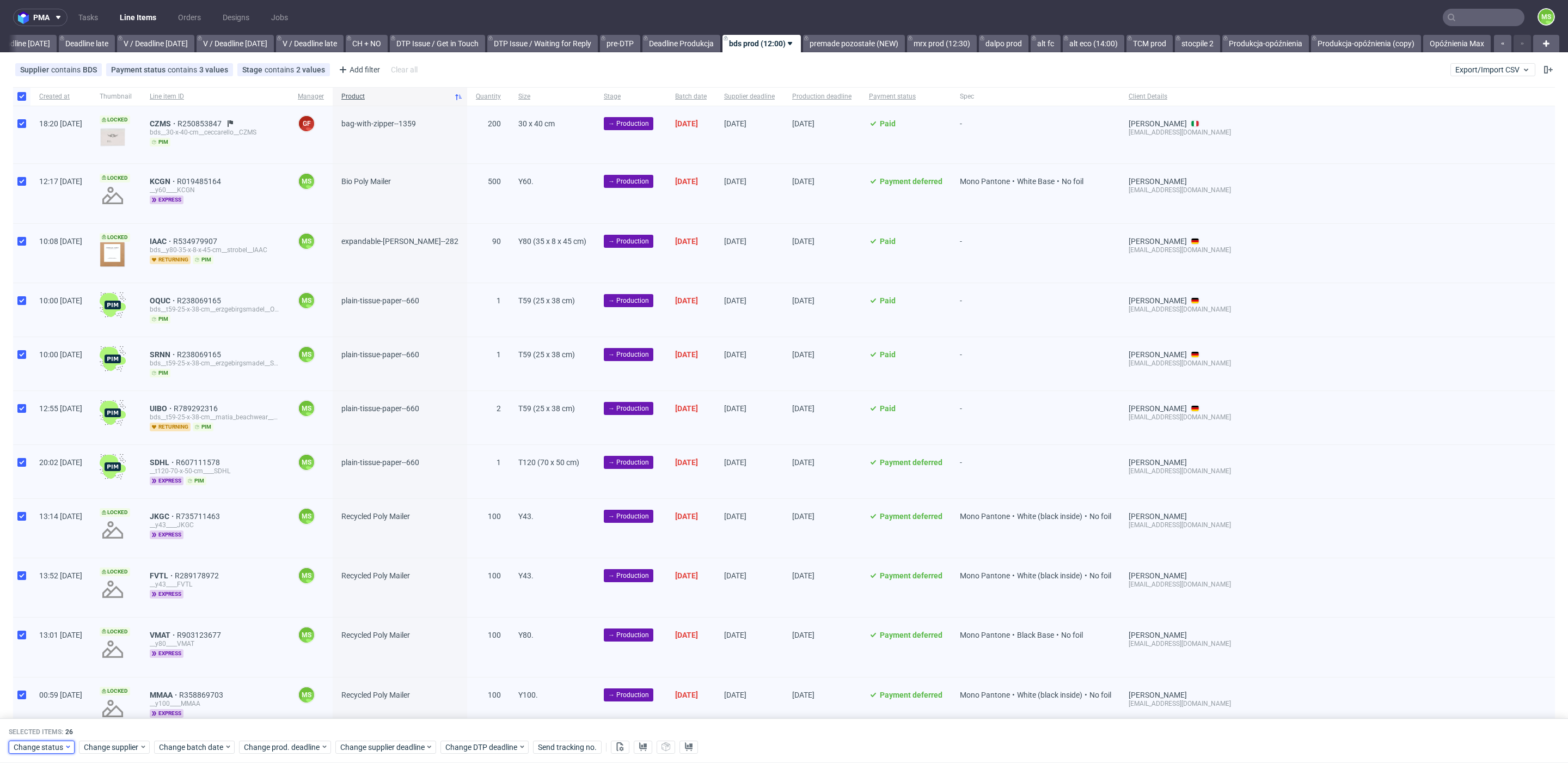
click at [34, 743] on span "Change status" at bounding box center [39, 747] width 50 height 11
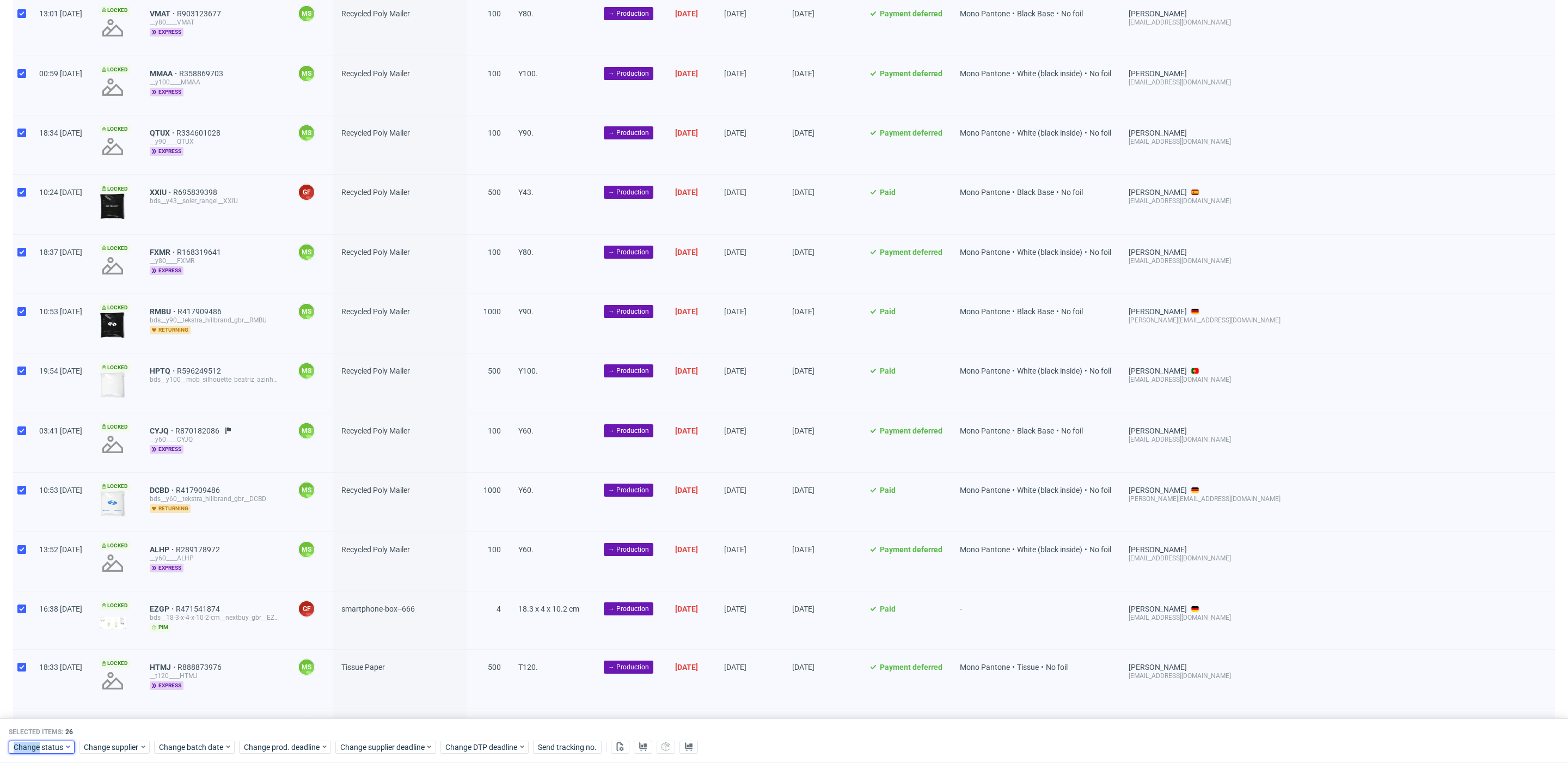
scroll to position [627, 0]
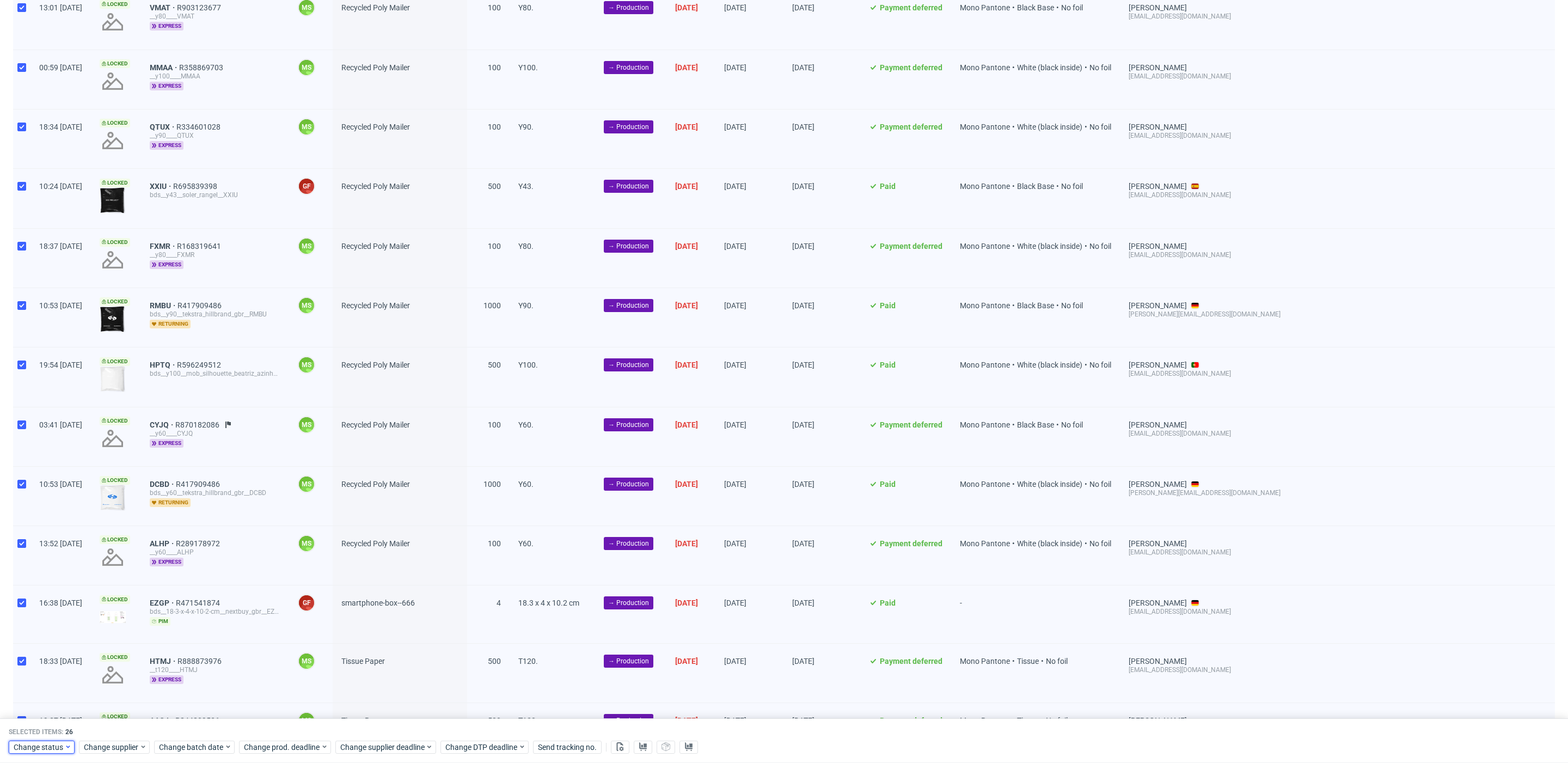
click at [59, 749] on span "Change status" at bounding box center [39, 747] width 50 height 11
drag, startPoint x: 68, startPoint y: 628, endPoint x: 99, endPoint y: 716, distance: 93.3
click at [68, 628] on div "In Production" at bounding box center [75, 622] width 125 height 15
click at [116, 722] on span "Save" at bounding box center [124, 724] width 17 height 7
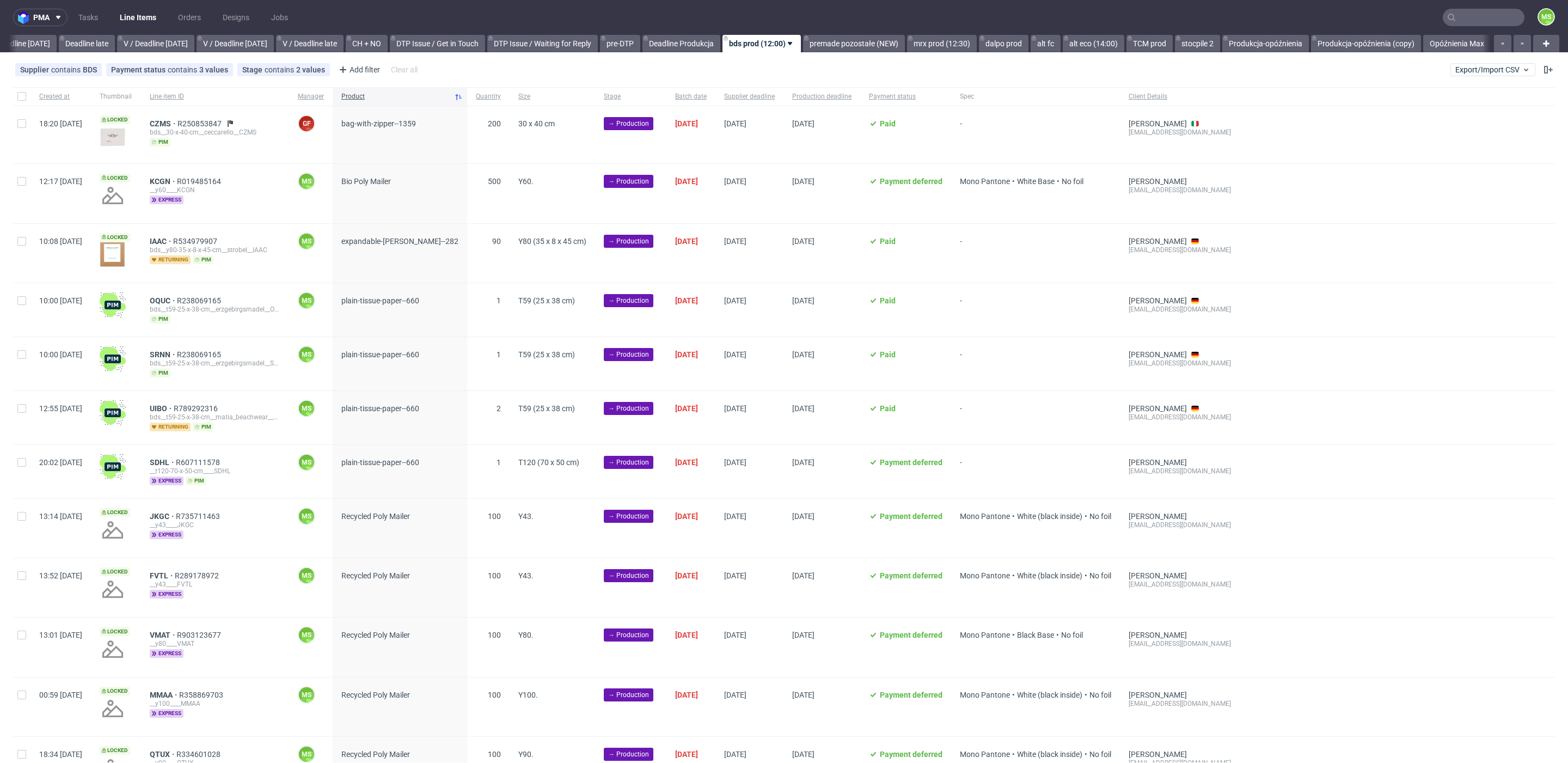
scroll to position [0, 1275]
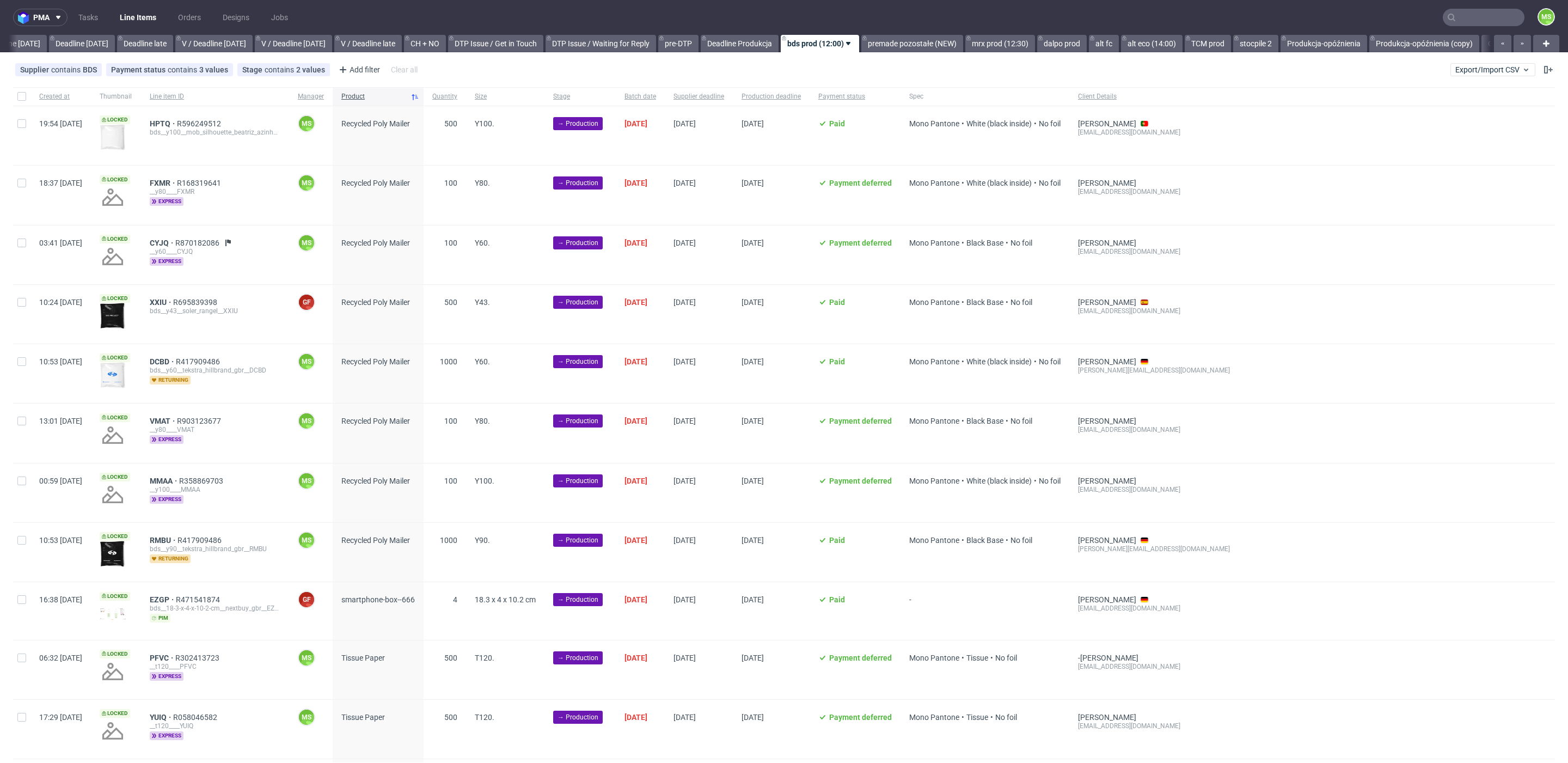
scroll to position [0, 1275]
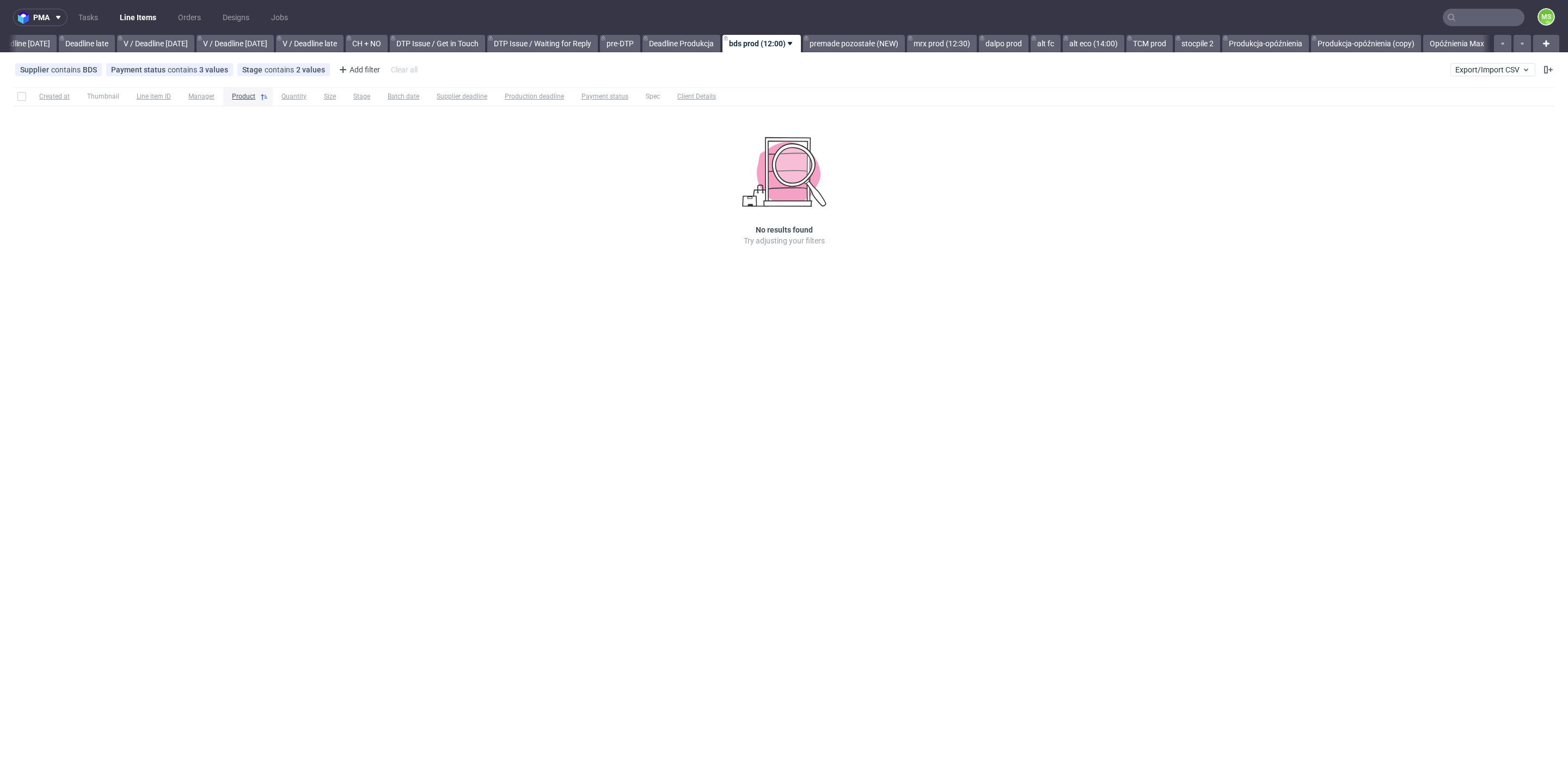
scroll to position [0, 1262]
click at [871, 45] on link "premade pozostałe (NEW)" at bounding box center [854, 44] width 102 height 17
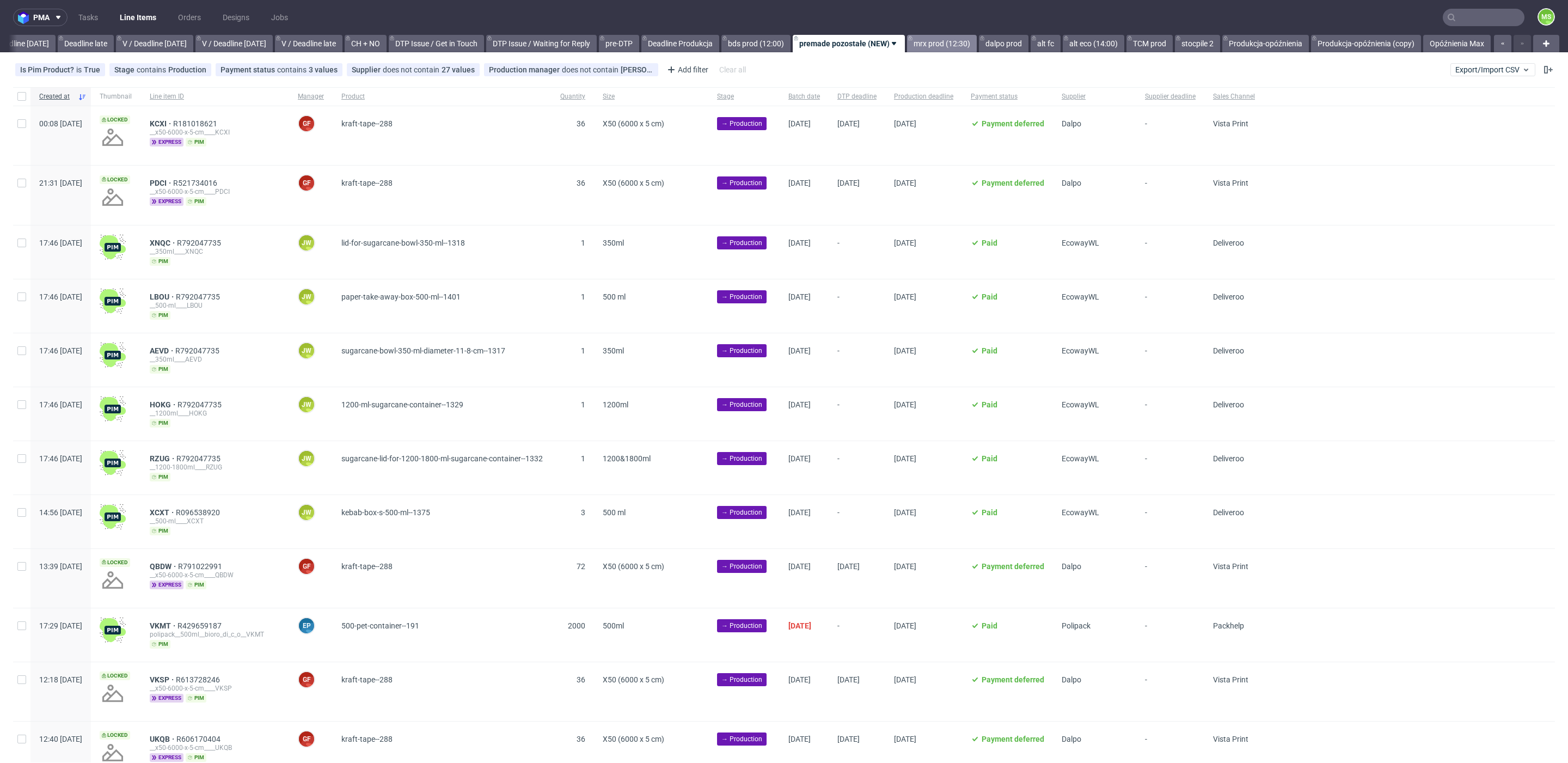
click at [935, 42] on link "mrx prod (12:30)" at bounding box center [942, 44] width 70 height 17
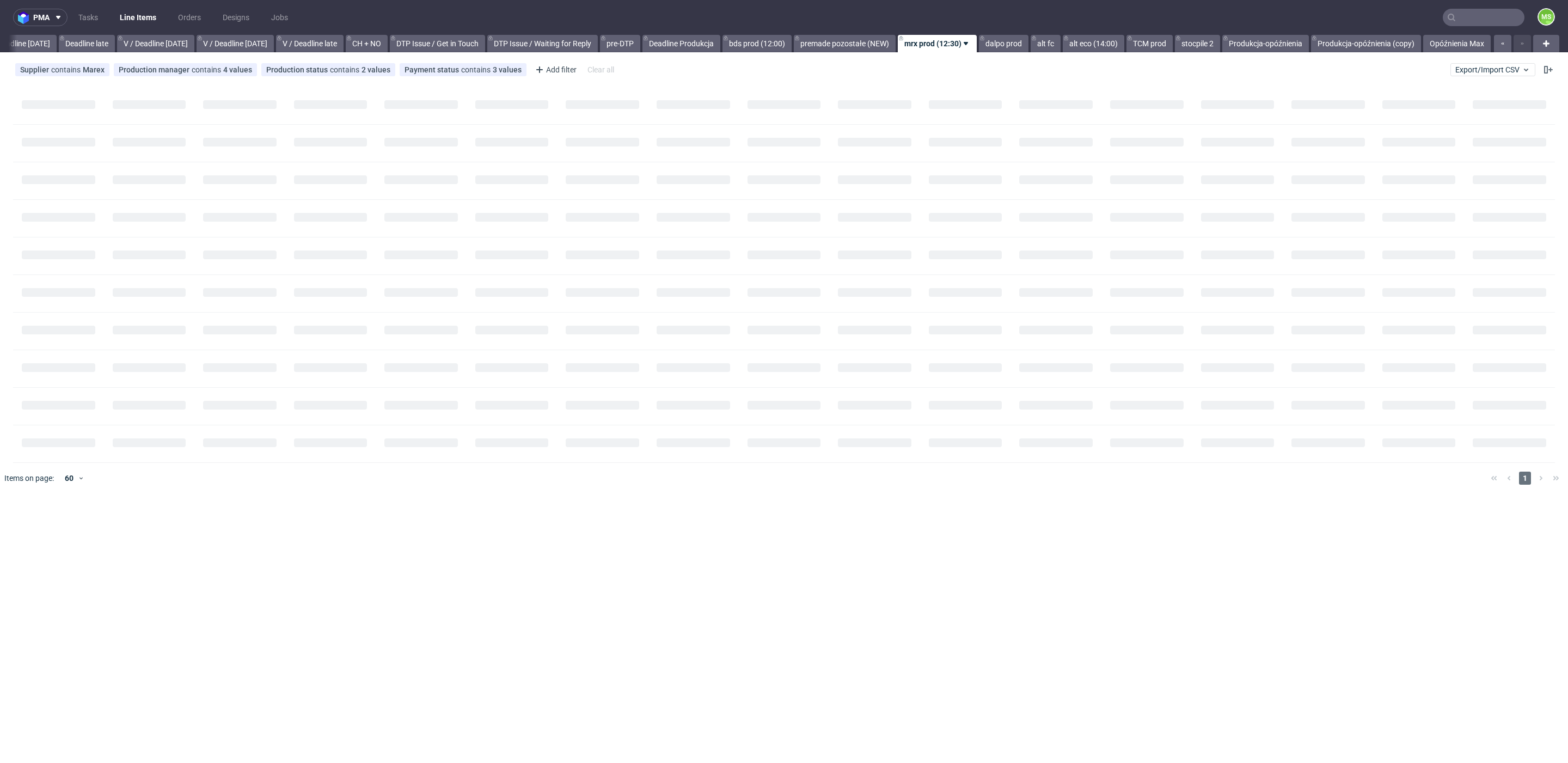
scroll to position [0, 1263]
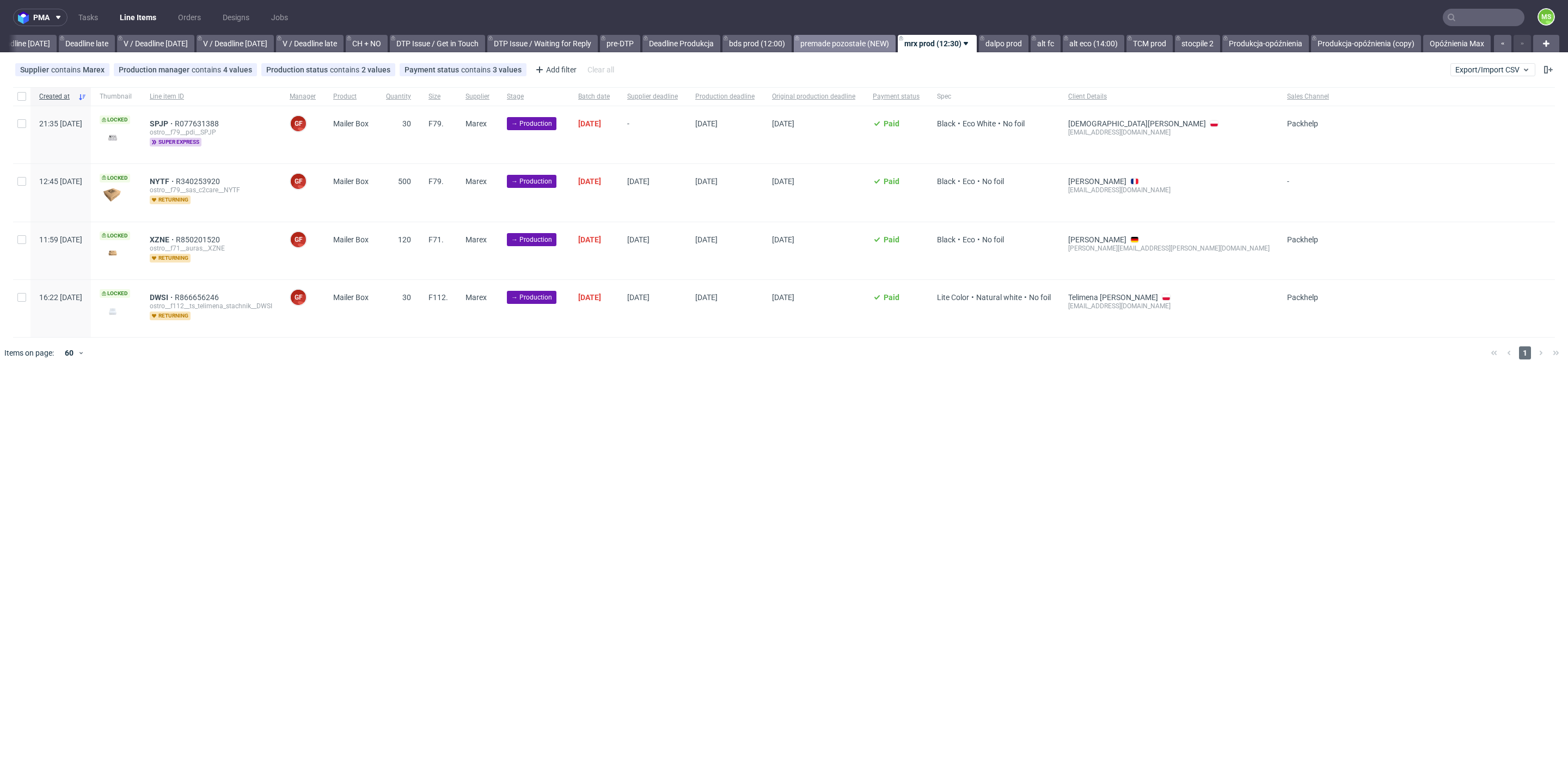
click at [850, 45] on link "premade pozostałe (NEW)" at bounding box center [844, 44] width 102 height 17
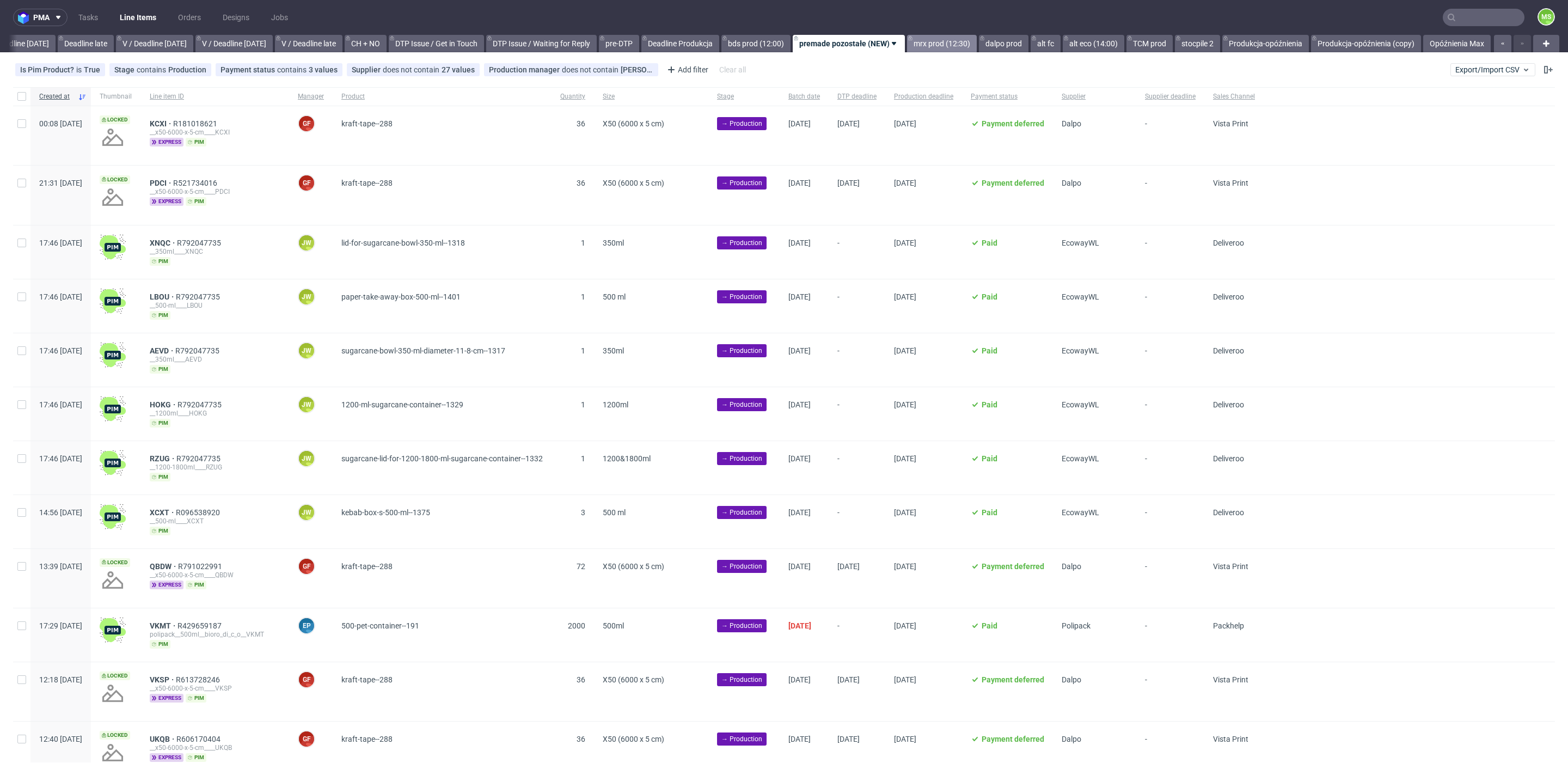
click at [946, 48] on link "mrx prod (12:30)" at bounding box center [942, 44] width 70 height 17
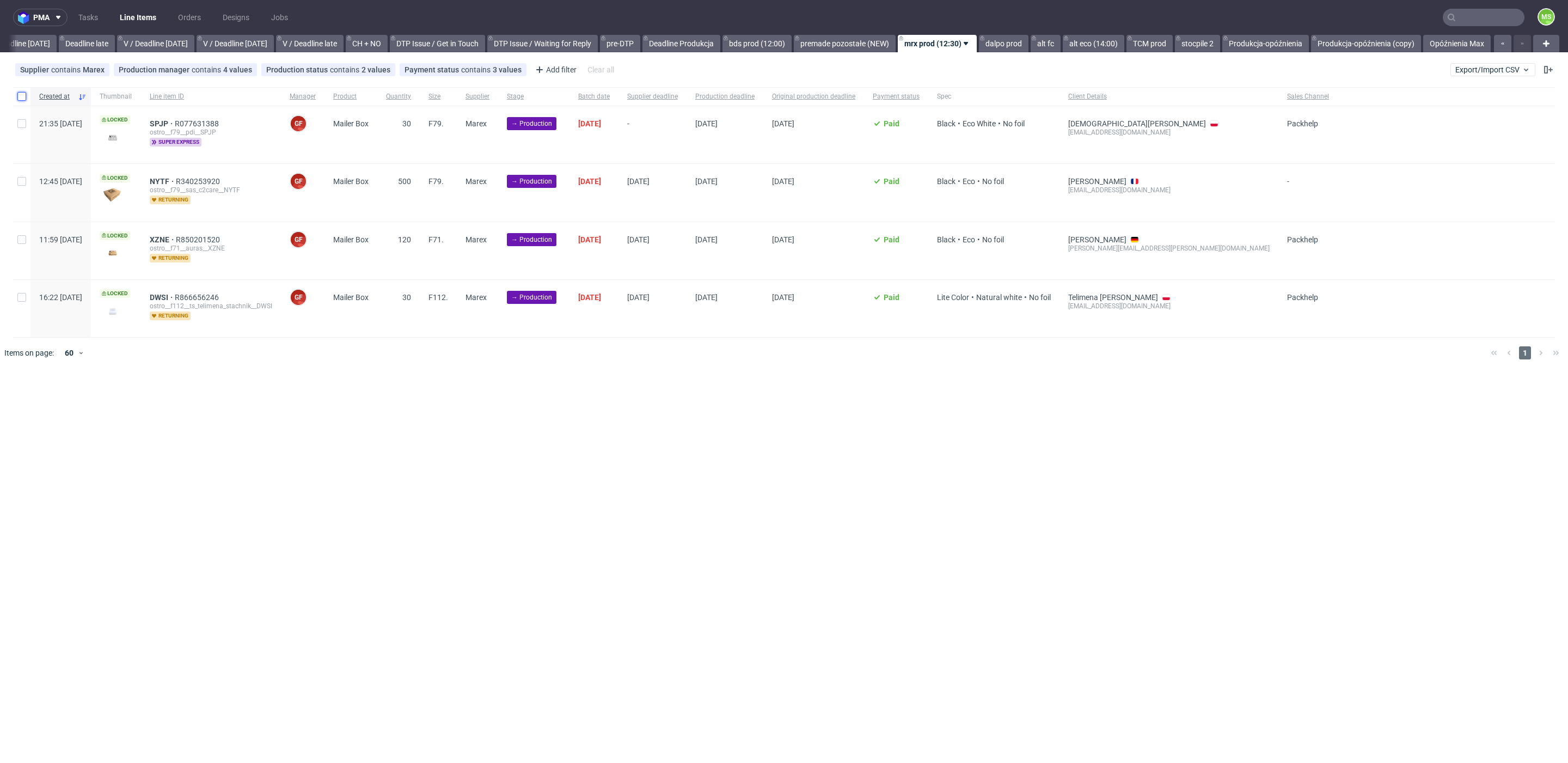
click at [20, 97] on input "checkbox" at bounding box center [22, 96] width 9 height 9
checkbox input "true"
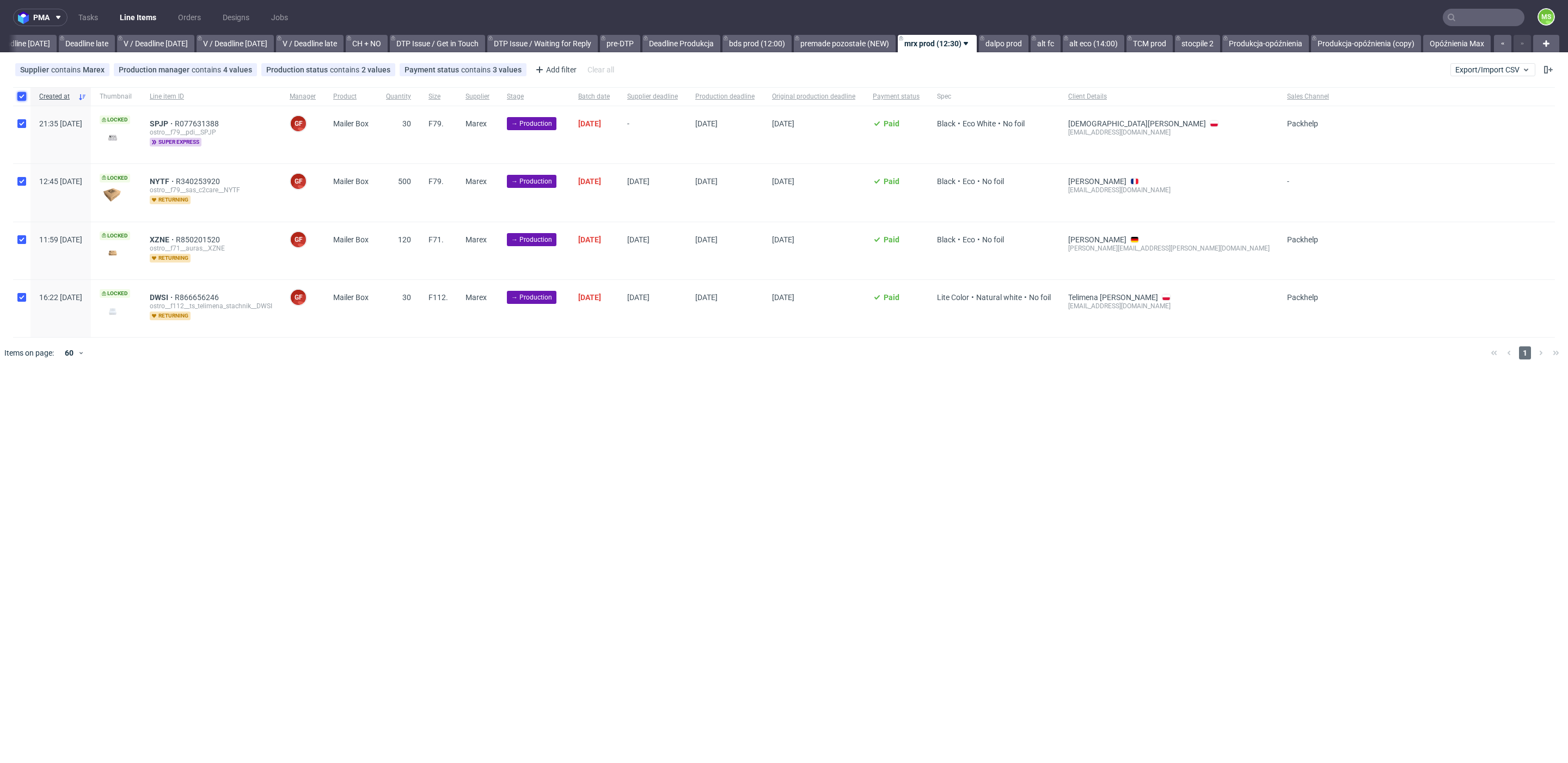
checkbox input "true"
click at [20, 124] on input "checkbox" at bounding box center [22, 124] width 9 height 9
checkbox input "false"
click at [137, 398] on span "Change supplier" at bounding box center [111, 401] width 55 height 11
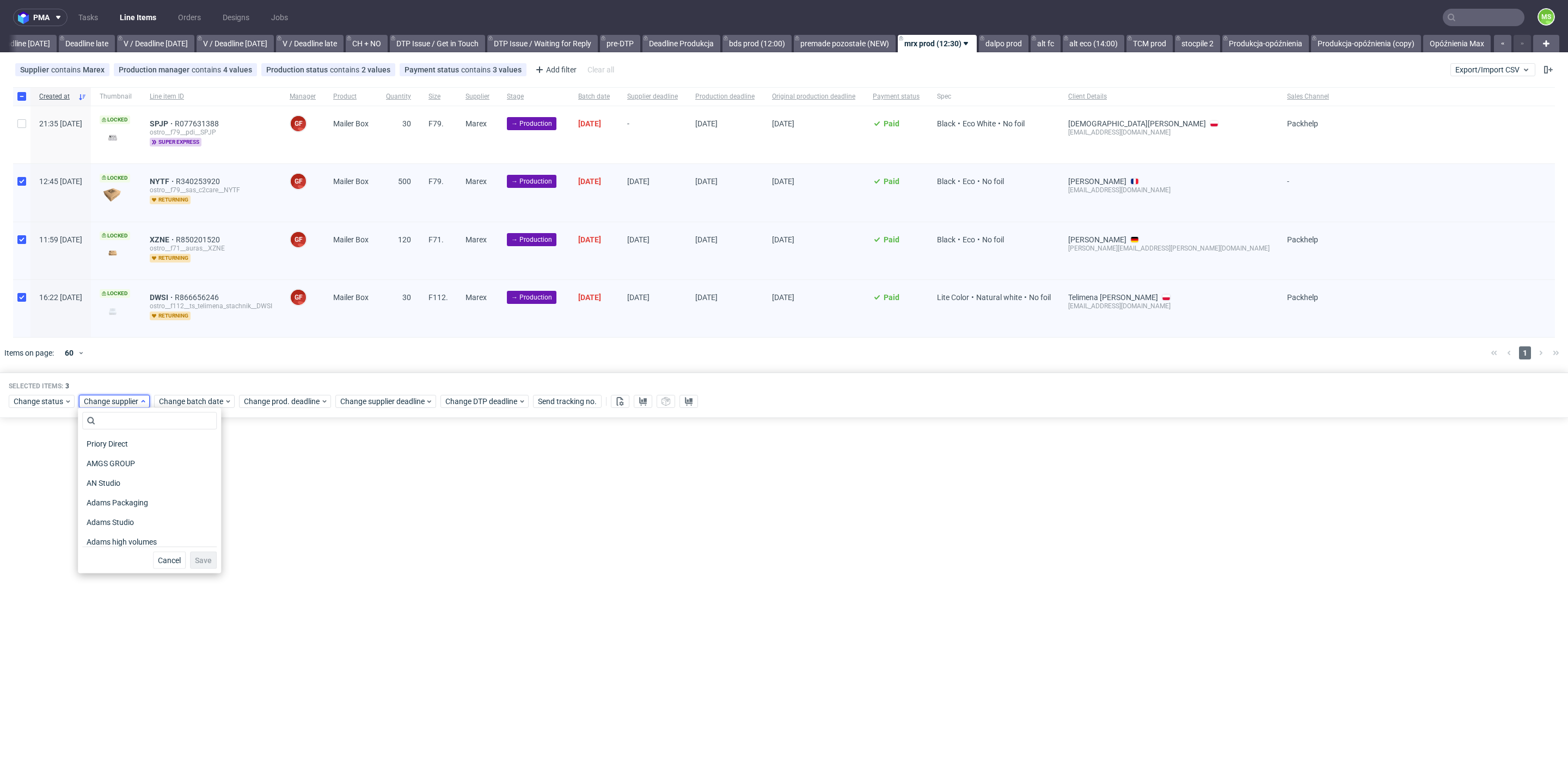
click at [119, 399] on span "Change supplier" at bounding box center [111, 401] width 55 height 11
click at [178, 399] on span "Change batch date" at bounding box center [192, 401] width 66 height 11
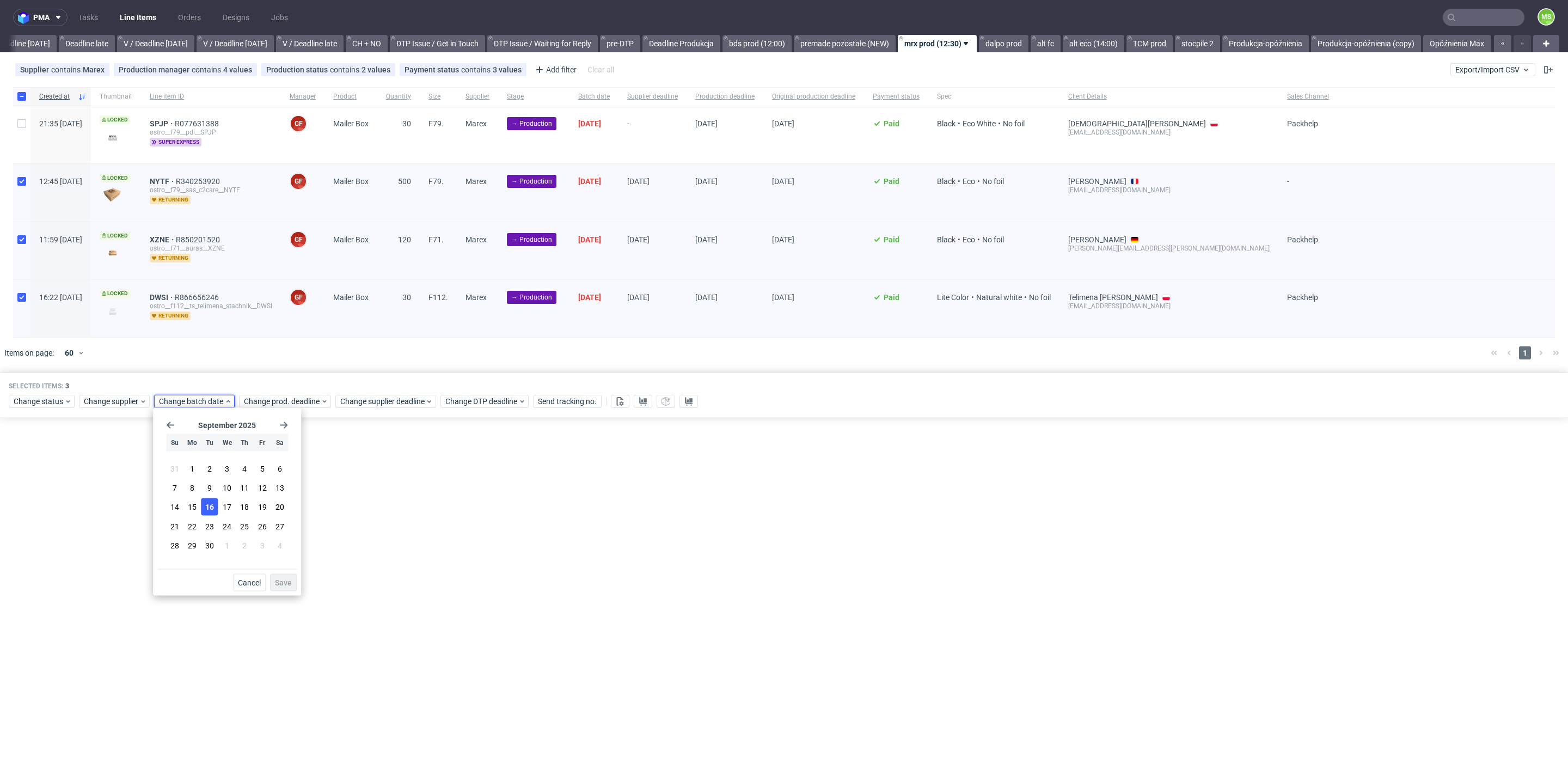
click at [216, 506] on section "31 1 2 3 4 5 6 7 8 9 10 11 12 13 14 15 16 17 18 19 20 21 22 23 24 25 26 27 28 2…" at bounding box center [227, 508] width 122 height 96
click at [216, 506] on button "16" at bounding box center [209, 507] width 17 height 17
click at [284, 576] on button "Save" at bounding box center [283, 583] width 27 height 17
drag, startPoint x: 271, startPoint y: 394, endPoint x: 280, endPoint y: 402, distance: 12.0
click at [272, 396] on span "Change prod. deadline" at bounding box center [282, 401] width 77 height 11
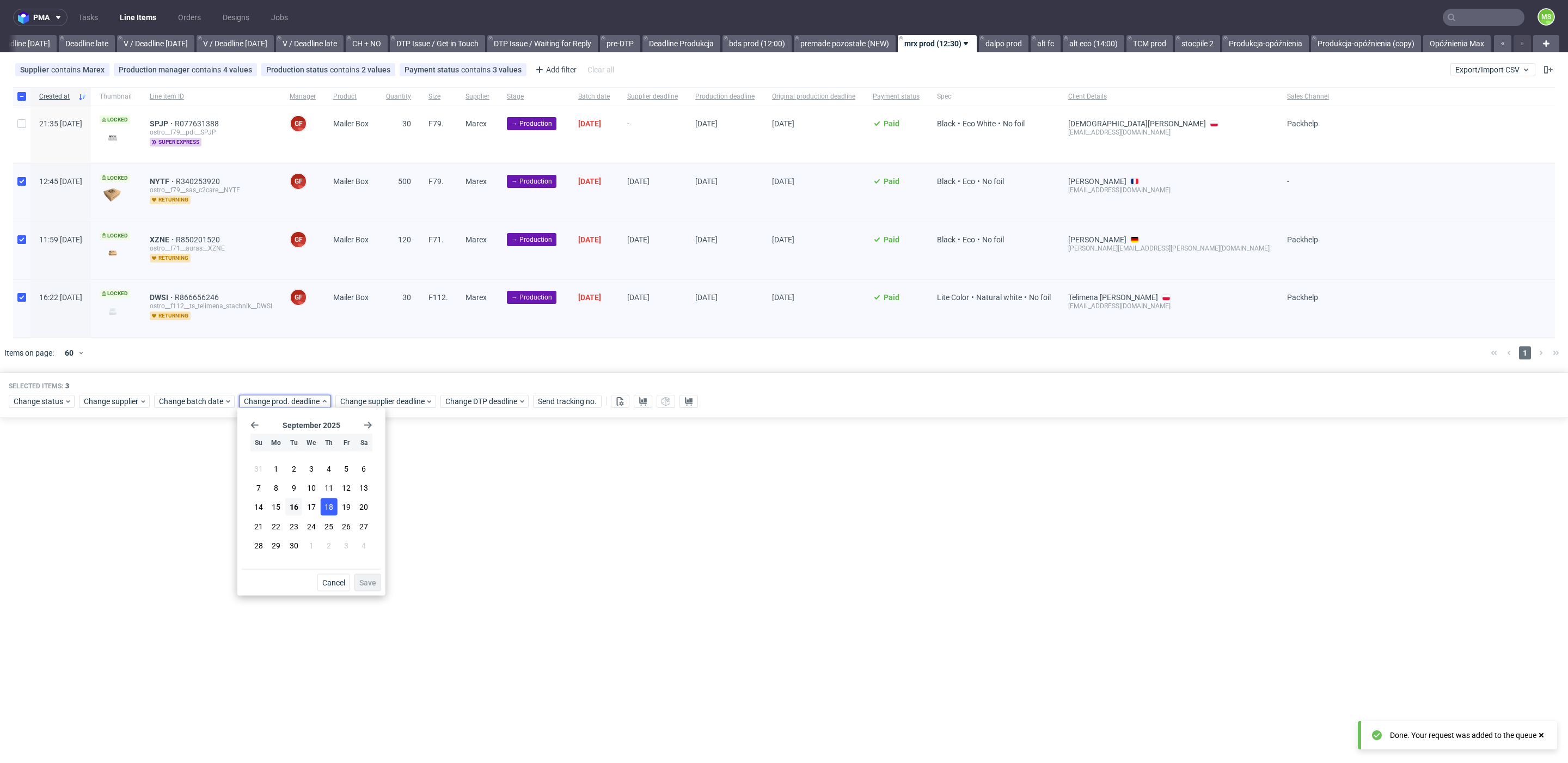
click at [324, 508] on span "18" at bounding box center [329, 506] width 9 height 11
click at [368, 582] on span "Save" at bounding box center [367, 582] width 17 height 7
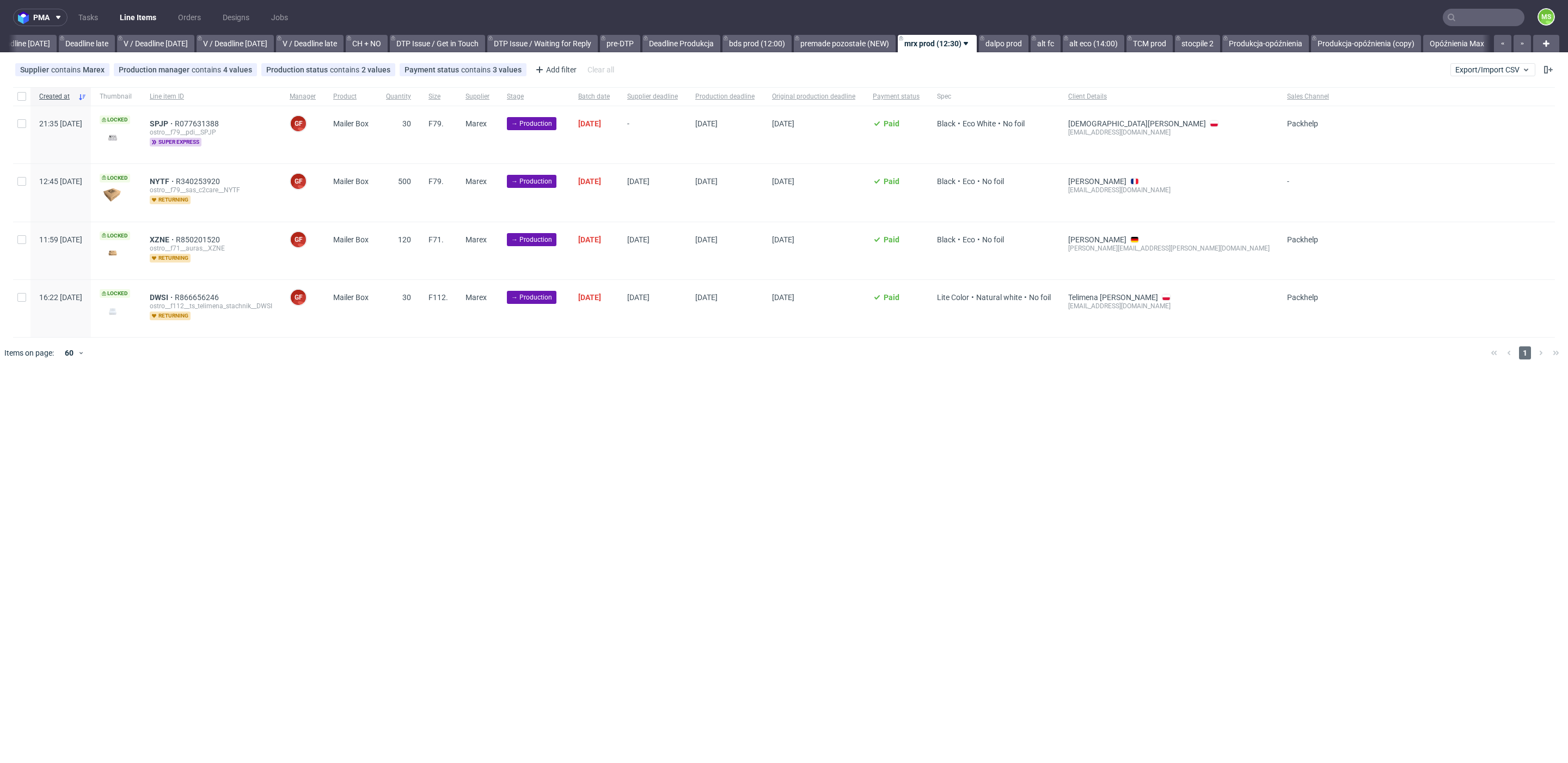
scroll to position [0, 1263]
drag, startPoint x: 20, startPoint y: 182, endPoint x: 27, endPoint y: 235, distance: 53.5
click at [20, 182] on input "checkbox" at bounding box center [22, 181] width 9 height 9
checkbox input "true"
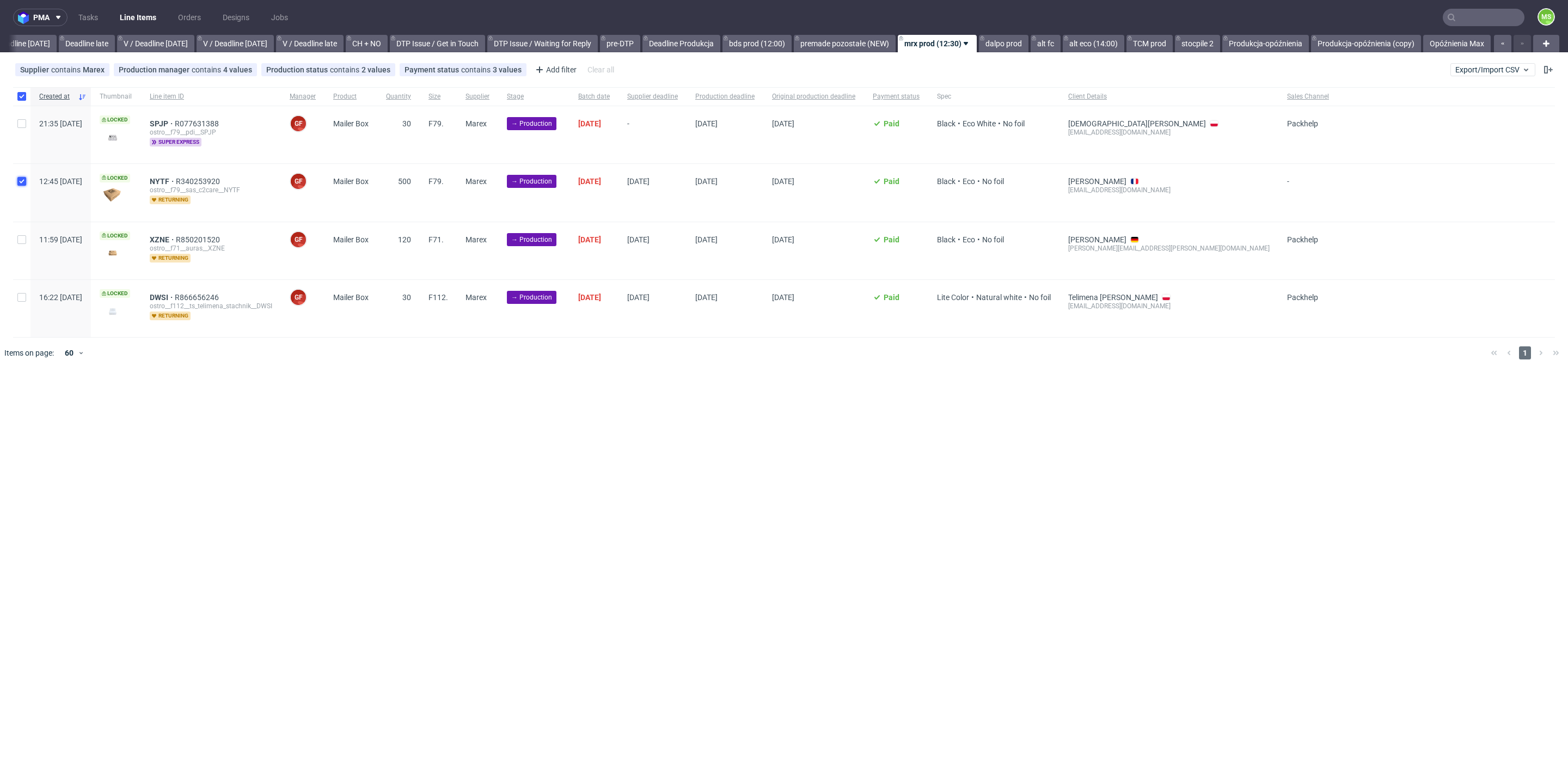
checkbox input "true"
drag, startPoint x: 26, startPoint y: 237, endPoint x: 26, endPoint y: 279, distance: 42.0
click at [26, 237] on div at bounding box center [22, 251] width 17 height 57
checkbox input "true"
click at [26, 295] on input "checkbox" at bounding box center [22, 297] width 9 height 9
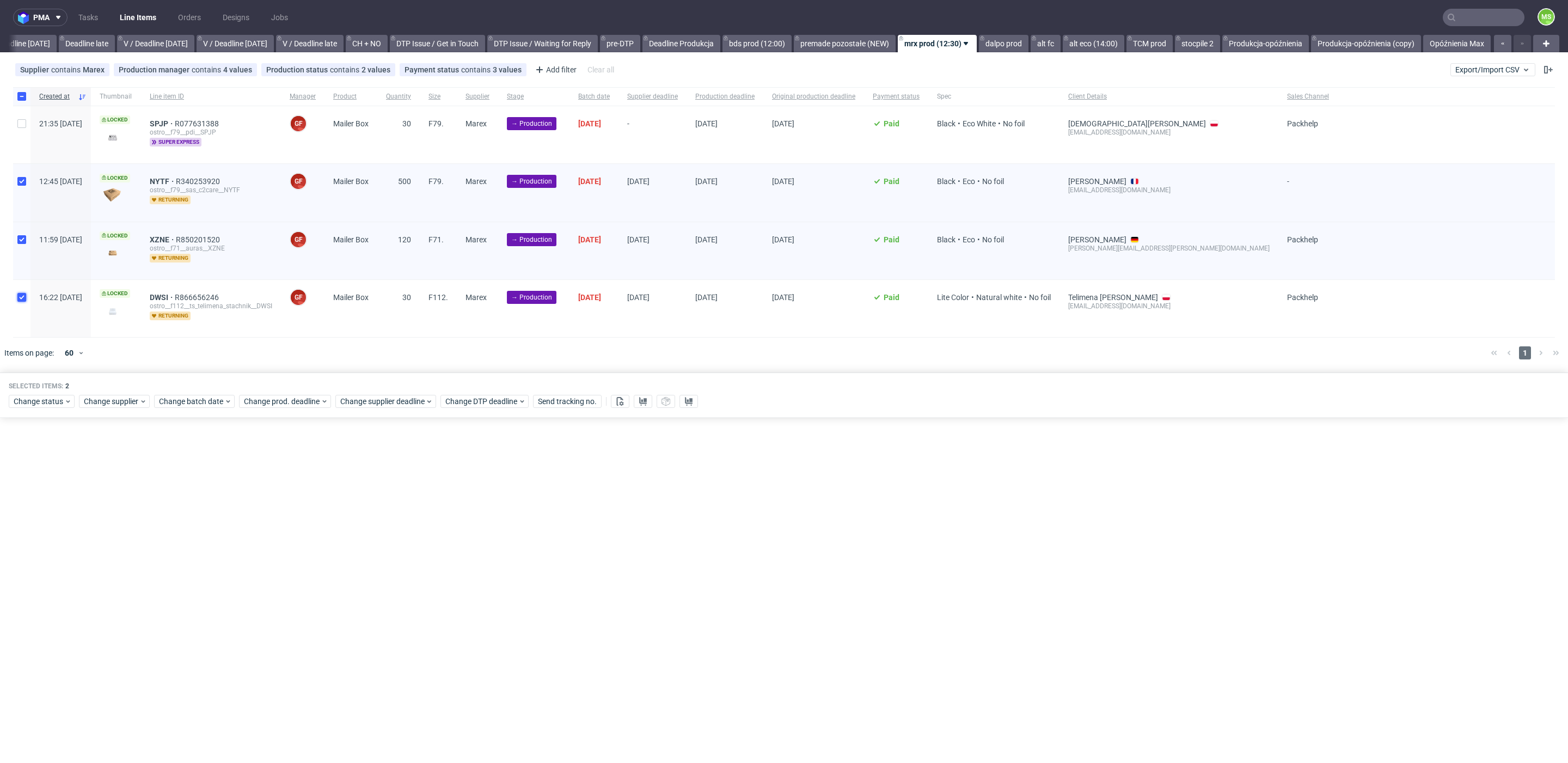
checkbox input "true"
click at [191, 399] on span "Change batch date" at bounding box center [192, 401] width 66 height 11
click at [213, 509] on span "16" at bounding box center [210, 506] width 9 height 11
drag, startPoint x: 281, startPoint y: 580, endPoint x: 254, endPoint y: 514, distance: 71.3
click at [281, 573] on div "Cancel Save" at bounding box center [227, 580] width 139 height 23
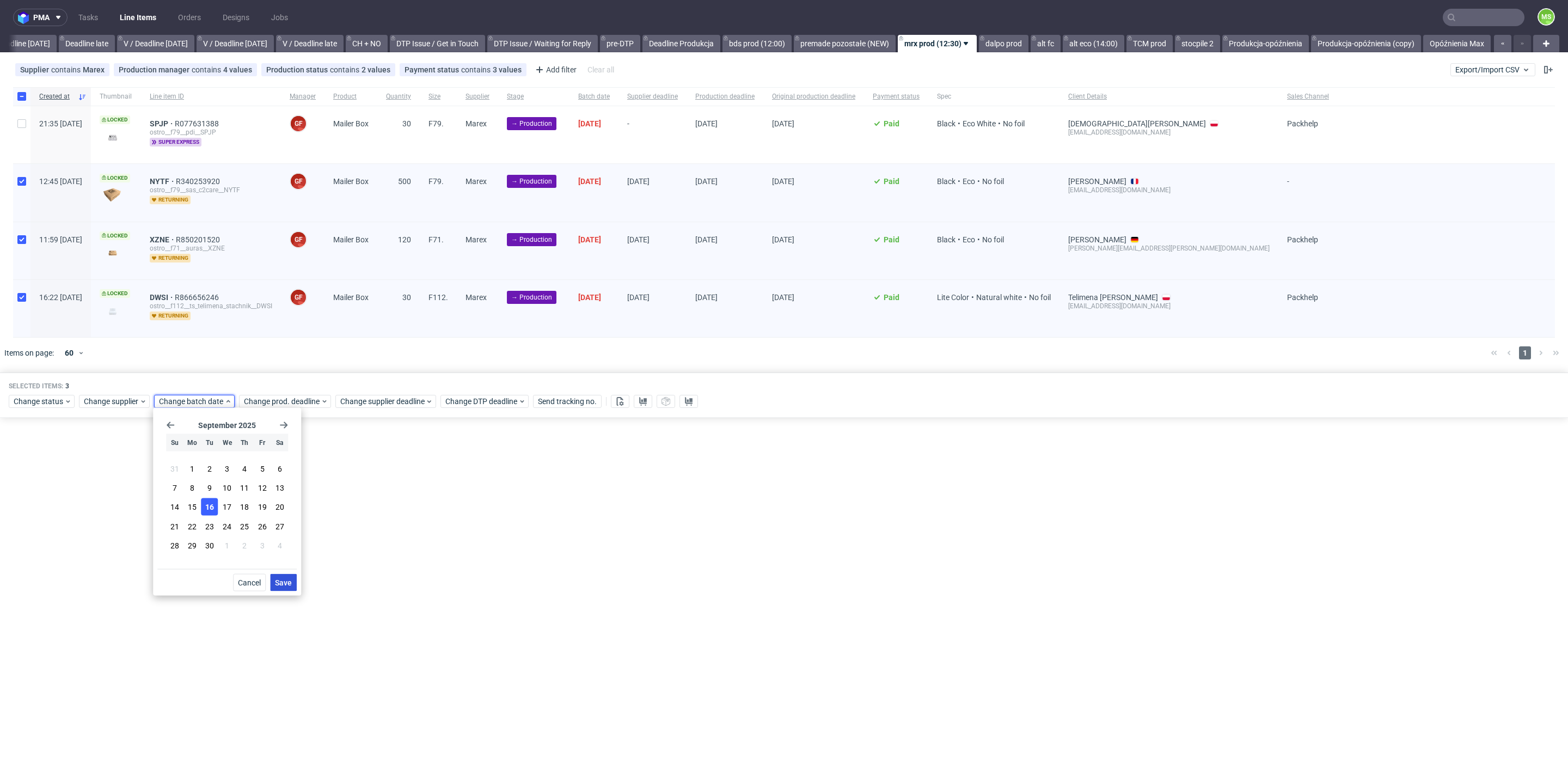
click at [280, 582] on span "Save" at bounding box center [283, 582] width 17 height 7
click at [295, 396] on span "Change prod. deadline" at bounding box center [282, 401] width 77 height 11
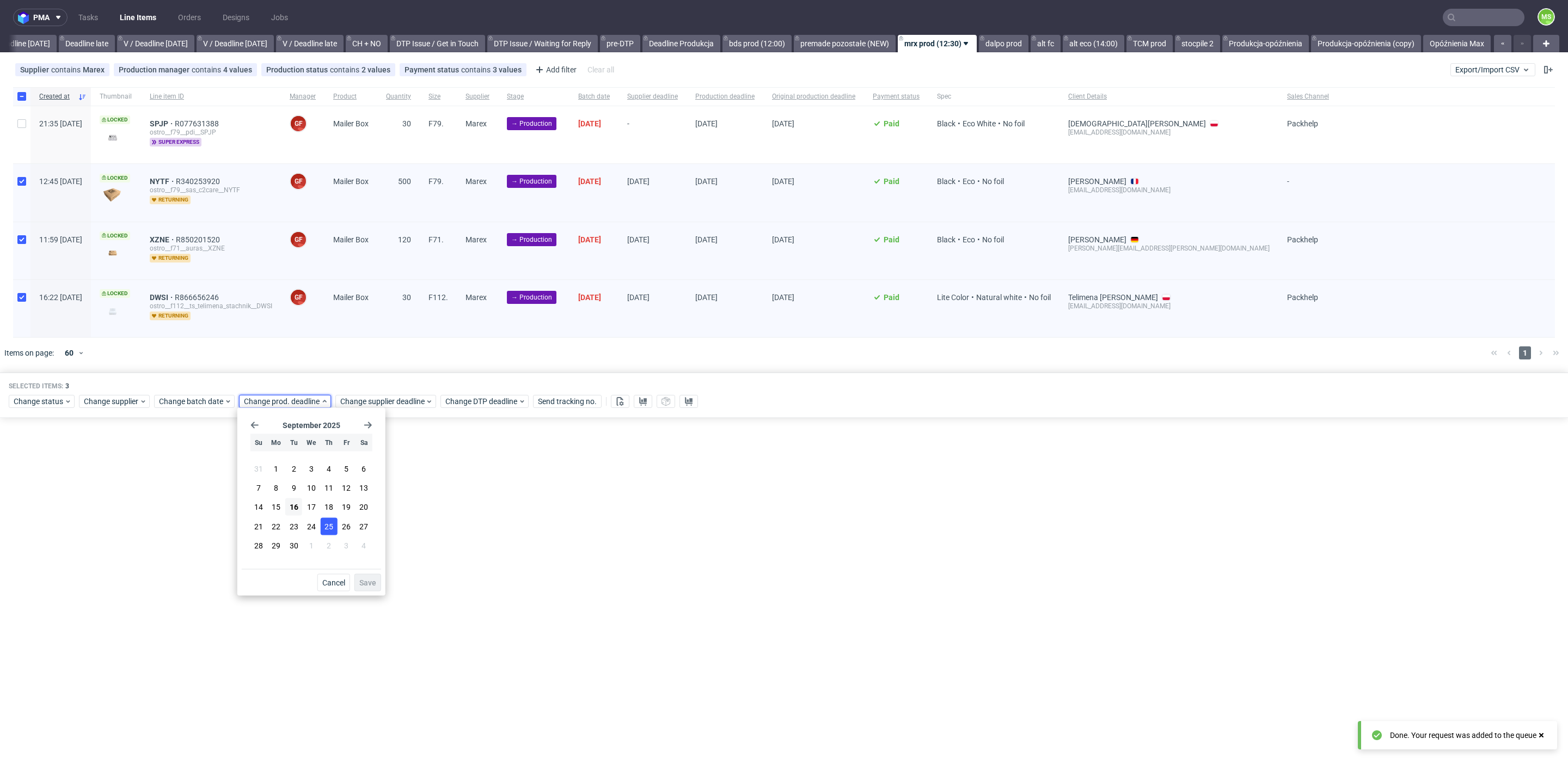
click at [325, 525] on span "25" at bounding box center [329, 525] width 9 height 11
click at [366, 576] on button "Save" at bounding box center [367, 583] width 27 height 17
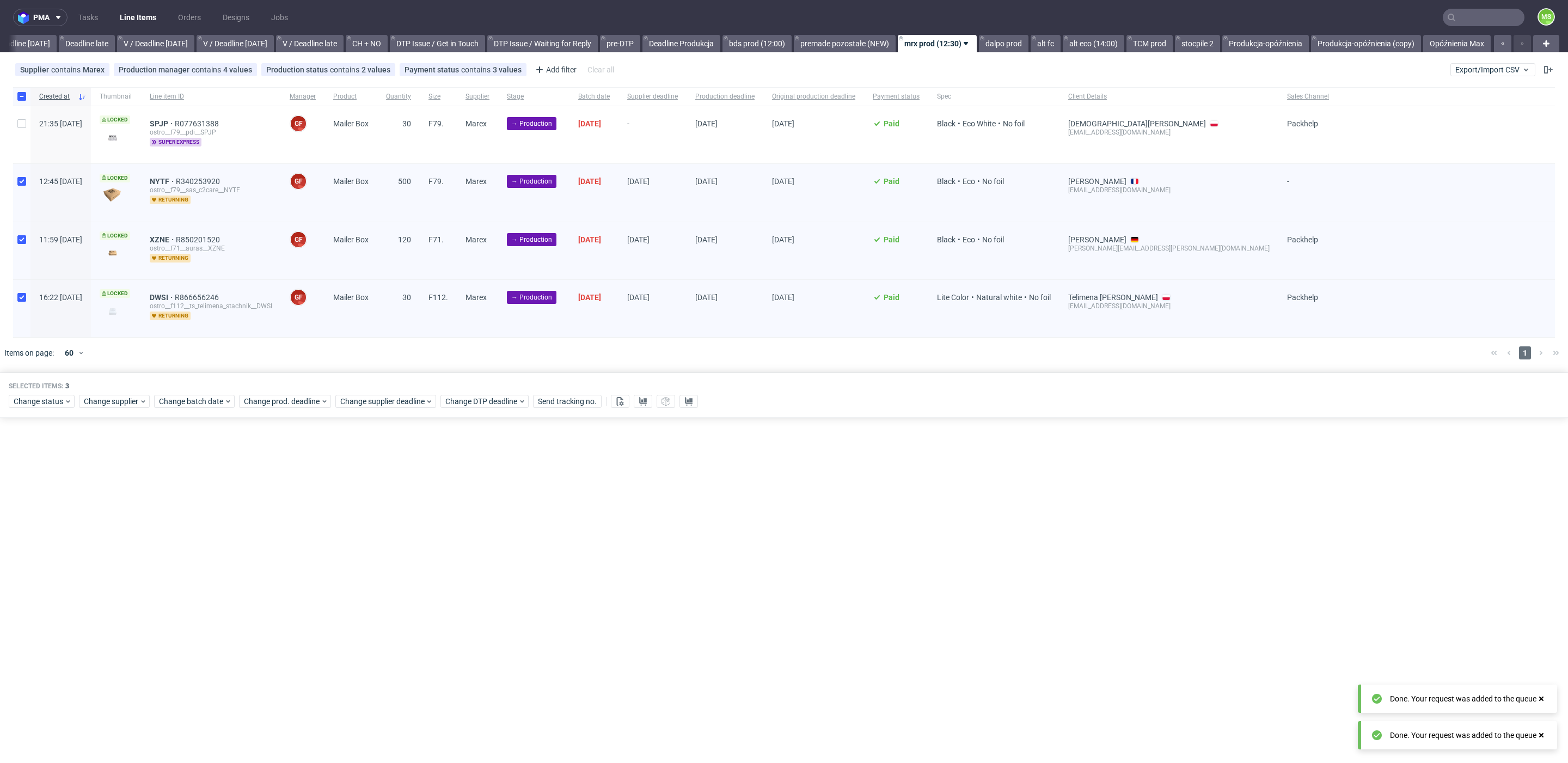
click at [393, 384] on div "Selected items: 3" at bounding box center [784, 386] width 1551 height 9
click at [391, 399] on span "Change supplier deadline" at bounding box center [383, 401] width 85 height 11
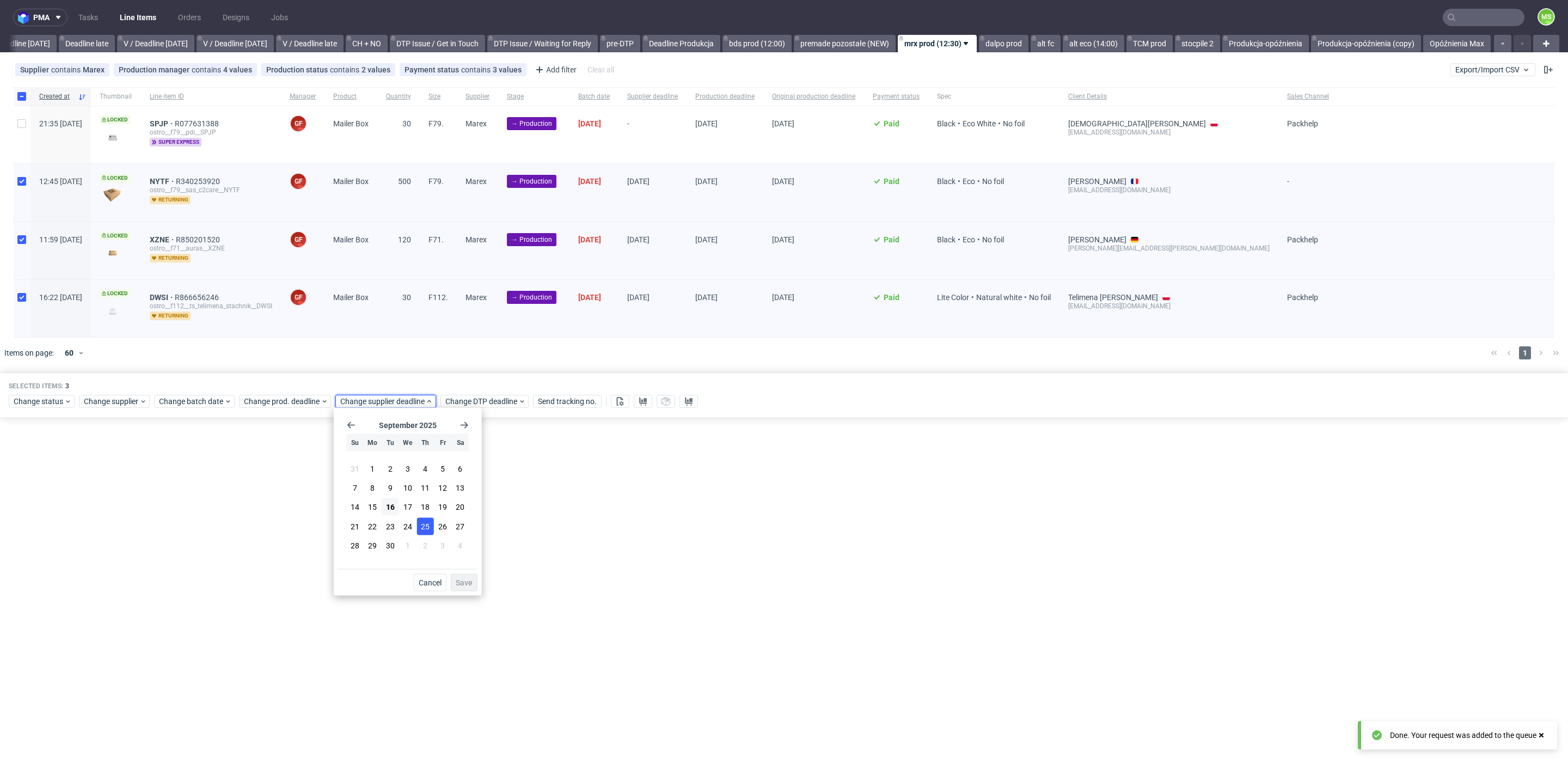
click at [423, 525] on span "25" at bounding box center [426, 525] width 9 height 11
click at [466, 583] on span "Save" at bounding box center [463, 582] width 17 height 7
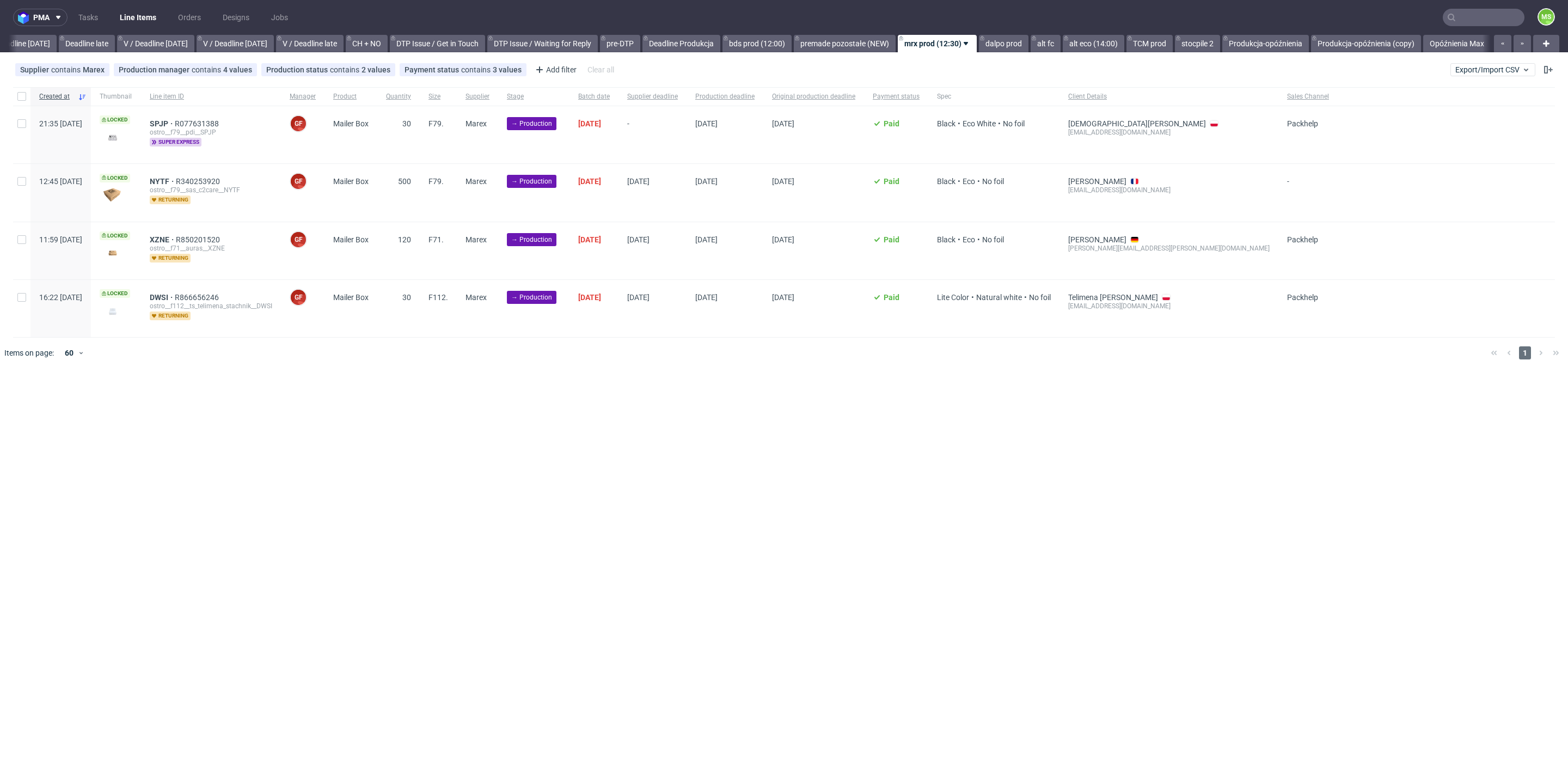
scroll to position [0, 1263]
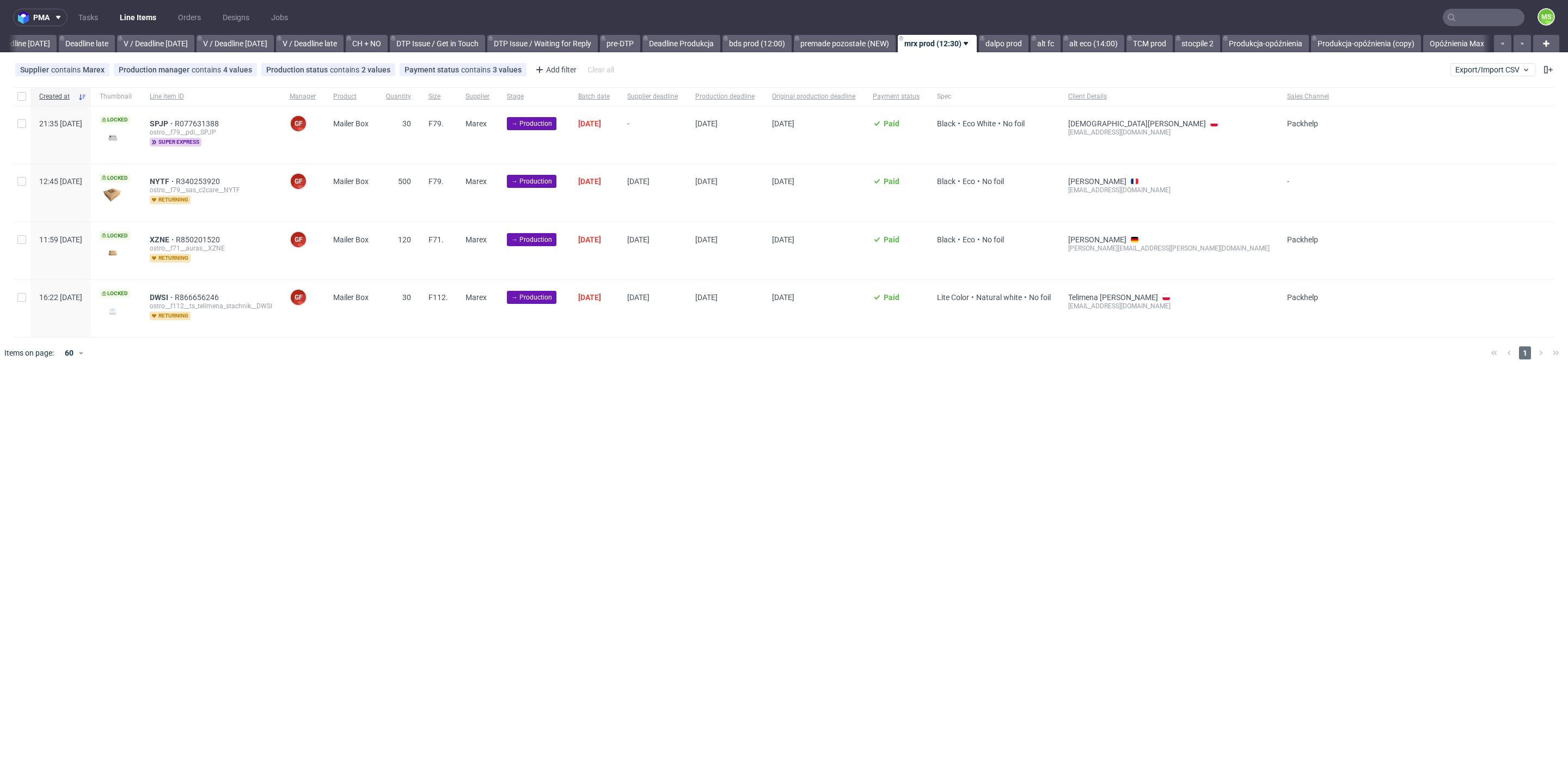
scroll to position [0, 1263]
click at [20, 126] on input "checkbox" at bounding box center [22, 124] width 9 height 9
checkbox input "true"
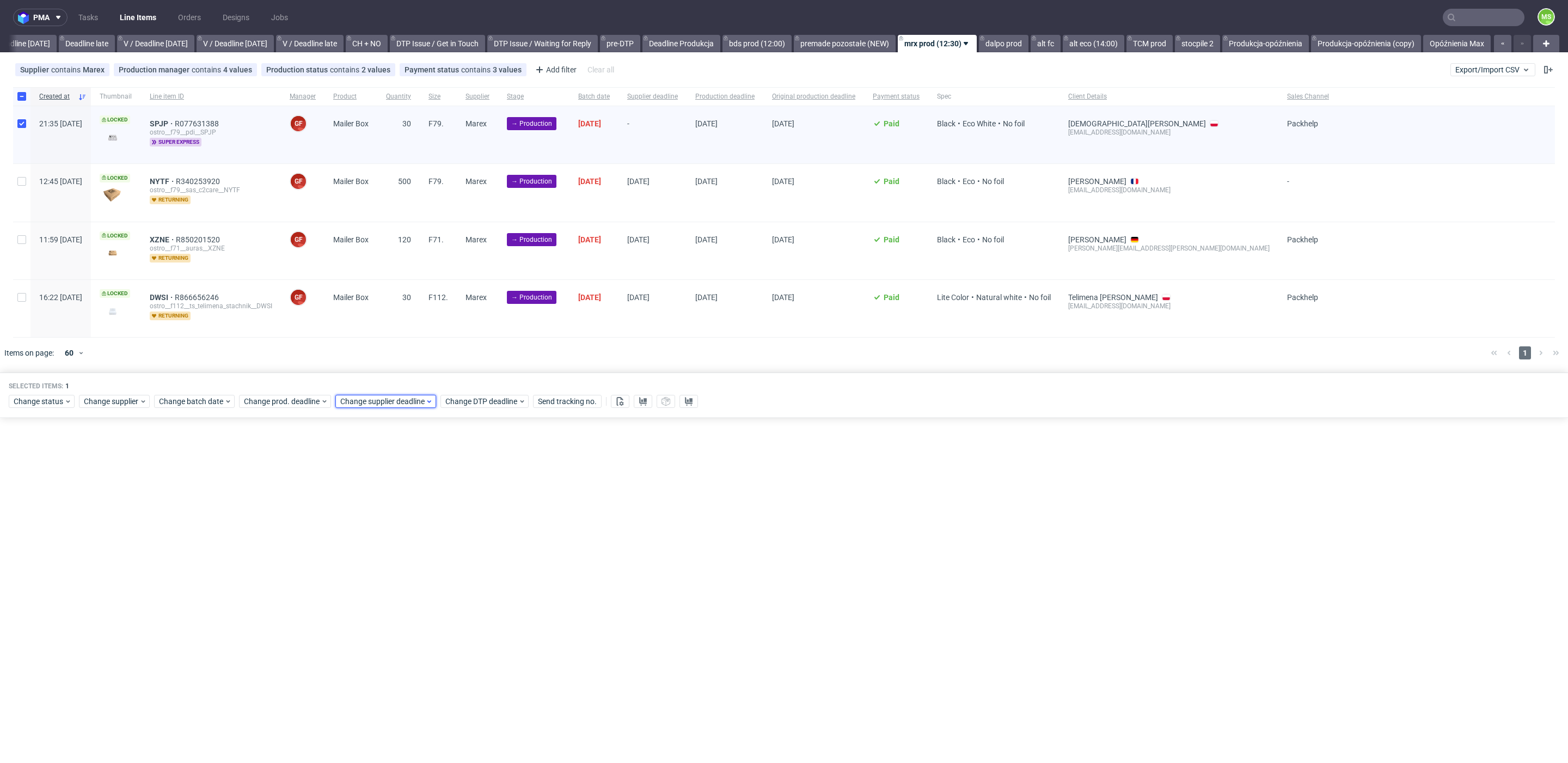
click at [389, 399] on span "Change supplier deadline" at bounding box center [383, 401] width 85 height 11
click at [425, 506] on span "18" at bounding box center [426, 506] width 9 height 11
click at [465, 579] on span "Save" at bounding box center [463, 582] width 17 height 7
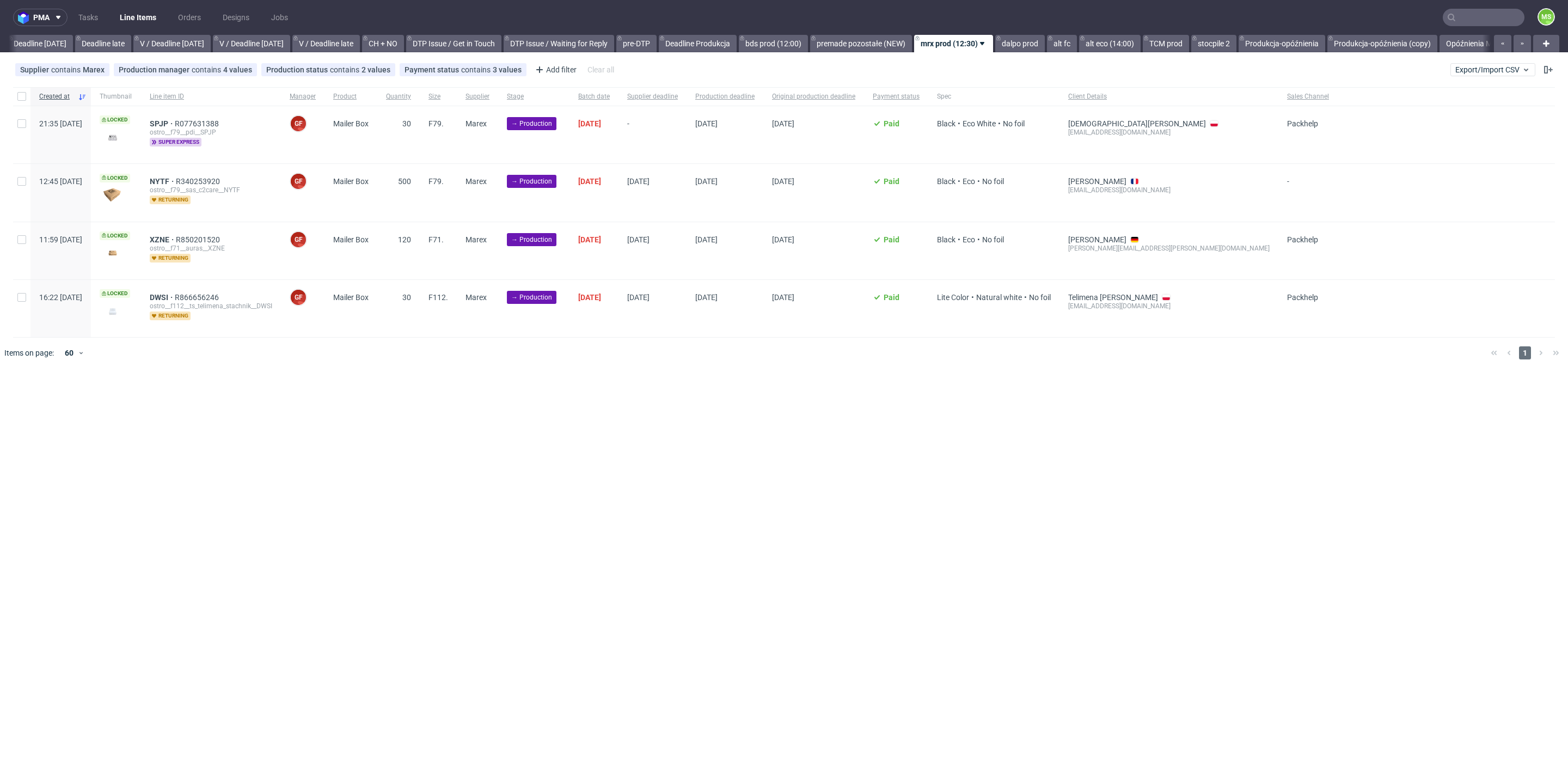
scroll to position [0, 1242]
click at [28, 94] on div at bounding box center [22, 96] width 17 height 18
checkbox input "true"
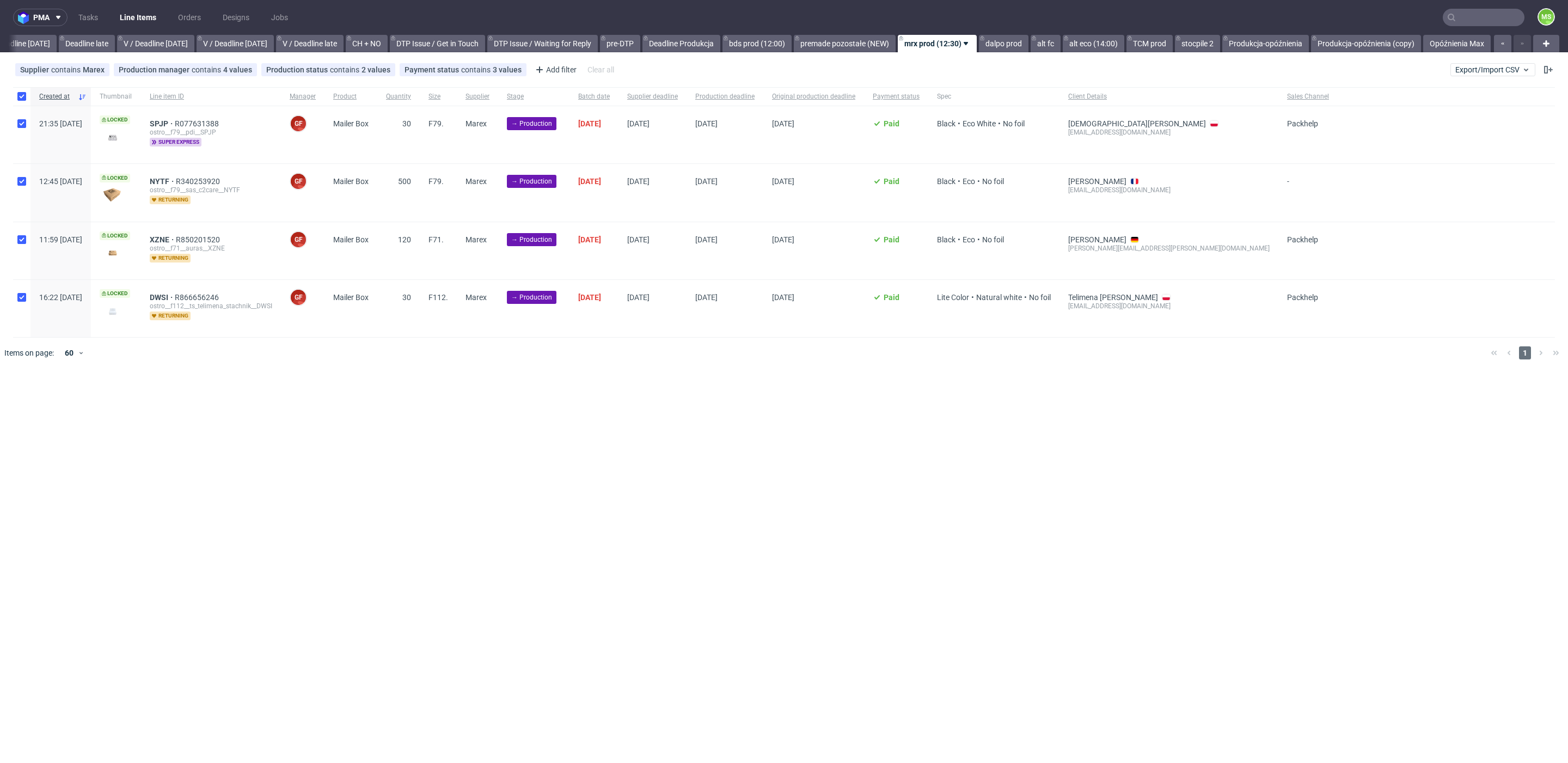
checkbox input "true"
click at [614, 397] on button at bounding box center [619, 402] width 18 height 13
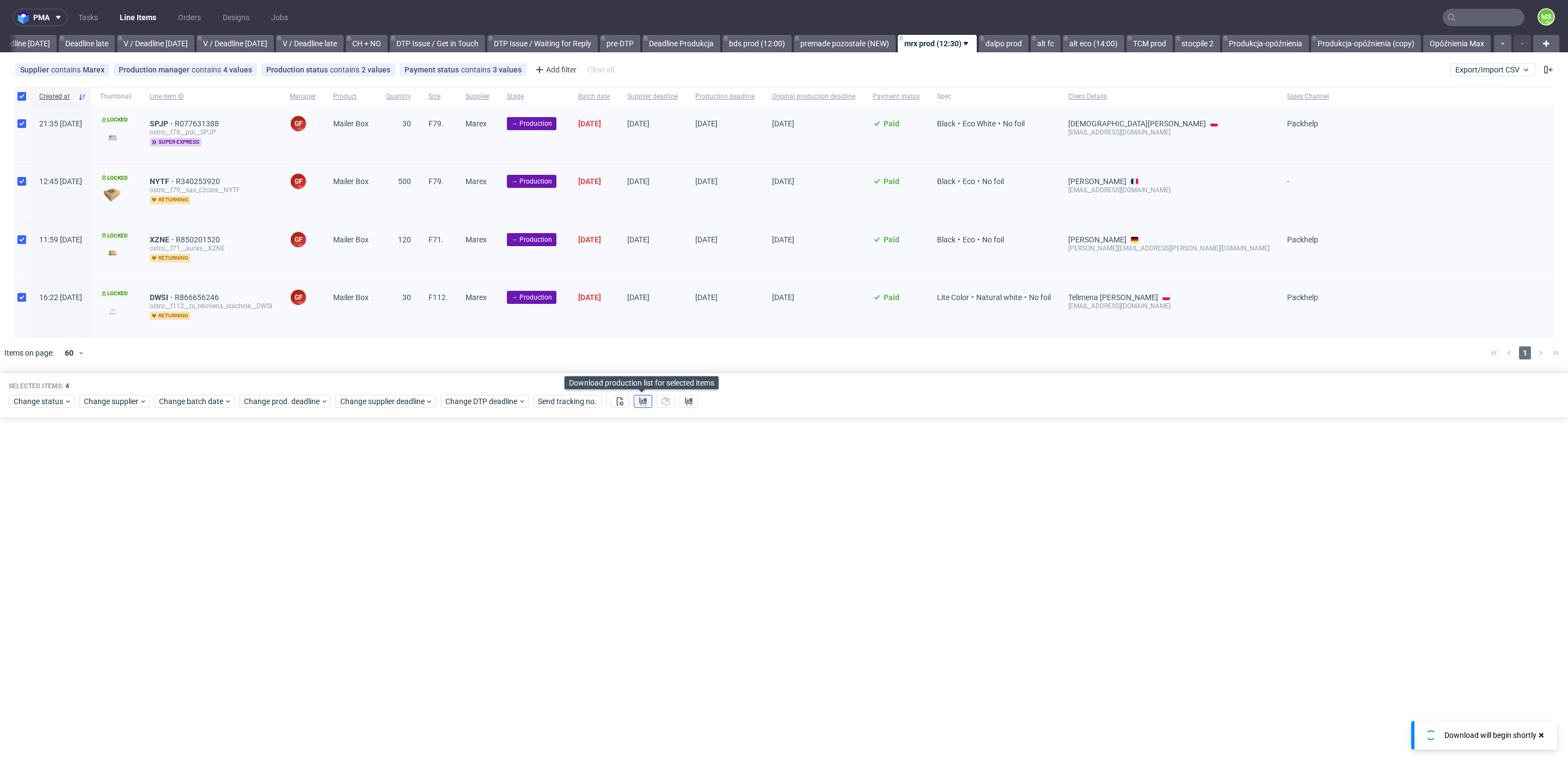
click at [640, 401] on icon at bounding box center [643, 402] width 9 height 9
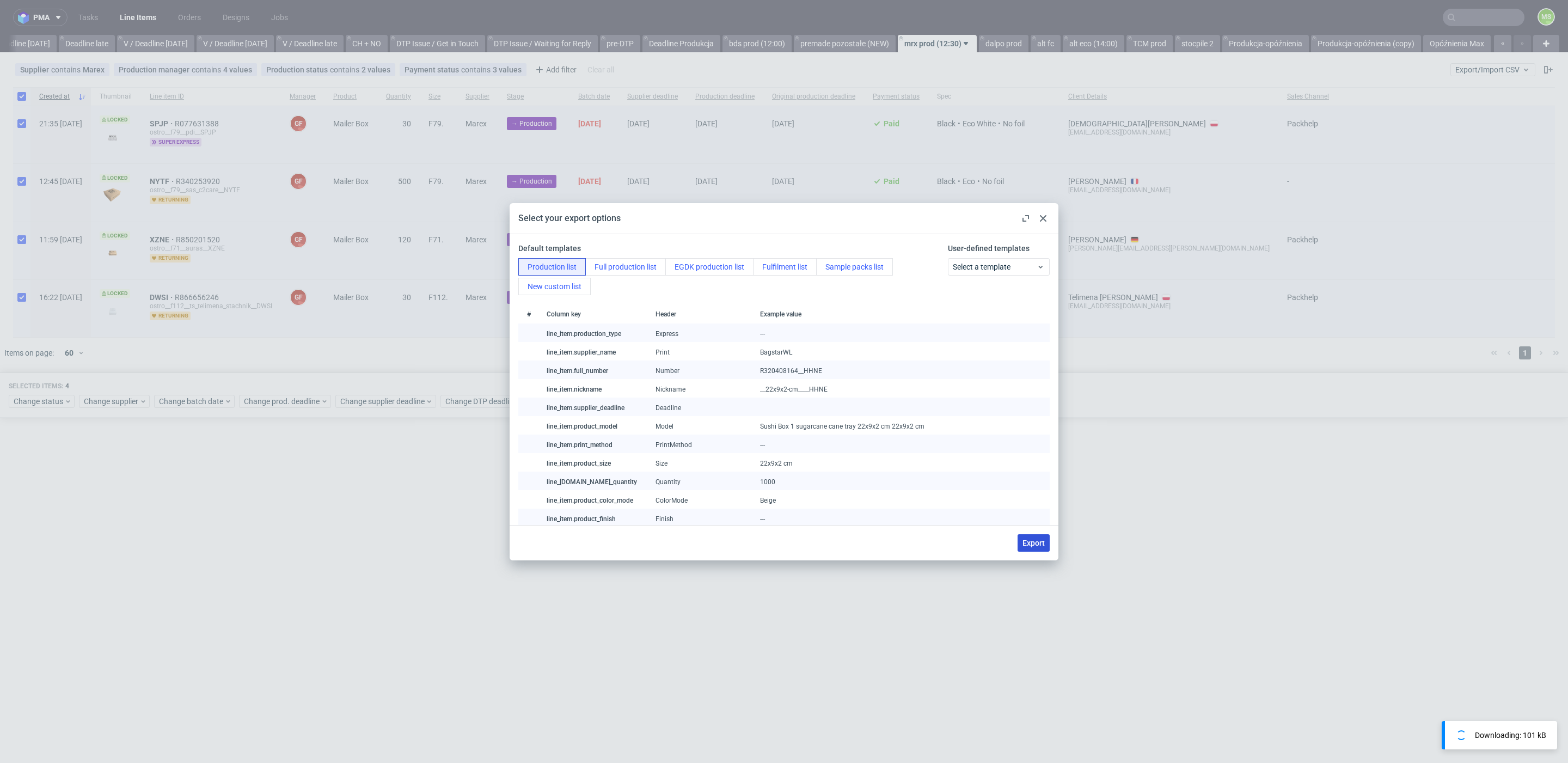
click at [1041, 536] on button "Export" at bounding box center [1034, 543] width 32 height 17
checkbox input "false"
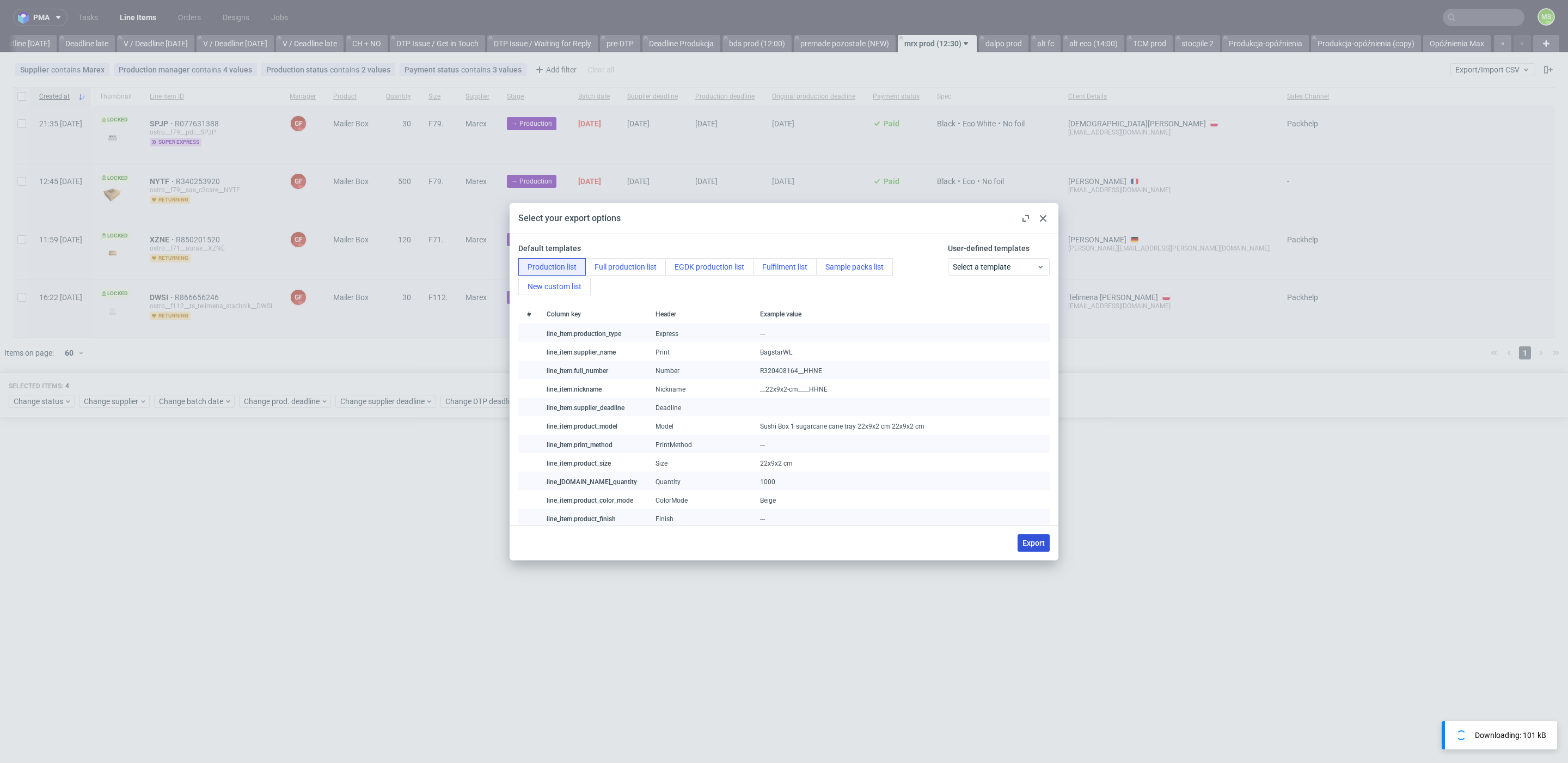
checkbox input "false"
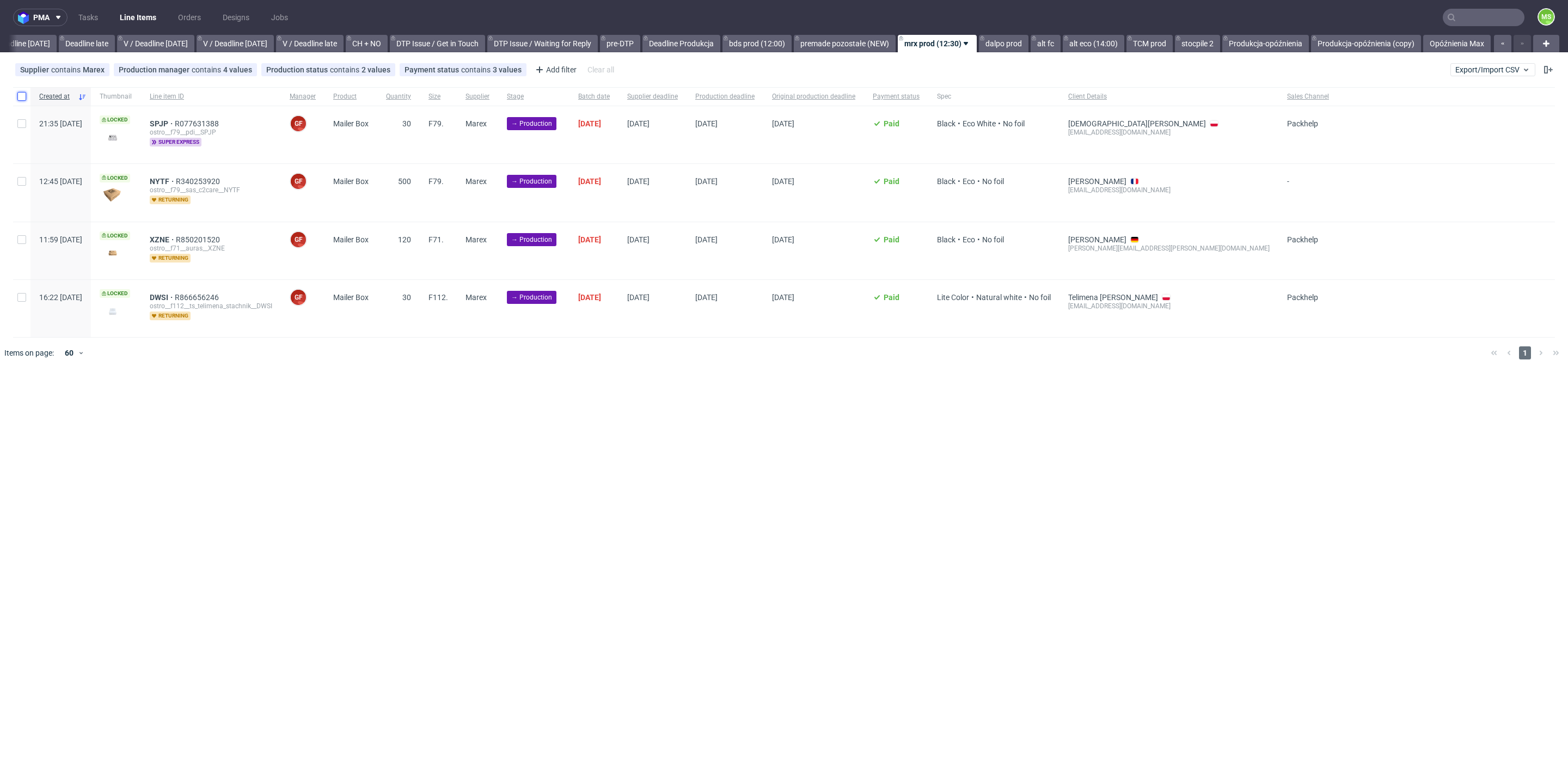
click at [20, 96] on input "checkbox" at bounding box center [22, 96] width 9 height 9
checkbox input "true"
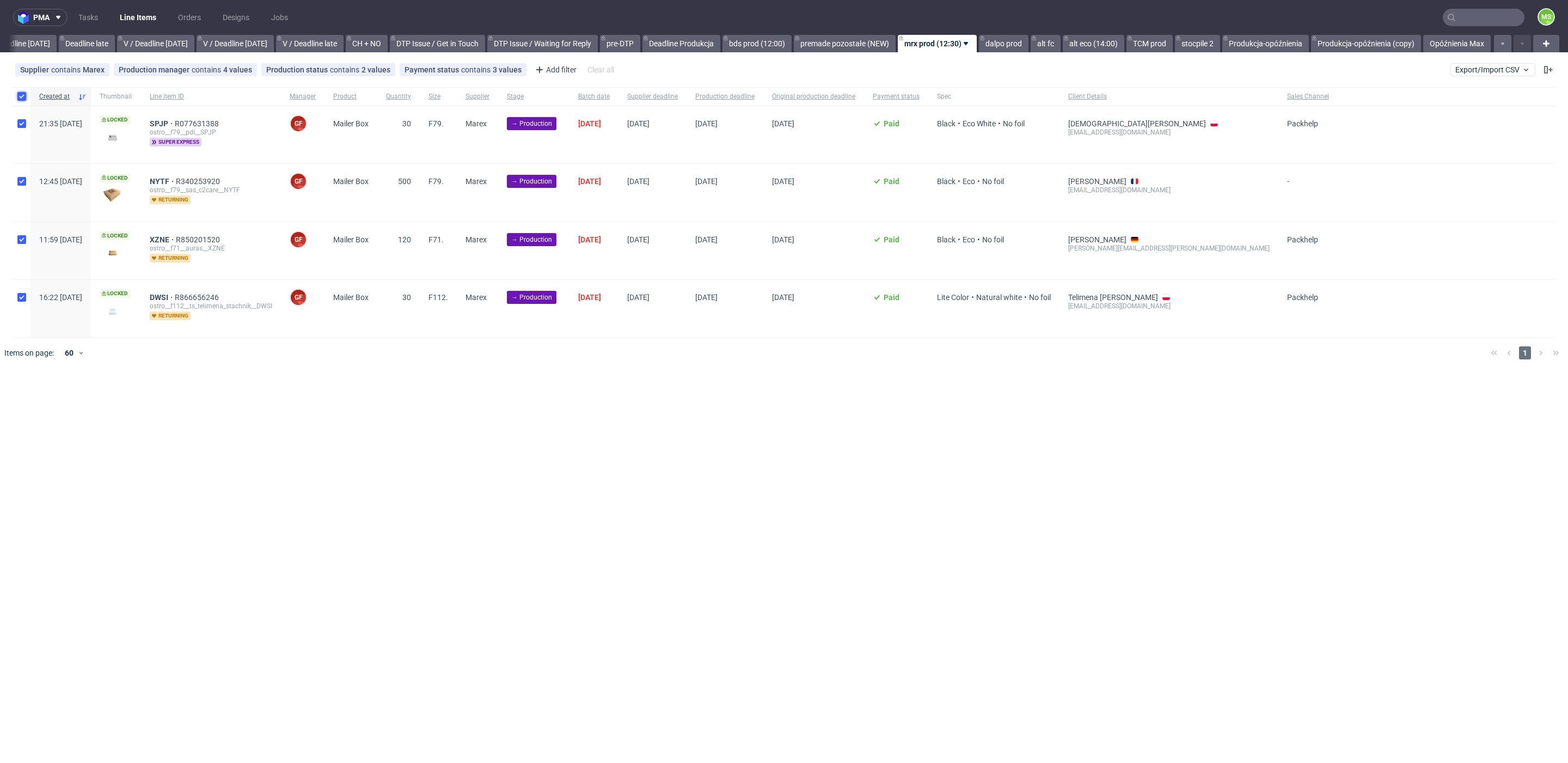
checkbox input "true"
click at [50, 399] on span "Change status" at bounding box center [39, 401] width 50 height 11
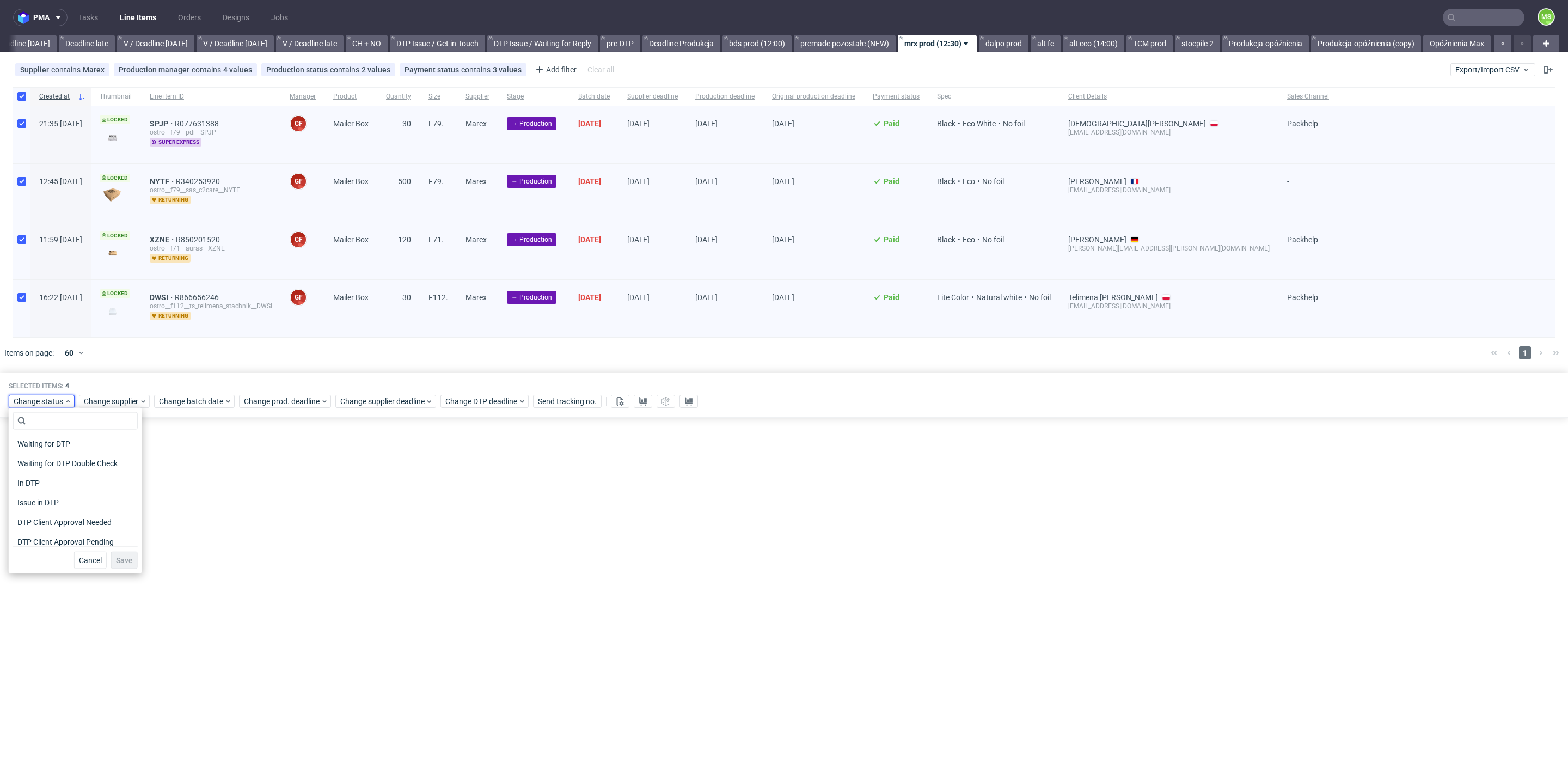
scroll to position [142, 0]
click at [76, 460] on div "In Production" at bounding box center [75, 458] width 125 height 15
click at [116, 559] on span "Save" at bounding box center [124, 560] width 17 height 7
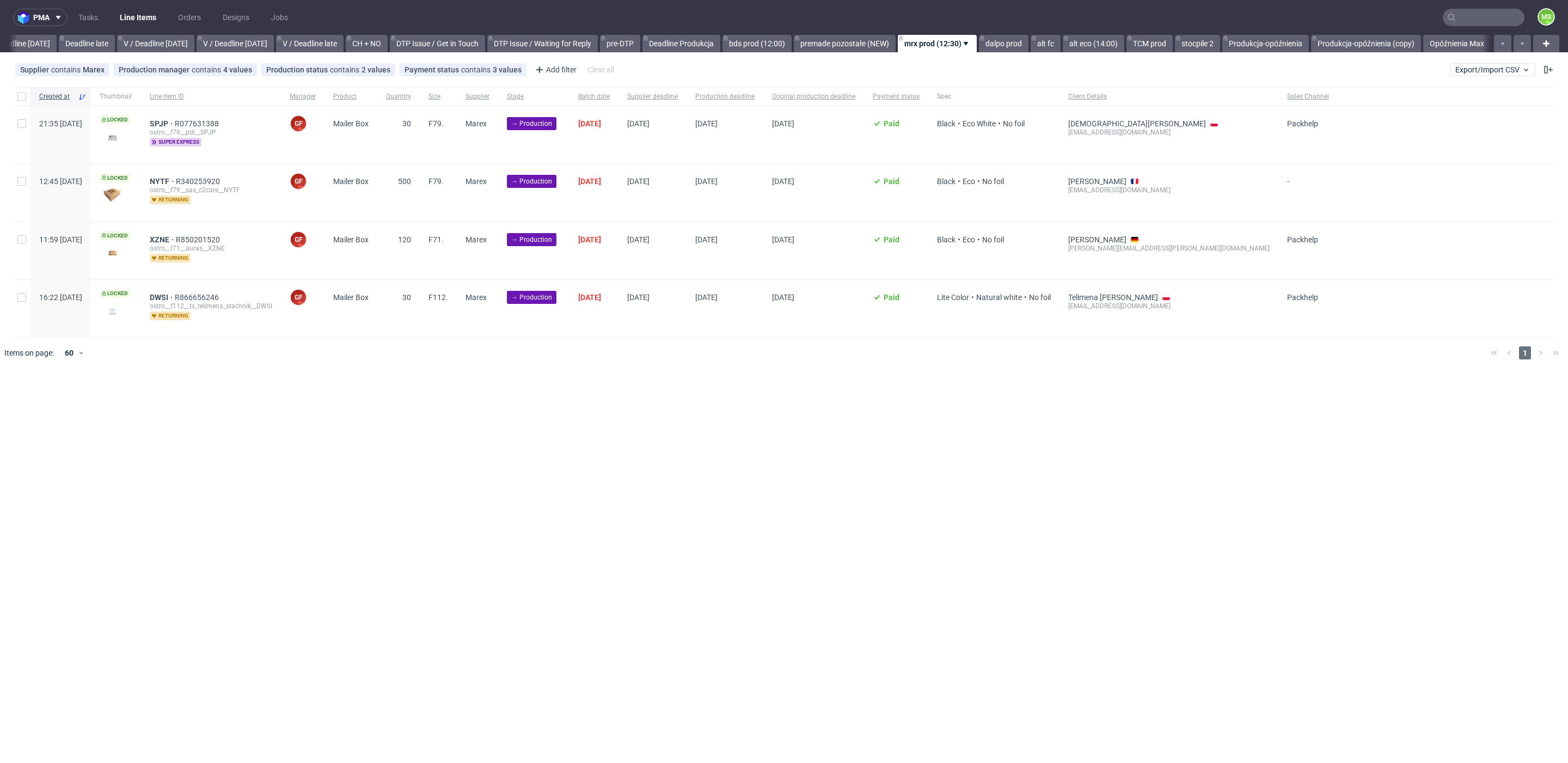
scroll to position [0, 1263]
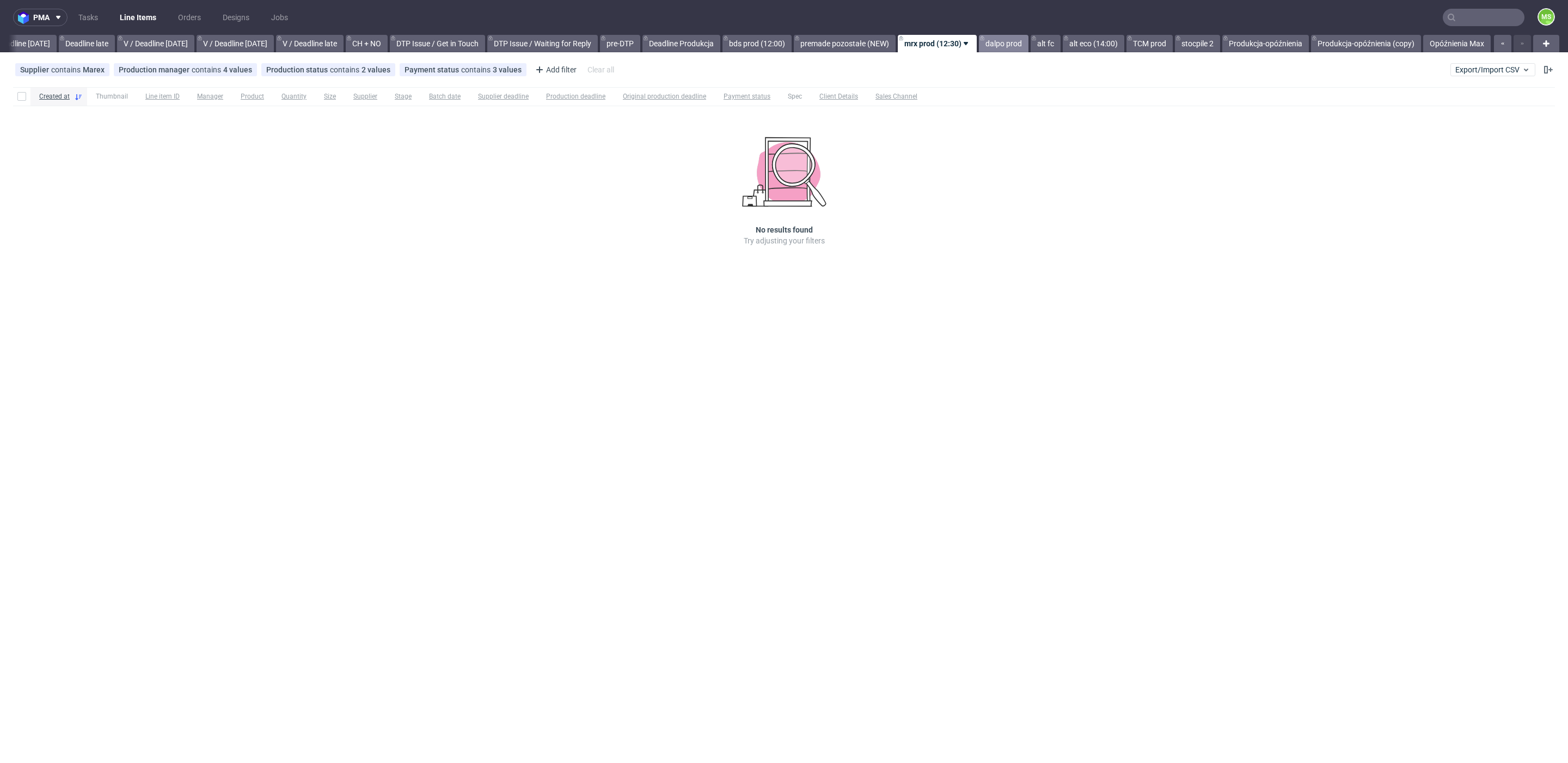
click at [1000, 48] on link "dalpo prod" at bounding box center [1004, 44] width 50 height 17
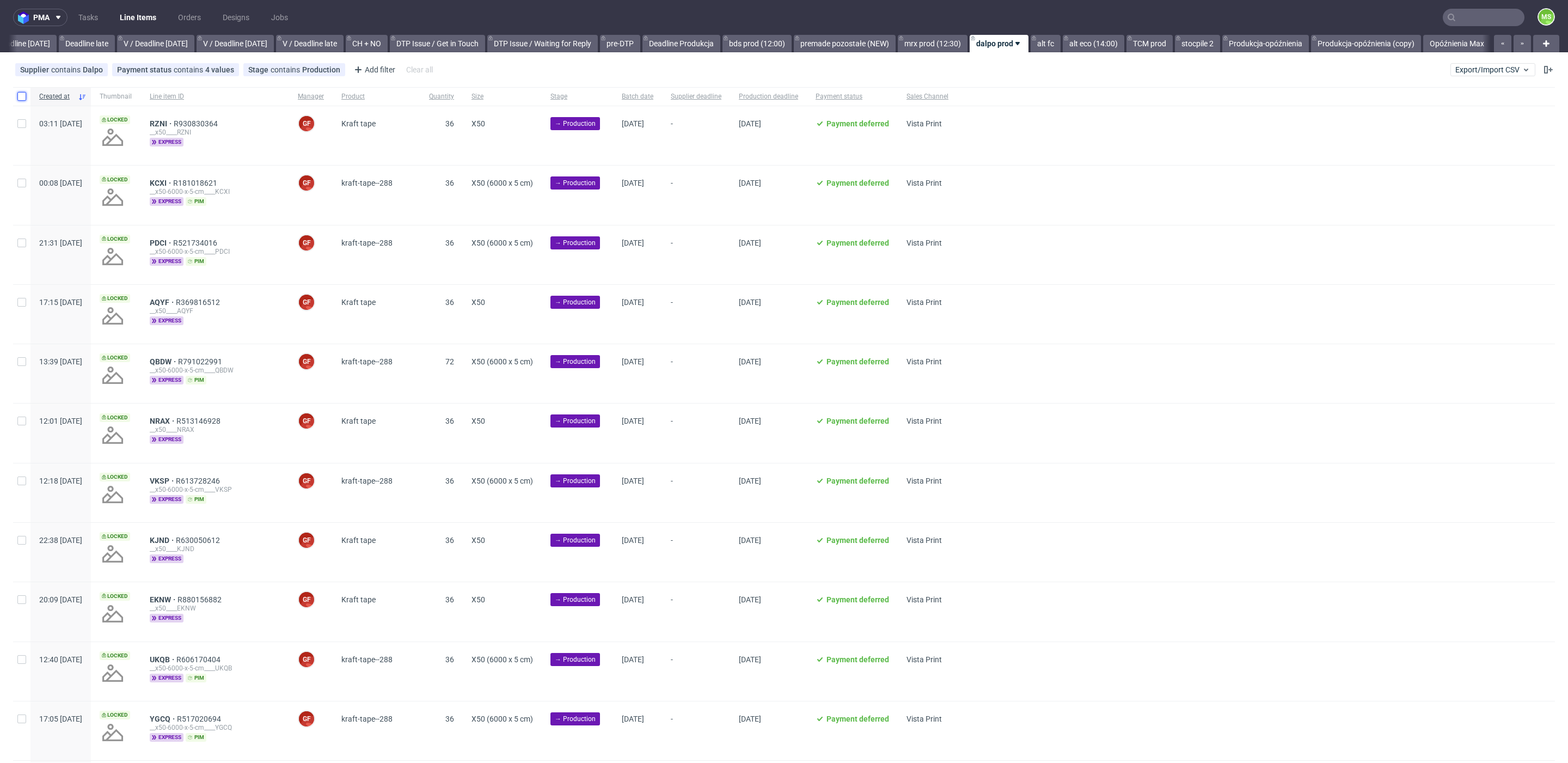
click at [22, 96] on input "checkbox" at bounding box center [22, 96] width 9 height 9
checkbox input "true"
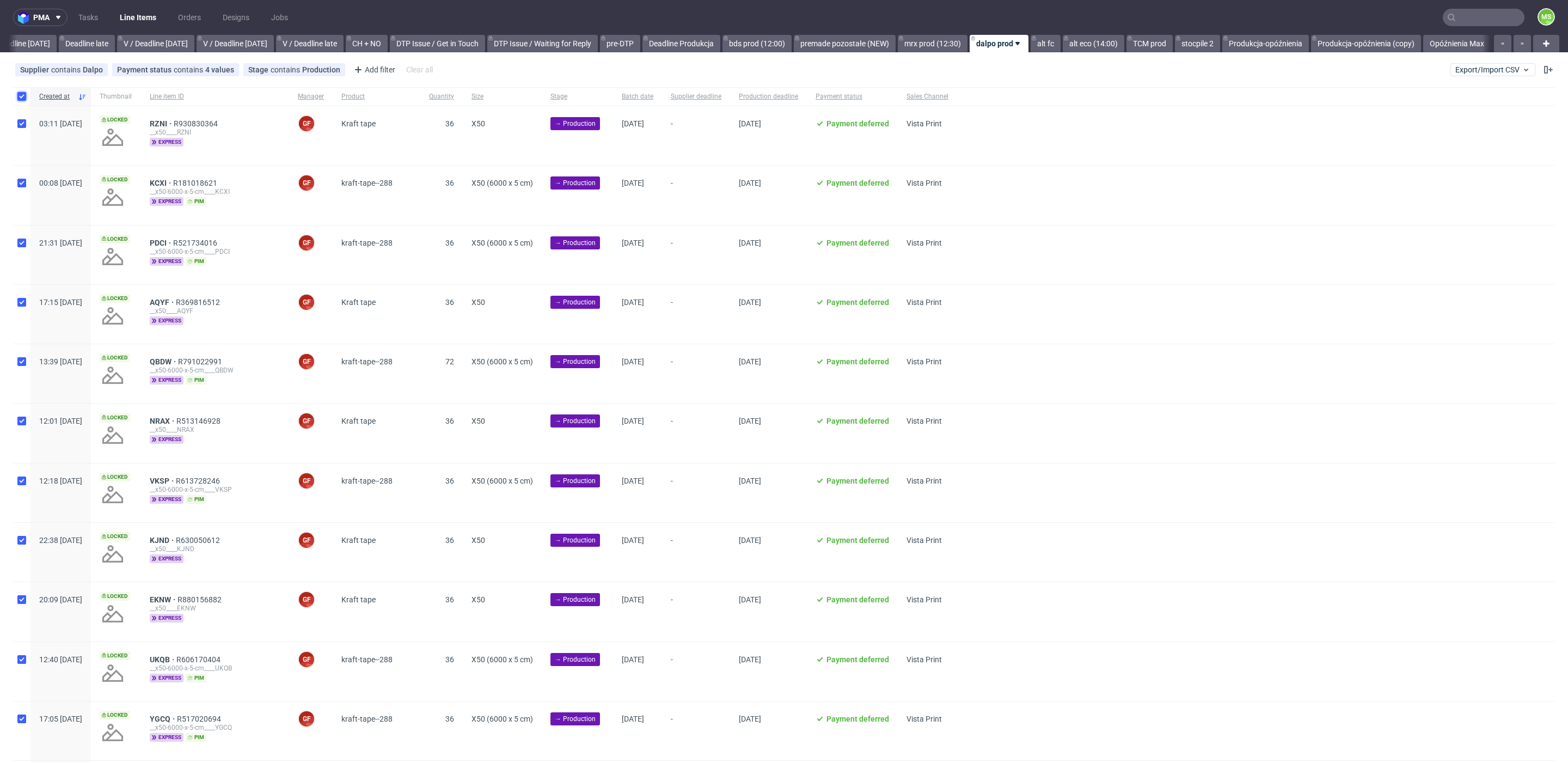
checkbox input "true"
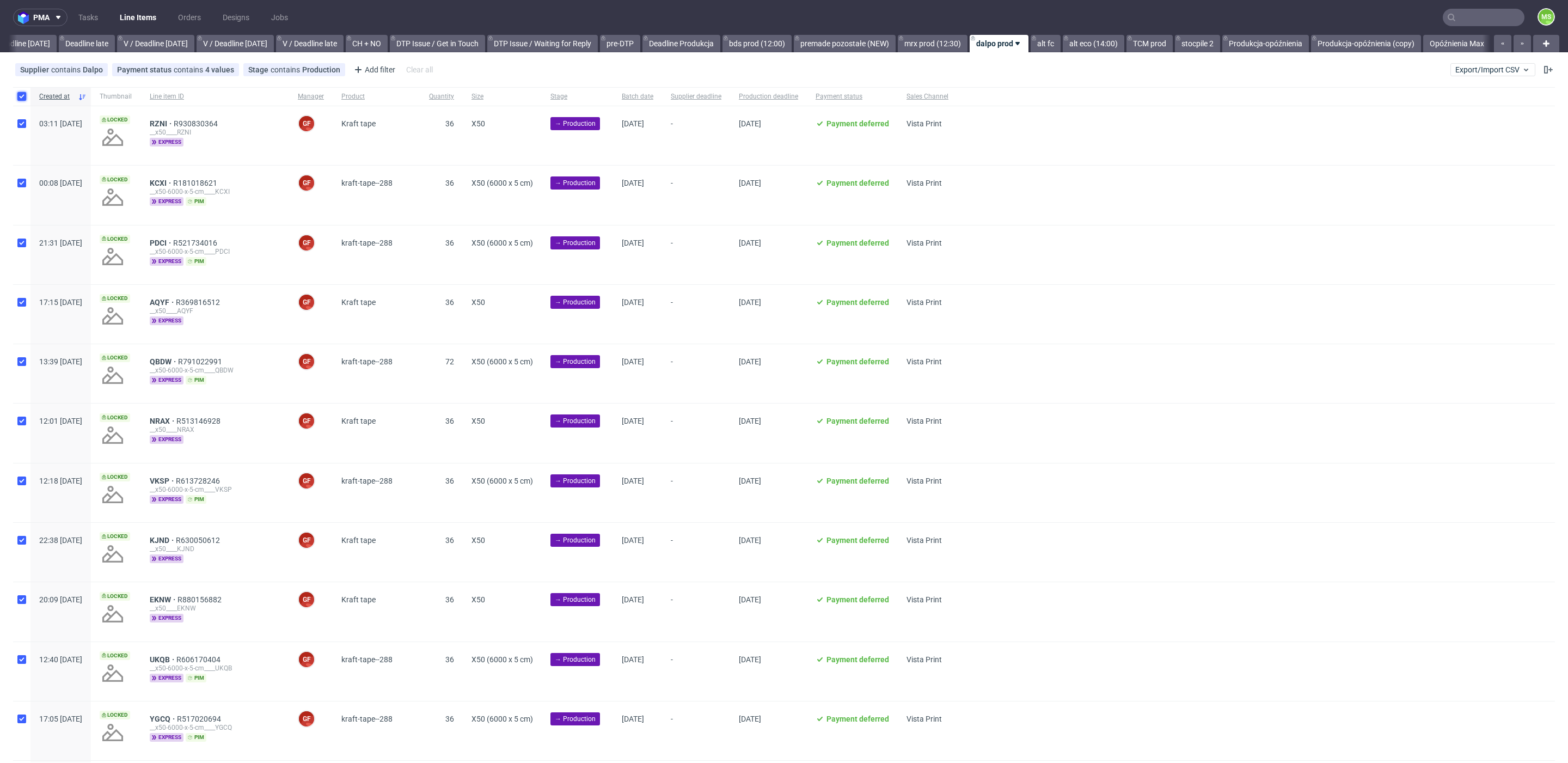
checkbox input "true"
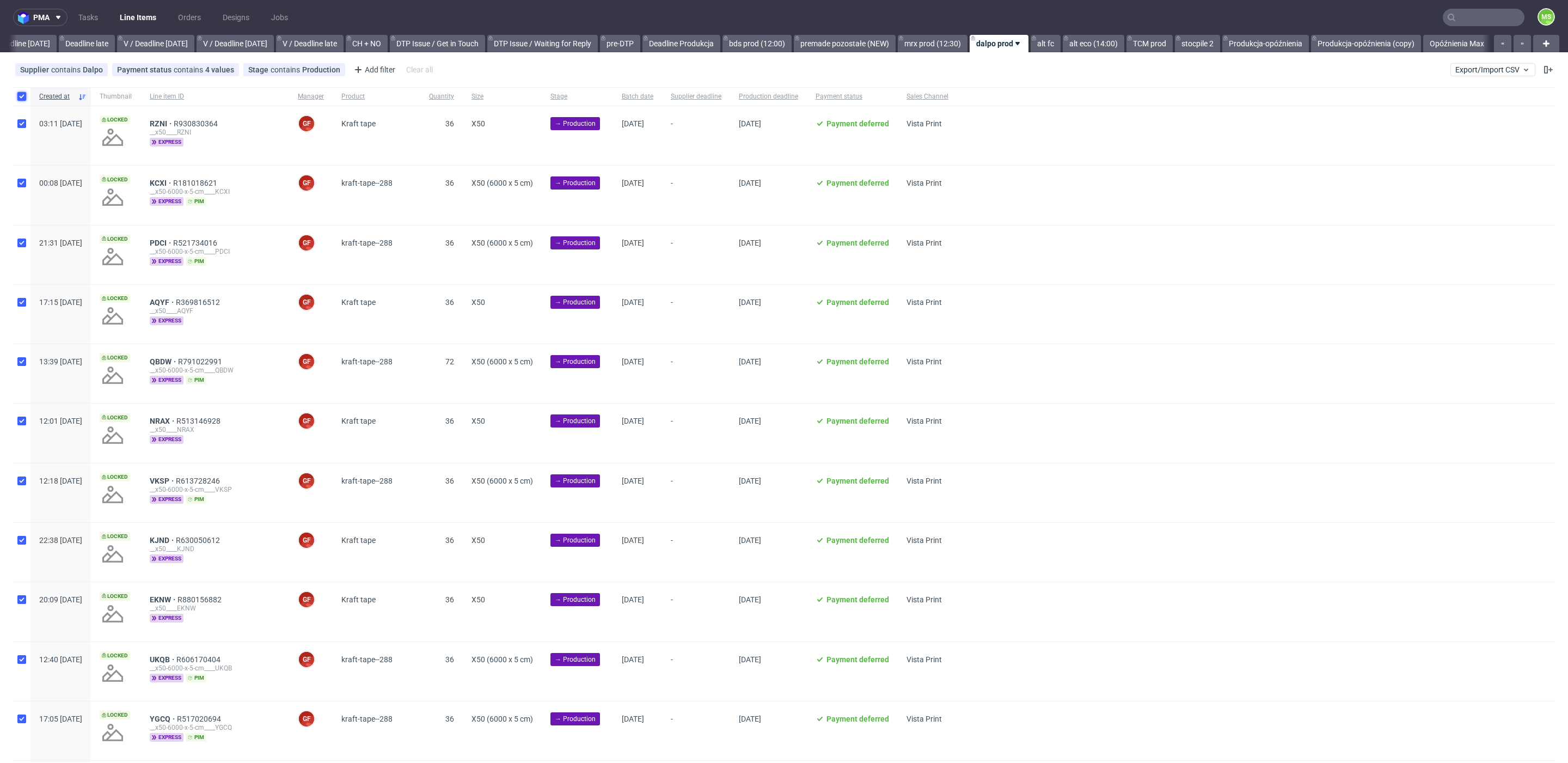
checkbox input "true"
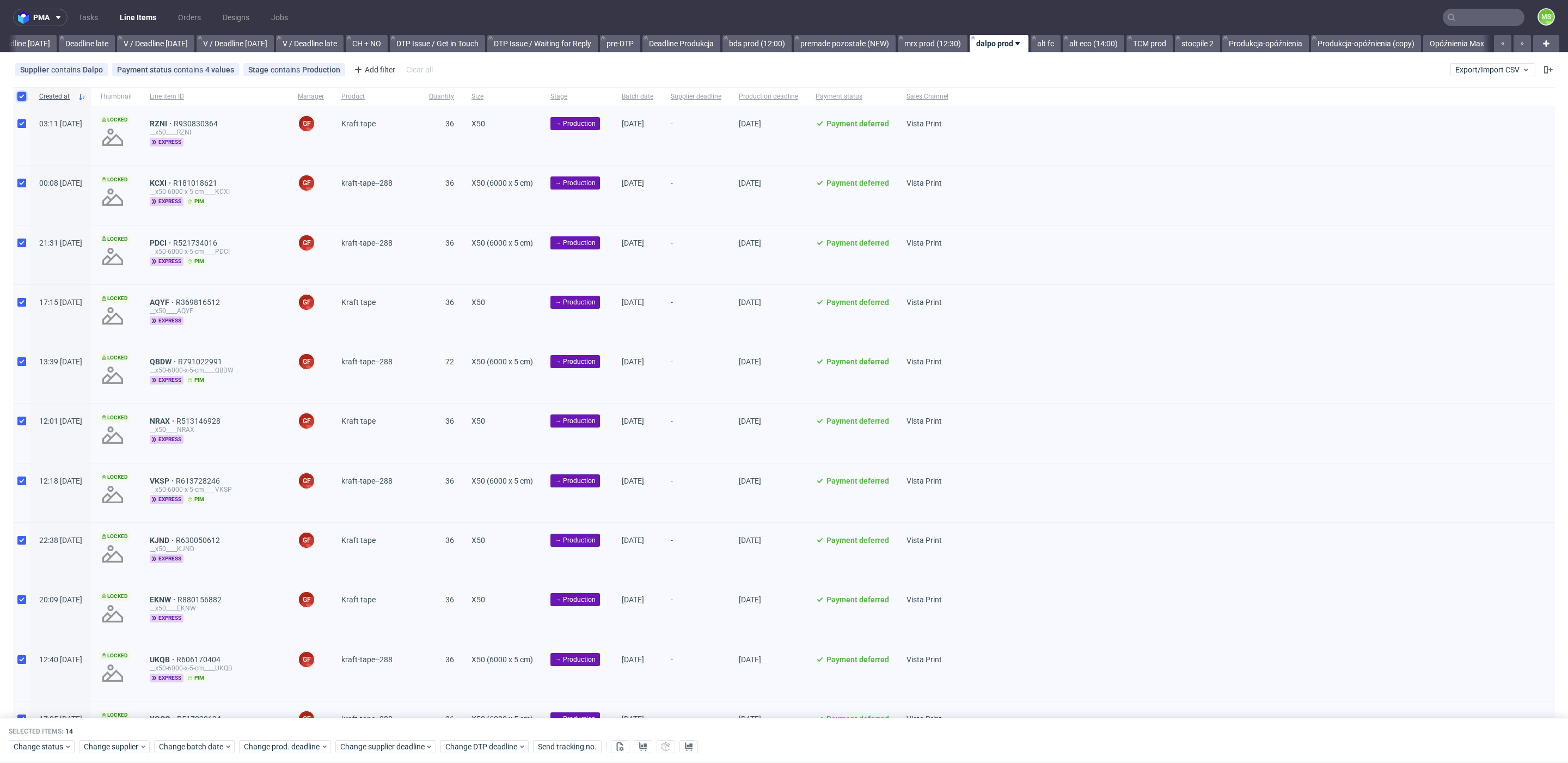
scroll to position [251, 0]
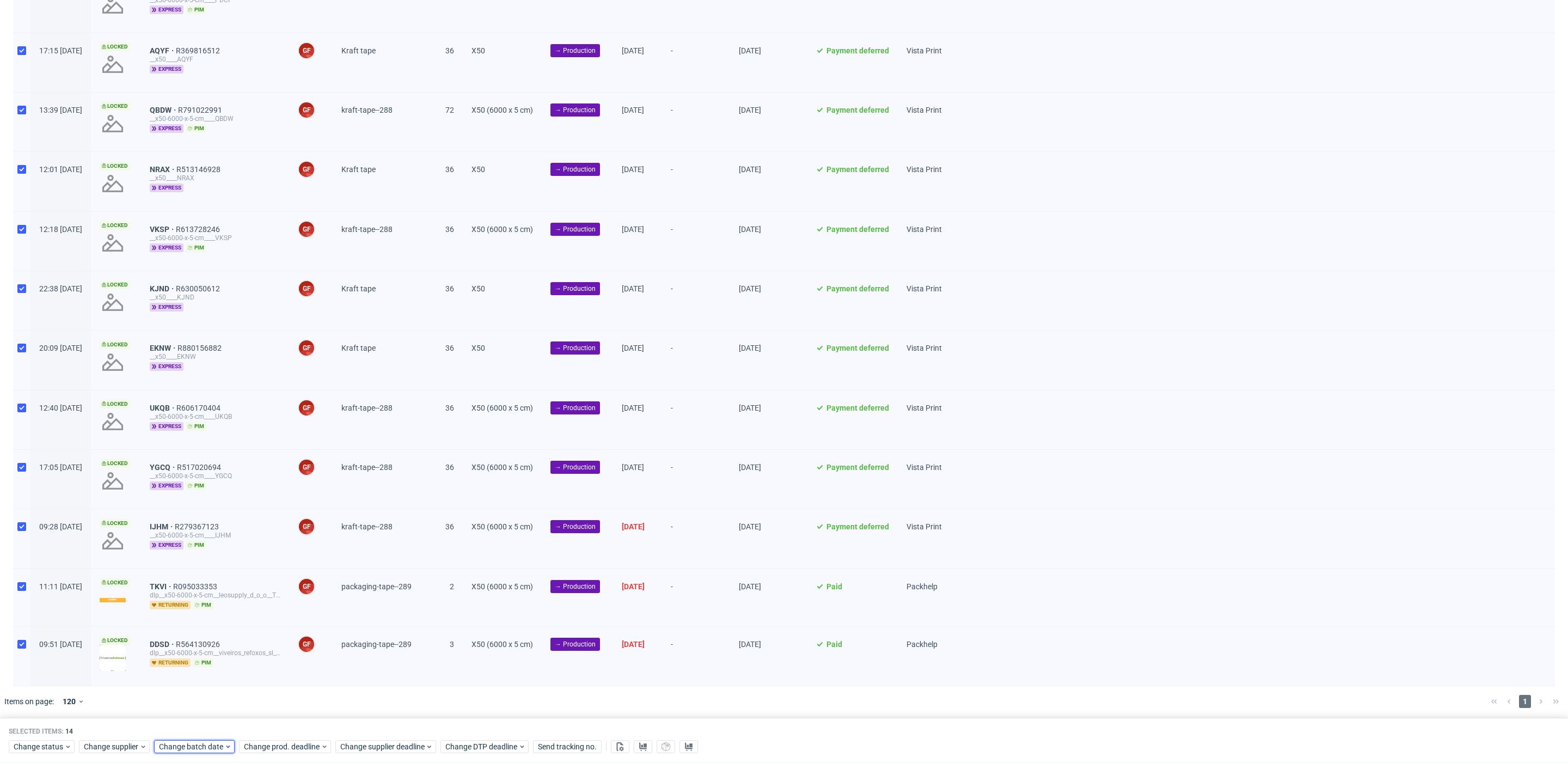
click at [181, 751] on span "Change batch date" at bounding box center [192, 747] width 66 height 11
click at [213, 644] on span "16" at bounding box center [210, 649] width 9 height 11
click at [289, 729] on span "Save" at bounding box center [283, 724] width 17 height 7
click at [299, 746] on span "Change prod. deadline" at bounding box center [282, 747] width 77 height 11
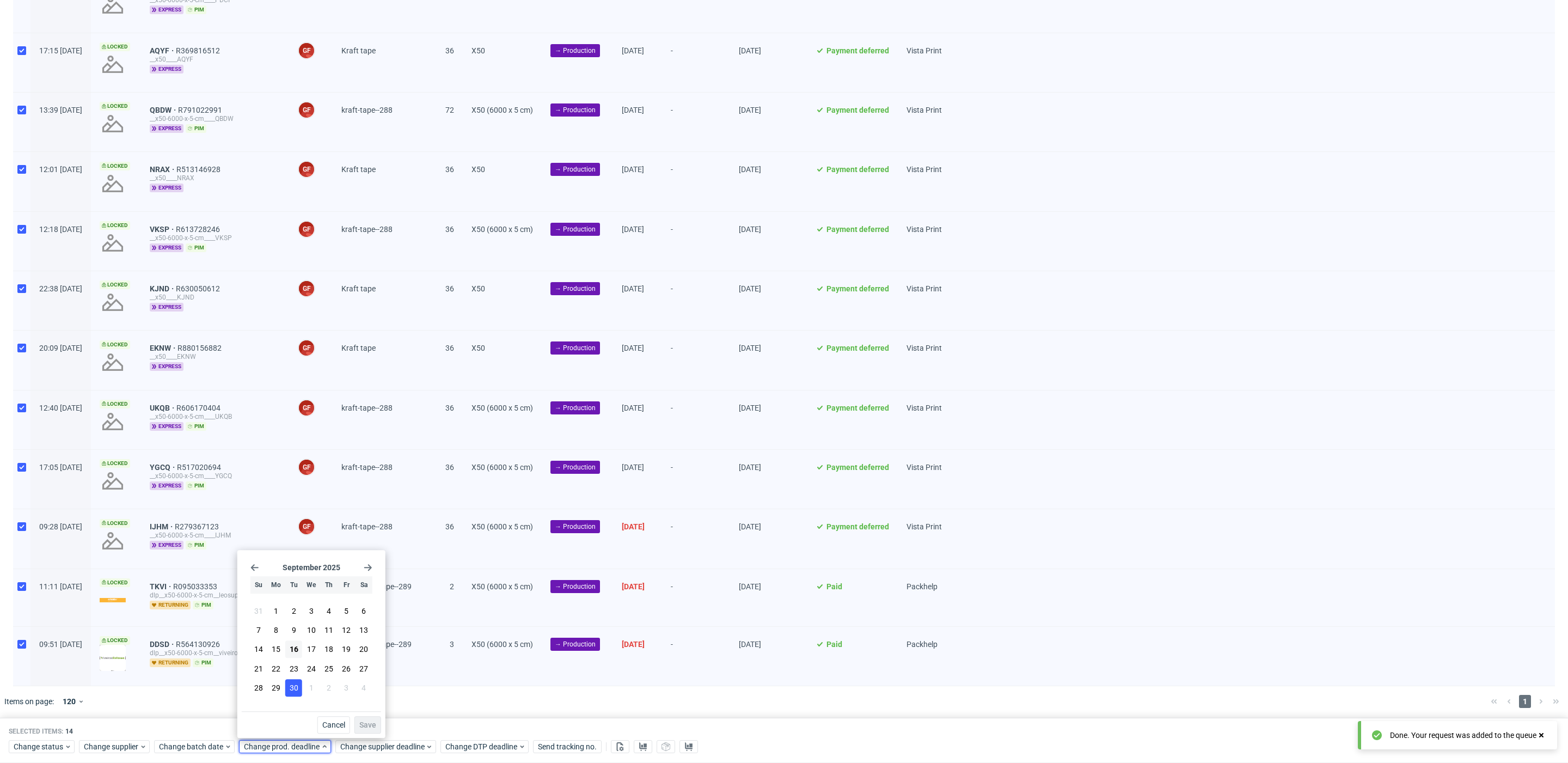
click at [294, 692] on span "30" at bounding box center [294, 687] width 9 height 11
click at [369, 724] on span "Save" at bounding box center [367, 724] width 17 height 7
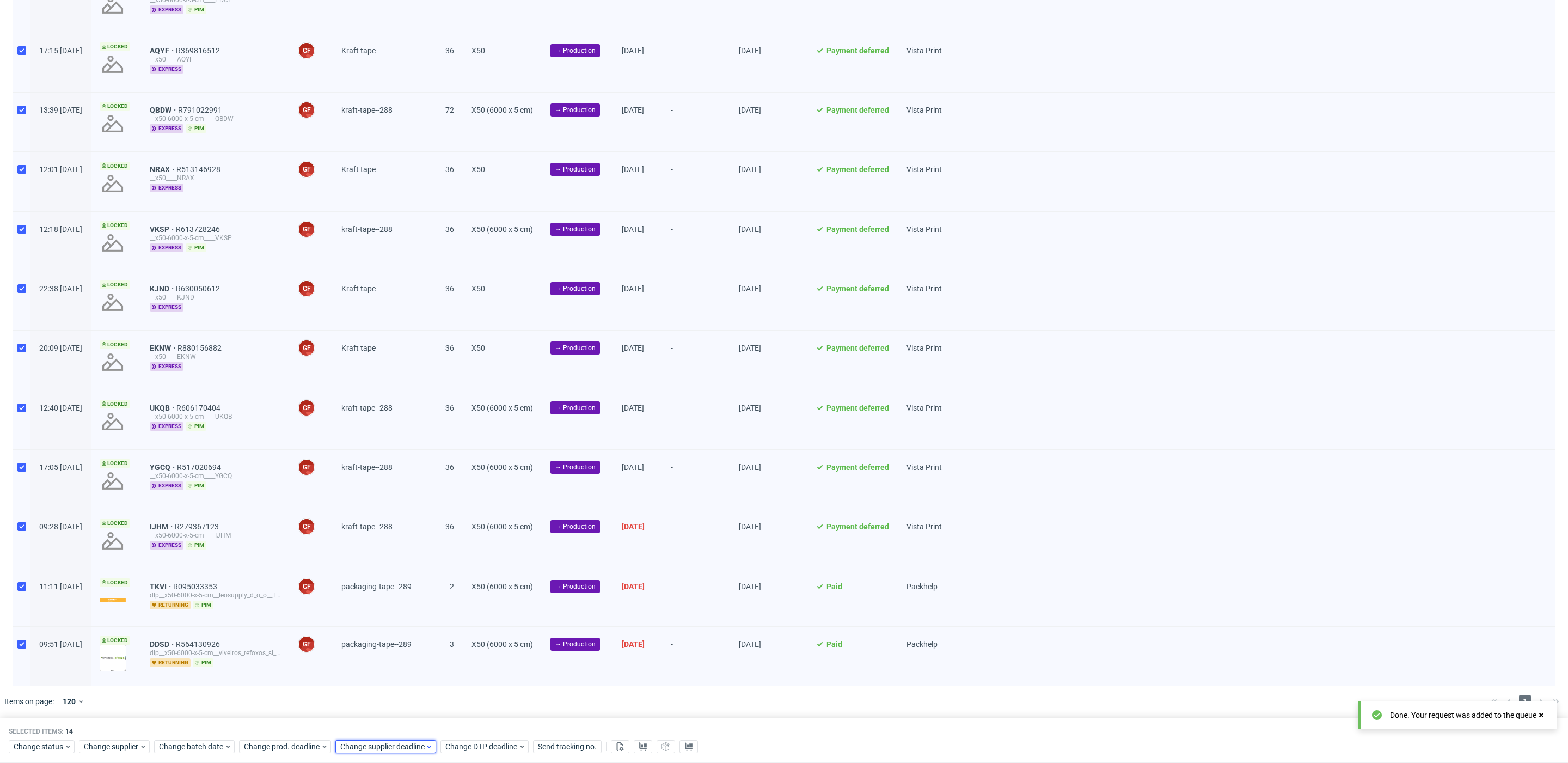
click at [373, 743] on span "Change supplier deadline" at bounding box center [383, 747] width 85 height 11
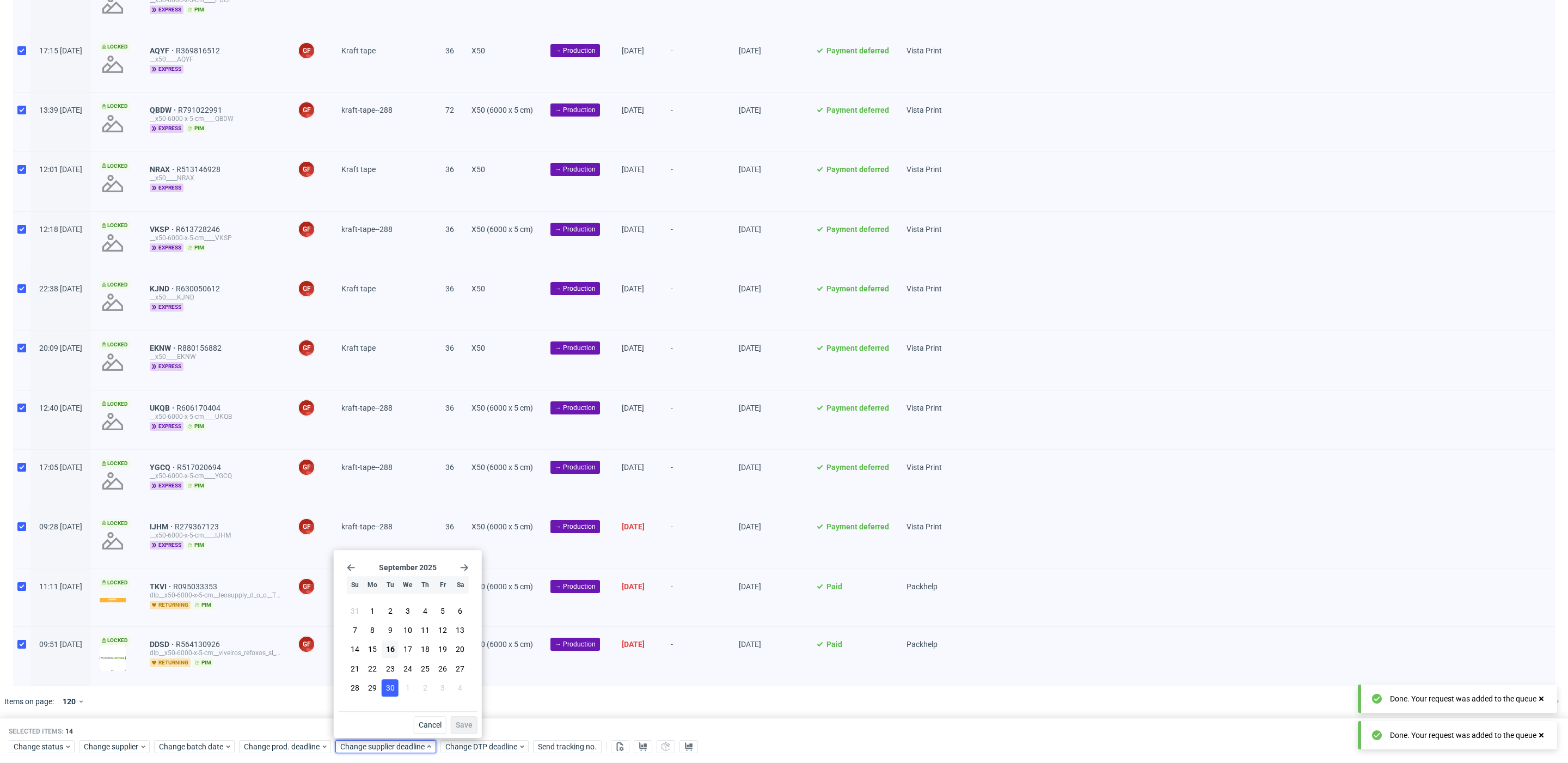
click at [393, 686] on span "30" at bounding box center [391, 687] width 9 height 11
click at [463, 723] on span "Save" at bounding box center [463, 724] width 17 height 7
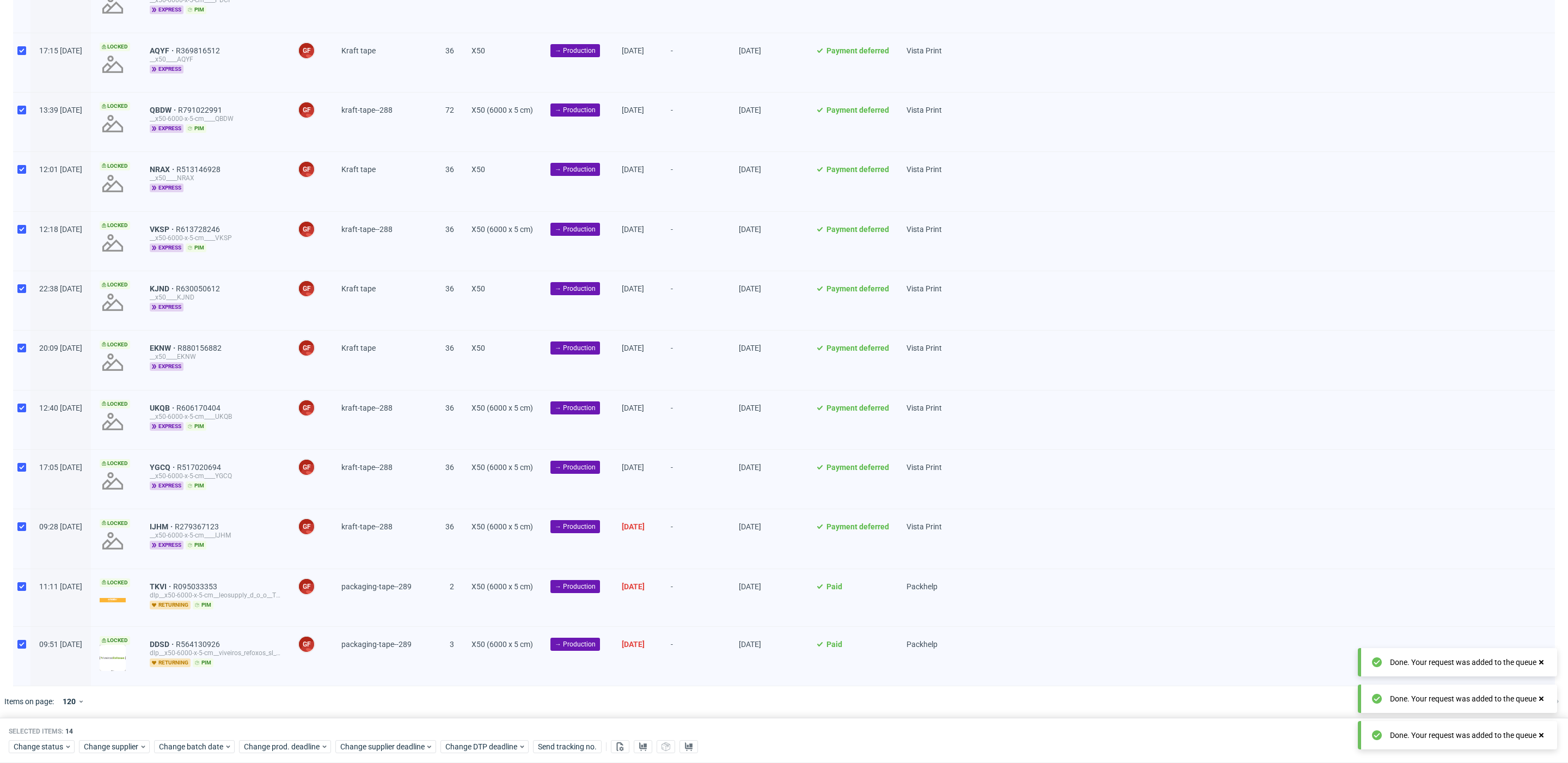
scroll to position [0, 0]
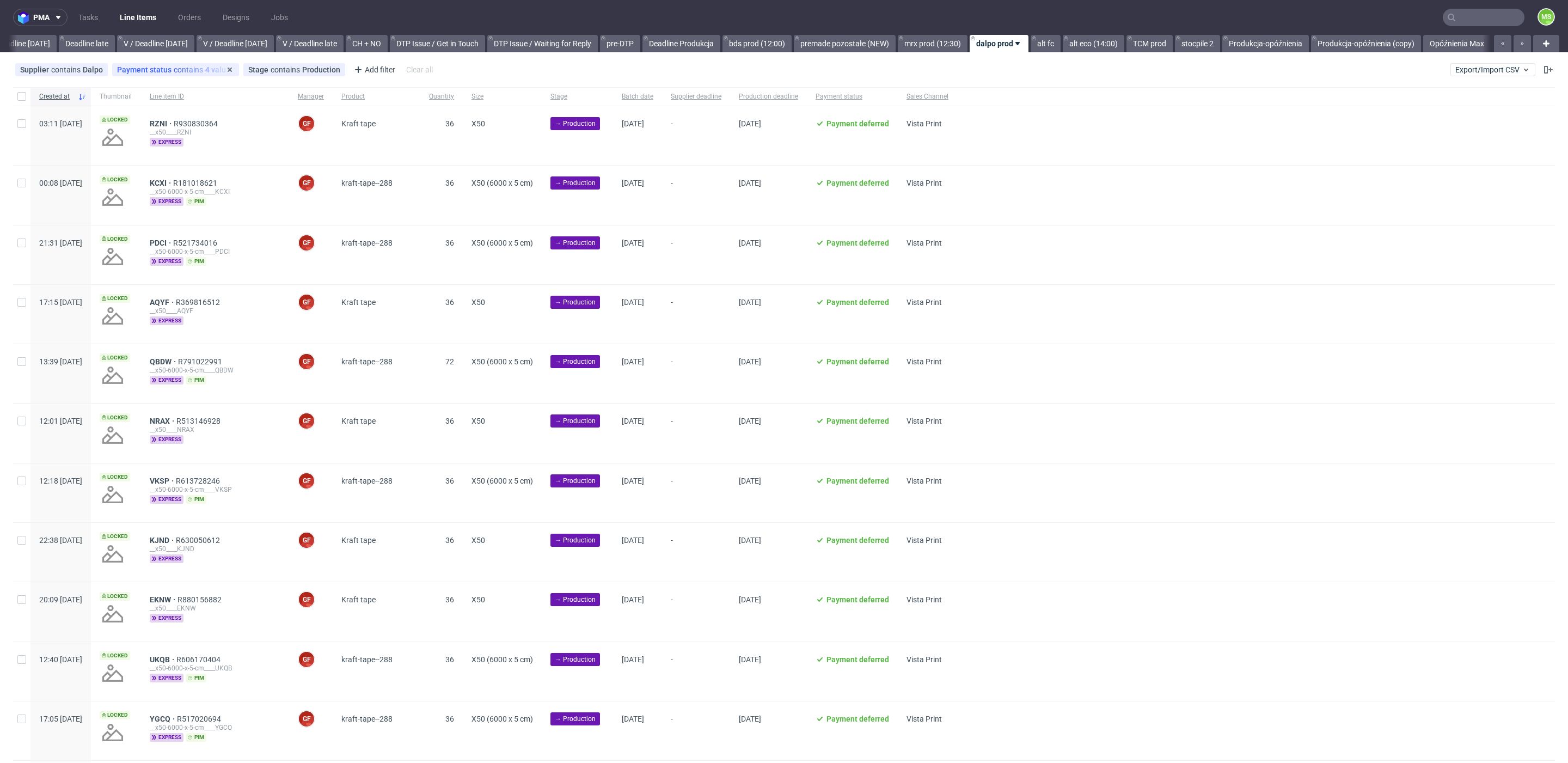
scroll to position [0, 1274]
click at [25, 99] on input "checkbox" at bounding box center [22, 96] width 9 height 9
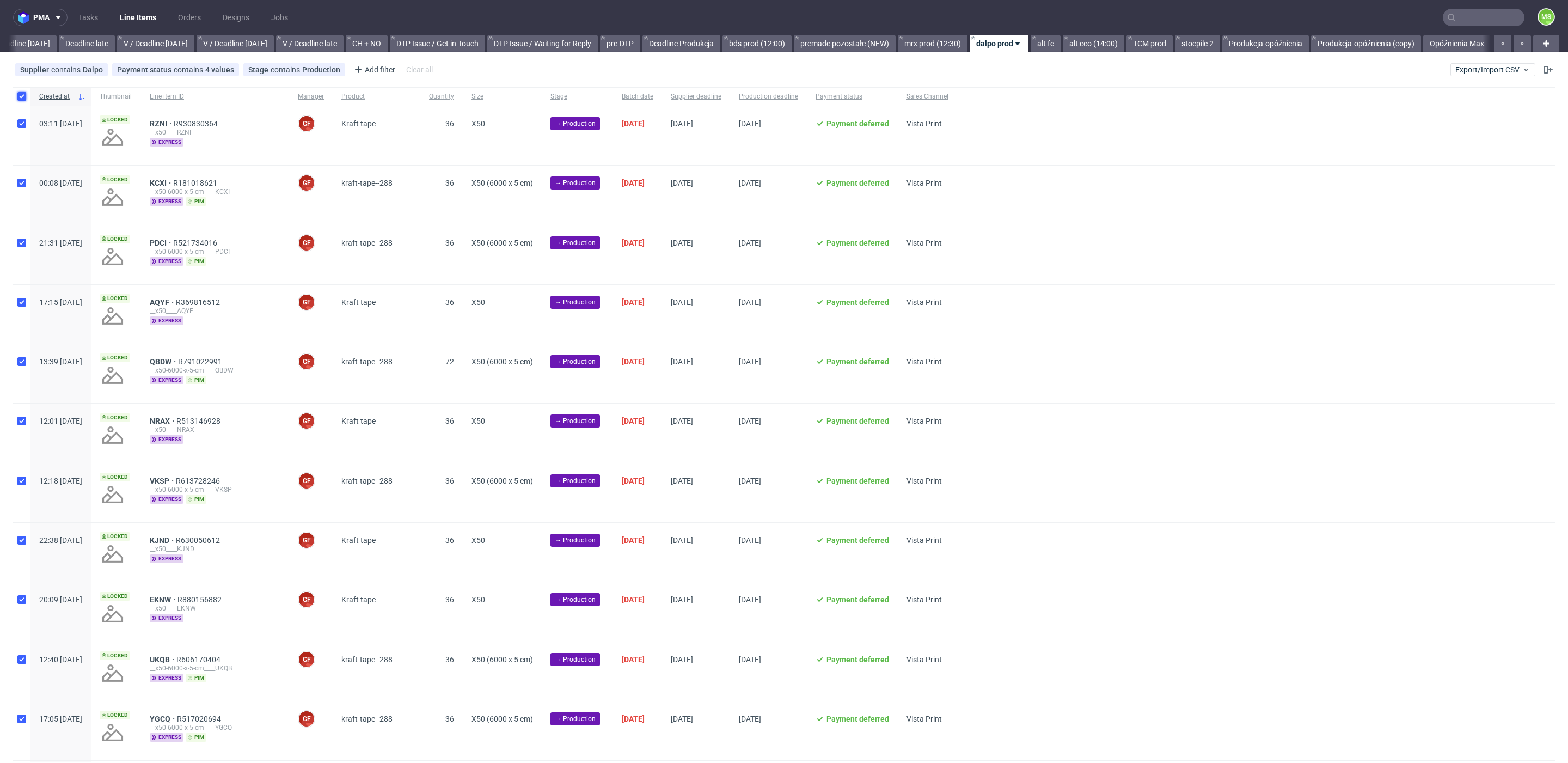
checkbox input "true"
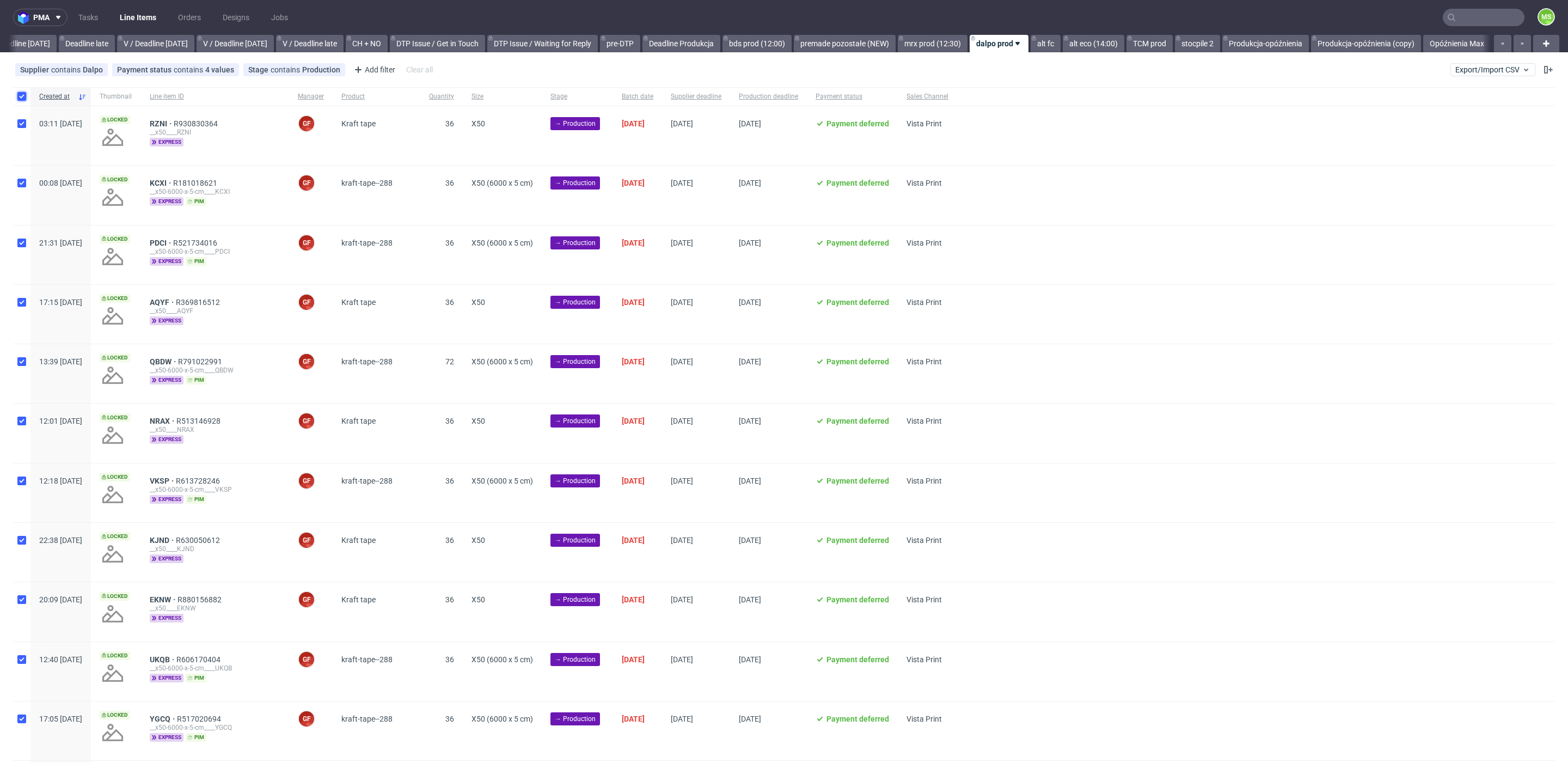
checkbox input "true"
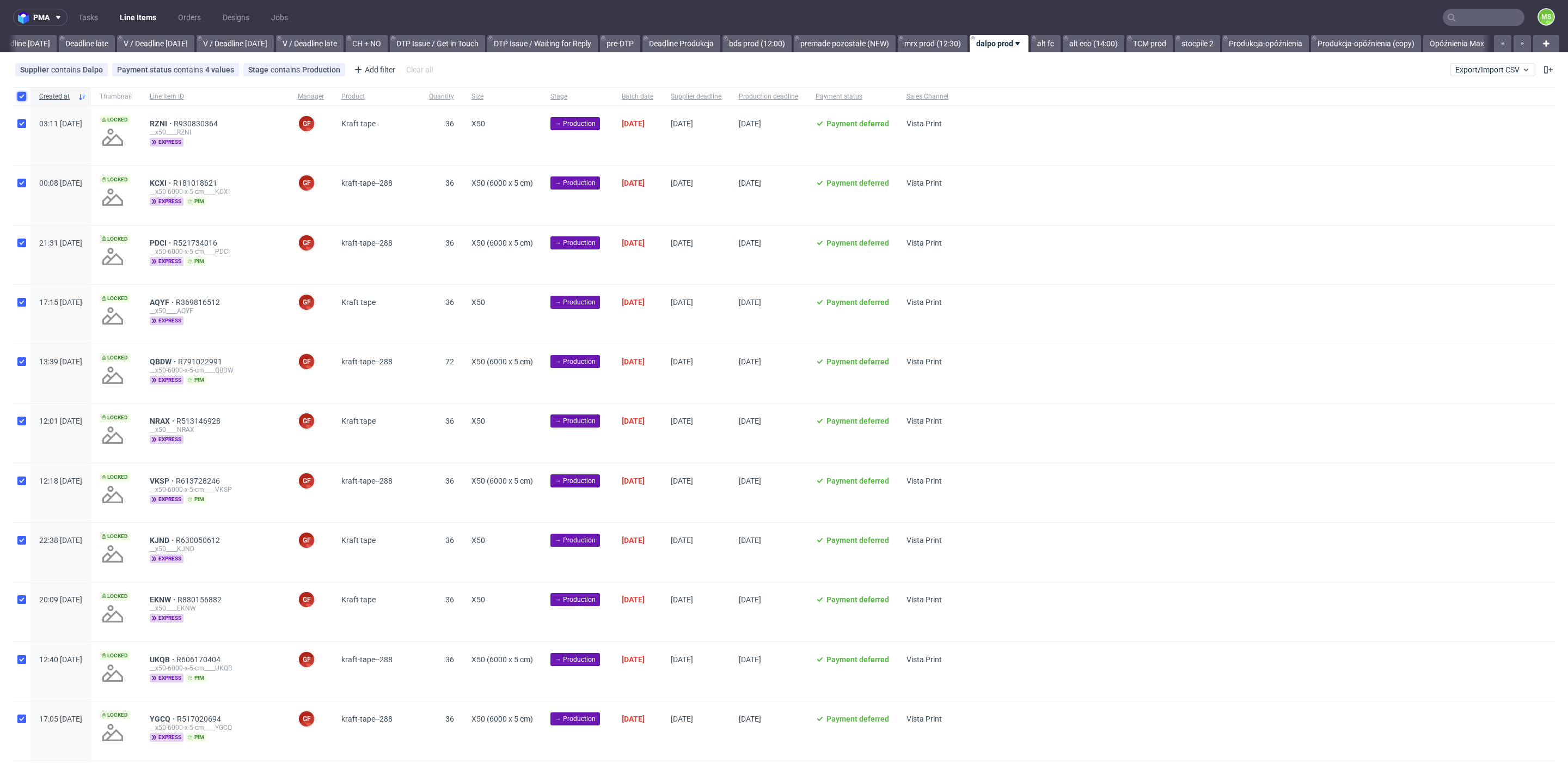
checkbox input "true"
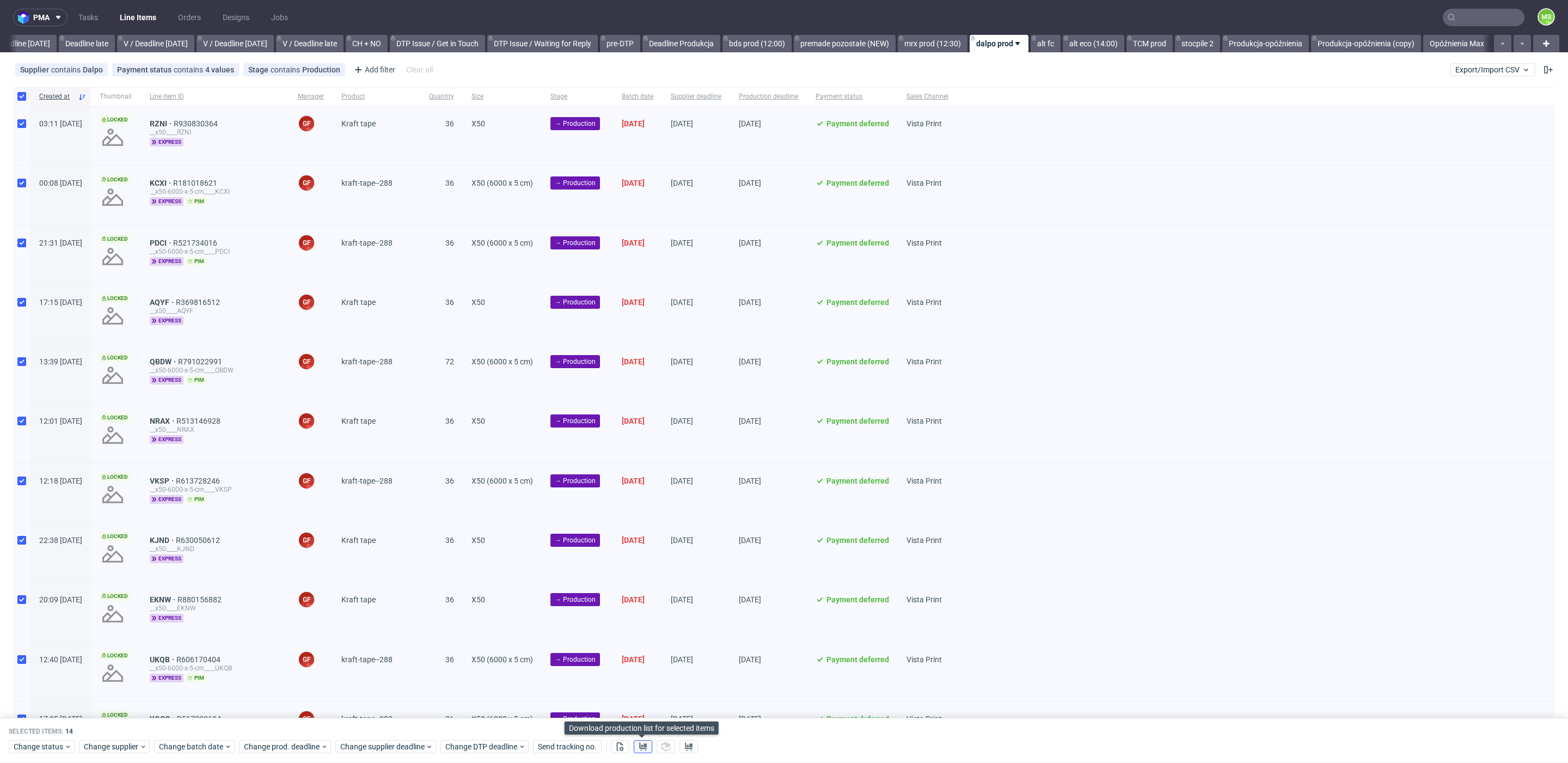
click at [642, 746] on use at bounding box center [643, 746] width 7 height 9
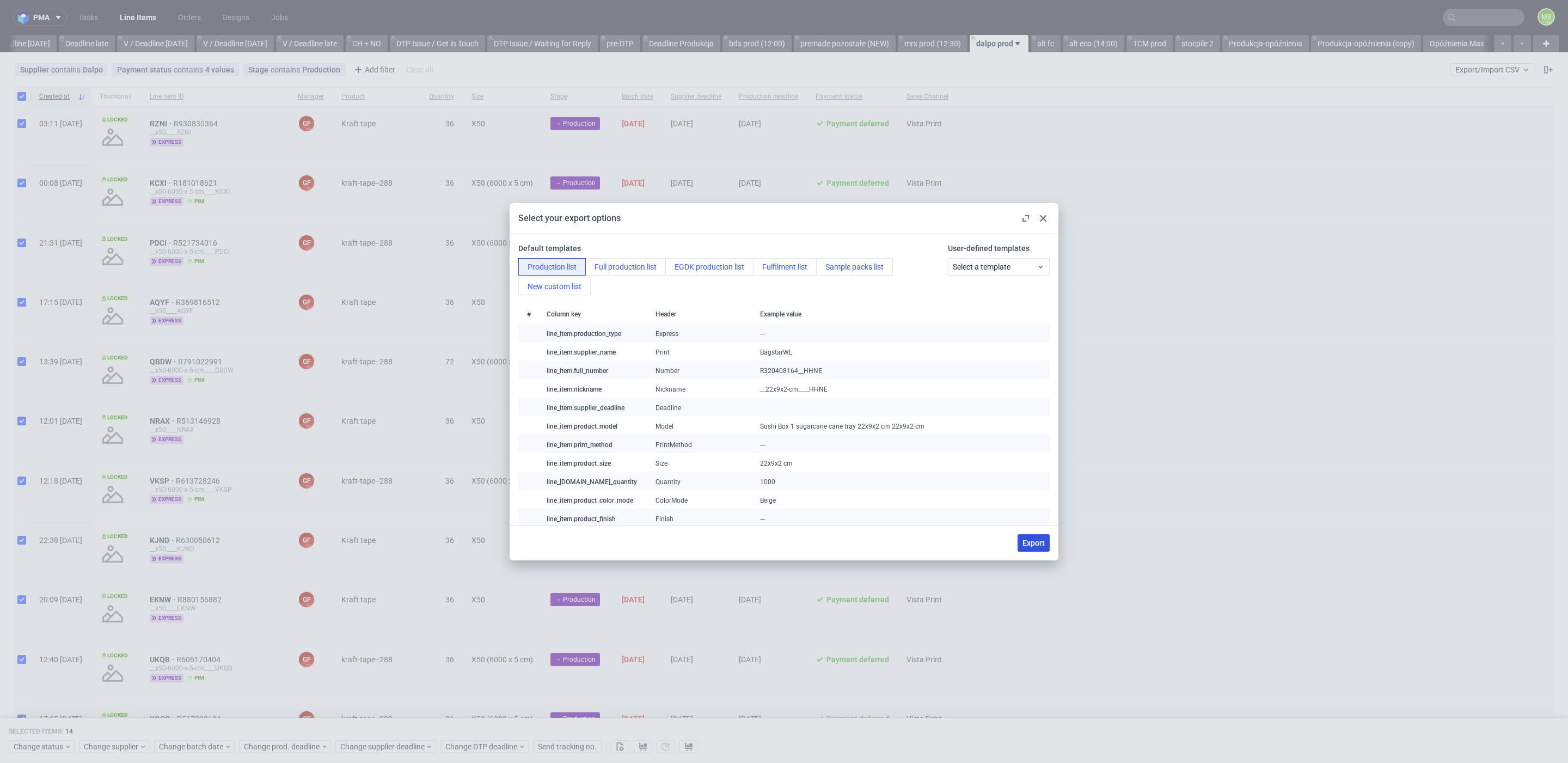
click at [1029, 539] on span "Export" at bounding box center [1033, 543] width 23 height 7
checkbox input "false"
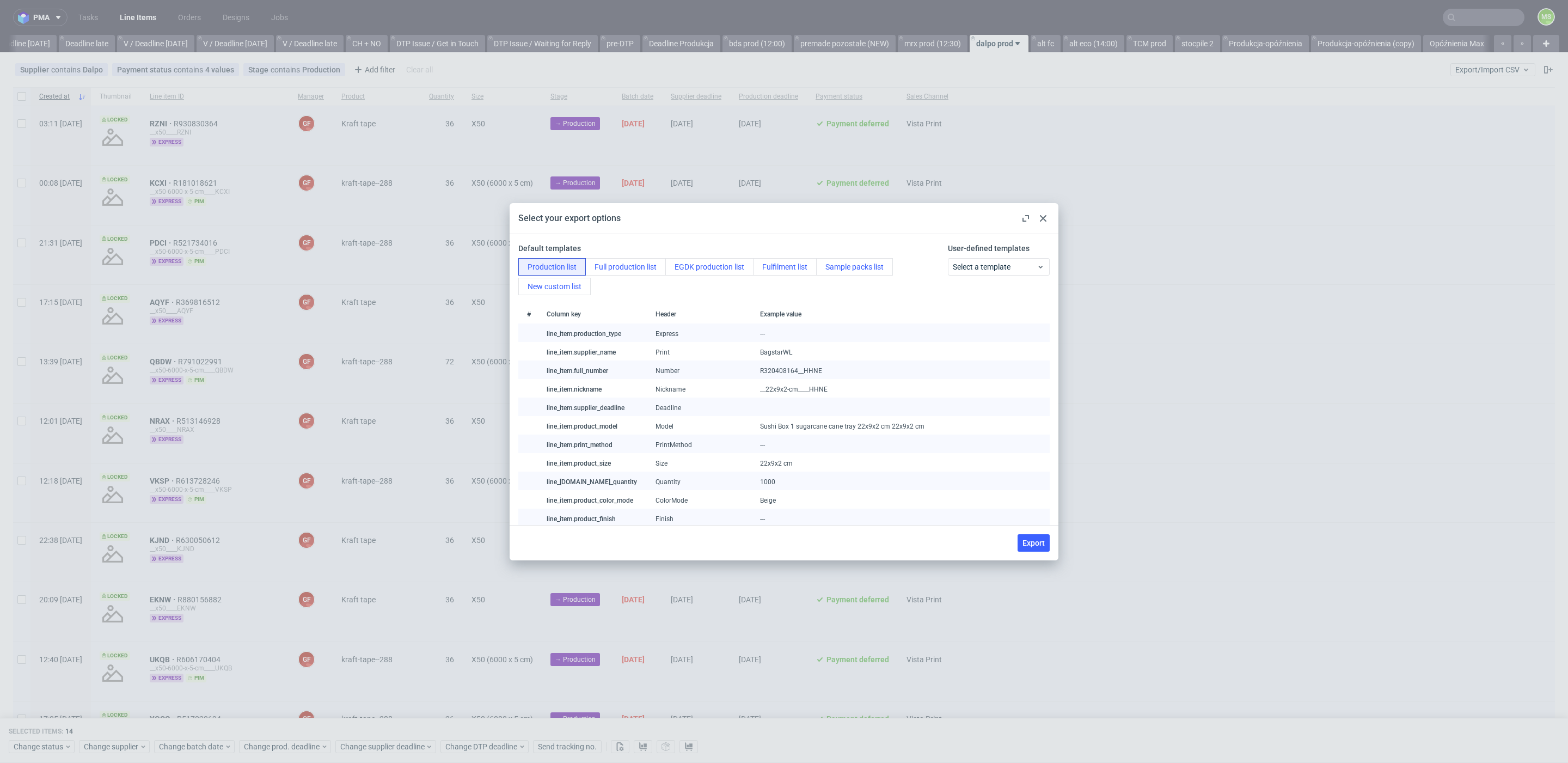
checkbox input "false"
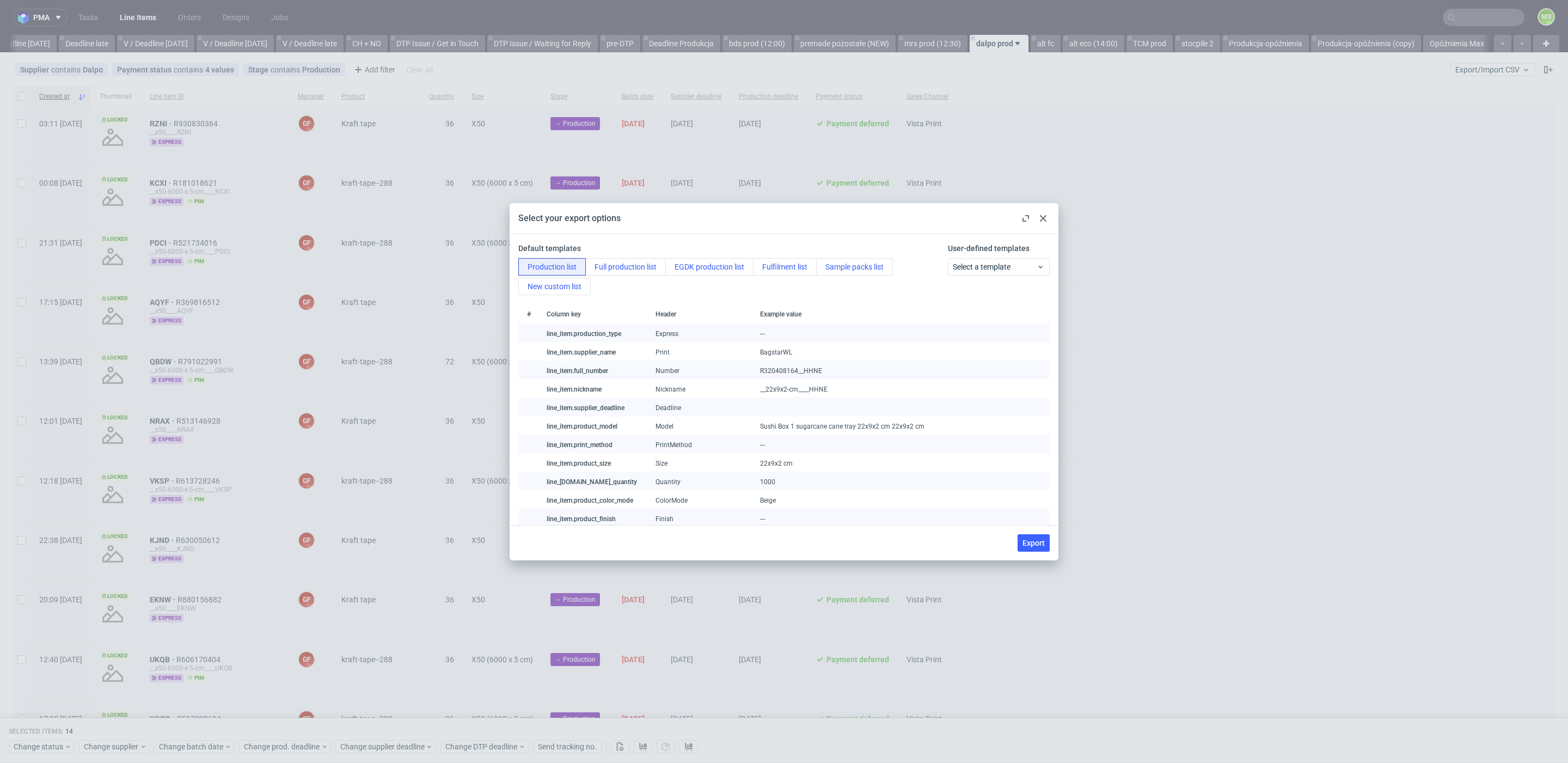
checkbox input "false"
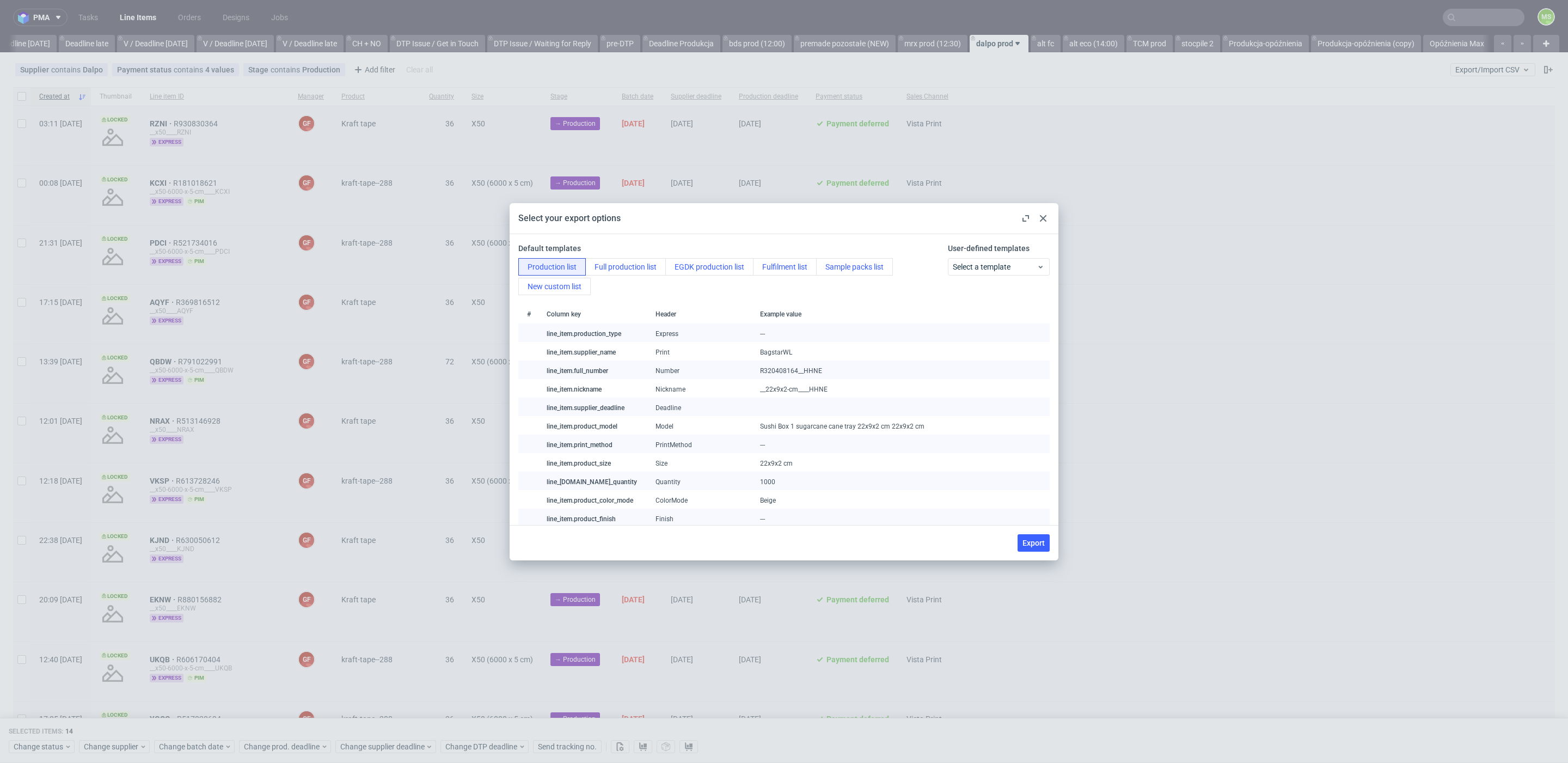
checkbox input "false"
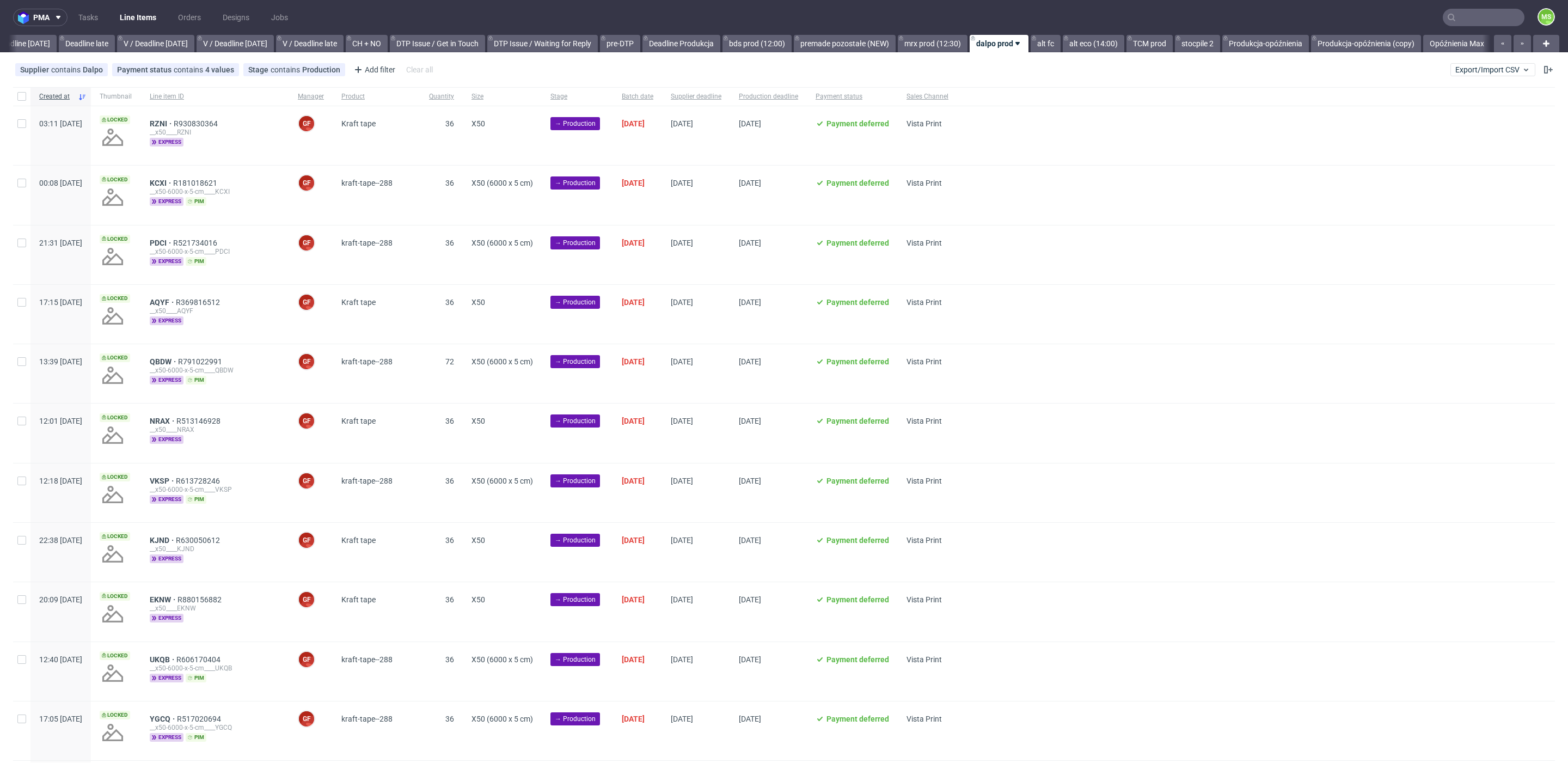
scroll to position [5, 0]
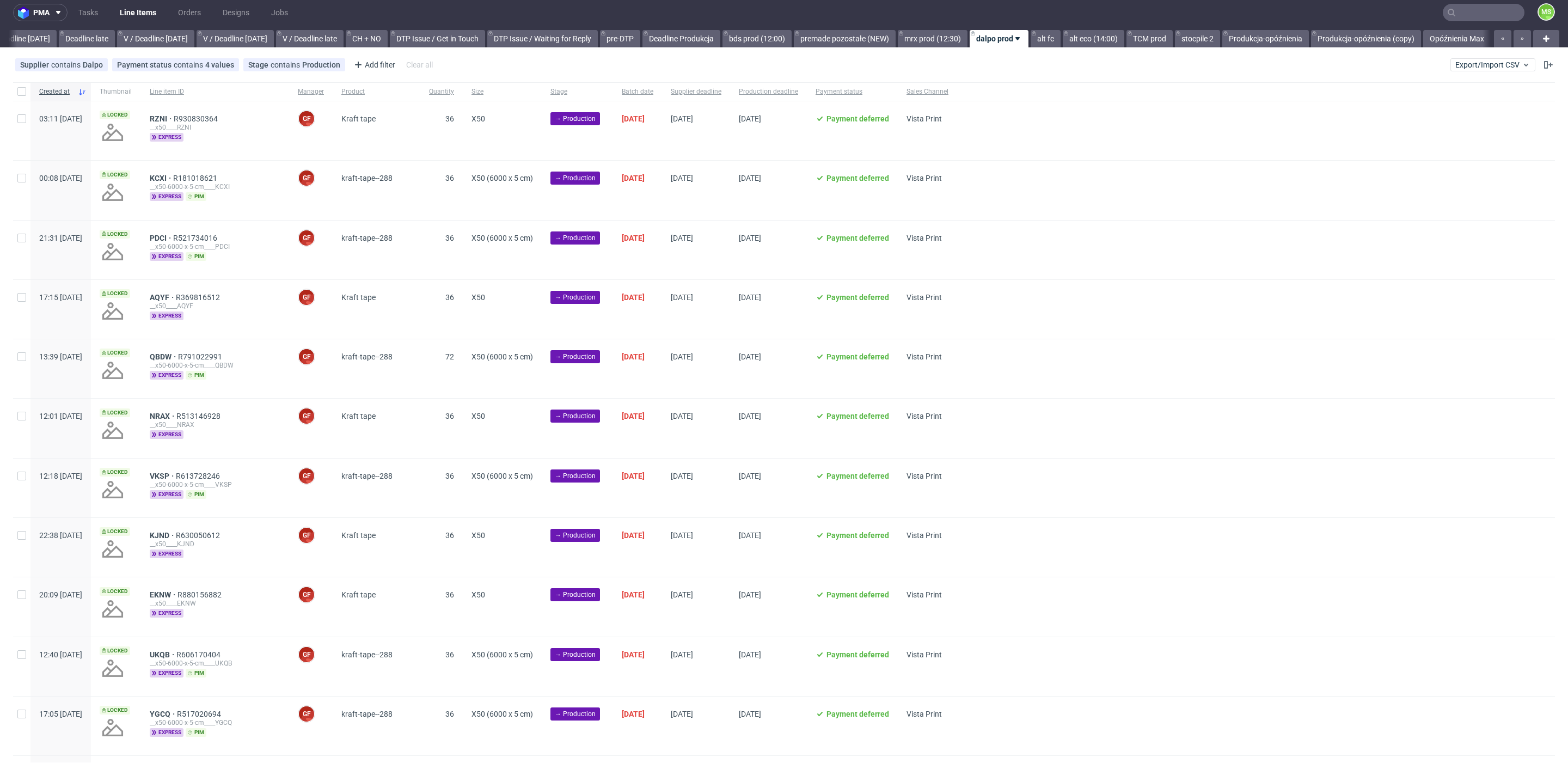
click at [17, 90] on div at bounding box center [22, 91] width 17 height 18
checkbox input "true"
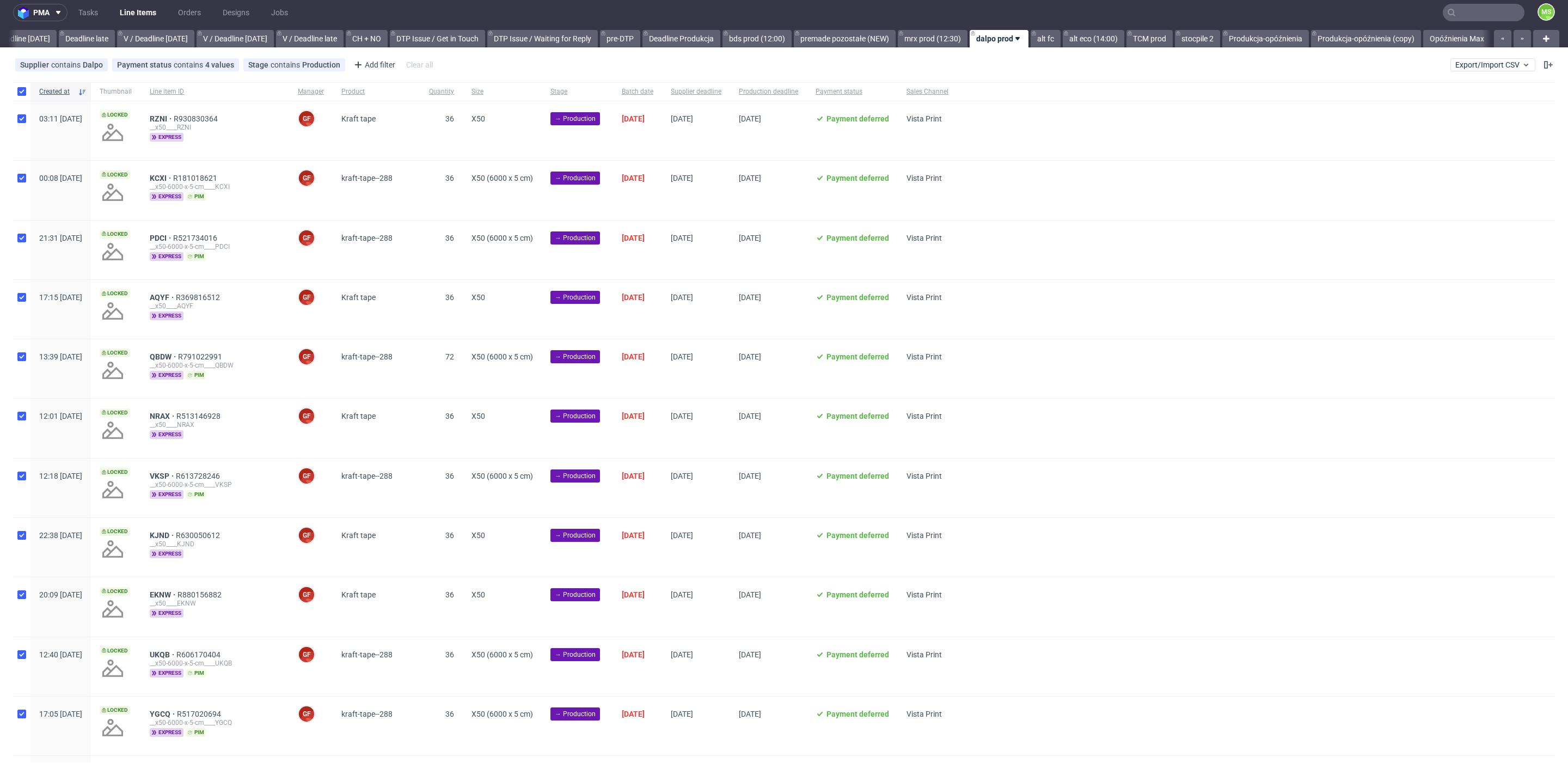
checkbox input "true"
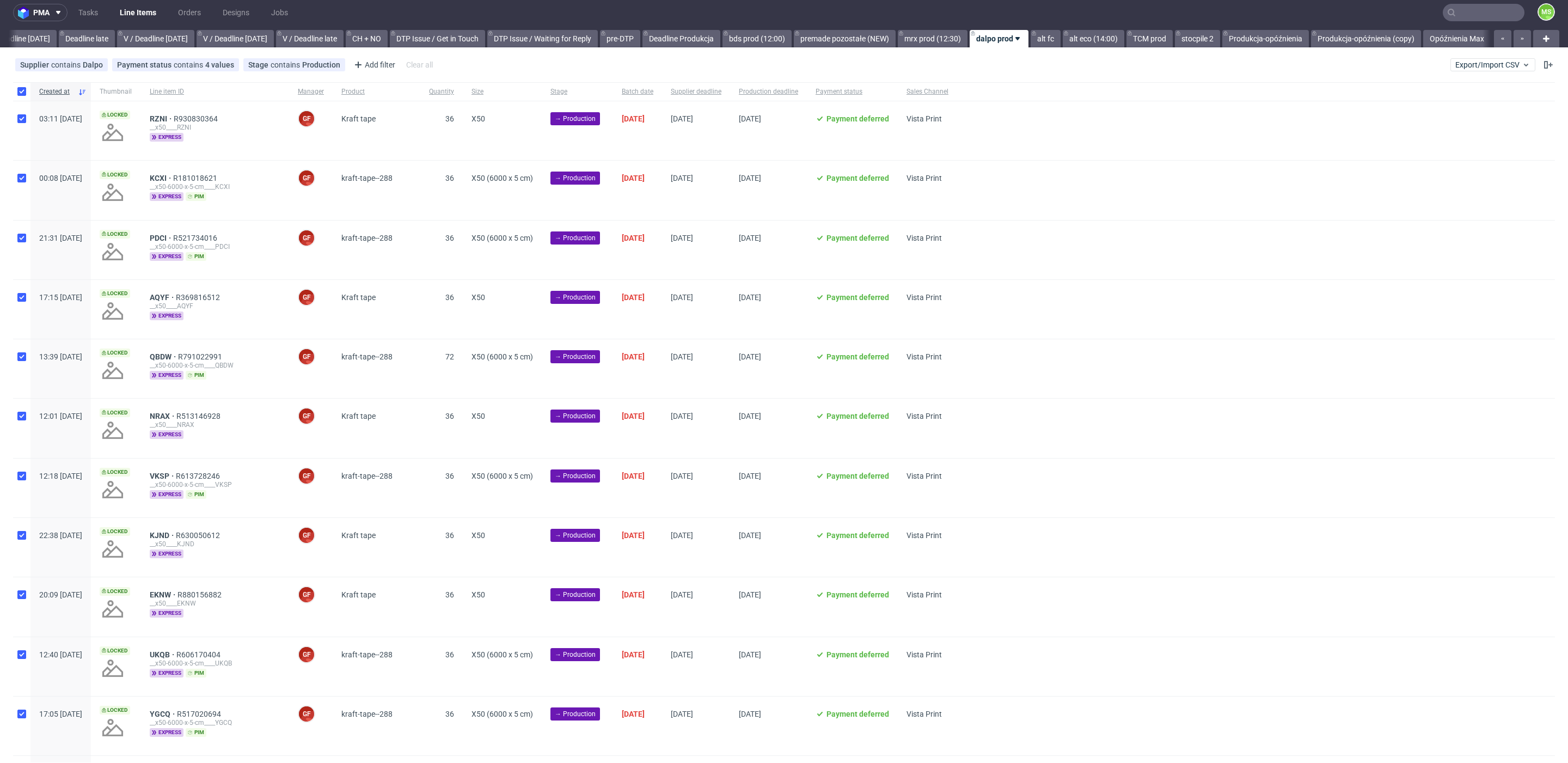
checkbox input "true"
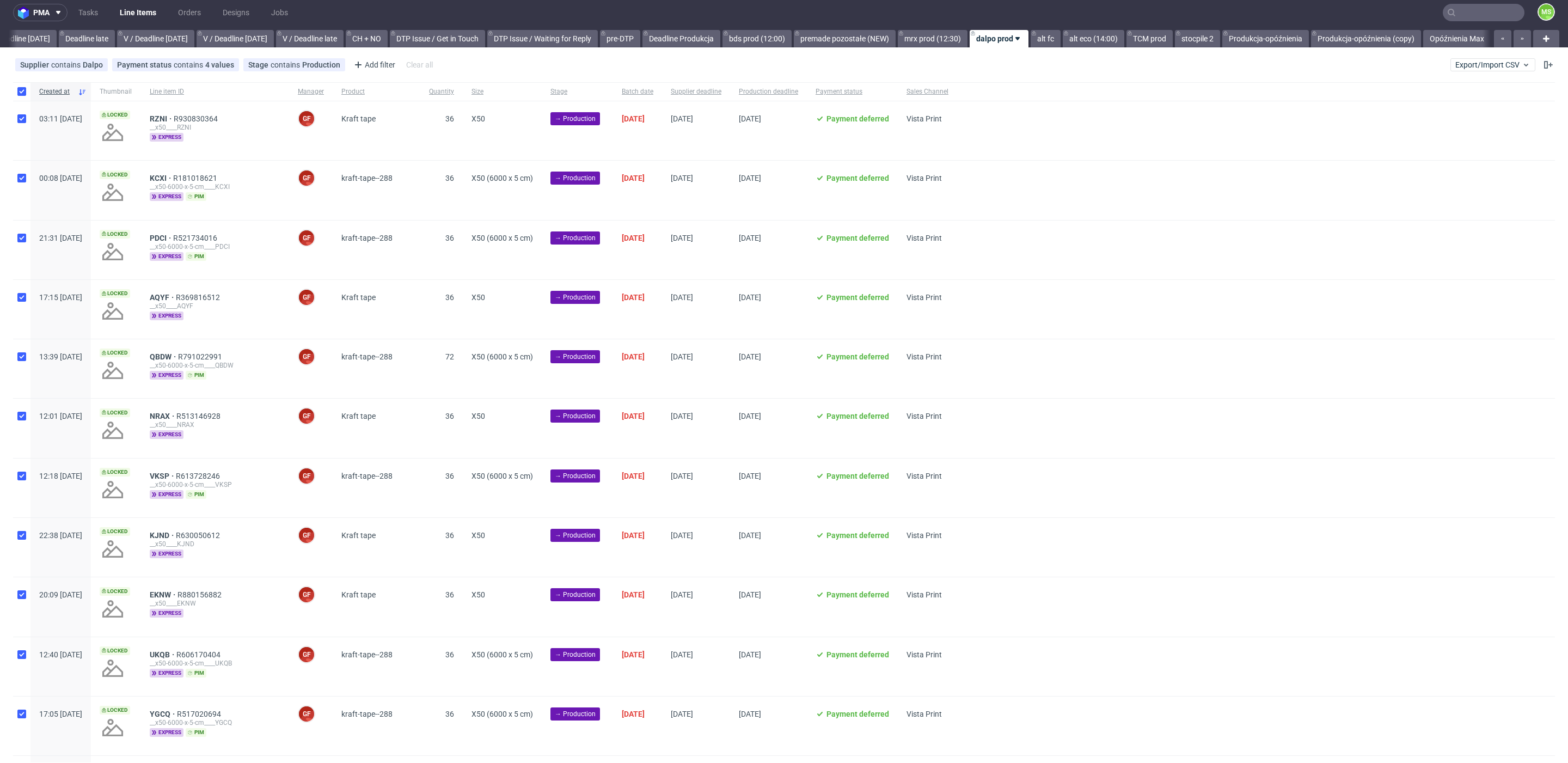
checkbox input "true"
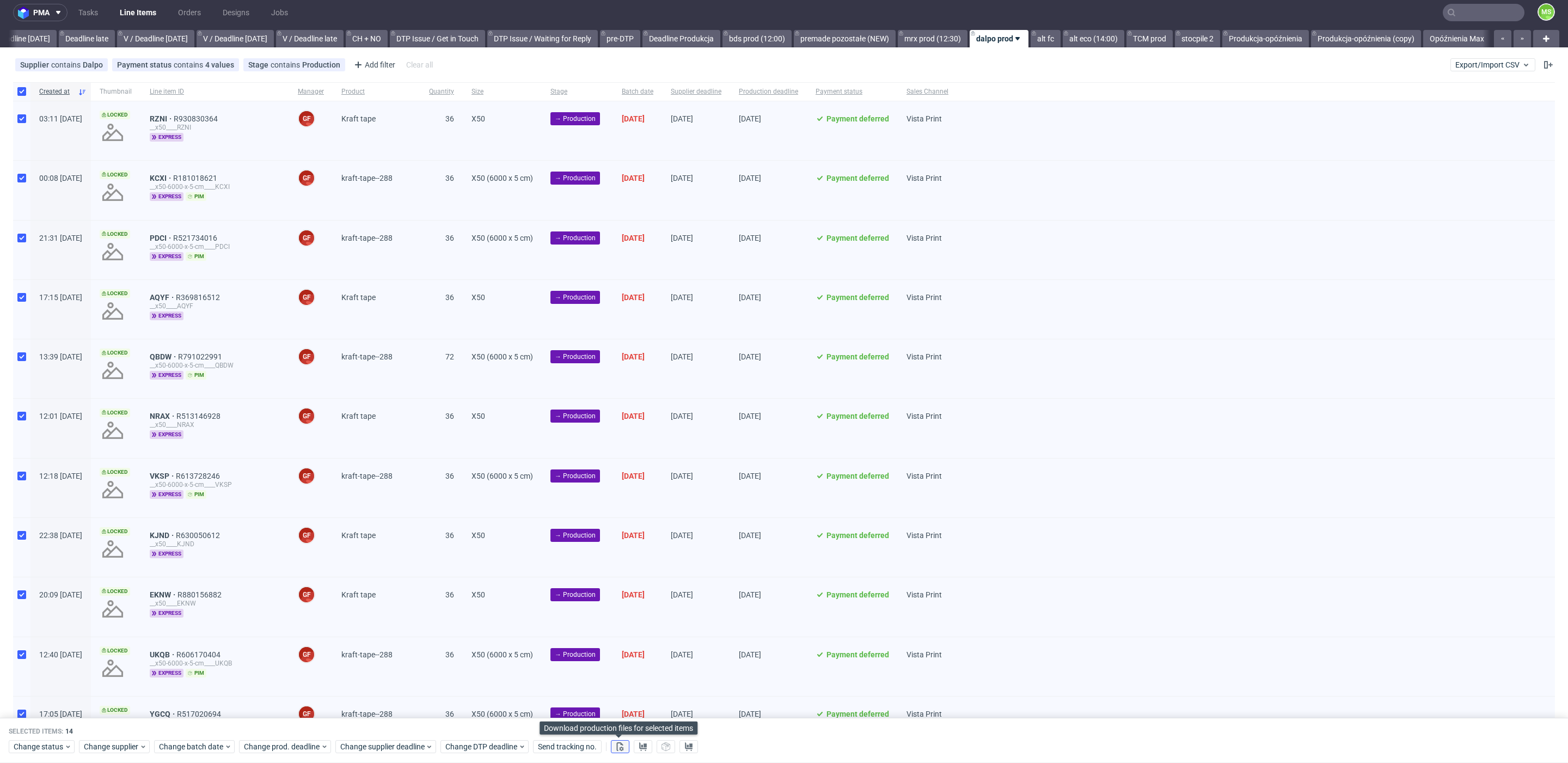
click at [624, 742] on button at bounding box center [619, 747] width 18 height 13
drag, startPoint x: 27, startPoint y: 747, endPoint x: 38, endPoint y: 741, distance: 12.5
click at [27, 746] on span "Change status" at bounding box center [39, 747] width 50 height 11
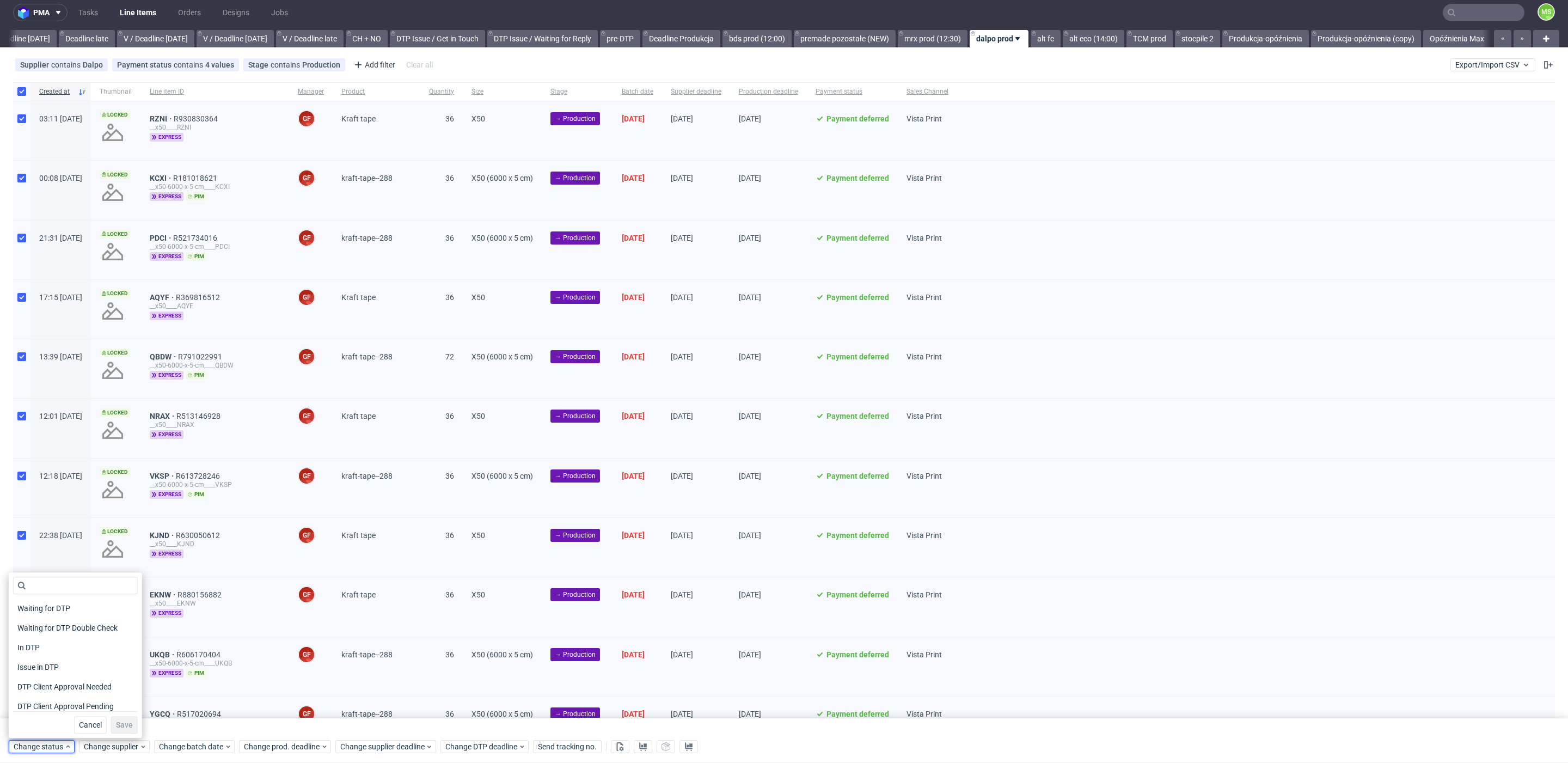
scroll to position [142, 0]
click at [52, 623] on span "In Production" at bounding box center [40, 622] width 55 height 15
click at [116, 724] on span "Save" at bounding box center [124, 724] width 17 height 7
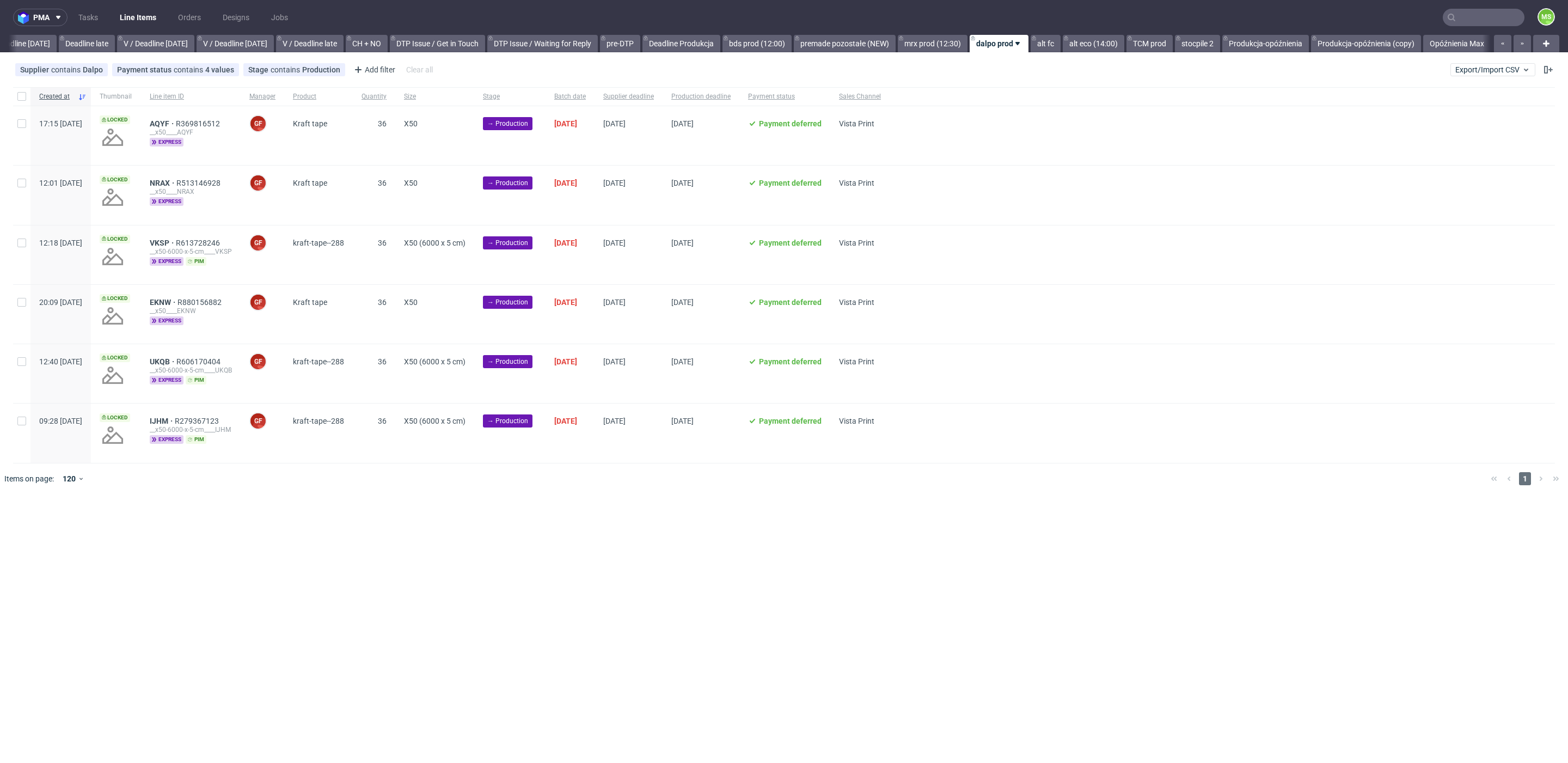
scroll to position [0, 1261]
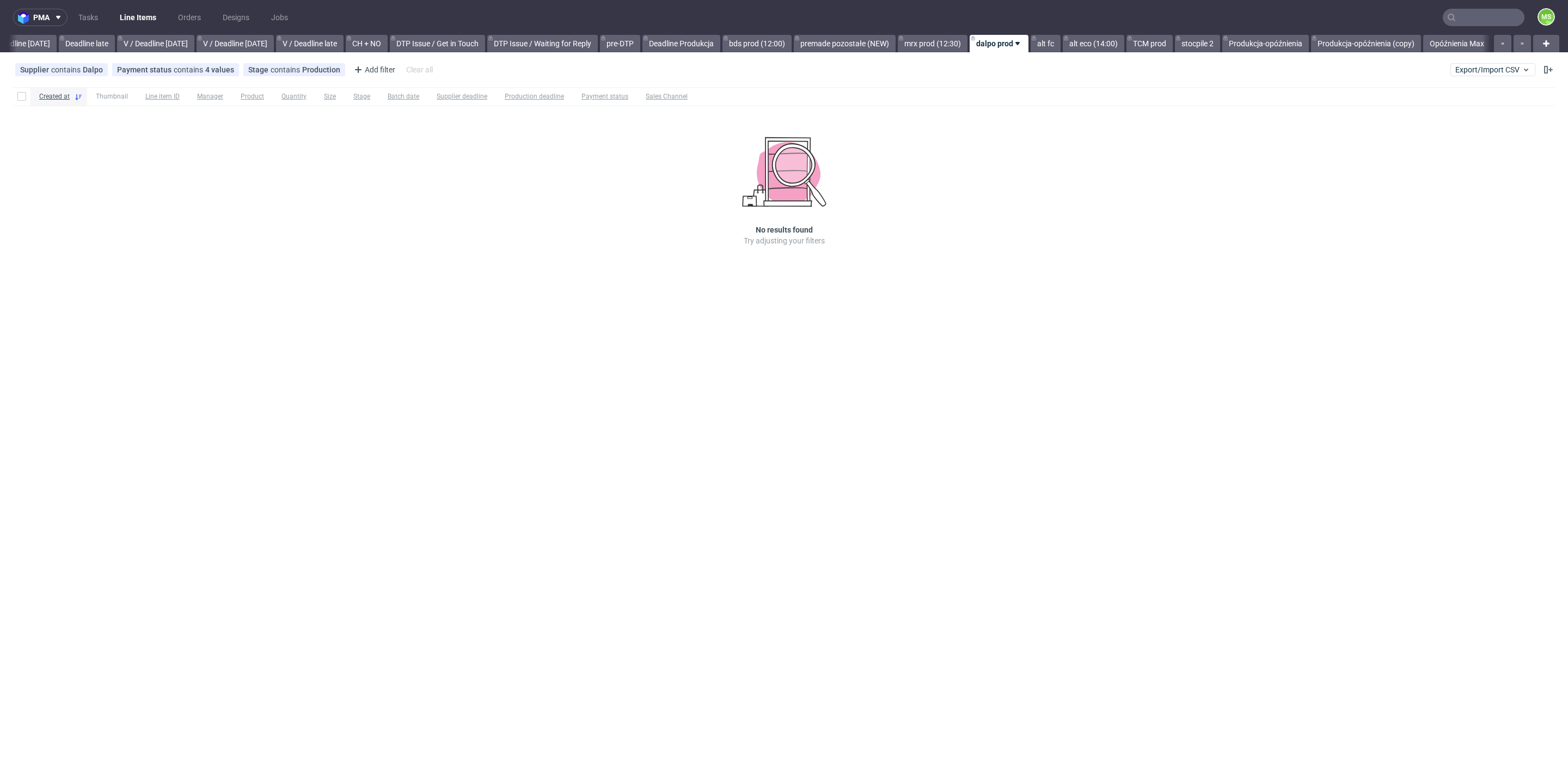
scroll to position [0, 1261]
click at [856, 42] on link "premade pozostałe (NEW)" at bounding box center [844, 44] width 102 height 17
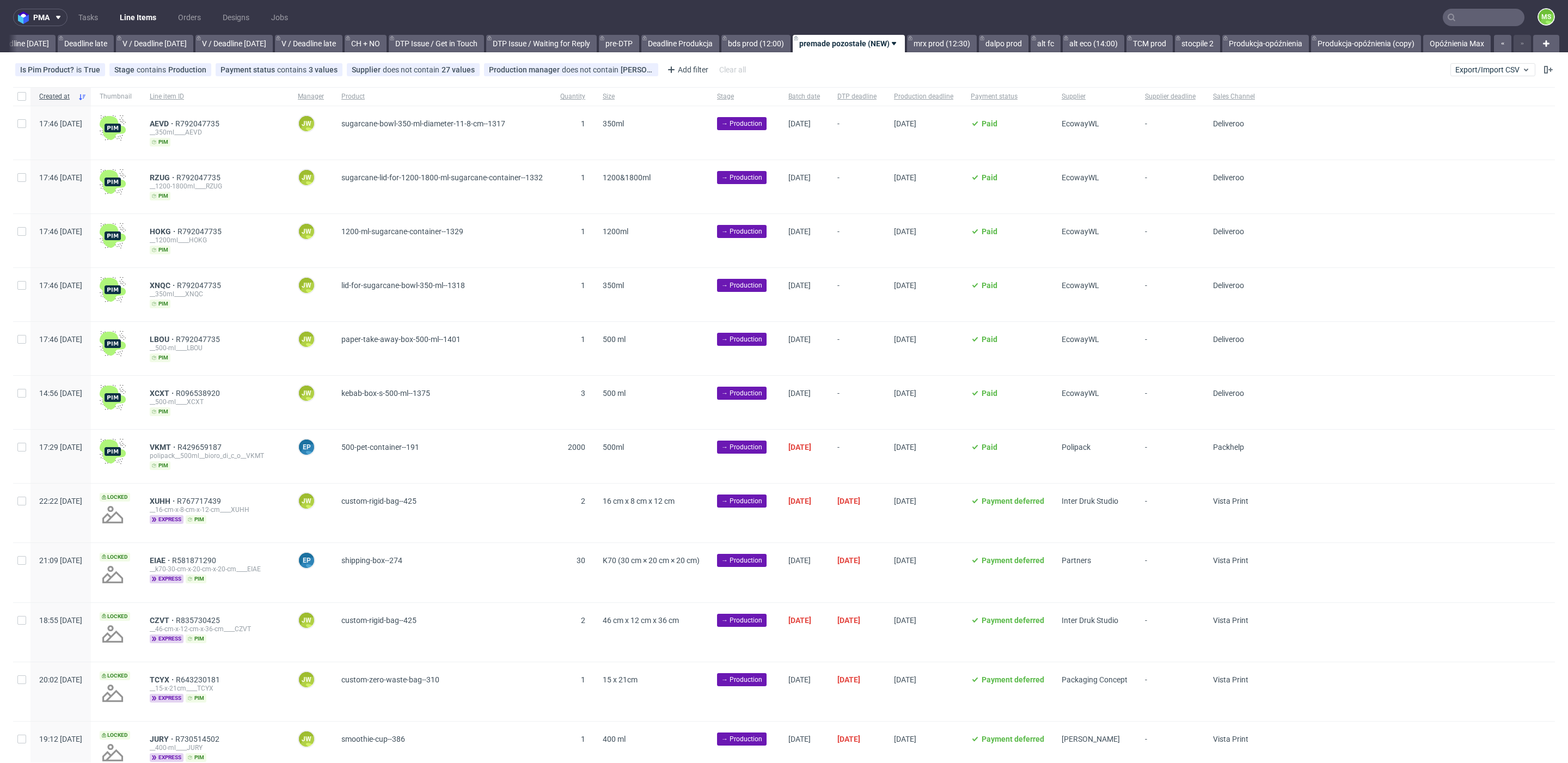
drag, startPoint x: 1124, startPoint y: 98, endPoint x: 1123, endPoint y: 109, distance: 11.0
click at [1124, 98] on span "Supplier" at bounding box center [1094, 96] width 66 height 9
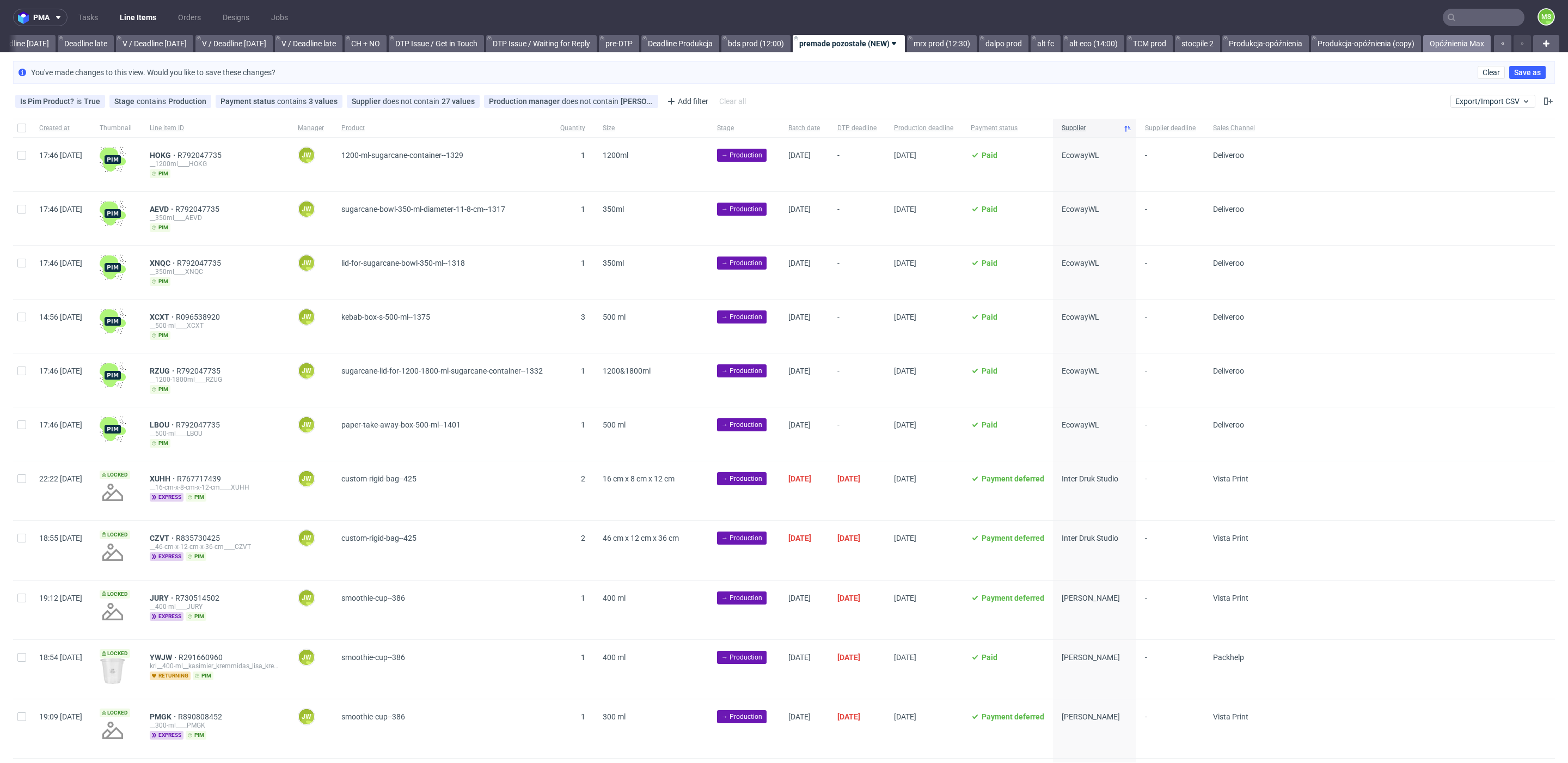
click at [1442, 38] on link "Opóźnienia Max" at bounding box center [1457, 44] width 68 height 17
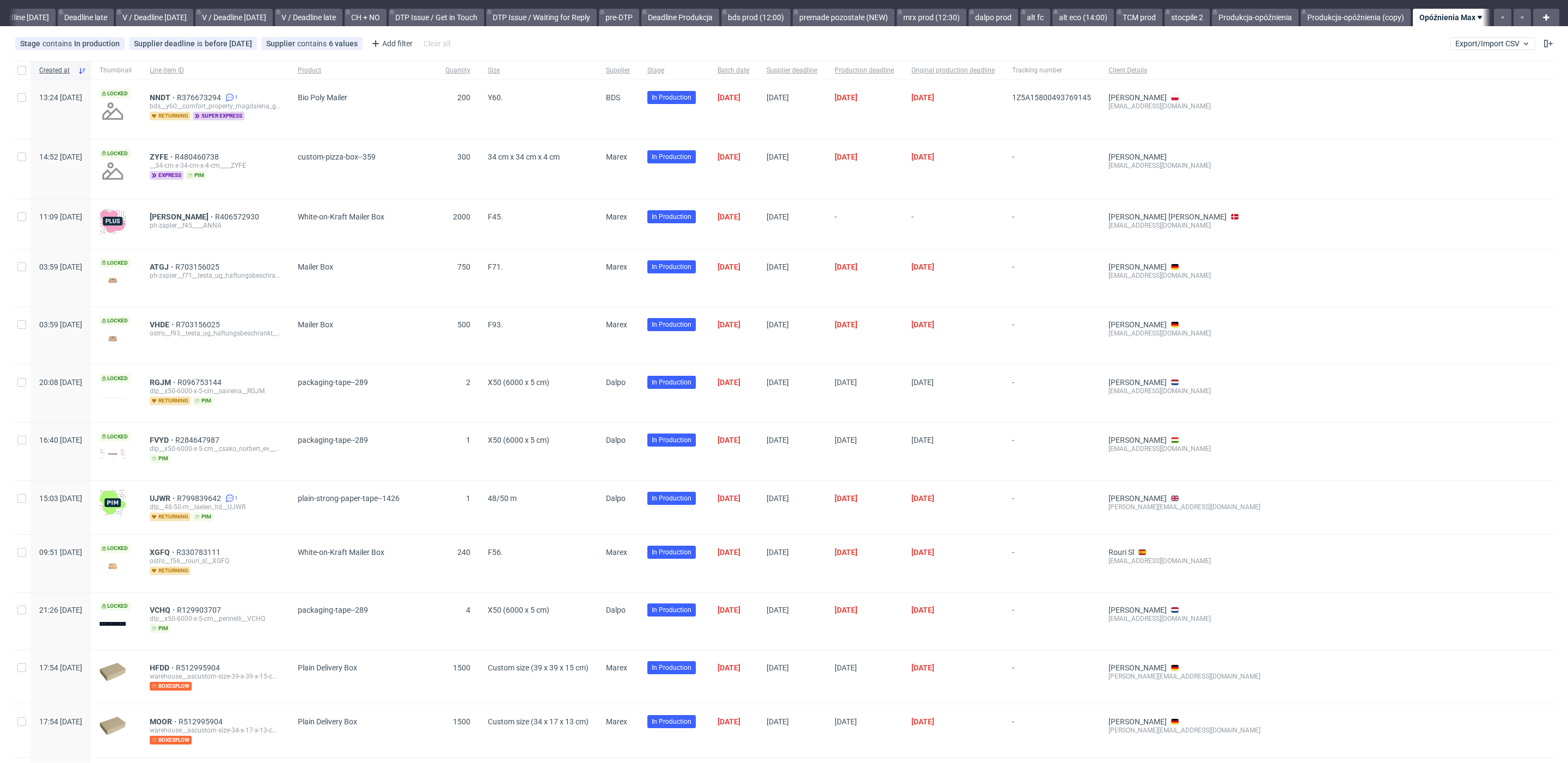
scroll to position [28, 0]
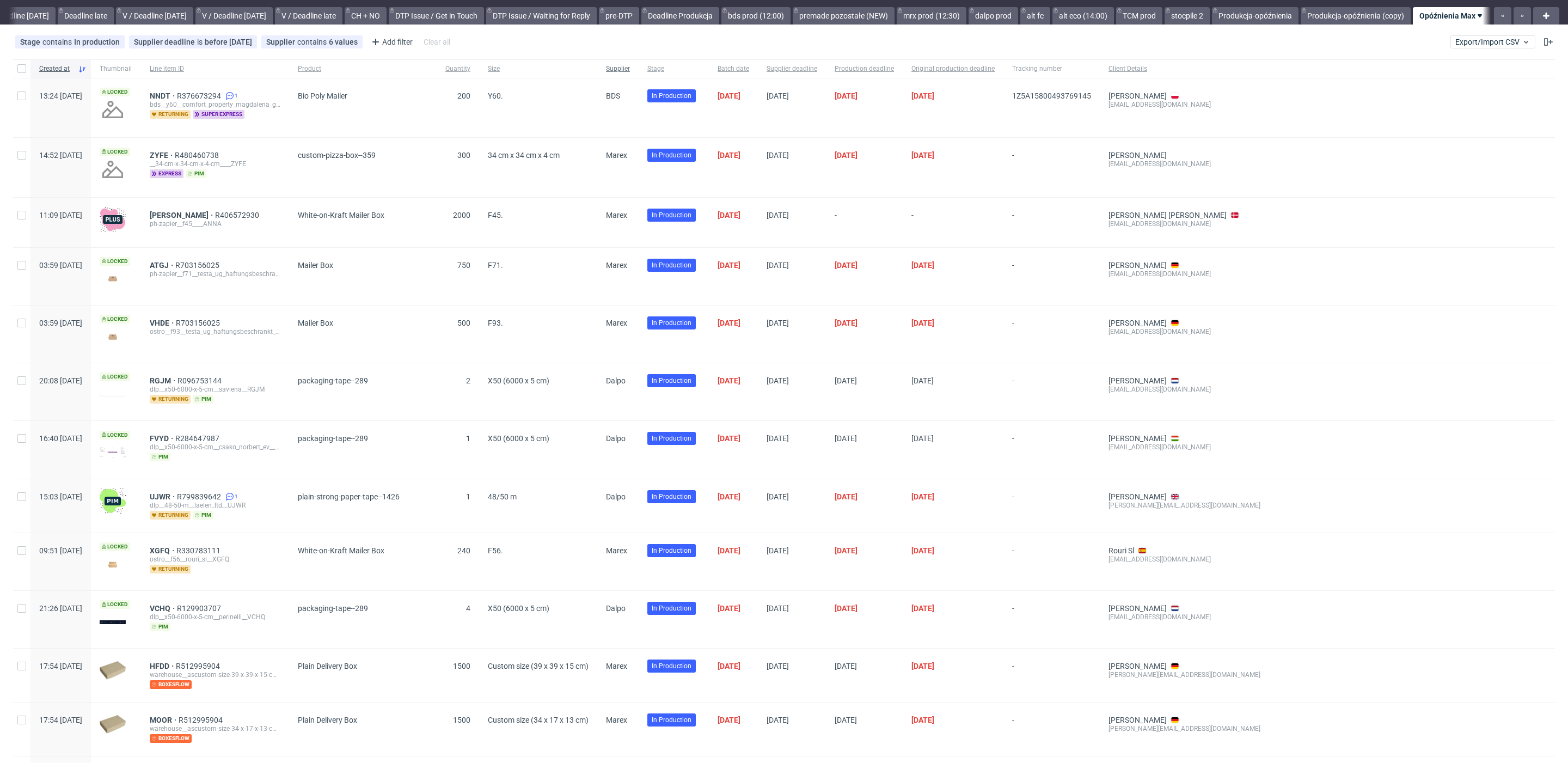
click at [630, 70] on span "Supplier" at bounding box center [618, 69] width 24 height 9
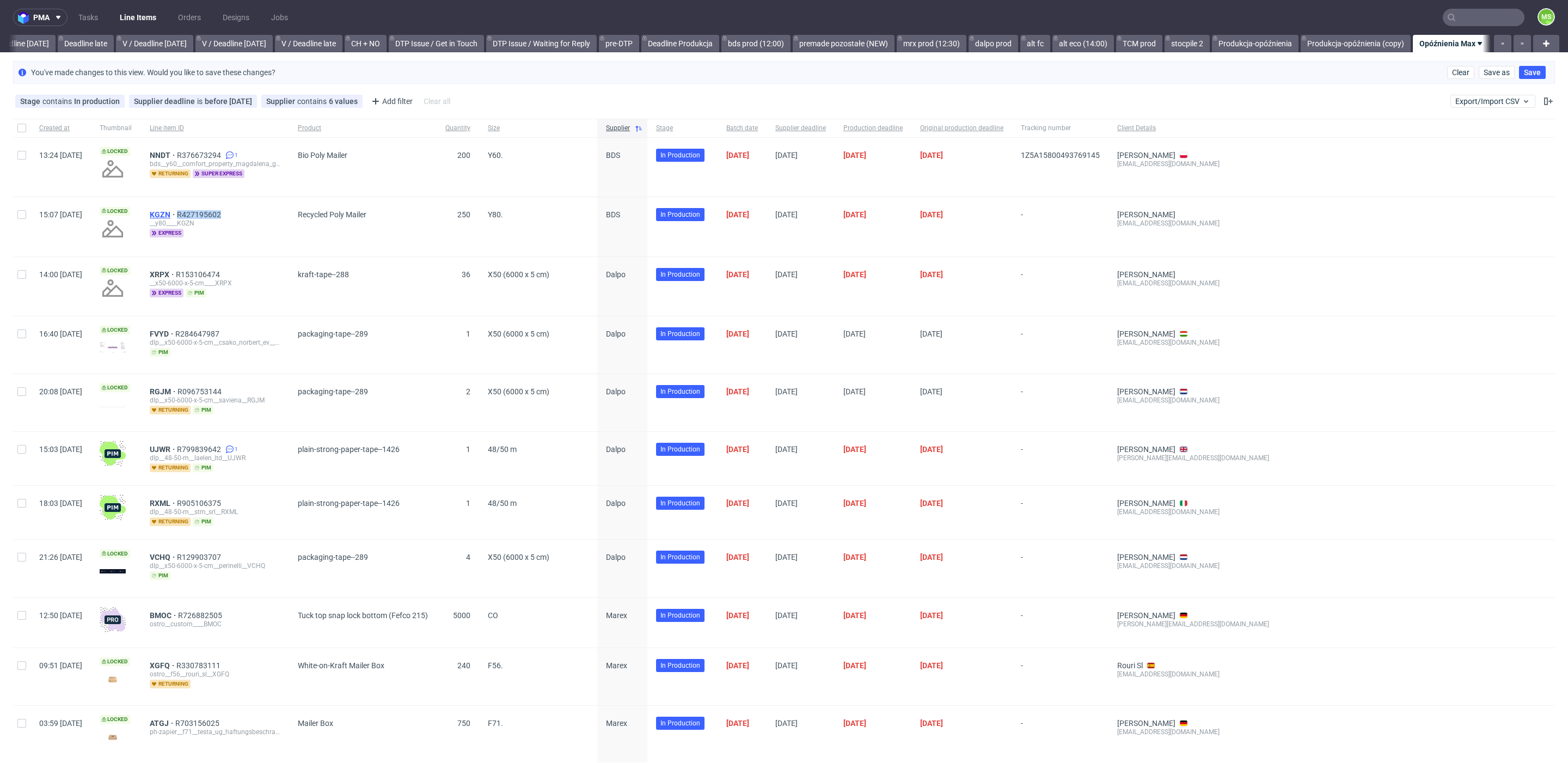
drag, startPoint x: 266, startPoint y: 214, endPoint x: 200, endPoint y: 215, distance: 66.0
click at [200, 215] on div "KGZN R427195602" at bounding box center [214, 214] width 130 height 9
drag, startPoint x: 306, startPoint y: 212, endPoint x: 273, endPoint y: 212, distance: 33.0
click at [281, 212] on div "KGZN R427195602" at bounding box center [214, 214] width 130 height 9
click at [177, 212] on span "KGZN" at bounding box center [162, 214] width 27 height 9
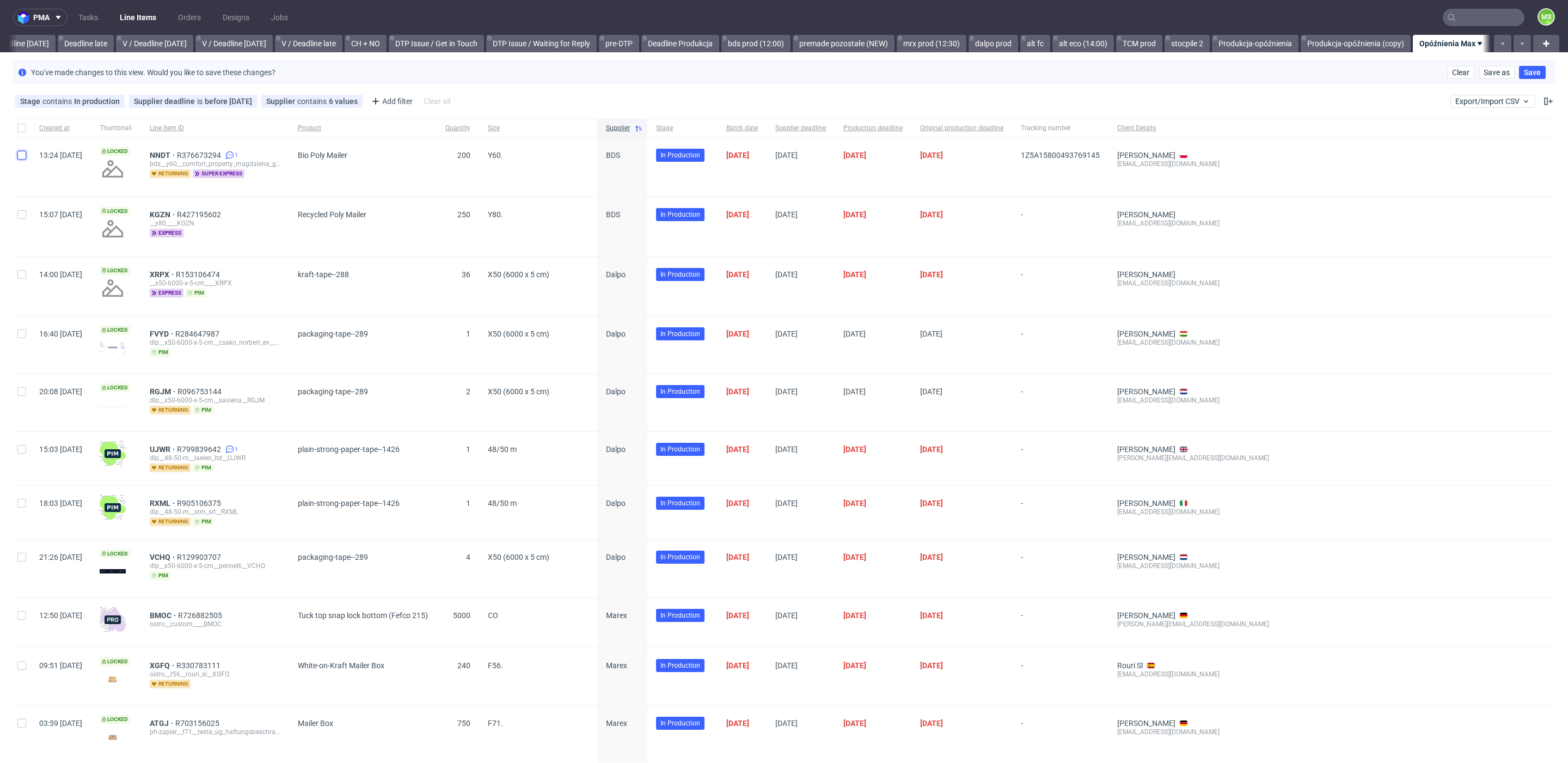
click at [17, 156] on input "checkbox" at bounding box center [22, 155] width 9 height 9
checkbox input "true"
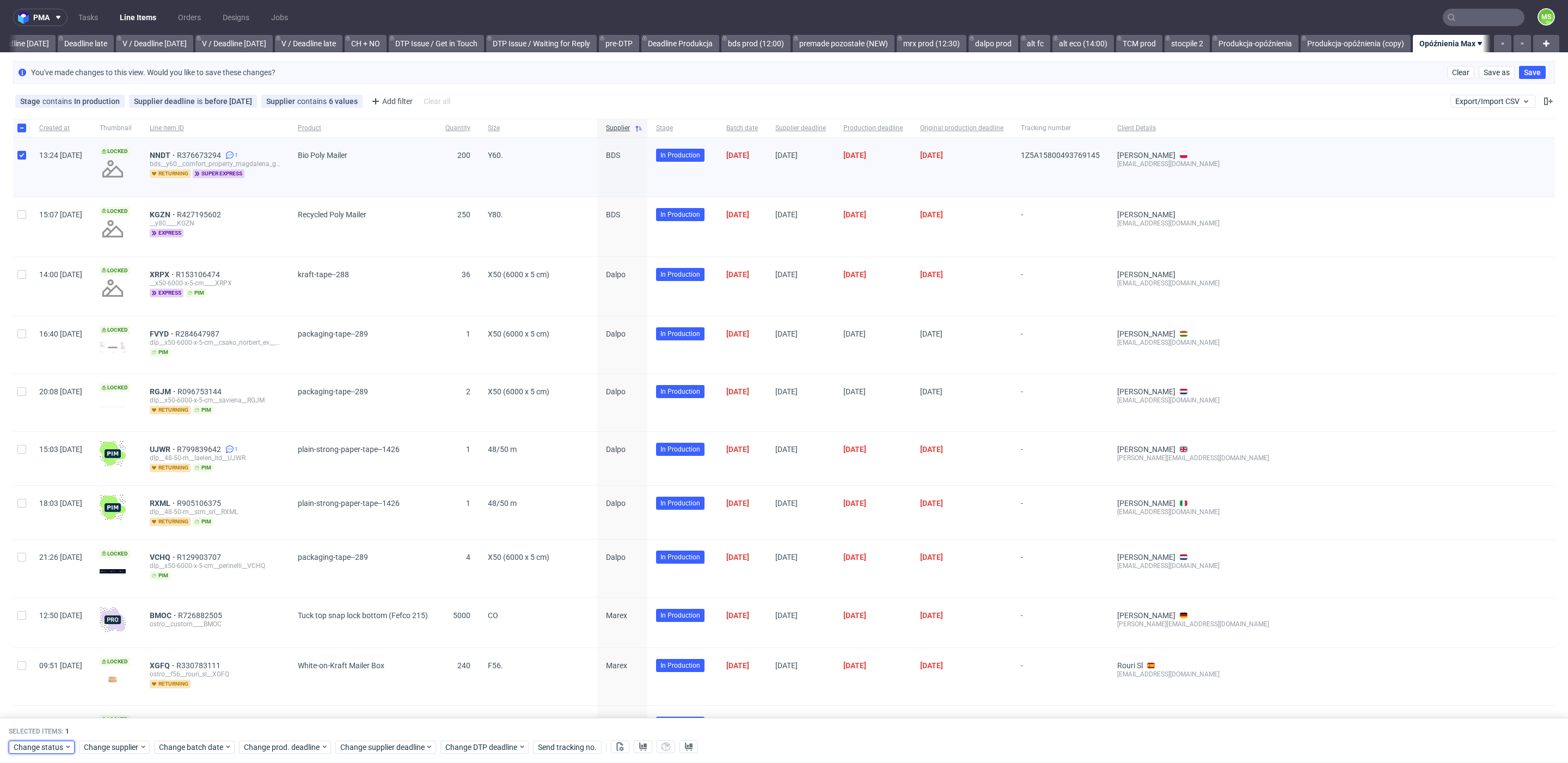
drag, startPoint x: 51, startPoint y: 748, endPoint x: 60, endPoint y: 742, distance: 10.8
click at [51, 748] on span "Change status" at bounding box center [39, 747] width 50 height 11
click at [85, 721] on span "Cancel" at bounding box center [90, 724] width 23 height 7
click at [177, 154] on span "NNDT" at bounding box center [162, 155] width 27 height 9
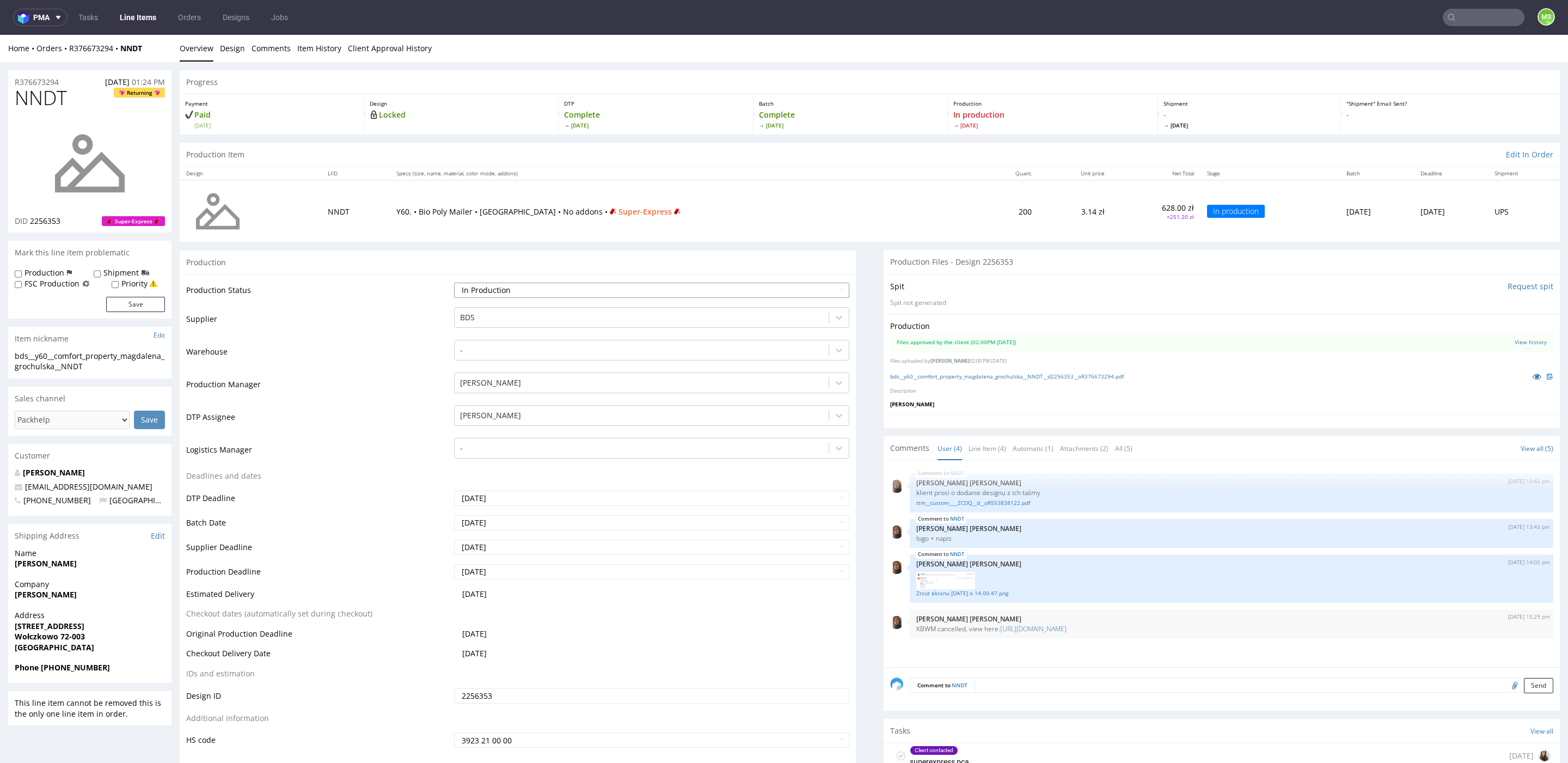
click at [584, 293] on select "Waiting for Artwork Waiting for Diecut Waiting for Mockup Waiting for DTP Waiti…" at bounding box center [651, 290] width 395 height 15
click at [561, 291] on select "Waiting for Artwork Waiting for Diecut Waiting for Mockup Waiting for DTP Waiti…" at bounding box center [651, 290] width 395 height 15
drag, startPoint x: 329, startPoint y: 85, endPoint x: 358, endPoint y: 85, distance: 29.0
click at [358, 85] on div "Progress" at bounding box center [870, 82] width 1380 height 24
click at [516, 289] on select "Waiting for Artwork Waiting for Diecut Waiting for Mockup Waiting for DTP Waiti…" at bounding box center [651, 290] width 395 height 15
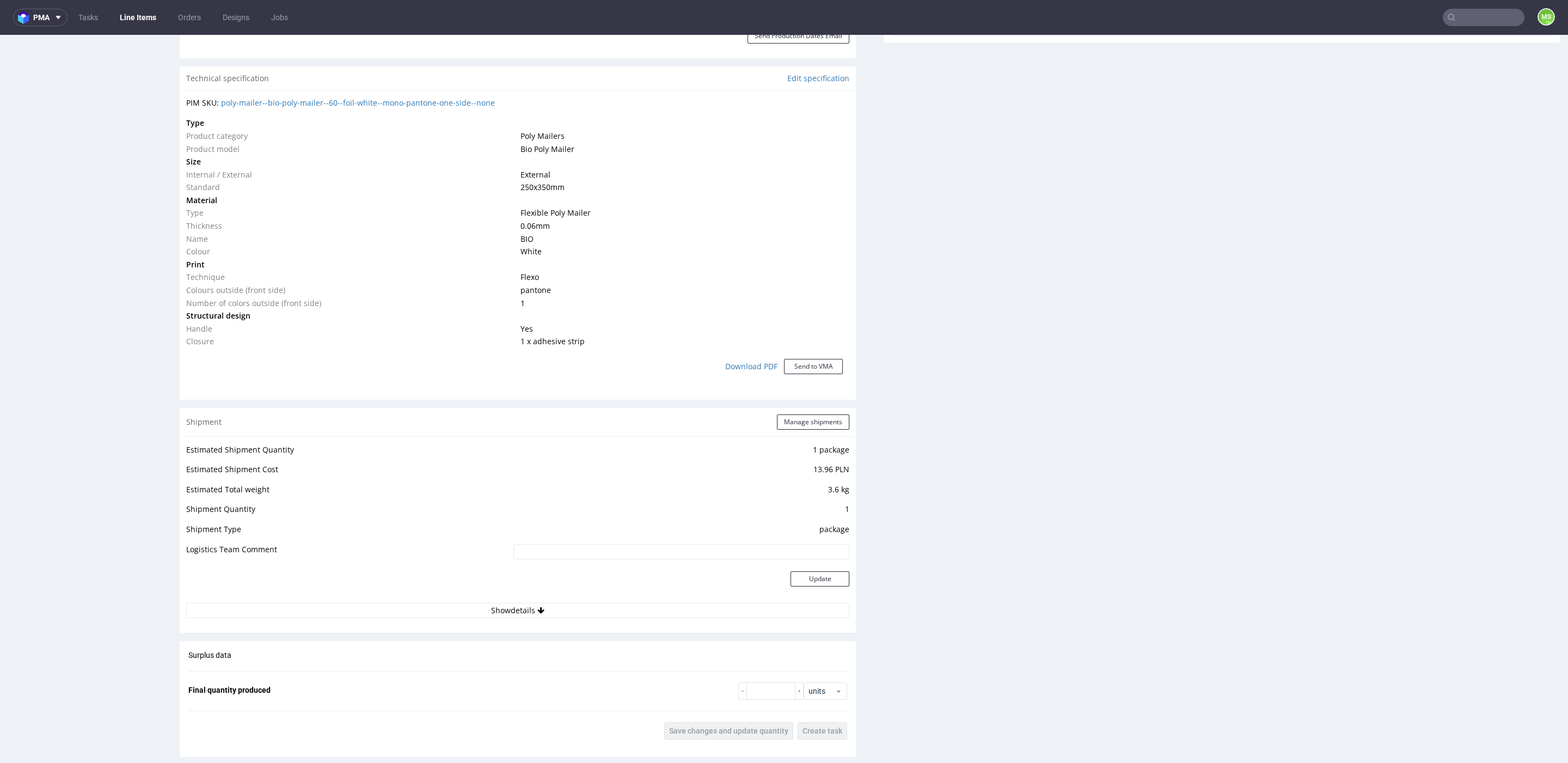
scroll to position [768, 0]
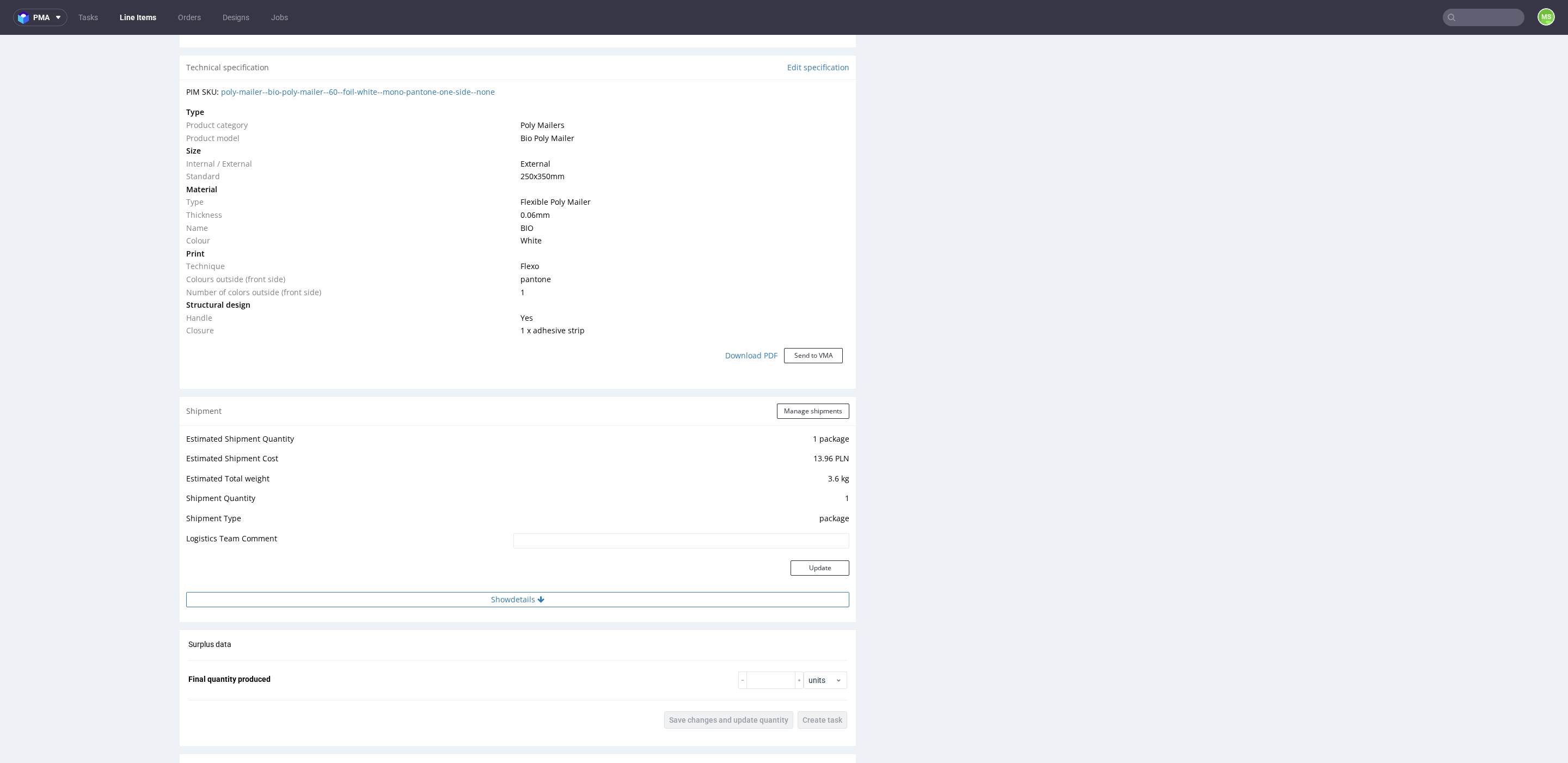
click at [517, 598] on button "Show details" at bounding box center [518, 599] width 663 height 15
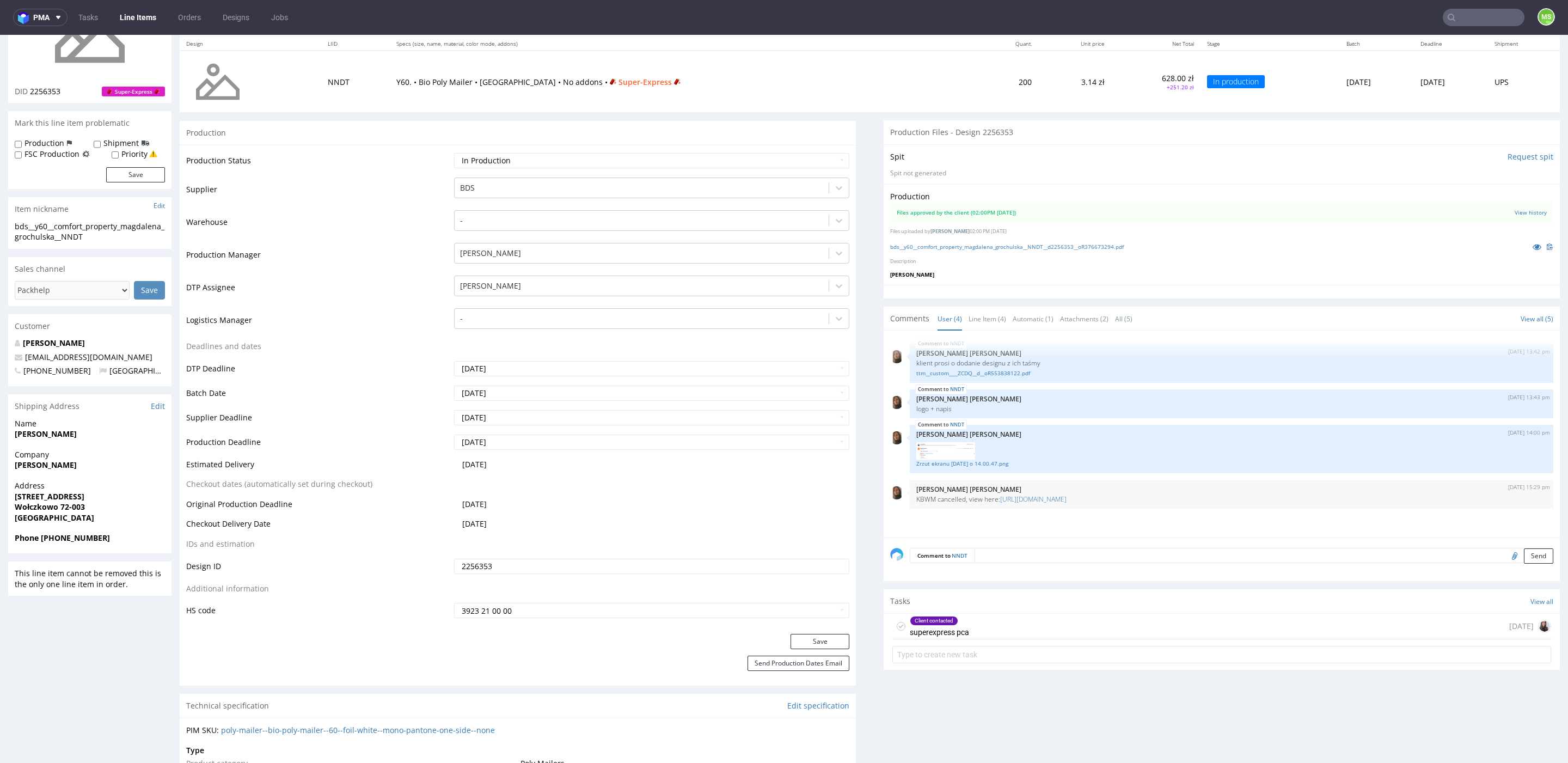
scroll to position [0, 0]
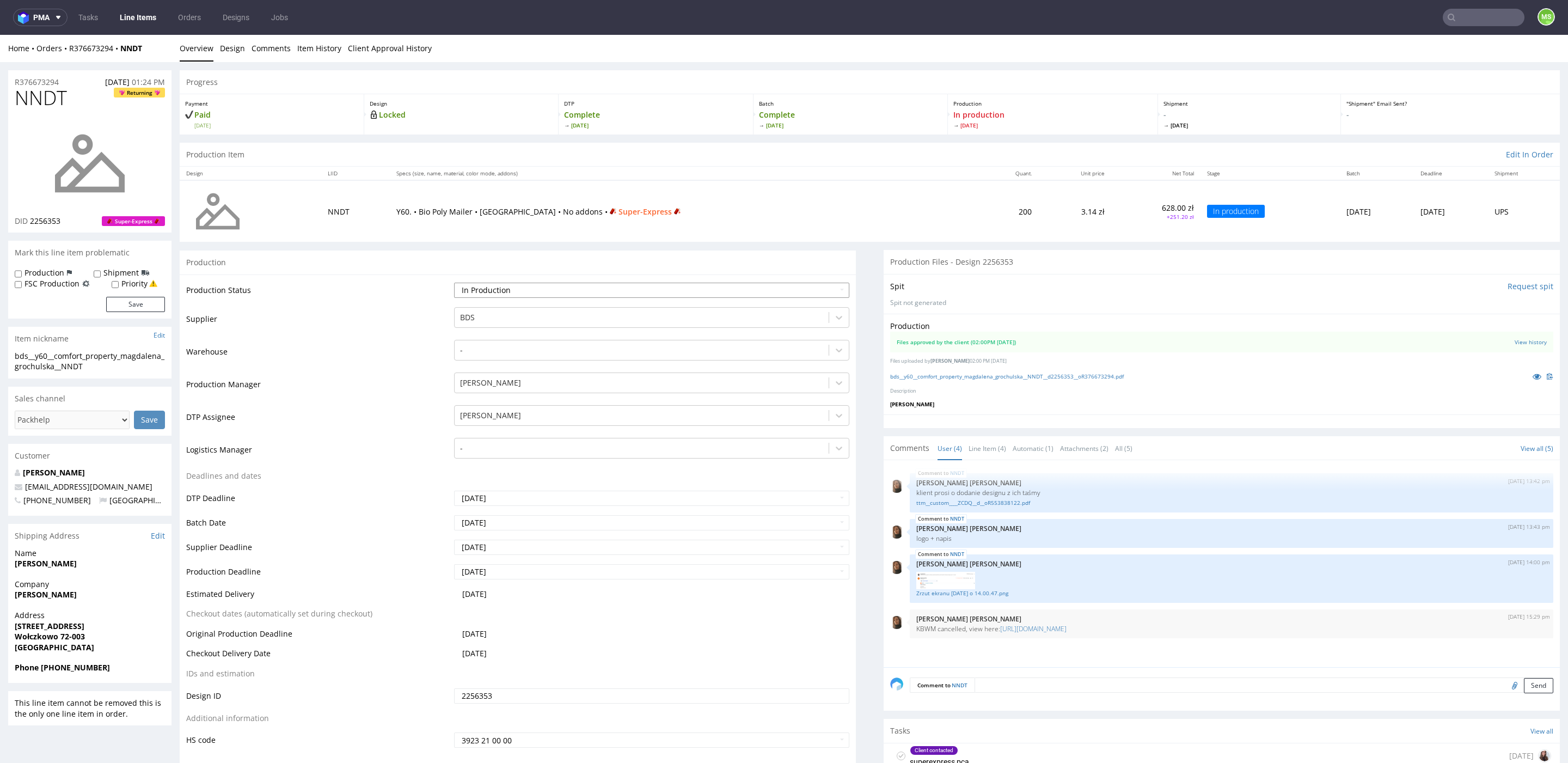
click at [533, 289] on select "Waiting for Artwork Waiting for Diecut Waiting for Mockup Waiting for DTP Waiti…" at bounding box center [651, 290] width 395 height 15
select select "production_complete"
click at [454, 283] on select "Waiting for Artwork Waiting for Diecut Waiting for Mockup Waiting for DTP Waiti…" at bounding box center [651, 290] width 395 height 15
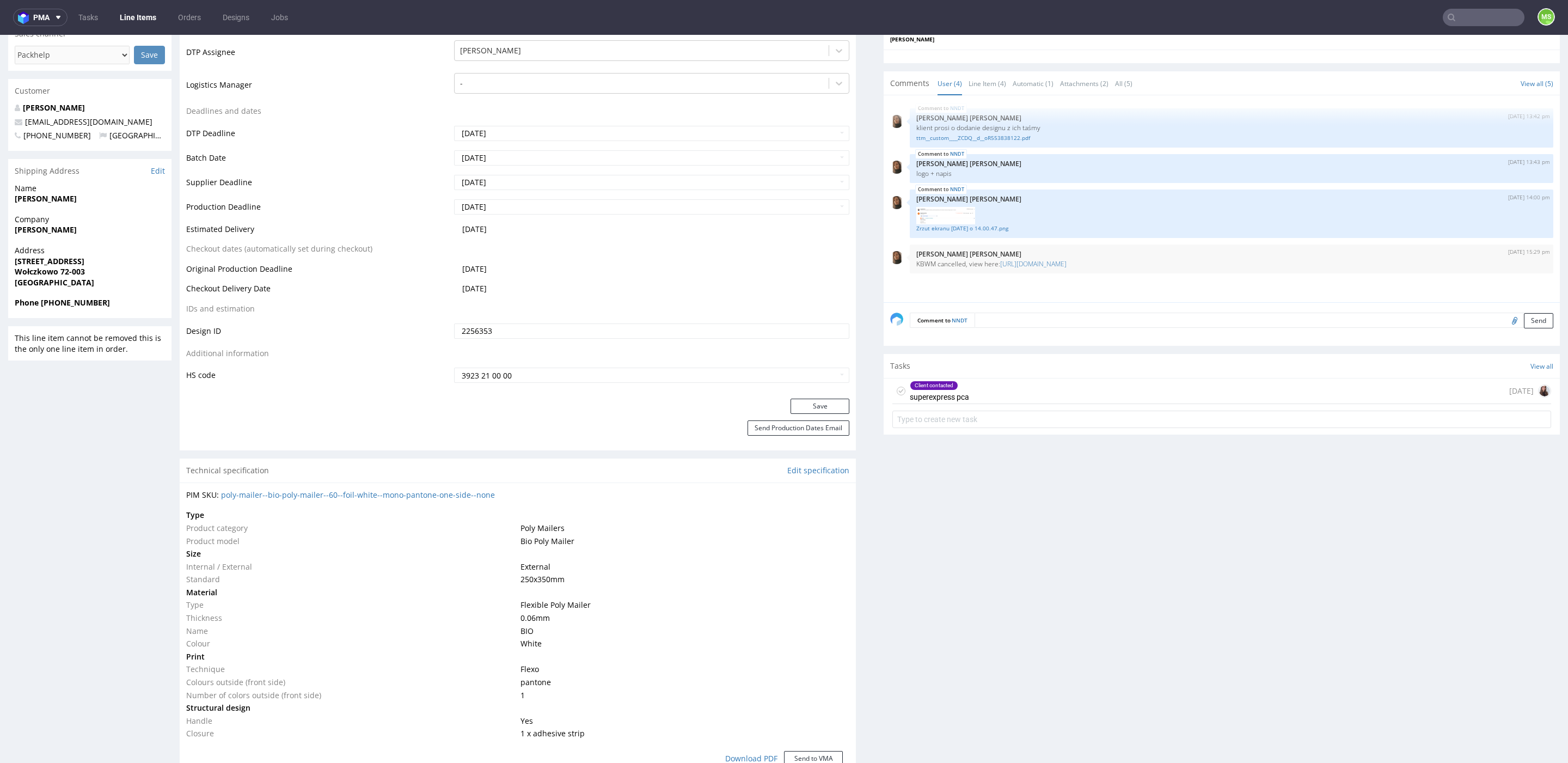
scroll to position [415, 0]
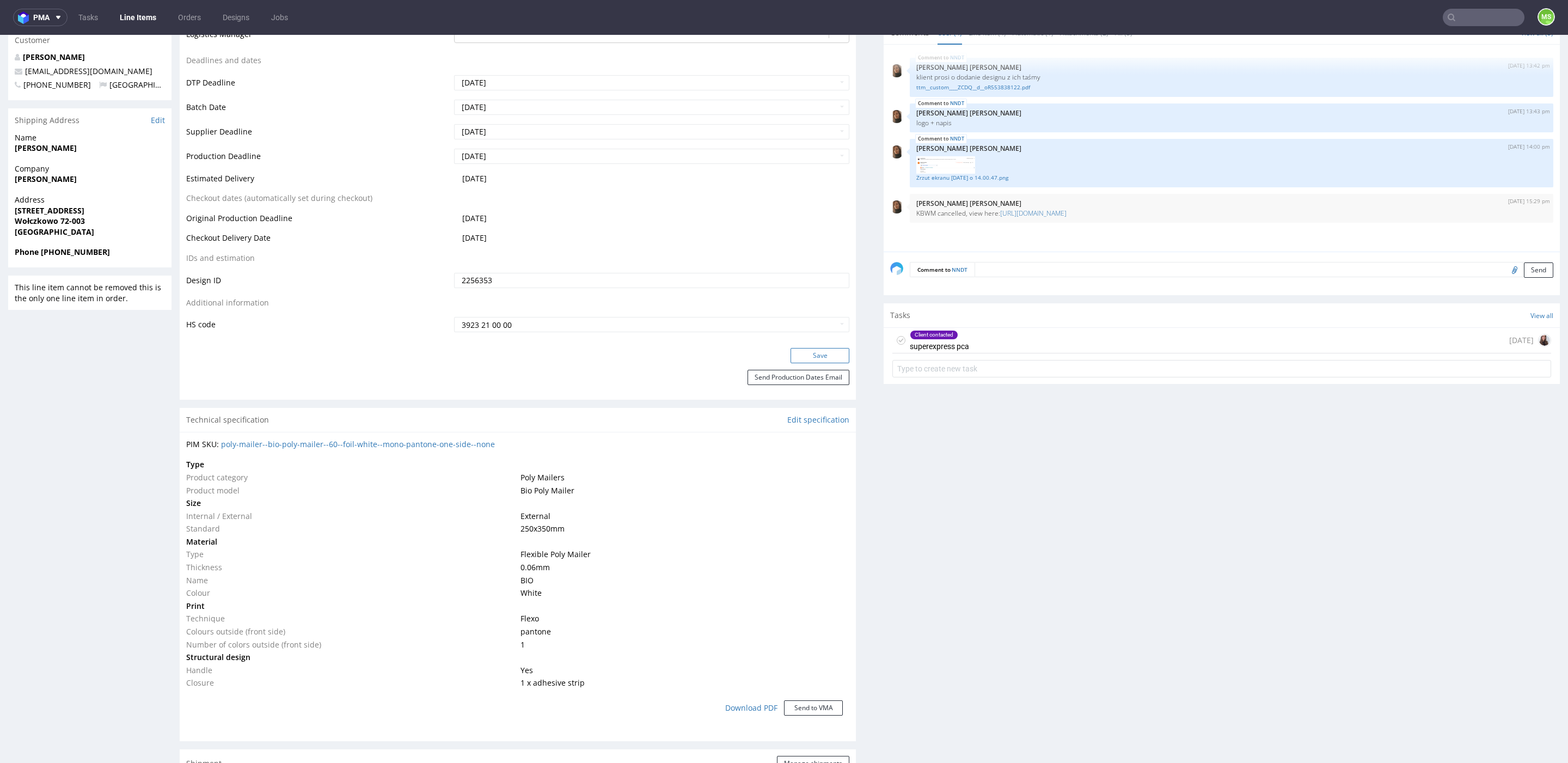
click at [804, 358] on button "Save" at bounding box center [820, 355] width 59 height 15
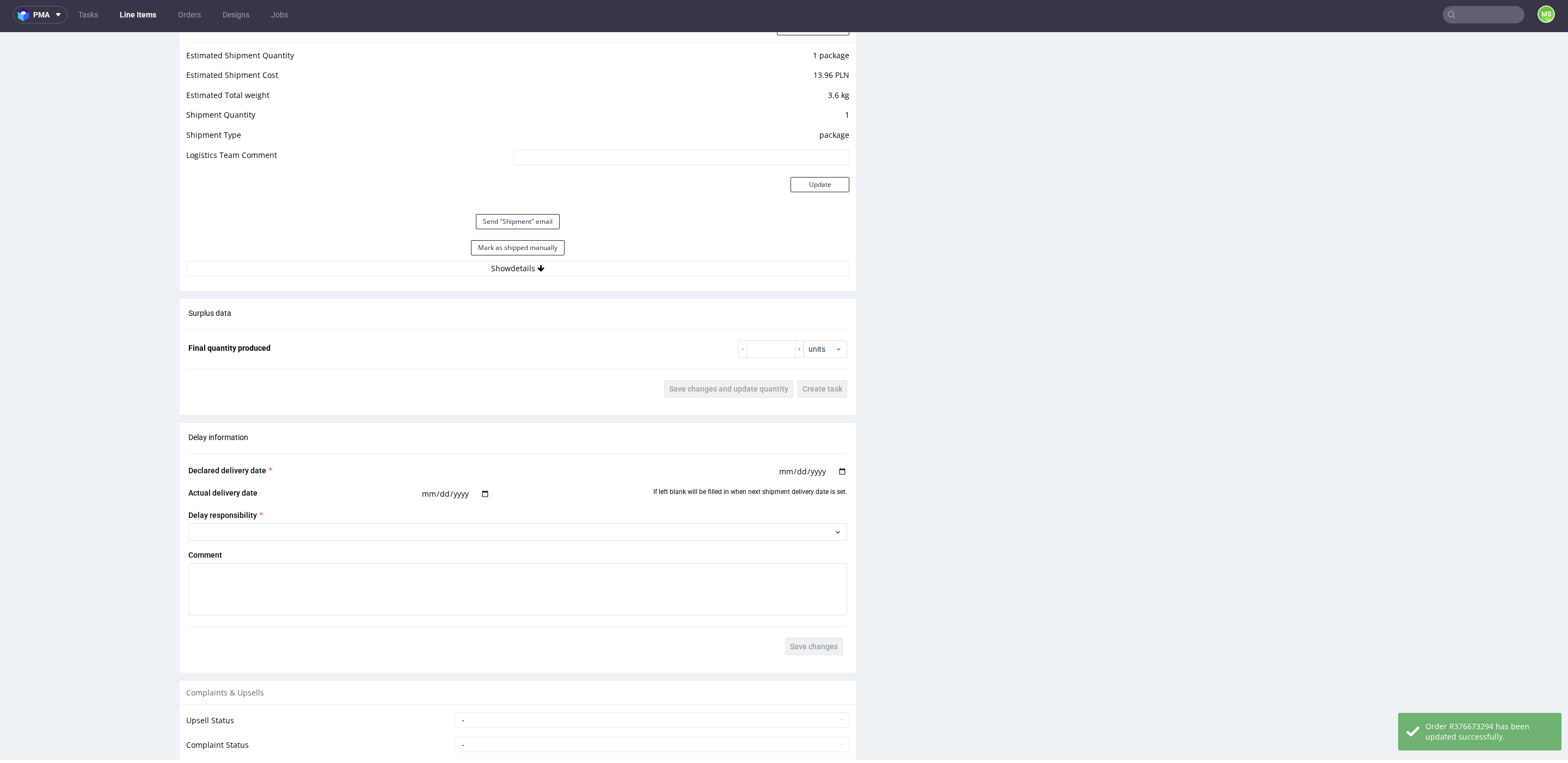
scroll to position [1081, 0]
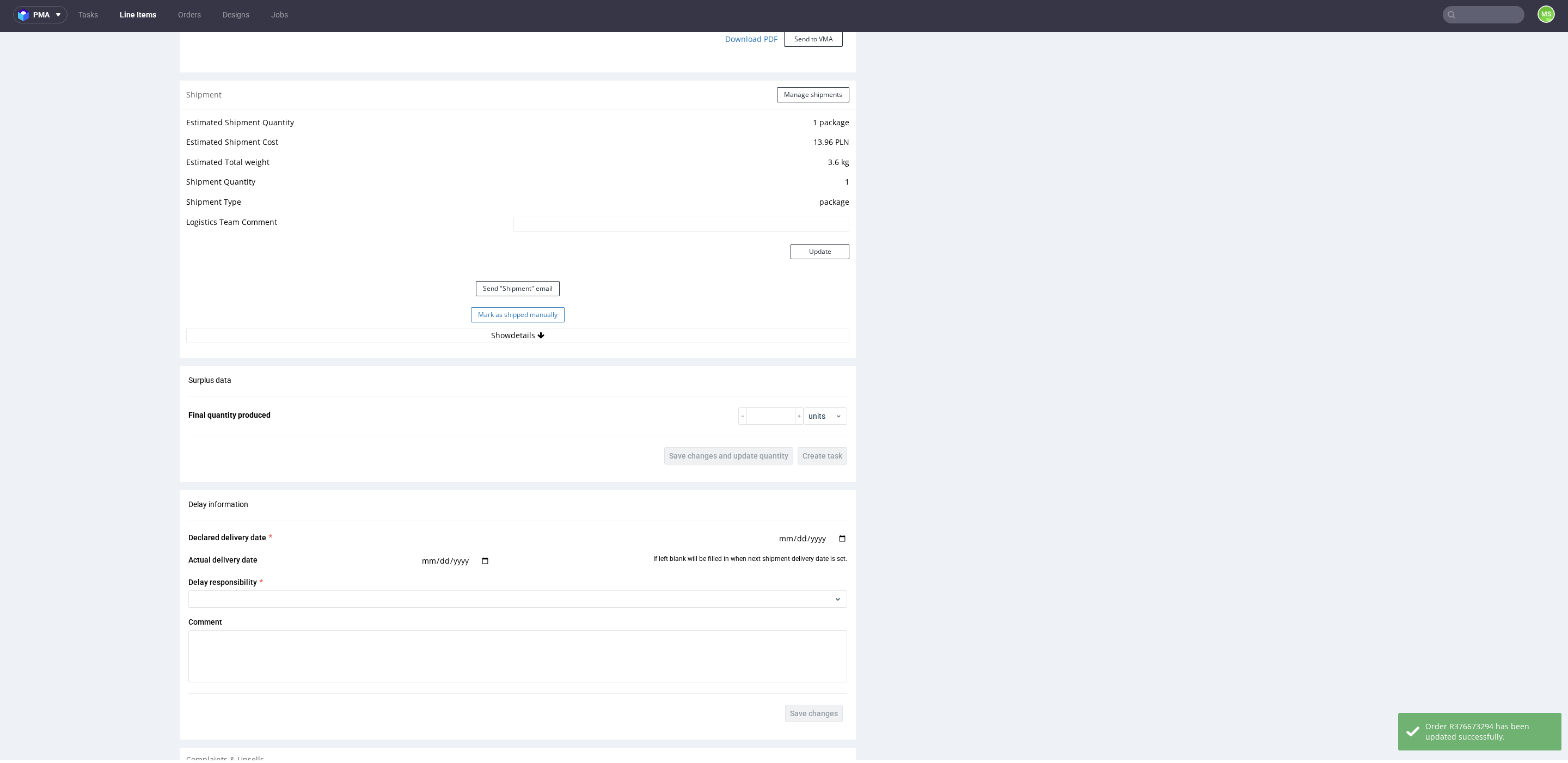
click at [533, 312] on button "Mark as shipped manually" at bounding box center [517, 314] width 94 height 15
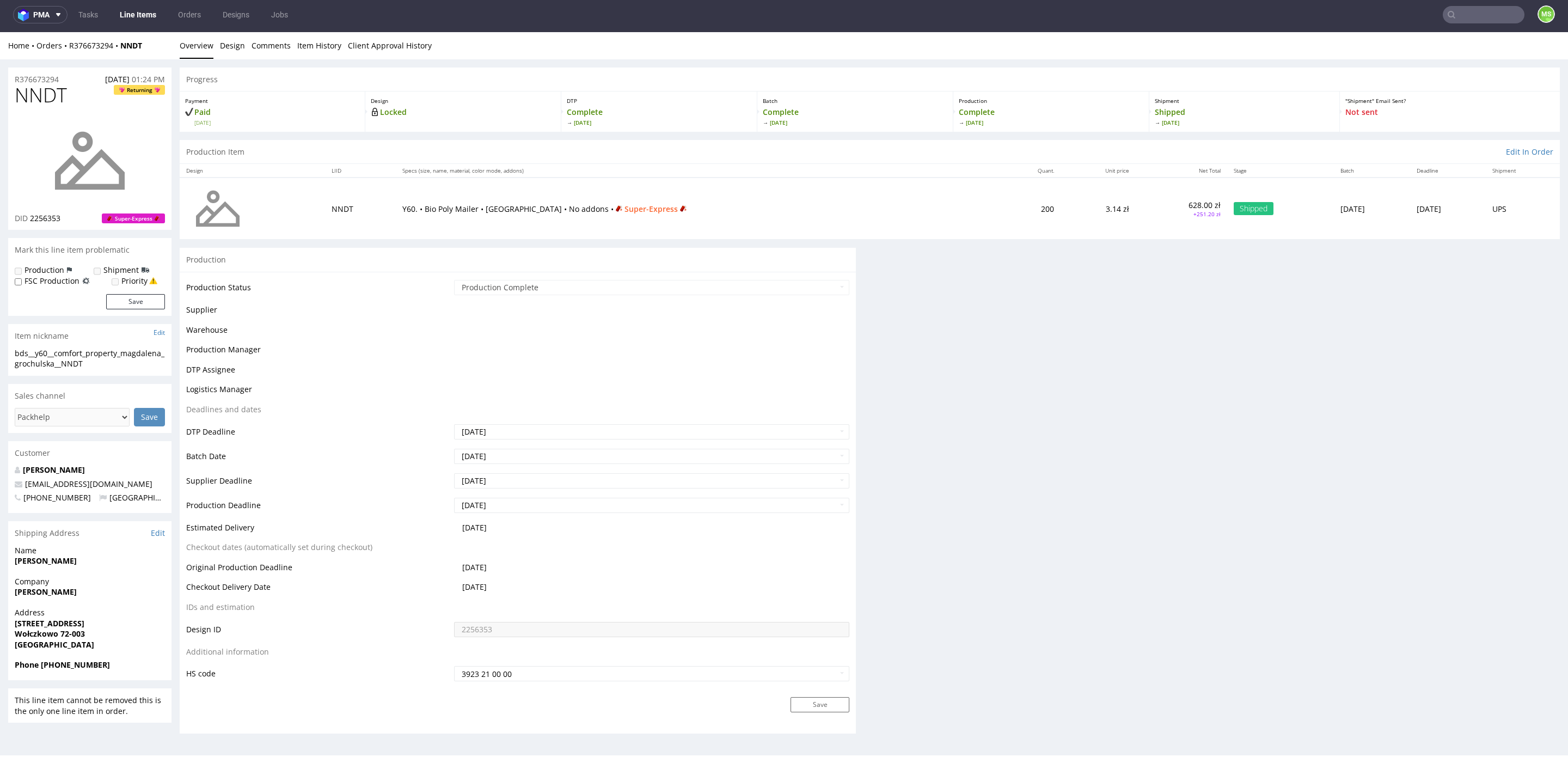
scroll to position [0, 0]
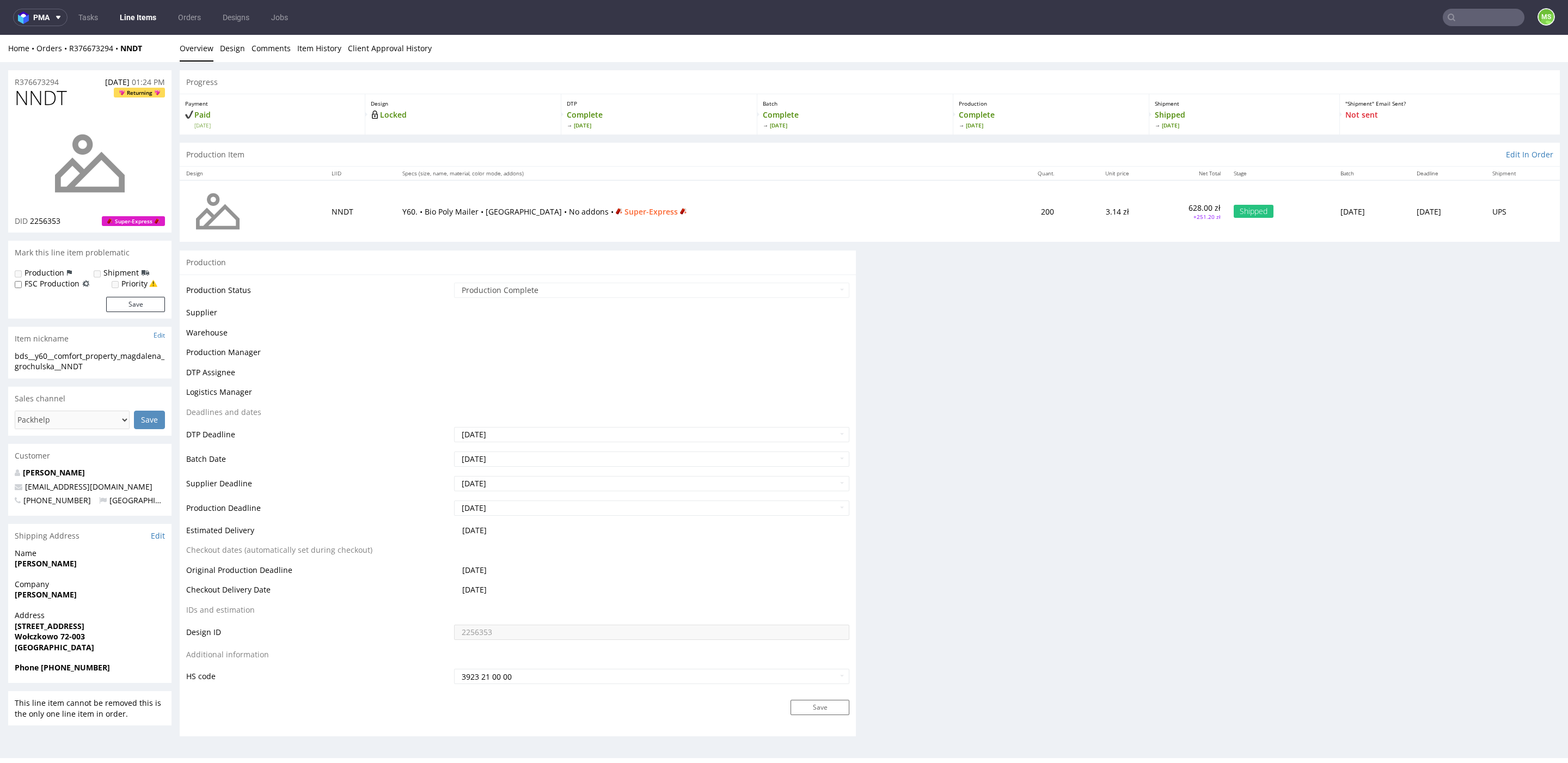
click at [130, 23] on link "Line Items" at bounding box center [138, 17] width 50 height 17
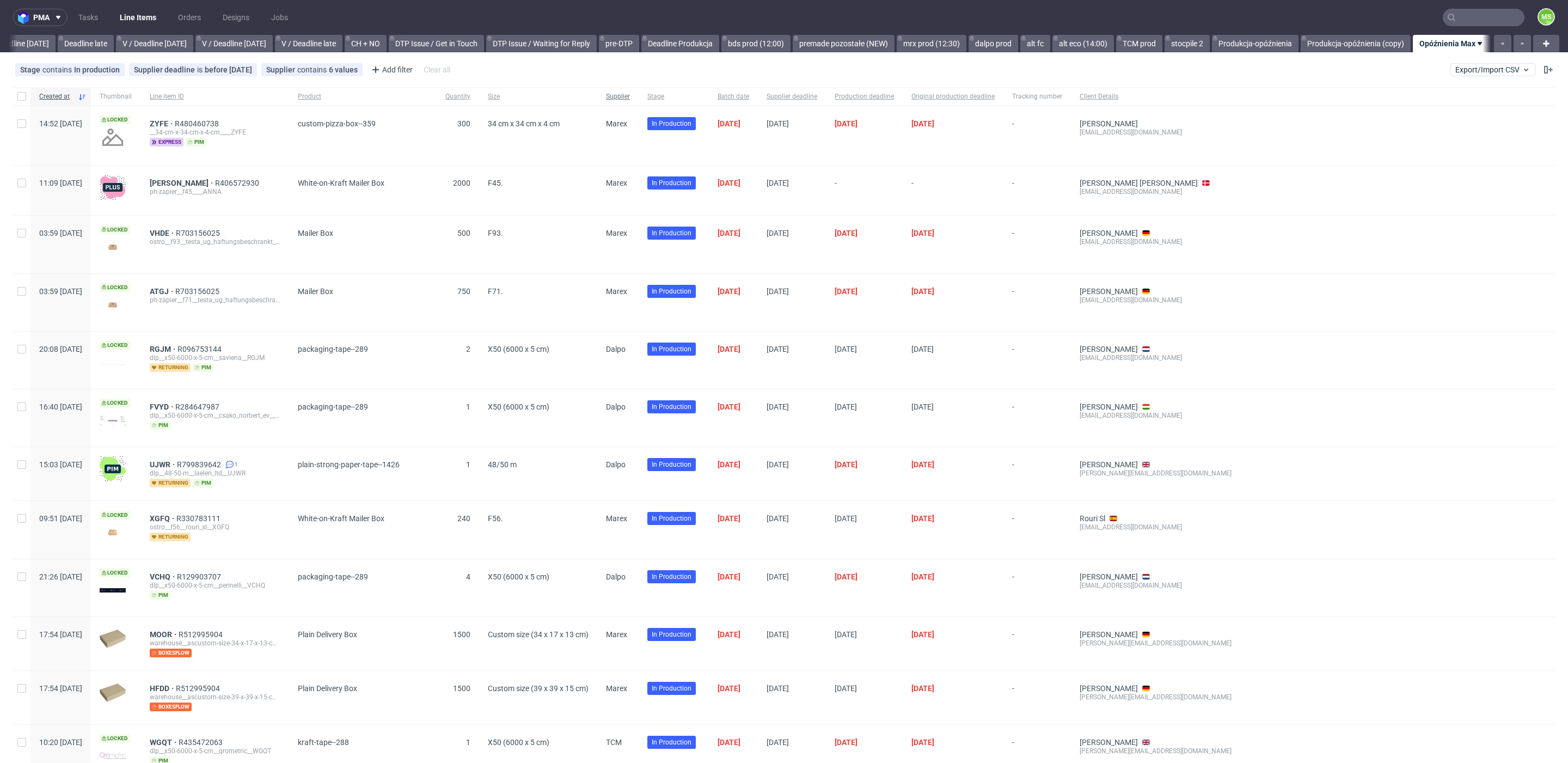
click at [630, 101] on span "Supplier" at bounding box center [618, 96] width 24 height 9
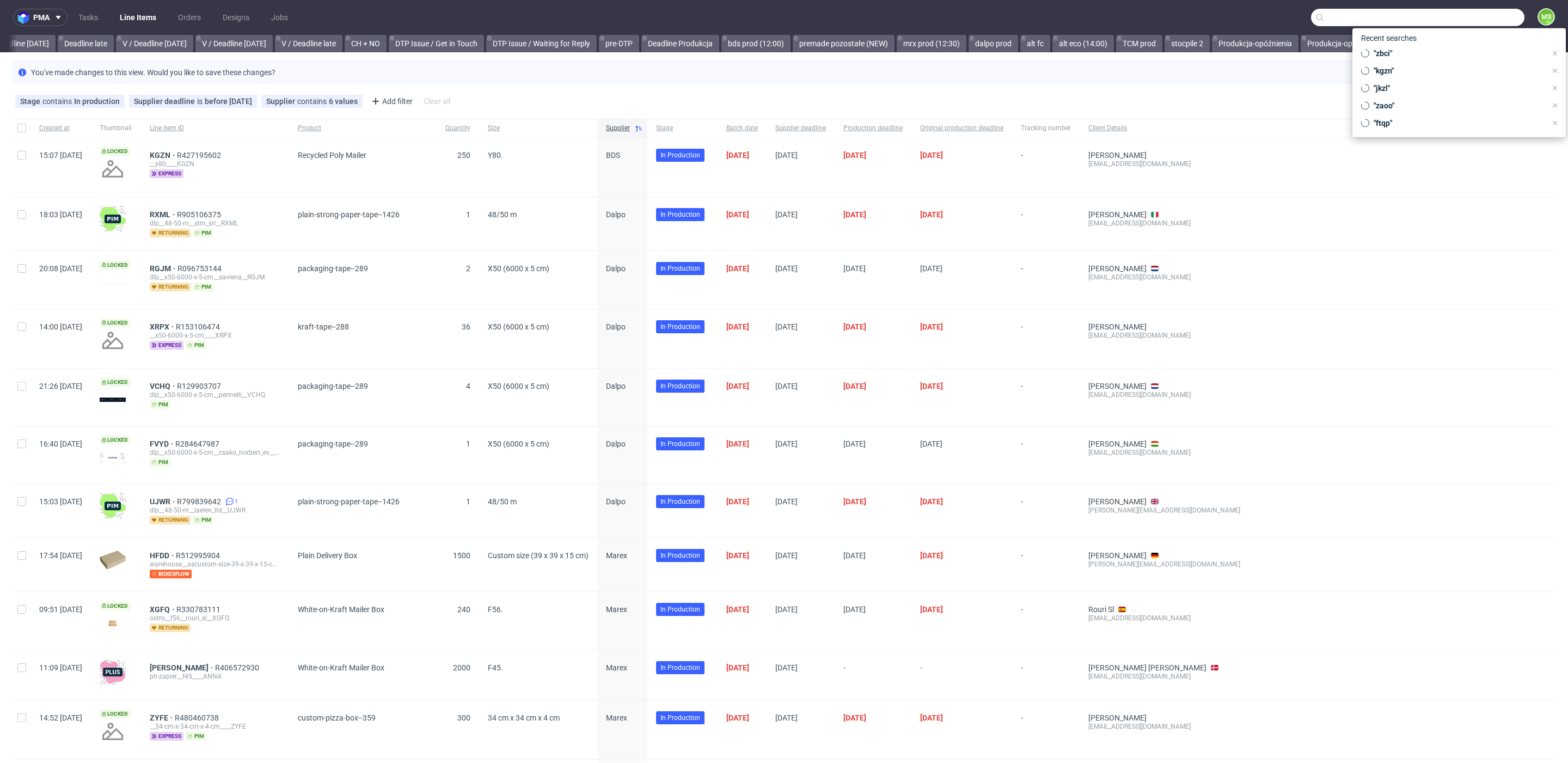
click at [1478, 20] on input "text" at bounding box center [1417, 17] width 213 height 17
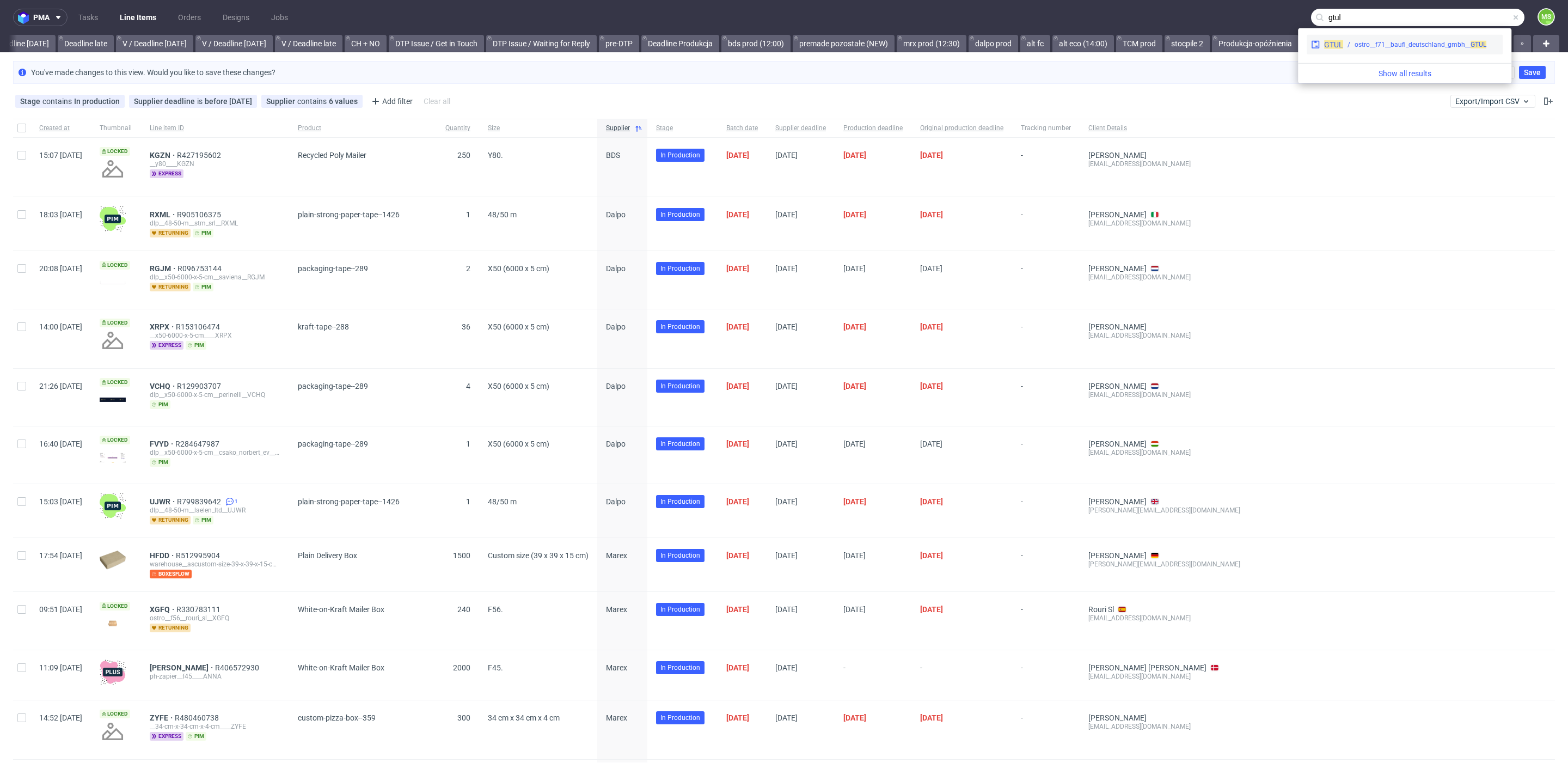
type input "gtul"
click at [1396, 44] on div "ostro__f71__baufi_deutschland_gmbh__ GTUL" at bounding box center [1420, 44] width 132 height 9
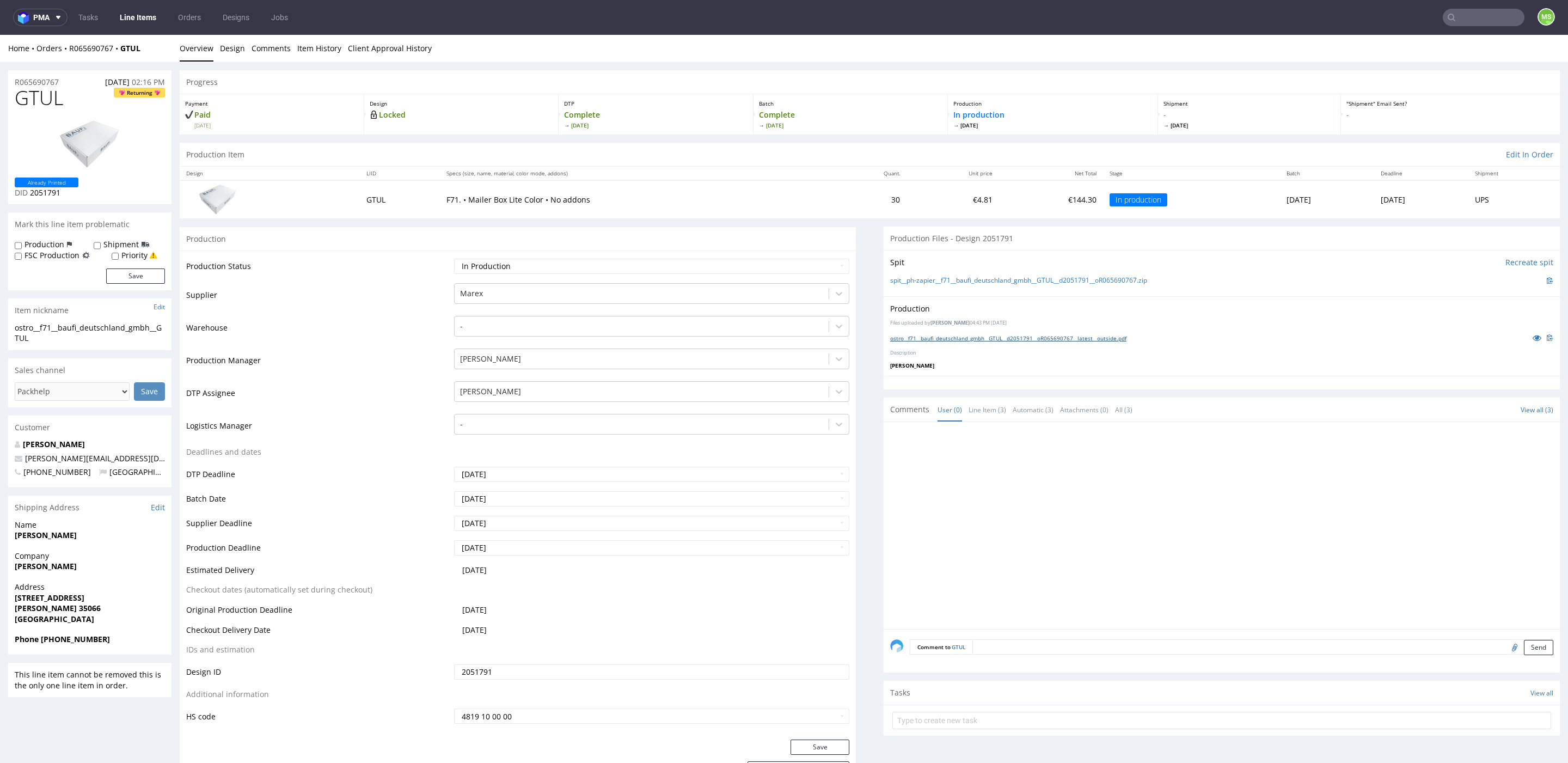
click at [1013, 340] on link "ostro__f71__baufi_deutschland_gmbh__GTUL__d2051791__oR065690767__latest__outsid…" at bounding box center [1008, 338] width 236 height 7
click at [1468, 18] on input "text" at bounding box center [1483, 17] width 82 height 17
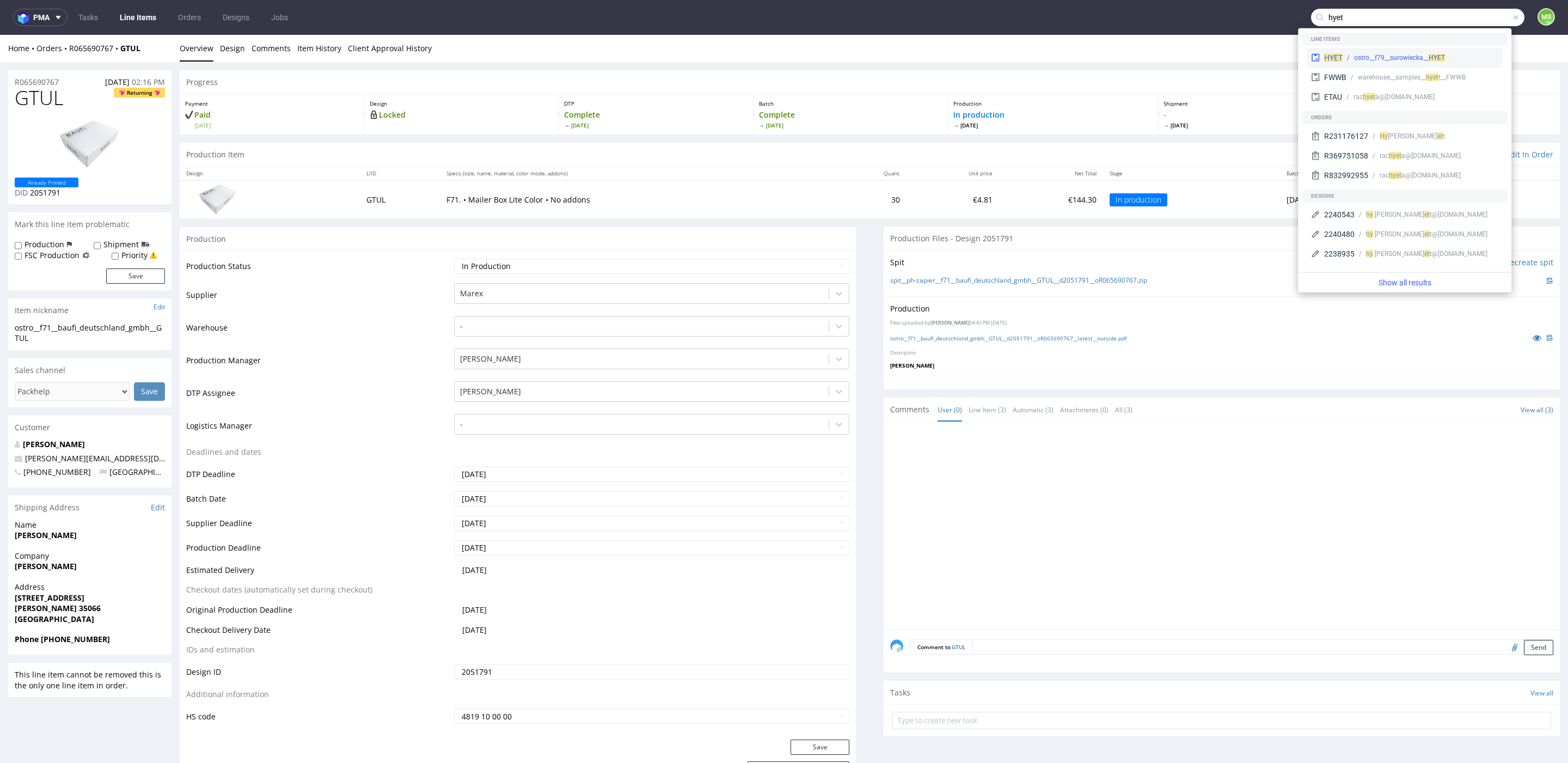
type input "hyet"
click at [1379, 54] on div "ostro__f79__surowiecka__ HYET" at bounding box center [1399, 57] width 91 height 9
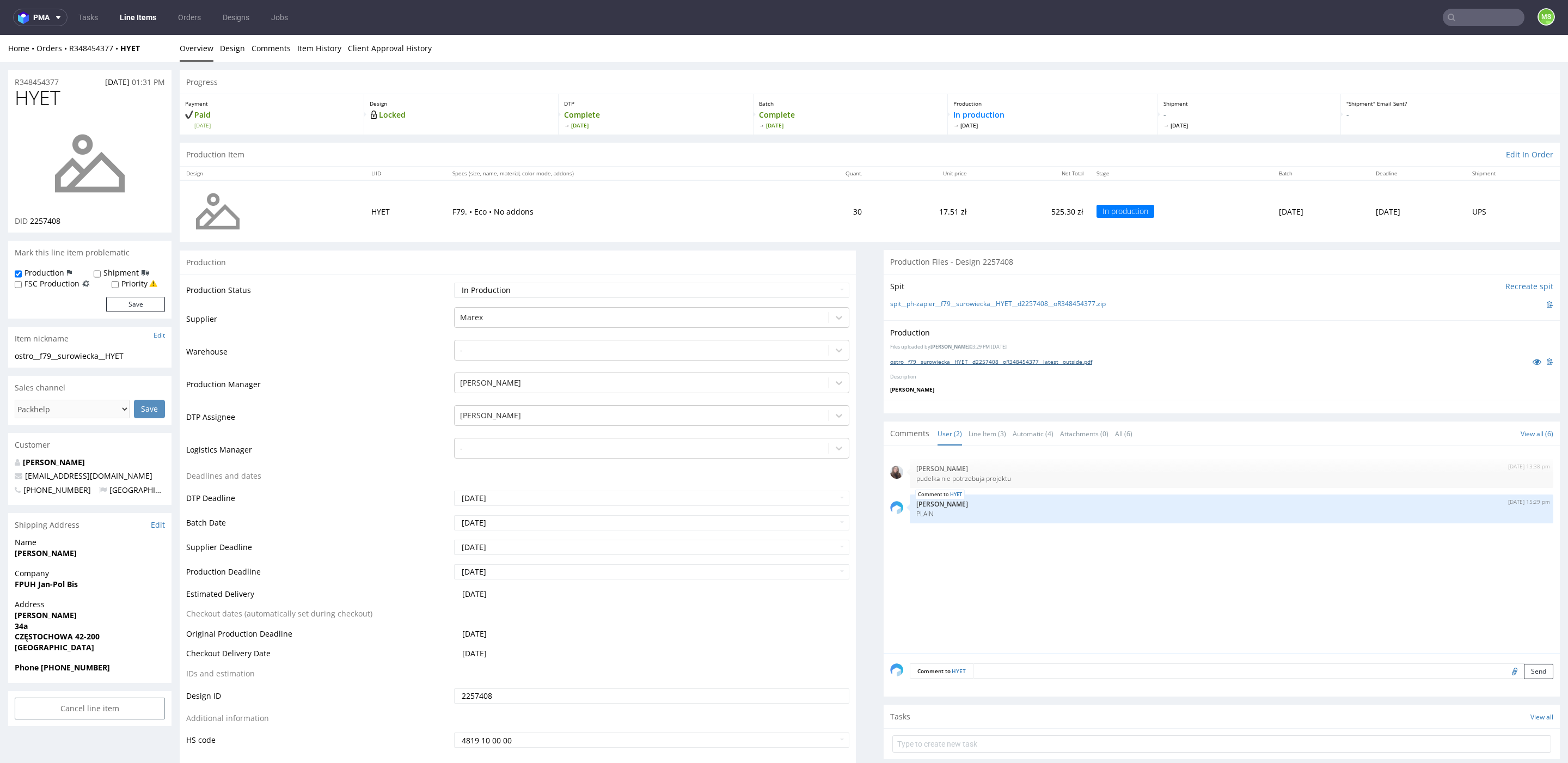
click at [1051, 361] on link "ostro__f79__surowiecka__HYET__d2257408__oR348454377__latest__outside.pdf" at bounding box center [991, 361] width 202 height 7
click at [1459, 16] on input "text" at bounding box center [1417, 17] width 213 height 17
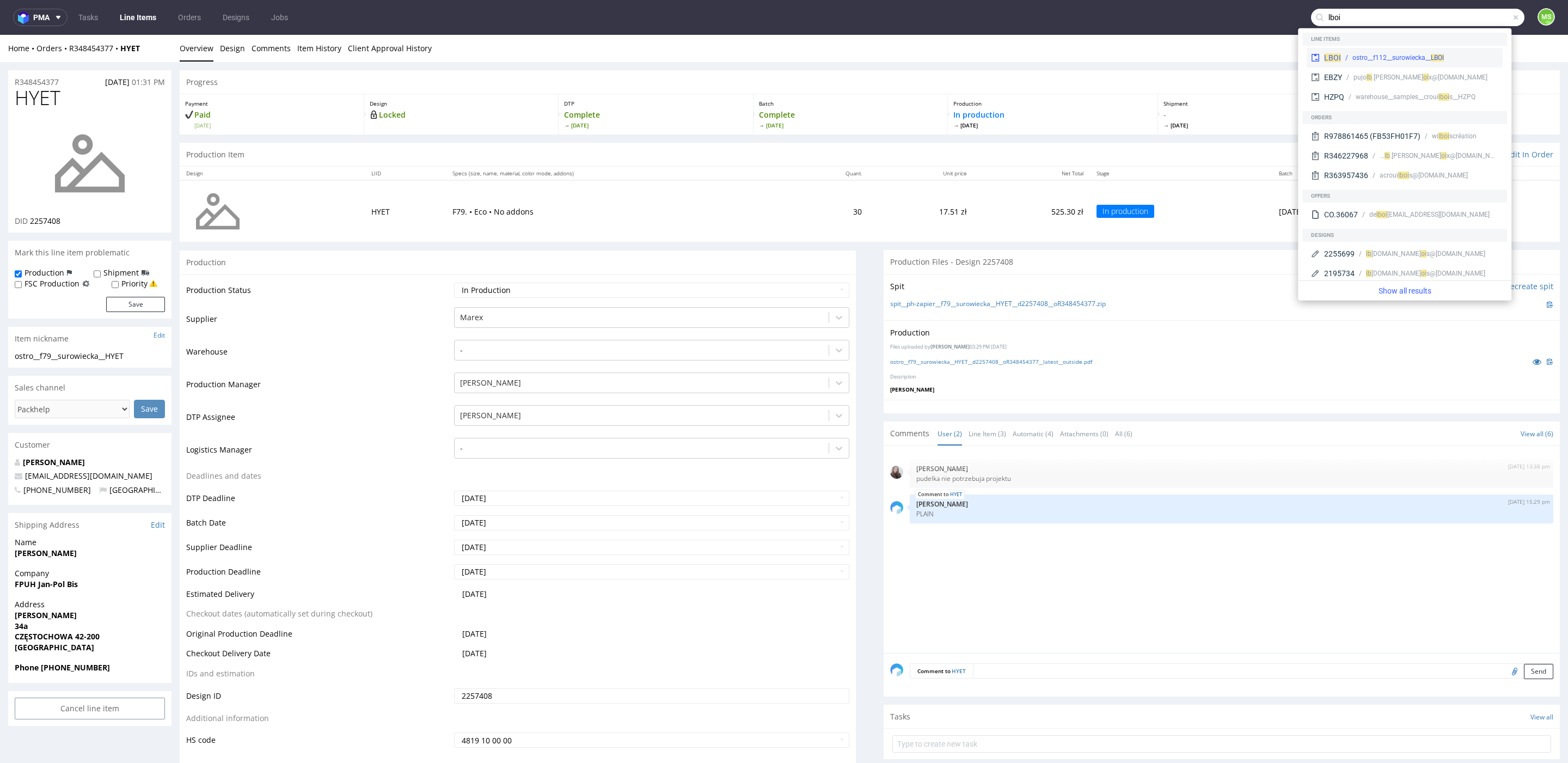
type input "lboi"
click at [1393, 55] on div "ostro__f112__surowiecka__ LBOI" at bounding box center [1398, 57] width 92 height 9
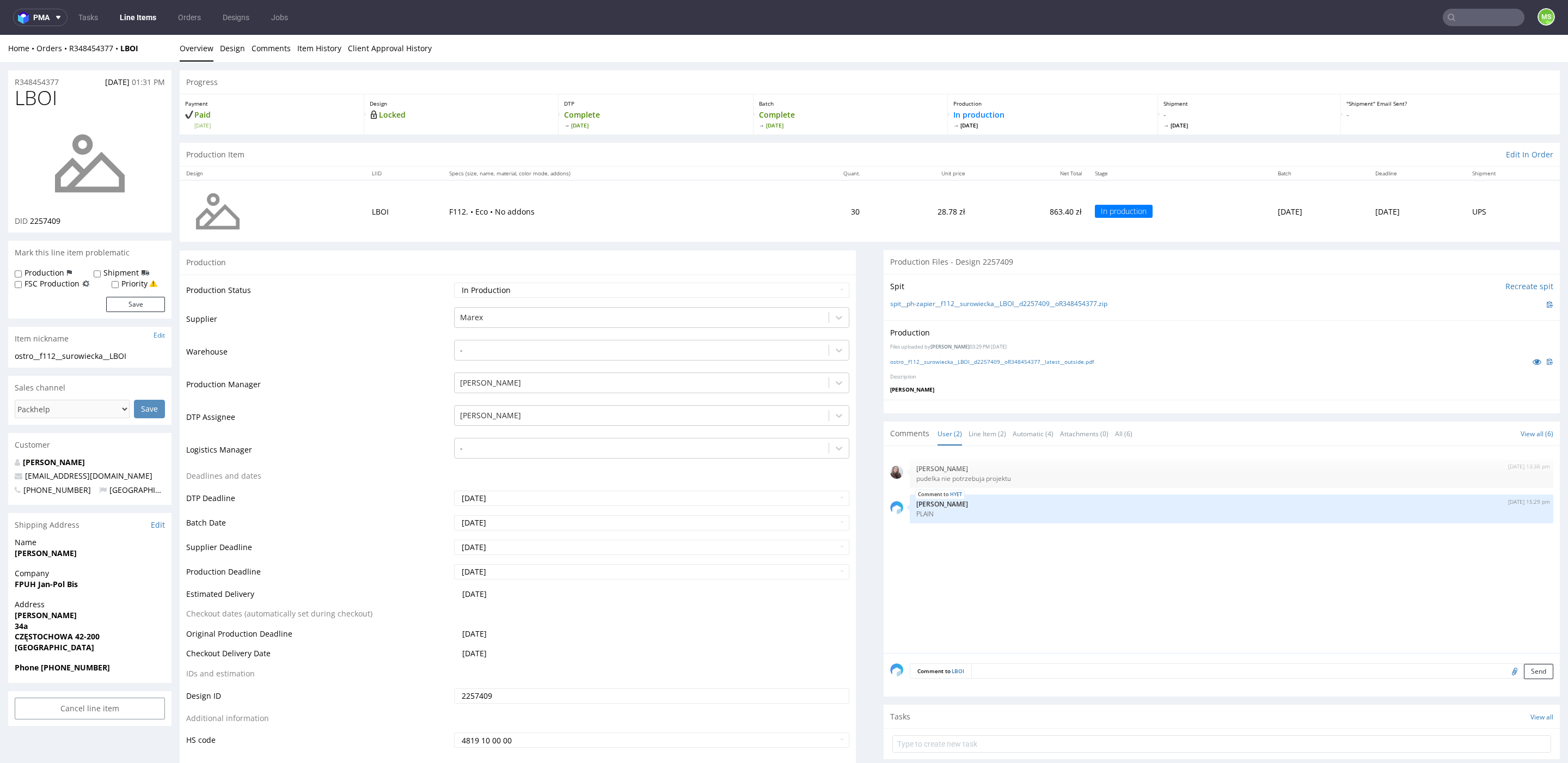
click at [1462, 12] on input "text" at bounding box center [1483, 17] width 82 height 17
type input "gtul"
click at [1435, 47] on div "ostro__f71__baufi_deutschland_gmbh__ GTUL" at bounding box center [1420, 44] width 132 height 9
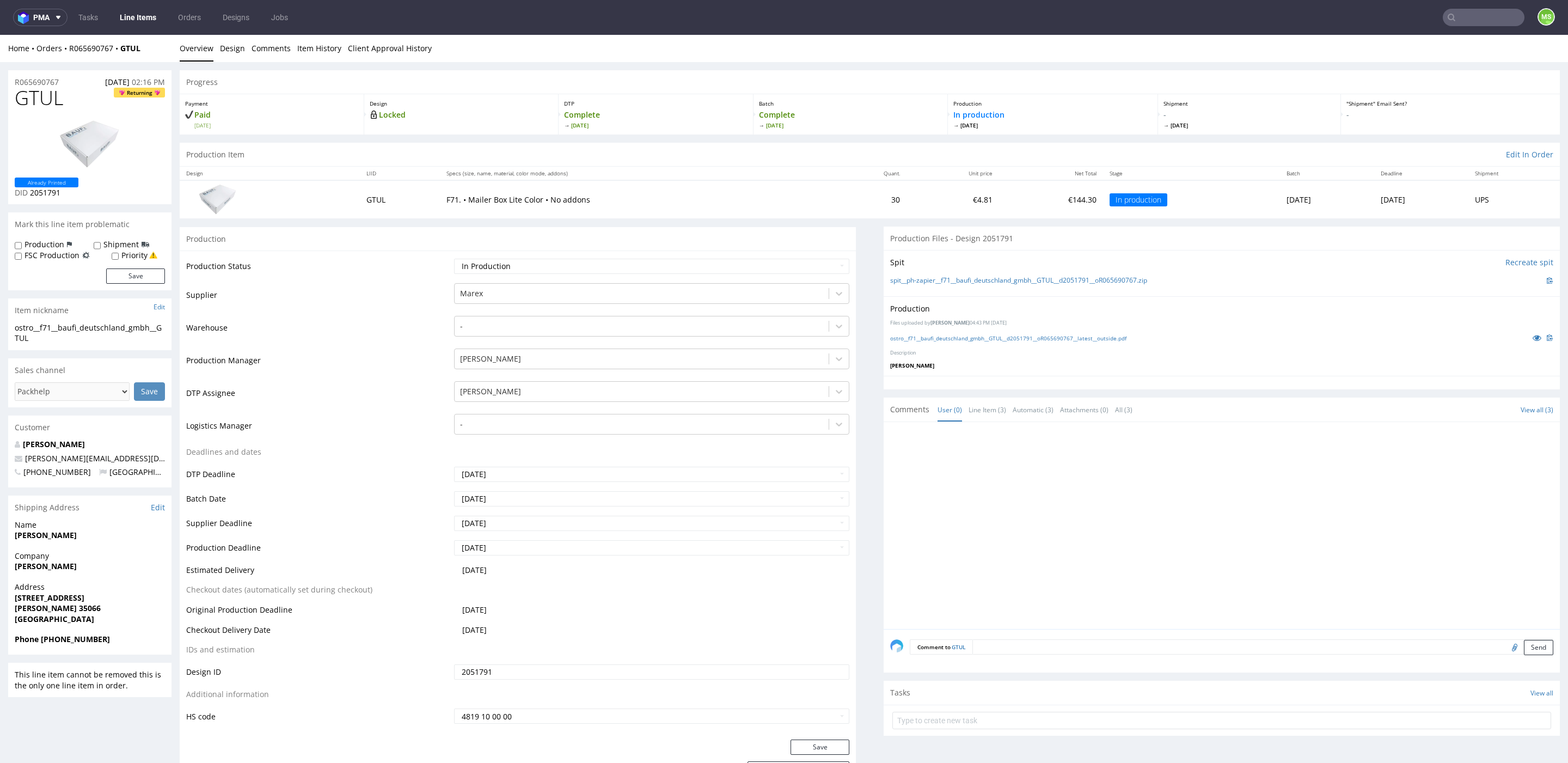
click at [1483, 18] on input "text" at bounding box center [1483, 17] width 82 height 17
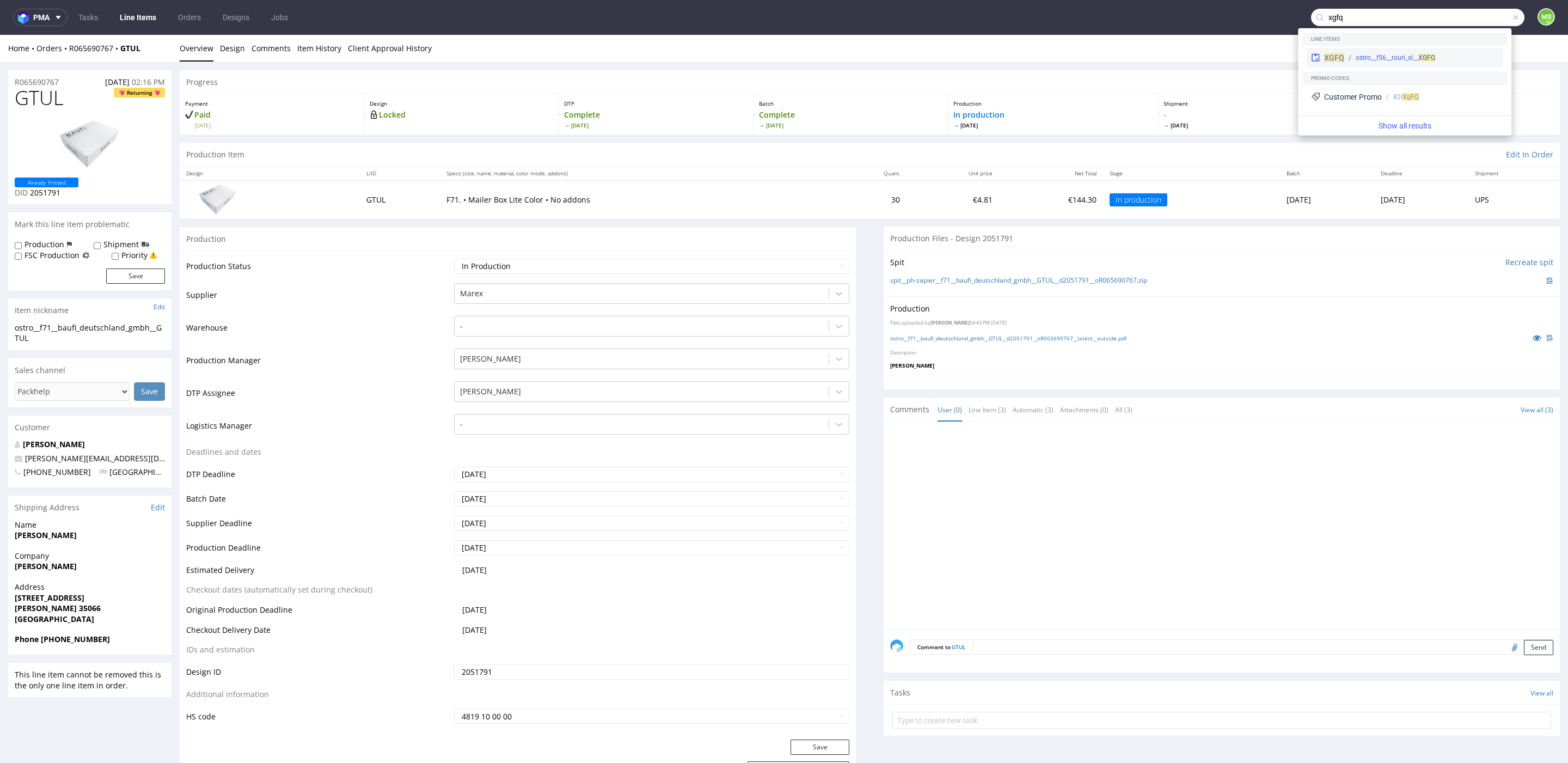
type input "xgfq"
click at [1373, 55] on div "ostro__f56__rouri_sl__ XGFQ" at bounding box center [1395, 57] width 79 height 9
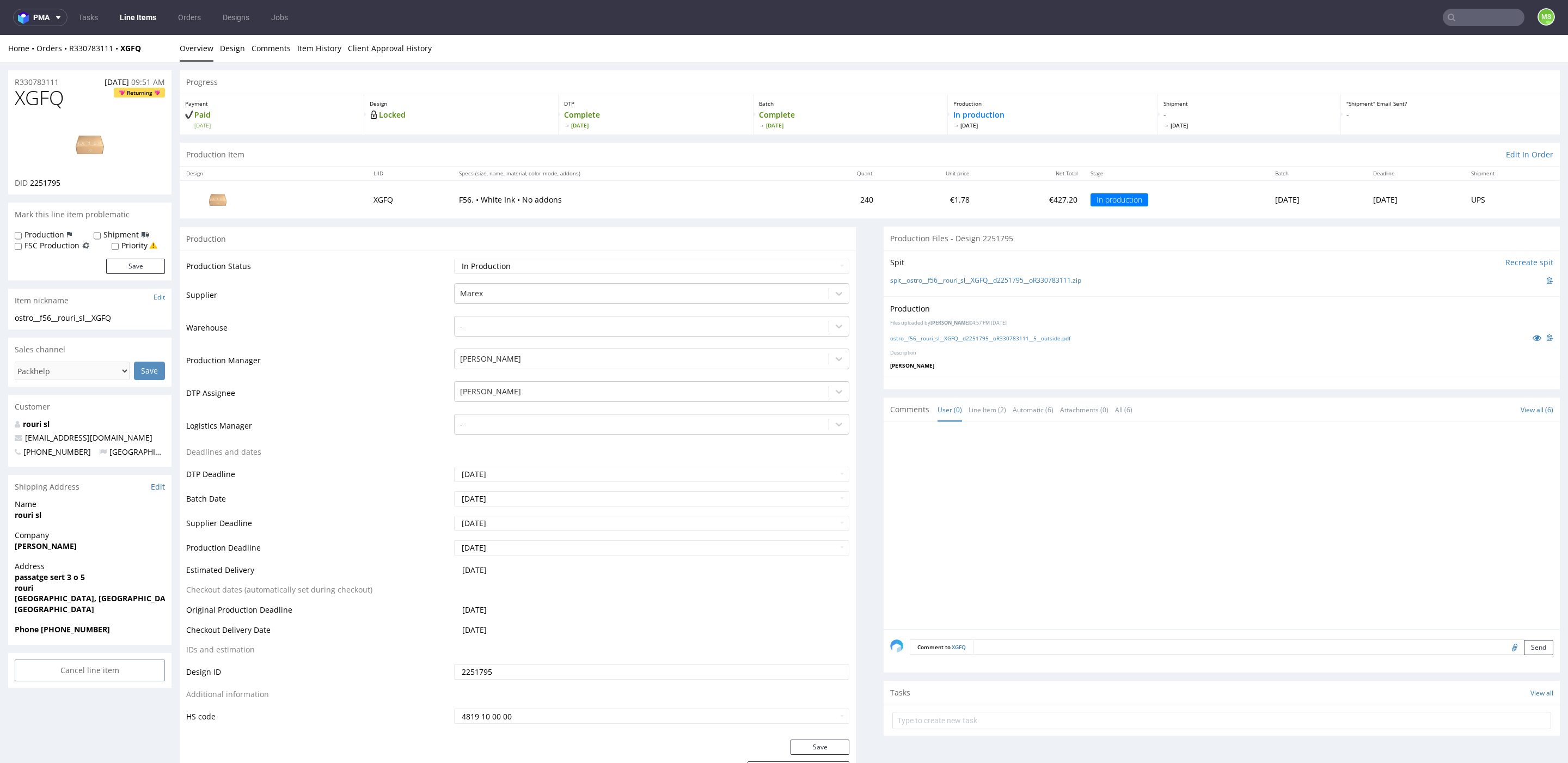
click at [1459, 16] on input "text" at bounding box center [1483, 17] width 82 height 17
type input "zyfe"
click at [1417, 45] on div "__34-cm-x-34-cm-x-4-cm____ ZYFE" at bounding box center [1401, 44] width 96 height 9
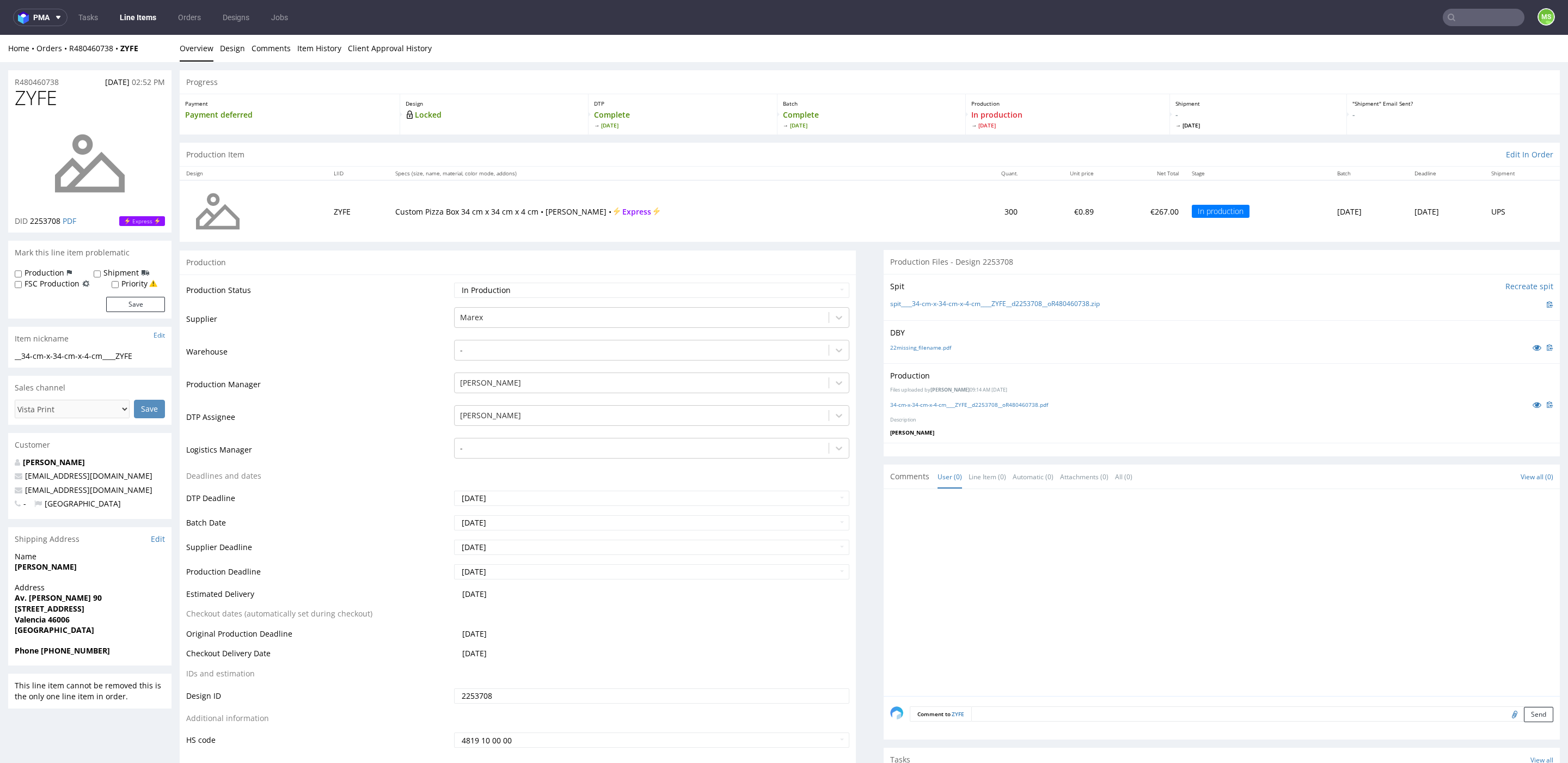
click at [1460, 12] on input "text" at bounding box center [1483, 17] width 82 height 17
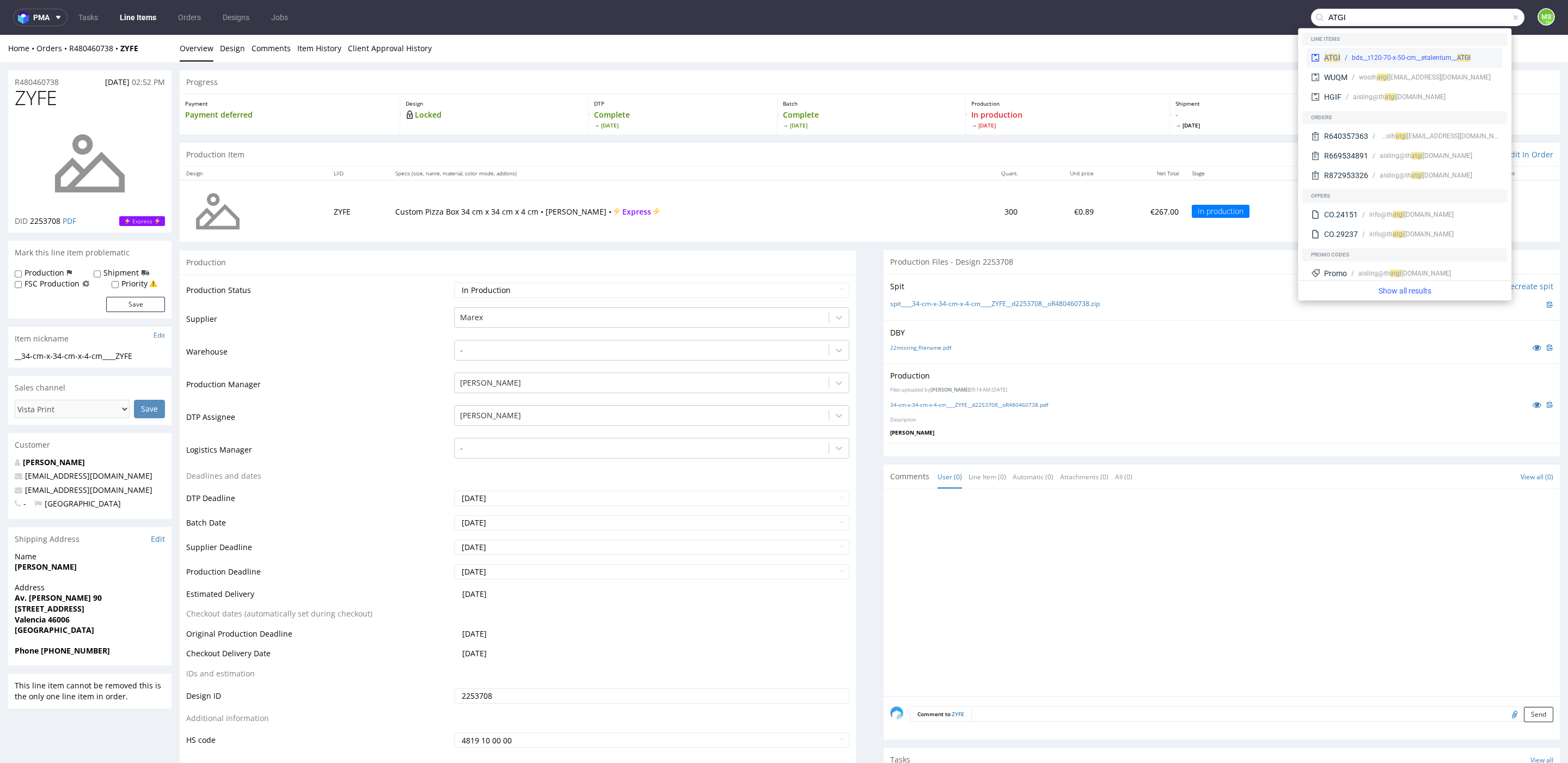
type input "ATGI"
click at [1418, 58] on div "bds__t120-70-x-50-cm__etalentum__ ATGI" at bounding box center [1411, 57] width 119 height 9
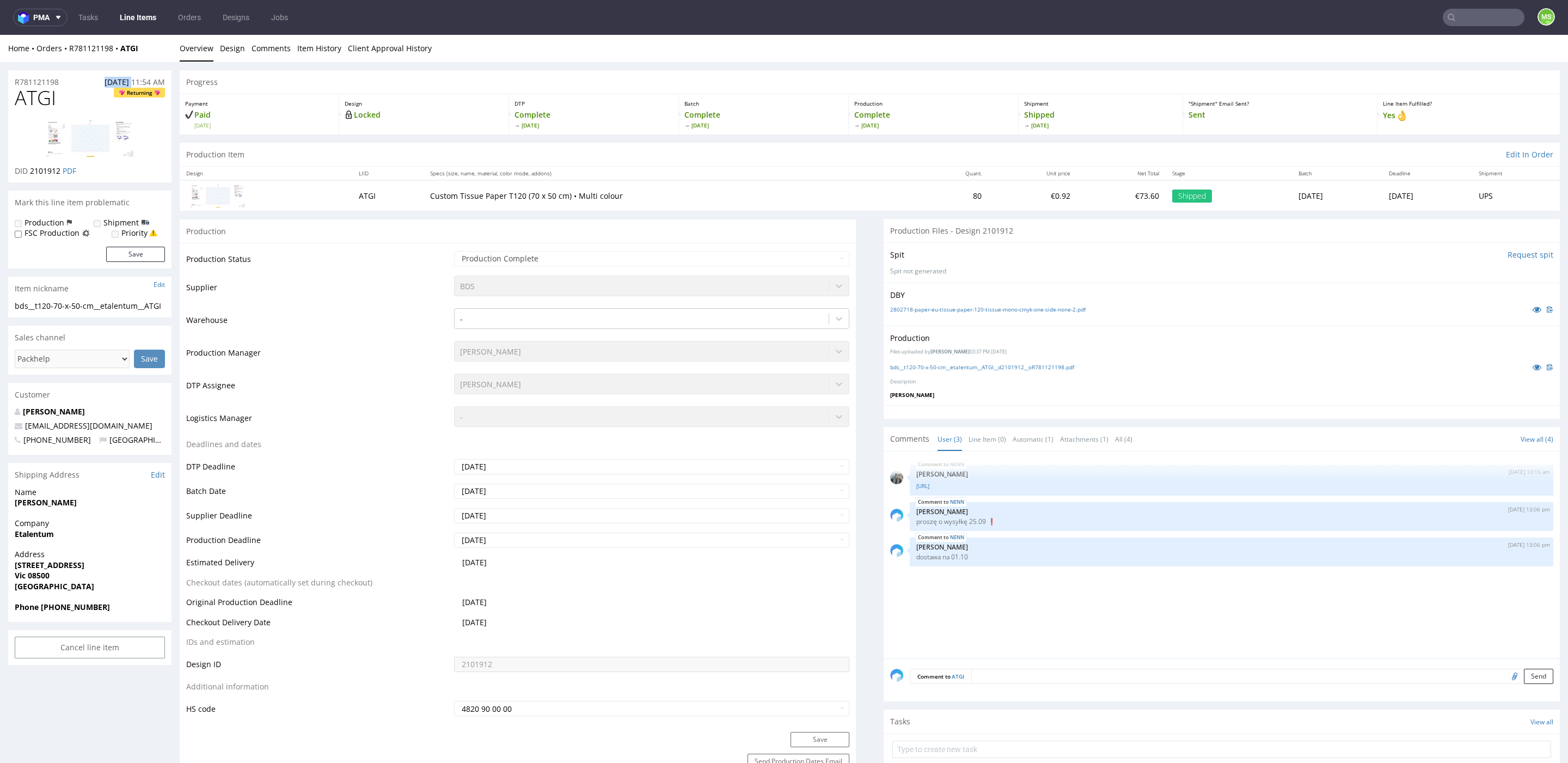
drag, startPoint x: 92, startPoint y: 84, endPoint x: 133, endPoint y: 83, distance: 41.0
click at [133, 83] on div "R781121198 17.09.2024 11:54 AM" at bounding box center [90, 79] width 163 height 17
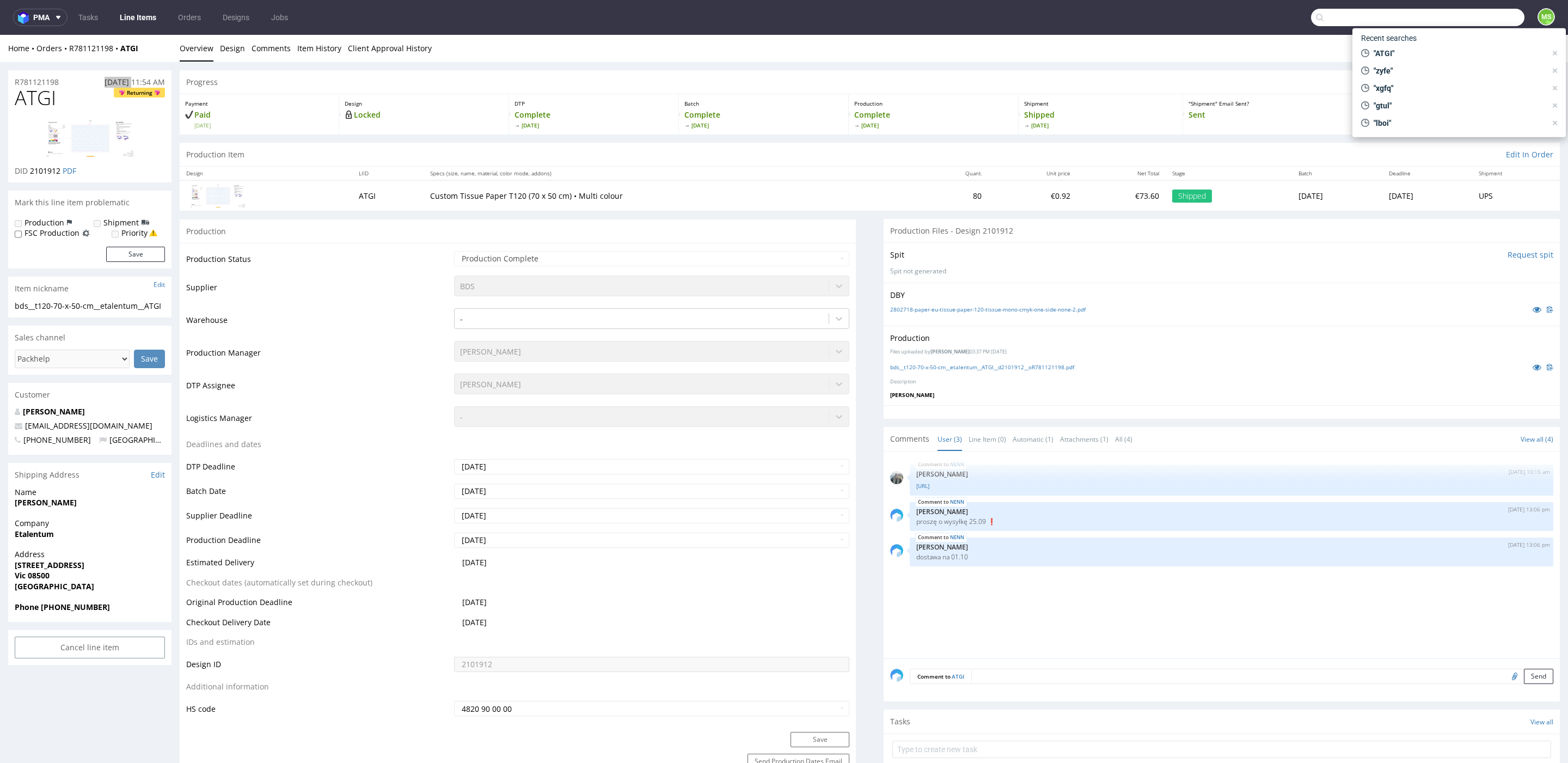
click at [1494, 15] on input "text" at bounding box center [1417, 17] width 213 height 17
type input "atgj"
click at [1465, 38] on div "ATGJ ph-zapier__f71__testa_ug_haftungsbeschrankt__ ATGJ" at bounding box center [1404, 44] width 196 height 20
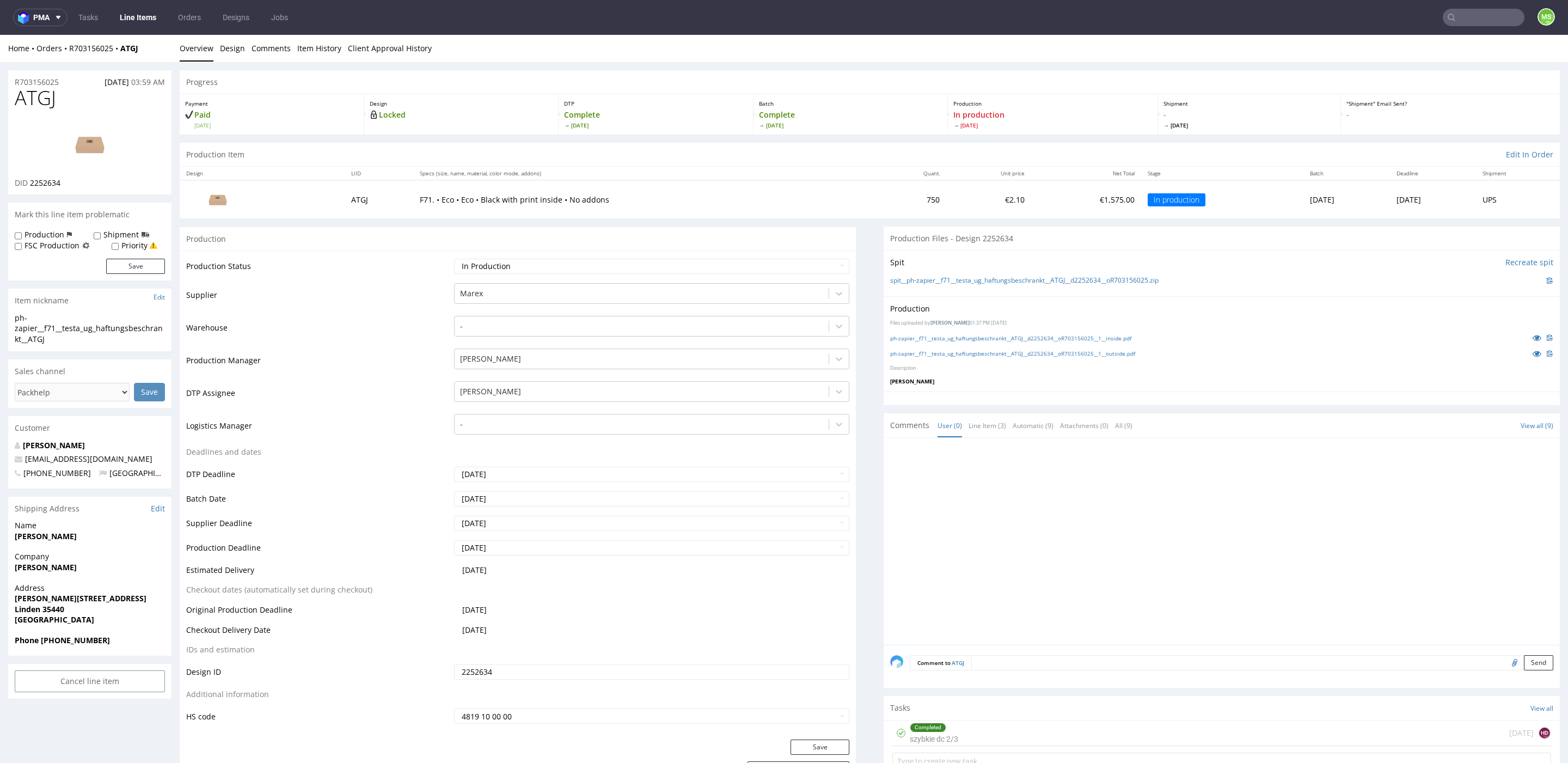
click at [1475, 19] on input "text" at bounding box center [1483, 17] width 82 height 17
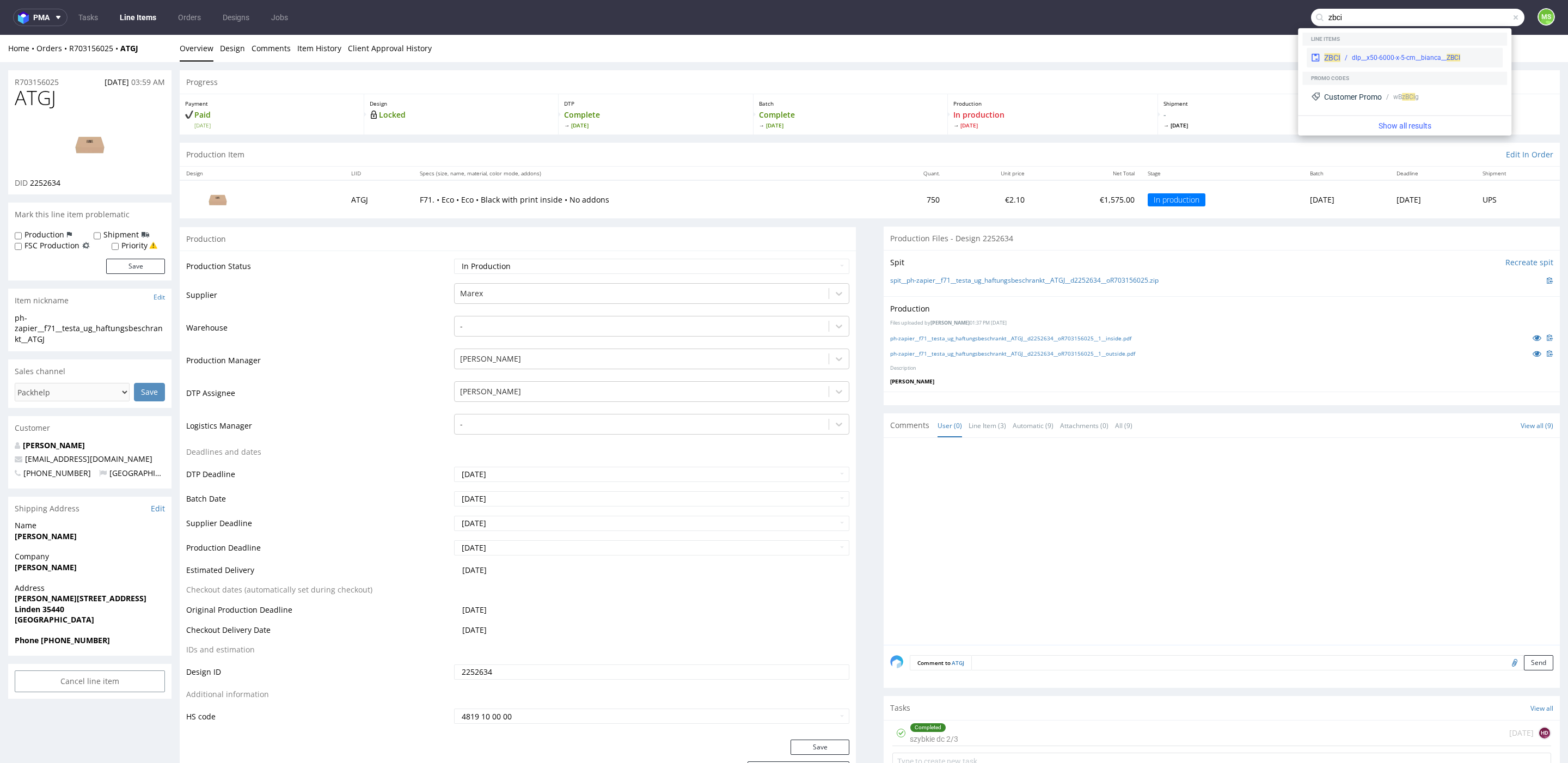
type input "zbci"
click at [1411, 55] on div "dlp__x50-6000-x-5-cm__bianca__ ZBCI" at bounding box center [1406, 57] width 109 height 9
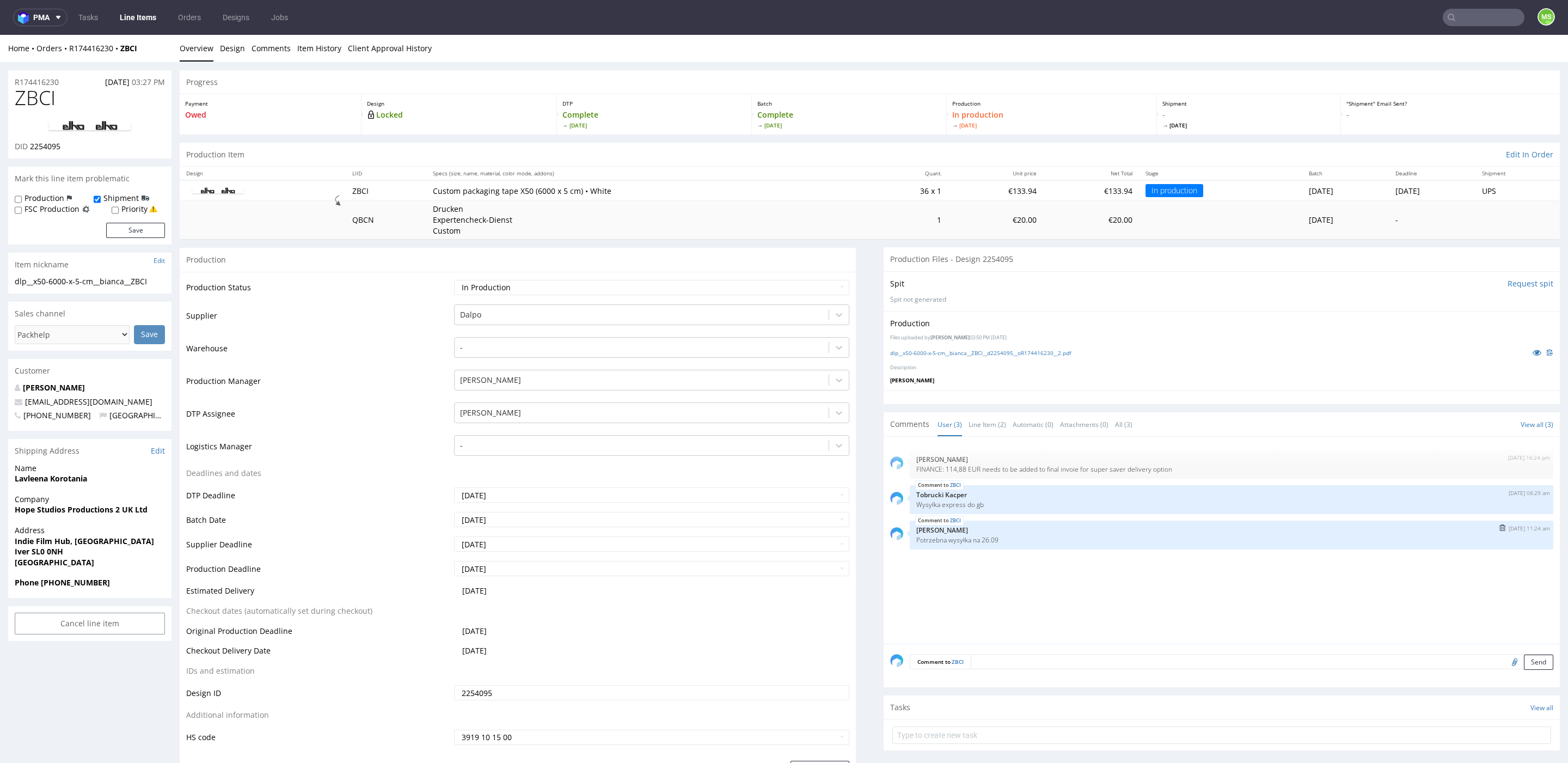
click at [1500, 527] on img "submit" at bounding box center [1502, 528] width 6 height 7
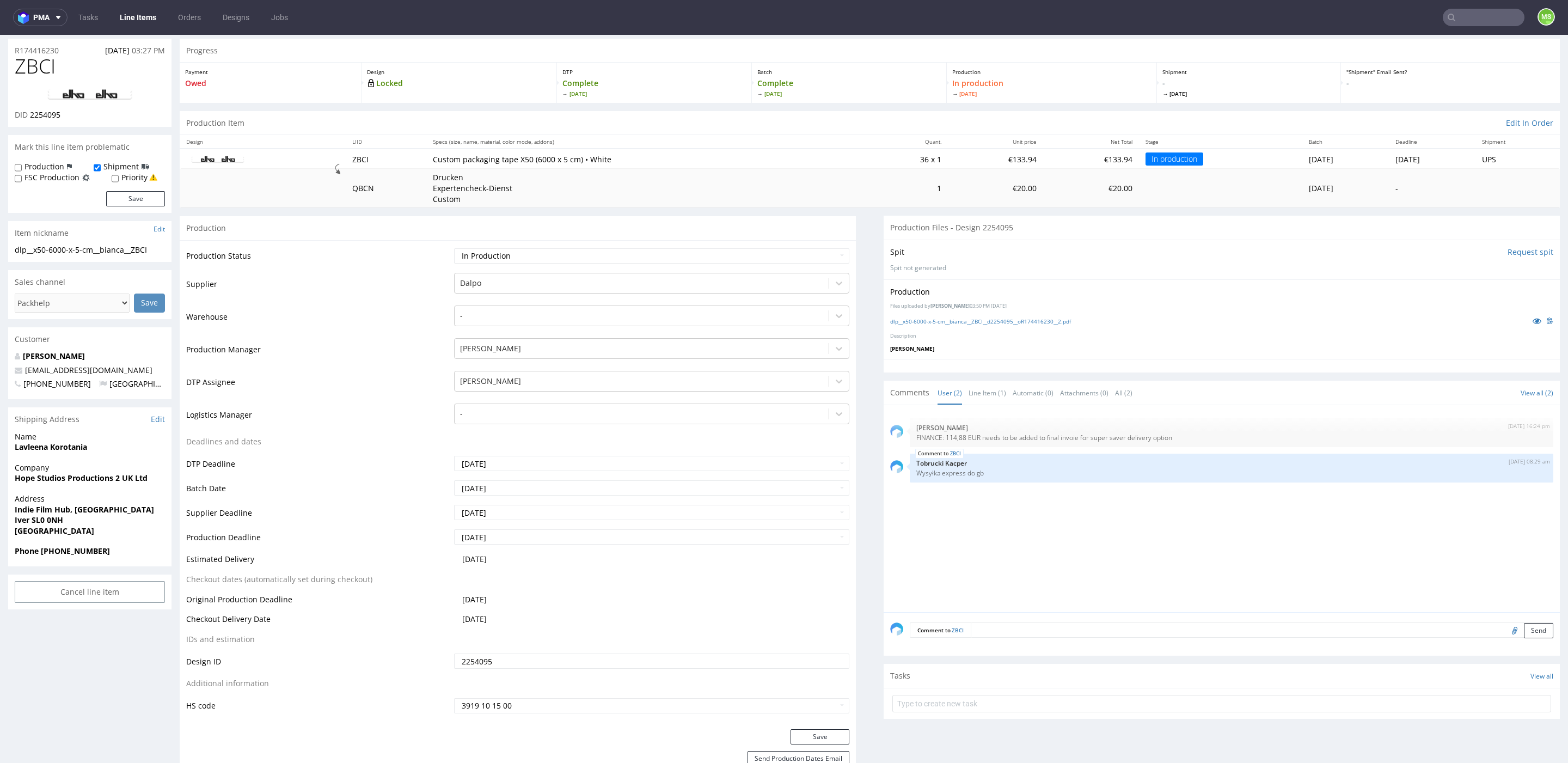
scroll to position [34, 0]
click at [130, 18] on link "Line Items" at bounding box center [138, 17] width 50 height 17
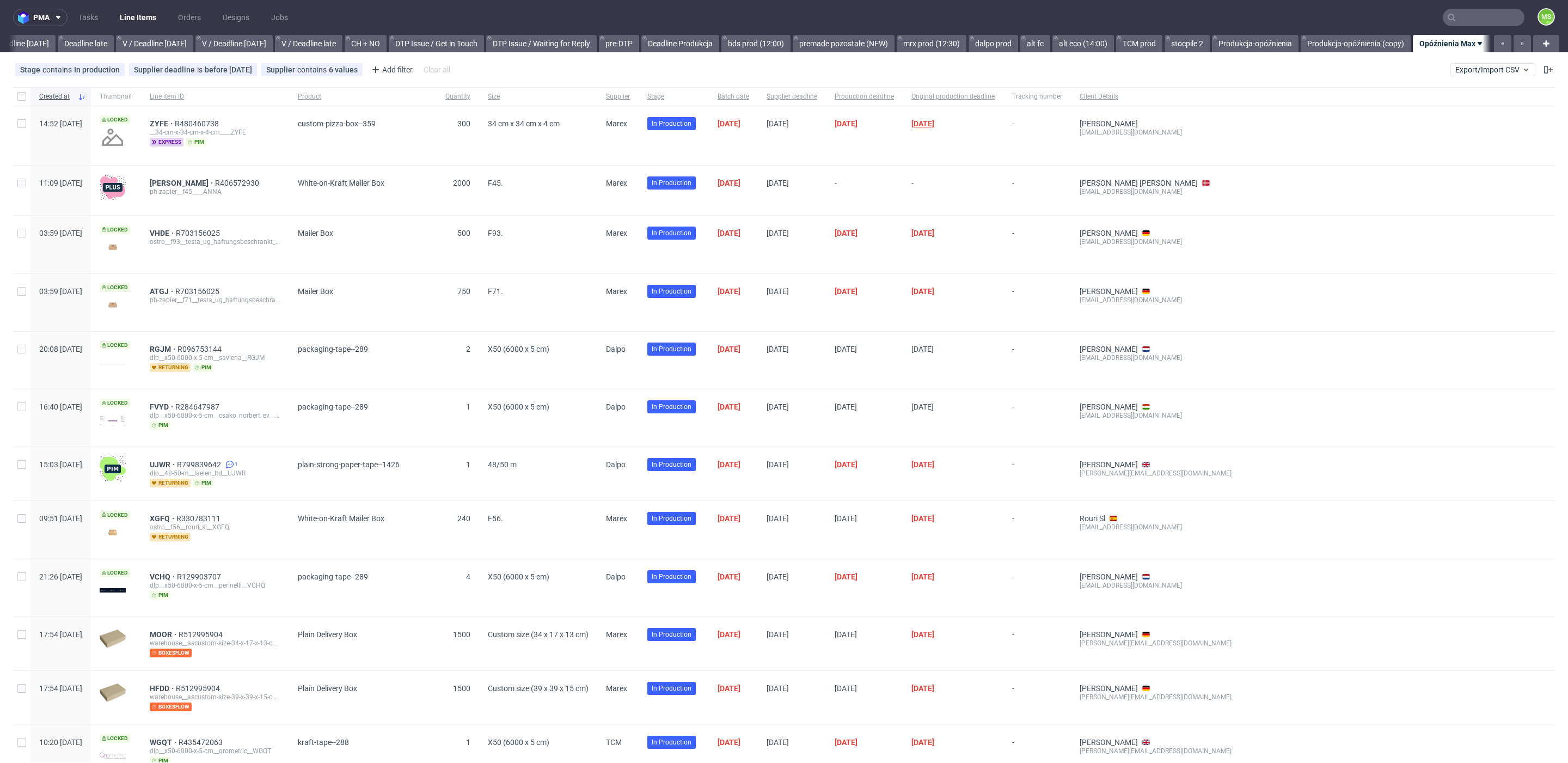
scroll to position [0, 1274]
click at [175, 122] on span "ZYFE" at bounding box center [162, 124] width 25 height 9
click at [176, 288] on span "ATGJ" at bounding box center [162, 291] width 26 height 9
click at [21, 129] on div at bounding box center [22, 136] width 17 height 59
checkbox input "true"
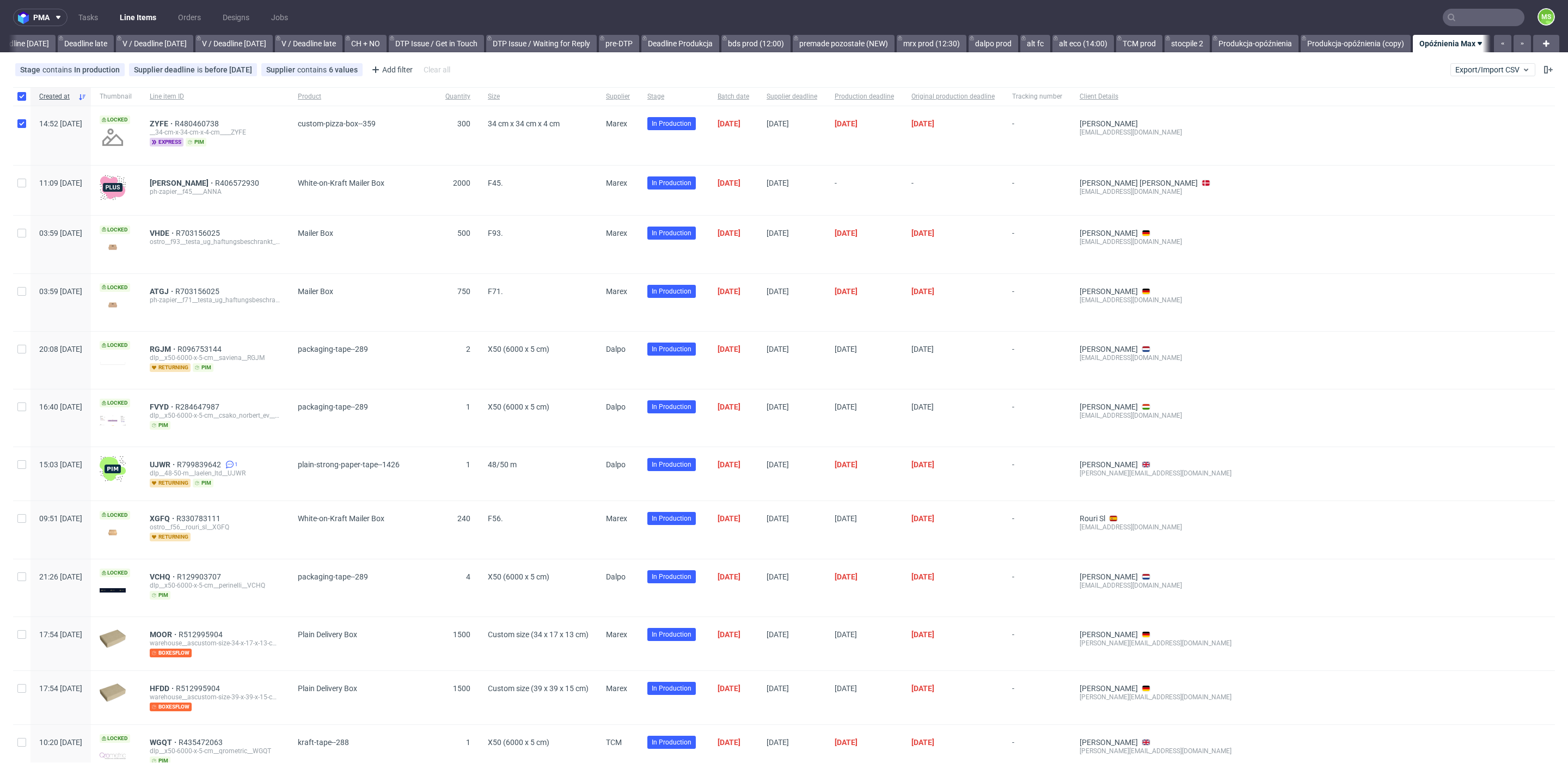
checkbox input "true"
click at [22, 294] on input "checkbox" at bounding box center [22, 291] width 9 height 9
checkbox input "true"
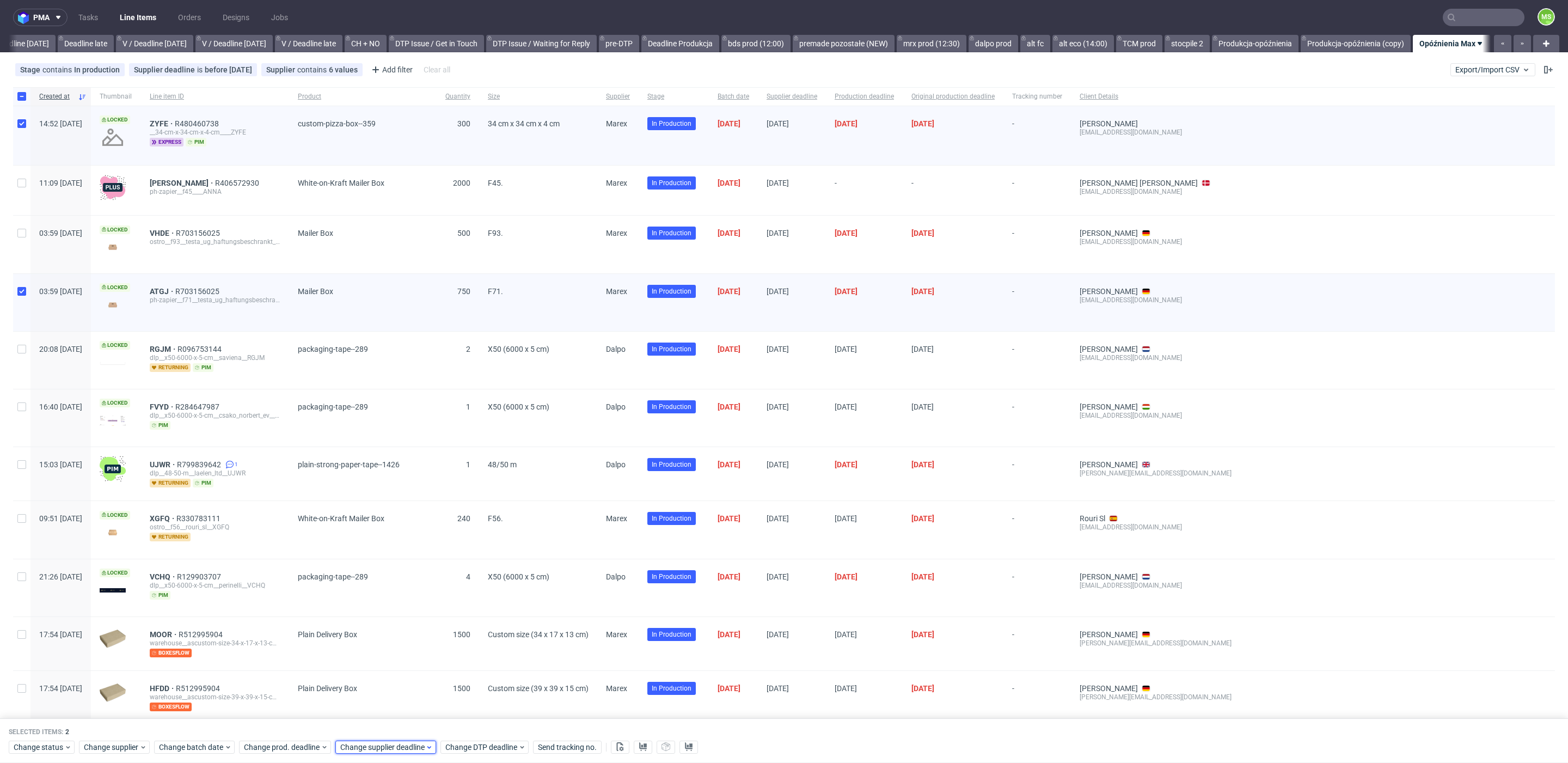
click at [383, 744] on span "Change supplier deadline" at bounding box center [383, 747] width 85 height 11
click at [410, 652] on span "17" at bounding box center [408, 649] width 9 height 11
click at [464, 721] on span "Save" at bounding box center [463, 724] width 17 height 7
click at [288, 746] on span "Change prod. deadline" at bounding box center [282, 747] width 77 height 11
click at [313, 649] on span "17" at bounding box center [311, 649] width 9 height 11
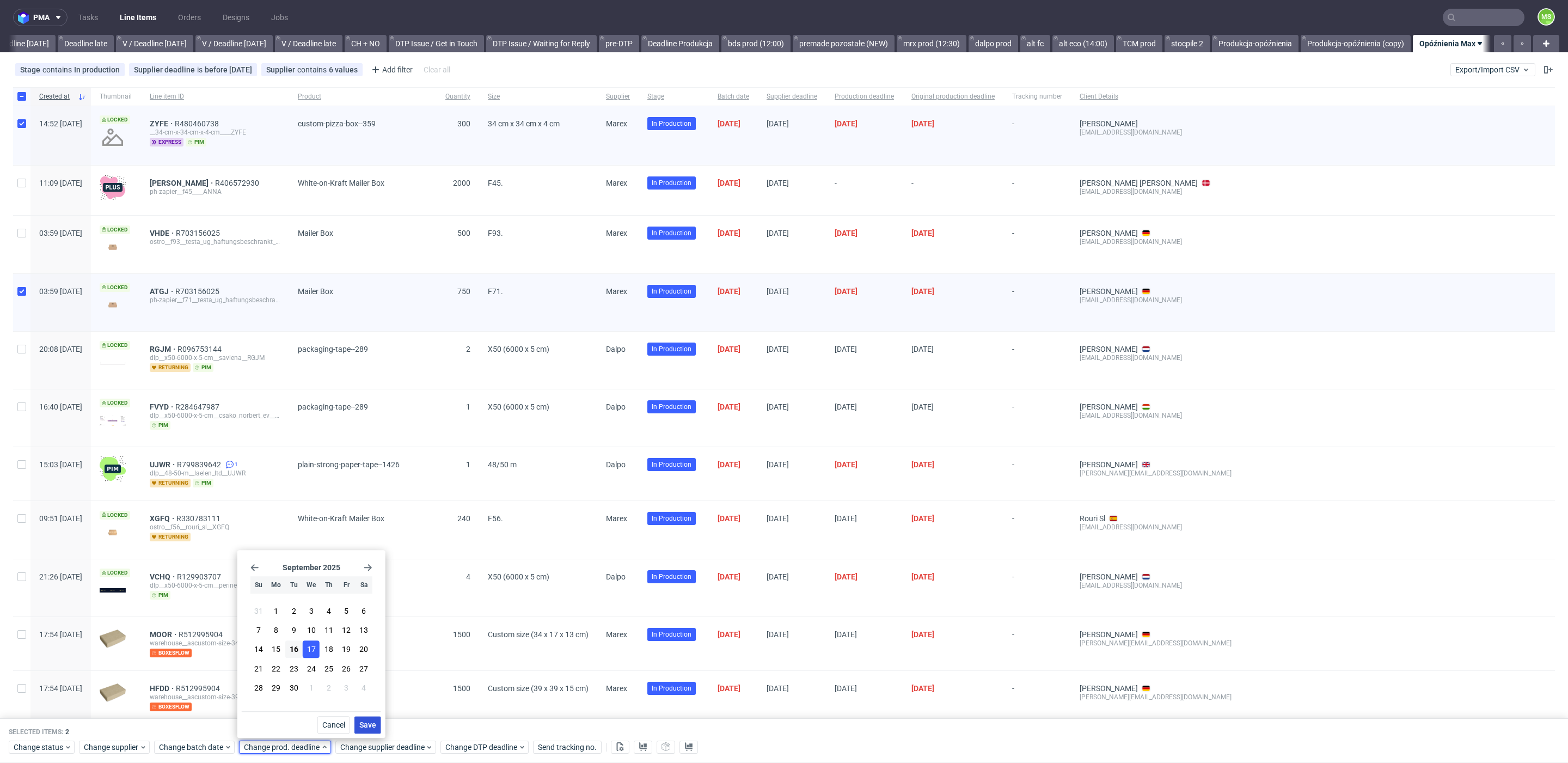
click at [365, 721] on span "Save" at bounding box center [367, 724] width 17 height 7
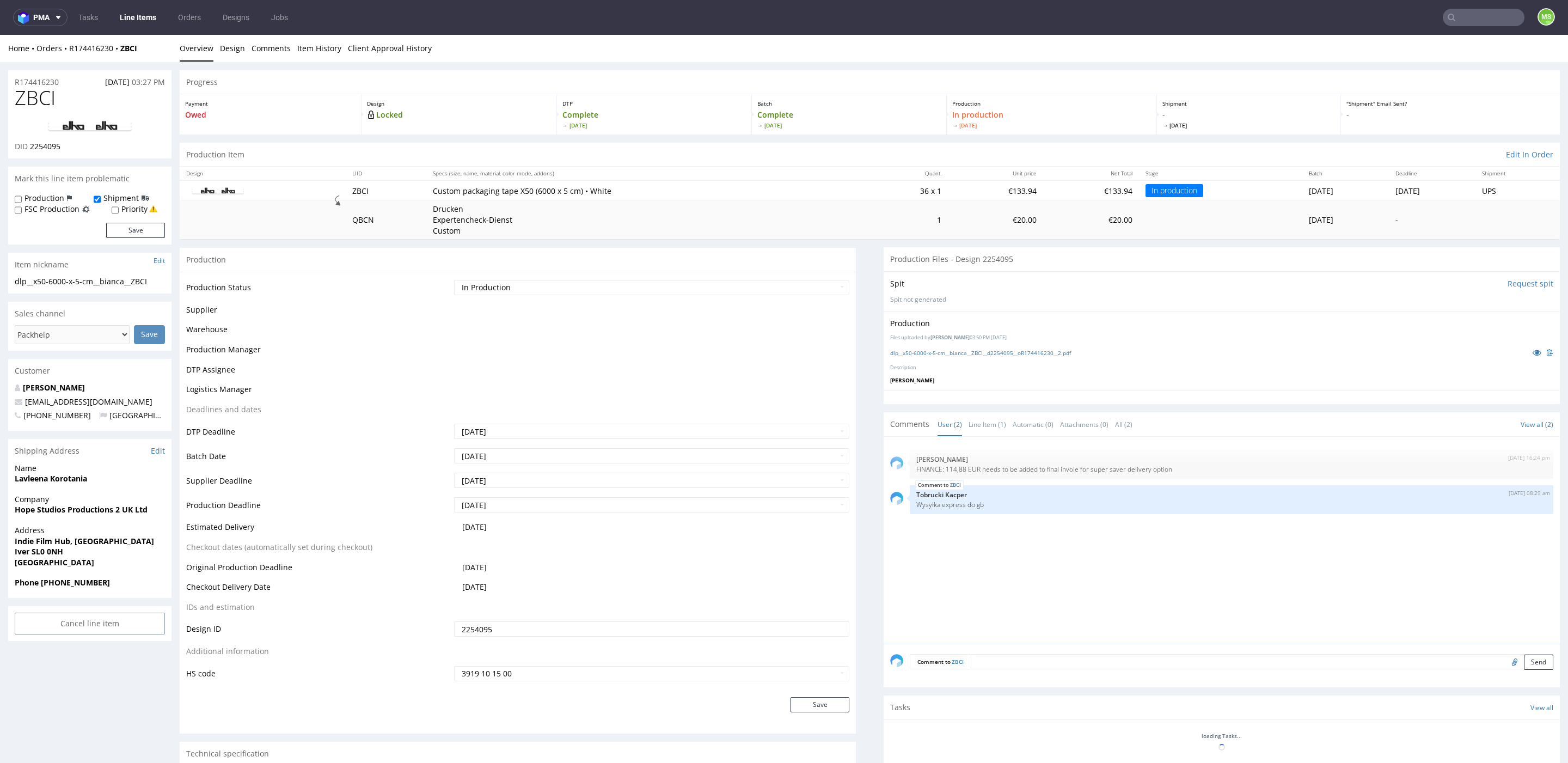
click at [1089, 663] on textarea at bounding box center [1262, 661] width 583 height 15
type textarea "Wysyłka do 26.09"
click at [1526, 658] on button "Send" at bounding box center [1539, 662] width 29 height 15
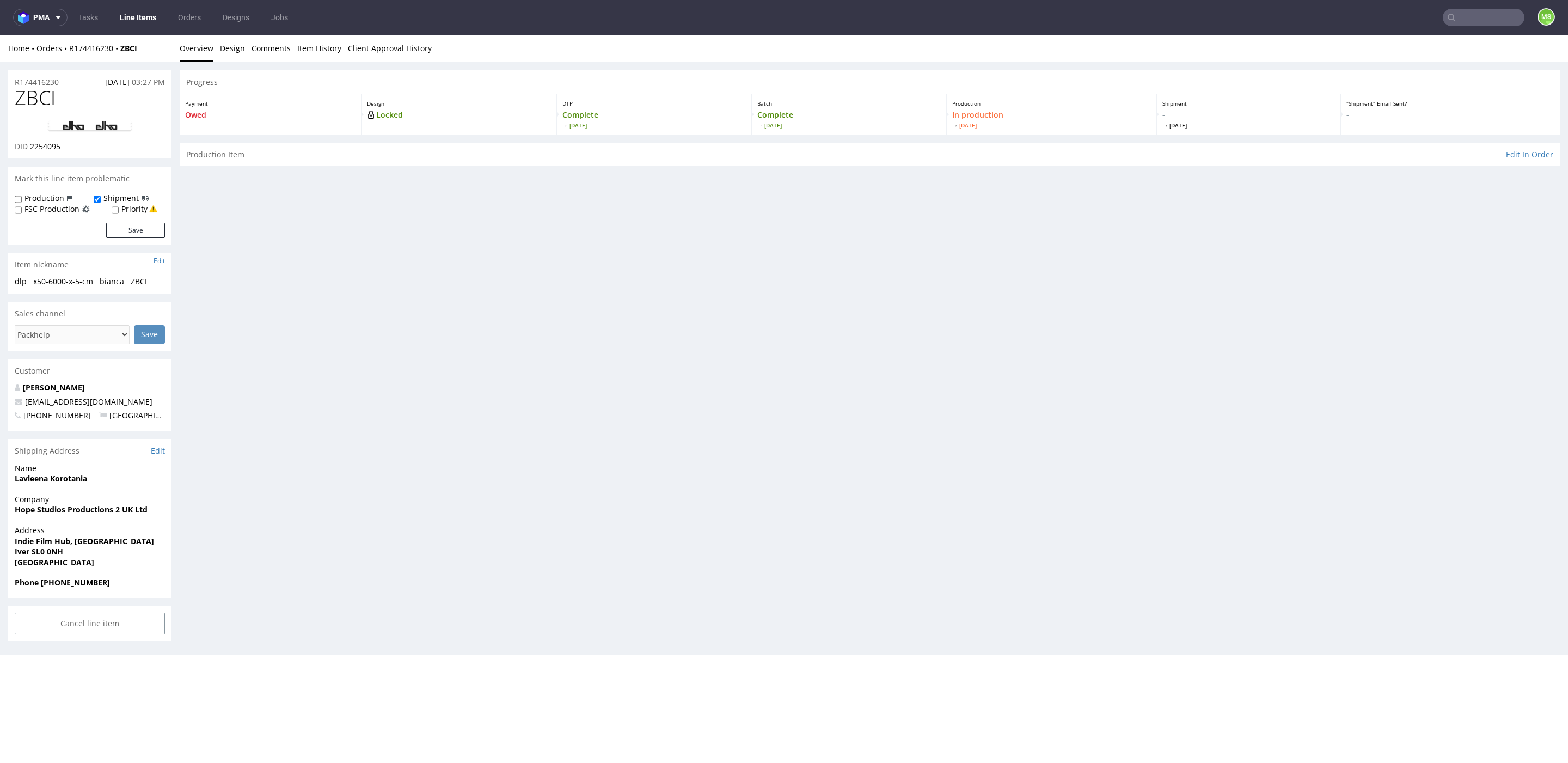
scroll to position [0, 0]
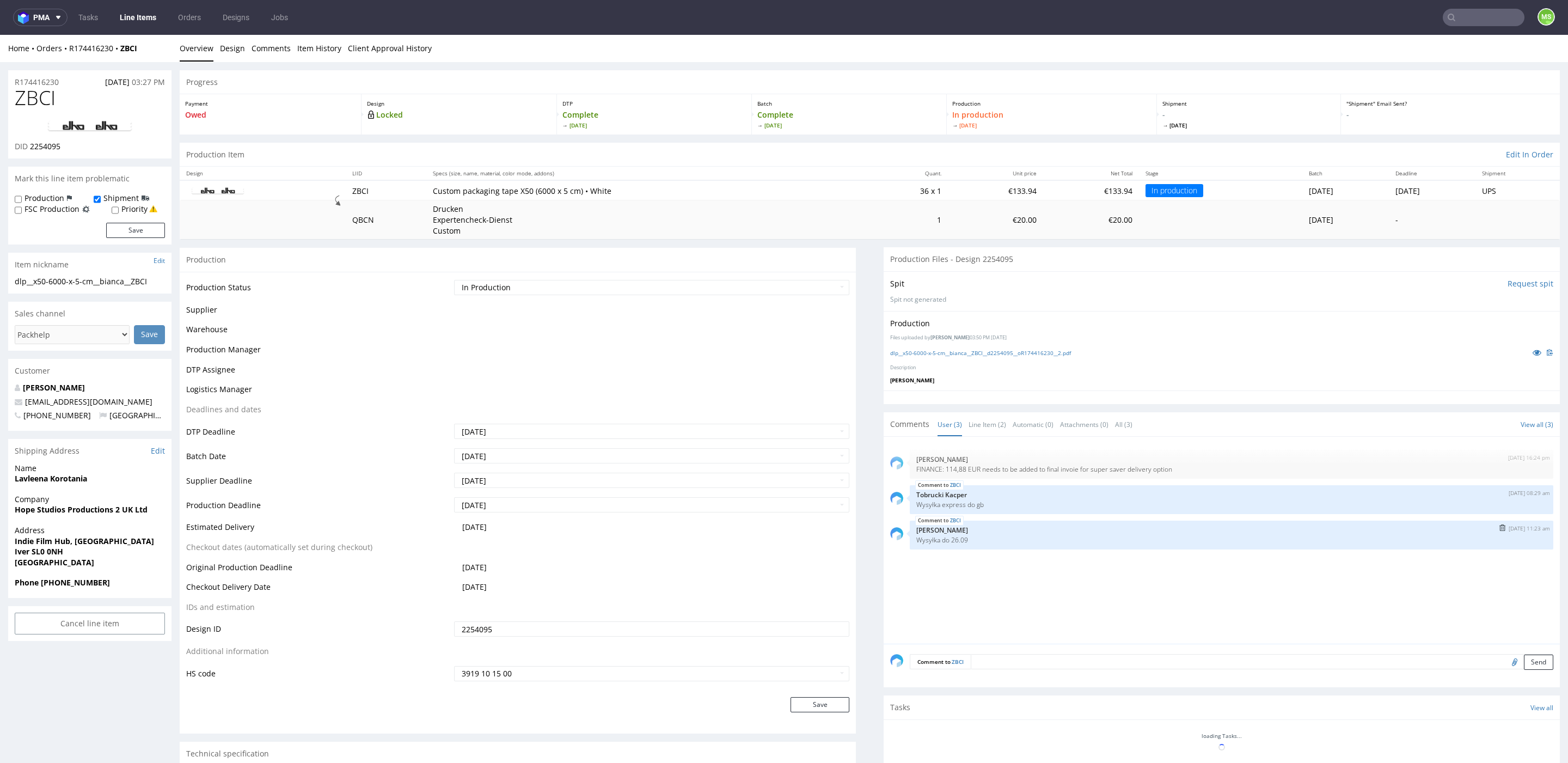
click at [1180, 530] on p "[PERSON_NAME]" at bounding box center [1231, 530] width 630 height 8
click at [1500, 526] on img "submit" at bounding box center [1502, 528] width 6 height 7
click at [1500, 528] on img "submit" at bounding box center [1502, 528] width 6 height 7
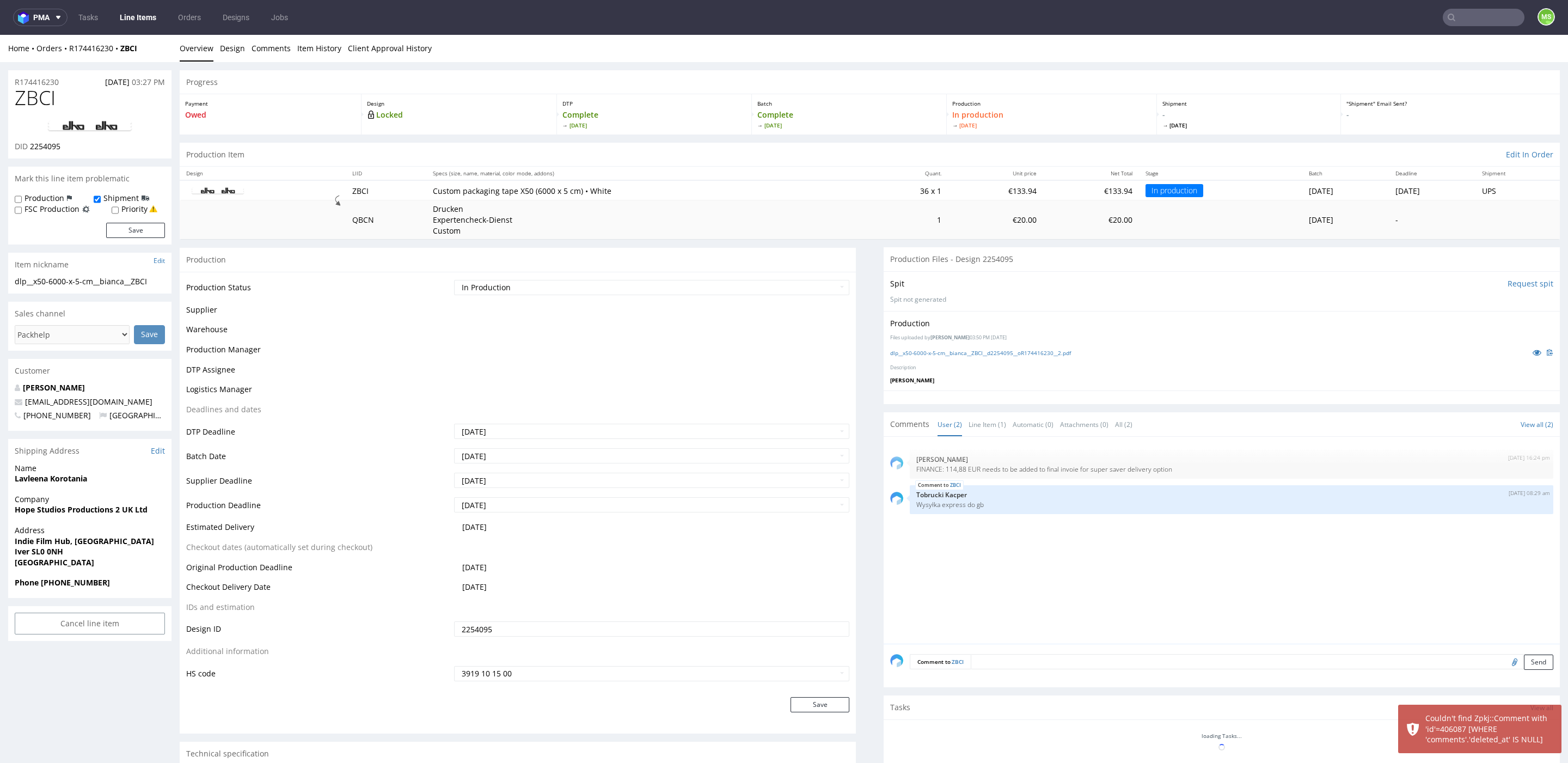
click at [1298, 676] on div "Comment to ZBCI Send" at bounding box center [1222, 665] width 676 height 44
click at [1309, 656] on textarea at bounding box center [1262, 661] width 583 height 15
type textarea "w"
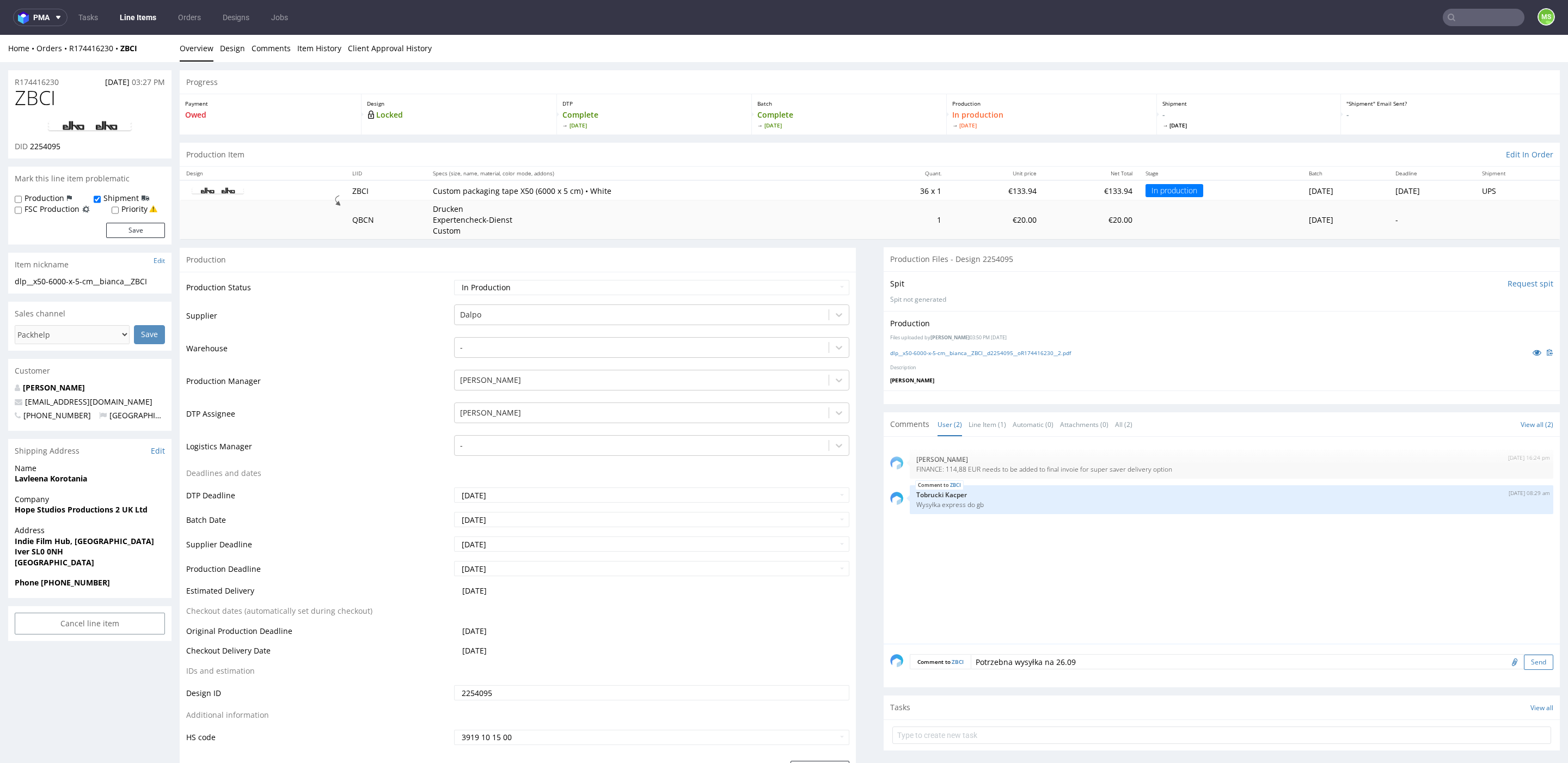
type textarea "Potrzebna wysyłka na 26.09"
click at [1524, 660] on button "Send" at bounding box center [1539, 662] width 29 height 15
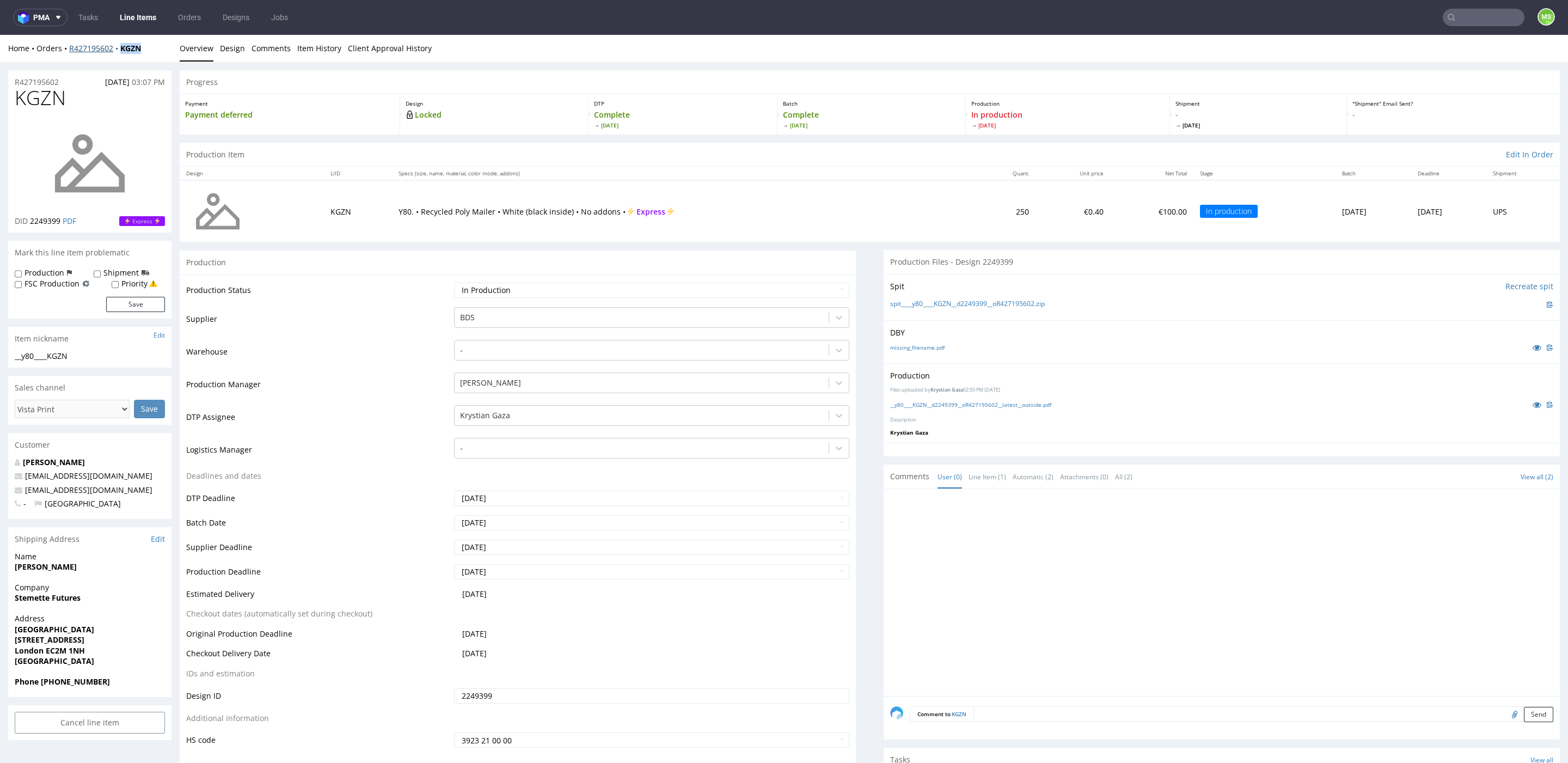
drag, startPoint x: 156, startPoint y: 49, endPoint x: 154, endPoint y: 76, distance: 27.1
click at [119, 52] on div "Home Orders R427195602 KGZN" at bounding box center [90, 48] width 163 height 11
copy strong "KGZN"
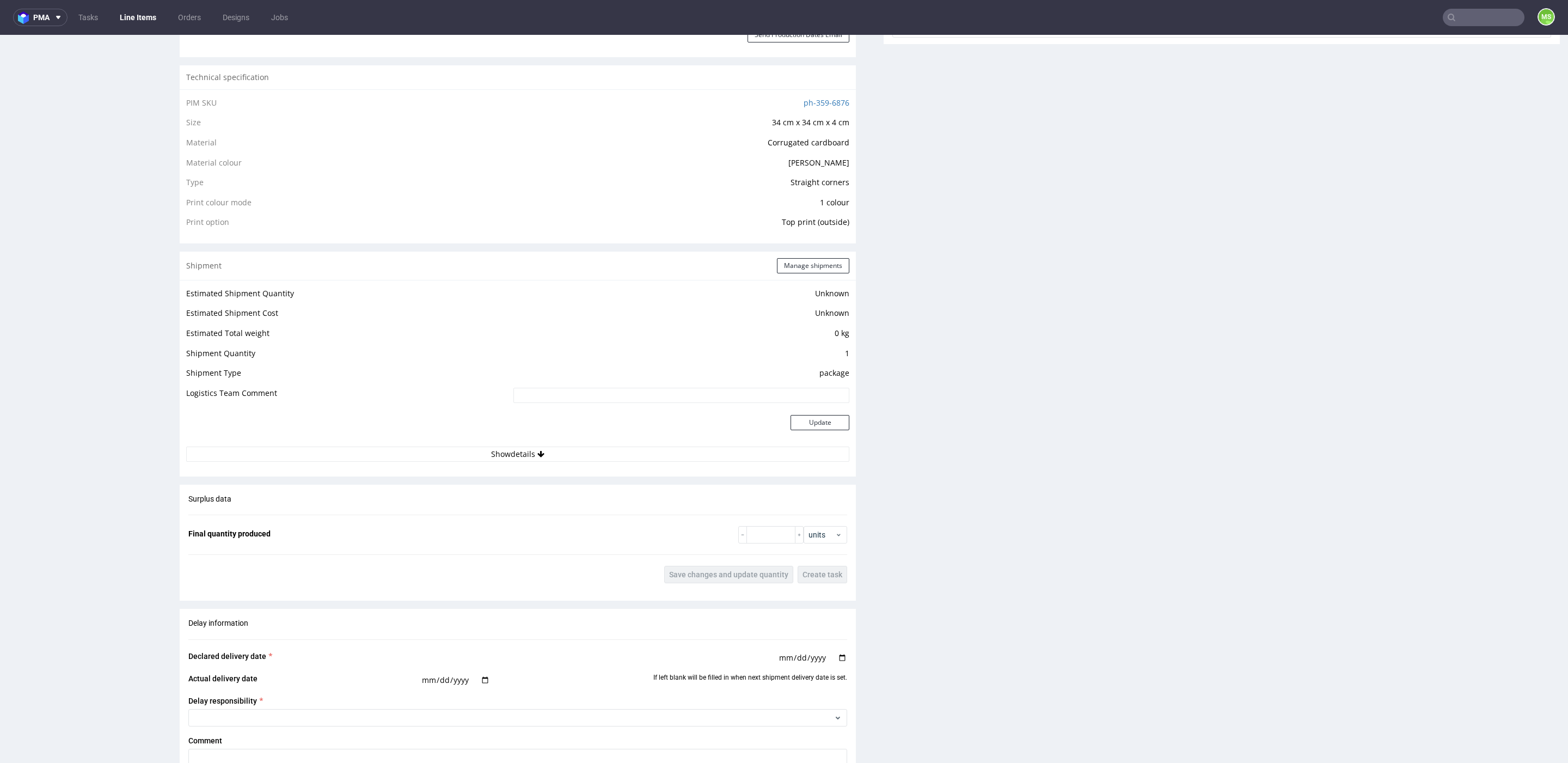
scroll to position [757, 0]
click at [466, 450] on button "Show details" at bounding box center [518, 455] width 663 height 15
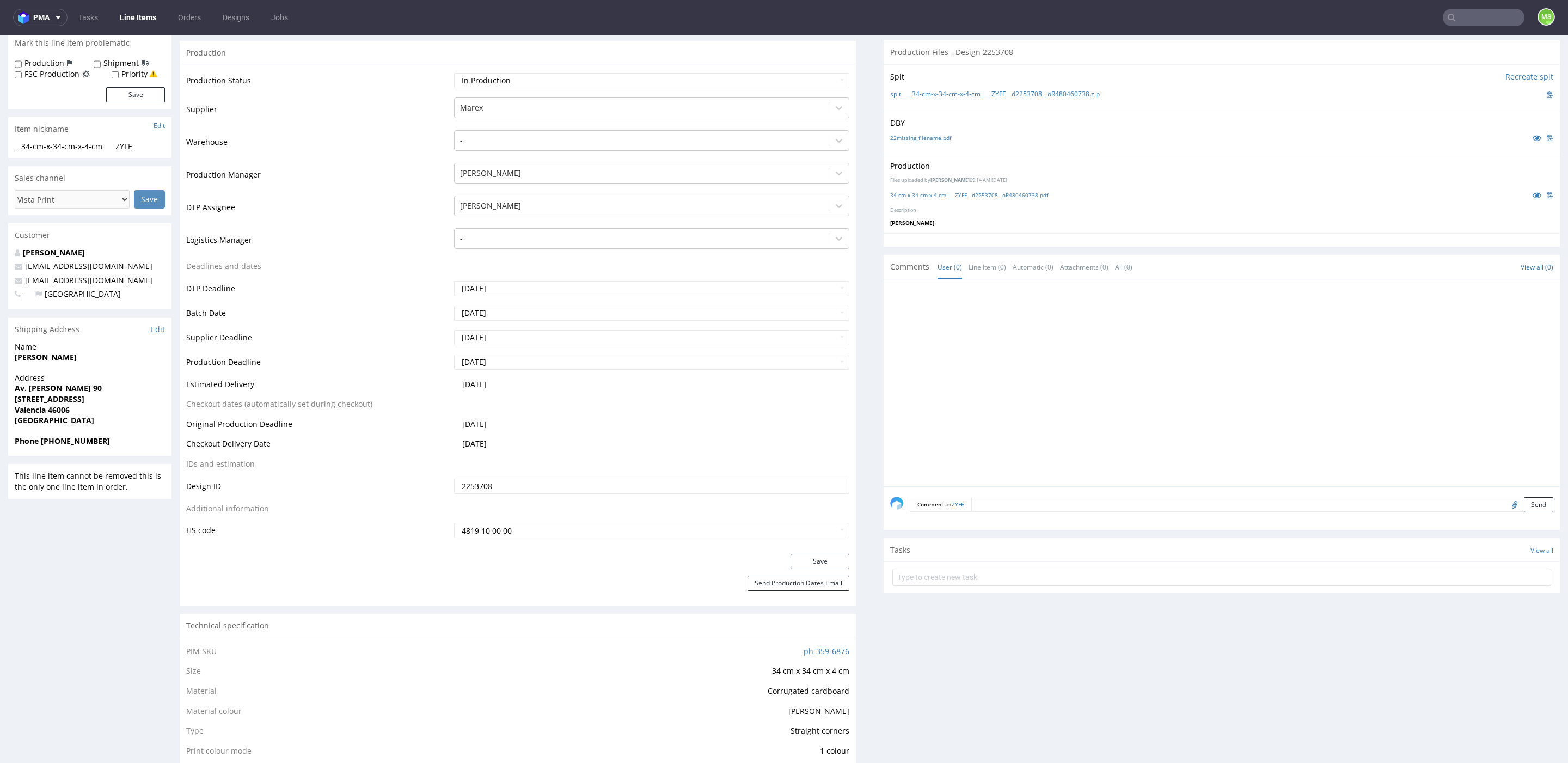
scroll to position [0, 0]
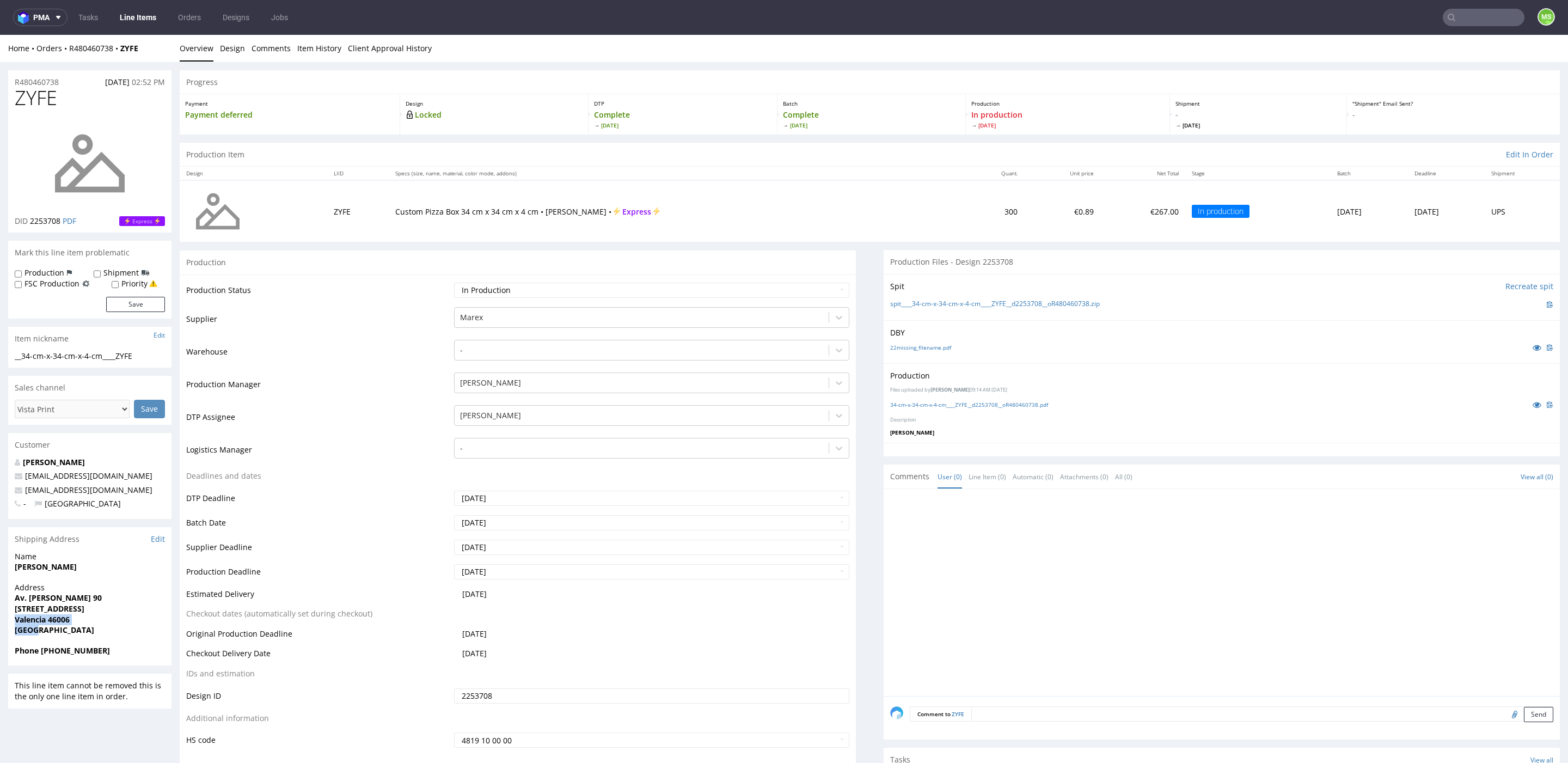
drag, startPoint x: 51, startPoint y: 626, endPoint x: 17, endPoint y: 624, distance: 34.1
click at [12, 624] on div "Address Av. Peris y Valero 90 Piso 3, Puerta 15 Valencia 46006 Spain" at bounding box center [90, 614] width 163 height 63
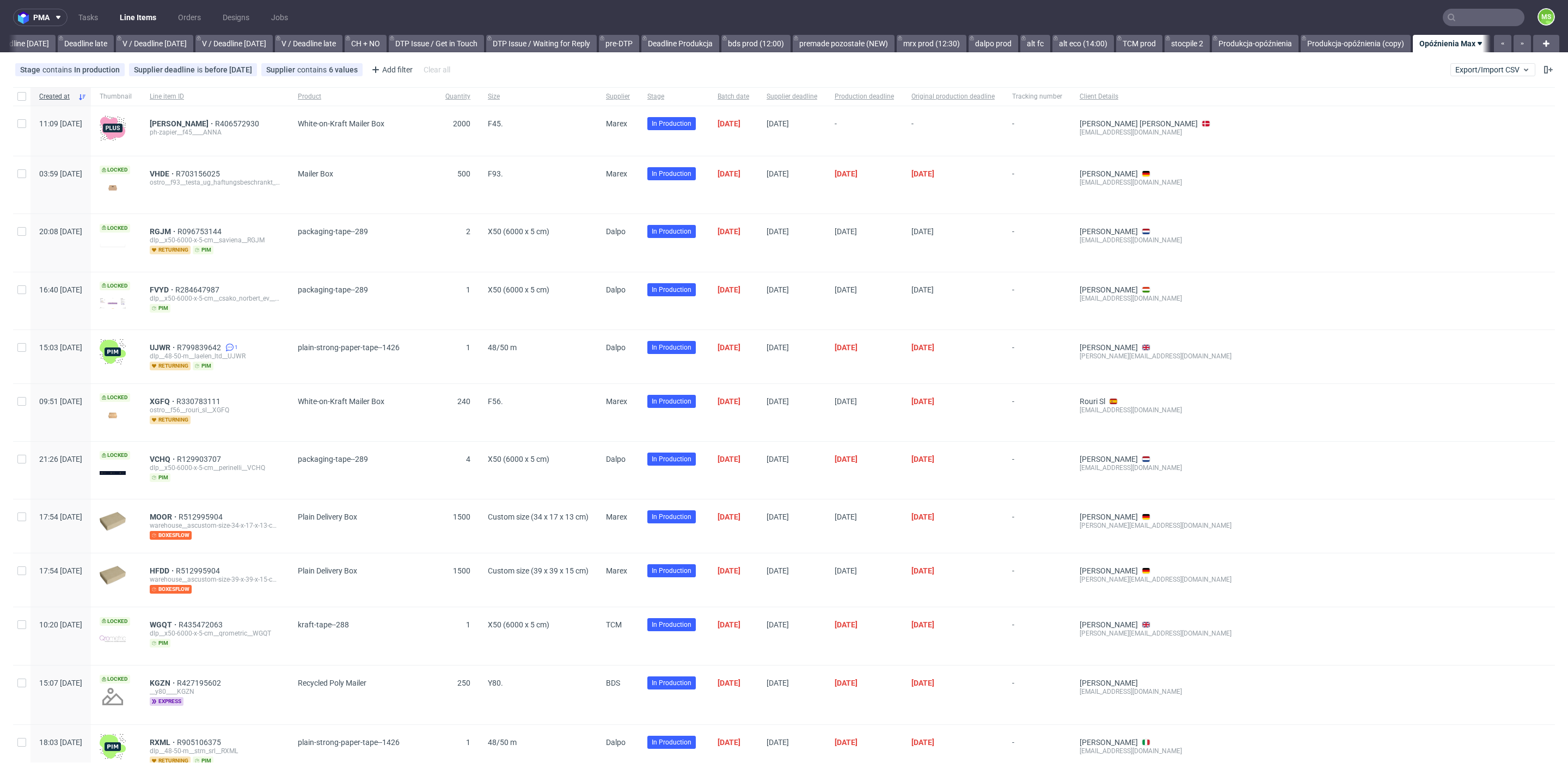
scroll to position [0, 1274]
click at [913, 45] on link "mrx prod (12:30)" at bounding box center [932, 44] width 70 height 17
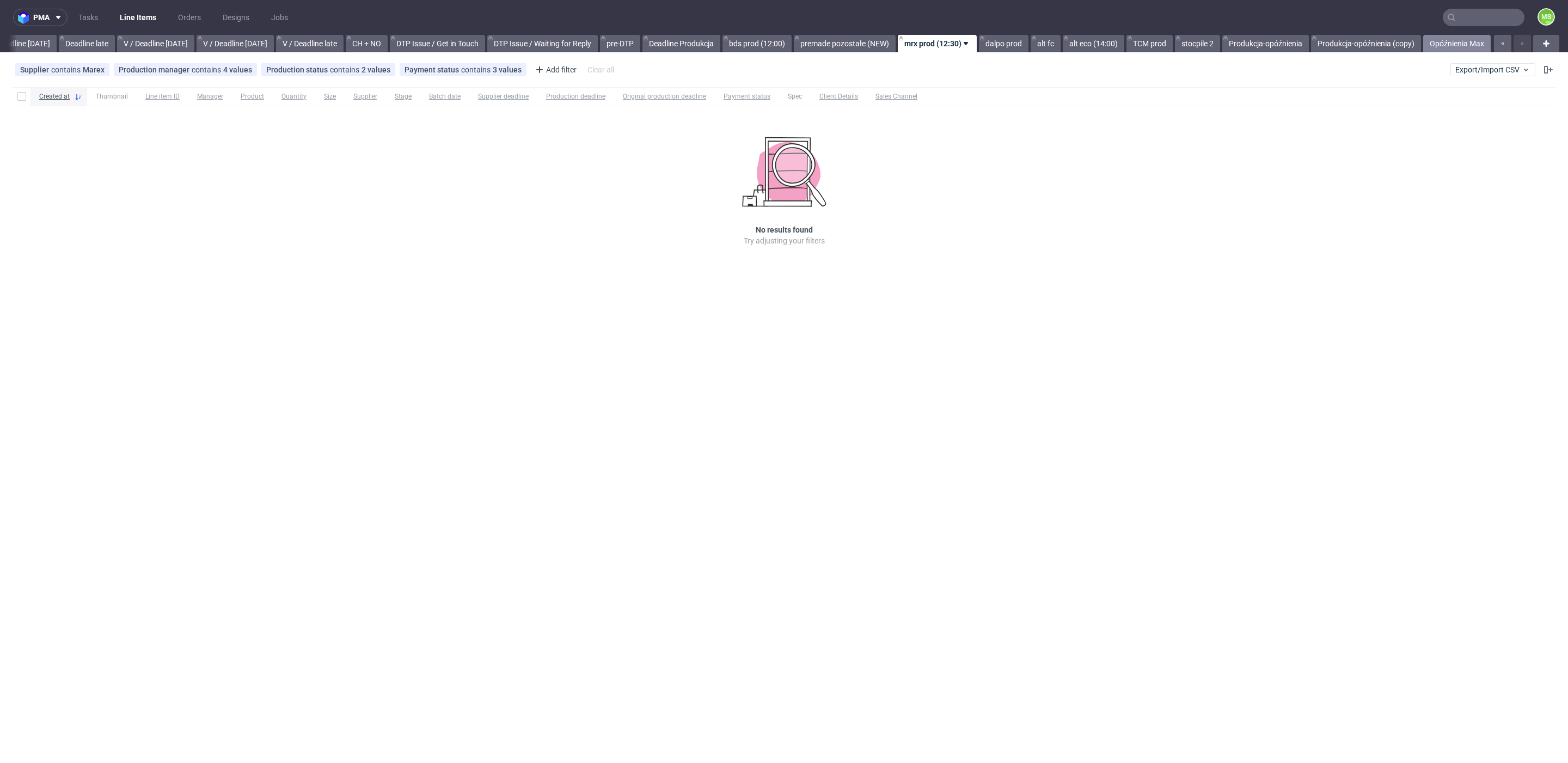
click at [1470, 48] on link "Opóźnienia Max" at bounding box center [1457, 44] width 68 height 17
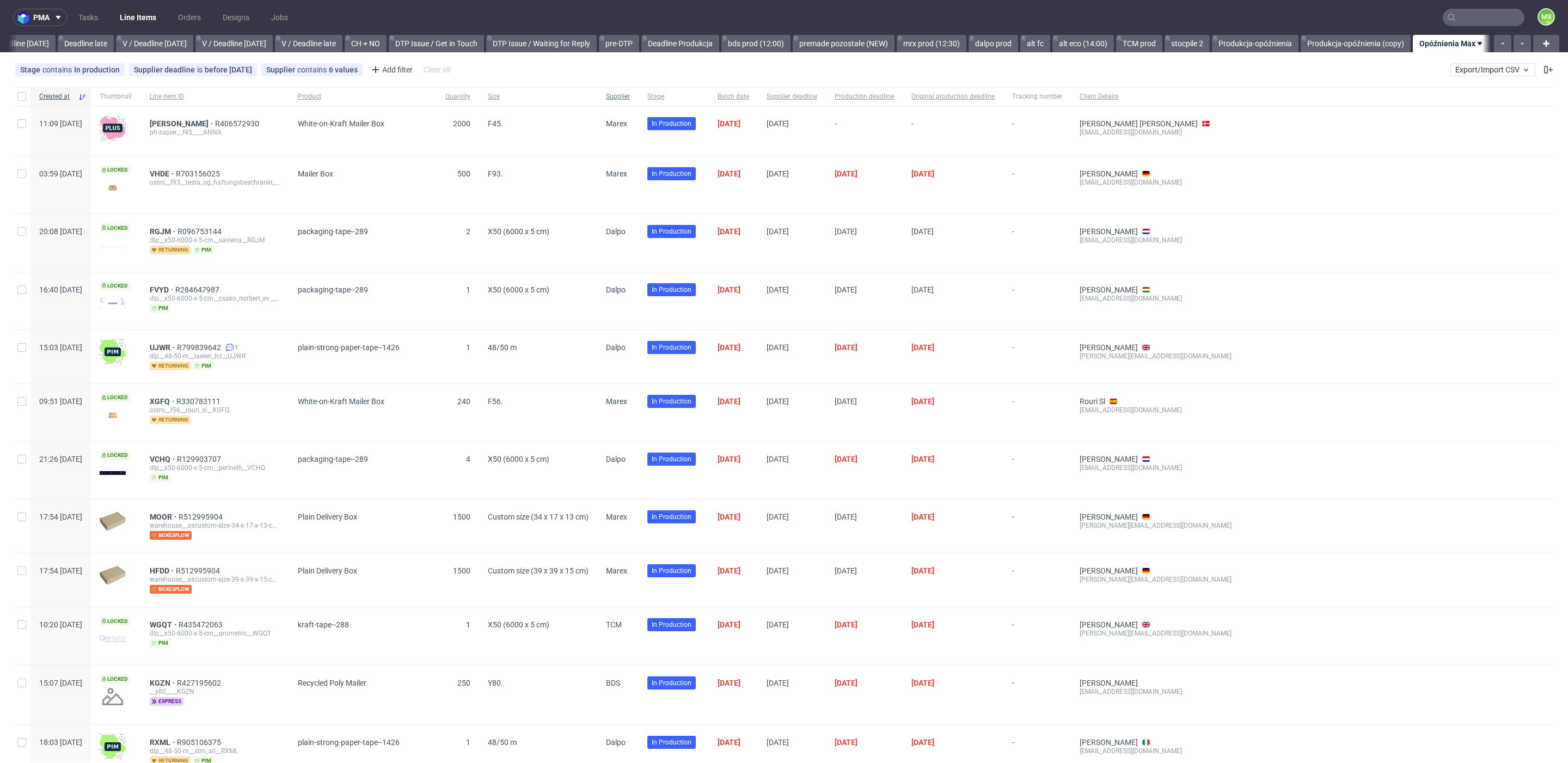
click at [630, 98] on span "Supplier" at bounding box center [618, 96] width 24 height 9
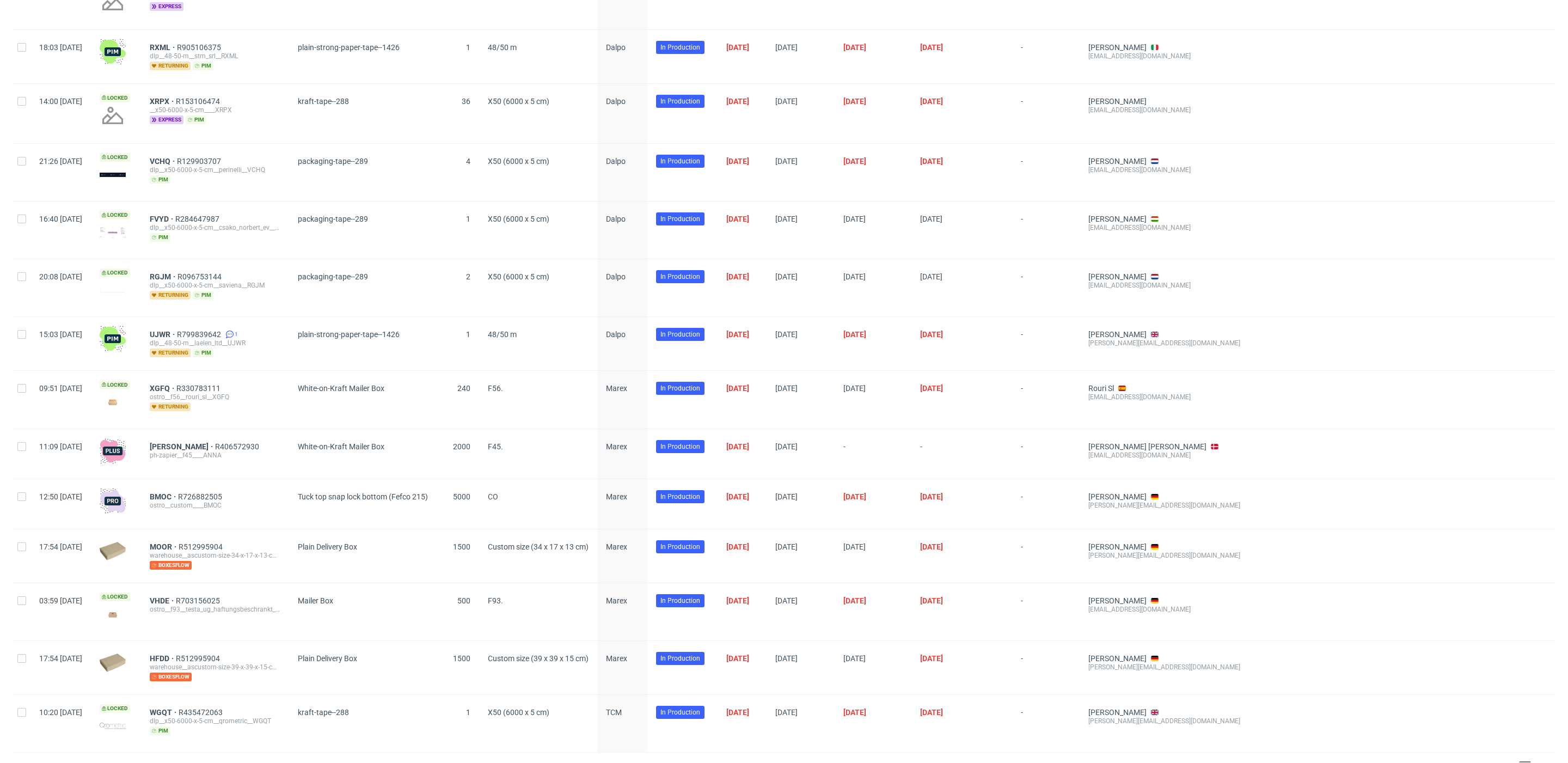
scroll to position [177, 0]
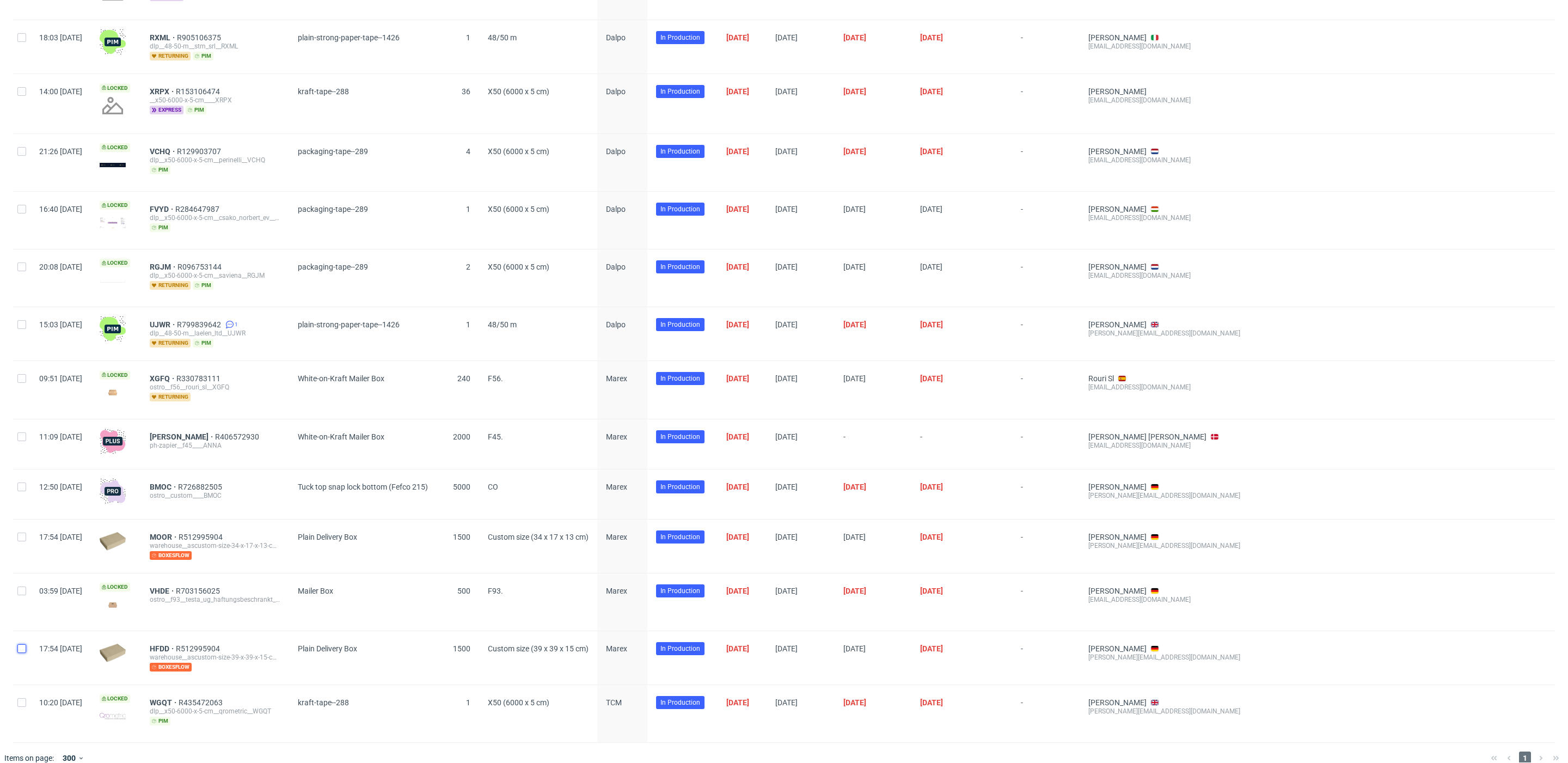
click at [20, 644] on input "checkbox" at bounding box center [22, 649] width 9 height 9
checkbox input "true"
click at [23, 587] on input "checkbox" at bounding box center [22, 591] width 9 height 9
checkbox input "true"
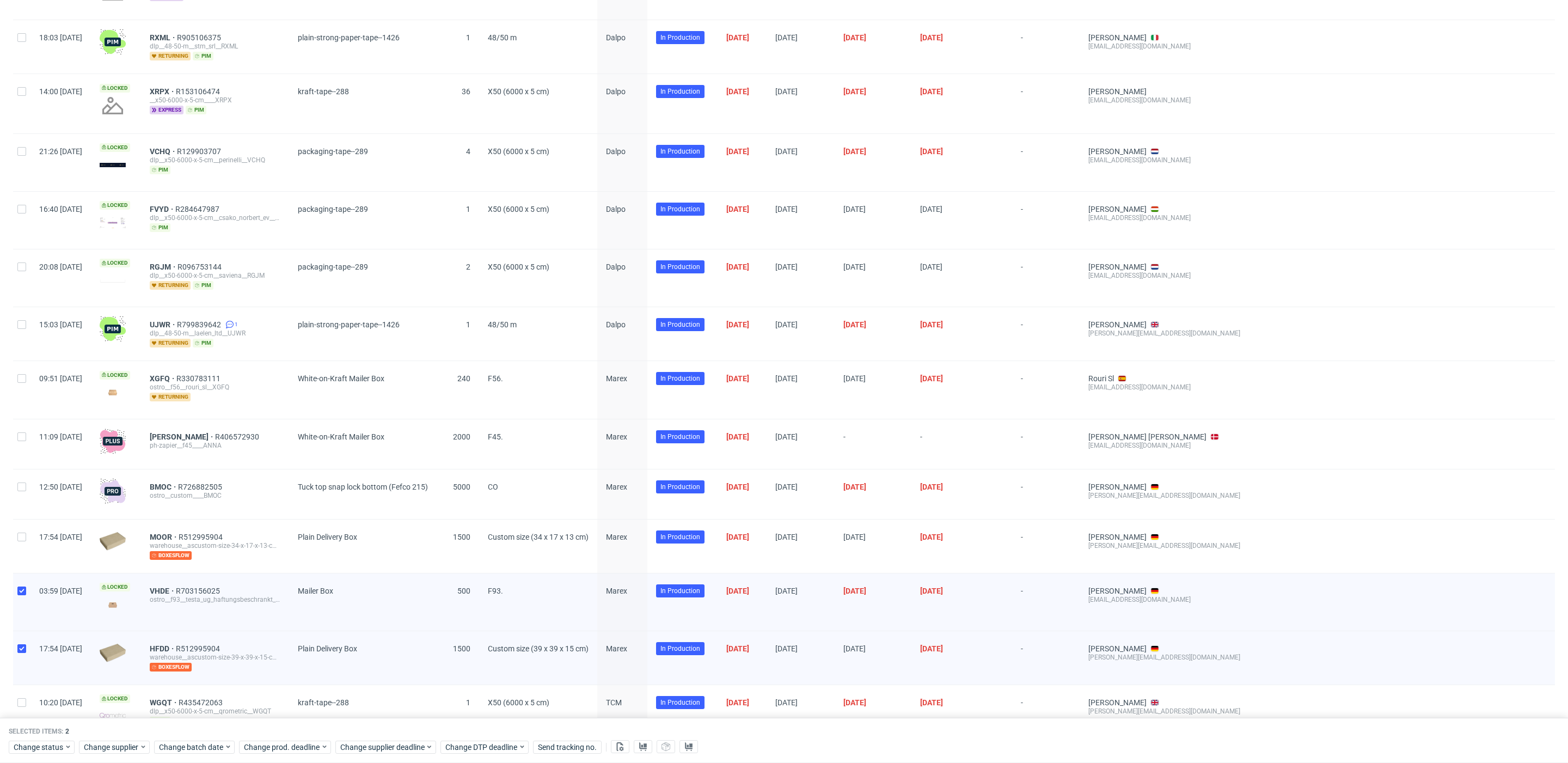
click at [28, 534] on div at bounding box center [22, 546] width 17 height 53
drag, startPoint x: 20, startPoint y: 531, endPoint x: 23, endPoint y: 568, distance: 37.1
click at [20, 533] on input "checkbox" at bounding box center [22, 537] width 9 height 9
checkbox input "false"
click at [23, 589] on input "checkbox" at bounding box center [22, 591] width 9 height 9
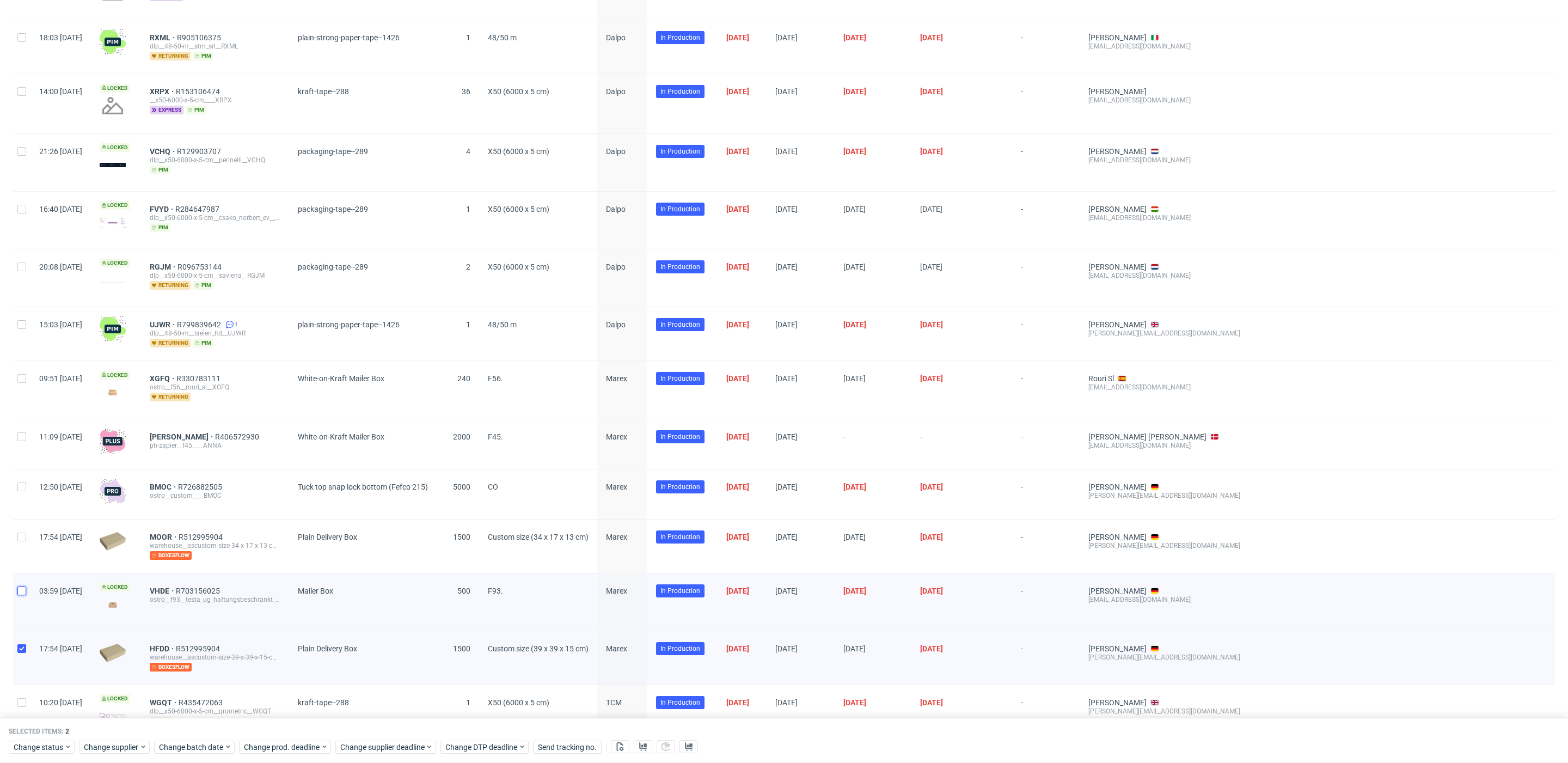
checkbox input "false"
click at [21, 644] on input "checkbox" at bounding box center [22, 649] width 9 height 9
checkbox input "false"
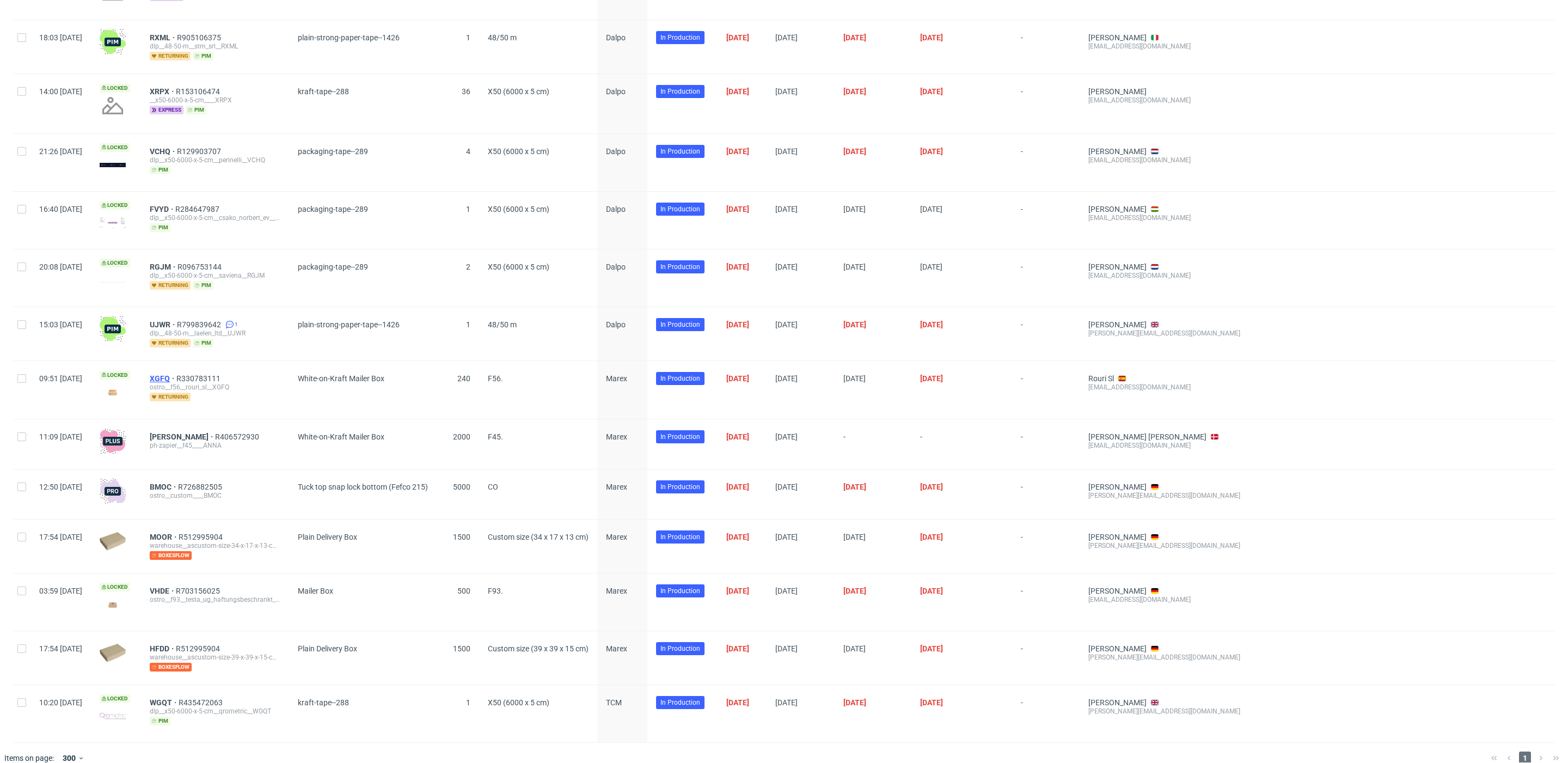
click at [176, 374] on span "XGFQ" at bounding box center [162, 378] width 27 height 9
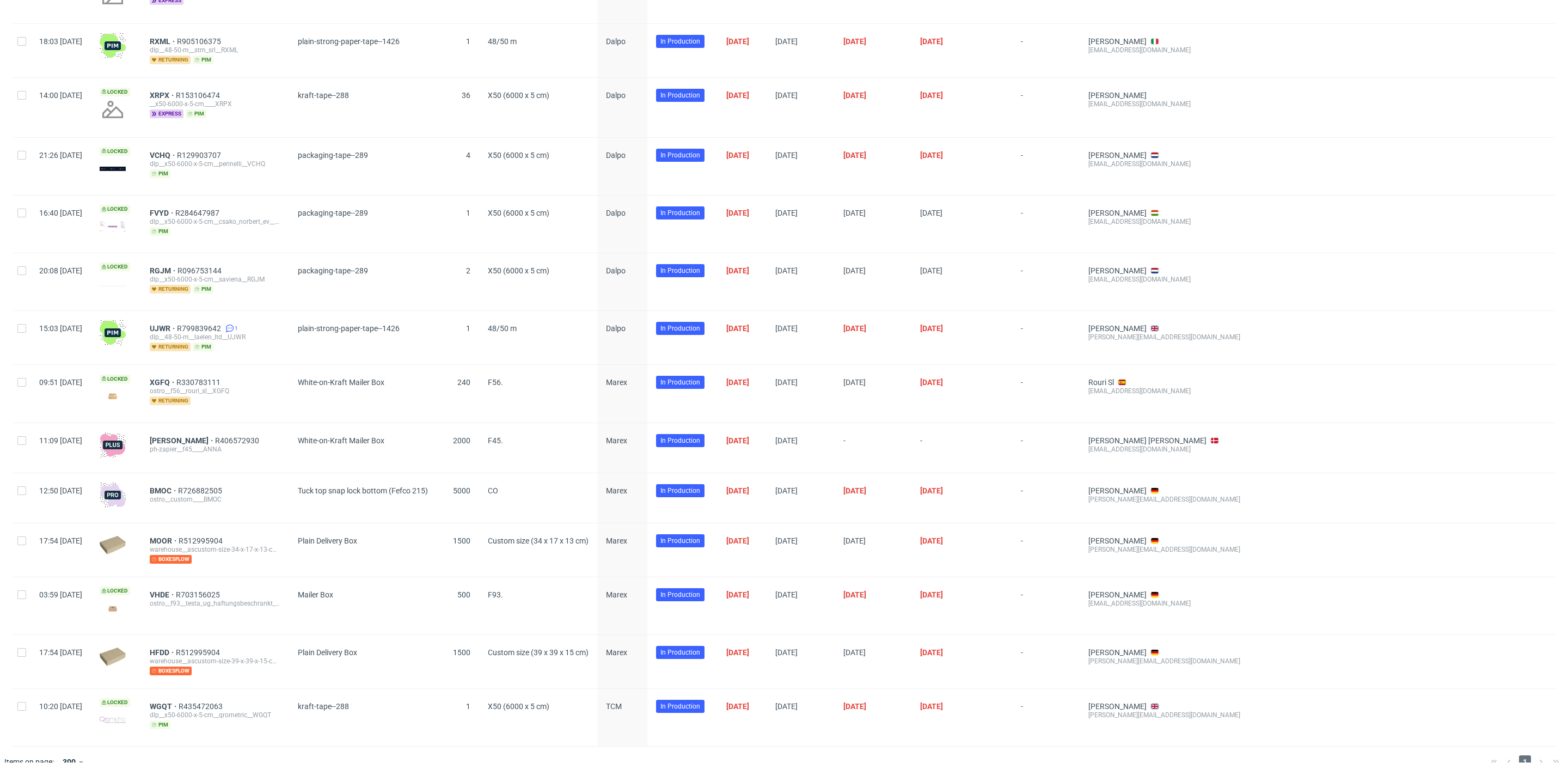
scroll to position [185, 0]
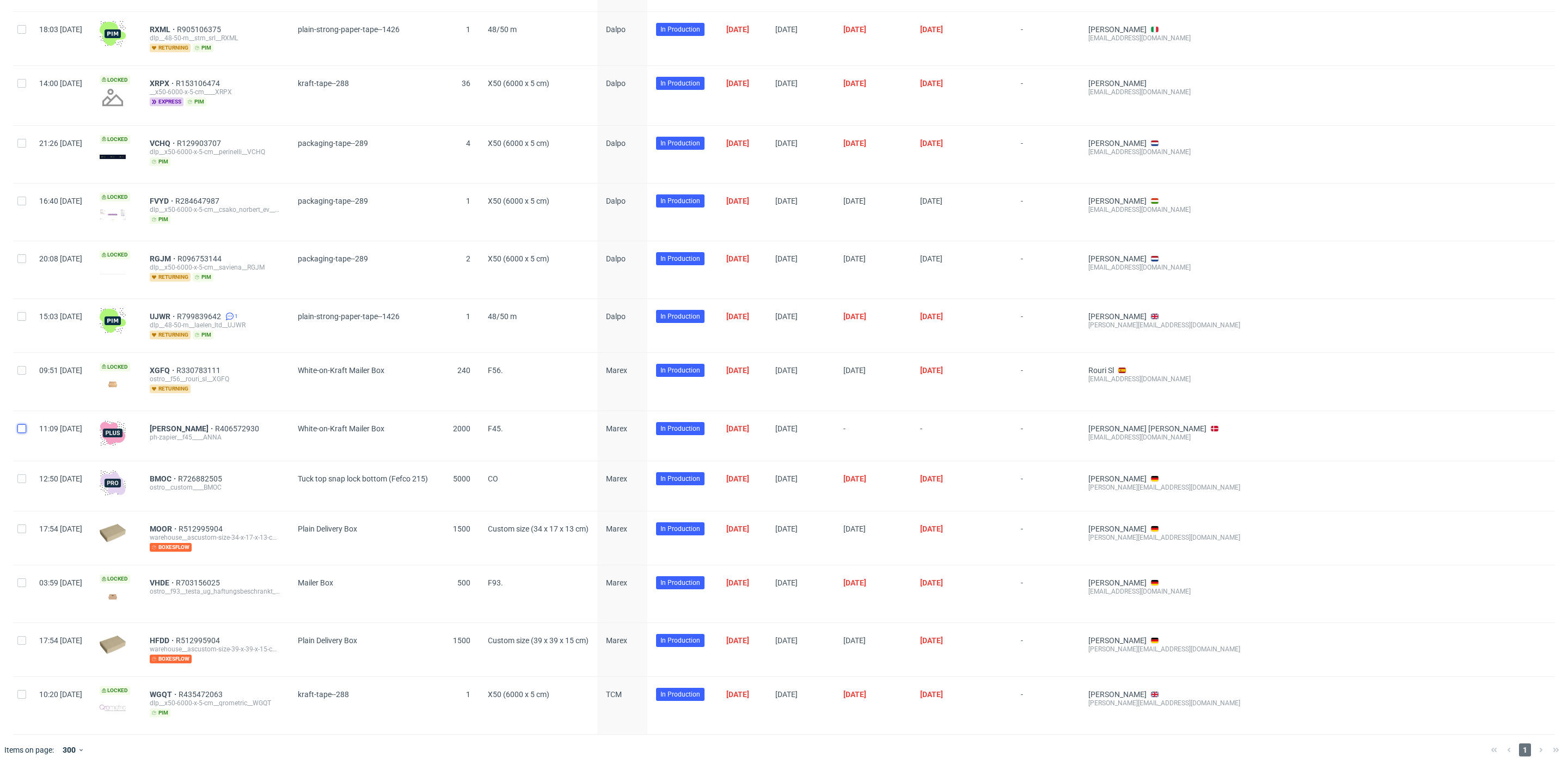
click at [21, 424] on input "checkbox" at bounding box center [22, 429] width 9 height 9
checkbox input "true"
drag, startPoint x: 23, startPoint y: 472, endPoint x: 16, endPoint y: 473, distance: 7.1
click at [23, 474] on input "checkbox" at bounding box center [22, 479] width 9 height 9
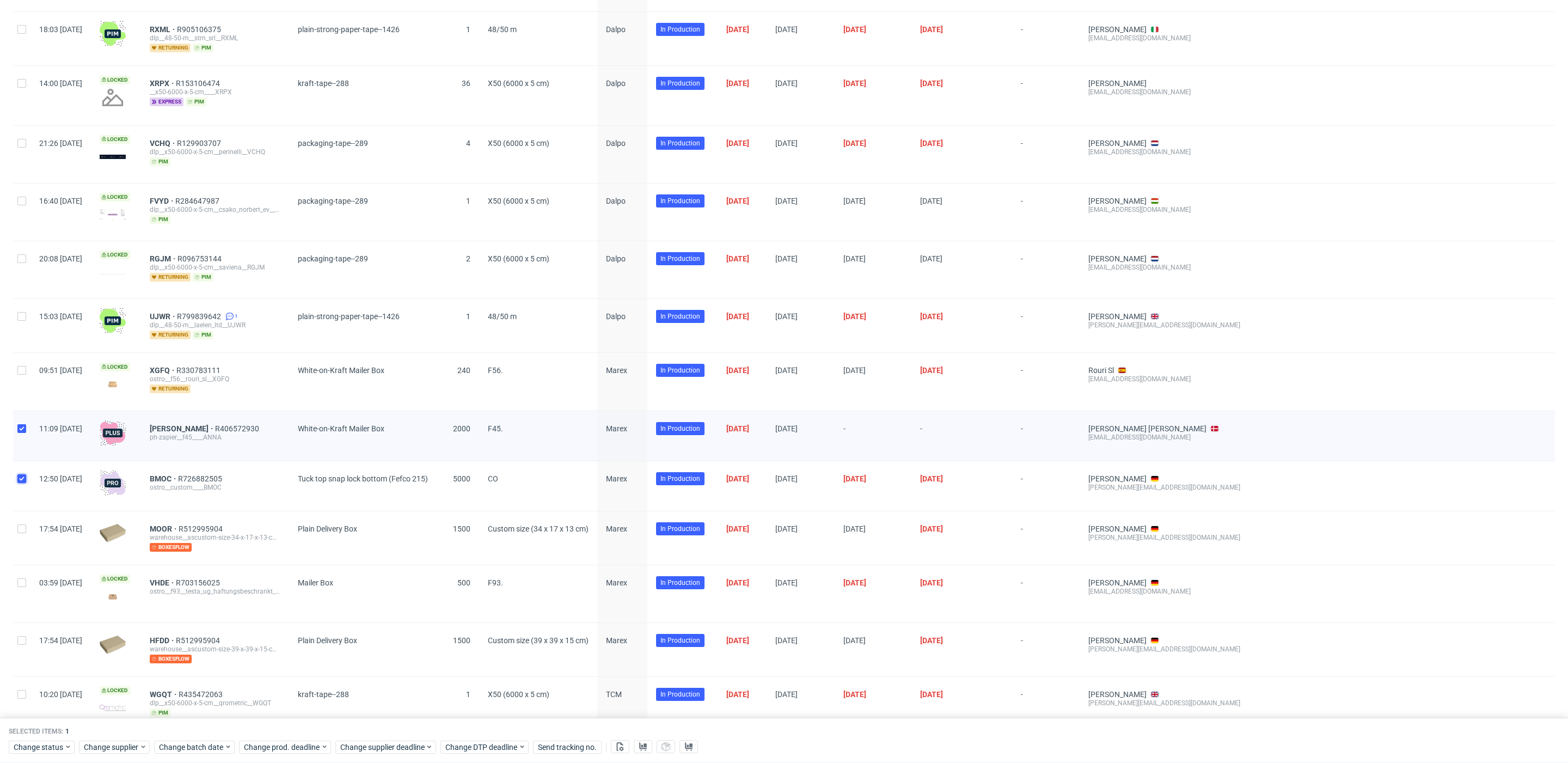
checkbox input "true"
click at [20, 525] on input "checkbox" at bounding box center [22, 529] width 9 height 9
checkbox input "true"
drag, startPoint x: 26, startPoint y: 576, endPoint x: 27, endPoint y: 595, distance: 19.0
click at [26, 579] on input "checkbox" at bounding box center [22, 583] width 9 height 9
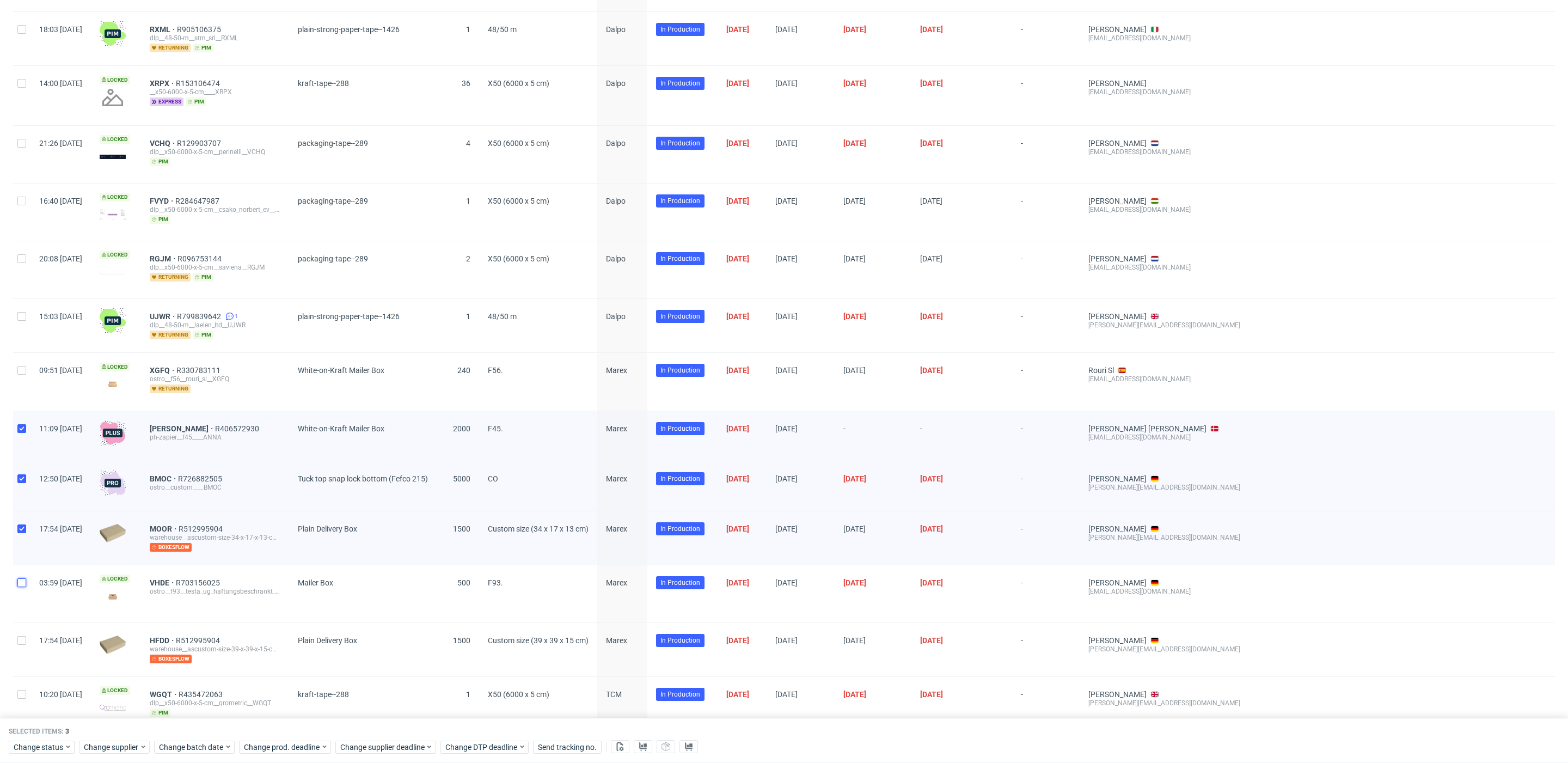
checkbox input "true"
click at [20, 638] on input "checkbox" at bounding box center [22, 641] width 9 height 9
checkbox input "true"
click at [635, 746] on button at bounding box center [643, 747] width 18 height 13
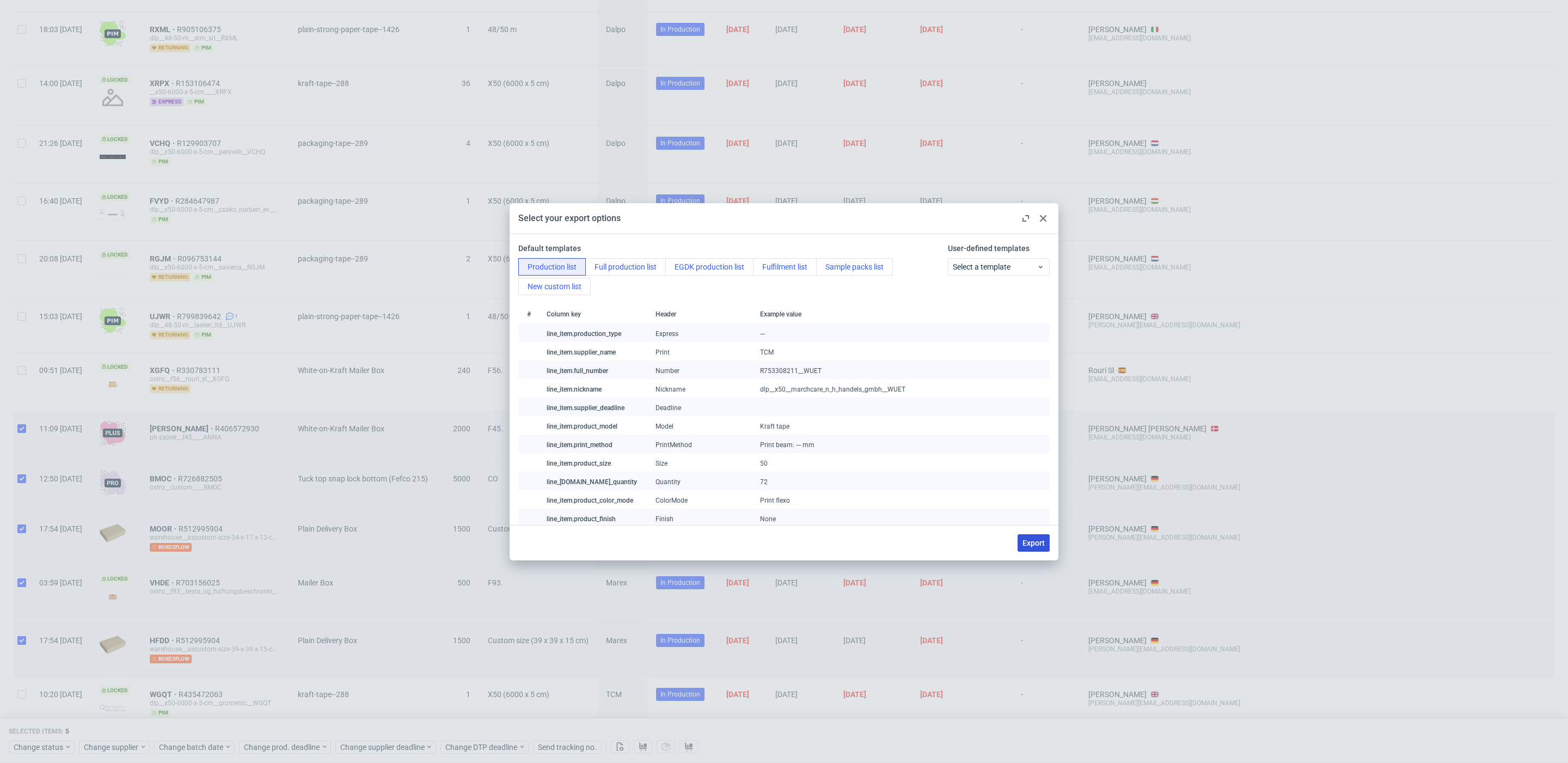
click at [1033, 545] on span "Export" at bounding box center [1033, 543] width 23 height 7
checkbox input "false"
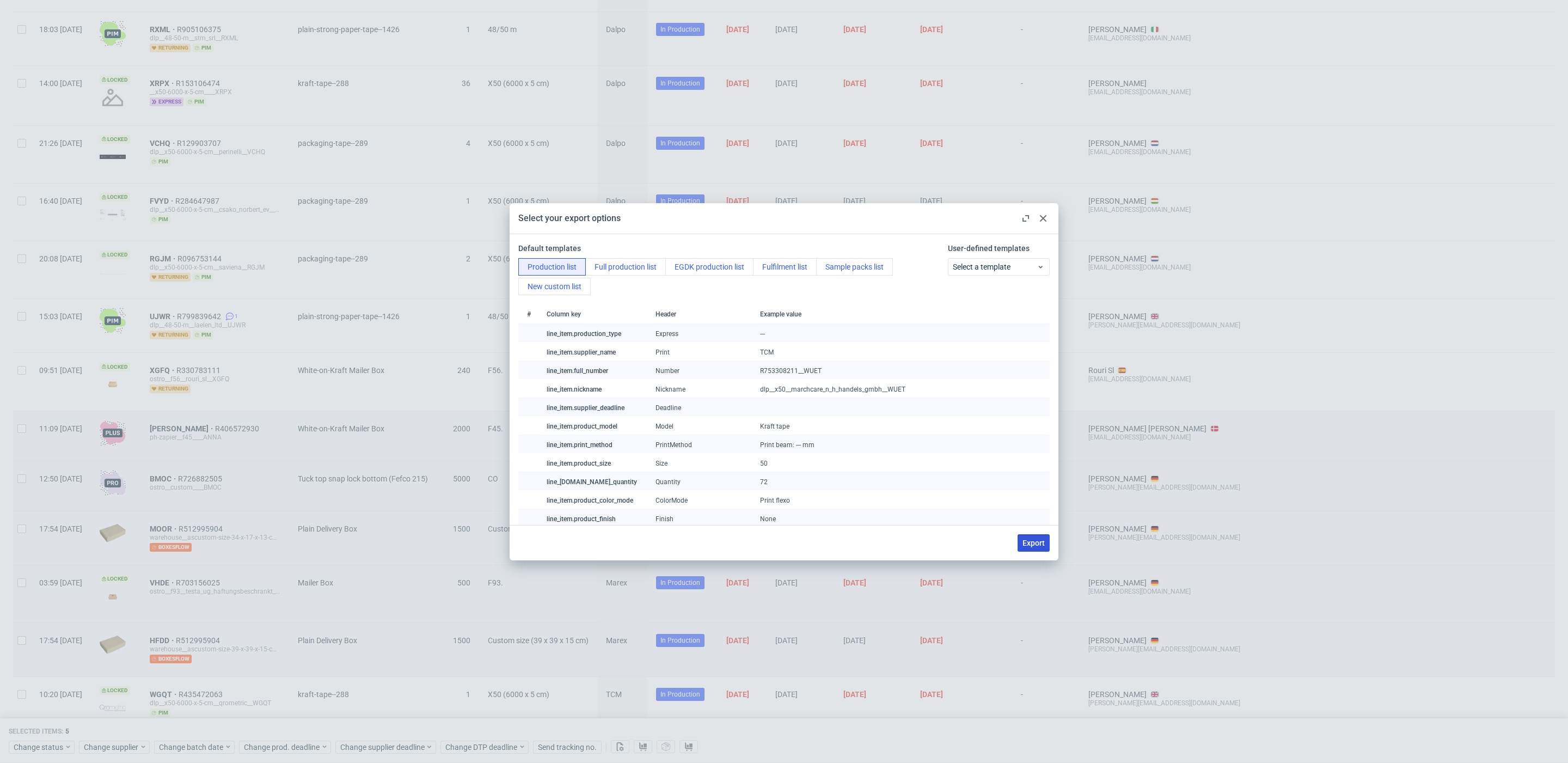
checkbox input "false"
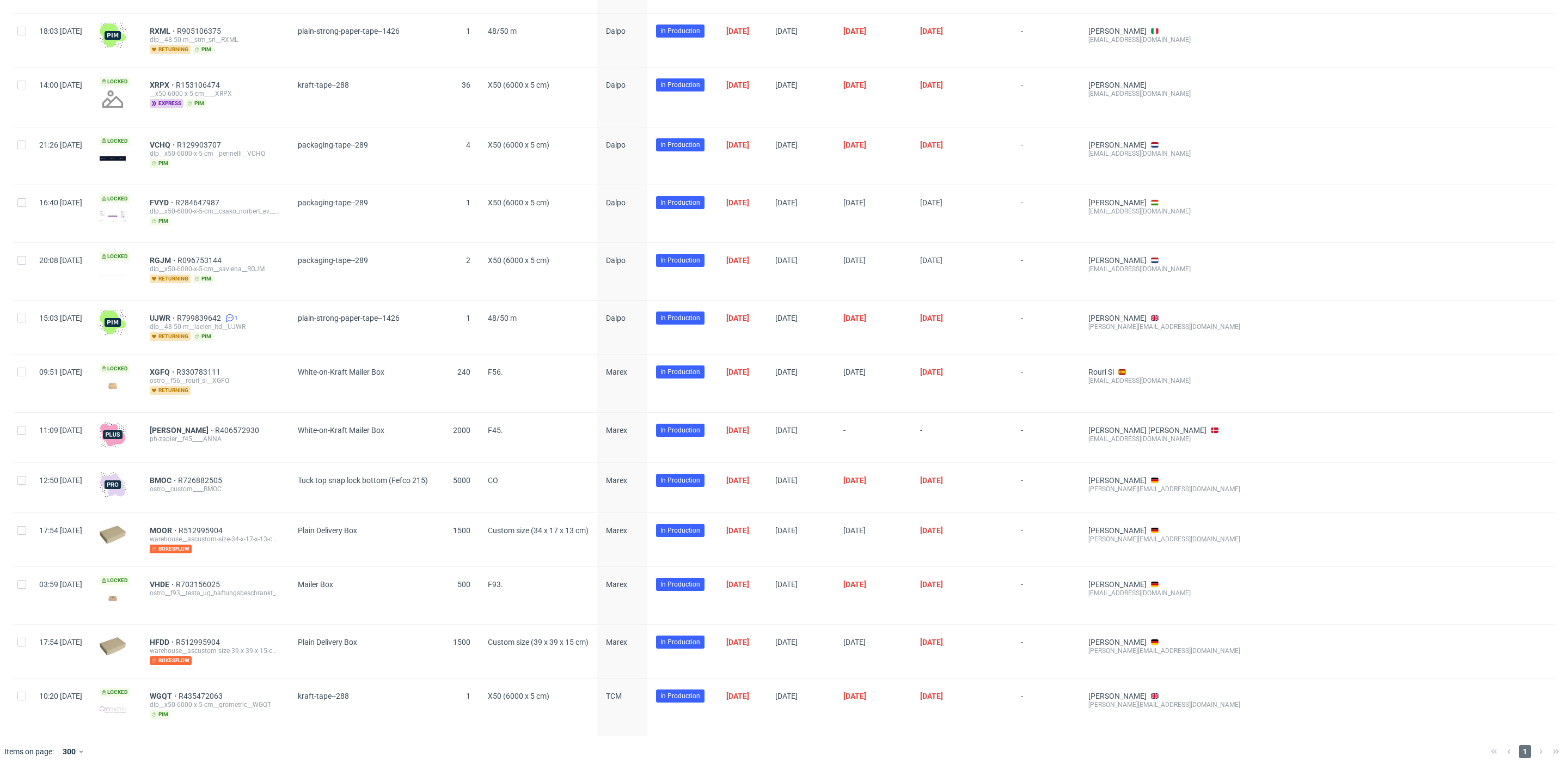
scroll to position [0, 0]
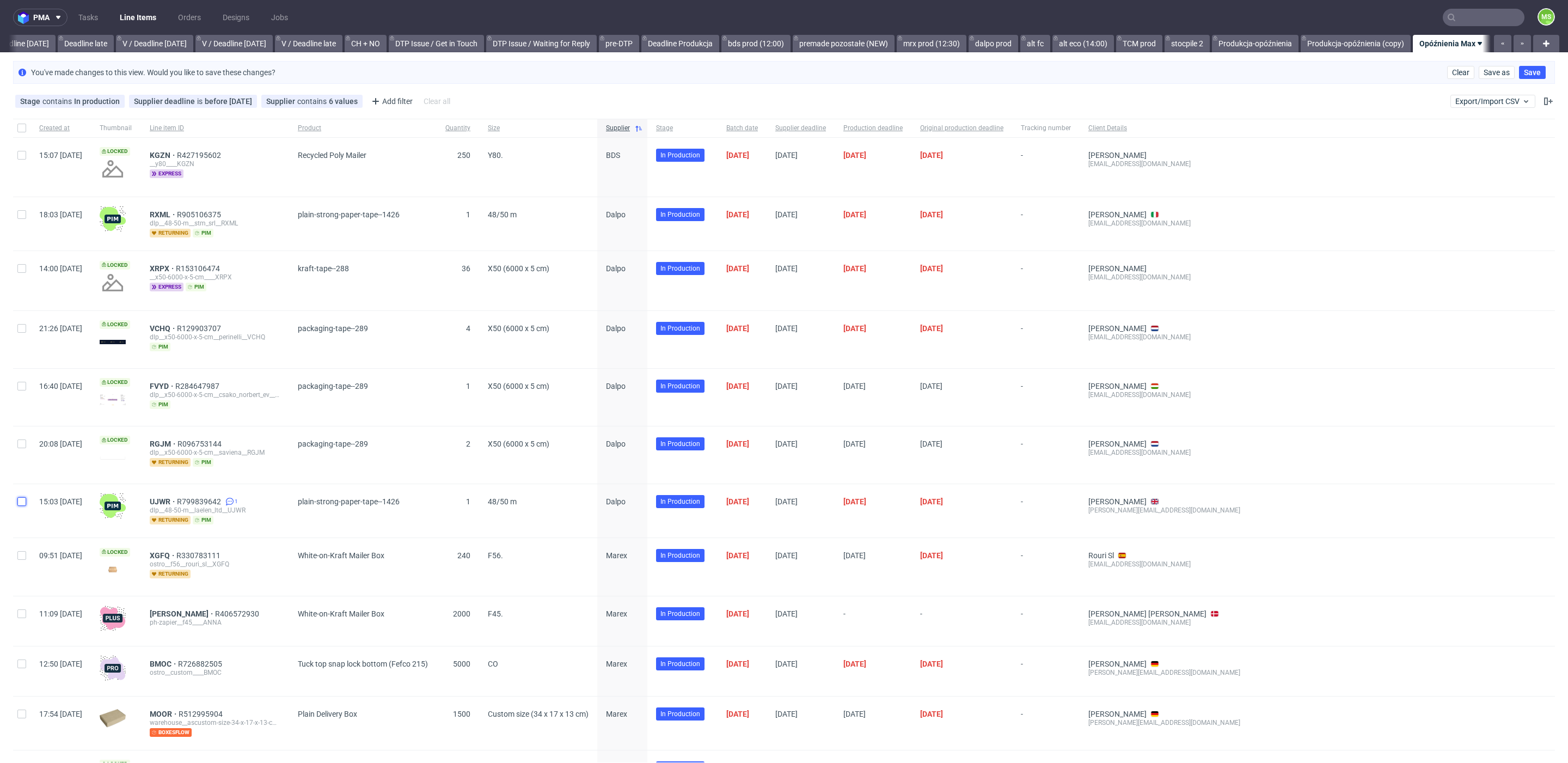
drag, startPoint x: 24, startPoint y: 494, endPoint x: 27, endPoint y: 441, distance: 53.1
click at [25, 490] on div at bounding box center [22, 510] width 17 height 53
checkbox input "true"
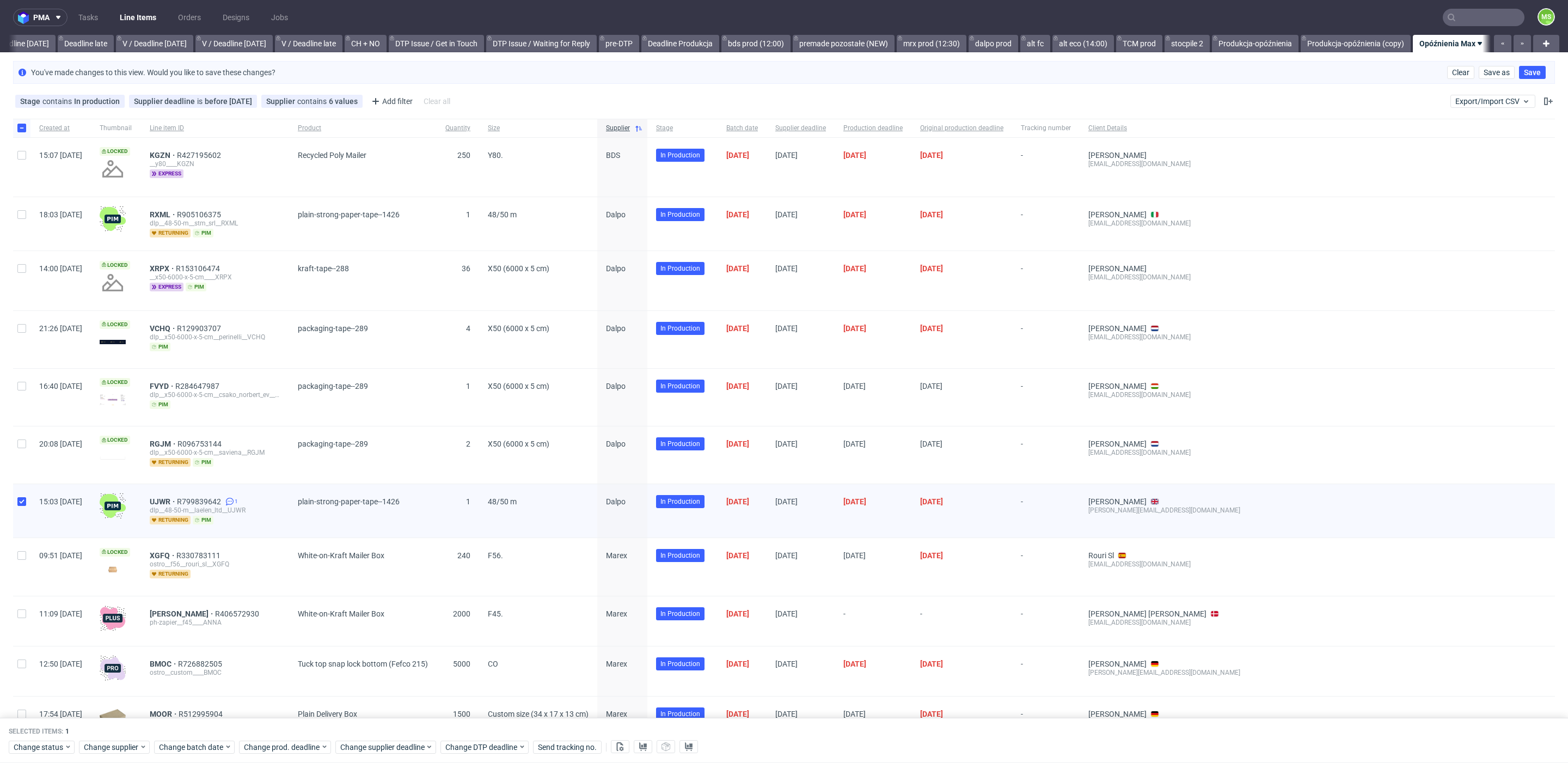
click at [25, 434] on div at bounding box center [22, 455] width 17 height 57
checkbox input "true"
click at [26, 381] on div at bounding box center [22, 397] width 17 height 57
checkbox input "true"
click at [20, 331] on input "checkbox" at bounding box center [22, 329] width 9 height 9
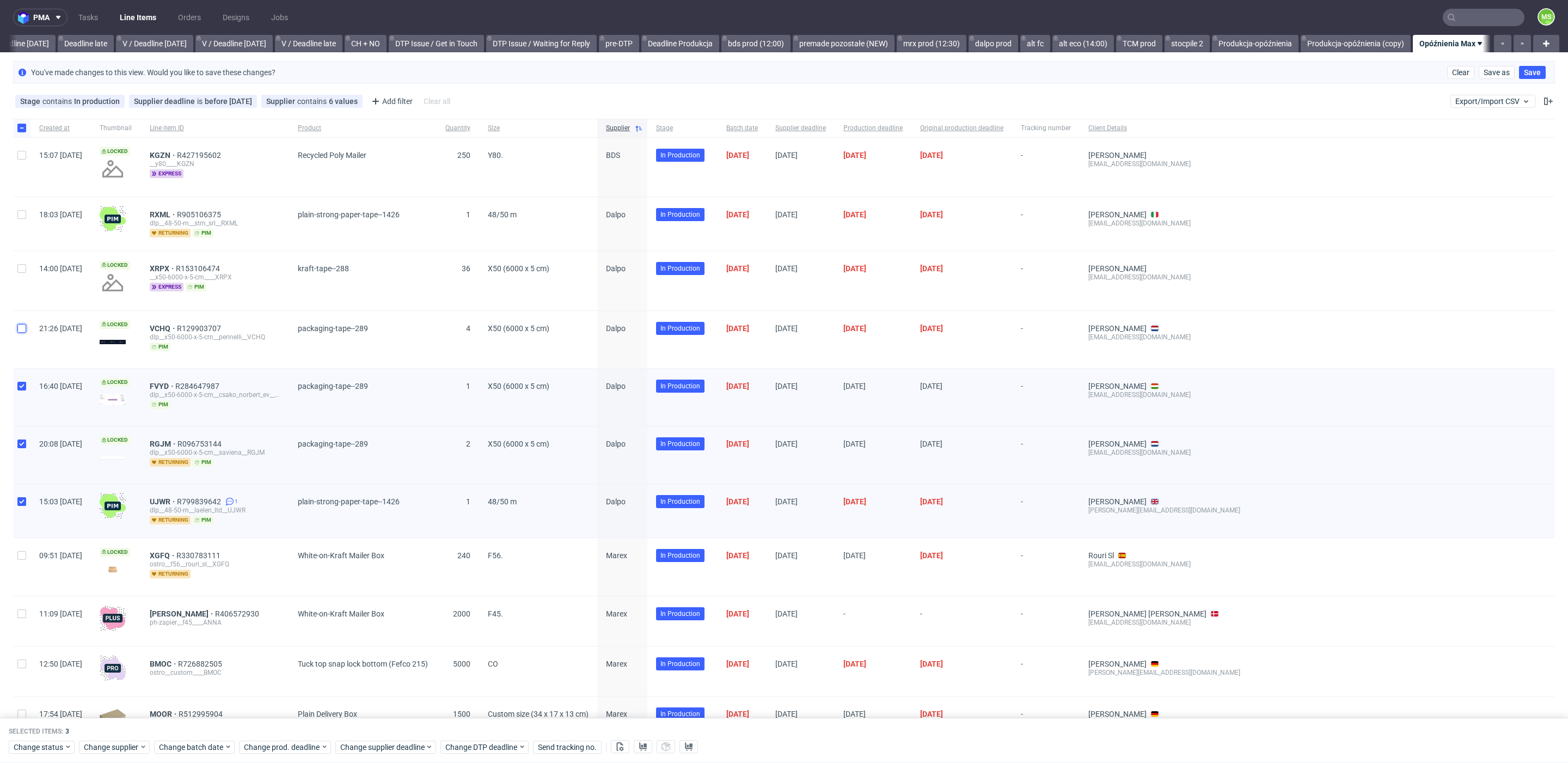
checkbox input "true"
drag, startPoint x: 20, startPoint y: 268, endPoint x: 23, endPoint y: 227, distance: 41.1
click at [20, 266] on input "checkbox" at bounding box center [22, 268] width 9 height 9
checkbox input "true"
click at [23, 216] on input "checkbox" at bounding box center [22, 214] width 9 height 9
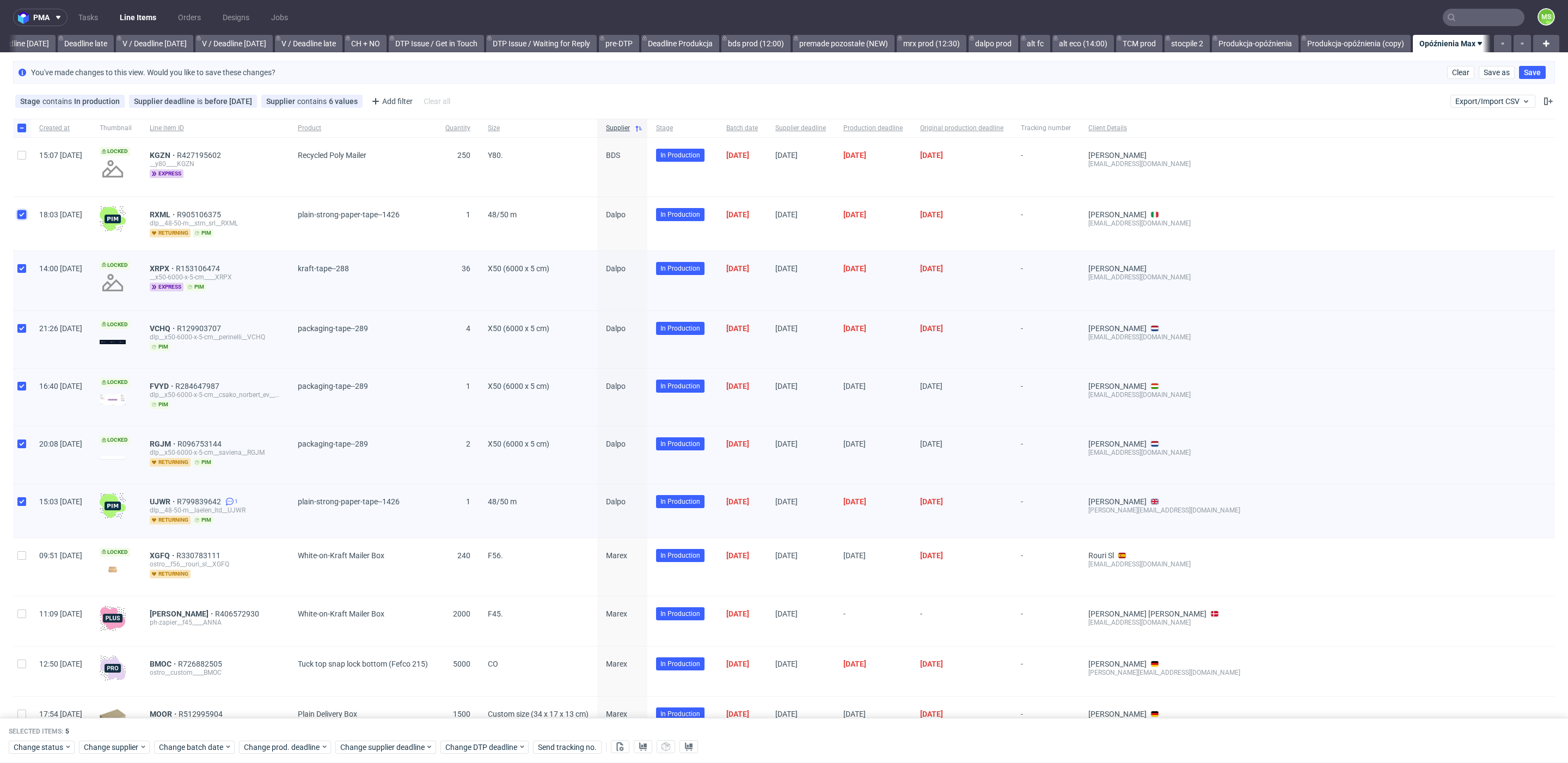
checkbox input "true"
click at [643, 746] on use at bounding box center [643, 746] width 7 height 9
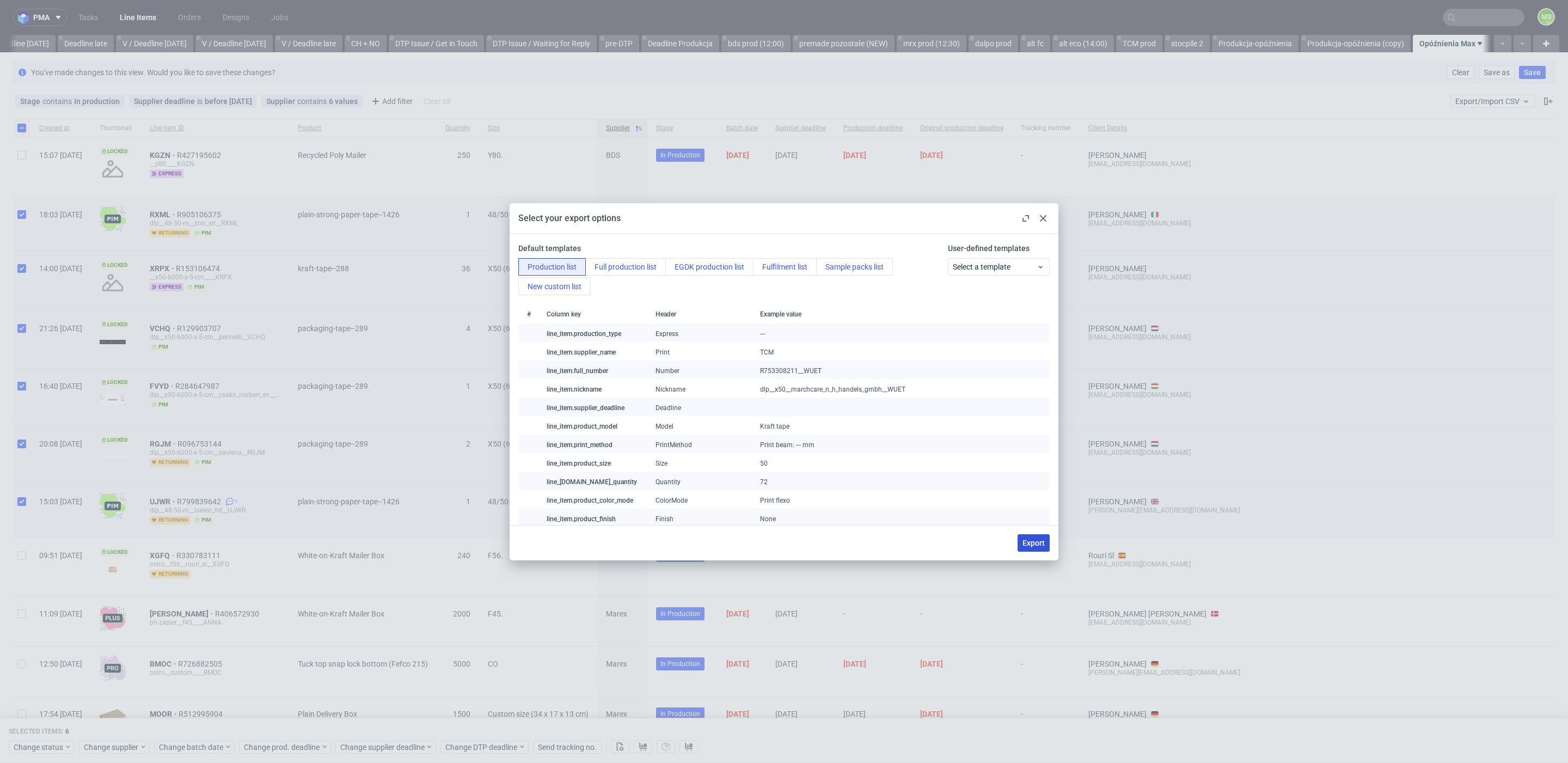
click at [1030, 537] on button "Export" at bounding box center [1034, 543] width 32 height 17
checkbox input "false"
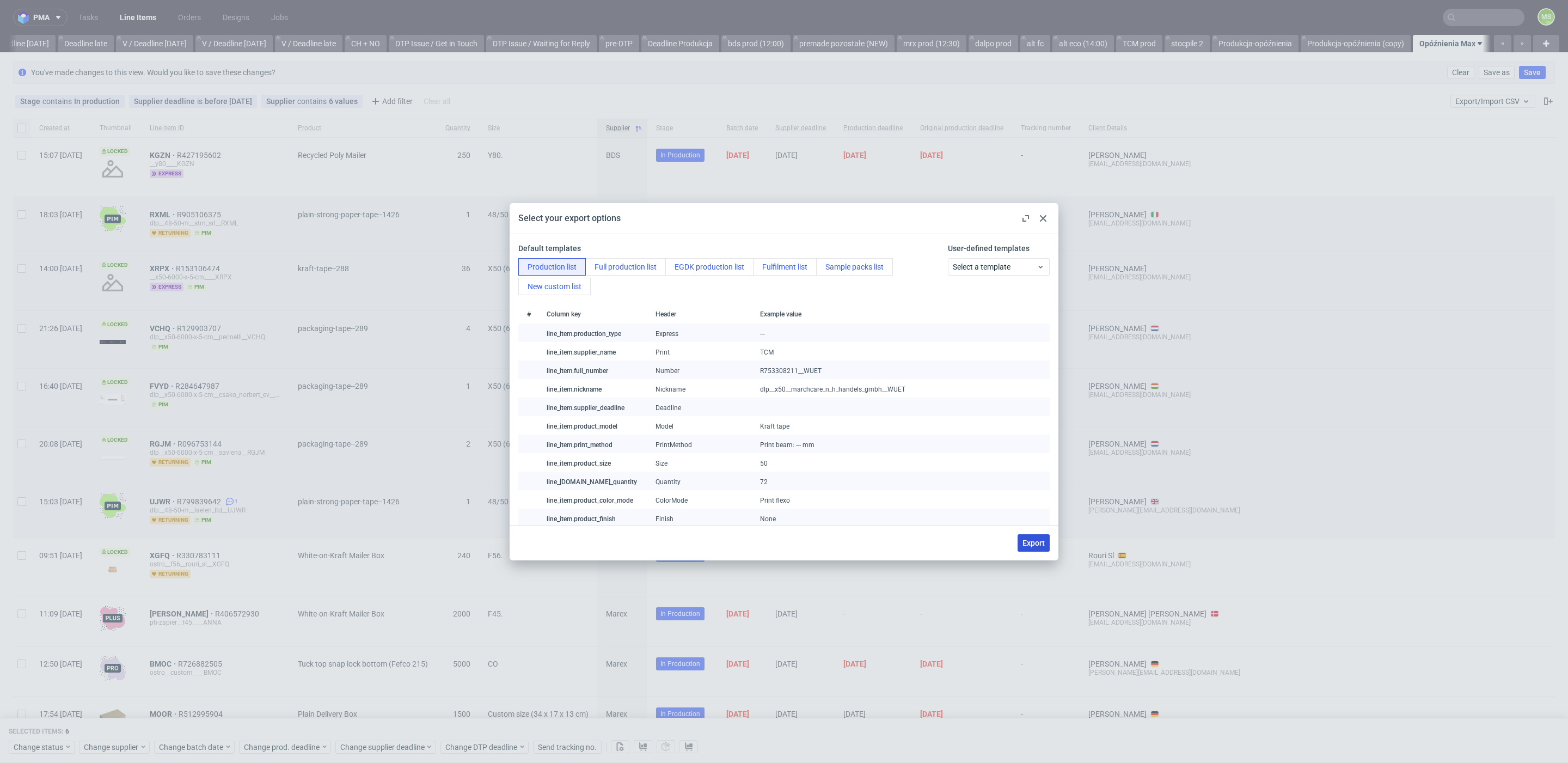
checkbox input "false"
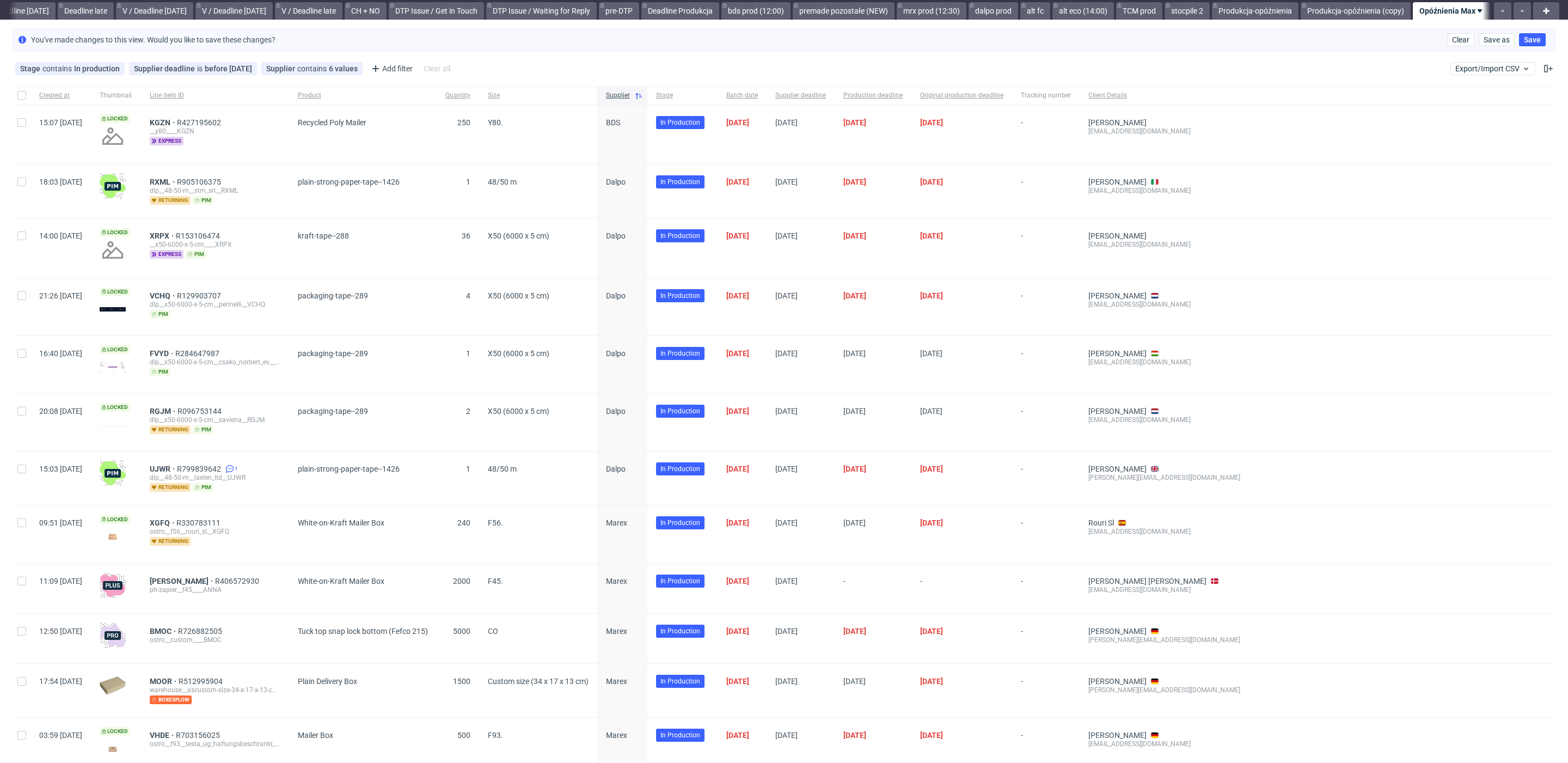
scroll to position [42, 0]
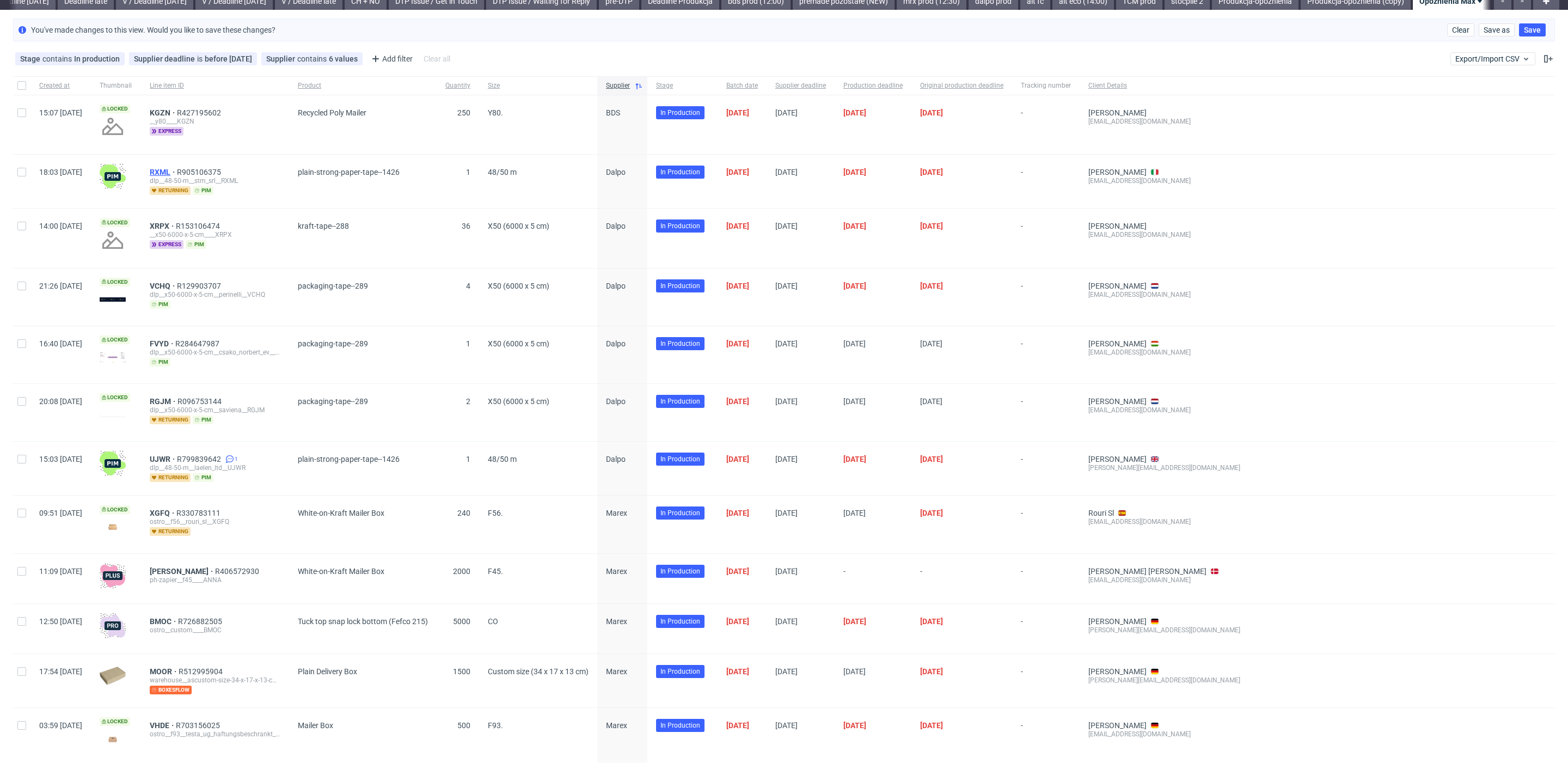
click at [177, 171] on span "RXML" at bounding box center [162, 172] width 27 height 9
click at [24, 176] on div at bounding box center [22, 181] width 17 height 53
checkbox input "true"
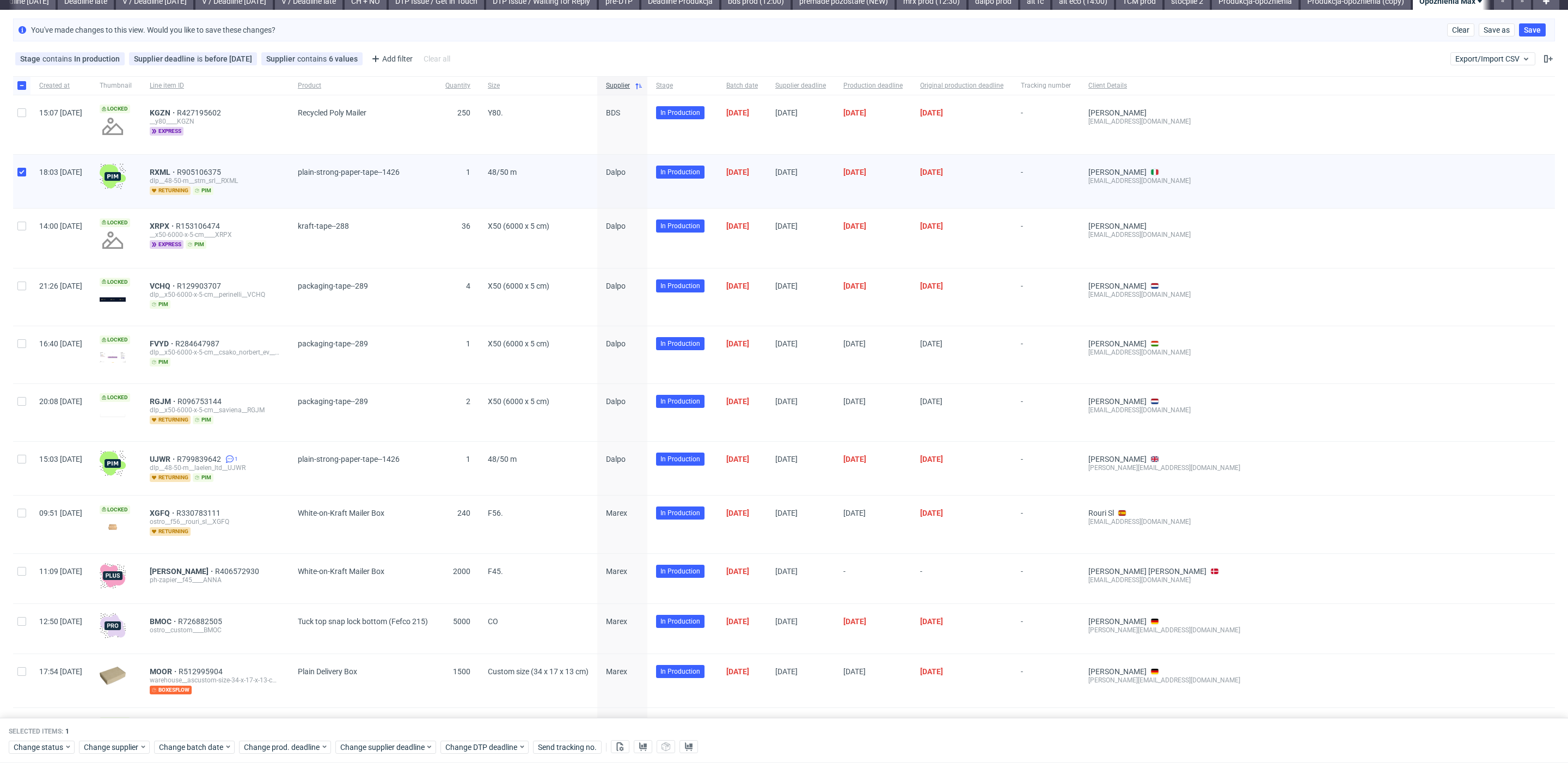
click at [26, 230] on div at bounding box center [22, 238] width 17 height 59
checkbox input "true"
drag, startPoint x: 25, startPoint y: 287, endPoint x: 26, endPoint y: 321, distance: 34.0
click at [25, 287] on input "checkbox" at bounding box center [22, 286] width 9 height 9
checkbox input "true"
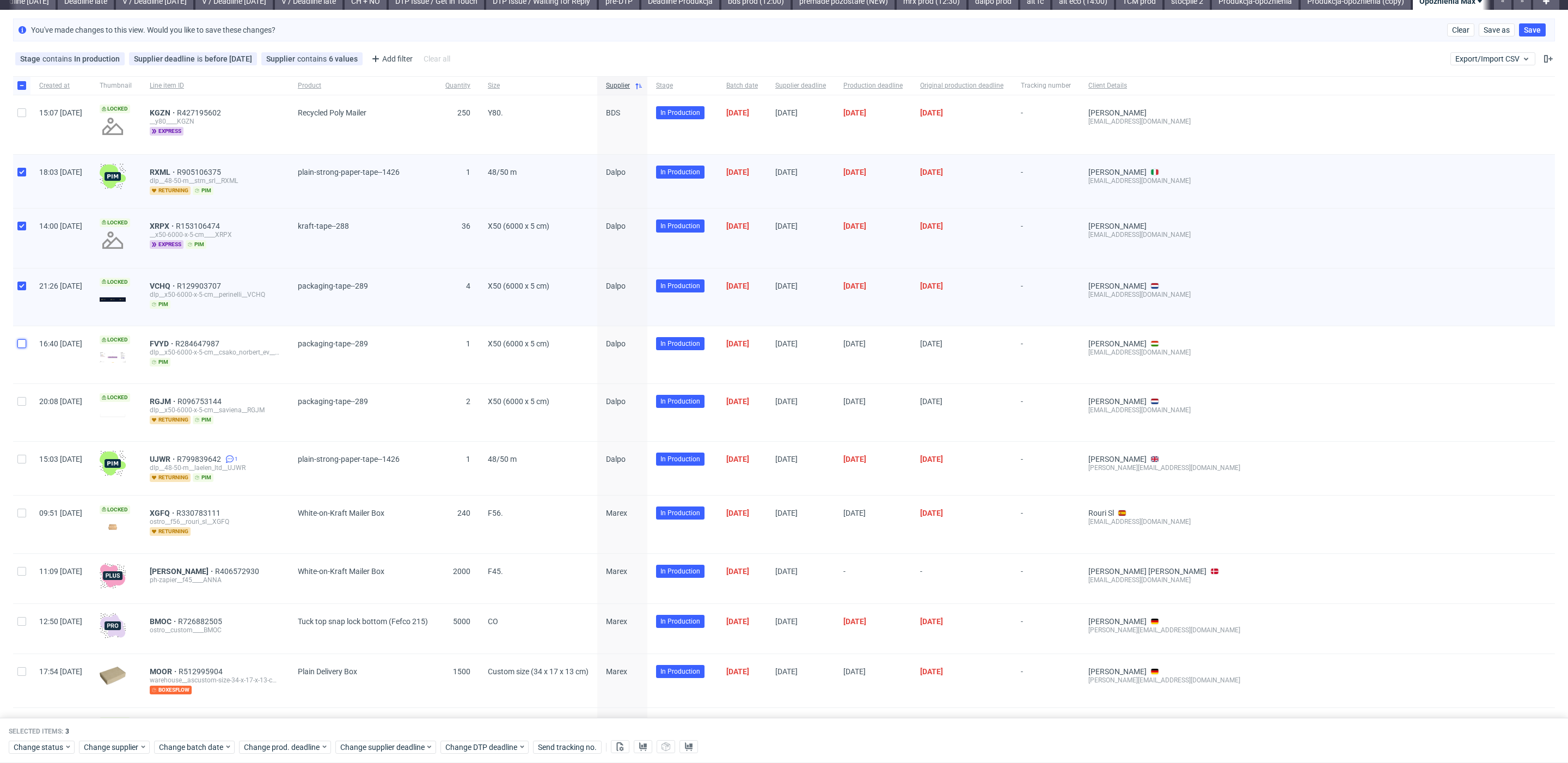
click at [25, 345] on input "checkbox" at bounding box center [22, 344] width 9 height 9
checkbox input "true"
click at [24, 402] on input "checkbox" at bounding box center [22, 402] width 9 height 9
checkbox input "true"
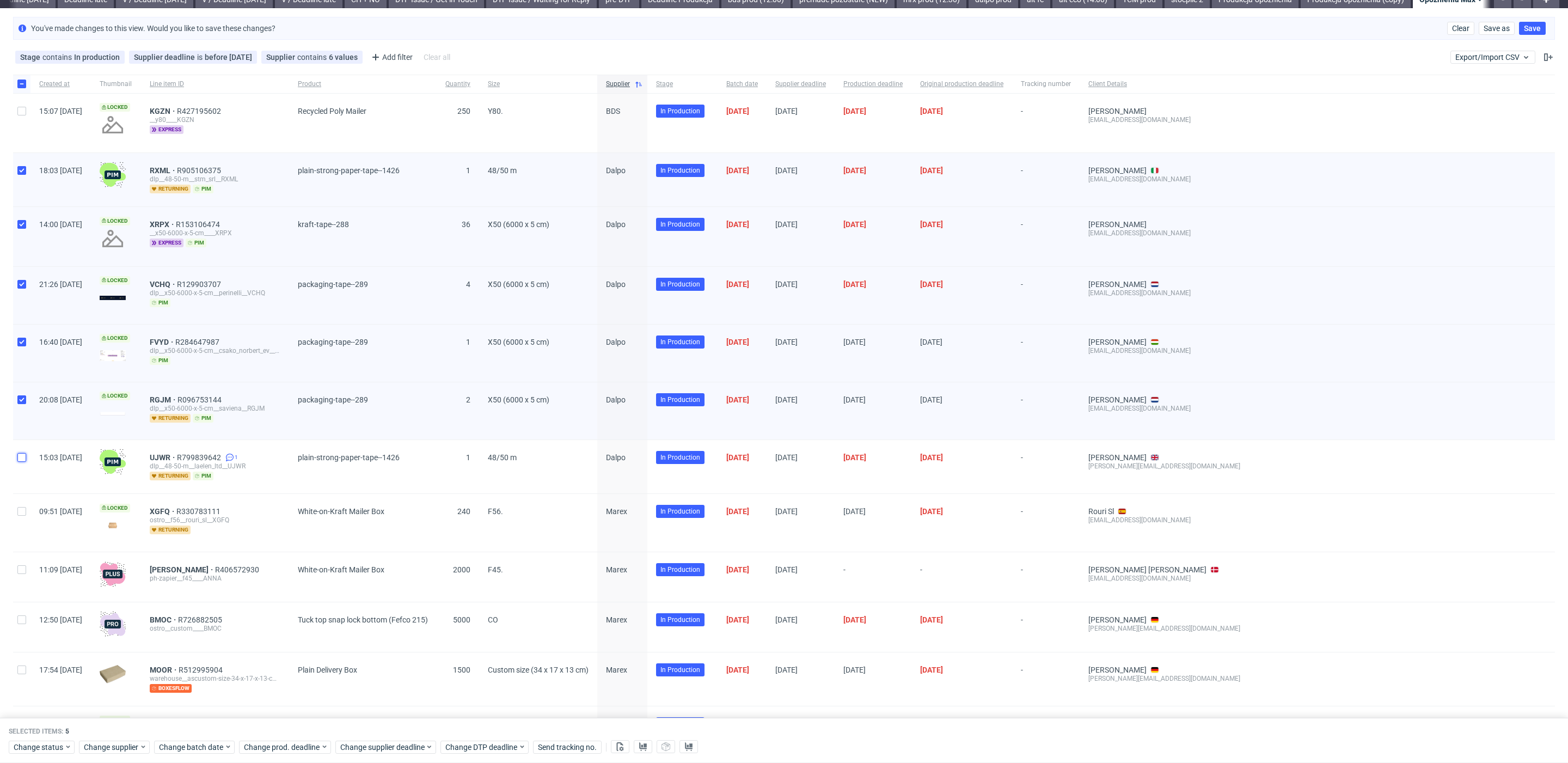
click at [25, 458] on input "checkbox" at bounding box center [22, 458] width 9 height 9
checkbox input "true"
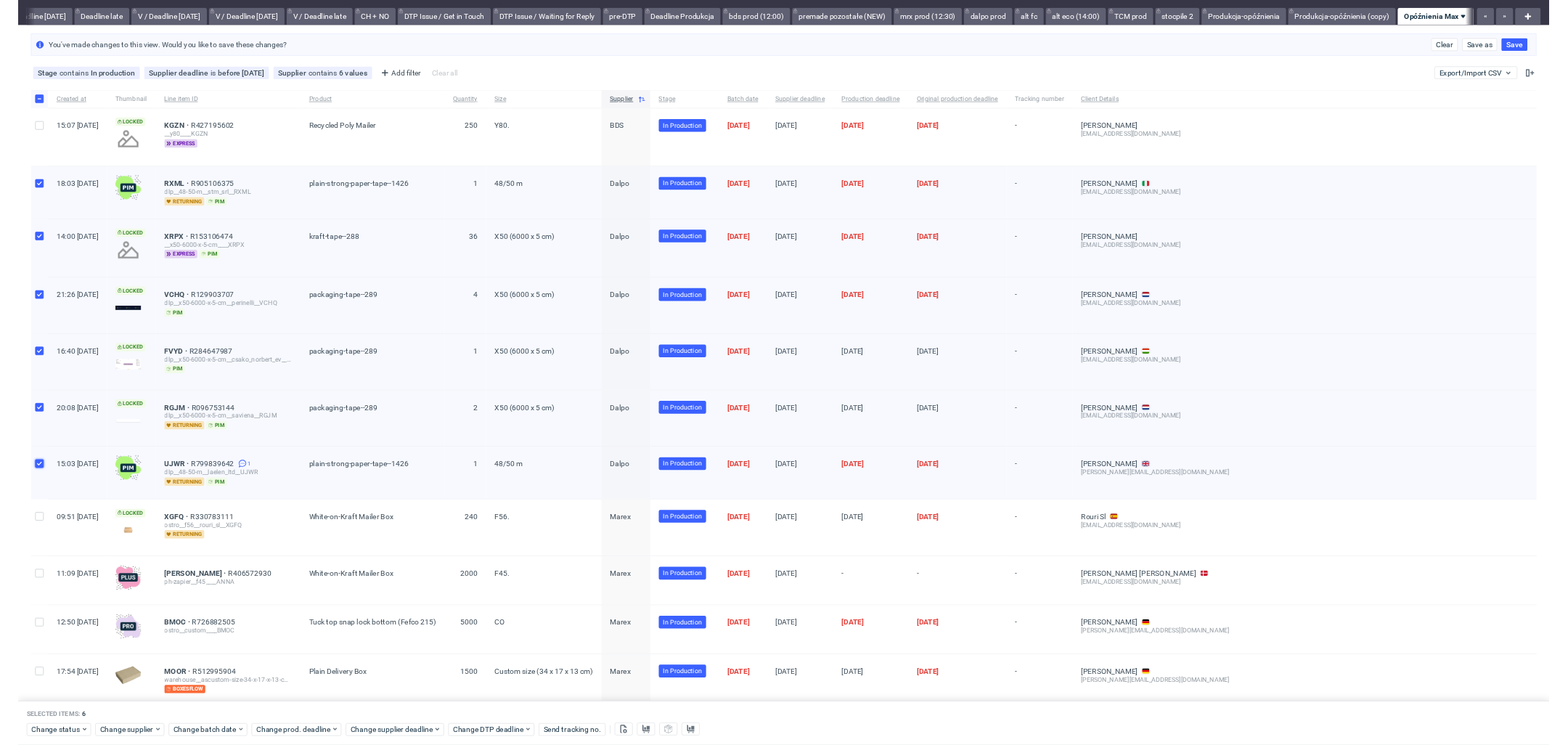
scroll to position [33, 0]
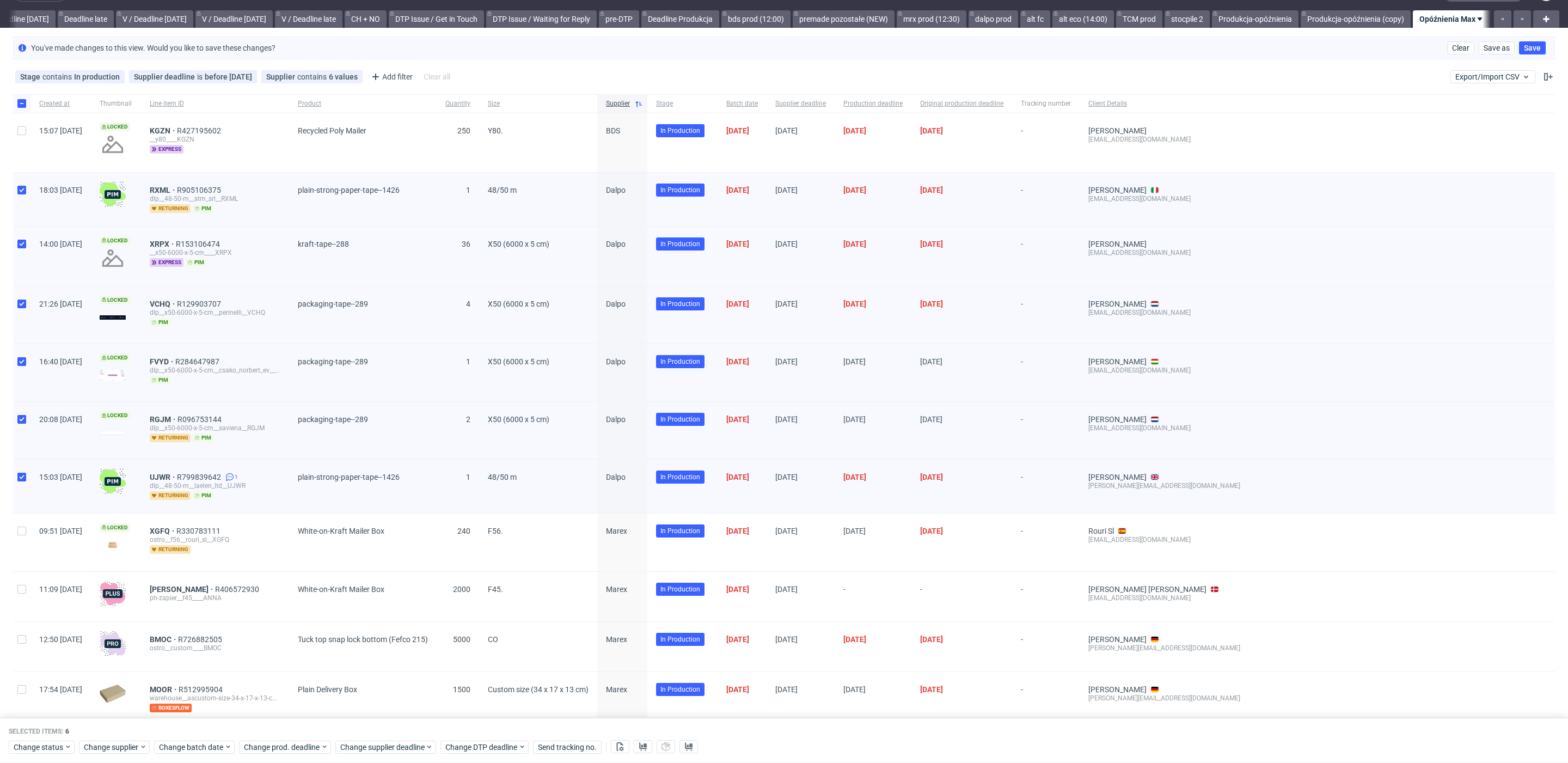
click at [21, 109] on div at bounding box center [22, 103] width 17 height 18
checkbox input "false"
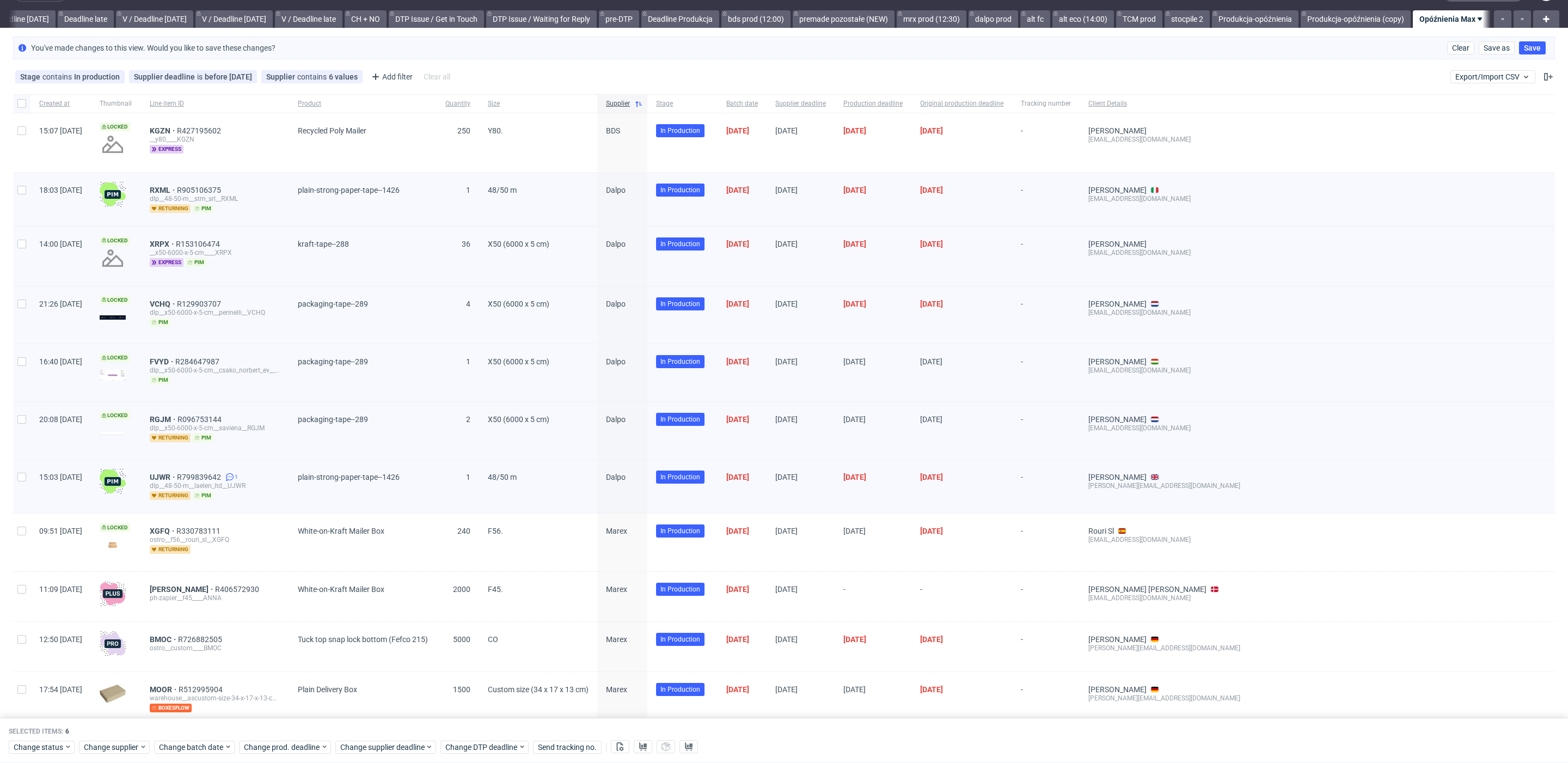
checkbox input "false"
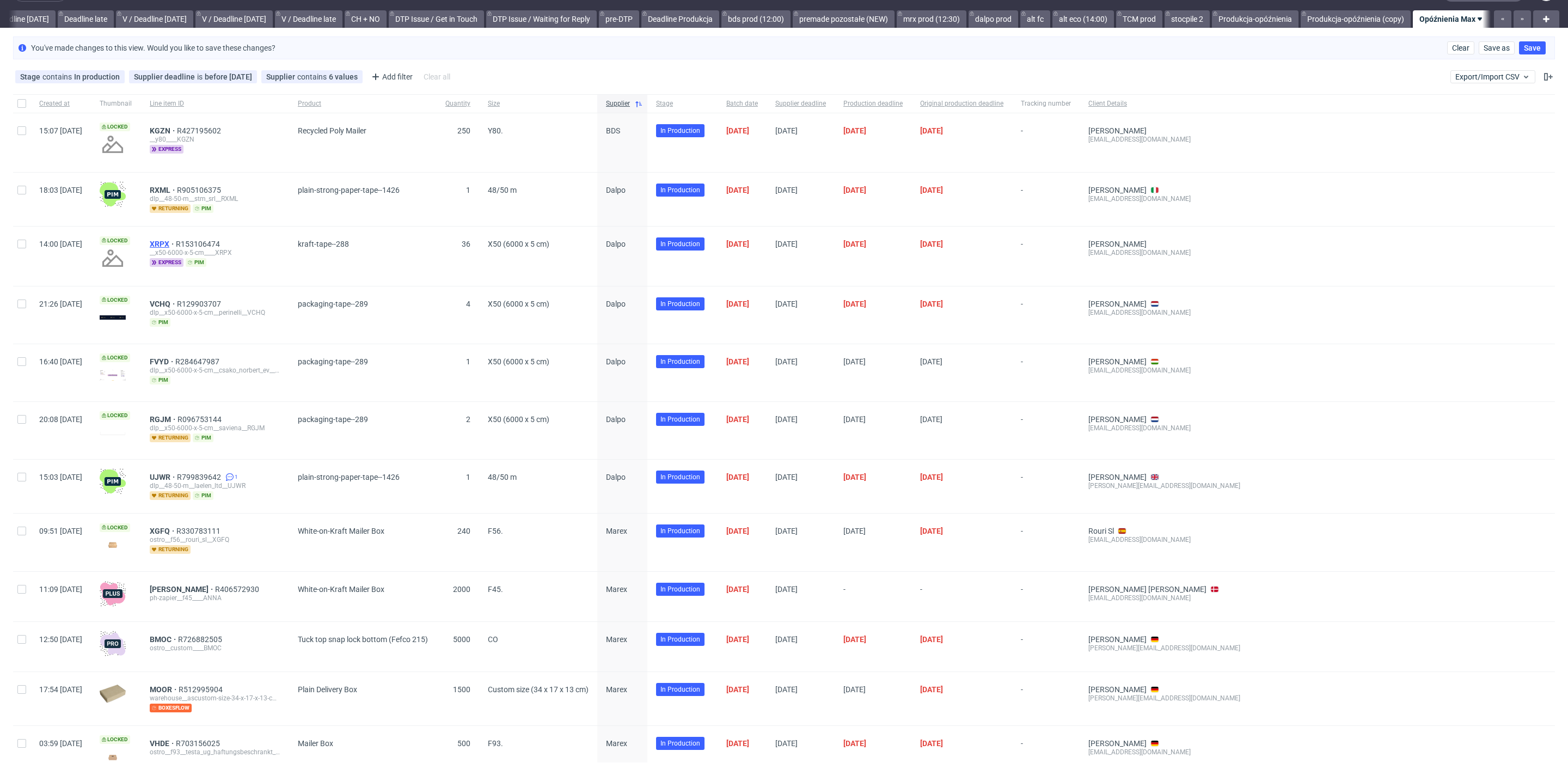
click at [176, 243] on span "XRPX" at bounding box center [162, 244] width 26 height 9
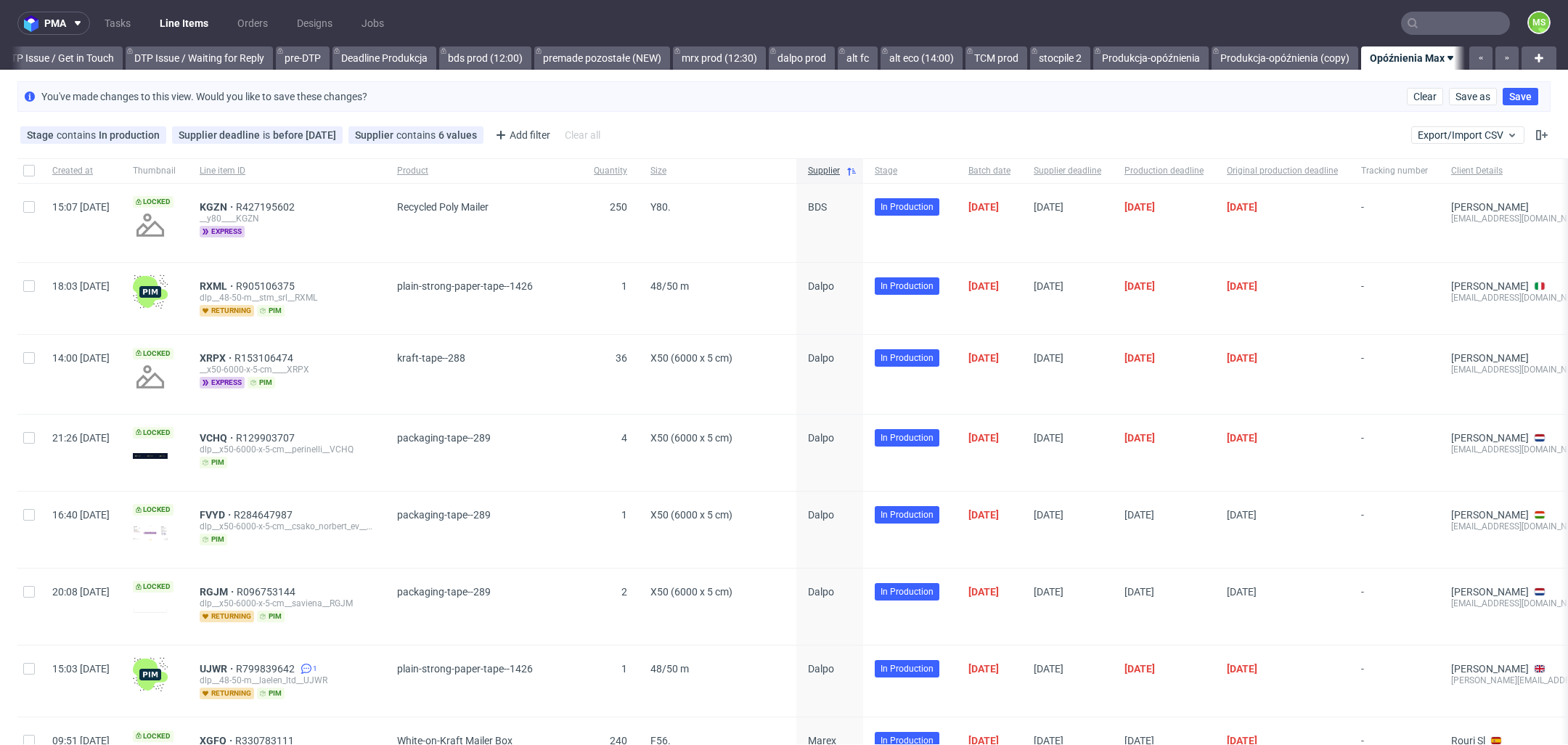
scroll to position [0, 2222]
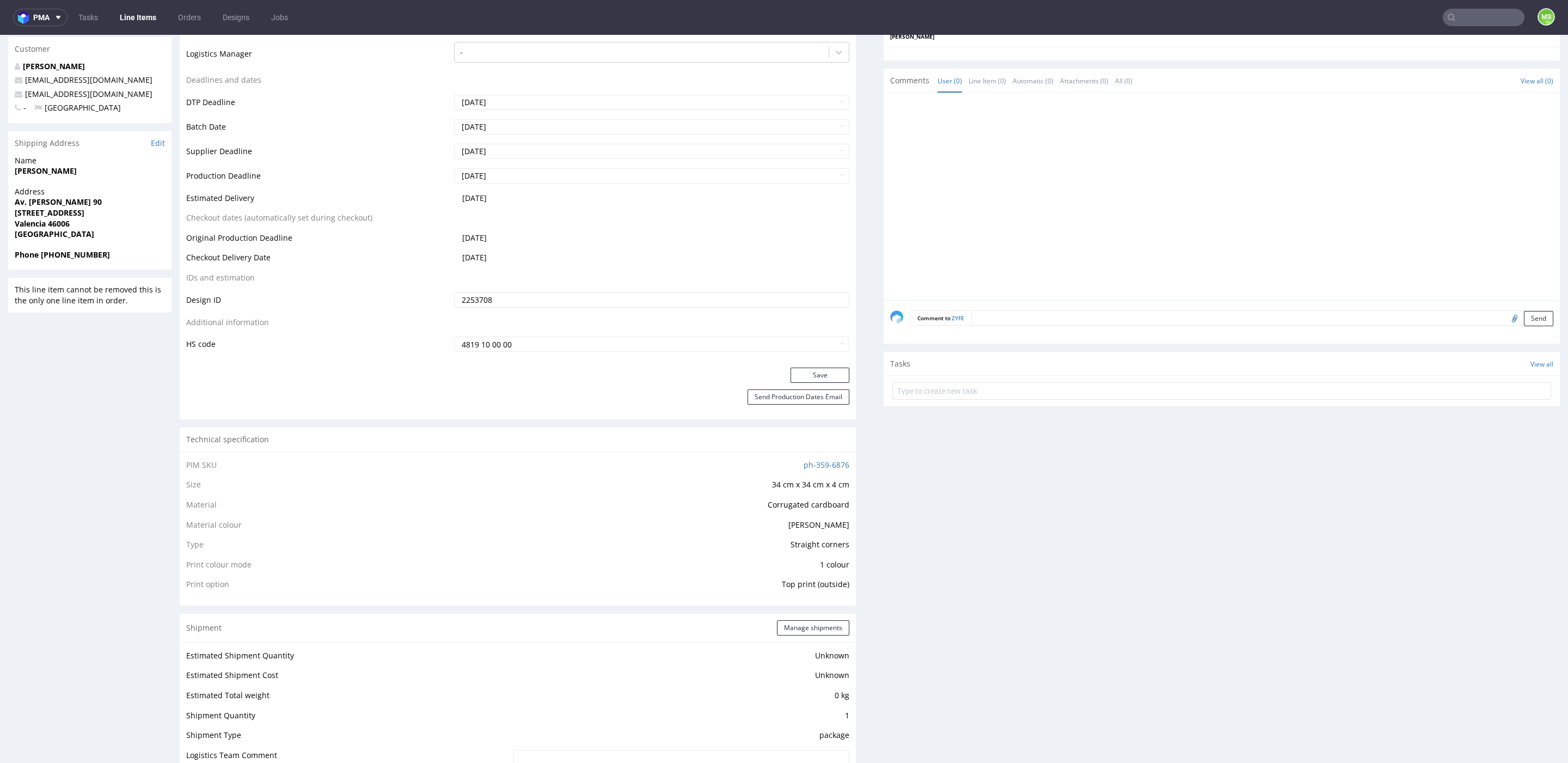
scroll to position [394, 0]
drag, startPoint x: 505, startPoint y: 197, endPoint x: 449, endPoint y: 197, distance: 56.0
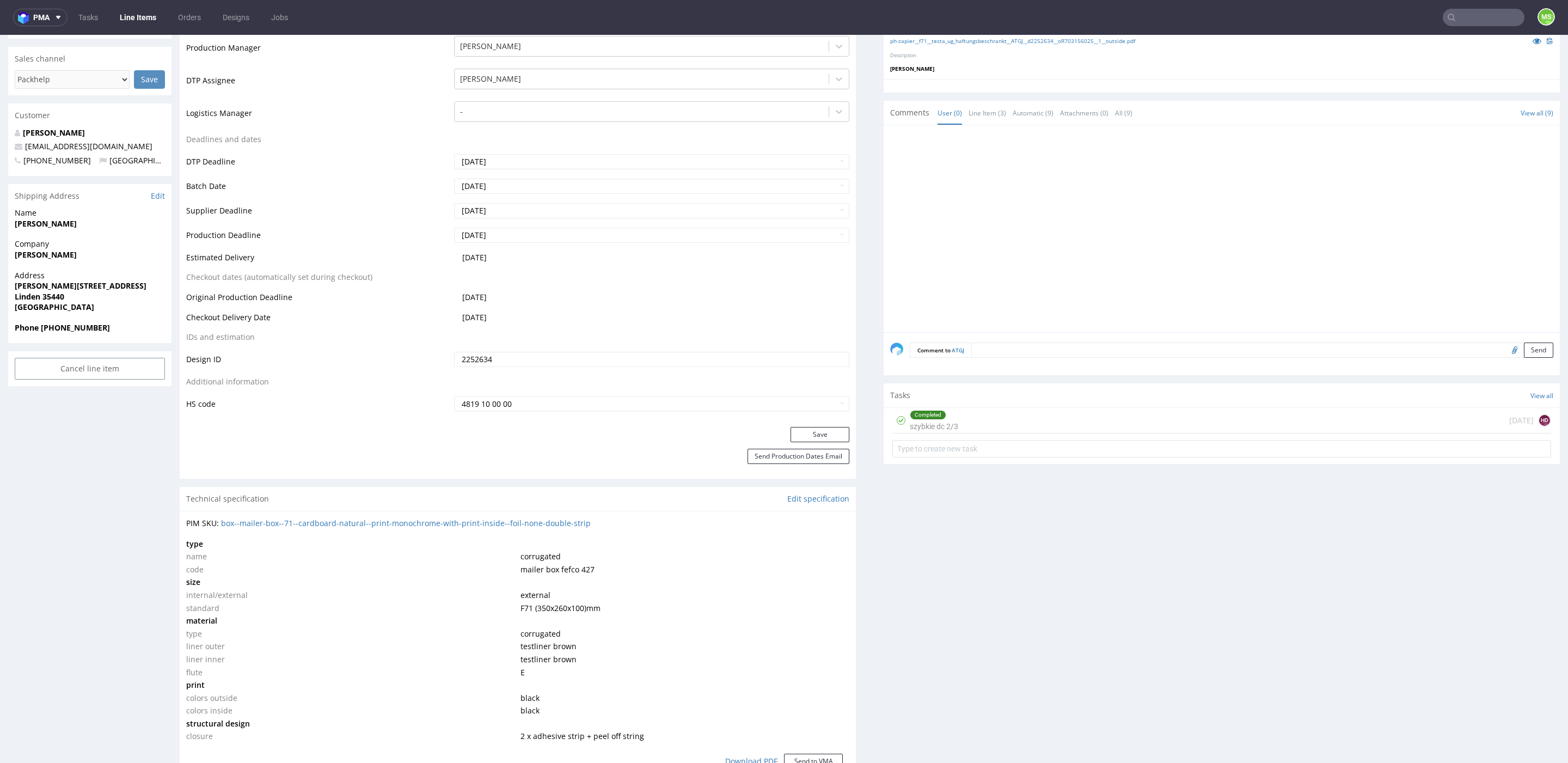
scroll to position [317, 0]
click at [790, 454] on button "Send Production Dates Email" at bounding box center [799, 452] width 102 height 15
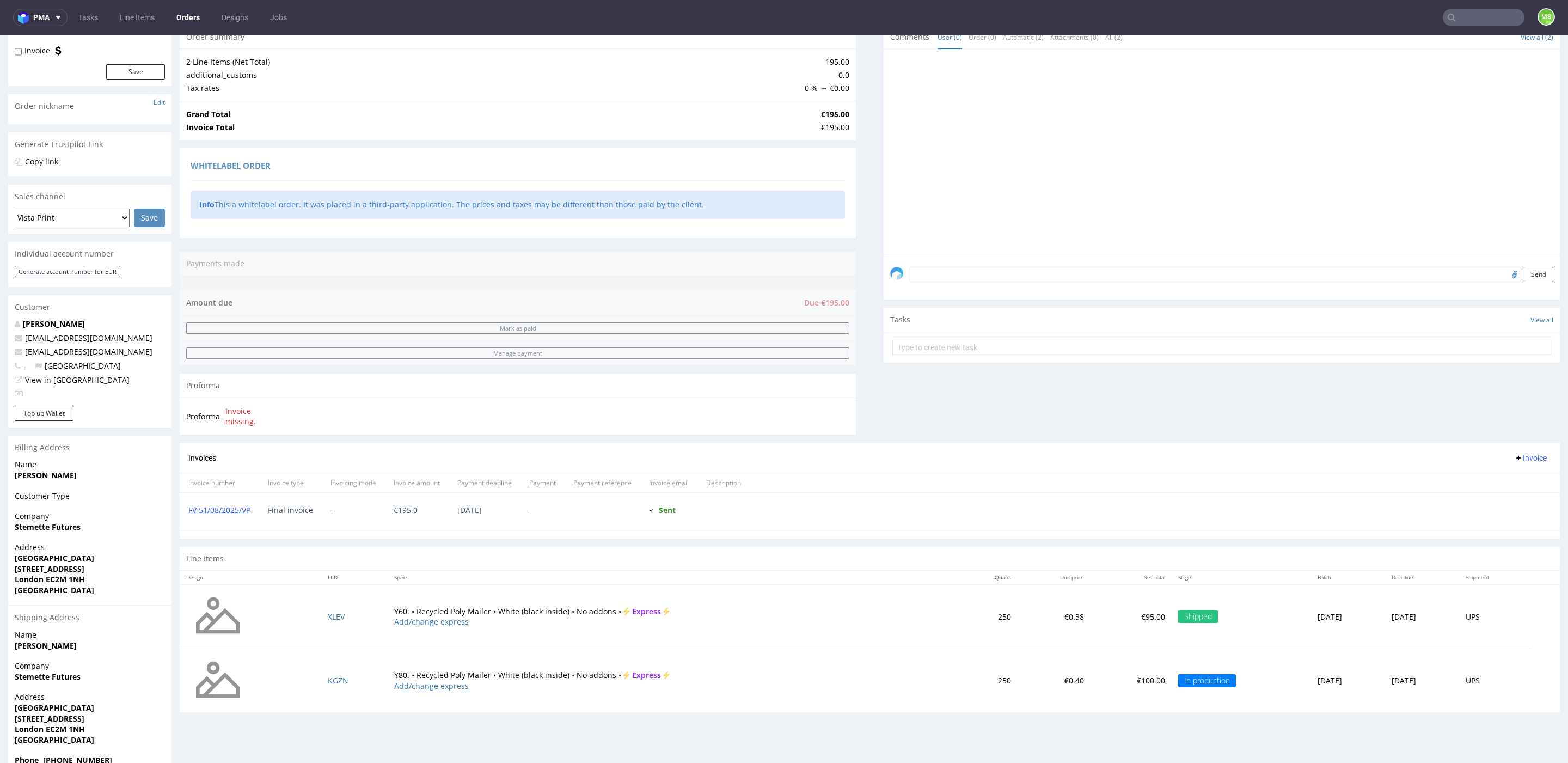
scroll to position [144, 0]
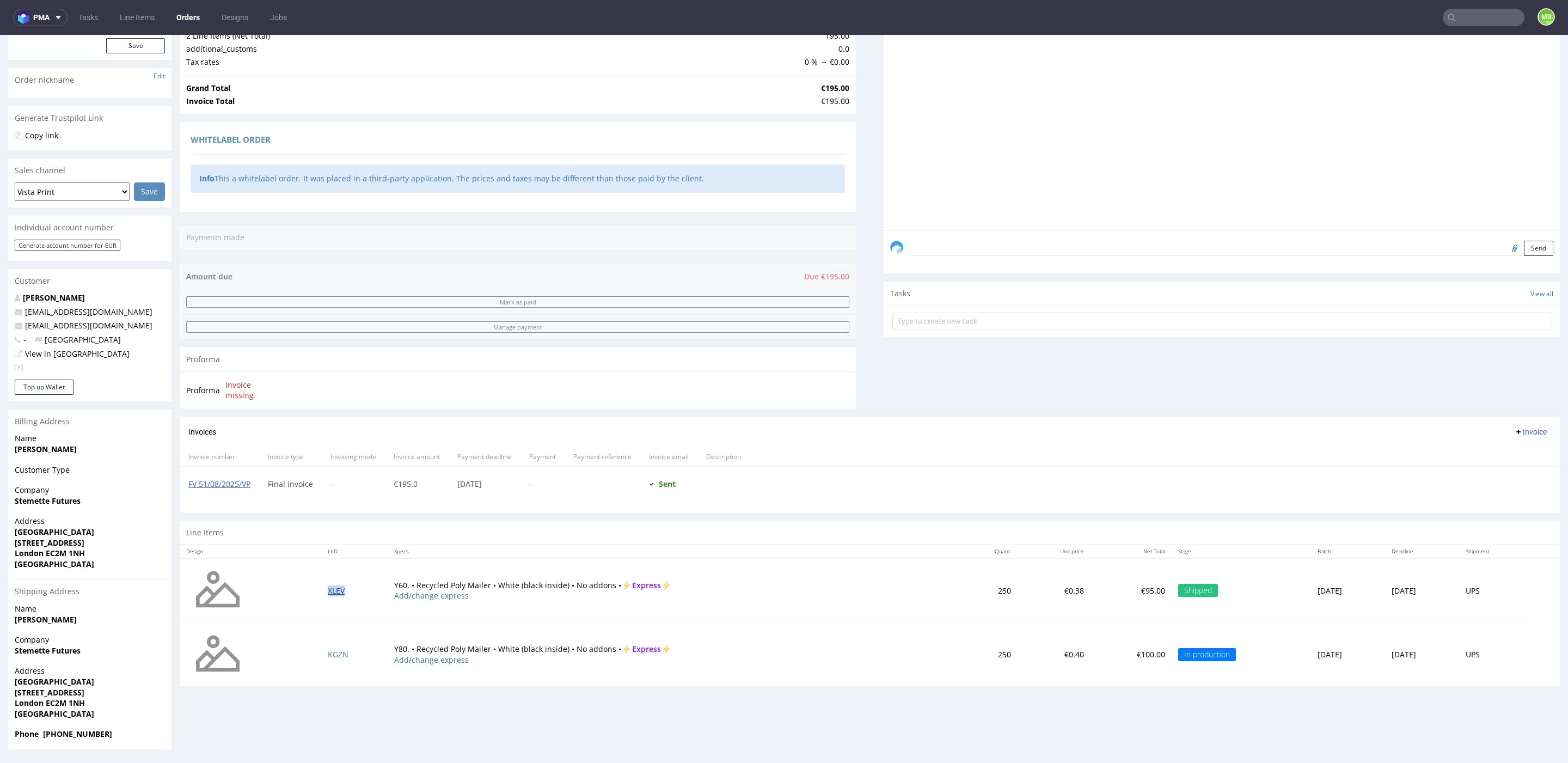
click at [331, 587] on link "XLEV" at bounding box center [336, 590] width 17 height 10
click at [339, 649] on link "KGZN" at bounding box center [338, 654] width 20 height 10
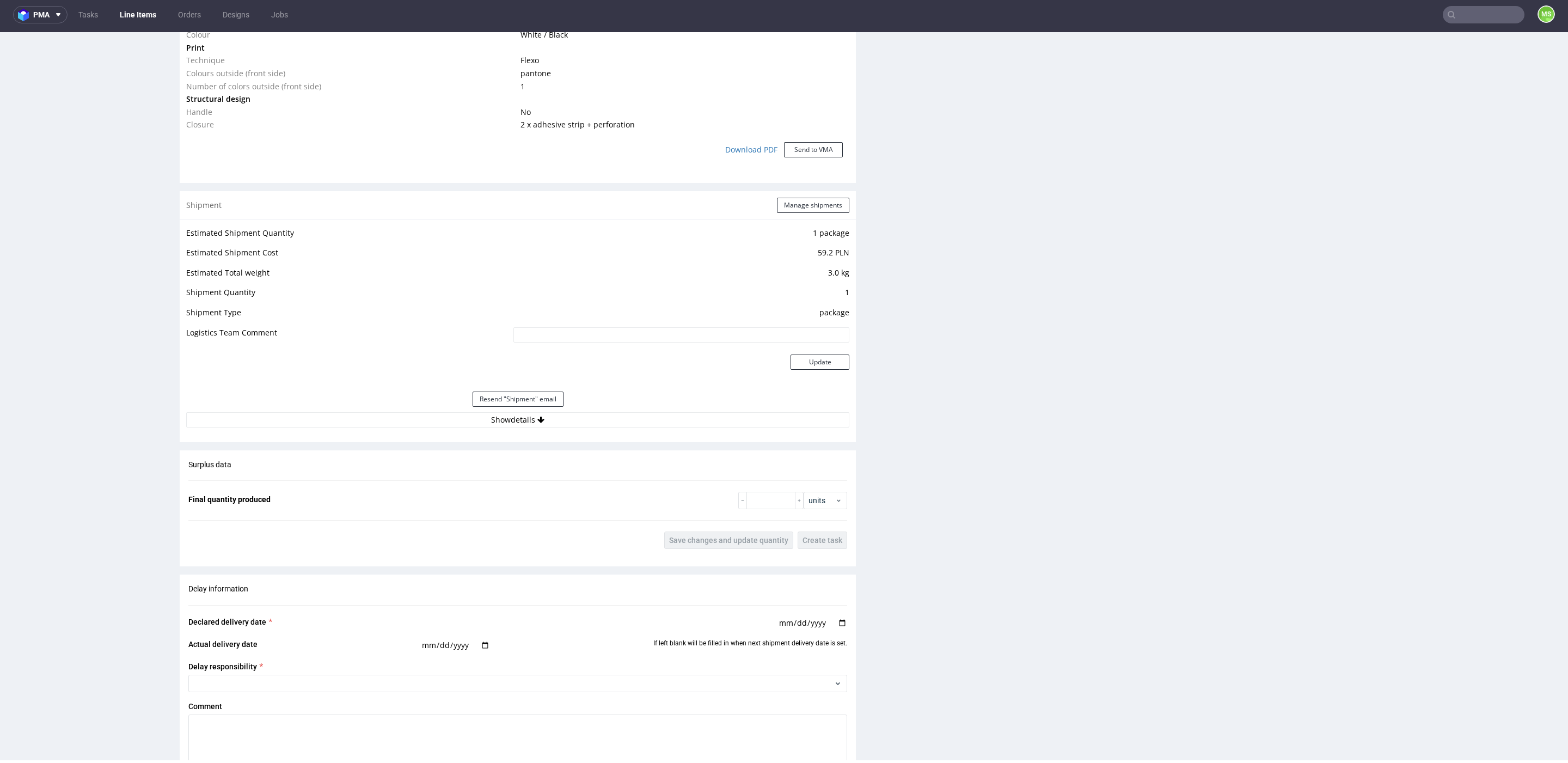
scroll to position [974, 0]
click at [552, 412] on button "Show details" at bounding box center [518, 416] width 663 height 15
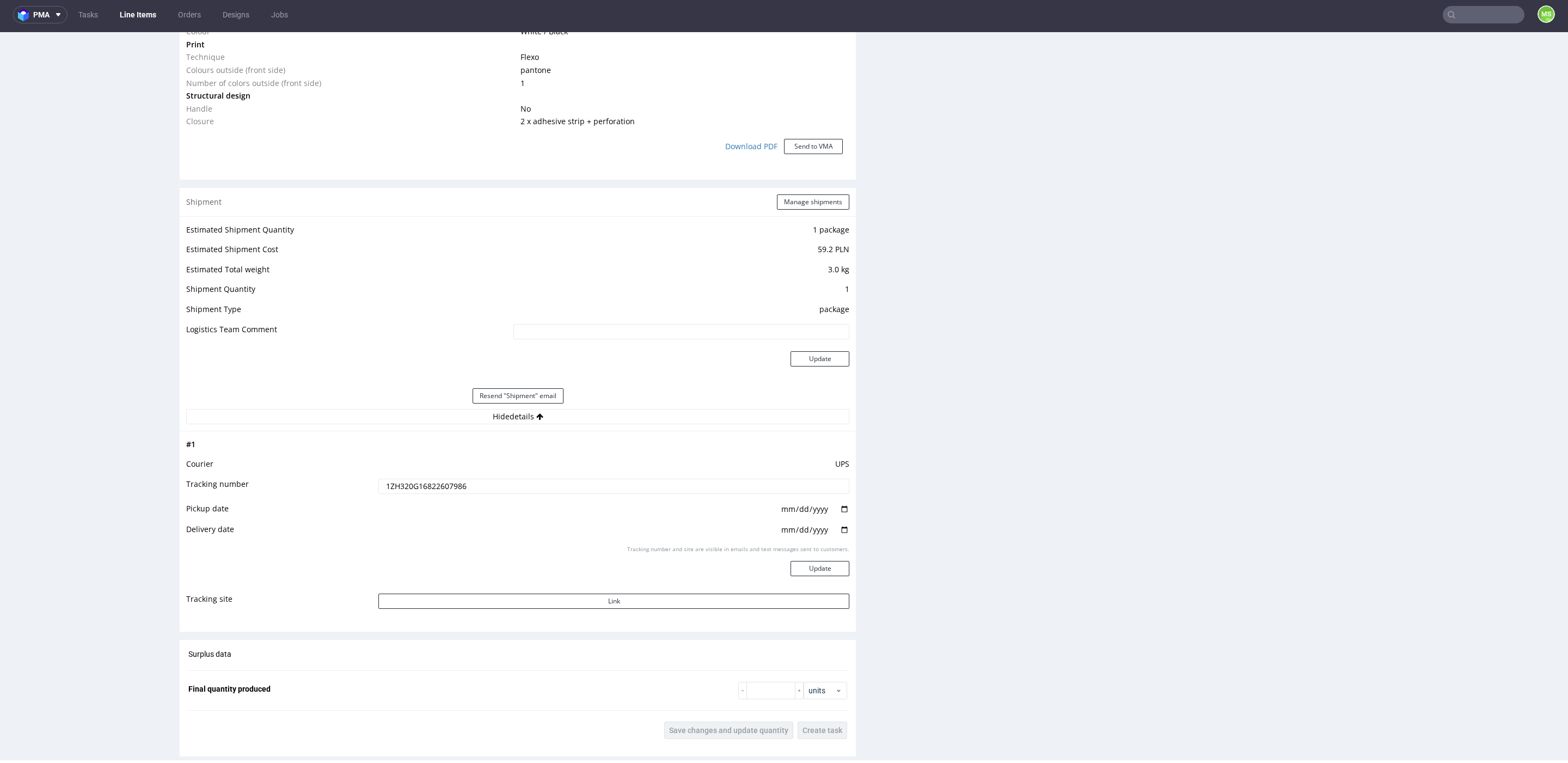
drag, startPoint x: 611, startPoint y: 482, endPoint x: 353, endPoint y: 483, distance: 258.0
click at [353, 483] on tr "Tracking number 1ZH320G16822607986" at bounding box center [518, 490] width 663 height 25
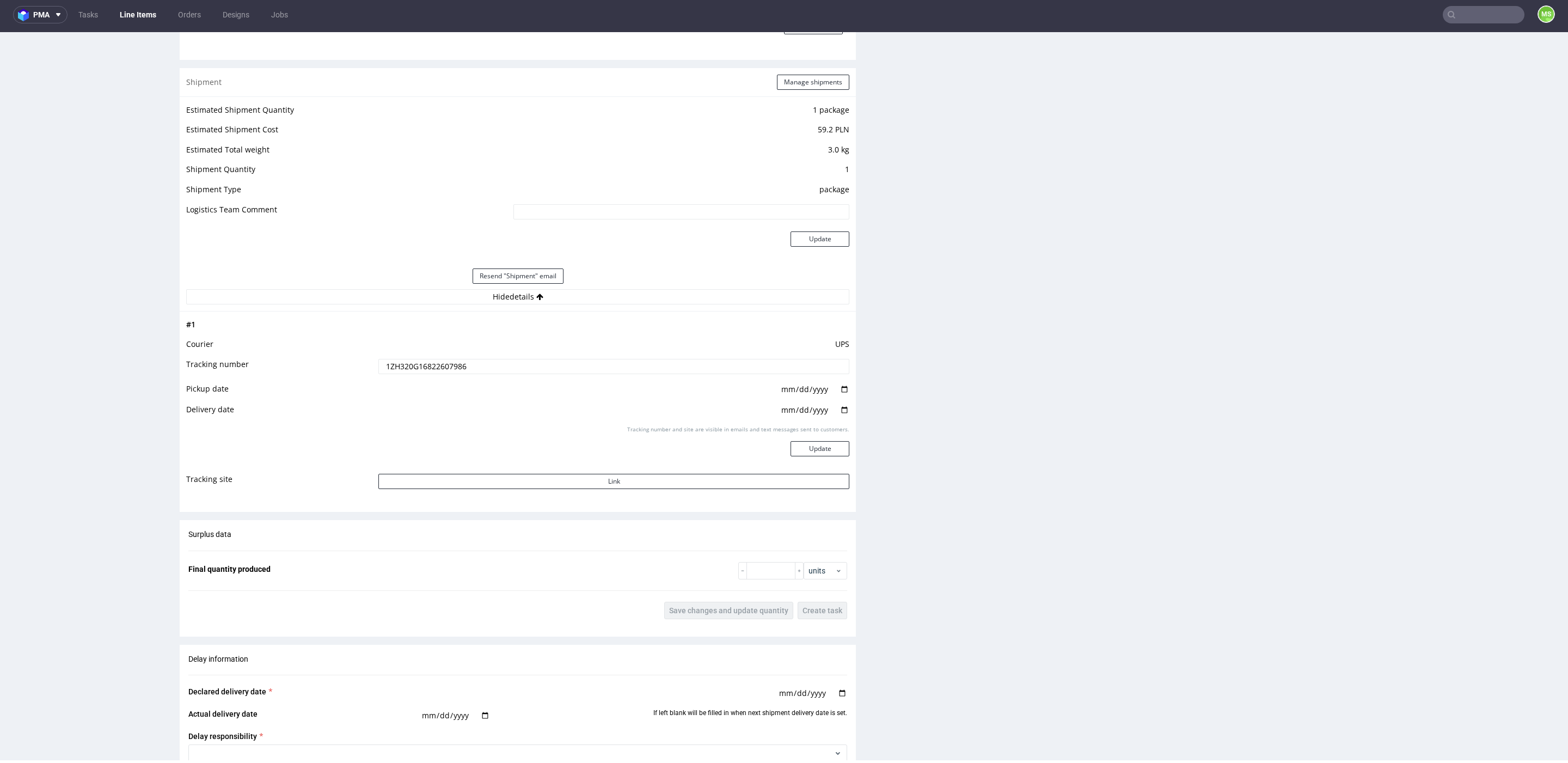
scroll to position [1092, 0]
click at [807, 447] on button "Update" at bounding box center [820, 450] width 59 height 15
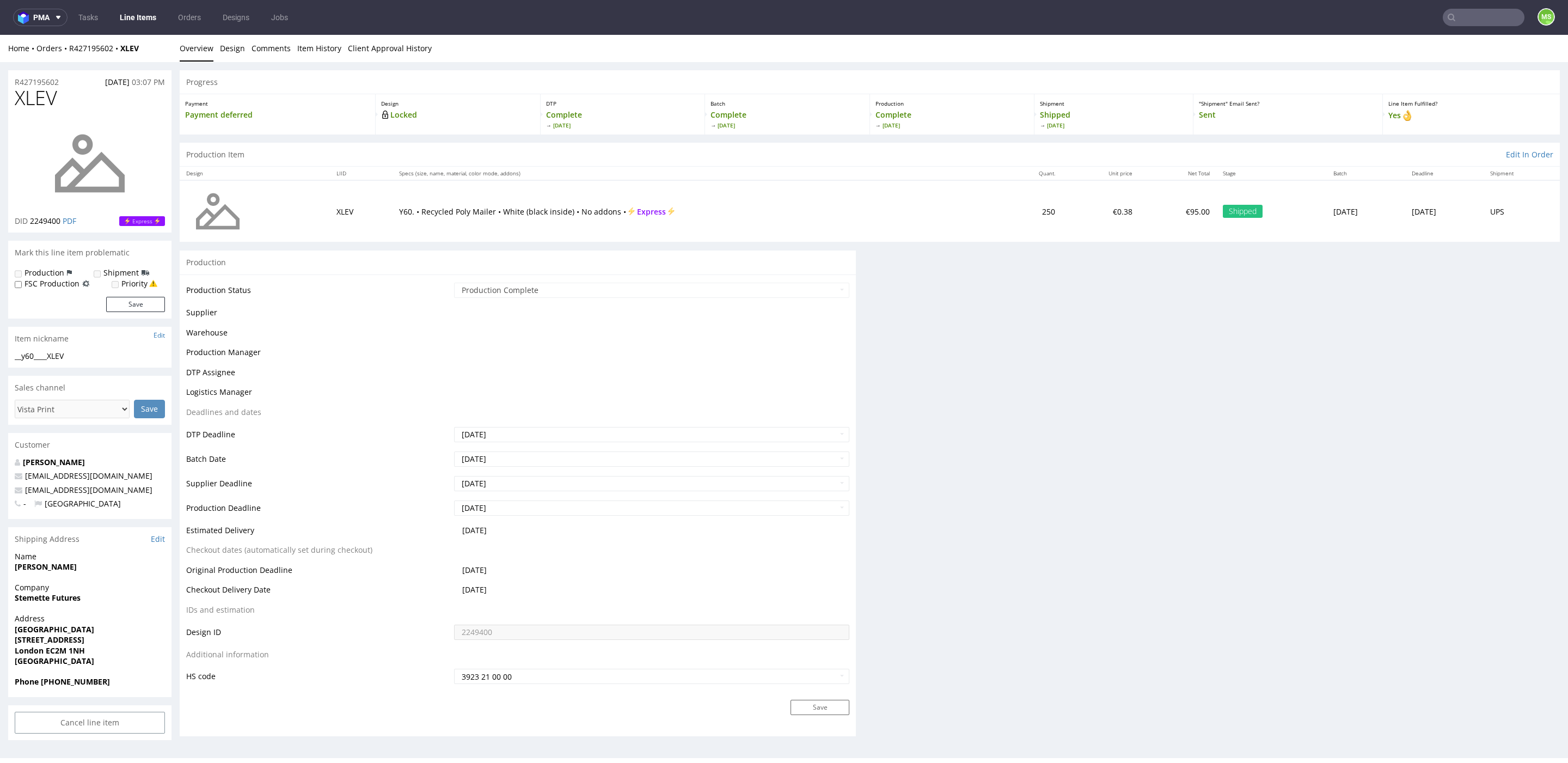
scroll to position [0, 0]
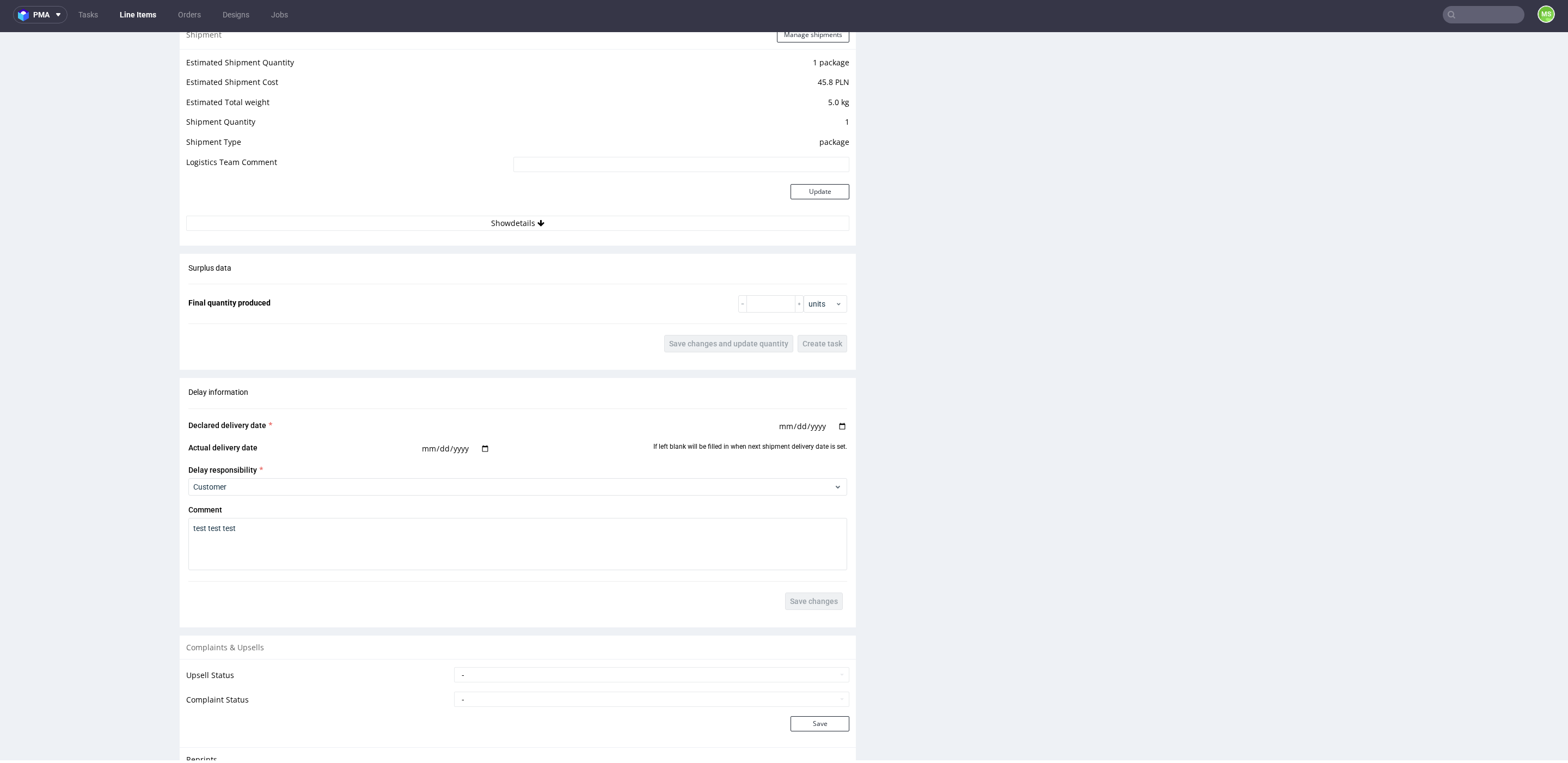
scroll to position [1130, 0]
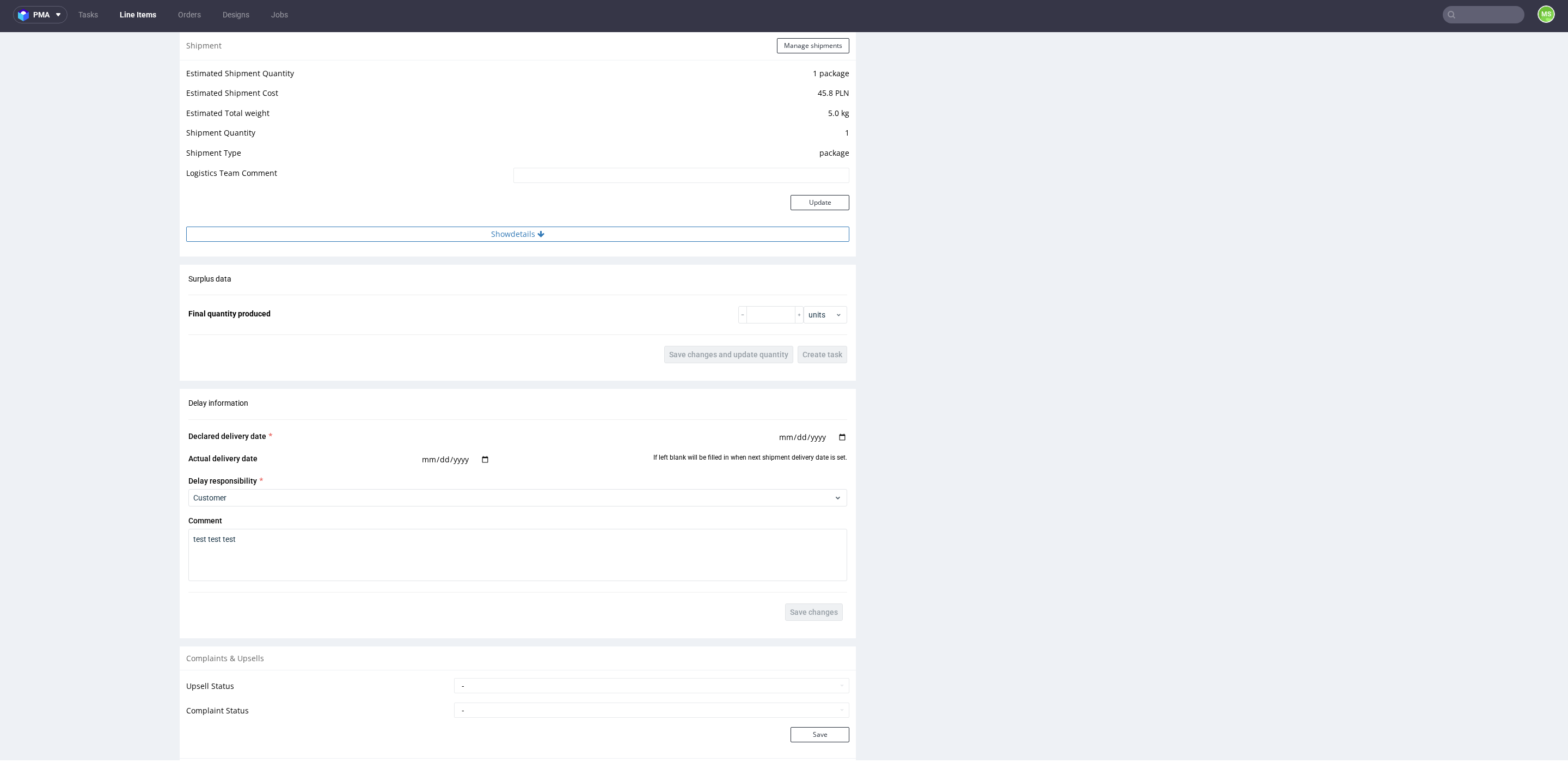
click at [557, 233] on button "Show details" at bounding box center [518, 234] width 663 height 15
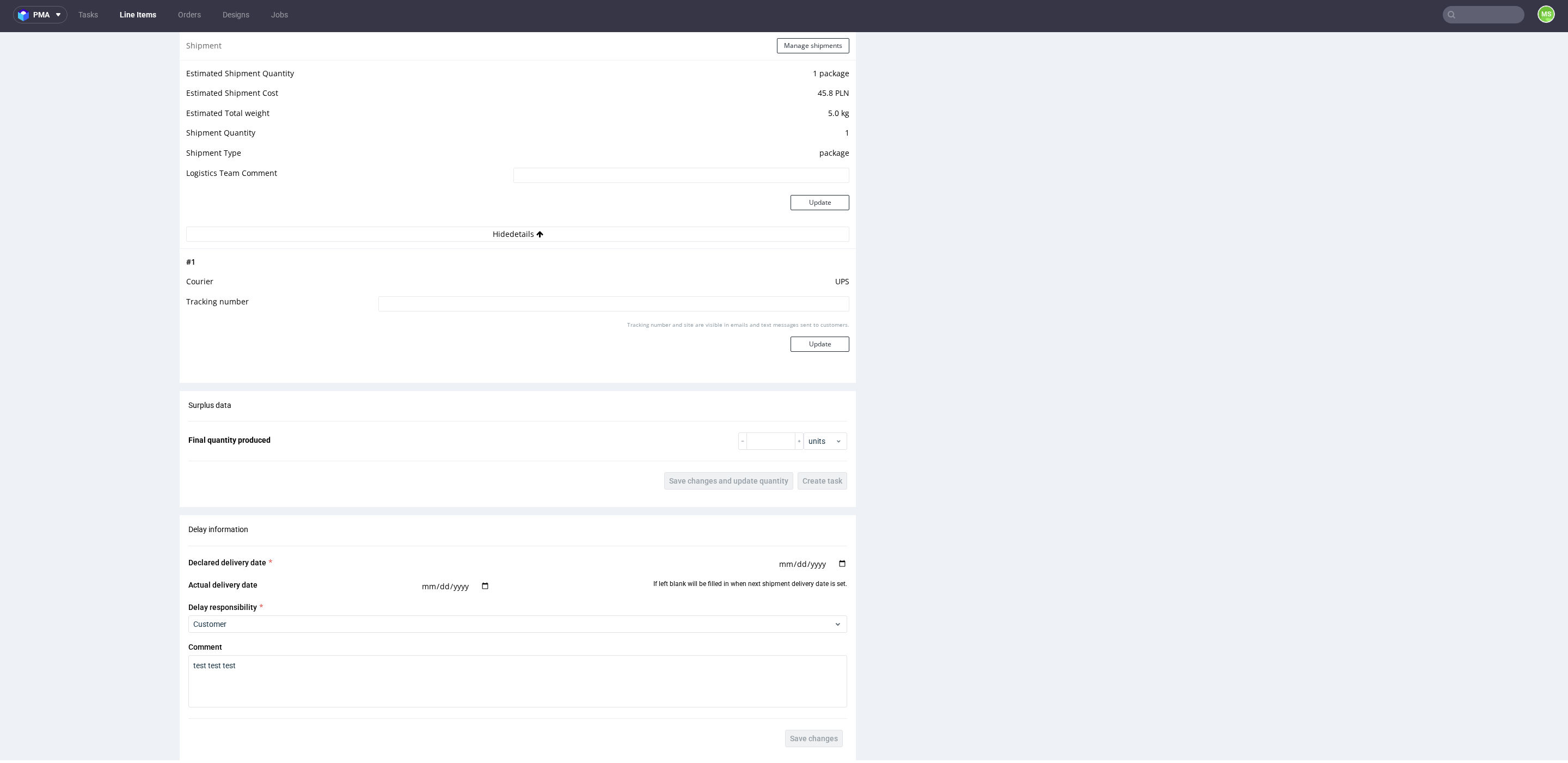
click at [520, 296] on input at bounding box center [614, 303] width 471 height 15
paste input "1ZH320G16822607986"
type input "1ZH320G16822607986"
click at [796, 338] on button "Update" at bounding box center [820, 344] width 59 height 15
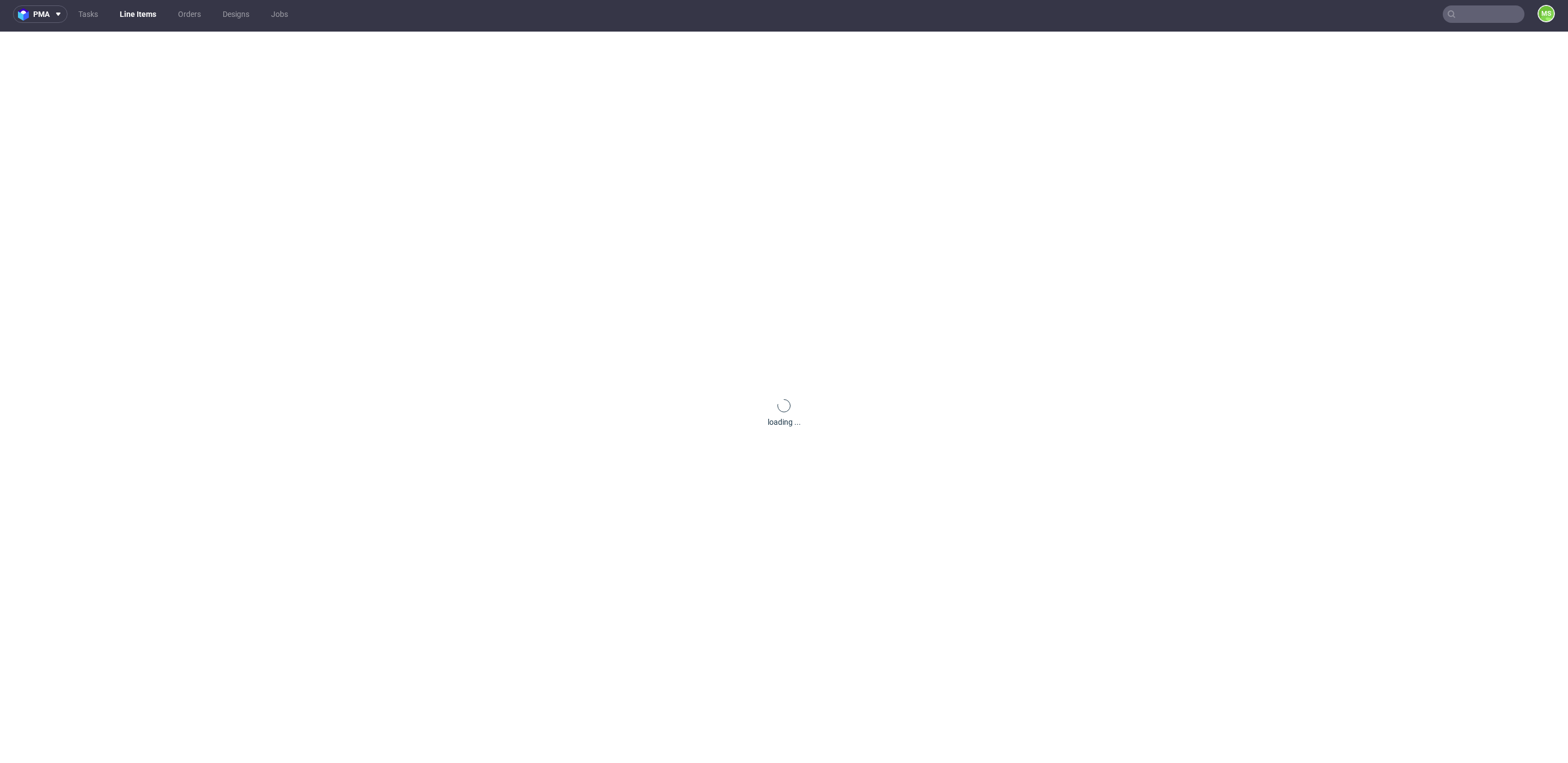
scroll to position [0, 0]
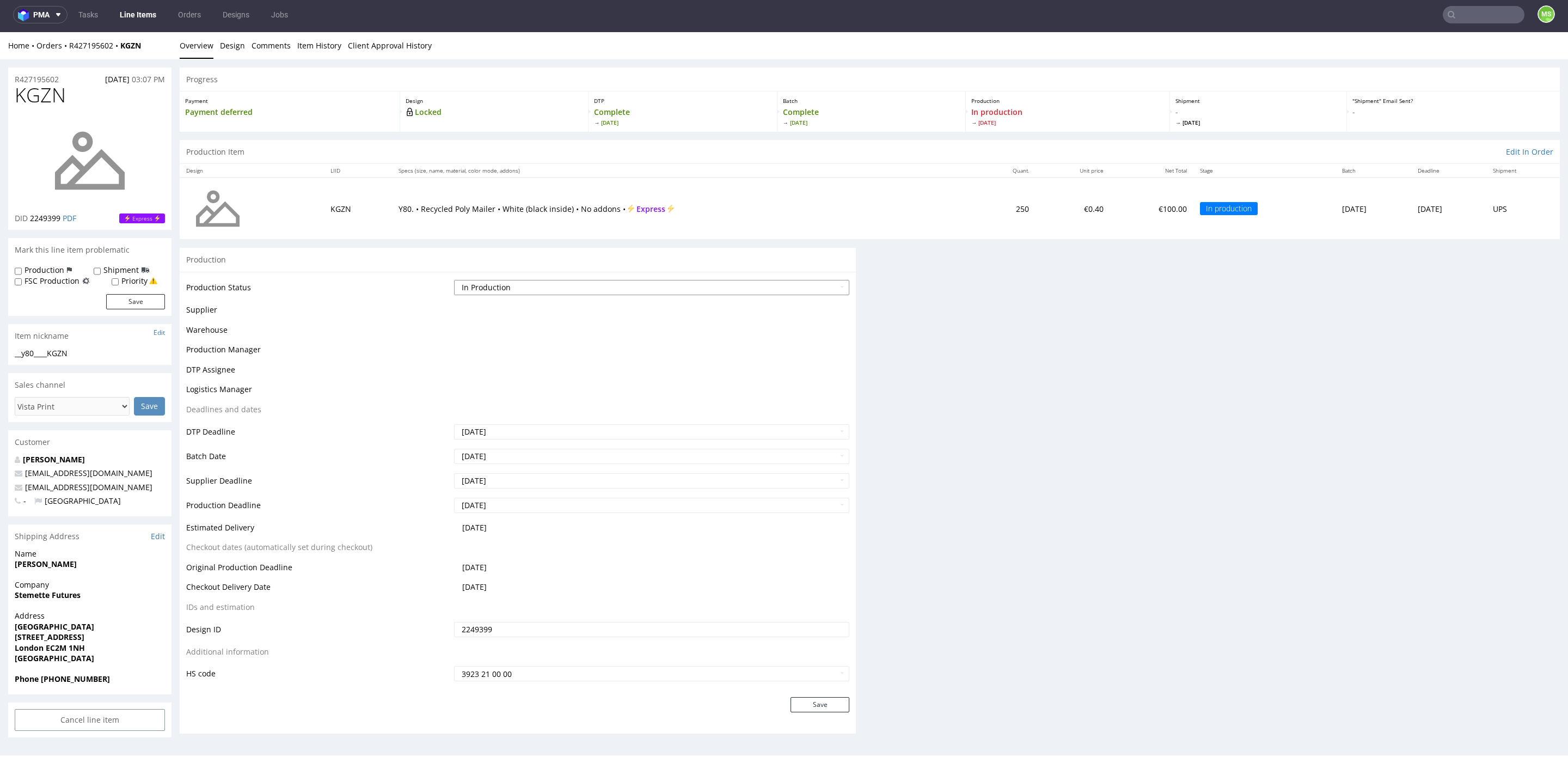
click at [697, 286] on select "Waiting for Artwork Waiting for Diecut Waiting for Mockup Waiting for DTP Waiti…" at bounding box center [651, 287] width 395 height 15
select select "production_complete"
click at [454, 280] on select "Waiting for Artwork Waiting for Diecut Waiting for Mockup Waiting for DTP Waiti…" at bounding box center [651, 287] width 395 height 15
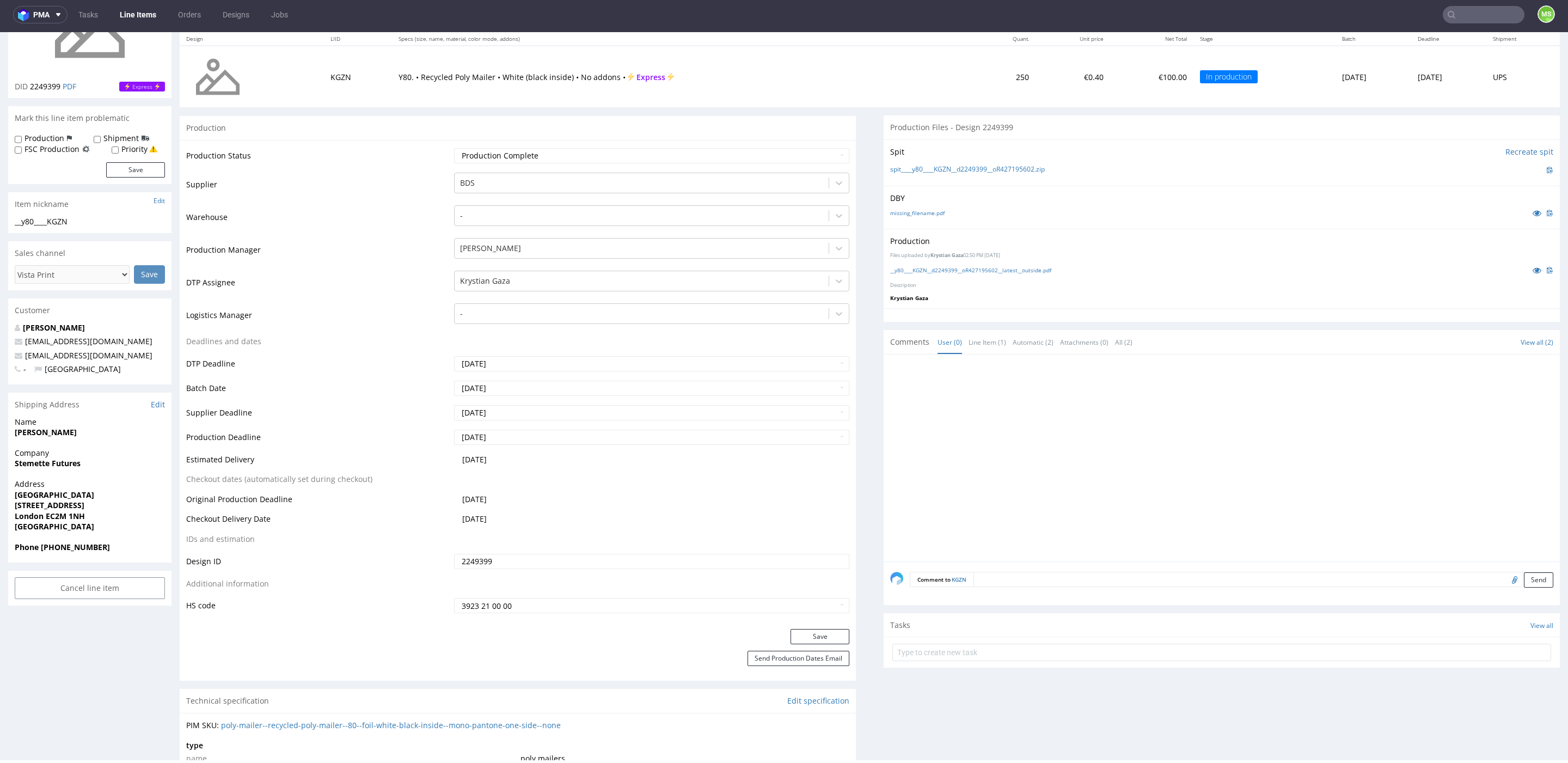
scroll to position [130, 0]
click at [819, 642] on button "Save" at bounding box center [820, 638] width 59 height 15
